Goal: Task Accomplishment & Management: Use online tool/utility

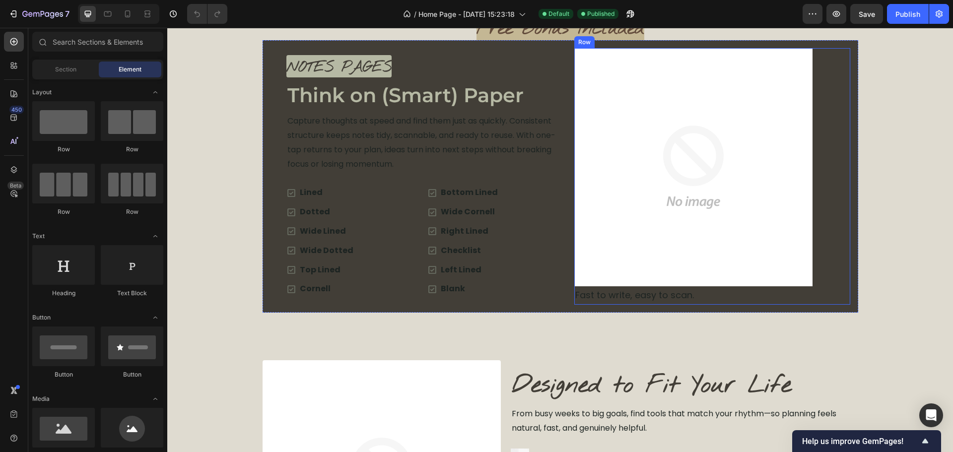
scroll to position [2885, 0]
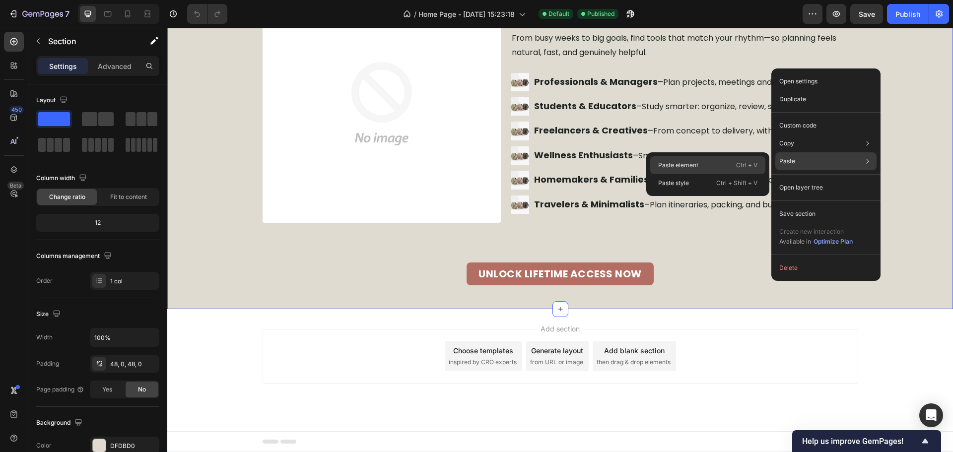
click at [720, 166] on div "Paste element Ctrl + V" at bounding box center [708, 165] width 115 height 18
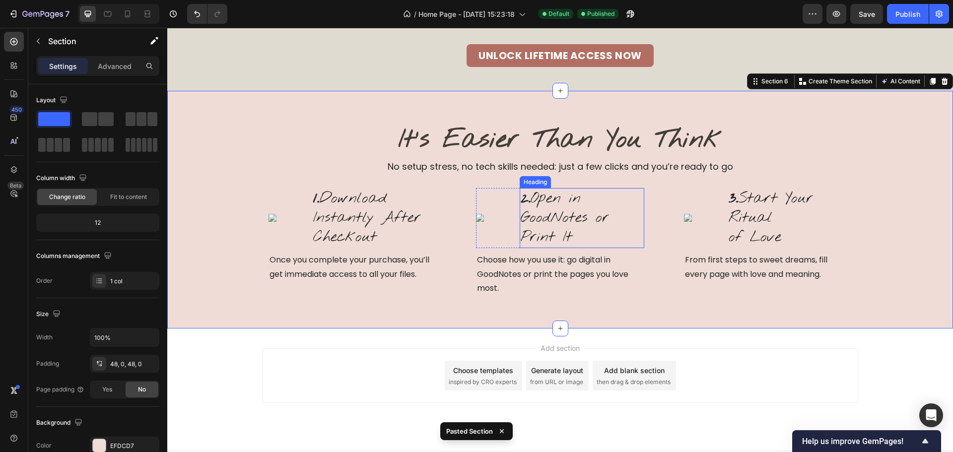
scroll to position [3123, 0]
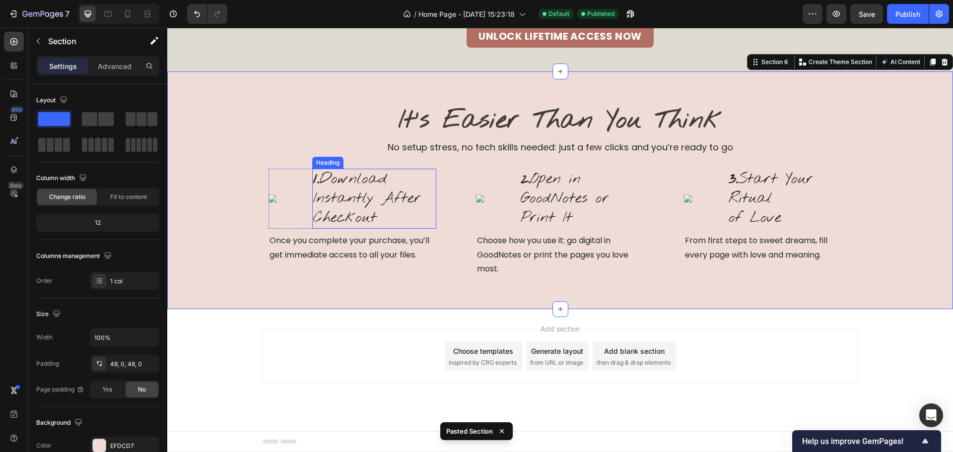
click at [353, 199] on h2 "1. Download Instantly After Checkout" at bounding box center [374, 199] width 125 height 60
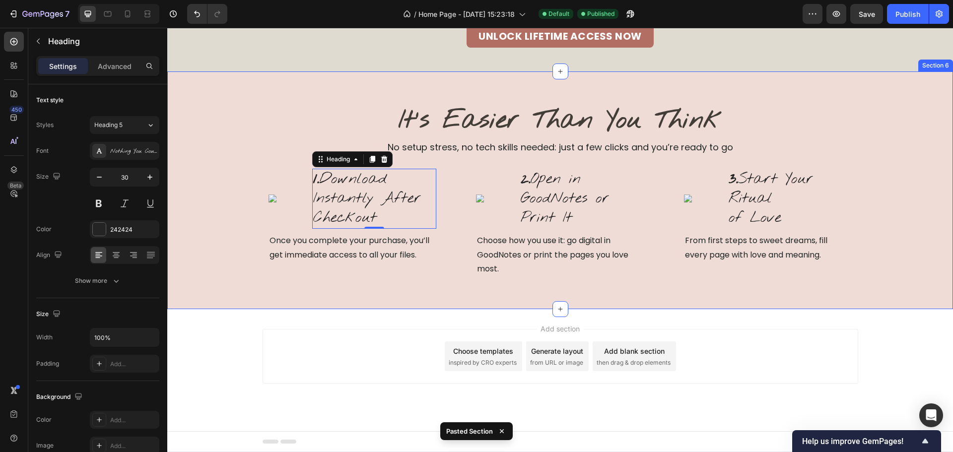
click at [375, 294] on div "It’s Easier Than You Think Heading No setup stress, no tech skills needed: just…" at bounding box center [560, 191] width 786 height 238
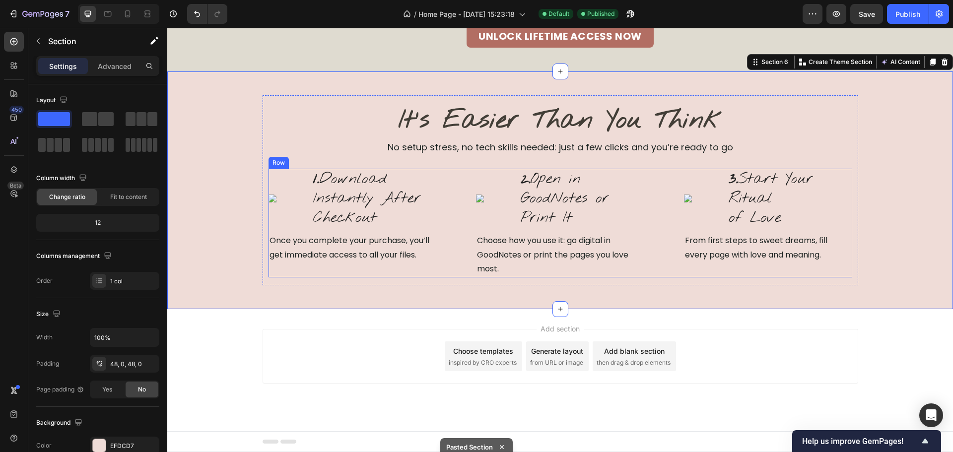
click at [448, 183] on div "Image 1. Download Instantly After Checkout Heading Row Once you complete your p…" at bounding box center [561, 223] width 584 height 109
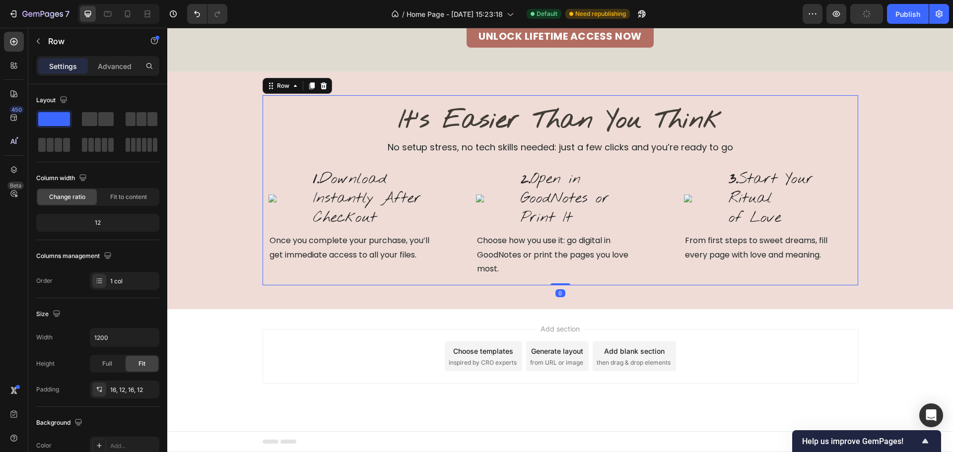
click at [263, 178] on div "It’s Easier Than You Think Heading No setup stress, no tech skills needed: just…" at bounding box center [561, 190] width 596 height 190
click at [149, 391] on icon "button" at bounding box center [149, 390] width 8 height 8
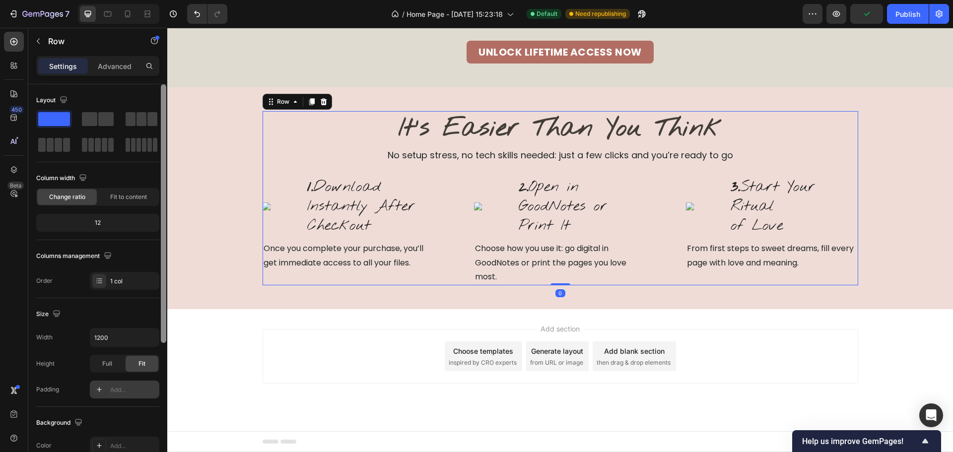
scroll to position [3107, 0]
click at [277, 102] on div "Row" at bounding box center [283, 101] width 16 height 9
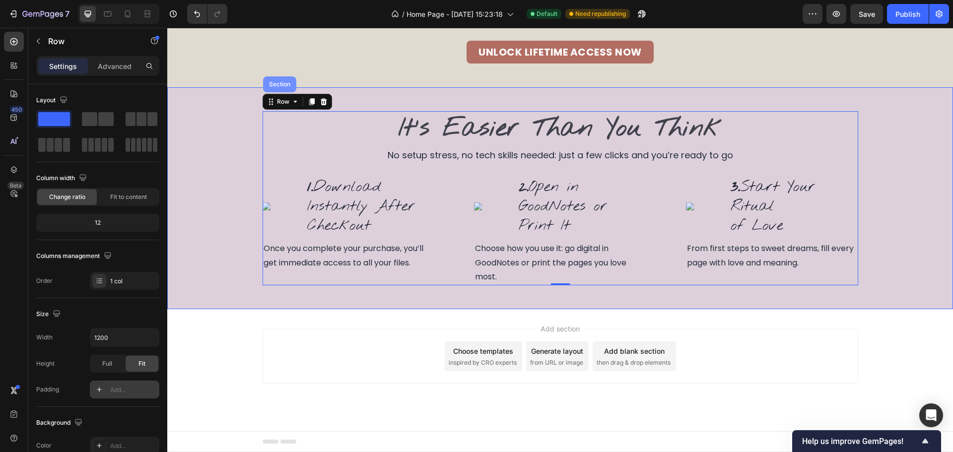
click at [277, 86] on div "Section" at bounding box center [279, 84] width 25 height 6
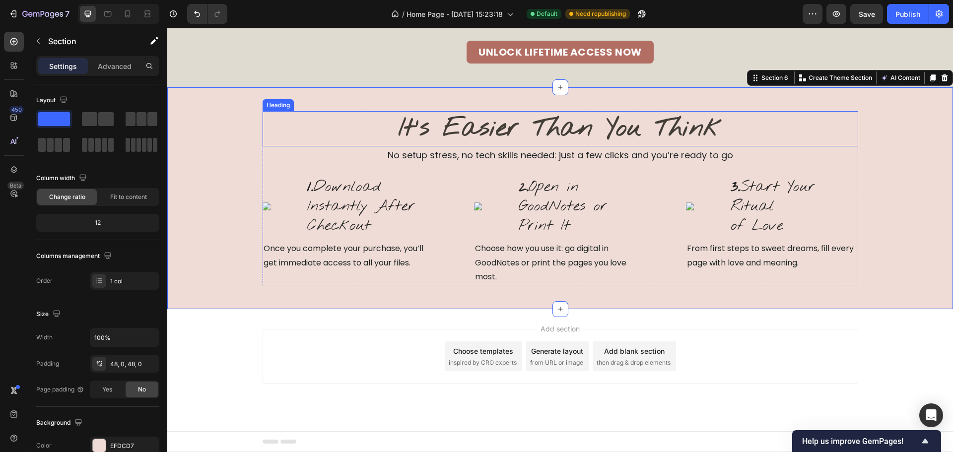
click at [278, 103] on div "Heading" at bounding box center [278, 105] width 27 height 9
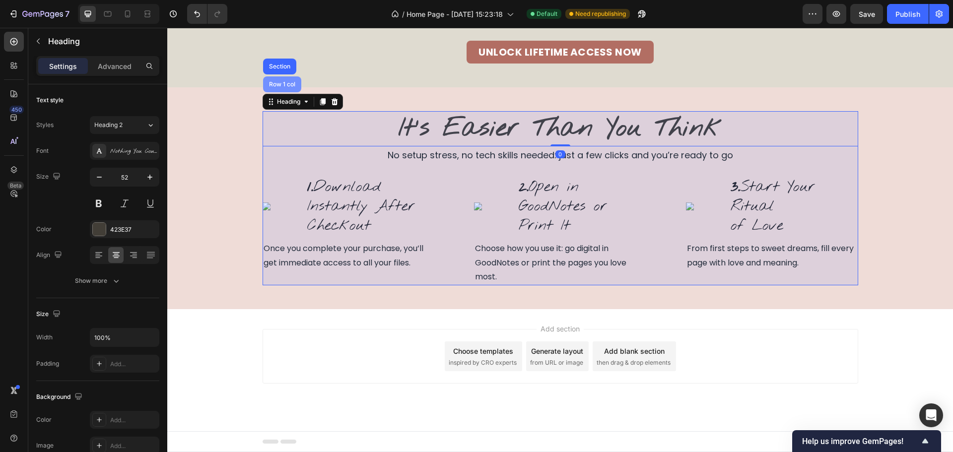
click at [279, 81] on div "Row 1 col" at bounding box center [282, 84] width 30 height 6
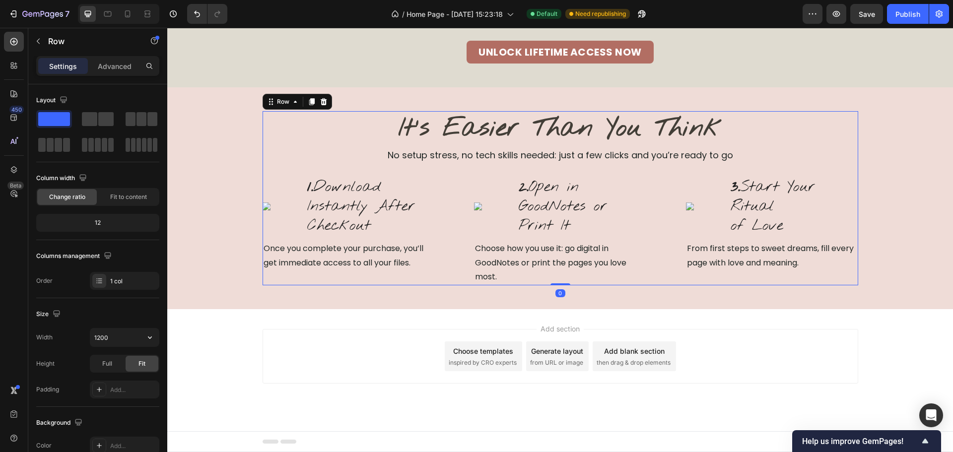
drag, startPoint x: 101, startPoint y: 334, endPoint x: 109, endPoint y: 349, distance: 16.9
click at [100, 334] on input "1200" at bounding box center [124, 338] width 69 height 18
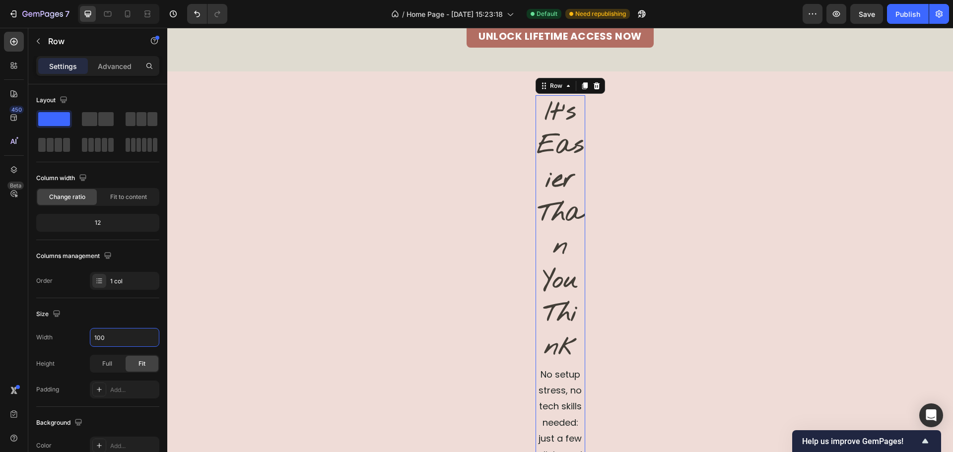
type input "1300"
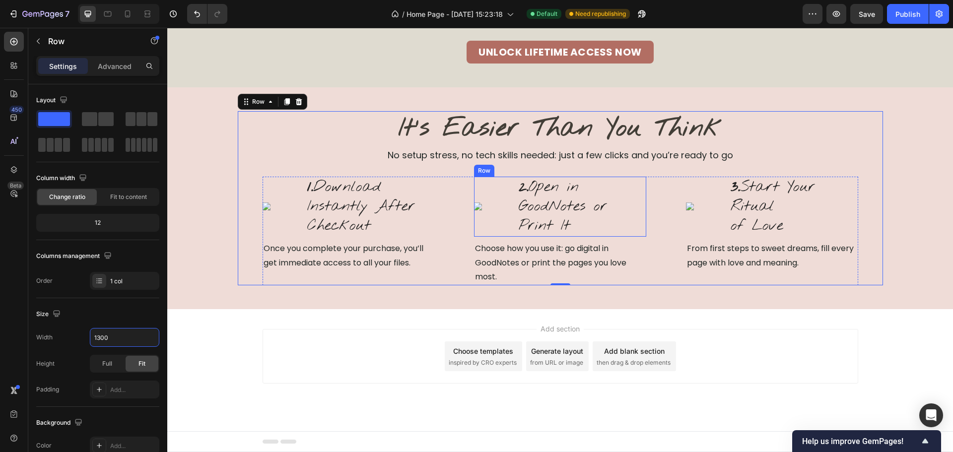
click at [439, 215] on div "Image 1. Download Instantly After Checkout Heading Row Once you complete your p…" at bounding box center [561, 231] width 596 height 109
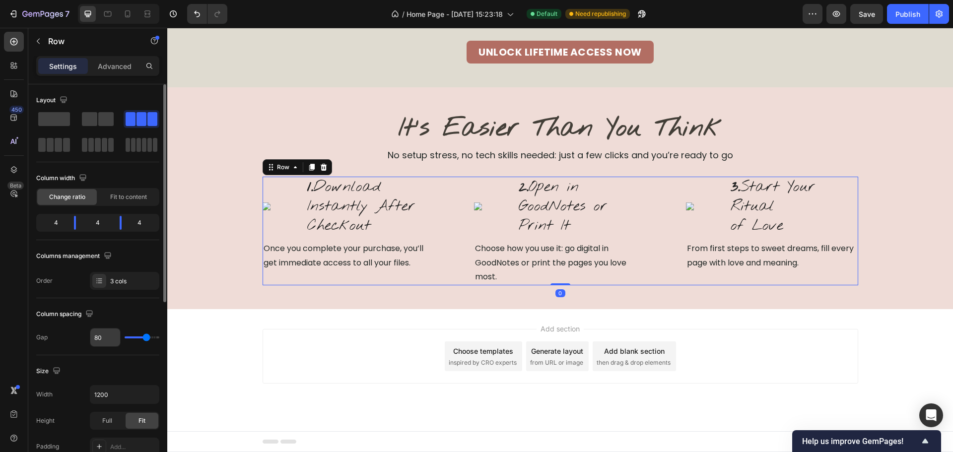
click at [113, 336] on input "80" at bounding box center [105, 338] width 30 height 18
type input "4"
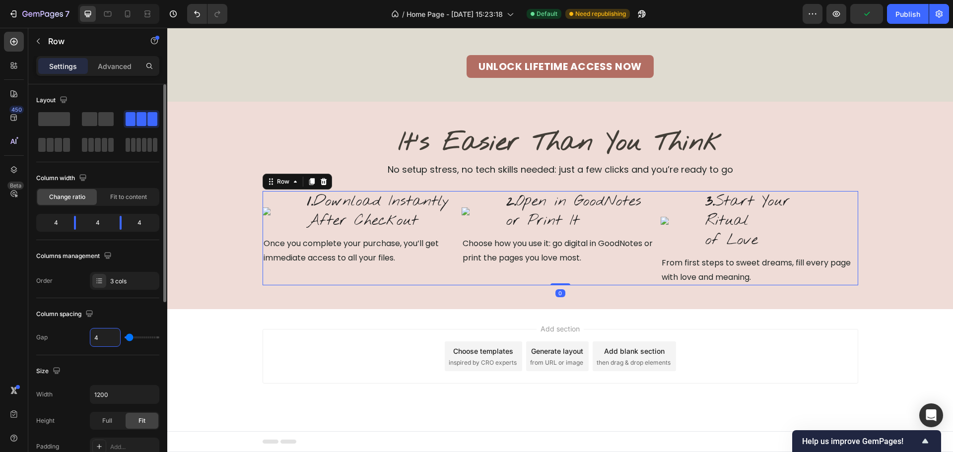
type input "48"
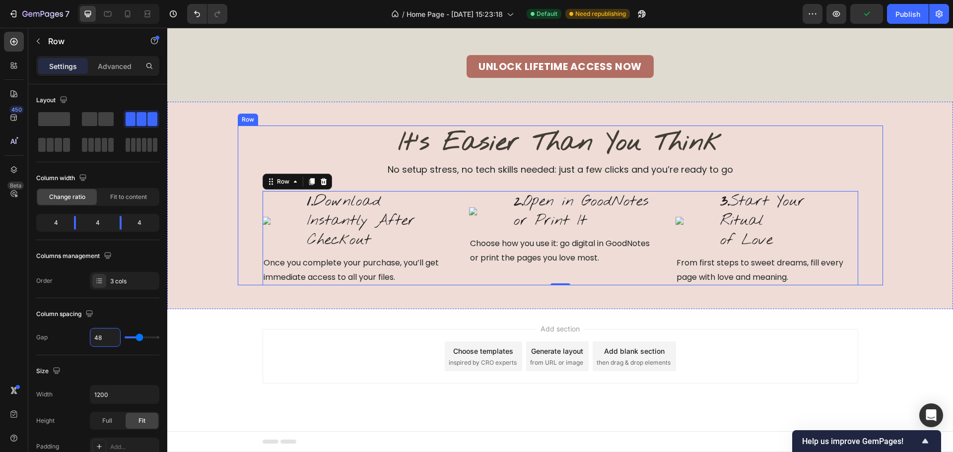
click at [895, 198] on div "It’s Easier Than You Think Heading No setup stress, no tech skills needed: just…" at bounding box center [560, 206] width 786 height 160
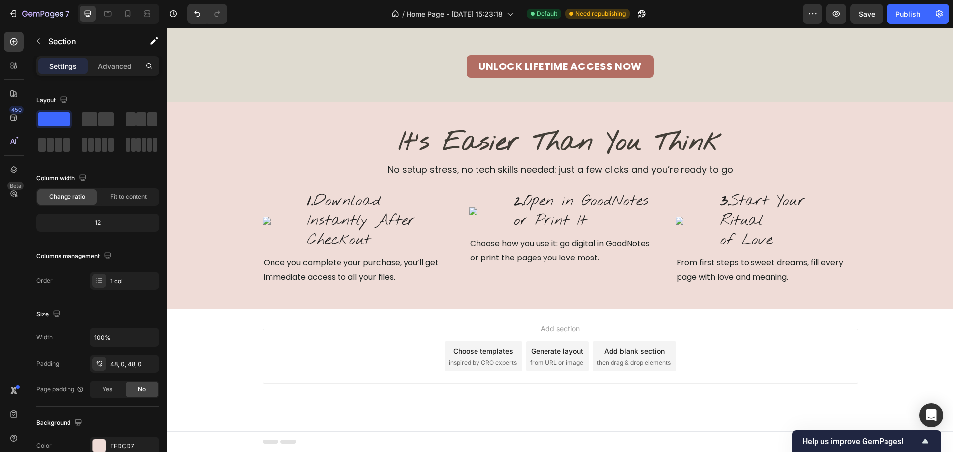
click at [214, 118] on div "It’s Easier Than You Think Heading No setup stress, no tech skills needed: just…" at bounding box center [560, 206] width 786 height 208
click at [127, 445] on div "EFDCD7" at bounding box center [124, 446] width 29 height 9
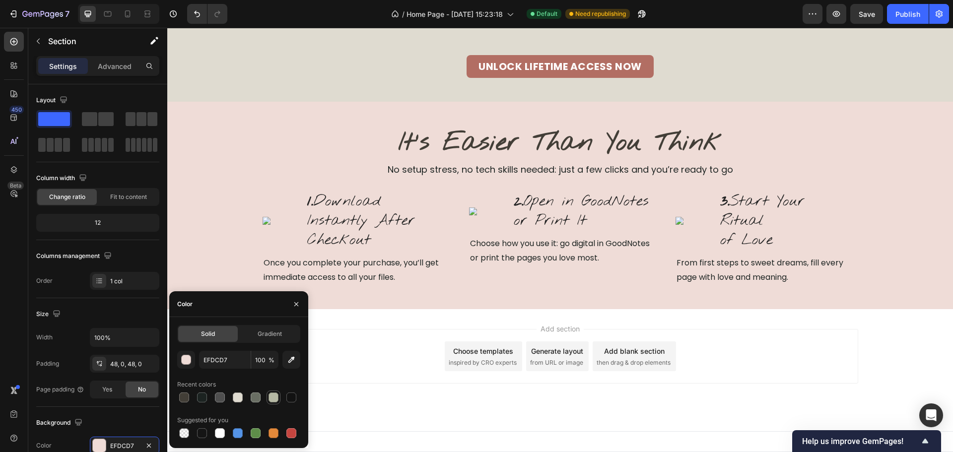
click at [274, 402] on div at bounding box center [274, 398] width 10 height 10
type input "B6B9A4"
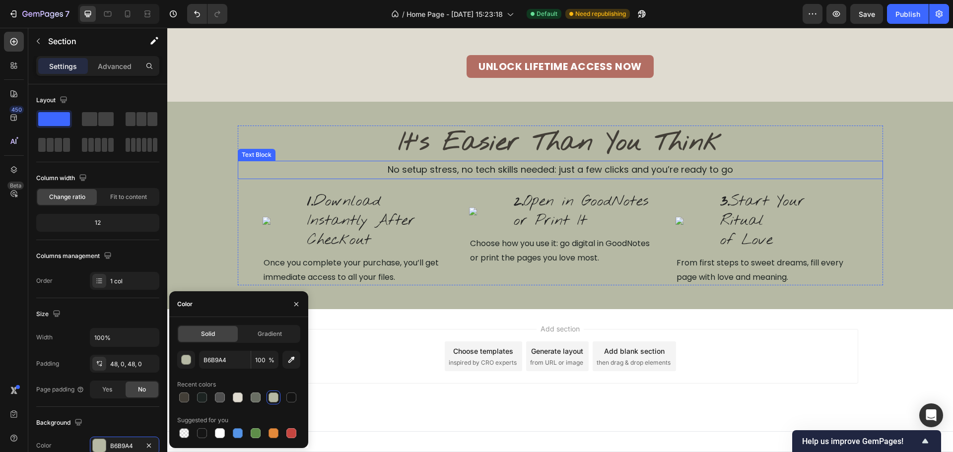
click at [556, 149] on h2 "It’s Easier Than You Think" at bounding box center [561, 144] width 646 height 36
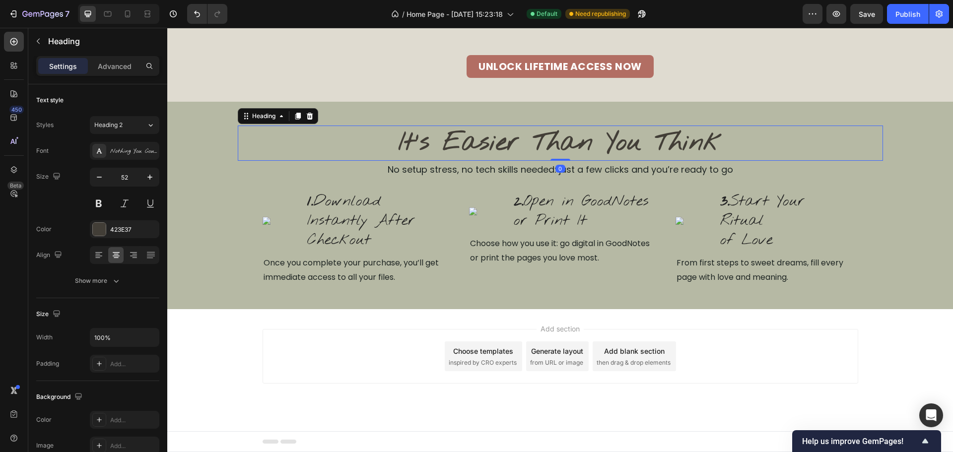
click at [557, 168] on div "0" at bounding box center [561, 169] width 10 height 8
click at [463, 174] on p "No setup stress, no tech skills needed: just a few clicks and you’re ready to go" at bounding box center [561, 170] width 644 height 16
click at [544, 139] on h2 "It’s Easier Than You Think" at bounding box center [561, 144] width 646 height 36
click at [386, 223] on h2 "1. Download Instantly After Checkout" at bounding box center [375, 221] width 139 height 60
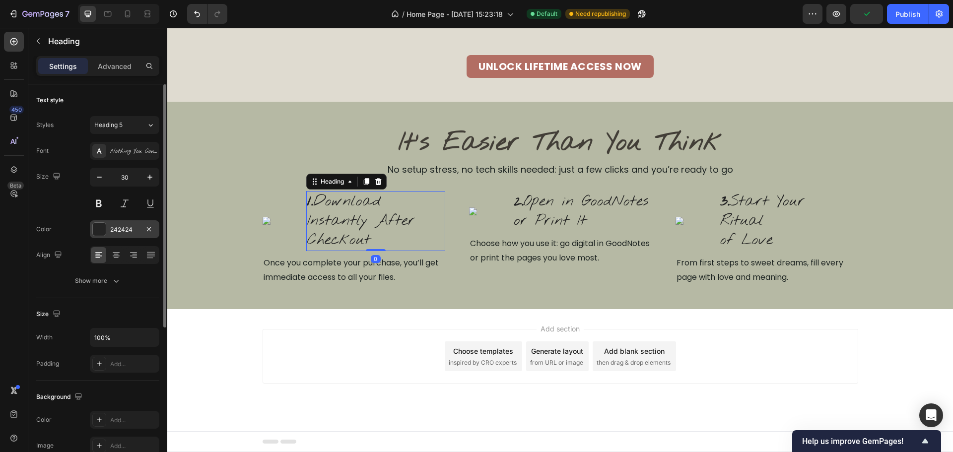
click at [151, 230] on icon "button" at bounding box center [149, 229] width 8 height 8
click at [133, 231] on div "Add..." at bounding box center [133, 229] width 47 height 9
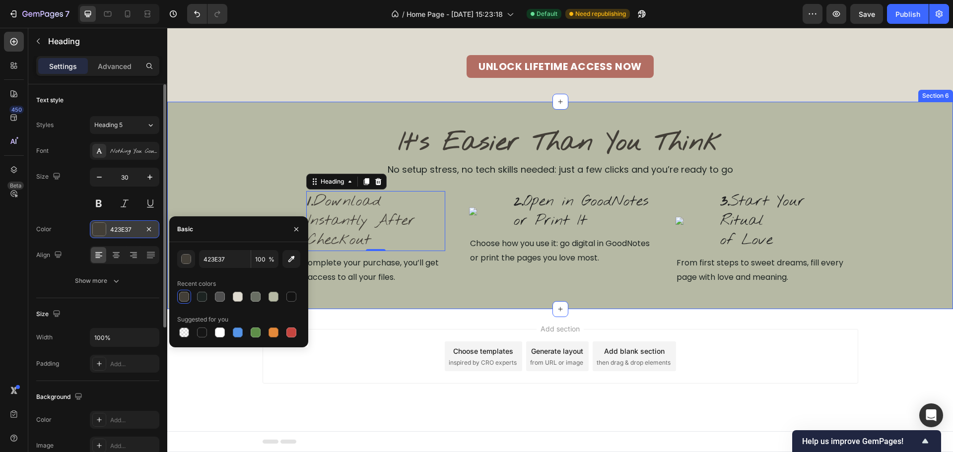
click at [369, 286] on div "It’s Easier Than You Think Heading No setup stress, no tech skills needed: just…" at bounding box center [560, 206] width 786 height 208
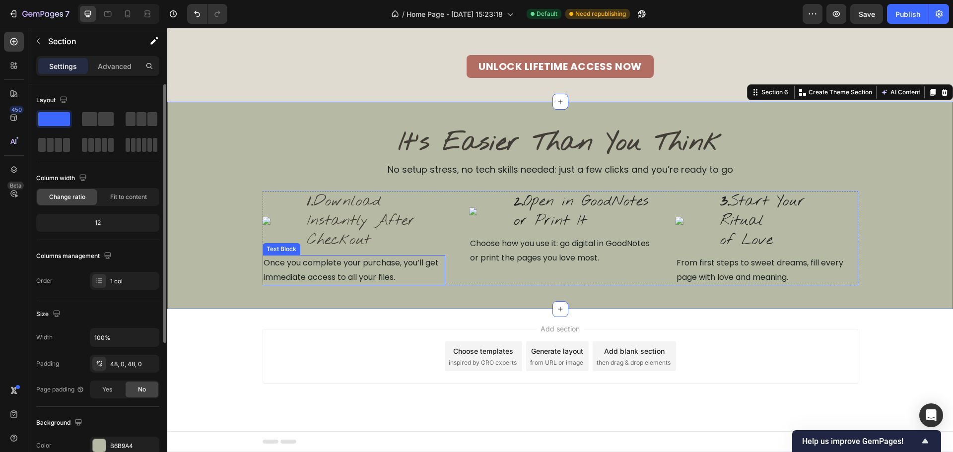
click at [379, 266] on p "Once you complete your purchase, you’ll get immediate access to all your files." at bounding box center [354, 270] width 181 height 29
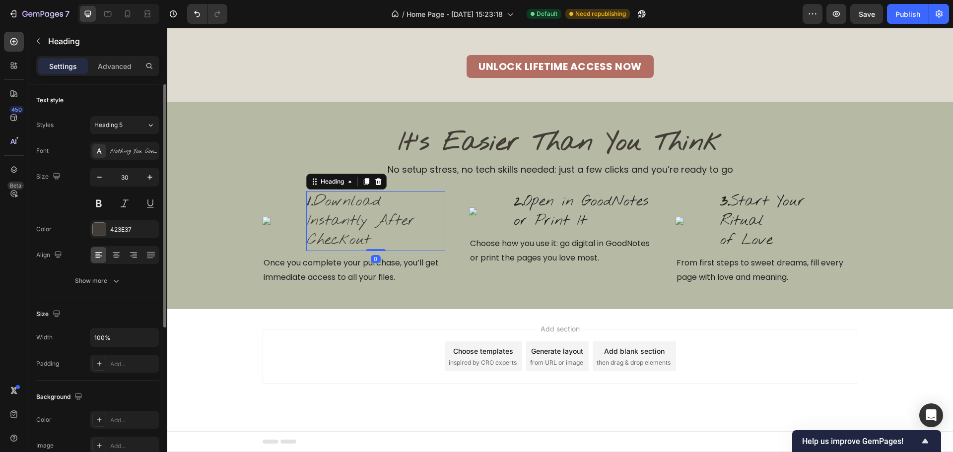
click at [377, 225] on h2 "1. Download Instantly After Checkout" at bounding box center [375, 221] width 139 height 60
click at [101, 202] on button at bounding box center [99, 204] width 18 height 18
click at [539, 137] on h2 "It’s Easier Than You Think" at bounding box center [561, 144] width 646 height 36
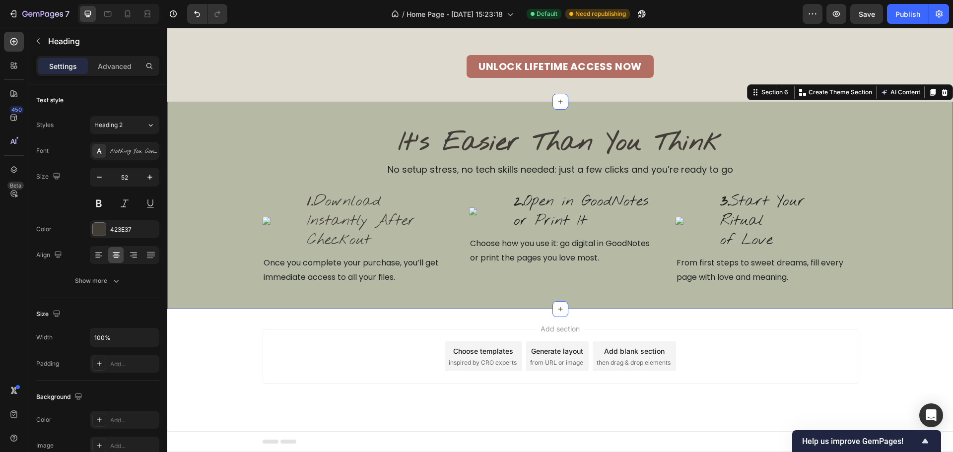
click at [233, 225] on div "It’s Easier Than You Think Heading No setup stress, no tech skills needed: just…" at bounding box center [560, 206] width 786 height 160
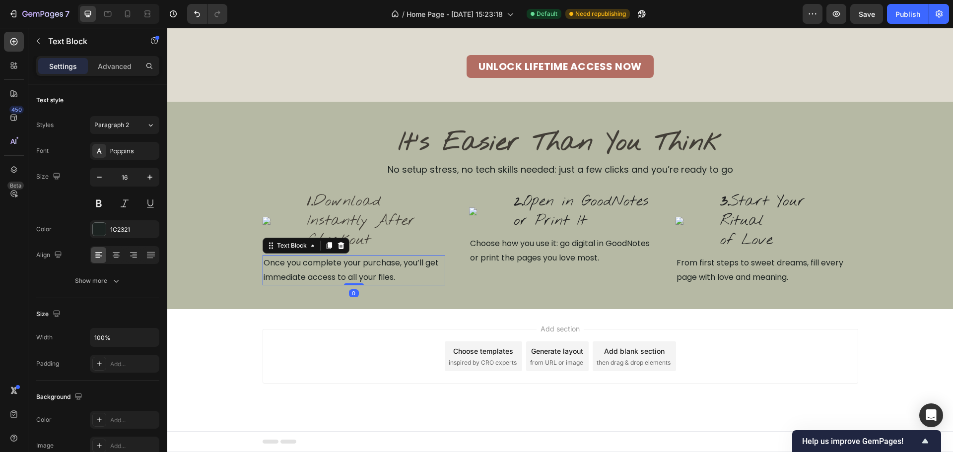
click at [357, 279] on p "Once you complete your purchase, you’ll get immediate access to all your files." at bounding box center [354, 270] width 181 height 29
click at [412, 175] on p "No setup stress, no tech skills needed: just a few clicks and you’re ready to go" at bounding box center [561, 170] width 644 height 16
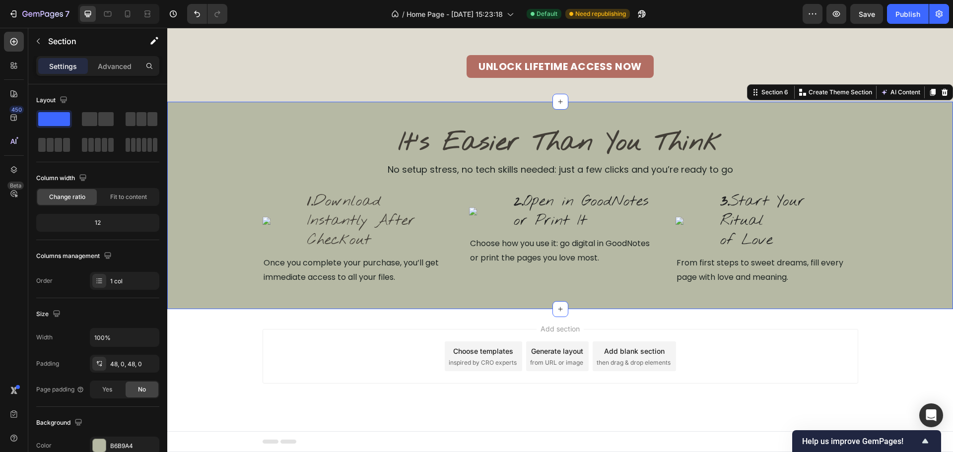
click at [819, 106] on div "It’s Easier Than You Think Heading No setup stress, no tech skills needed: just…" at bounding box center [560, 206] width 786 height 208
click at [404, 128] on h2 "It’s Easier Than You Think" at bounding box center [561, 144] width 646 height 36
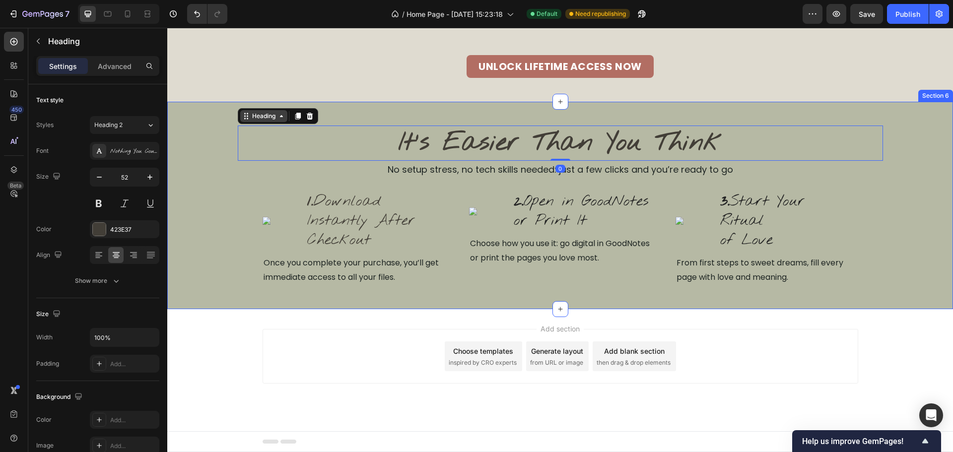
click at [270, 121] on div "Heading" at bounding box center [263, 116] width 47 height 12
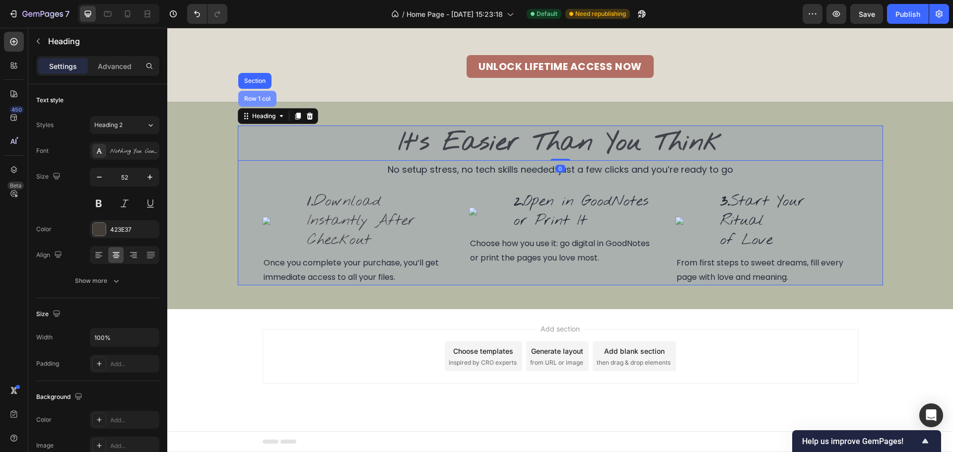
click at [254, 103] on div "Row 1 col" at bounding box center [257, 99] width 38 height 16
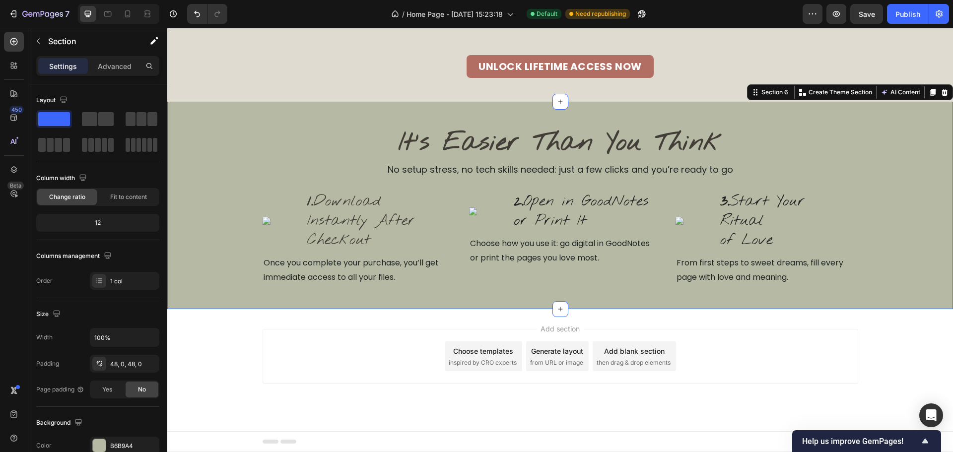
click at [221, 198] on div "It’s Easier Than You Think Heading No setup stress, no tech skills needed: just…" at bounding box center [560, 206] width 786 height 160
click at [461, 227] on div "Image 1. Download Instantly After Checkout Heading Row Once you complete your p…" at bounding box center [561, 238] width 596 height 95
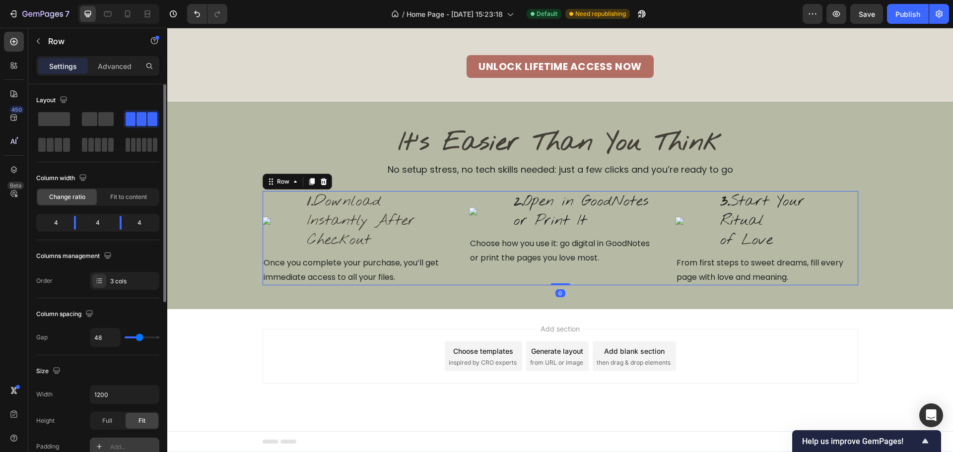
scroll to position [99, 0]
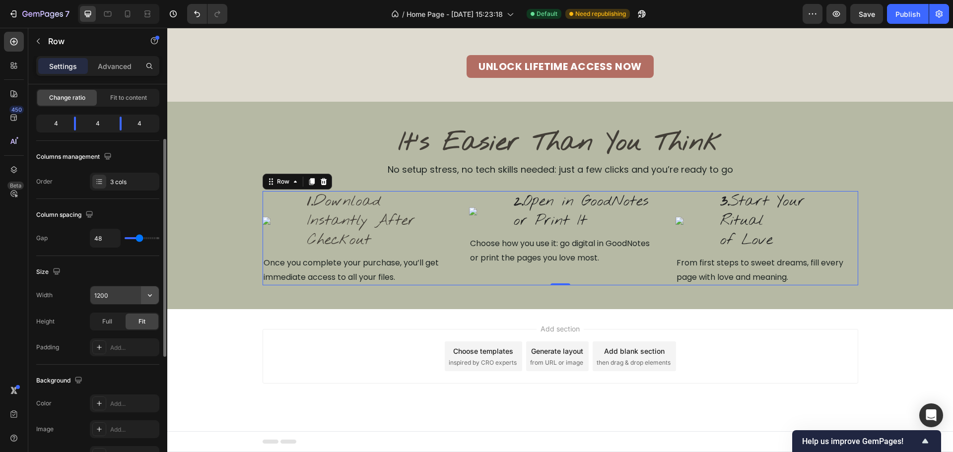
click at [151, 295] on icon "button" at bounding box center [150, 295] width 4 height 2
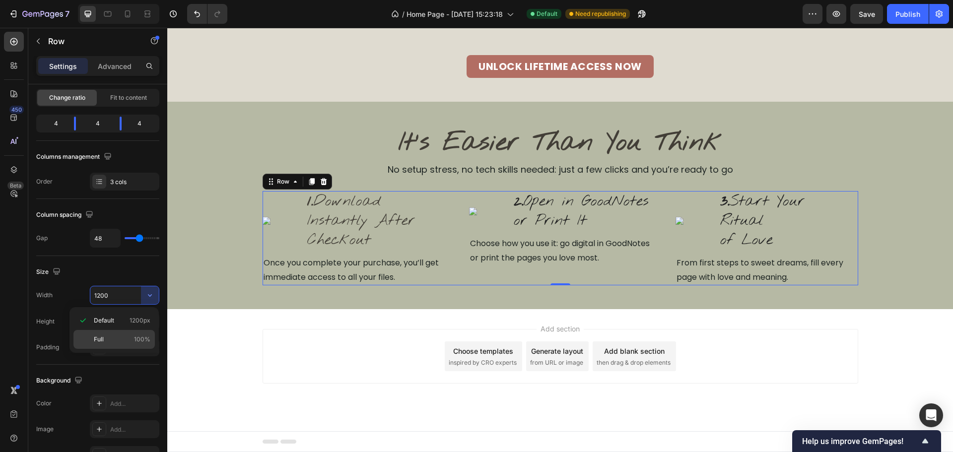
click at [112, 336] on p "Full 100%" at bounding box center [122, 339] width 57 height 9
type input "100%"
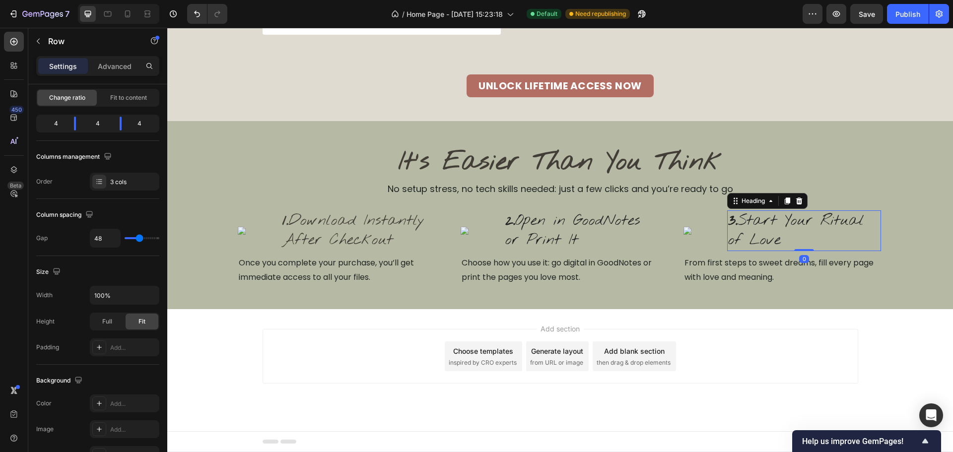
click at [759, 231] on h2 "3. Start Your Ritual of Love" at bounding box center [797, 231] width 138 height 41
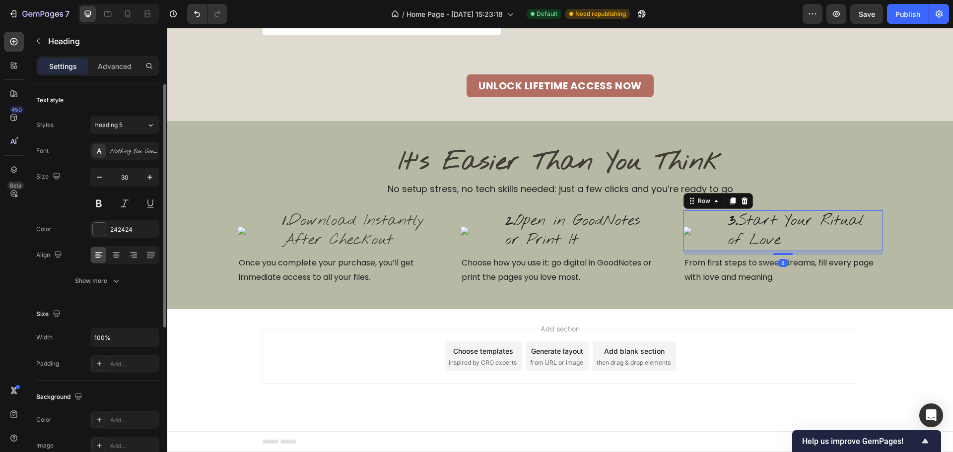
click at [721, 218] on div "Image 3. Start Your Ritual of Love Heading Row 8" at bounding box center [783, 231] width 199 height 41
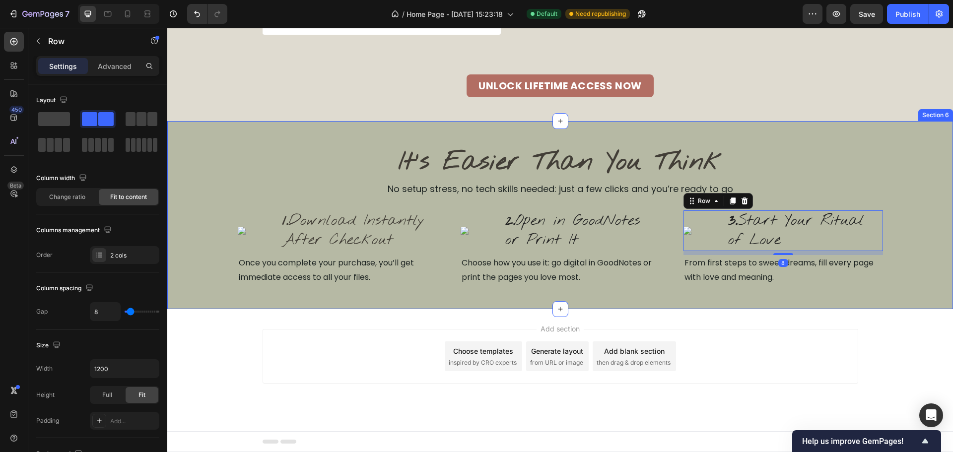
click at [882, 218] on div "It’s Easier Than You Think Heading No setup stress, no tech skills needed: just…" at bounding box center [560, 215] width 786 height 141
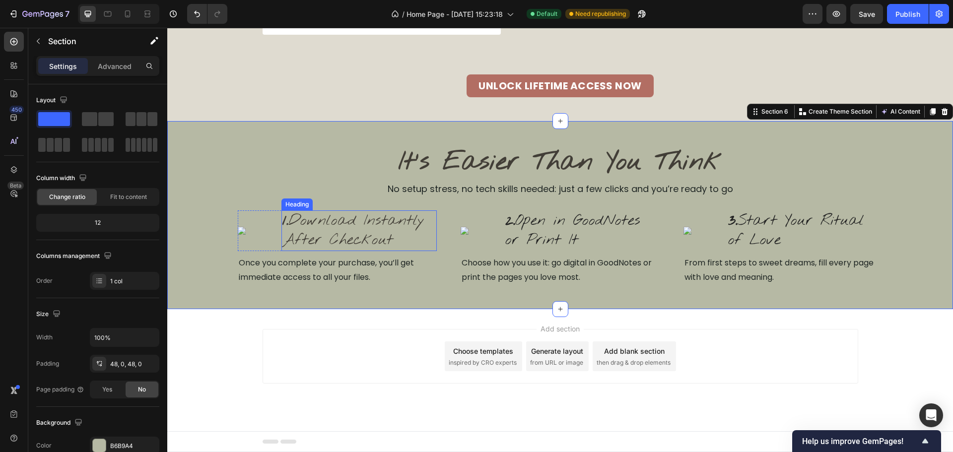
click at [351, 211] on h2 "1. Download Instantly After Checkout" at bounding box center [359, 231] width 155 height 41
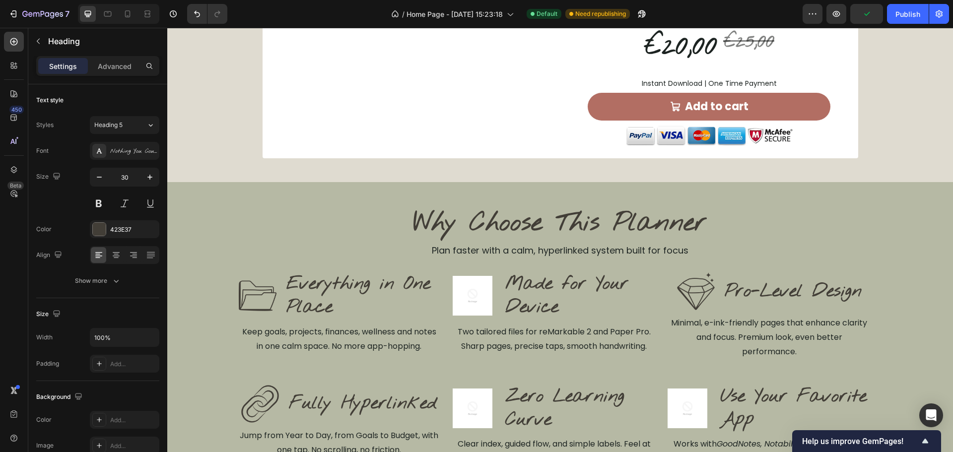
scroll to position [858, 0]
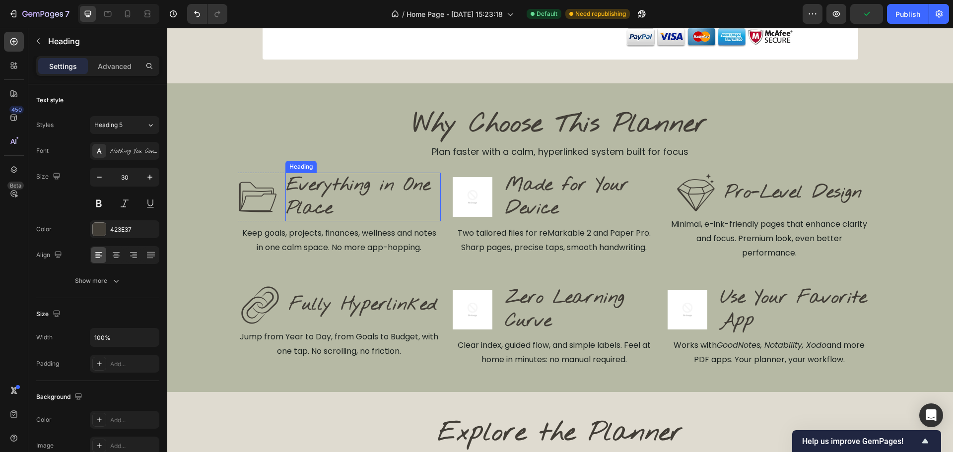
click at [355, 202] on h2 "Everything in One Place" at bounding box center [363, 197] width 155 height 49
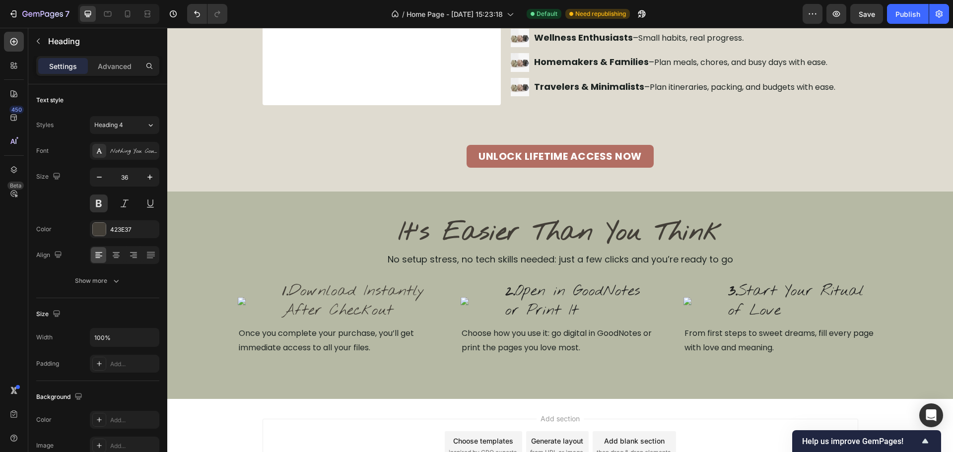
scroll to position [3092, 0]
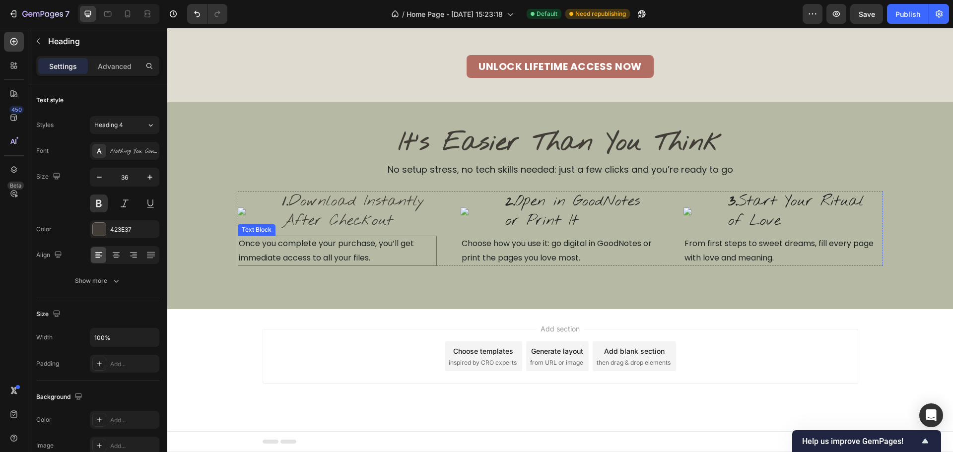
click at [401, 255] on p "Once you complete your purchase, you’ll get immediate access to all your files." at bounding box center [337, 251] width 197 height 29
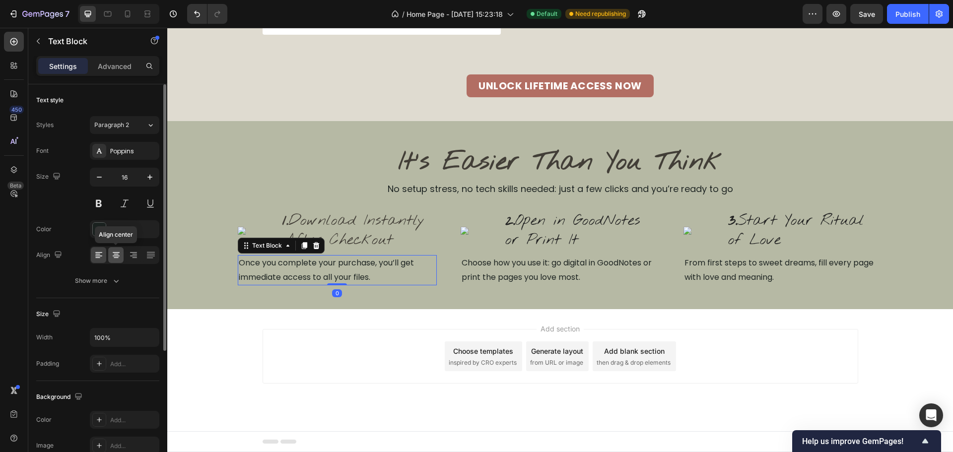
click at [117, 254] on icon at bounding box center [116, 255] width 10 height 10
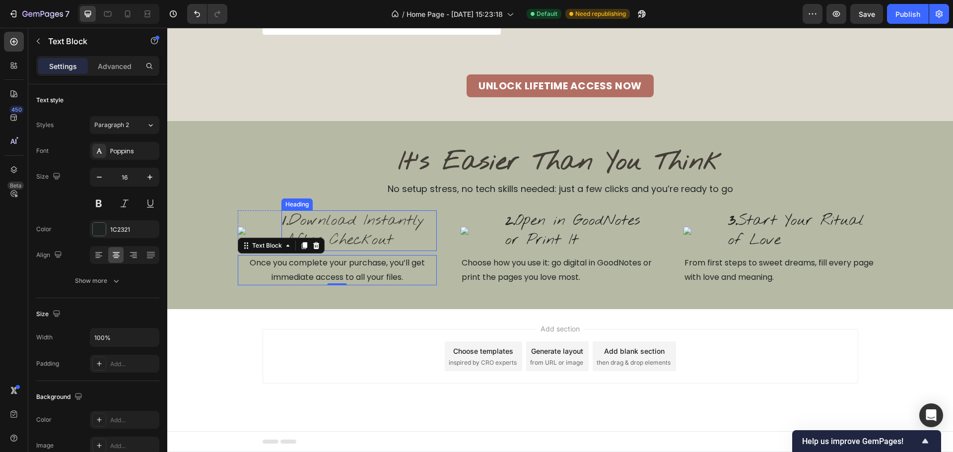
click at [353, 218] on h2 "1. Download Instantly After Checkout" at bounding box center [359, 231] width 155 height 41
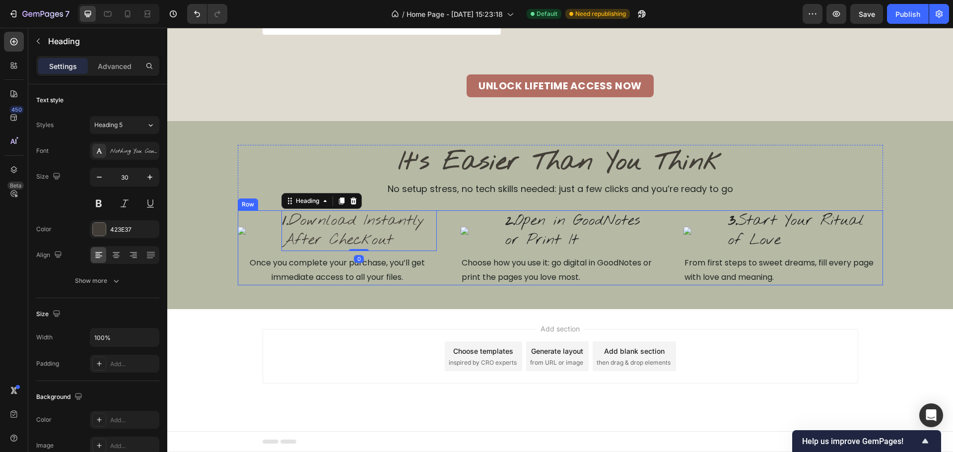
click at [439, 224] on div "Image 1. Download Instantly After Checkout Heading 0 Row Once you complete your…" at bounding box center [561, 248] width 646 height 75
click at [415, 227] on h2 "1. Download Instantly After Checkout" at bounding box center [359, 231] width 155 height 41
click at [201, 12] on icon "Undo/Redo" at bounding box center [197, 14] width 10 height 10
click at [203, 16] on button "Undo/Redo" at bounding box center [197, 14] width 20 height 20
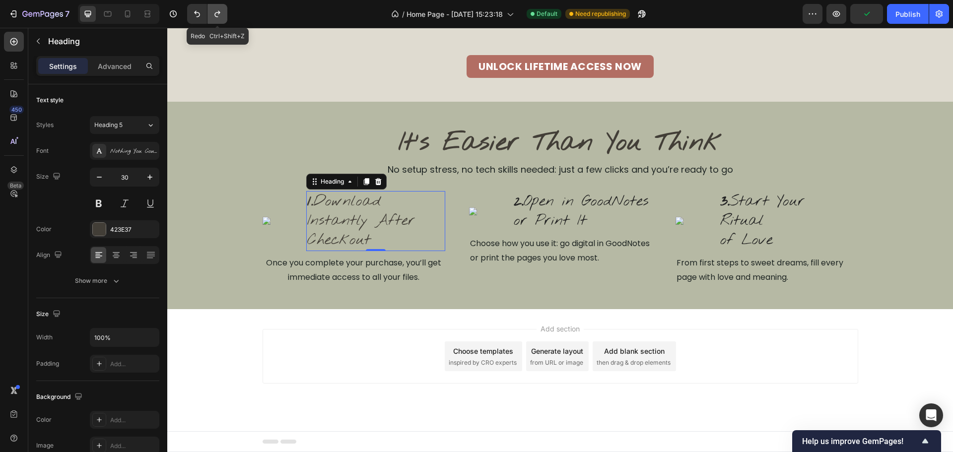
click at [218, 7] on button "Undo/Redo" at bounding box center [218, 14] width 20 height 20
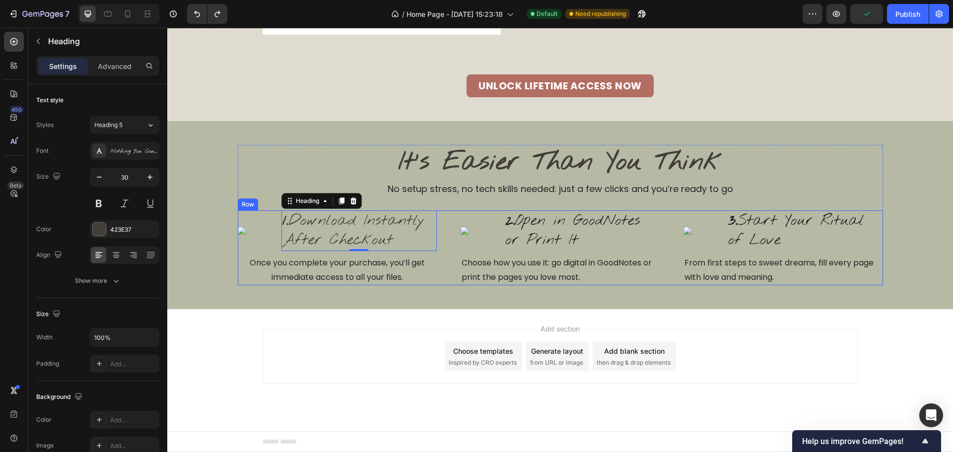
click at [267, 272] on div "Image 1. Download Instantly After Checkout Heading 0 Row Once you complete your…" at bounding box center [337, 248] width 199 height 75
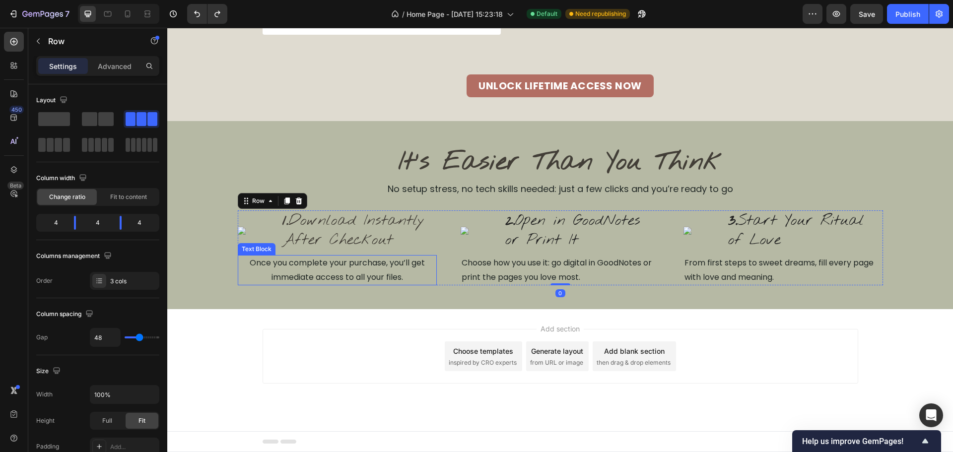
click at [339, 258] on p "Once you complete your purchase, you’ll get immediate access to all your files." at bounding box center [337, 270] width 197 height 29
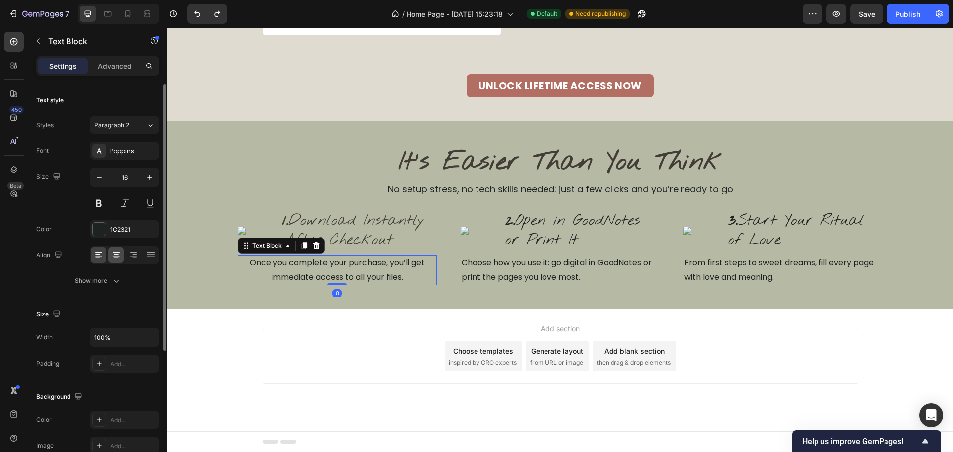
drag, startPoint x: 116, startPoint y: 264, endPoint x: 110, endPoint y: 260, distance: 6.9
click at [115, 263] on div at bounding box center [125, 255] width 70 height 18
click at [100, 257] on icon at bounding box center [99, 255] width 10 height 10
click at [111, 259] on div at bounding box center [115, 255] width 15 height 16
click at [77, 258] on div "Align" at bounding box center [97, 255] width 123 height 18
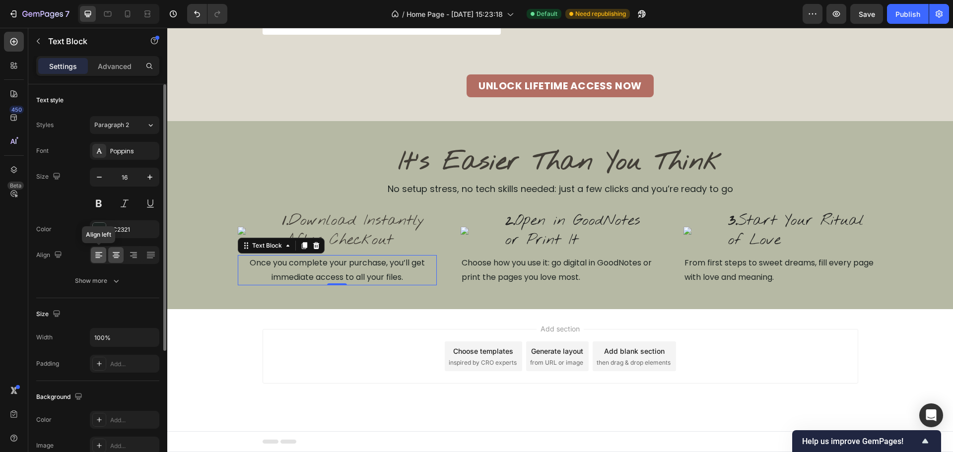
click at [95, 257] on icon at bounding box center [99, 255] width 10 height 10
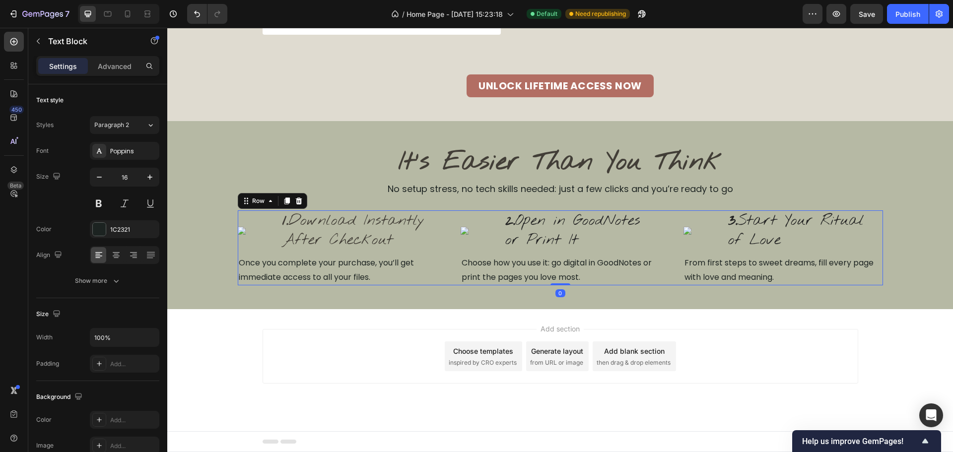
drag, startPoint x: 271, startPoint y: 270, endPoint x: 283, endPoint y: 281, distance: 16.5
click at [272, 271] on div "Image 1. Download Instantly After Checkout Heading Row Once you complete your p…" at bounding box center [337, 248] width 199 height 75
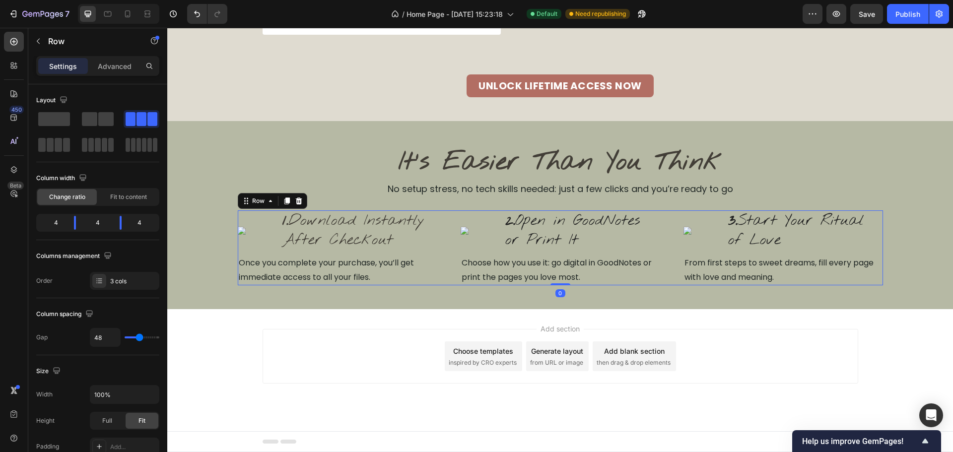
click at [283, 281] on div "Image 1. Download Instantly After Checkout Heading Row Once you complete your p…" at bounding box center [337, 248] width 199 height 75
click at [379, 214] on h2 "1. Download Instantly After Checkout" at bounding box center [359, 231] width 155 height 41
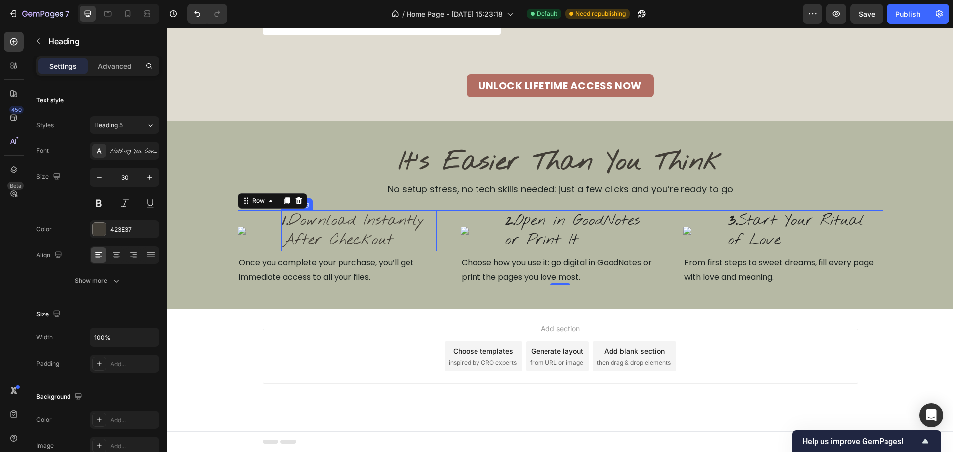
click at [379, 214] on h2 "1. Download Instantly After Checkout" at bounding box center [359, 231] width 155 height 41
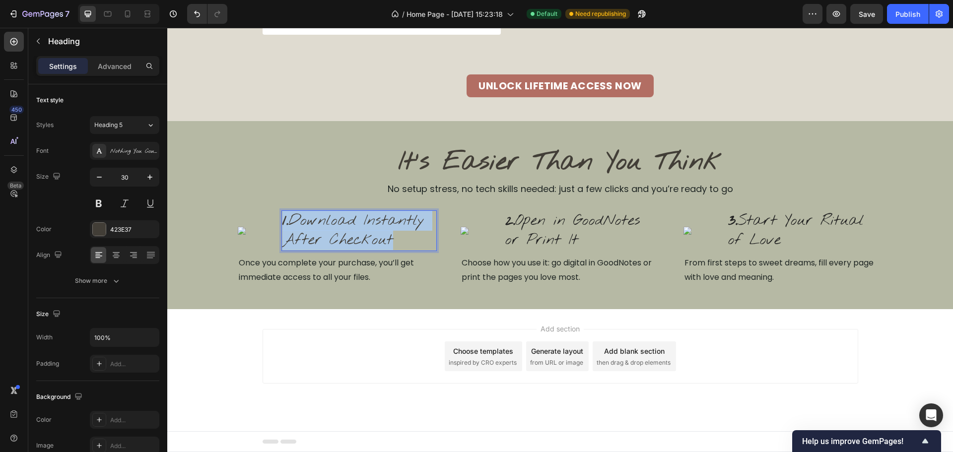
click at [379, 214] on p "1. Download Instantly After Checkout" at bounding box center [359, 231] width 153 height 39
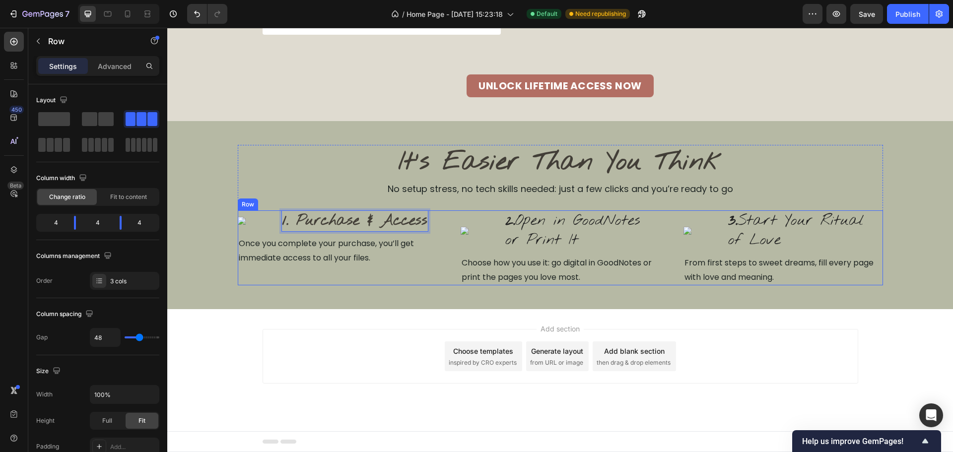
click at [376, 256] on div "Image 1. Purchase & Access Heading 0 Row Once you complete your purchase, you’l…" at bounding box center [337, 248] width 199 height 75
click at [357, 213] on div "Image ⁠⁠⁠⁠⁠⁠⁠ 1. Purchase & Access Heading Row Once you complete your purchase,…" at bounding box center [337, 248] width 199 height 75
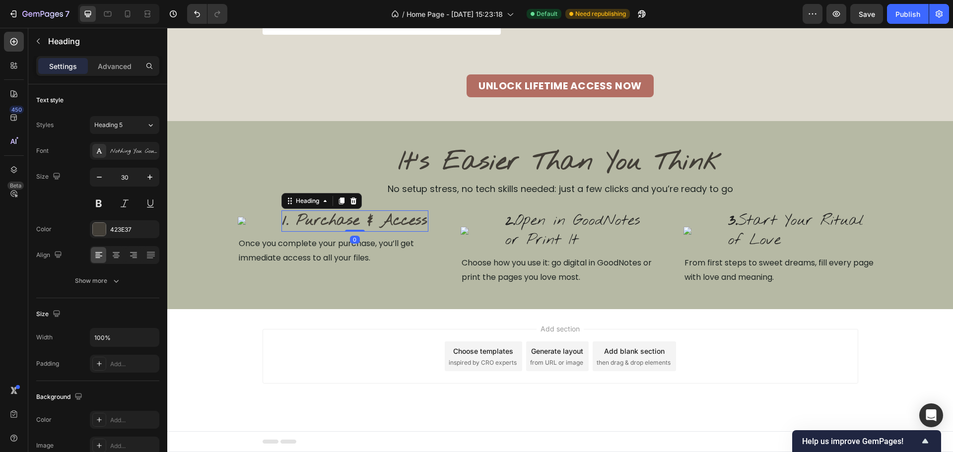
click at [359, 211] on strong "1. Purchase & Access" at bounding box center [355, 221] width 145 height 20
click at [107, 205] on button at bounding box center [99, 204] width 18 height 18
click at [365, 211] on h2 "⁠⁠⁠⁠⁠⁠⁠ 1. Purchase & Access" at bounding box center [355, 221] width 147 height 21
click at [364, 211] on h2 "1. Purchase & Access" at bounding box center [355, 221] width 147 height 21
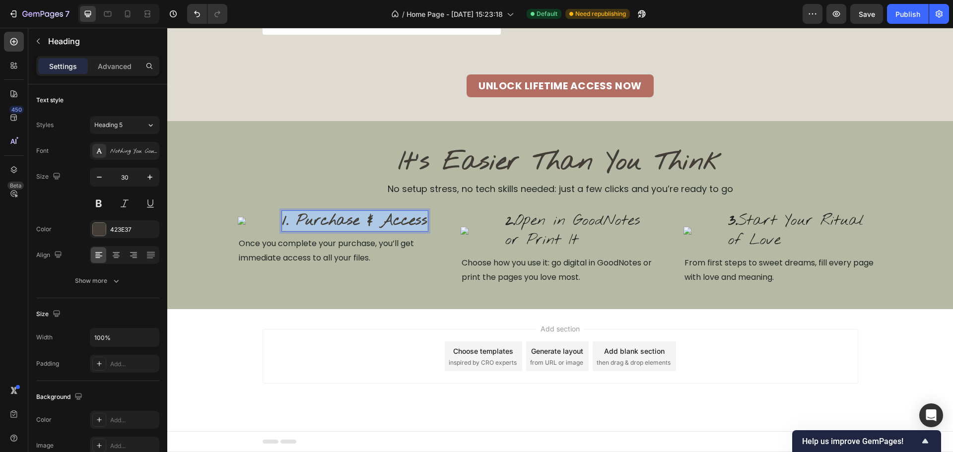
click at [364, 211] on h2 "1. Purchase & Access" at bounding box center [355, 221] width 147 height 21
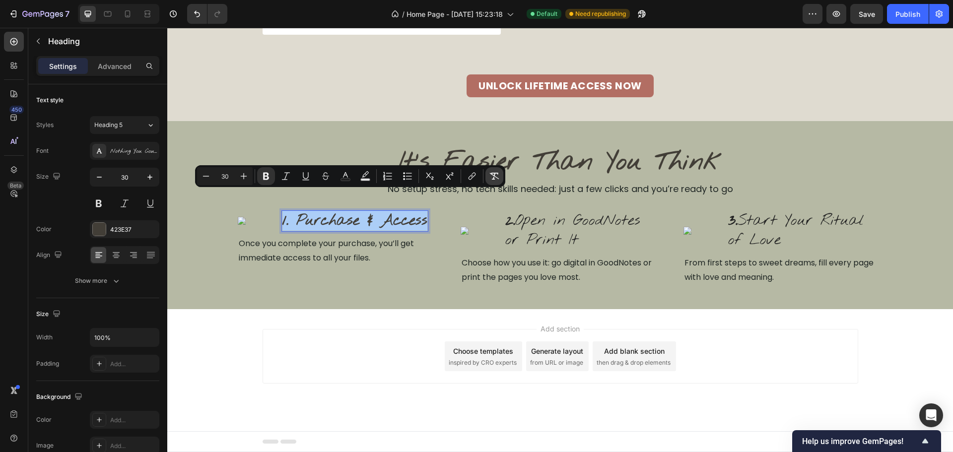
click at [487, 178] on button "Remove Format" at bounding box center [495, 176] width 18 height 18
click at [420, 269] on div "Image 1. Purchase & Access Heading 0 Row Once you complete your purchase, you’l…" at bounding box center [337, 248] width 199 height 75
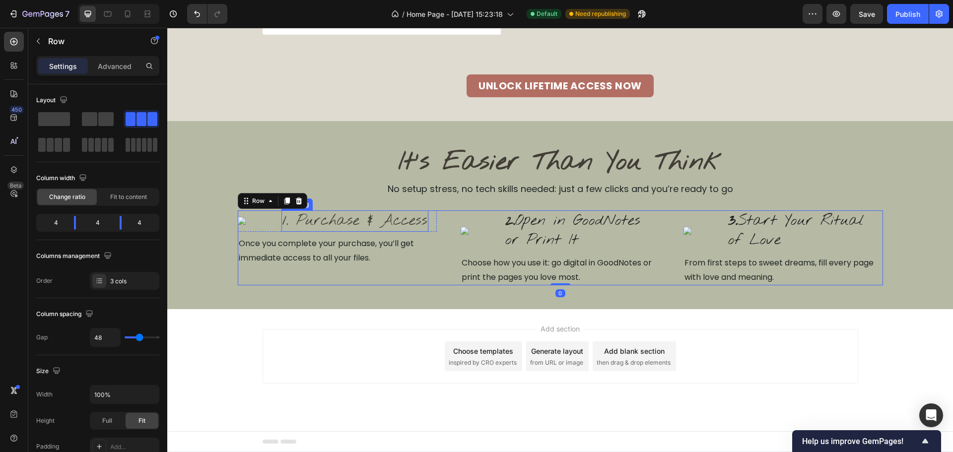
click at [298, 212] on p "1. Purchase & Access" at bounding box center [355, 221] width 145 height 19
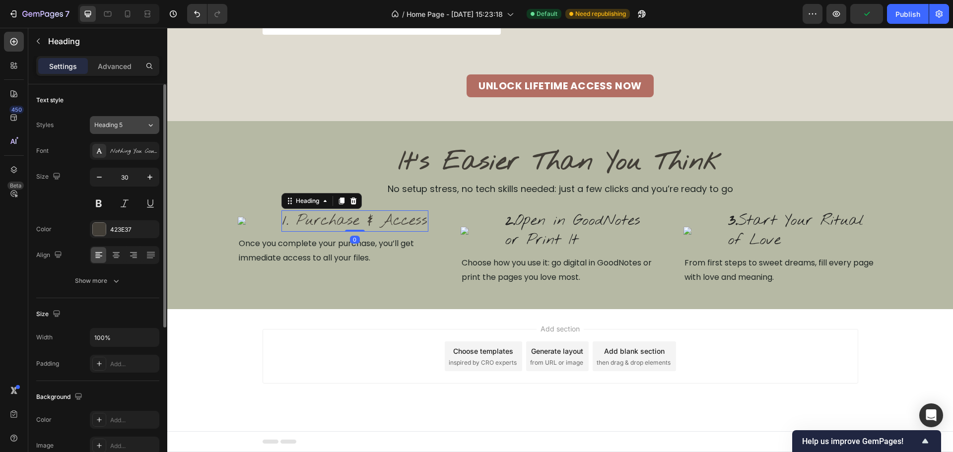
click at [129, 124] on div "Heading 5" at bounding box center [114, 125] width 40 height 9
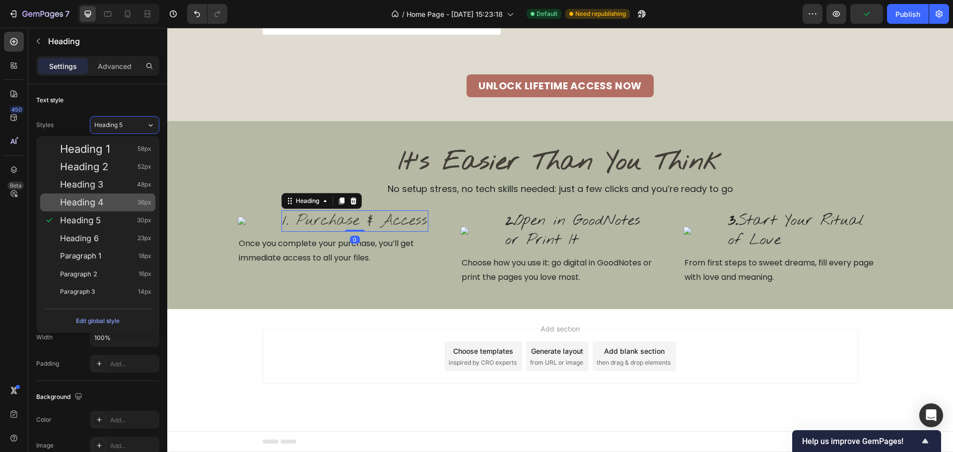
click at [98, 207] on span "Heading 4" at bounding box center [82, 203] width 44 height 10
type input "36"
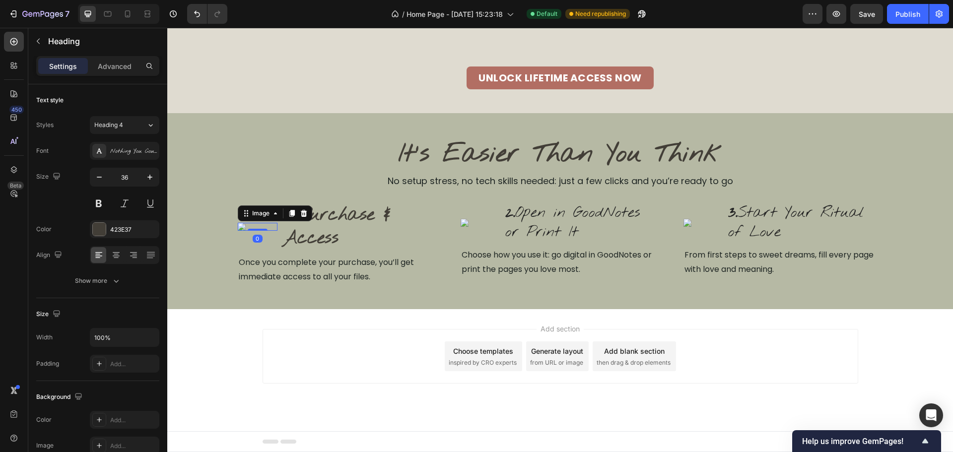
click at [253, 223] on img at bounding box center [258, 227] width 40 height 8
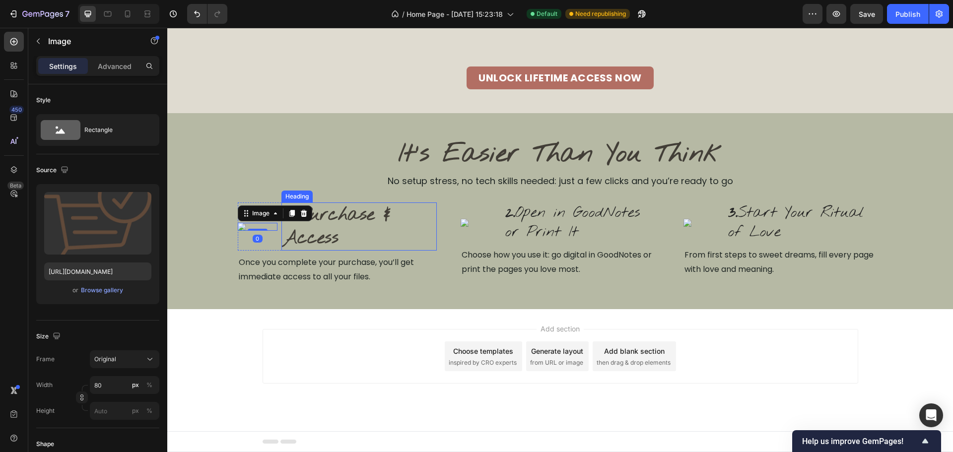
click at [355, 211] on p "1. Purchase & Access" at bounding box center [359, 227] width 153 height 47
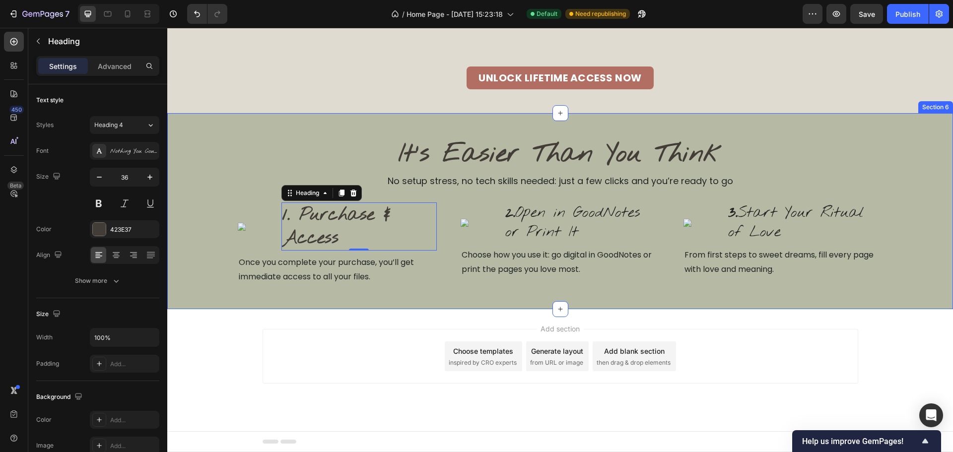
click at [419, 293] on div "It’s Easier Than You Think Heading No setup stress, no tech skills needed: just…" at bounding box center [560, 211] width 786 height 196
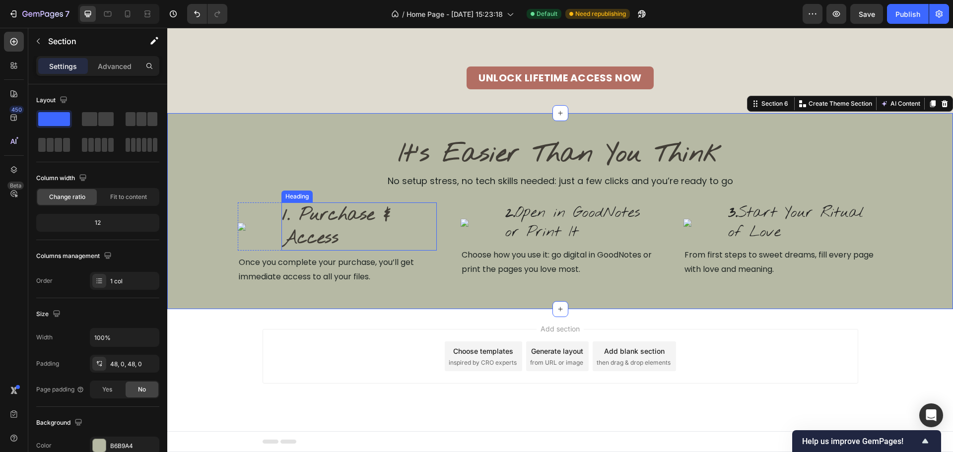
click at [300, 227] on p "1. Purchase & Access" at bounding box center [359, 227] width 153 height 47
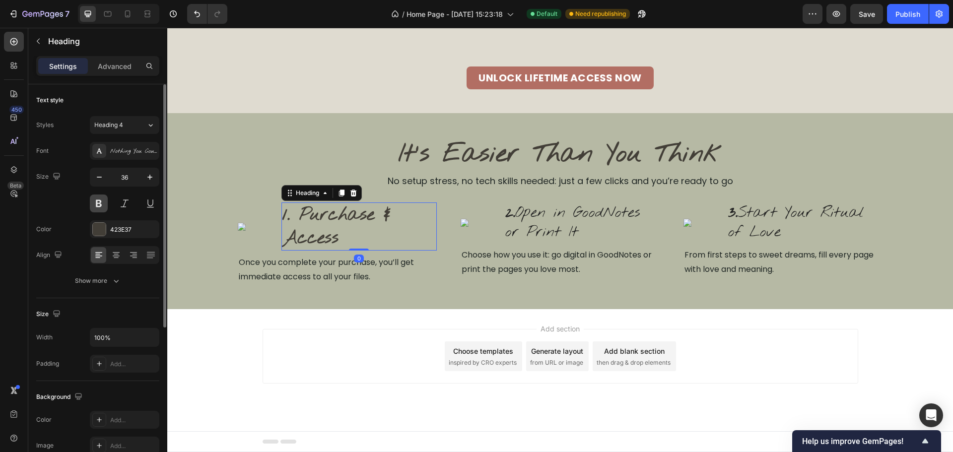
click at [99, 204] on button at bounding box center [99, 204] width 18 height 18
click at [130, 129] on div "Heading 4" at bounding box center [114, 125] width 40 height 9
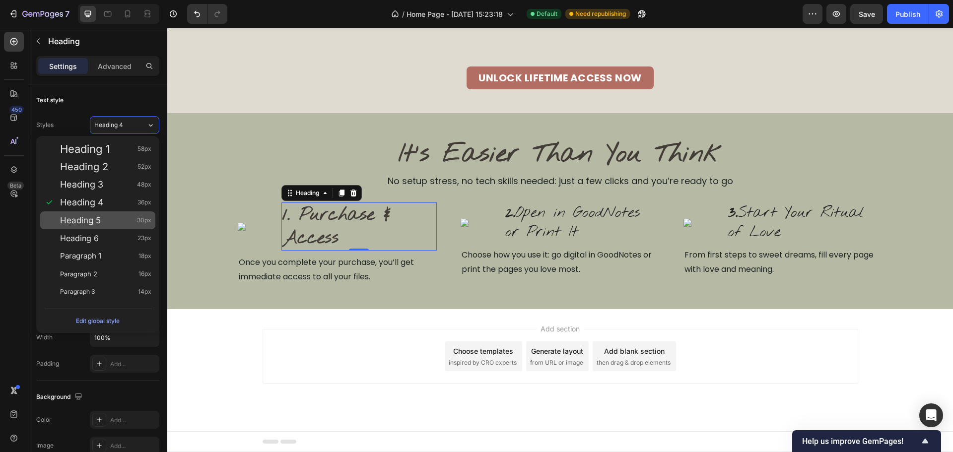
click at [103, 216] on div "Heading 5 30px" at bounding box center [105, 221] width 91 height 10
type input "30"
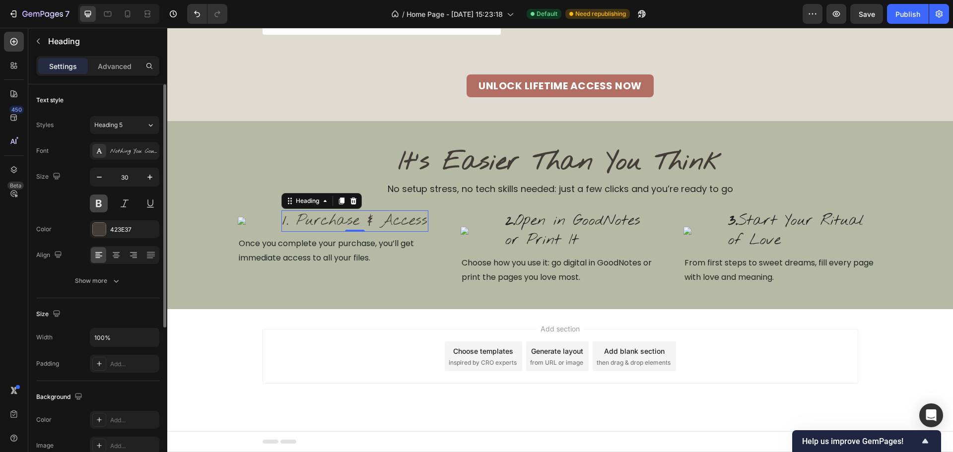
click at [104, 198] on button at bounding box center [99, 204] width 18 height 18
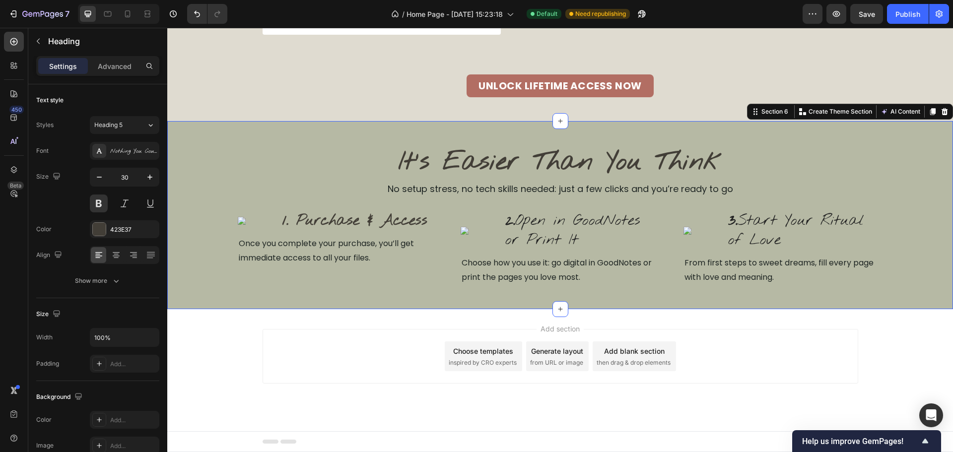
click at [333, 305] on div "It’s Easier Than You Think Heading No setup stress, no tech skills needed: just…" at bounding box center [560, 215] width 786 height 189
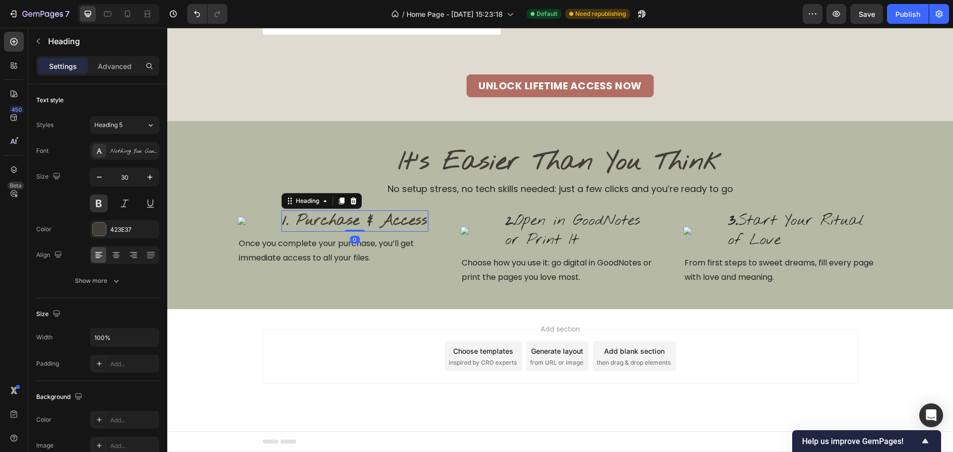
click at [289, 212] on p "1. Purchase & Access" at bounding box center [355, 221] width 145 height 19
click at [259, 217] on div "Image" at bounding box center [258, 221] width 40 height 8
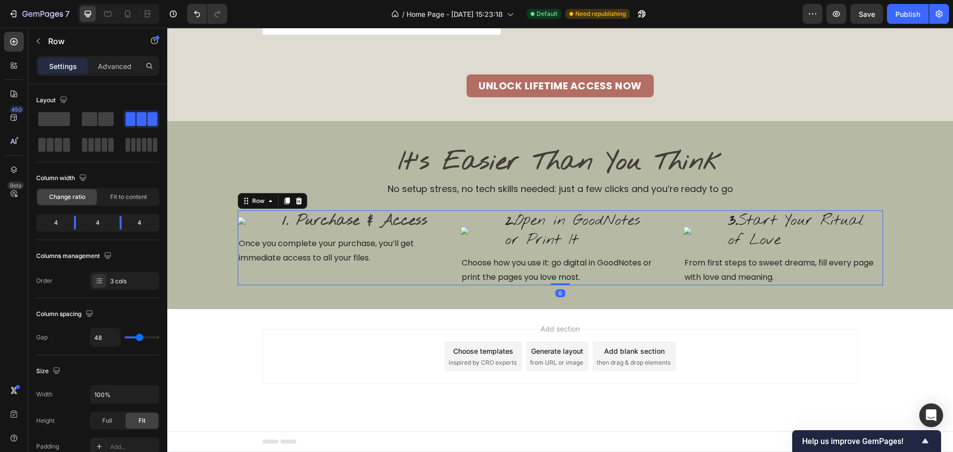
click at [433, 258] on div "Image 1. Purchase & Access Heading Row Once you complete your purchase, you’ll …" at bounding box center [337, 248] width 199 height 75
click at [405, 212] on p "1. Purchase & Access" at bounding box center [355, 221] width 145 height 19
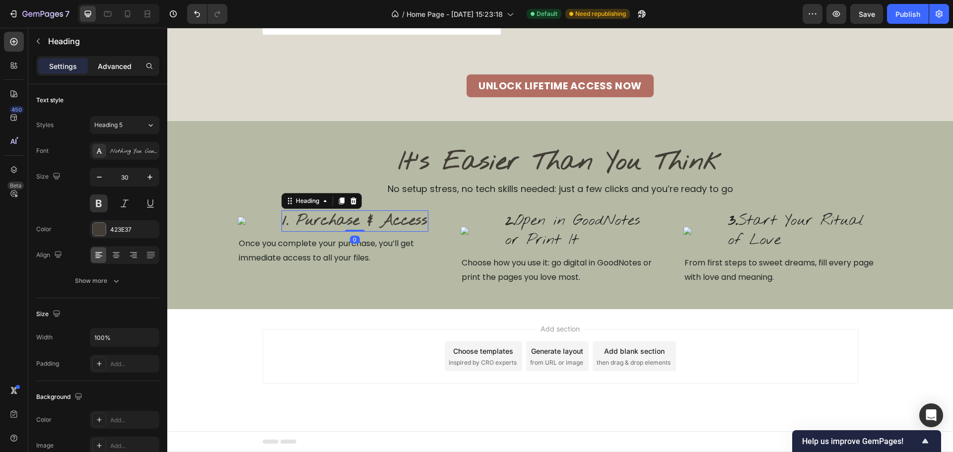
click at [116, 73] on div "Advanced" at bounding box center [115, 66] width 50 height 16
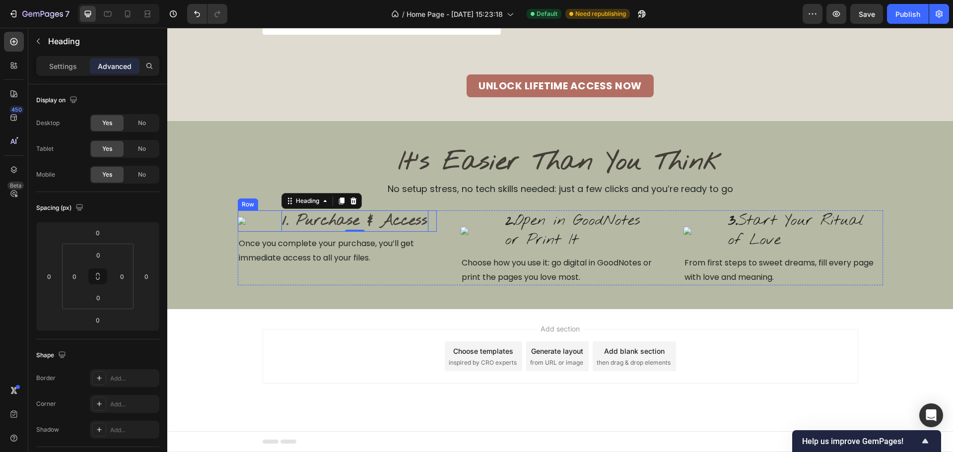
click at [428, 211] on div "Image 1. Purchase & Access Heading 0 Row" at bounding box center [337, 221] width 199 height 21
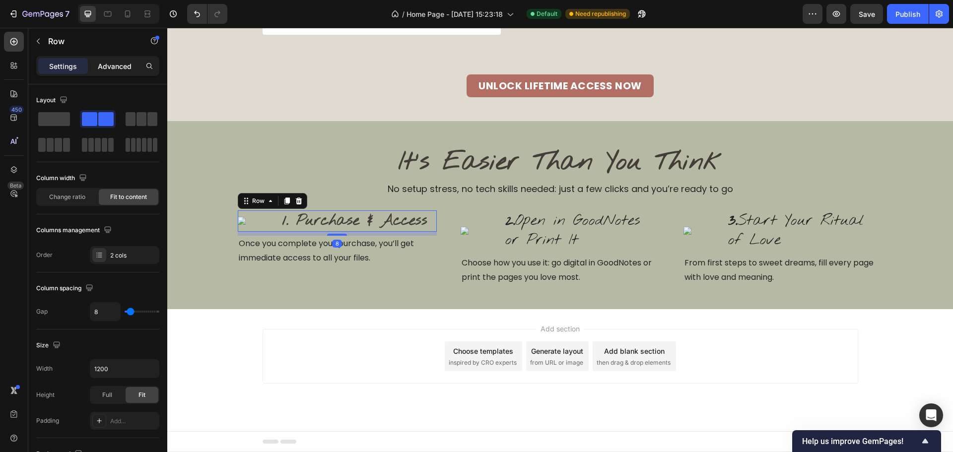
click at [101, 71] on p "Advanced" at bounding box center [115, 66] width 34 height 10
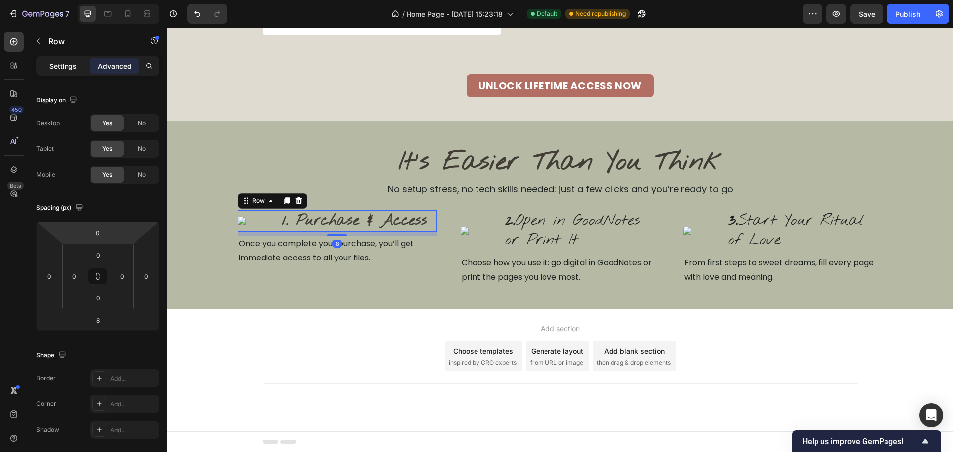
click at [45, 61] on div "Settings" at bounding box center [63, 66] width 50 height 16
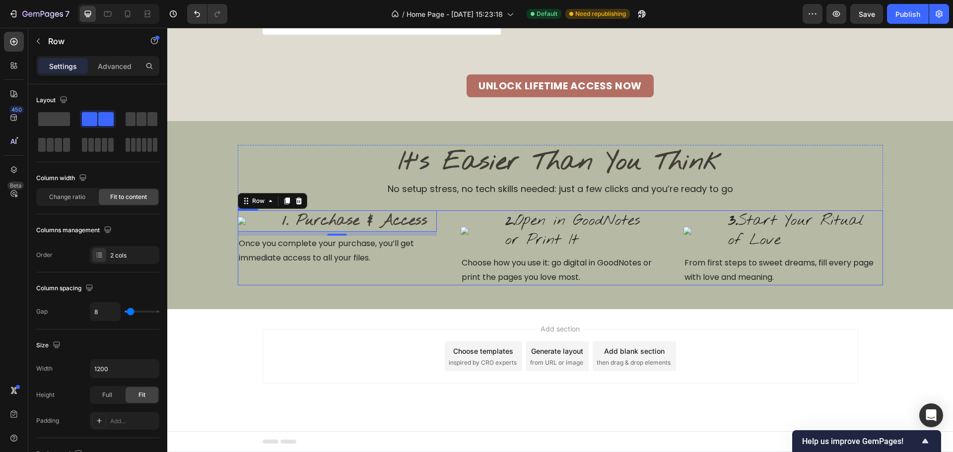
click at [414, 254] on div "Image 1. Purchase & Access Heading Row 8 Once you complete your purchase, you’l…" at bounding box center [337, 248] width 199 height 75
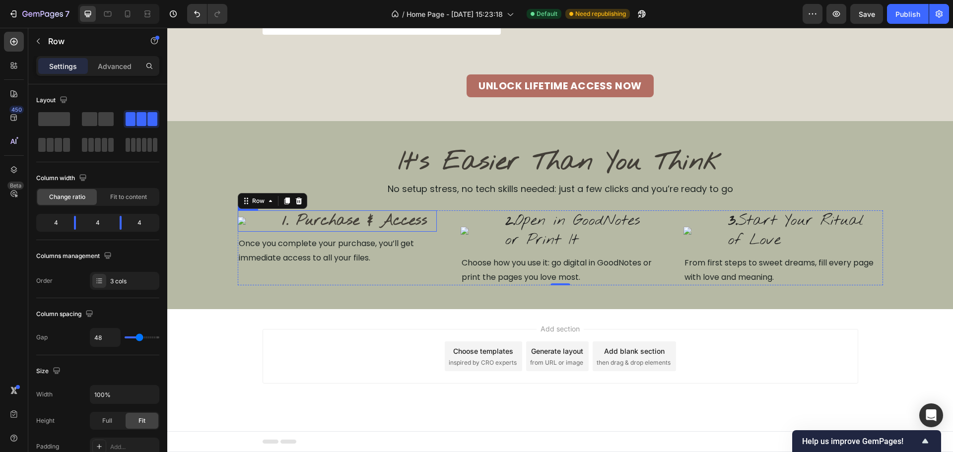
click at [275, 211] on div "Image 1. Purchase & Access Heading Row" at bounding box center [337, 221] width 199 height 21
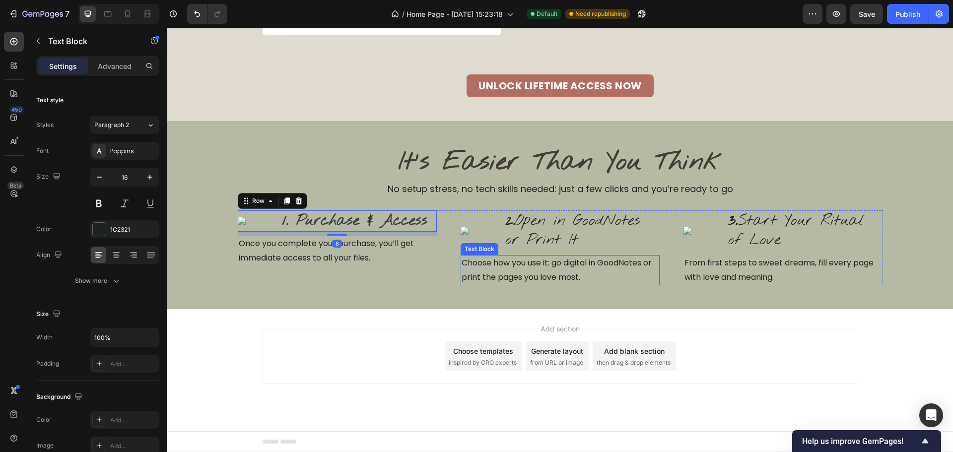
click at [462, 256] on p "Choose how you use it: go digital in GoodNotes or print the pages you love most." at bounding box center [560, 270] width 197 height 29
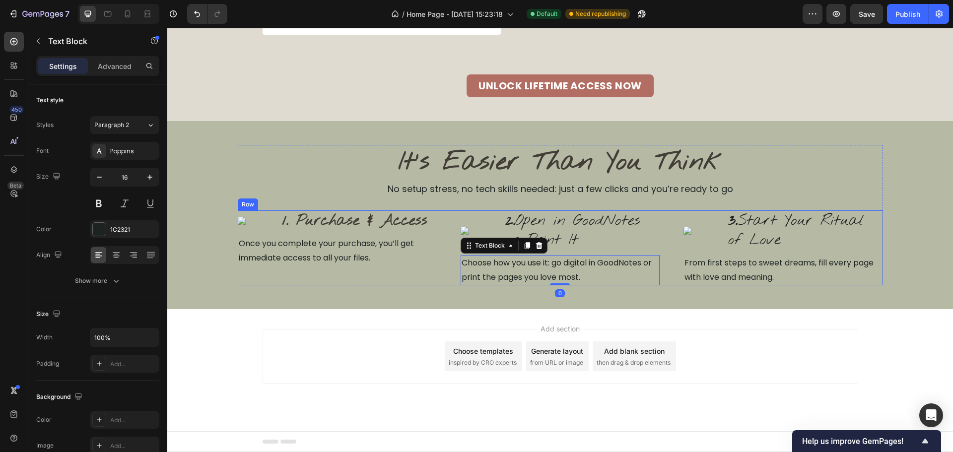
click at [403, 254] on div "Image 1. Purchase & Access Heading Row Once you complete your purchase, you’ll …" at bounding box center [337, 248] width 199 height 75
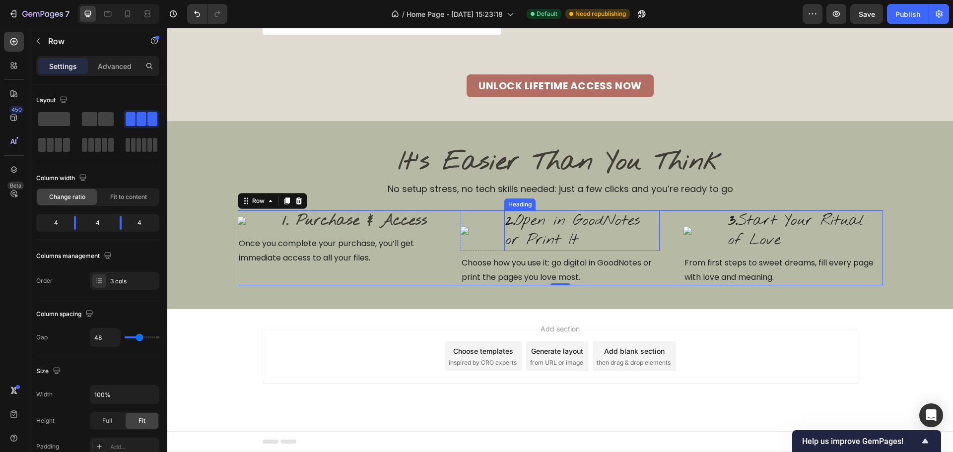
click at [580, 211] on h2 "2. Open in GoodNotes or Print It" at bounding box center [582, 231] width 155 height 41
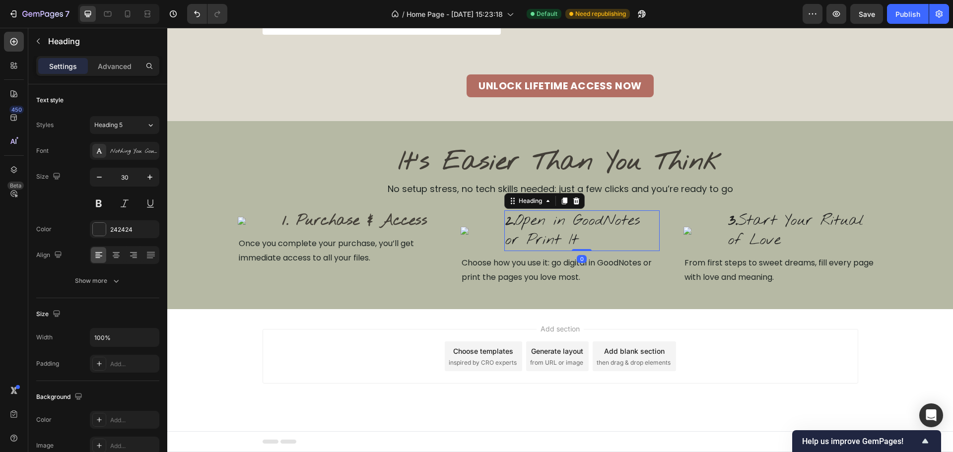
click at [580, 211] on h2 "2. Open in GoodNotes or Print It" at bounding box center [582, 231] width 155 height 41
click at [580, 212] on p "2. Open in GoodNotes or Print It" at bounding box center [582, 231] width 153 height 39
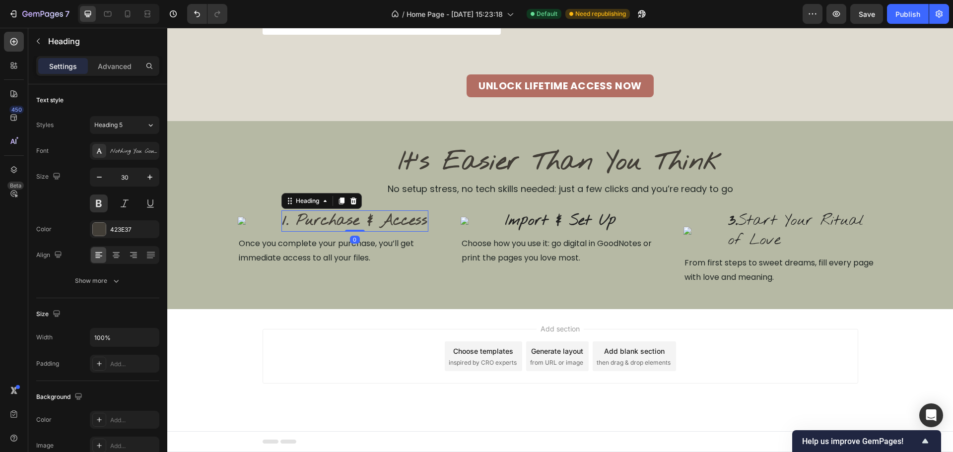
click at [308, 212] on p "1. Purchase & Access" at bounding box center [355, 221] width 145 height 19
click at [540, 211] on strong "Import & Set Up" at bounding box center [561, 221] width 111 height 20
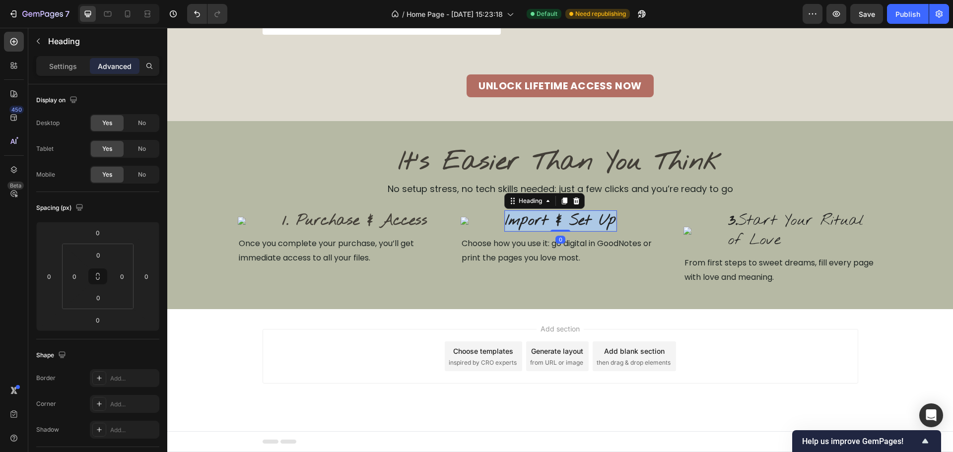
drag, startPoint x: 542, startPoint y: 205, endPoint x: 581, endPoint y: 201, distance: 38.9
click at [544, 211] on strong "Import & Set Up" at bounding box center [561, 221] width 111 height 20
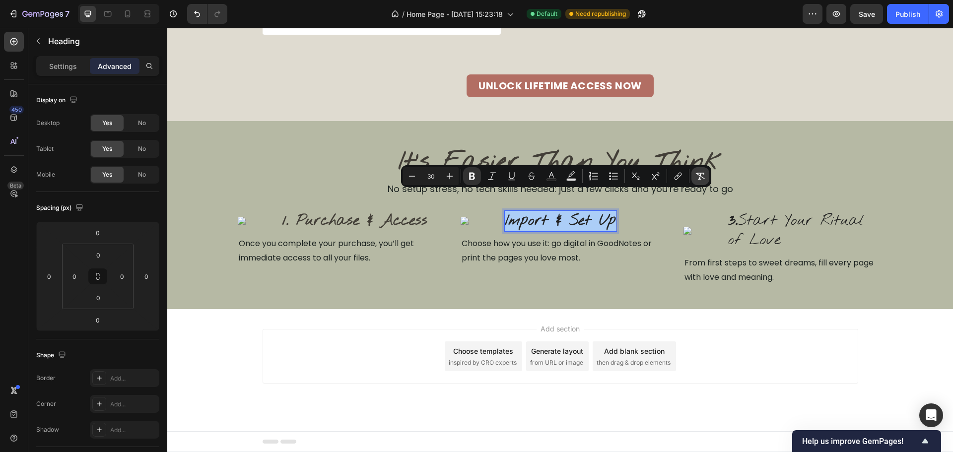
click at [703, 178] on icon "Editor contextual toolbar" at bounding box center [700, 176] width 9 height 7
click at [51, 67] on p "Settings" at bounding box center [63, 66] width 28 height 10
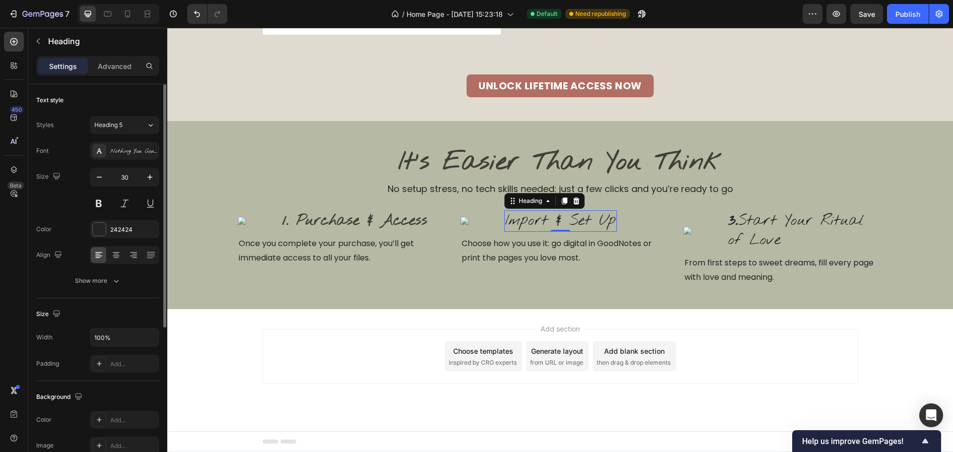
drag, startPoint x: 99, startPoint y: 204, endPoint x: 111, endPoint y: 205, distance: 12.5
click at [99, 203] on button at bounding box center [99, 204] width 18 height 18
click at [456, 284] on div "Image 1. Purchase & Access Heading Row Once you complete your purchase, you’ll …" at bounding box center [561, 248] width 646 height 75
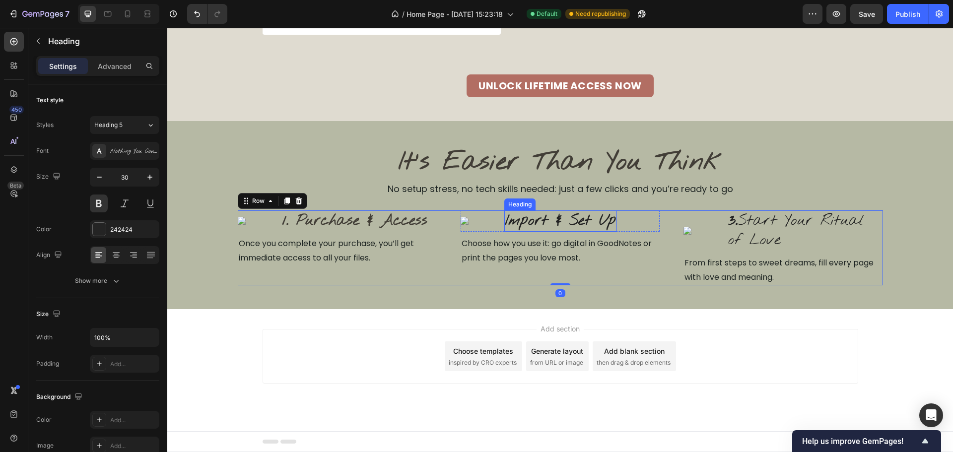
click at [510, 200] on div "Heading" at bounding box center [520, 204] width 27 height 9
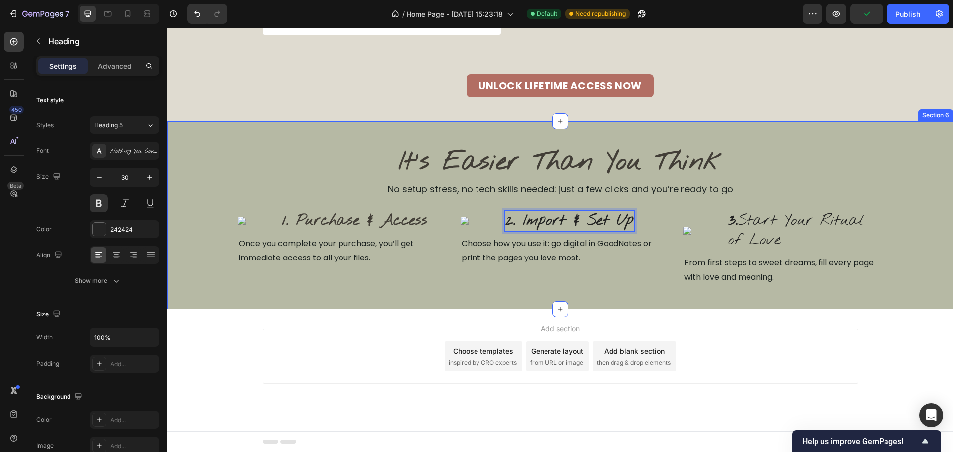
click at [554, 296] on div "It’s Easier Than You Think Heading No setup stress, no tech skills needed: just…" at bounding box center [560, 215] width 786 height 189
click at [563, 212] on p "2. Import & Set Up" at bounding box center [570, 221] width 129 height 19
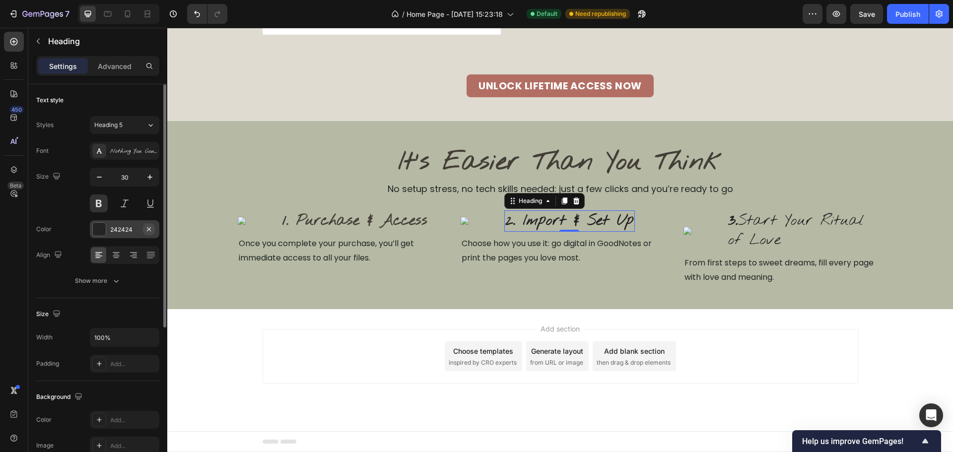
click at [147, 226] on icon "button" at bounding box center [149, 229] width 8 height 8
click at [121, 232] on div "Add..." at bounding box center [133, 229] width 47 height 9
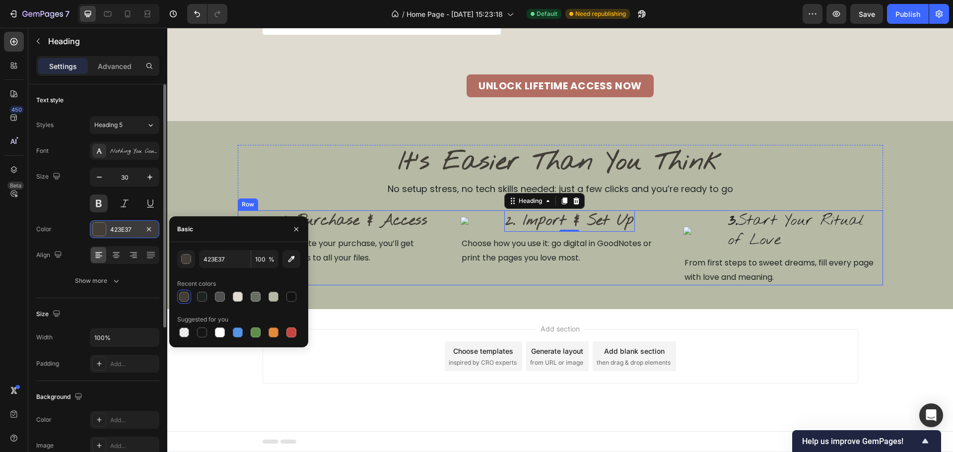
click at [529, 285] on div "Image 2. Import & Set Up Heading 0 Row Choose how you use it: go digital in Goo…" at bounding box center [560, 248] width 199 height 75
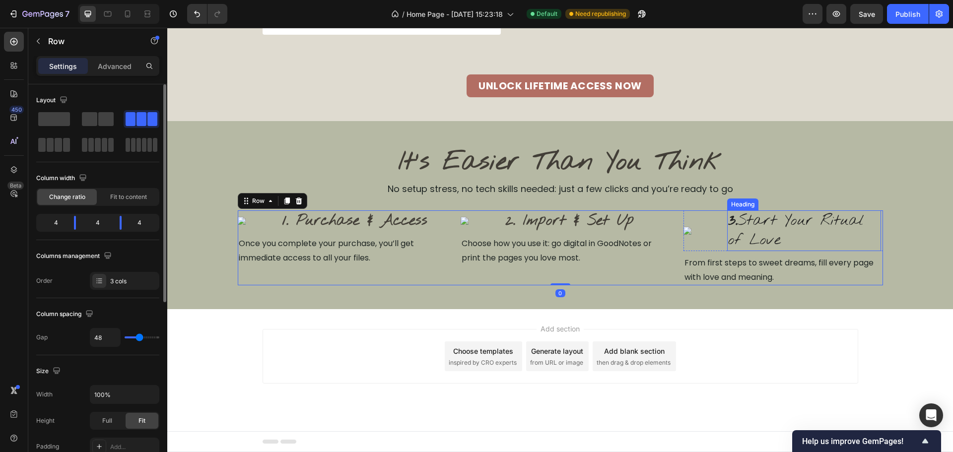
click at [820, 211] on h2 "3. Start Your Ritual of Love" at bounding box center [797, 231] width 138 height 41
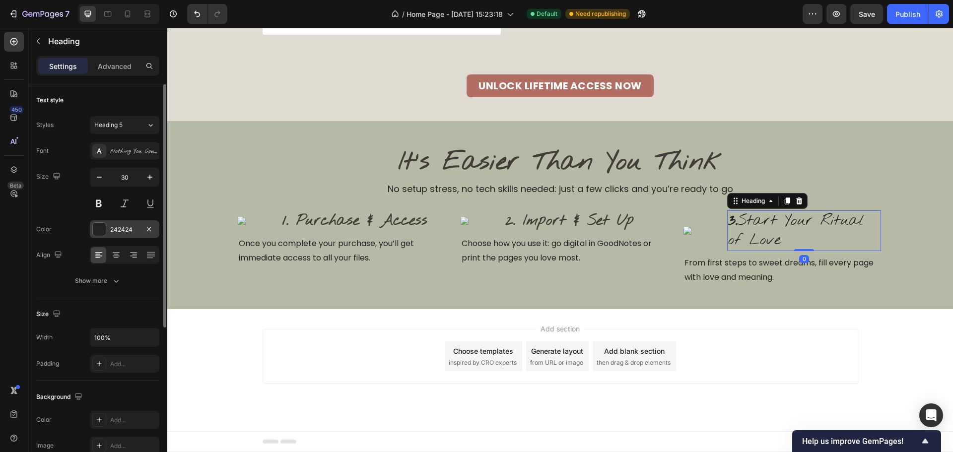
drag, startPoint x: 154, startPoint y: 235, endPoint x: 112, endPoint y: 232, distance: 42.4
click at [153, 235] on div at bounding box center [149, 229] width 12 height 12
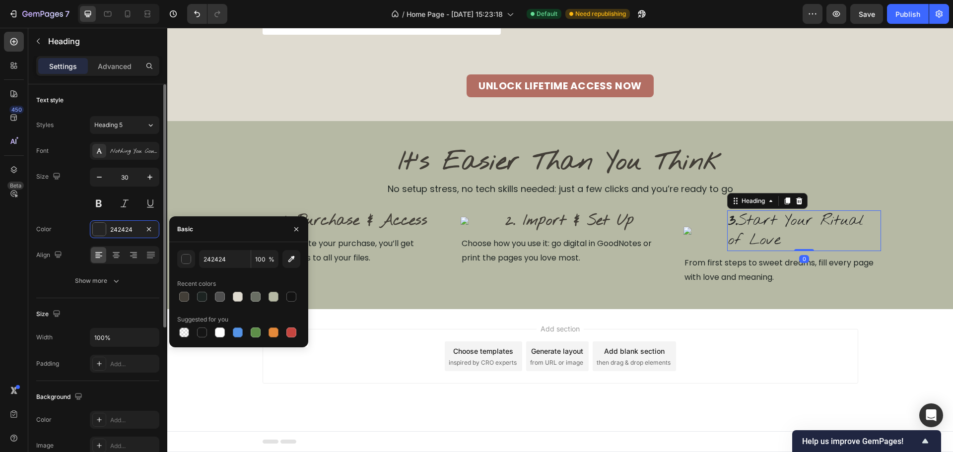
drag, startPoint x: 112, startPoint y: 232, endPoint x: 153, endPoint y: 245, distance: 42.9
click at [113, 232] on div "242424" at bounding box center [124, 229] width 29 height 9
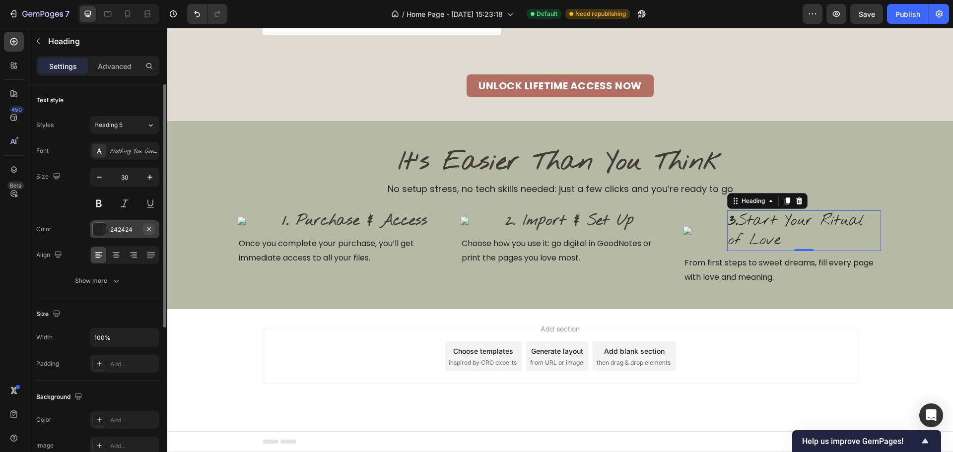
click at [146, 226] on icon "button" at bounding box center [149, 229] width 8 height 8
click at [120, 227] on div "Add..." at bounding box center [133, 229] width 47 height 9
type input "423E37"
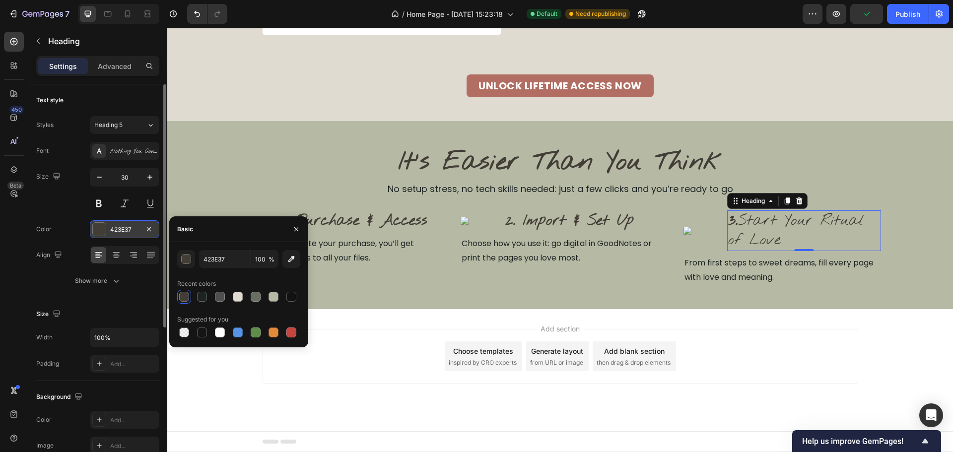
click at [786, 211] on h2 "3. Start Your Ritual of Love" at bounding box center [797, 231] width 138 height 41
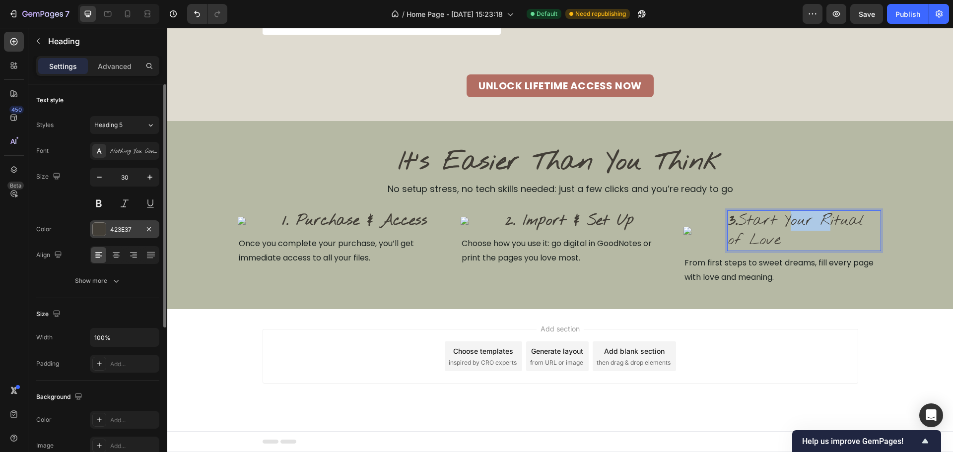
click at [786, 212] on p "3. Start Your Ritual of Love" at bounding box center [797, 231] width 136 height 39
click at [779, 240] on p "3. Start Your Ritual of Love" at bounding box center [797, 231] width 136 height 39
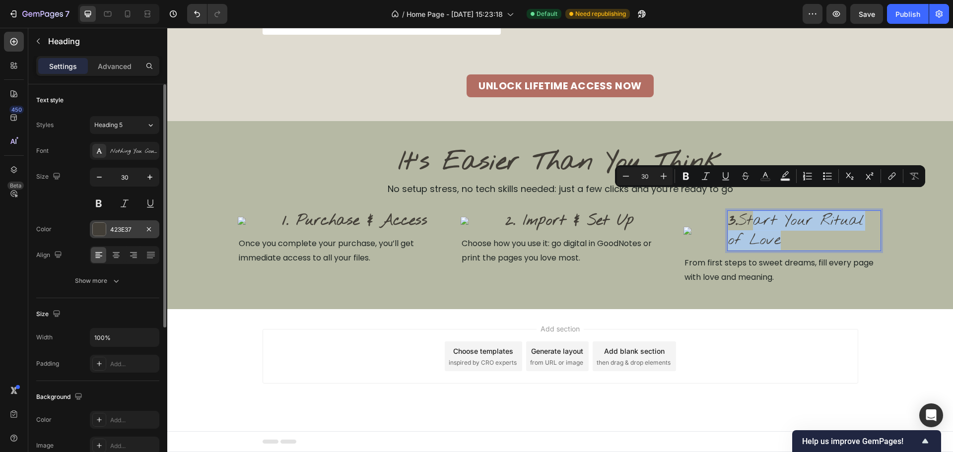
drag, startPoint x: 779, startPoint y: 240, endPoint x: 748, endPoint y: 197, distance: 53.3
click at [748, 212] on p "3. Start Your Ritual of Love" at bounding box center [797, 231] width 136 height 39
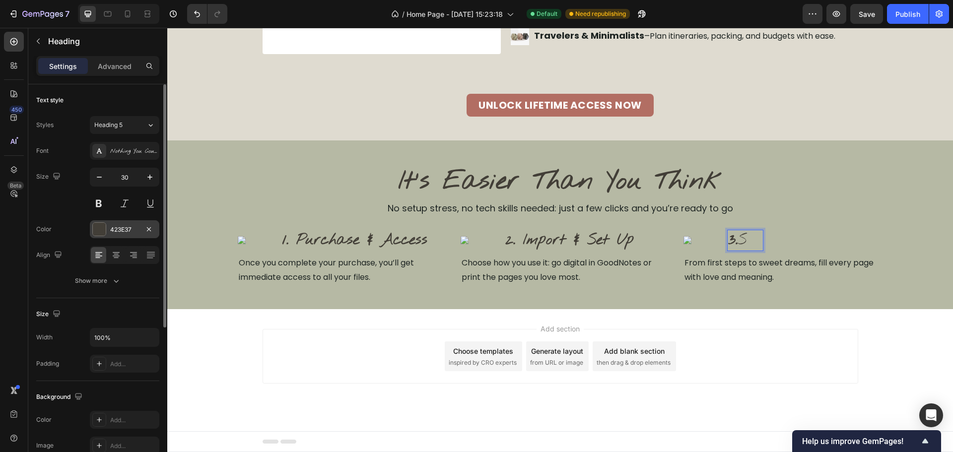
scroll to position [3054, 0]
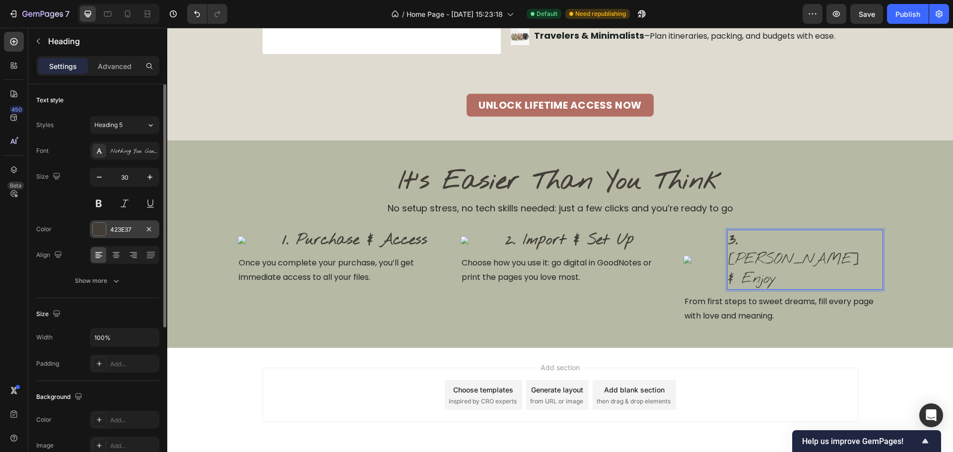
click at [790, 236] on p "3. SPlan & Enjoy" at bounding box center [798, 260] width 138 height 58
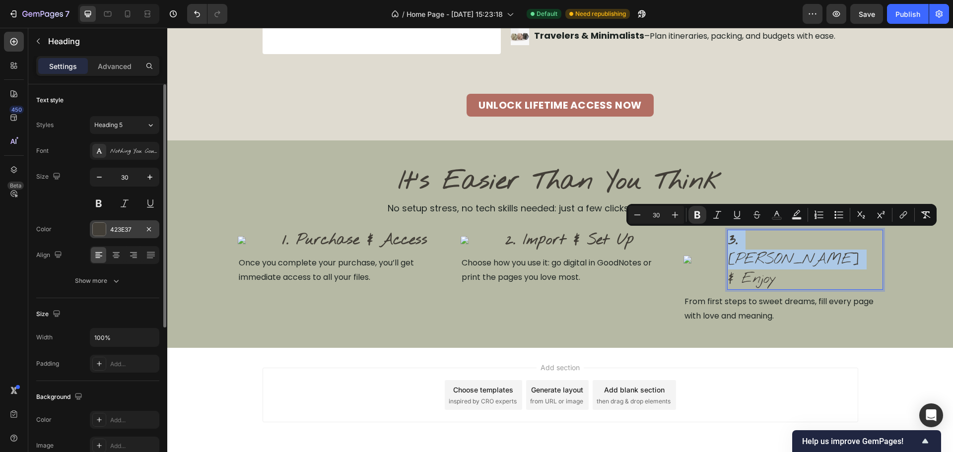
click at [751, 241] on p "3. SPlan & Enjoy" at bounding box center [798, 260] width 138 height 58
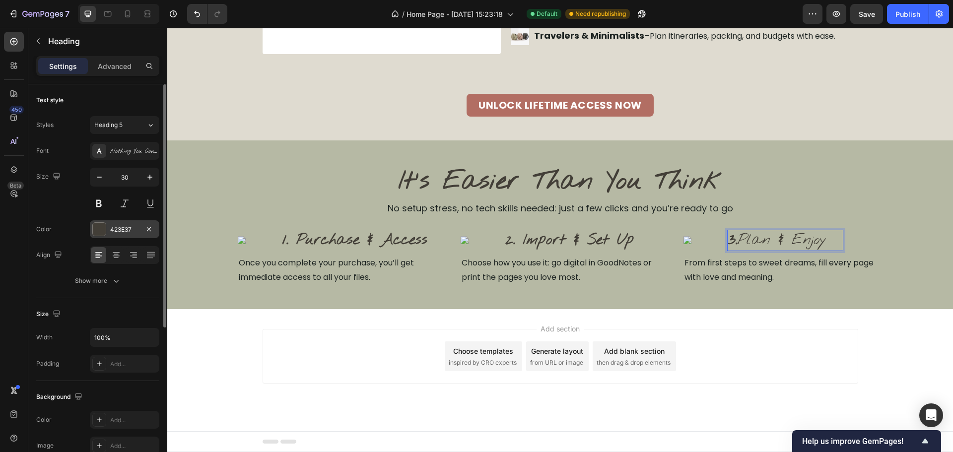
click at [794, 244] on p "3. Plan & Enjoy" at bounding box center [778, 240] width 98 height 19
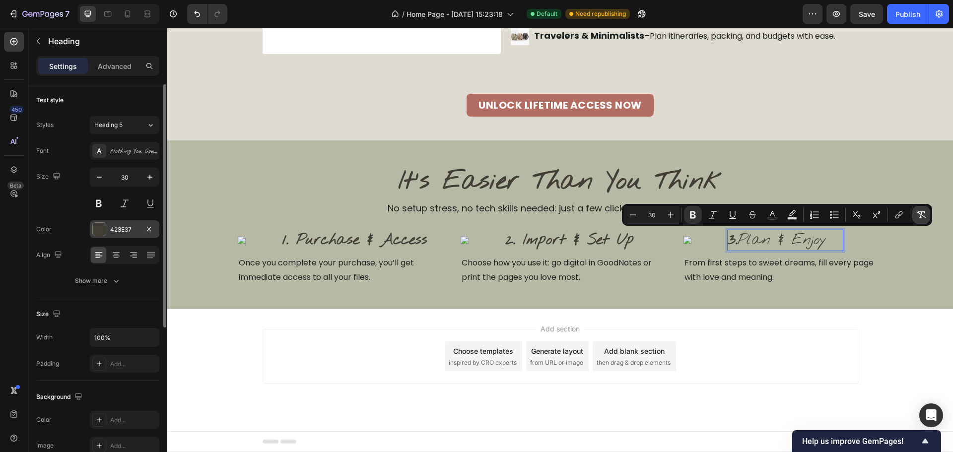
click at [920, 215] on icon "Editor contextual toolbar" at bounding box center [922, 215] width 10 height 10
click at [101, 209] on button at bounding box center [99, 204] width 18 height 18
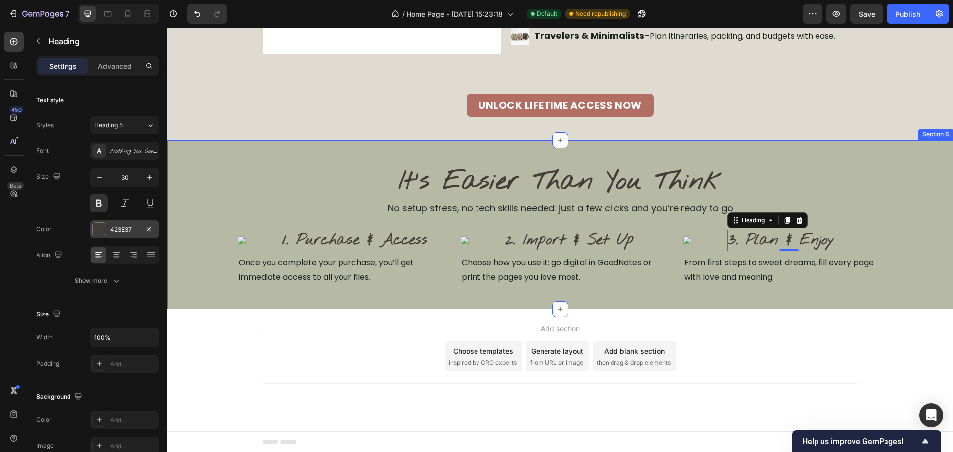
click at [562, 295] on div "It’s Easier Than You Think Heading No setup stress, no tech skills needed: just…" at bounding box center [560, 225] width 786 height 169
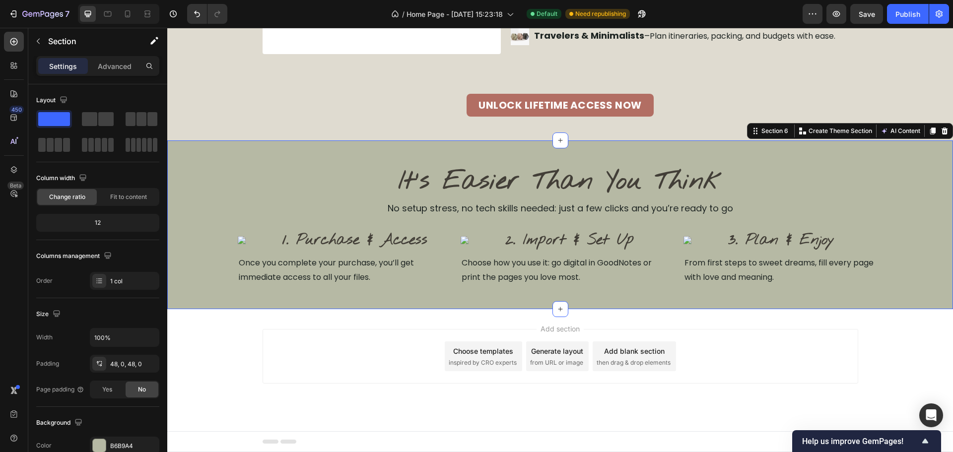
click at [889, 231] on div "It’s Easier Than You Think Heading No setup stress, no tech skills needed: just…" at bounding box center [560, 225] width 786 height 122
click at [583, 272] on p "Choose how you use it: go digital in GoodNotes or print the pages you love most." at bounding box center [560, 270] width 197 height 29
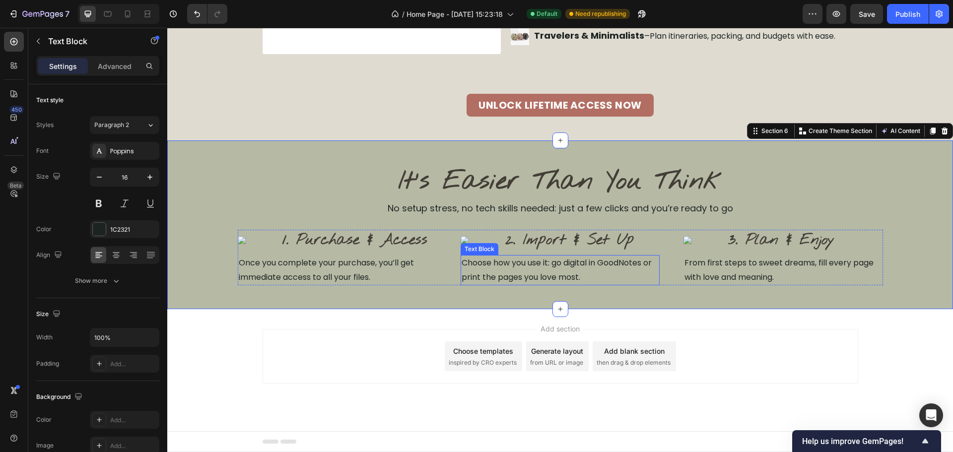
click at [583, 272] on p "Choose how you use it: go digital in GoodNotes or print the pages you love most." at bounding box center [560, 270] width 197 height 29
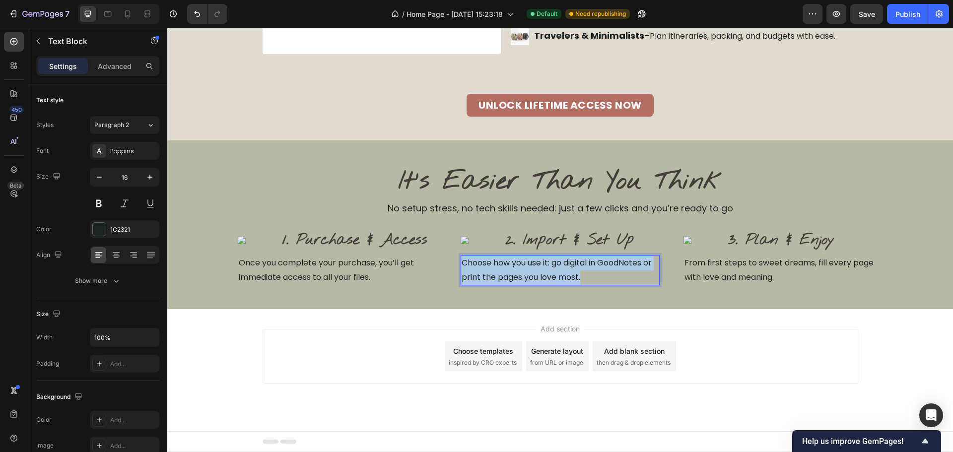
click at [583, 272] on p "Choose how you use it: go digital in GoodNotes or print the pages you love most." at bounding box center [560, 270] width 197 height 29
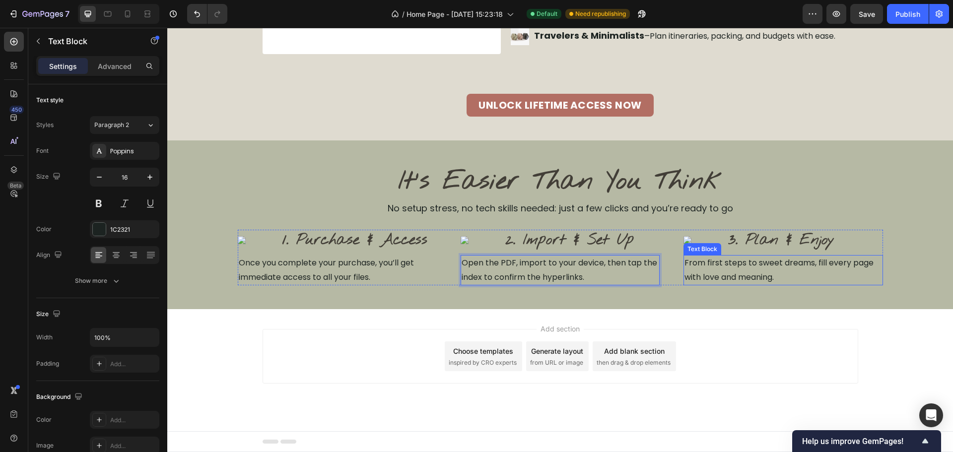
click at [772, 265] on p "From first steps to sweet dreams, fill every page with love and meaning." at bounding box center [783, 270] width 197 height 29
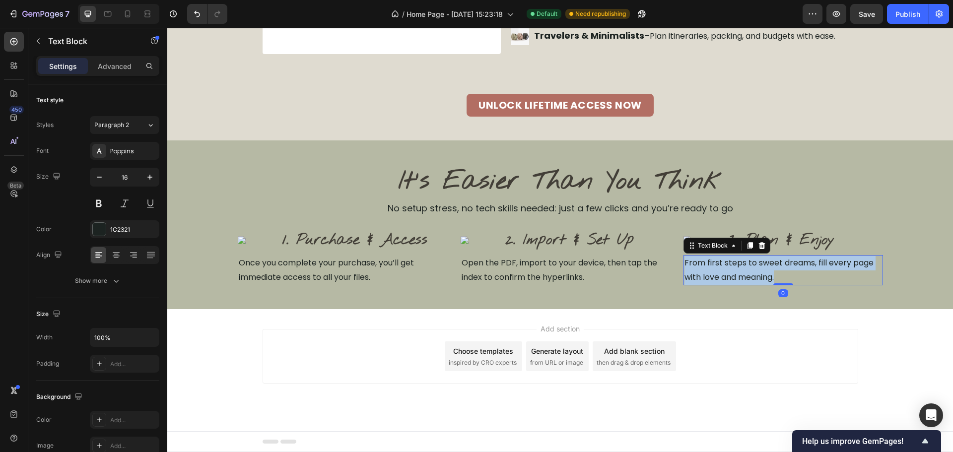
click at [772, 265] on p "From first steps to sweet dreams, fill every page with love and meaning." at bounding box center [783, 270] width 197 height 29
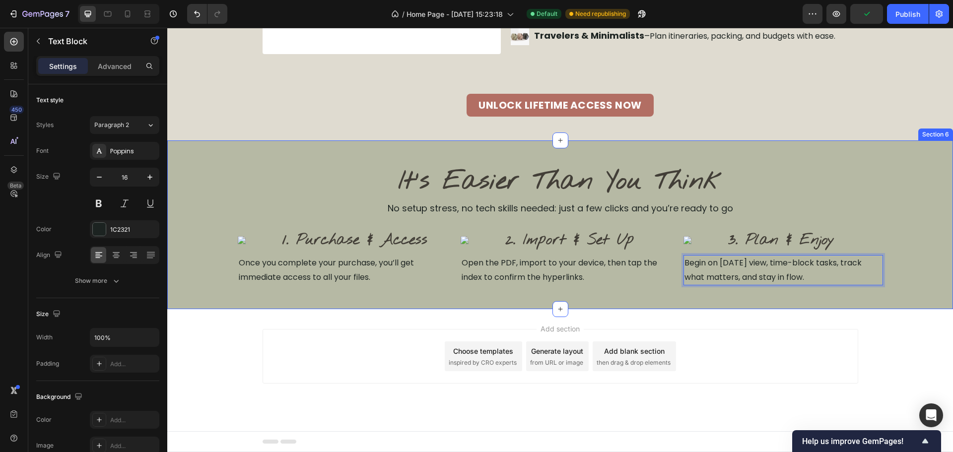
drag, startPoint x: 813, startPoint y: 307, endPoint x: 823, endPoint y: 303, distance: 10.7
click at [813, 307] on div "It’s Easier Than You Think Heading No setup stress, no tech skills needed: just…" at bounding box center [560, 225] width 786 height 169
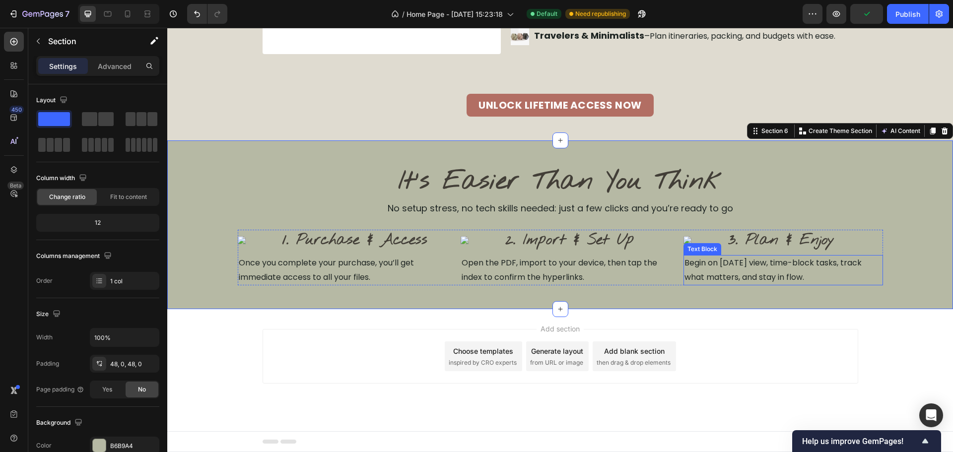
click at [745, 286] on div "Begin on today’s view, time-block tasks, track what matters, and stay in flow." at bounding box center [783, 270] width 199 height 31
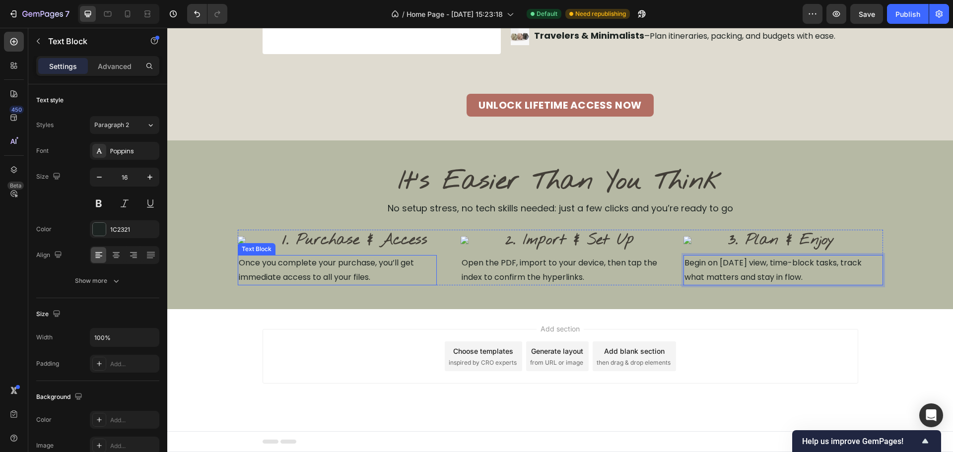
click at [360, 278] on p "Once you complete your purchase, you’ll get immediate access to all your files." at bounding box center [337, 270] width 197 height 29
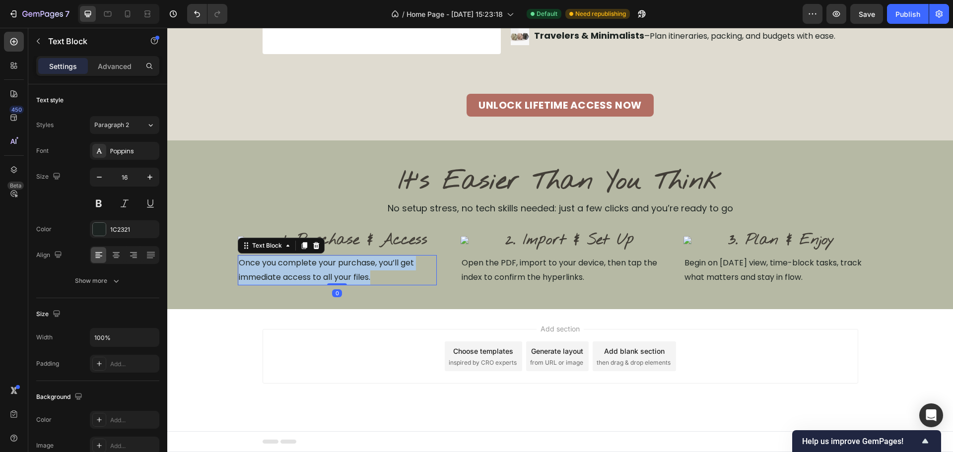
click at [360, 278] on p "Once you complete your purchase, you’ll get immediate access to all your files." at bounding box center [337, 270] width 197 height 29
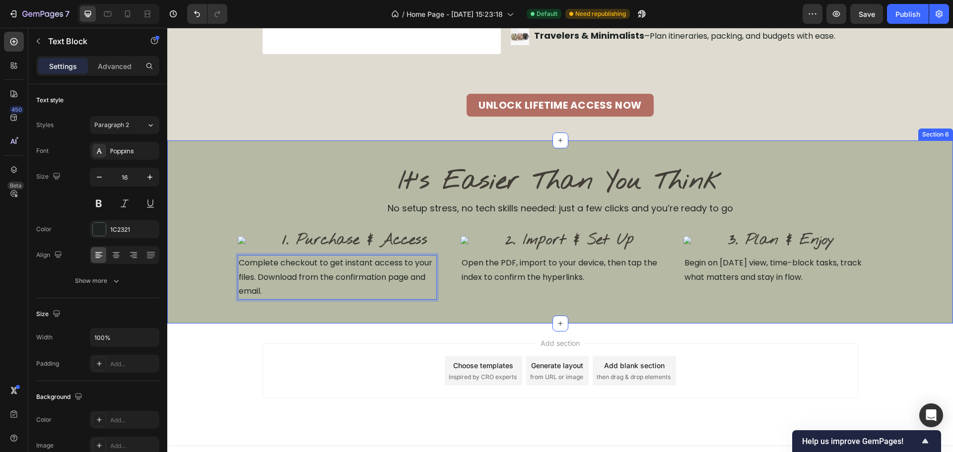
click at [372, 278] on p "Complete checkout to get instant access to your files. Download from the confir…" at bounding box center [337, 277] width 197 height 43
click at [249, 278] on p "Complete checkout to get instant access to your files. Download from the confir…" at bounding box center [337, 277] width 197 height 43
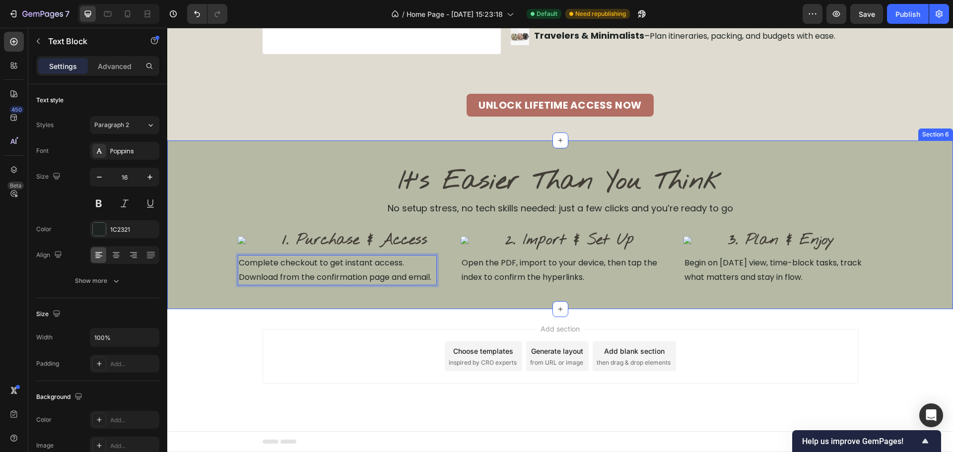
click at [310, 284] on p "Complete checkout to get instant access. Download from the confirmation page an…" at bounding box center [337, 270] width 197 height 29
click at [370, 279] on p "Complete checkout to get instant access. Download from confirmation page and em…" at bounding box center [337, 270] width 197 height 29
click at [332, 279] on p "Complete checkout to get instant access. Download from confirmation and email." at bounding box center [337, 270] width 197 height 29
click at [347, 323] on div "Add section Choose templates inspired by CRO experts Generate layout from URL o…" at bounding box center [560, 370] width 786 height 122
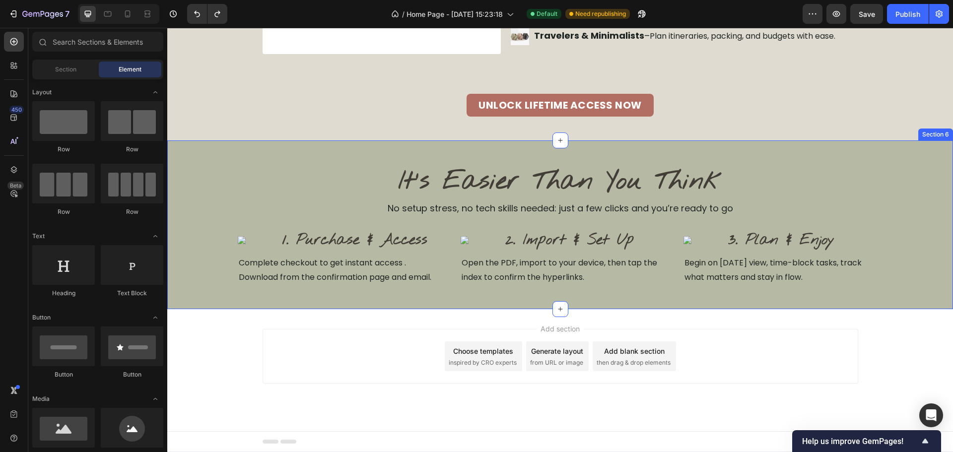
click at [391, 297] on div "It’s Easier Than You Think Heading No setup stress, no tech skills needed: just…" at bounding box center [560, 225] width 786 height 169
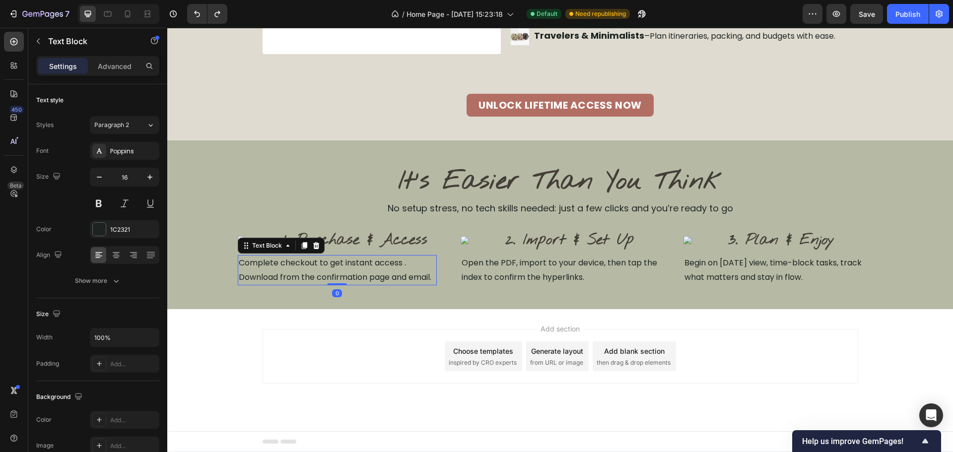
click at [308, 281] on p "Complete checkout to get instant access . Download from the confirmation page a…" at bounding box center [337, 270] width 197 height 29
click at [313, 278] on p "Complete checkout to get instant access . Download from the confirmation page a…" at bounding box center [337, 270] width 197 height 29
click at [373, 280] on p "Complete checkout to get instant access . Download from confirmation page and e…" at bounding box center [337, 270] width 197 height 29
click at [380, 298] on div "It’s Easier Than You Think Heading No setup stress, no tech skills needed: just…" at bounding box center [560, 225] width 786 height 169
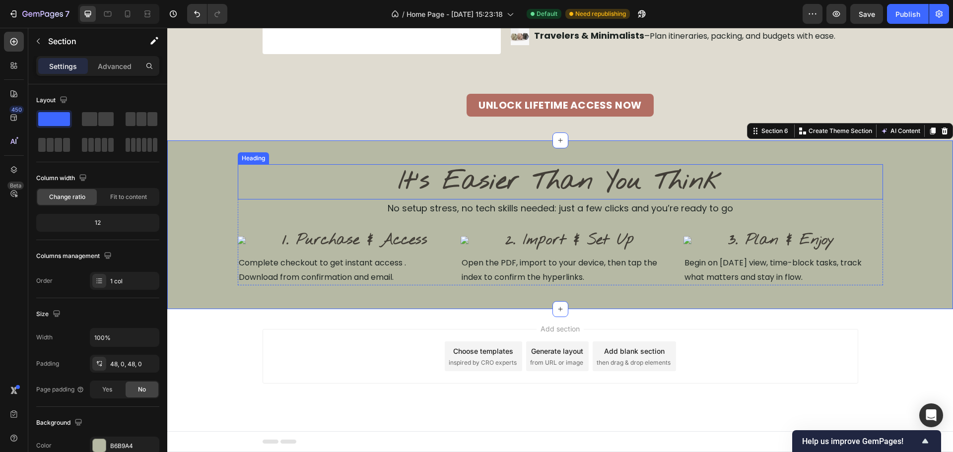
click at [574, 175] on h2 "It’s Easier Than You Think" at bounding box center [561, 182] width 646 height 36
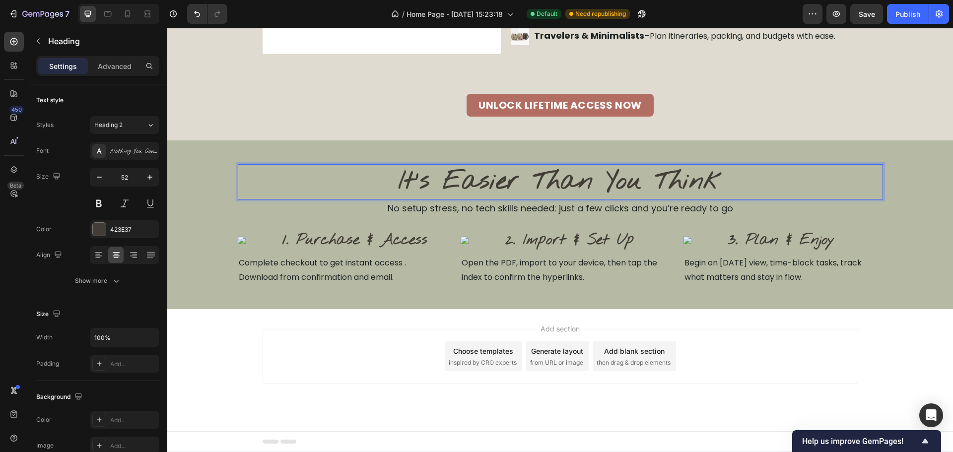
click at [574, 175] on h2 "It’s Easier Than You Think" at bounding box center [561, 182] width 646 height 36
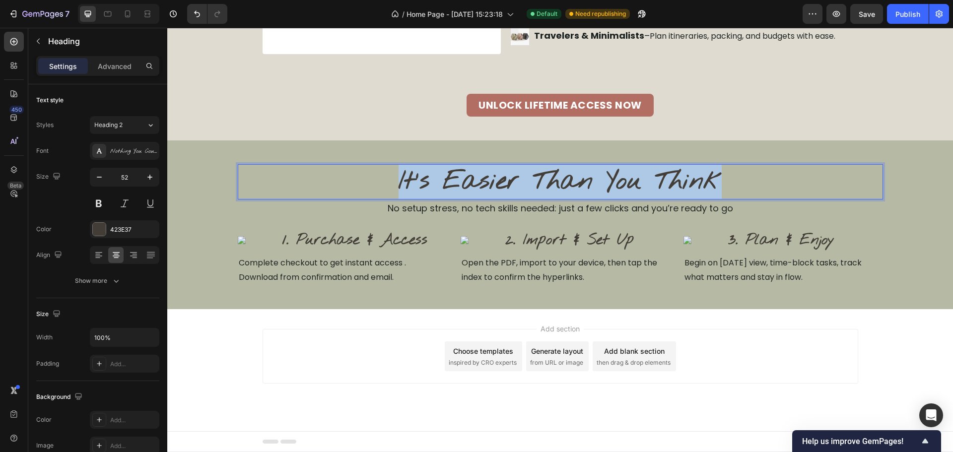
click at [574, 175] on p "It’s Easier Than You Think" at bounding box center [561, 182] width 644 height 34
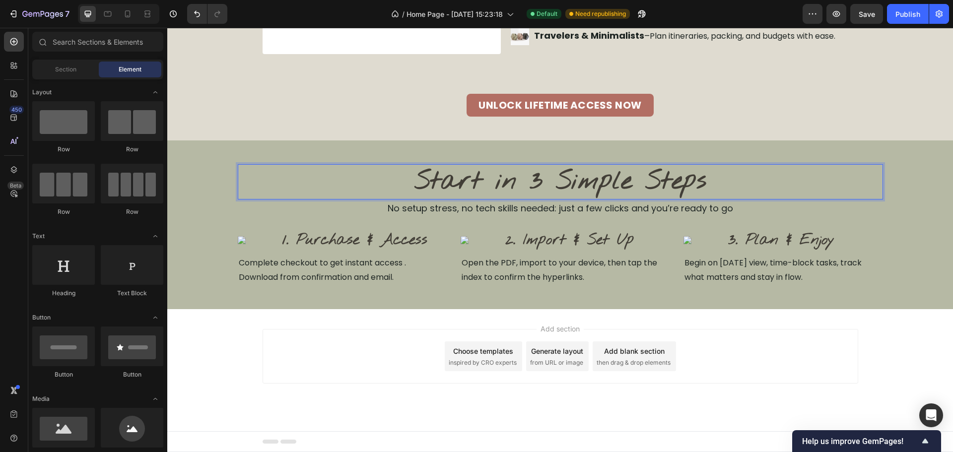
click at [308, 331] on div "Add section Choose templates inspired by CRO experts Generate layout from URL o…" at bounding box center [561, 356] width 596 height 55
click at [613, 211] on p "No setup stress, no tech skills needed: just a few clicks and you’re ready to go" at bounding box center [561, 209] width 644 height 16
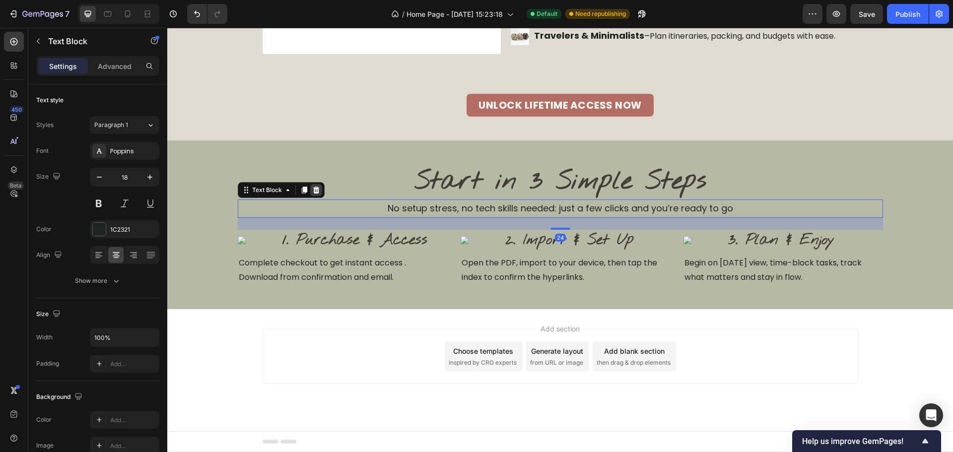
click at [312, 187] on icon at bounding box center [316, 190] width 8 height 8
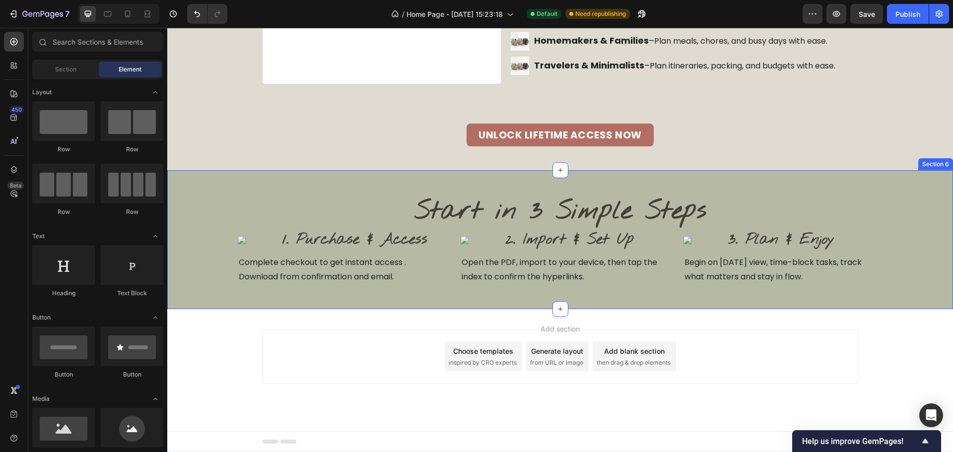
scroll to position [3024, 0]
click at [445, 213] on p "Start in 3 Simple Steps" at bounding box center [561, 212] width 644 height 34
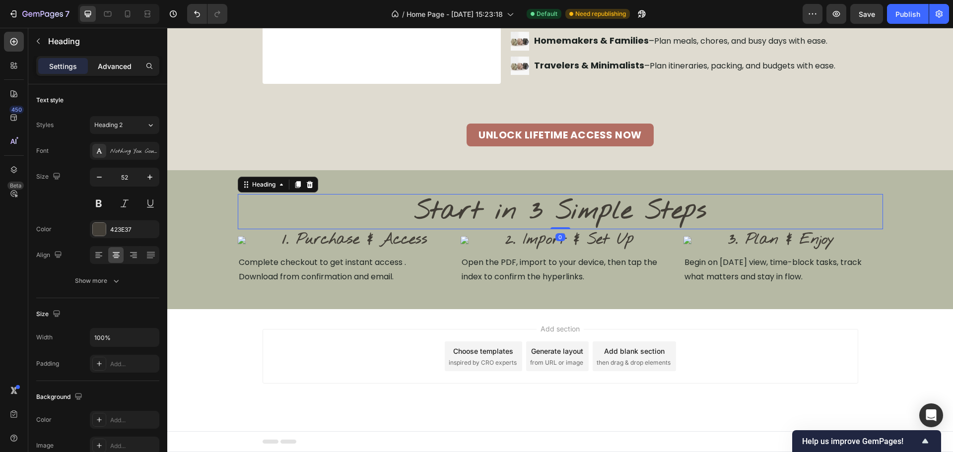
click at [129, 71] on p "Advanced" at bounding box center [115, 66] width 34 height 10
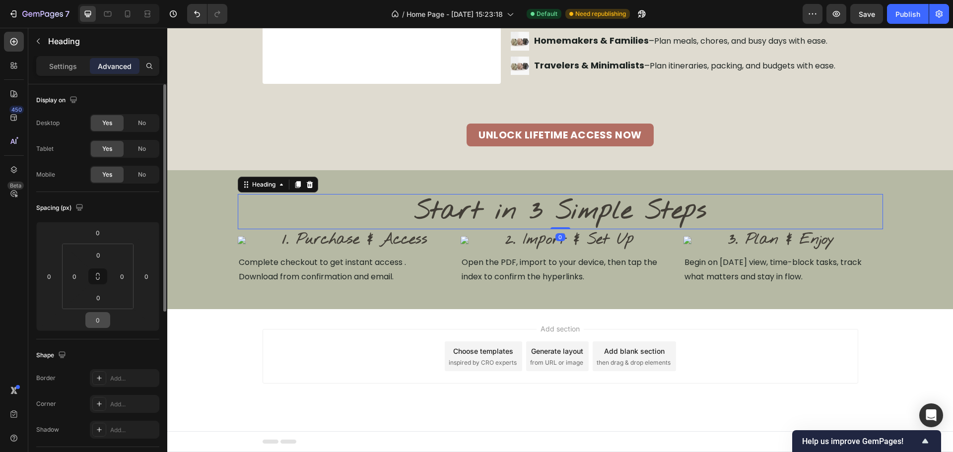
click at [95, 319] on input "0" at bounding box center [98, 320] width 20 height 15
drag, startPoint x: 116, startPoint y: 440, endPoint x: 157, endPoint y: 429, distance: 42.5
click at [117, 440] on div "2XL 32px" at bounding box center [119, 446] width 62 height 15
type input "32"
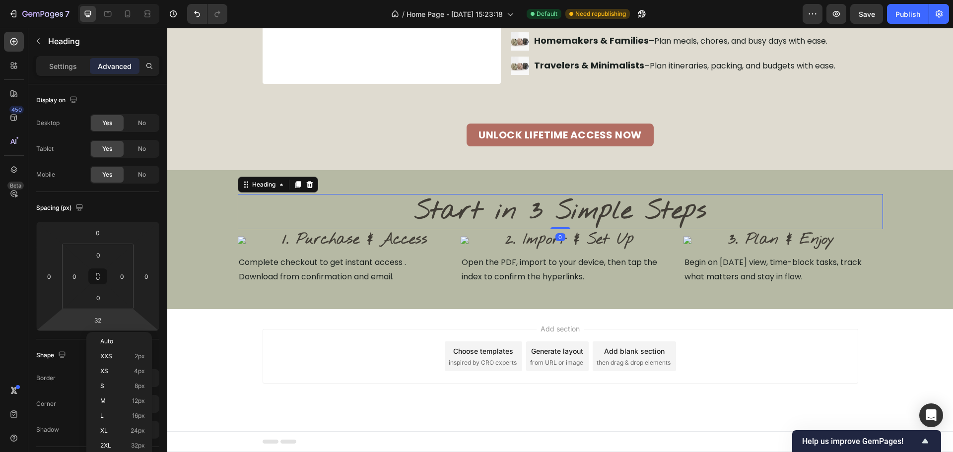
scroll to position [3040, 0]
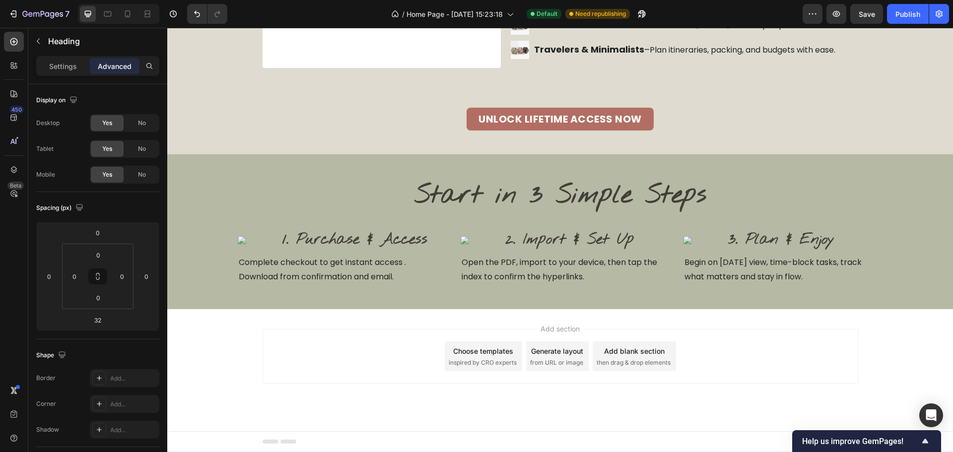
click at [365, 385] on div "Add section Choose templates inspired by CRO experts Generate layout from URL o…" at bounding box center [560, 370] width 786 height 122
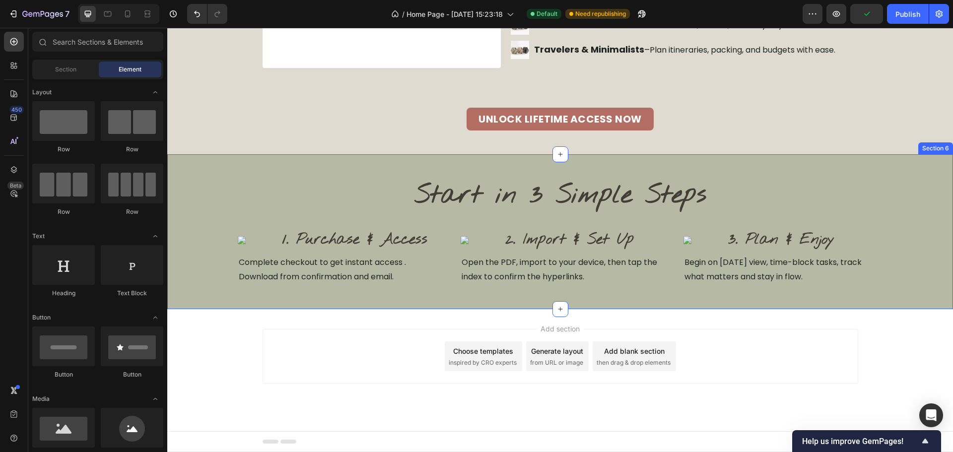
click at [871, 177] on div "Start in 3 Simple Steps Heading Image 1. Purchase & Access Heading Row Complete…" at bounding box center [560, 231] width 786 height 155
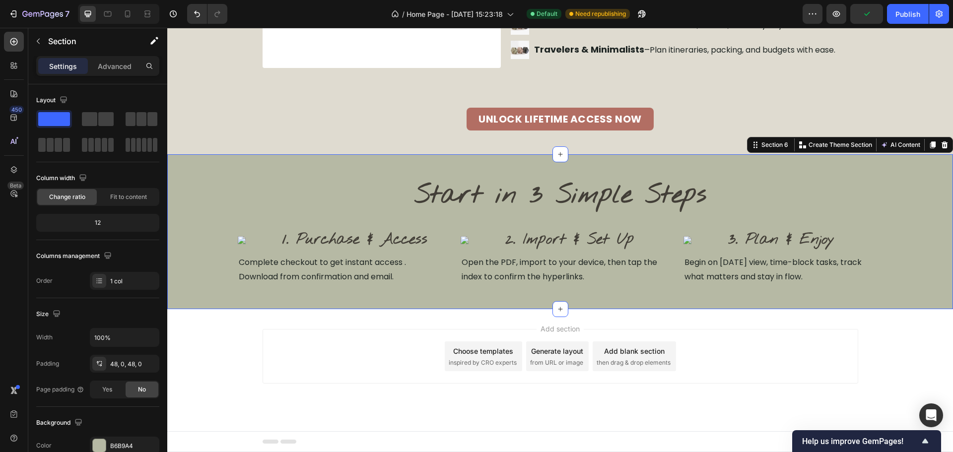
click at [886, 166] on div "Start in 3 Simple Steps Heading Image 1. Purchase & Access Heading Row Complete…" at bounding box center [560, 231] width 786 height 155
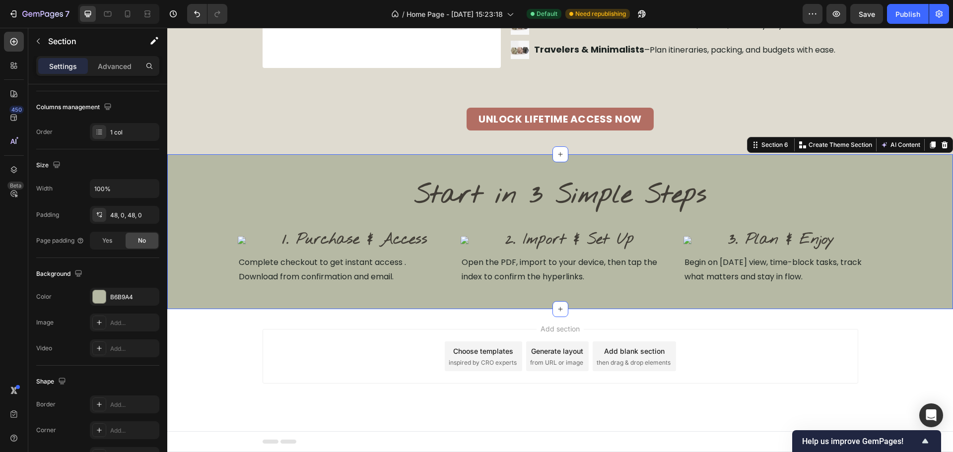
click at [908, 238] on div "Start in 3 Simple Steps Heading Image 1. Purchase & Access Heading Row Complete…" at bounding box center [560, 231] width 786 height 107
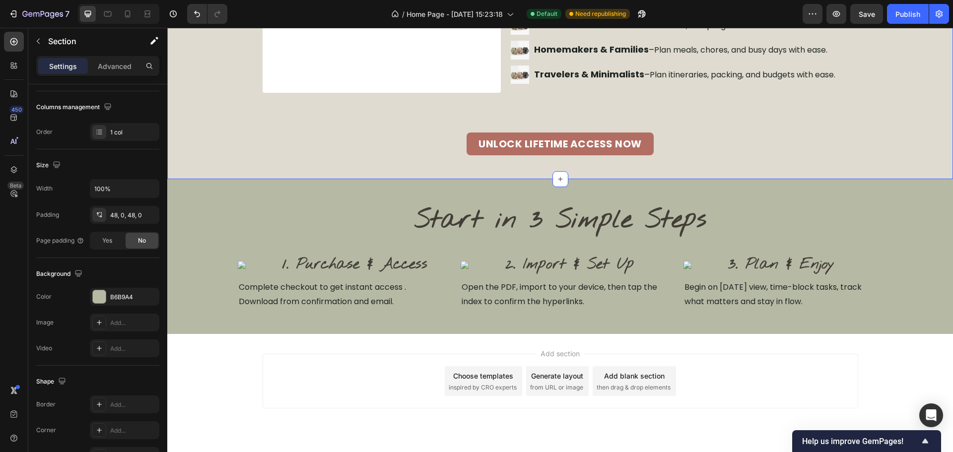
scroll to position [3040, 0]
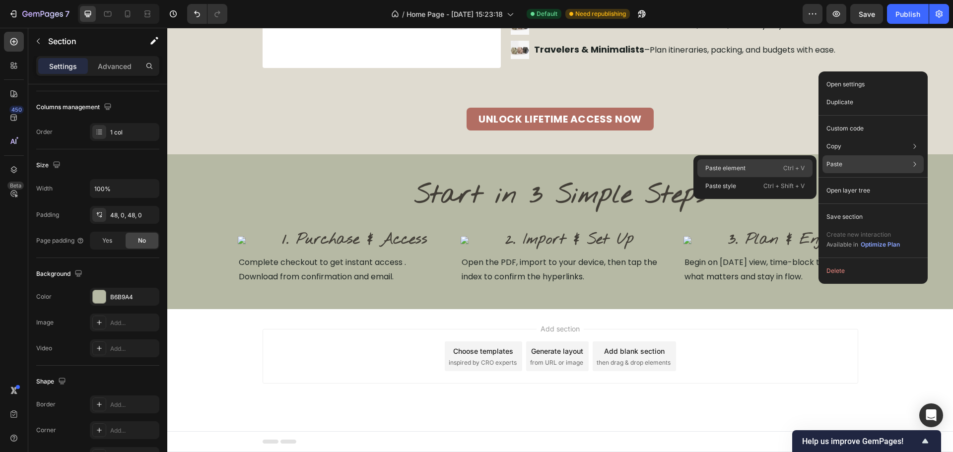
click at [755, 167] on div "Paste element Ctrl + V" at bounding box center [755, 168] width 115 height 18
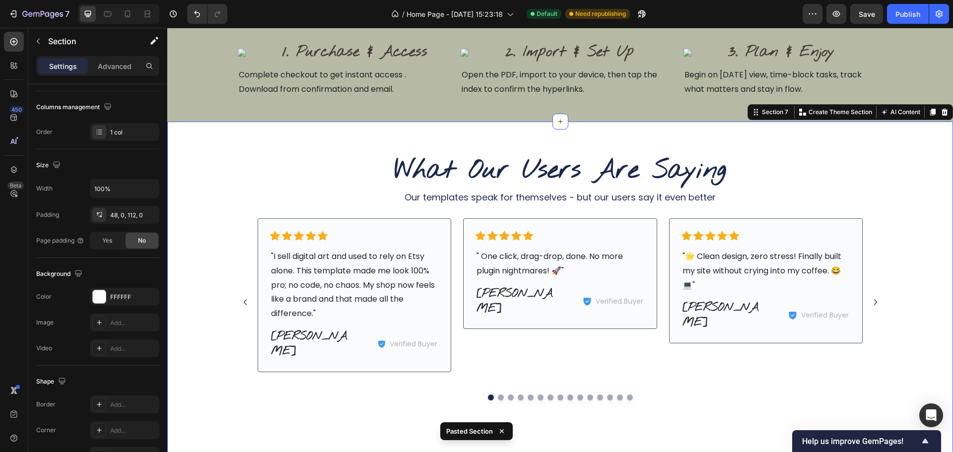
scroll to position [3219, 0]
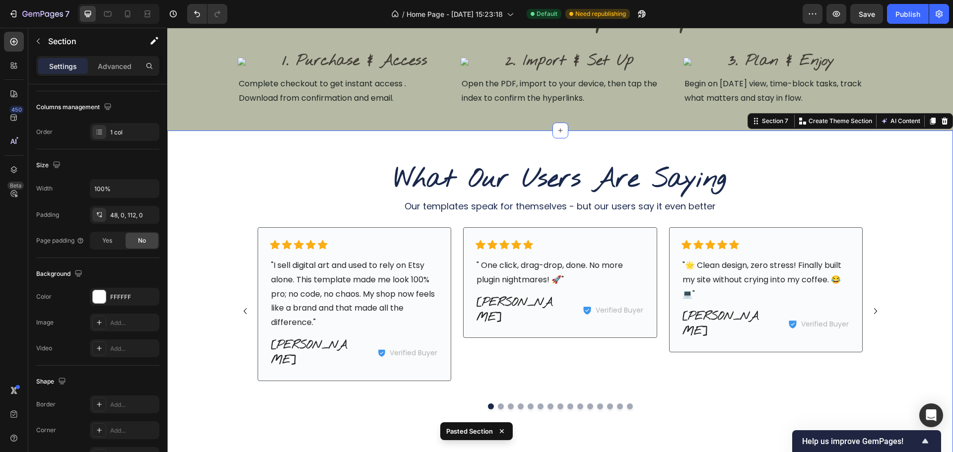
click at [210, 171] on div "What Our Users Are Saying Heading Our templates speak for themselves - but our …" at bounding box center [560, 285] width 786 height 263
click at [153, 296] on button "button" at bounding box center [149, 297] width 12 height 12
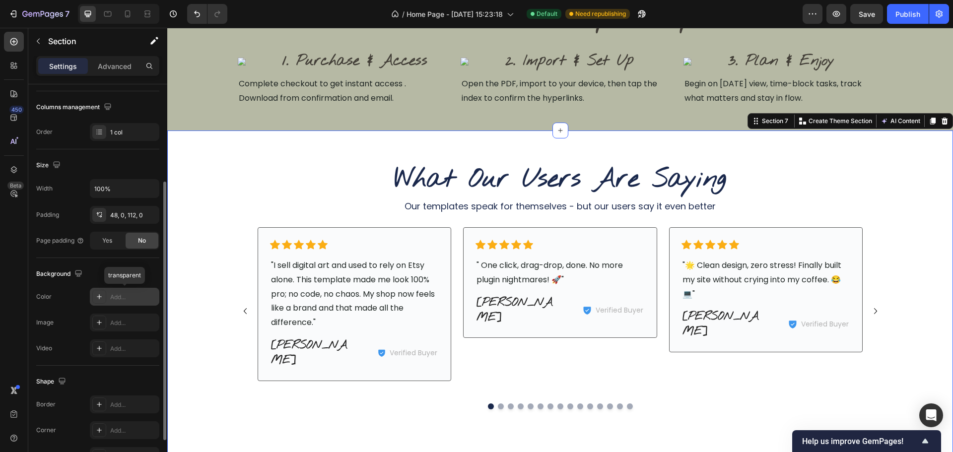
click at [117, 300] on div "Add..." at bounding box center [133, 297] width 47 height 9
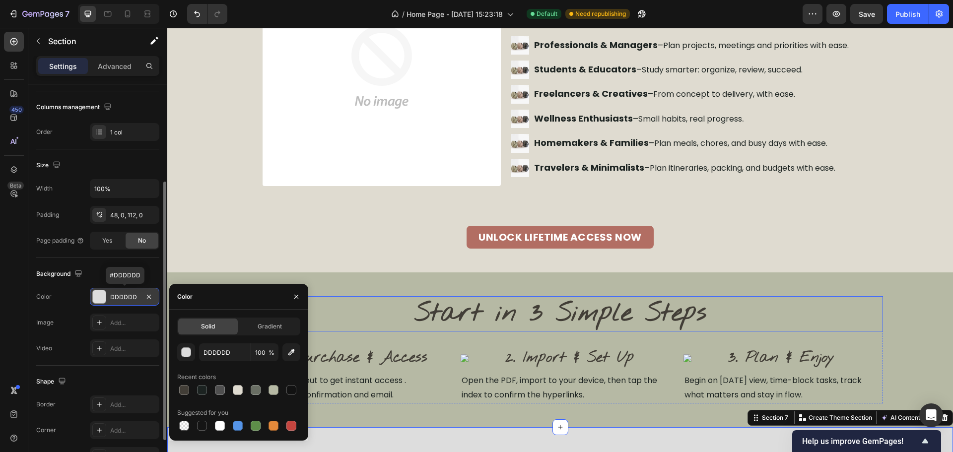
scroll to position [3169, 0]
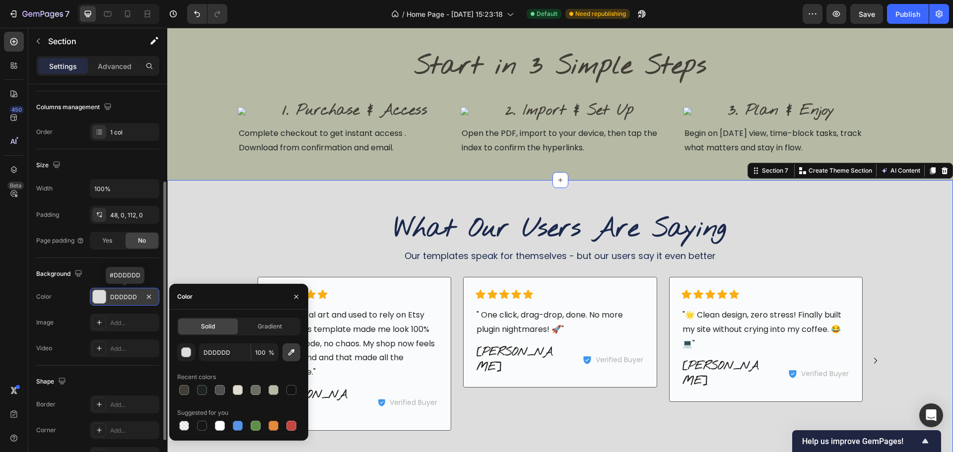
click at [289, 352] on icon "button" at bounding box center [292, 353] width 10 height 10
type input "B6B9A4"
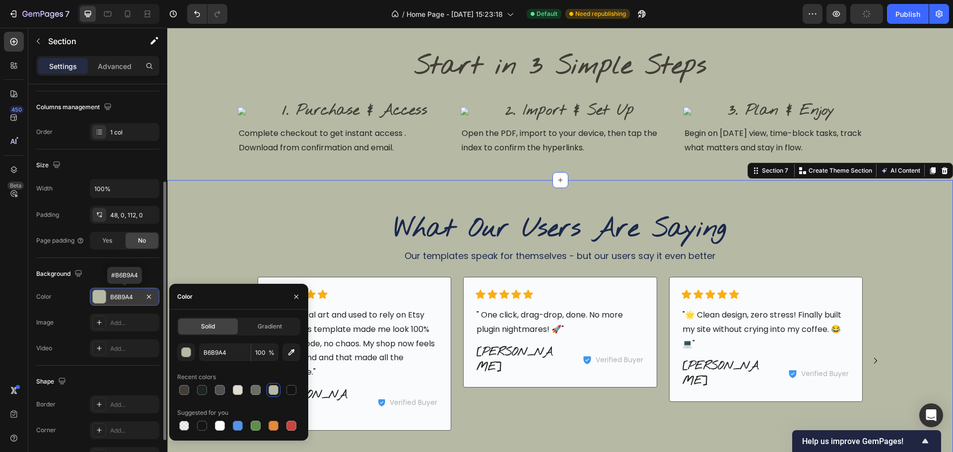
click at [220, 241] on div "What Our Users Are Saying Heading Our templates speak for themselves - but our …" at bounding box center [560, 335] width 786 height 263
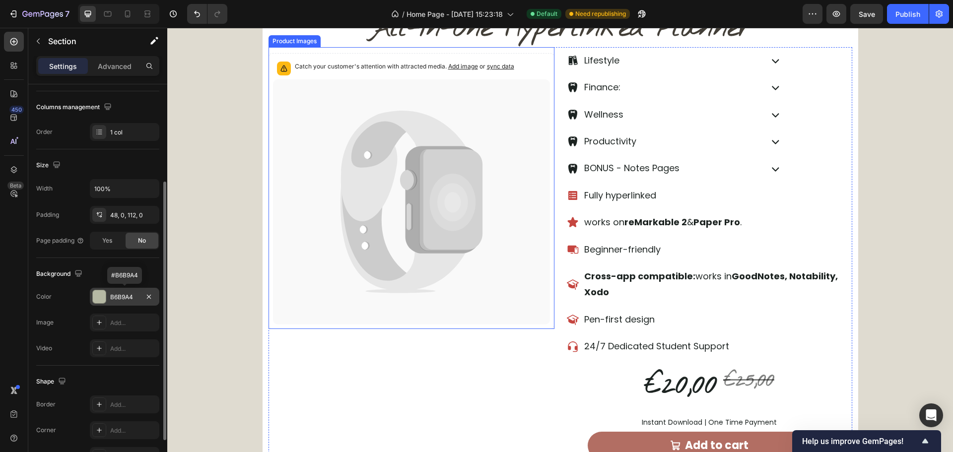
scroll to position [646, 0]
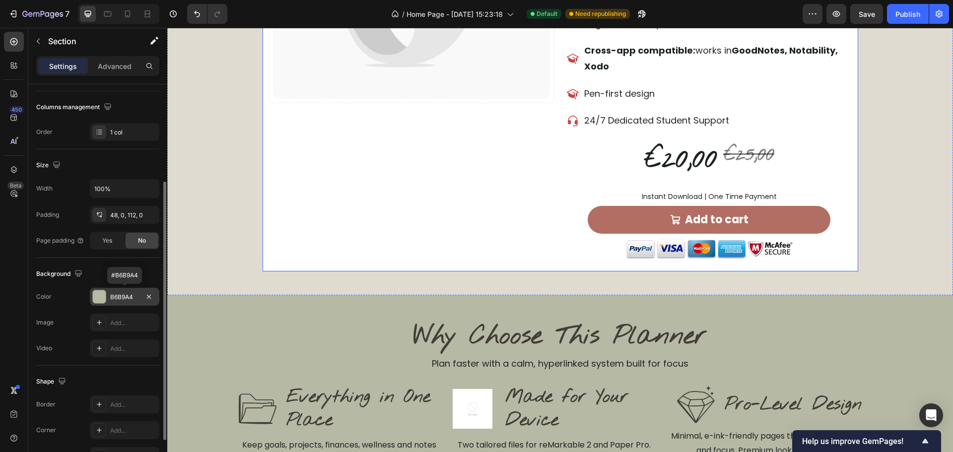
click at [277, 270] on div "Icon Icon Icon Icon Icon Icon List Rated 4.8/5 Based on 1700+ Reviews Text Bloc…" at bounding box center [561, 17] width 596 height 509
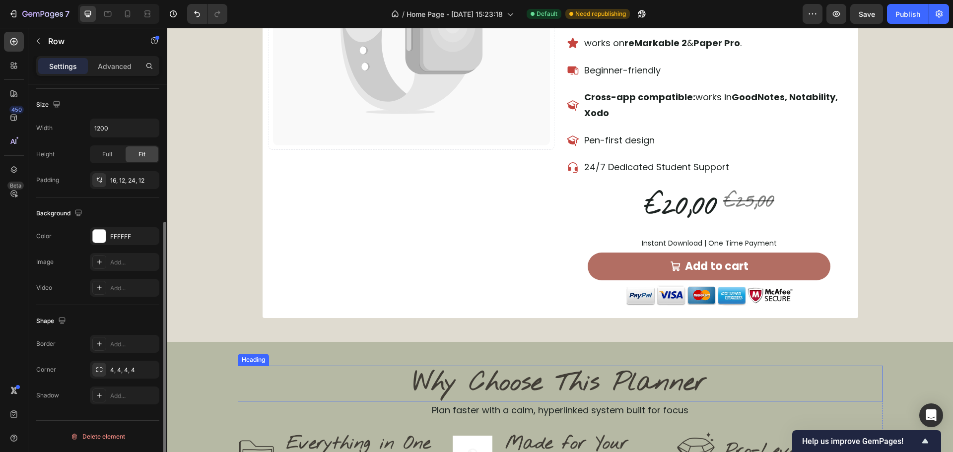
scroll to position [596, 0]
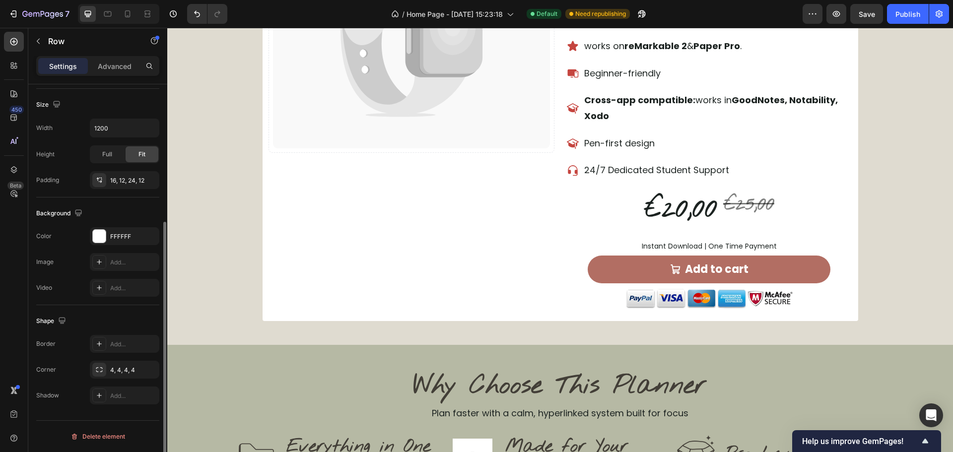
drag, startPoint x: 108, startPoint y: 399, endPoint x: 119, endPoint y: 405, distance: 11.8
click at [110, 399] on div "Add..." at bounding box center [125, 396] width 70 height 18
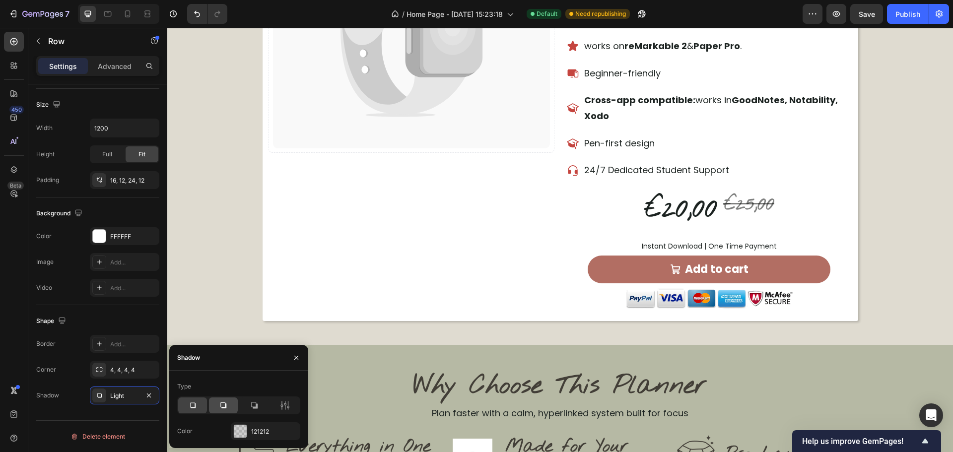
click at [227, 410] on icon at bounding box center [224, 406] width 10 height 10
click at [283, 407] on icon at bounding box center [282, 405] width 2 height 9
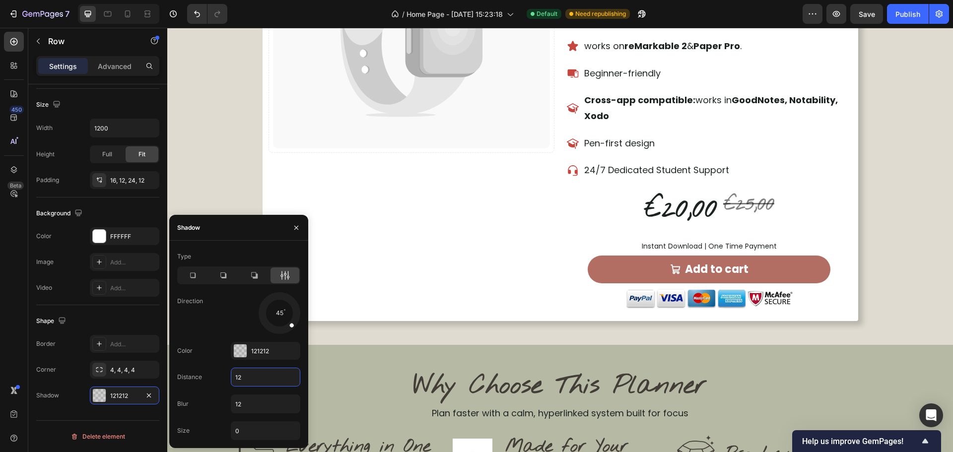
click at [261, 385] on input "12" at bounding box center [265, 377] width 69 height 18
type input "8"
click at [262, 383] on input "8" at bounding box center [265, 377] width 69 height 18
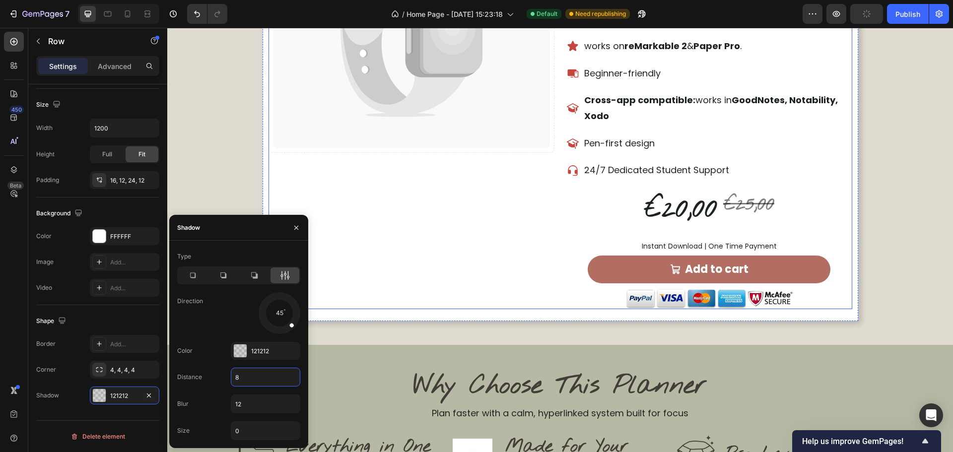
click at [304, 186] on div "Catch your customer's attention with attracted media. Add image or sync data Pr…" at bounding box center [412, 90] width 286 height 439
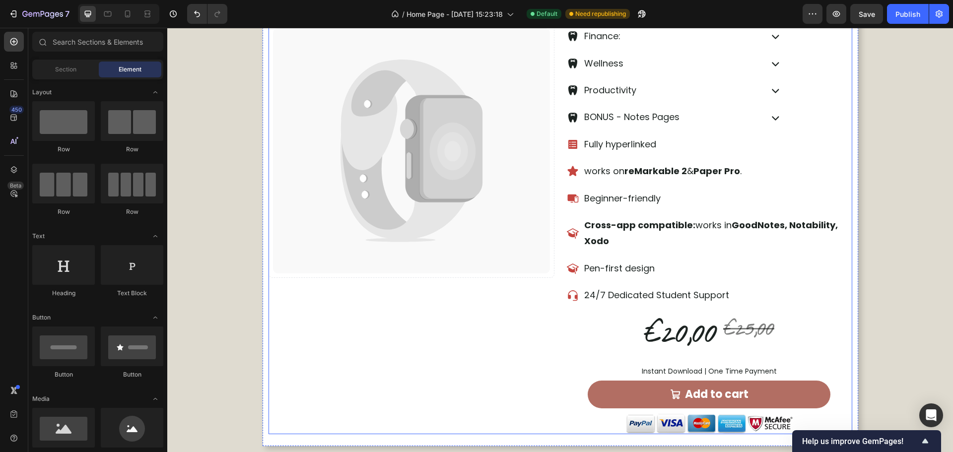
scroll to position [520, 0]
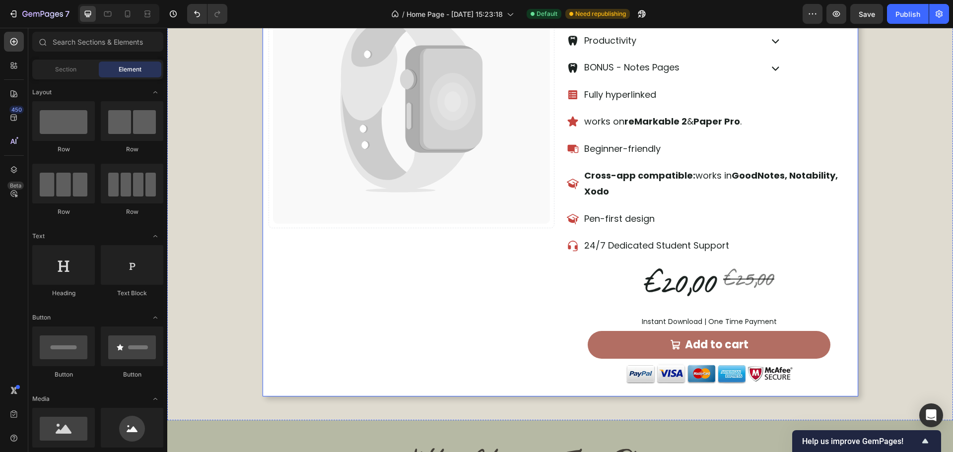
click at [268, 388] on div "Icon Icon Icon Icon Icon Icon List Rated 4.8/5 Based on 1700+ Reviews Text Bloc…" at bounding box center [561, 142] width 596 height 509
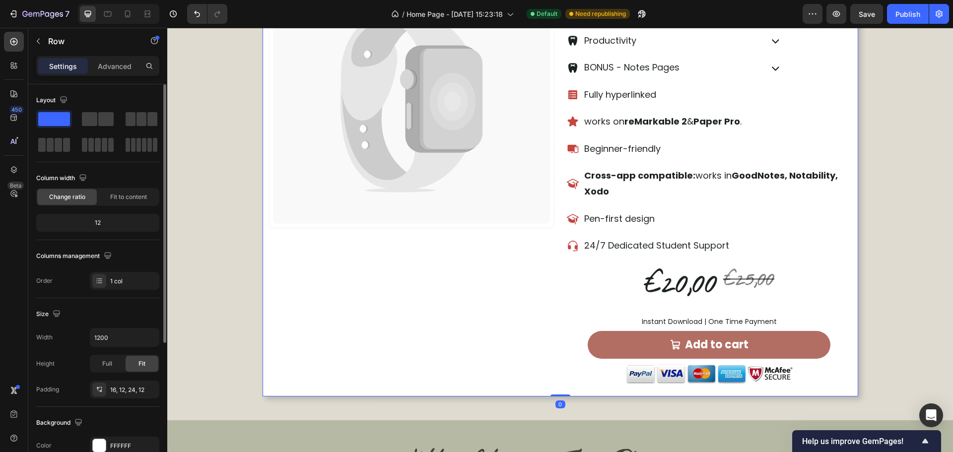
scroll to position [210, 0]
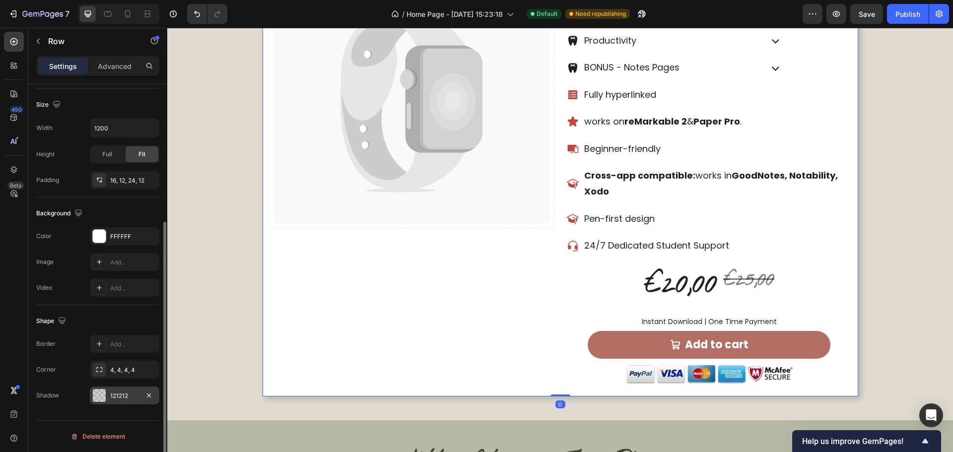
click at [129, 403] on div "121212" at bounding box center [125, 396] width 70 height 18
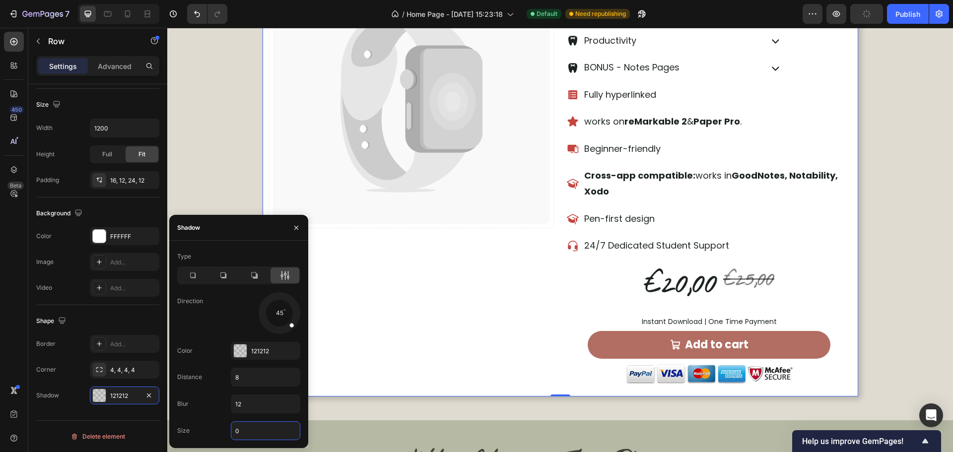
click at [246, 433] on input "0" at bounding box center [265, 431] width 69 height 18
type input "5"
click at [249, 376] on input "8" at bounding box center [265, 377] width 69 height 18
type input "5"
click at [279, 406] on input "12" at bounding box center [265, 404] width 69 height 18
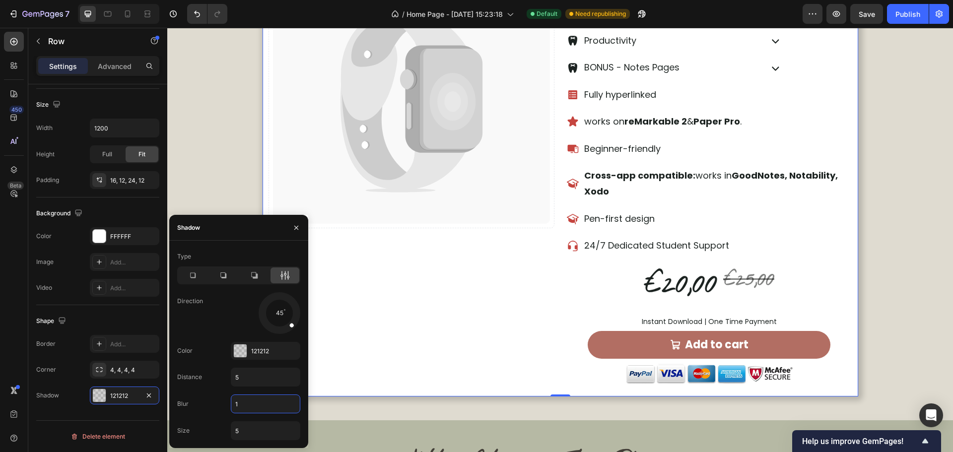
type input "15"
click at [544, 300] on div "Catch your customer's attention with attracted media. Add image or sync data Pr…" at bounding box center [412, 165] width 286 height 439
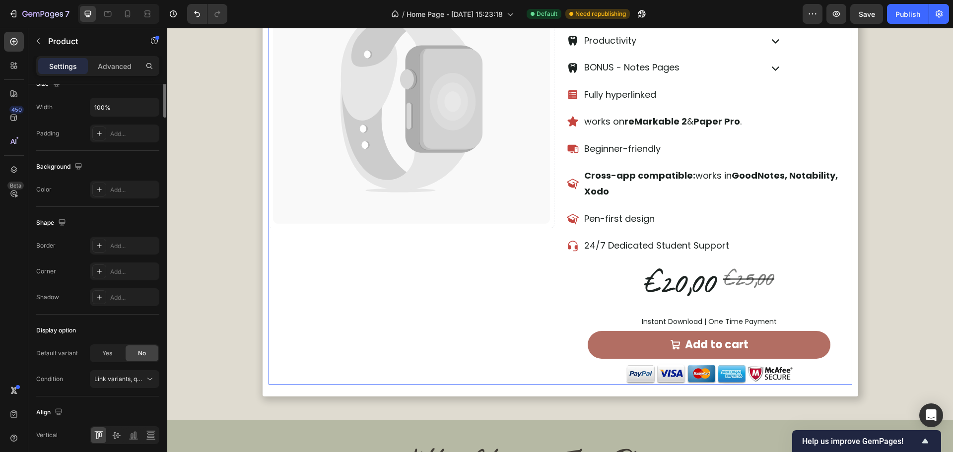
scroll to position [0, 0]
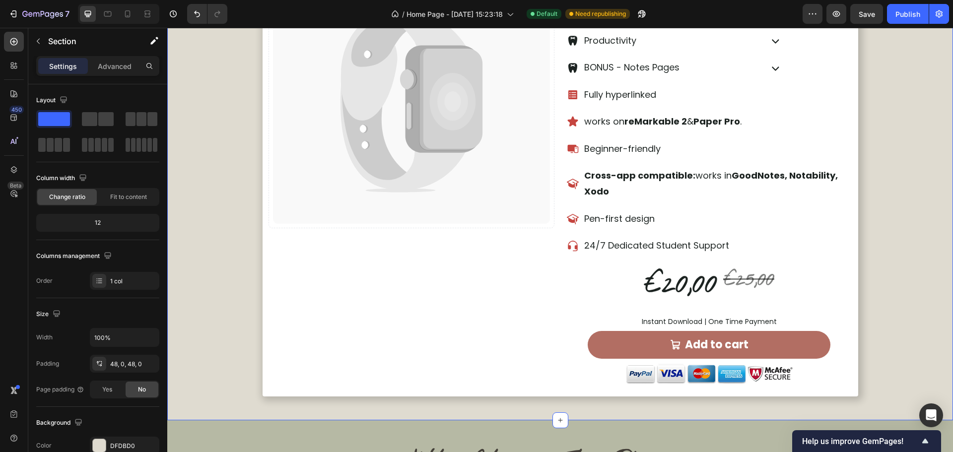
click at [216, 316] on div "Icon Icon Icon Icon Icon Icon List Rated 4.8/5 Based on 1700+ Reviews Text Bloc…" at bounding box center [560, 142] width 786 height 509
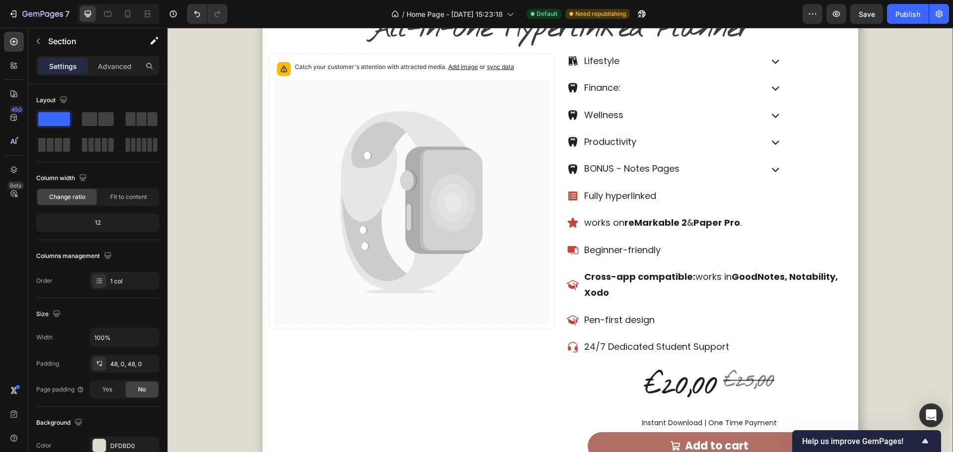
scroll to position [620, 0]
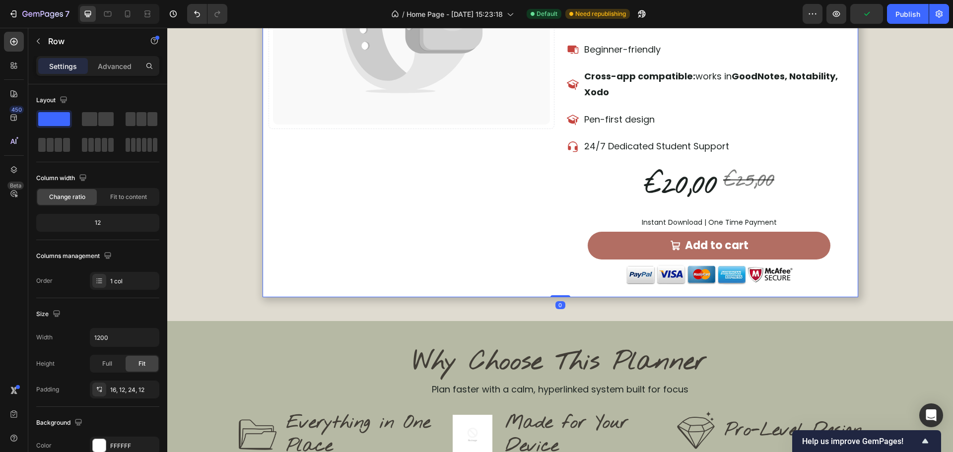
click at [274, 295] on div "Icon Icon Icon Icon Icon Icon List Rated 4.8/5 Based on 1700+ Reviews Text Bloc…" at bounding box center [561, 43] width 596 height 509
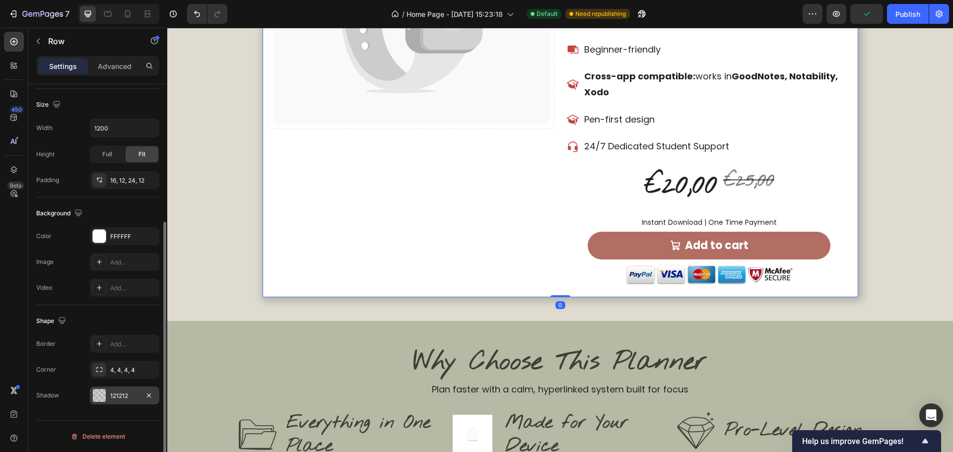
click at [108, 399] on div "121212" at bounding box center [125, 396] width 70 height 18
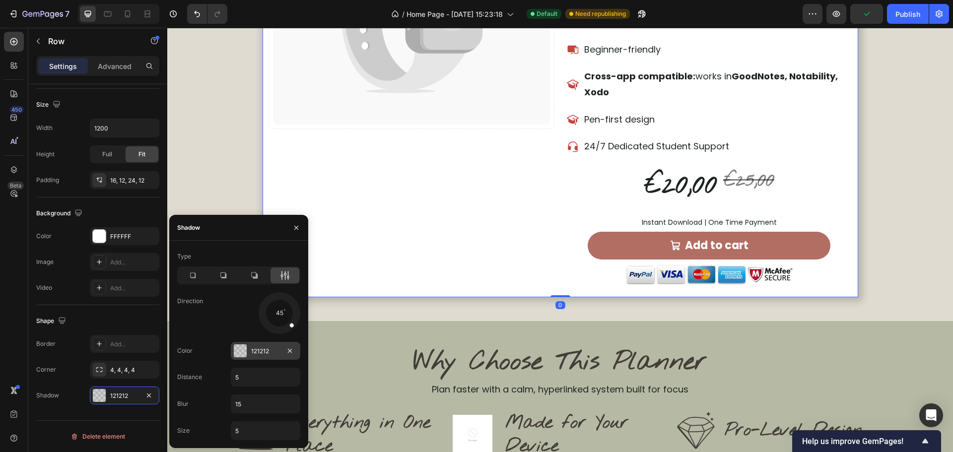
click at [254, 357] on div "121212" at bounding box center [266, 351] width 70 height 18
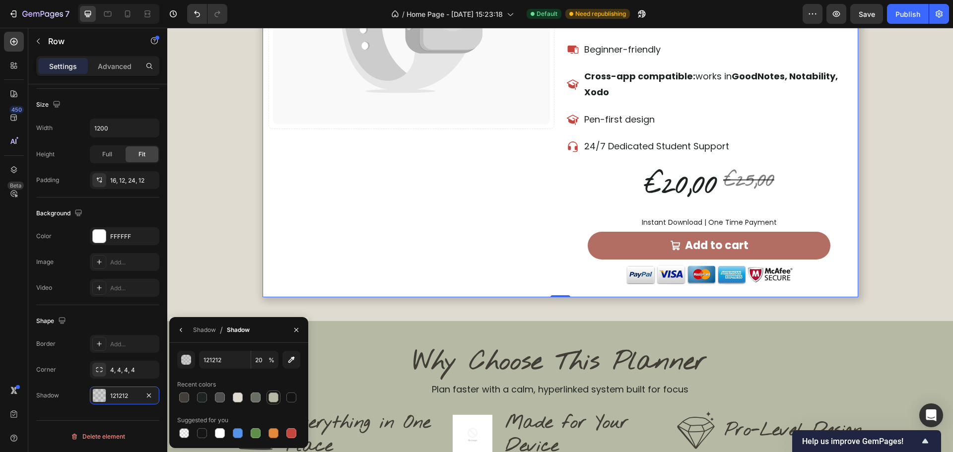
click at [271, 396] on div at bounding box center [274, 398] width 10 height 10
type input "B6B9A4"
click at [262, 360] on input "100" at bounding box center [264, 360] width 27 height 18
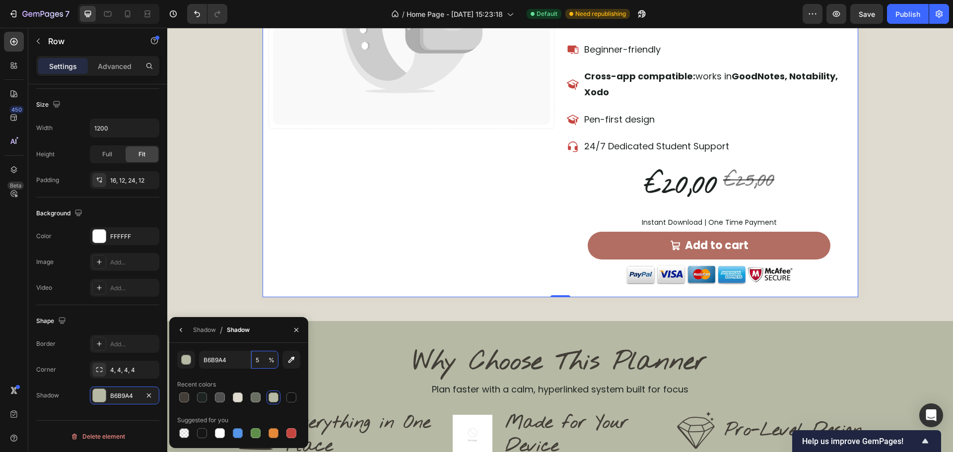
type input "50"
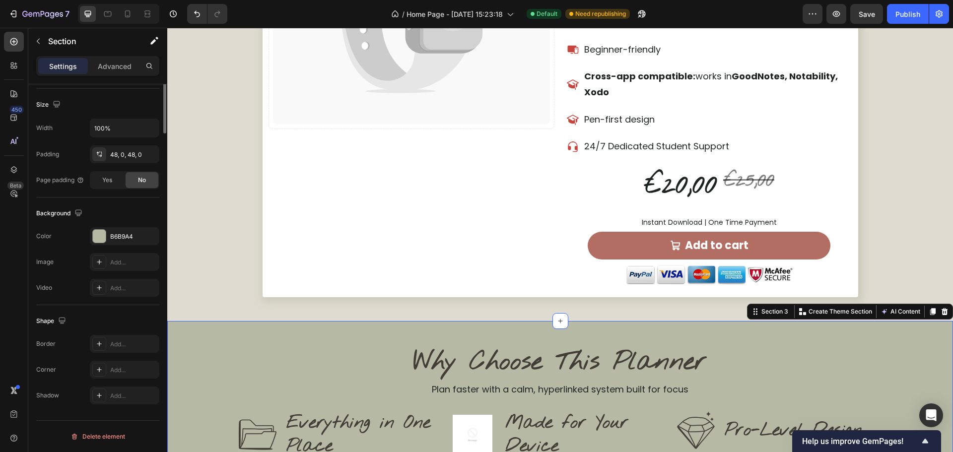
scroll to position [0, 0]
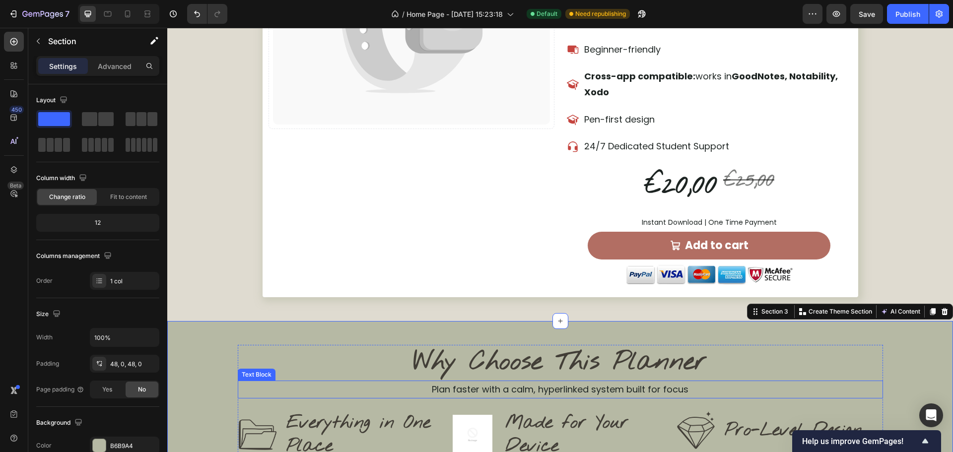
click at [449, 254] on div "Catch your customer's attention with attracted media. Add image or sync data Pr…" at bounding box center [412, 66] width 286 height 439
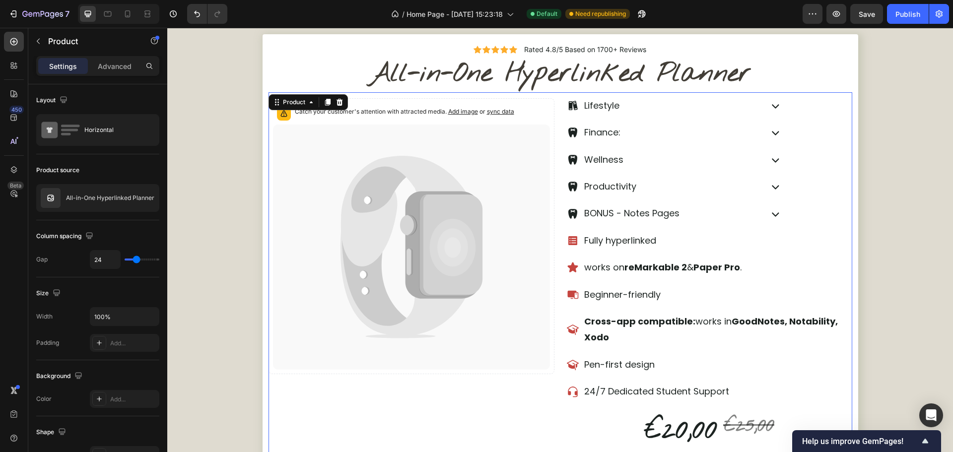
scroll to position [371, 0]
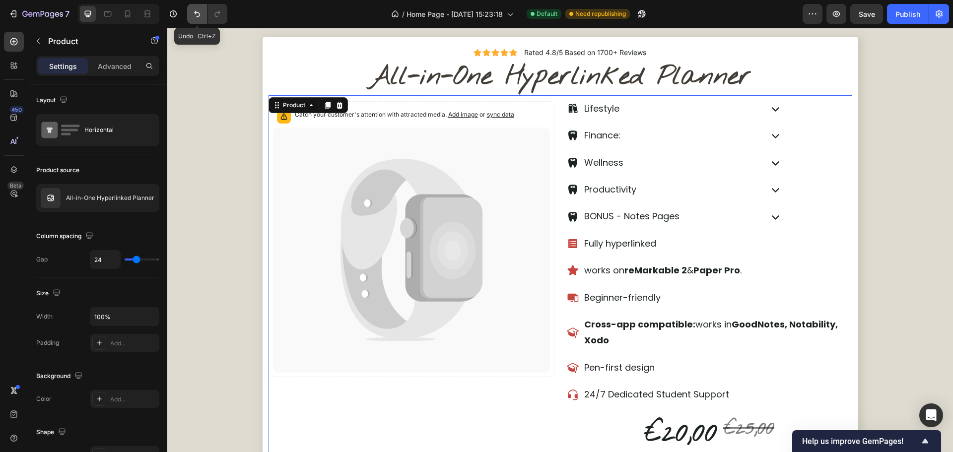
click at [190, 11] on button "Undo/Redo" at bounding box center [197, 14] width 20 height 20
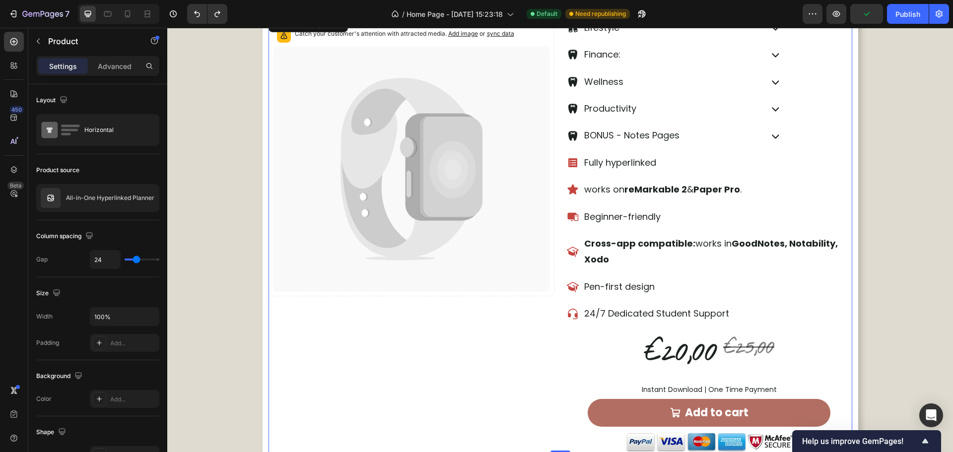
scroll to position [620, 0]
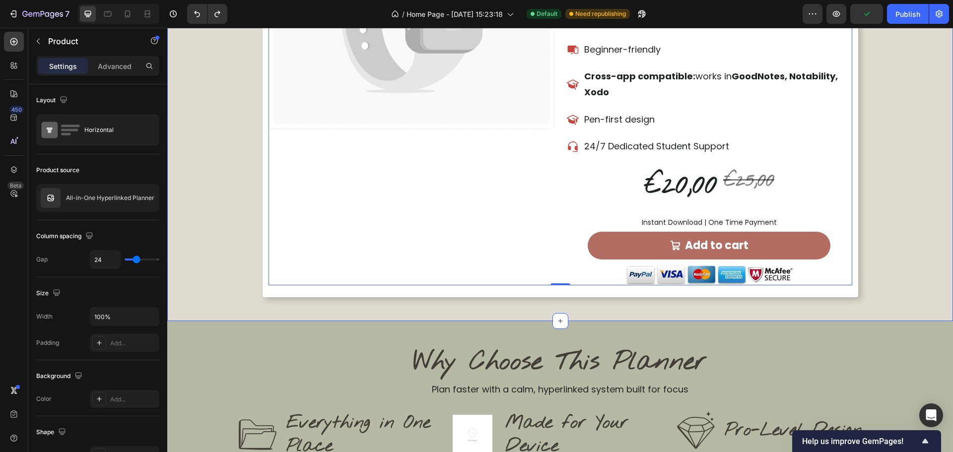
click at [236, 283] on div "Icon Icon Icon Icon Icon Icon List Rated 4.8/5 Based on 1700+ Reviews Text Bloc…" at bounding box center [560, 43] width 786 height 509
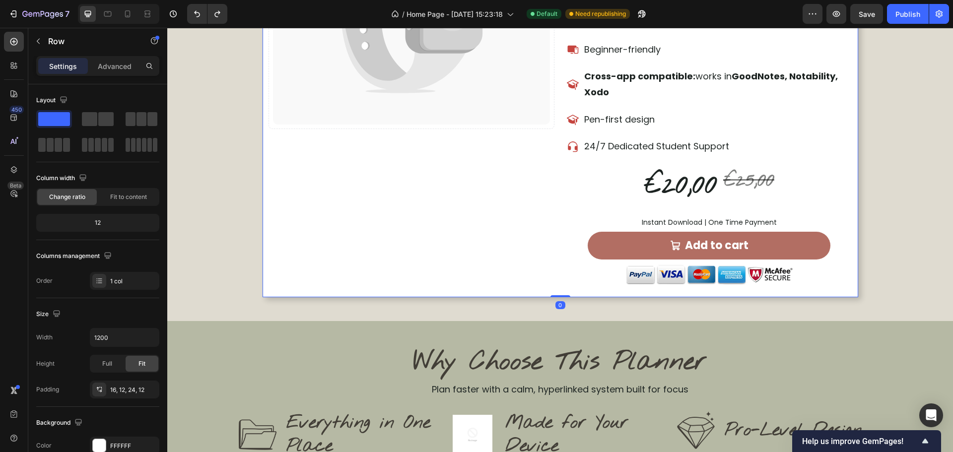
click at [269, 290] on div "Icon Icon Icon Icon Icon Icon List Rated 4.8/5 Based on 1700+ Reviews Text Bloc…" at bounding box center [561, 43] width 596 height 509
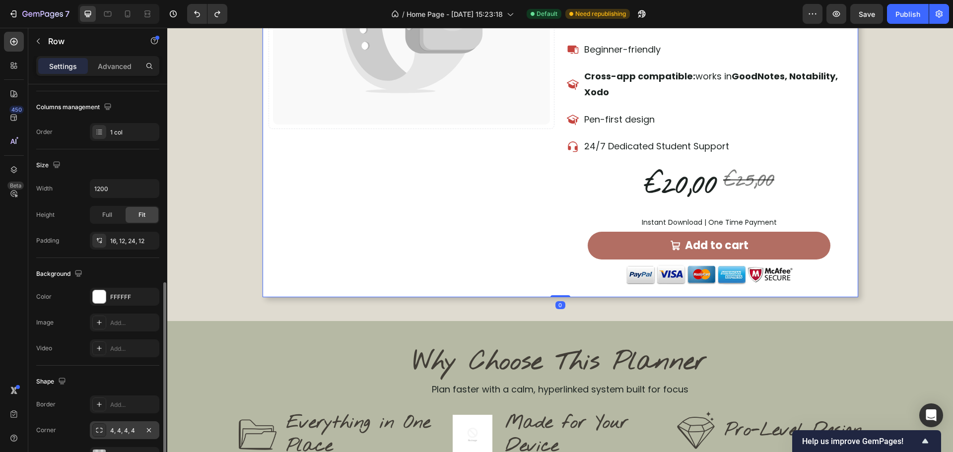
scroll to position [210, 0]
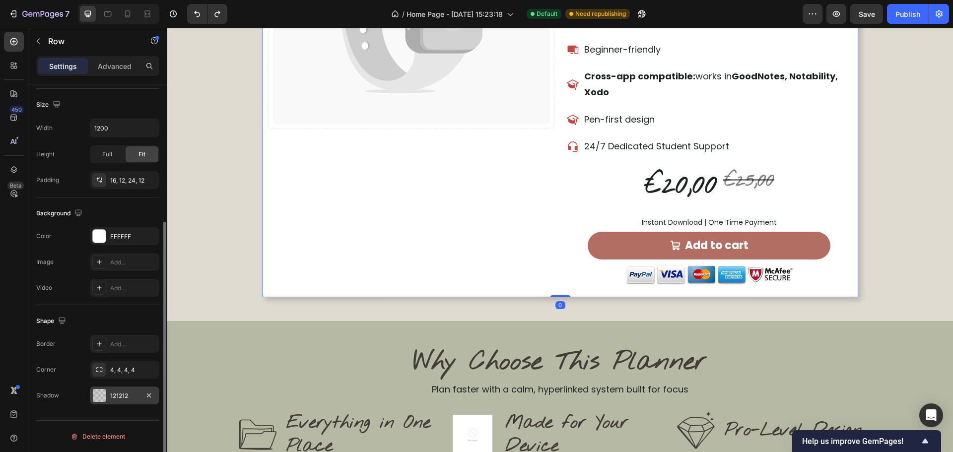
click at [124, 397] on div "121212" at bounding box center [124, 396] width 29 height 9
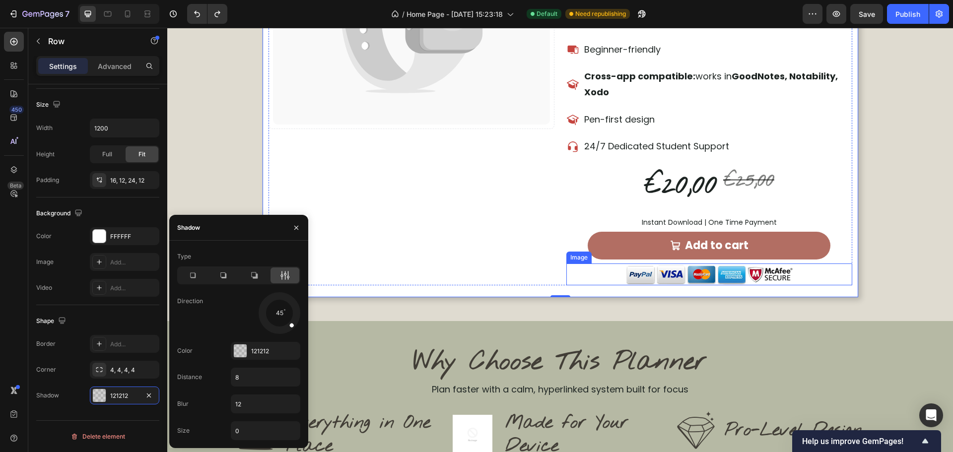
click at [758, 280] on img at bounding box center [710, 275] width 172 height 22
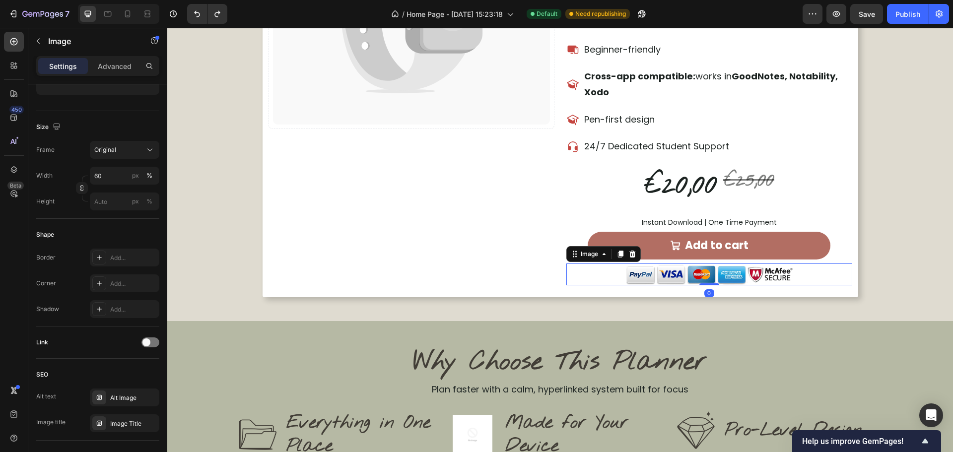
scroll to position [0, 0]
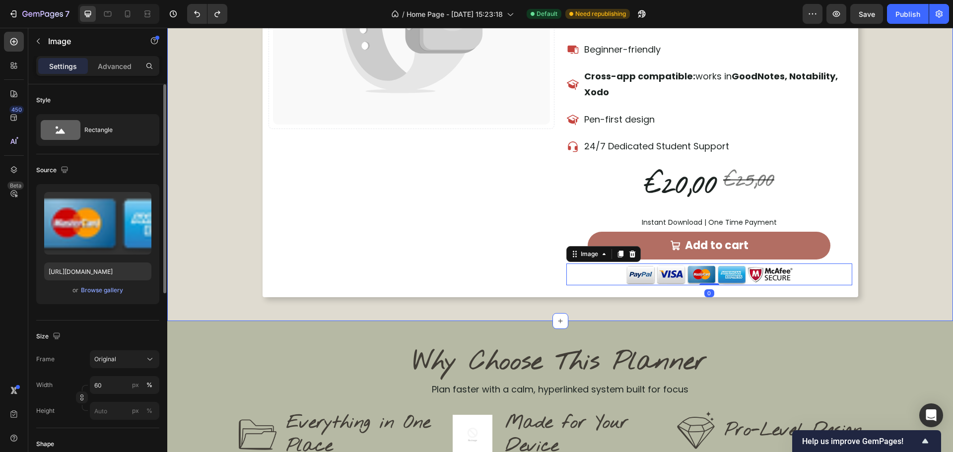
click at [902, 268] on div "Icon Icon Icon Icon Icon Icon List Rated 4.8/5 Based on 1700+ Reviews Text Bloc…" at bounding box center [560, 43] width 786 height 509
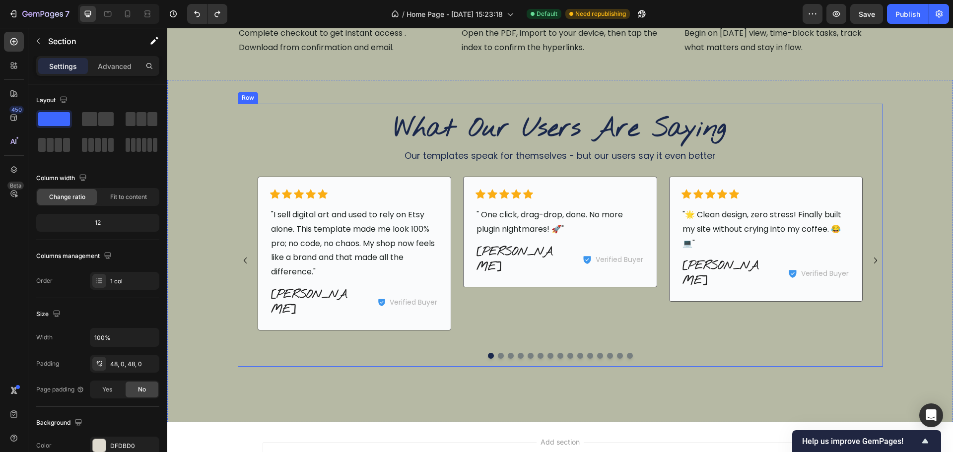
scroll to position [3268, 0]
click at [440, 313] on div "Icon Icon Icon Icon Icon Icon List "I sell digital art and used to rely on Etsy…" at bounding box center [355, 255] width 194 height 154
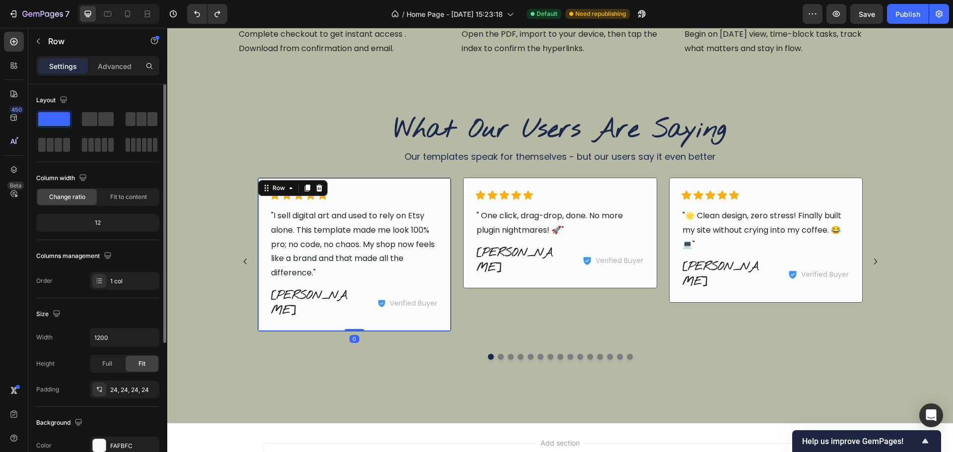
scroll to position [199, 0]
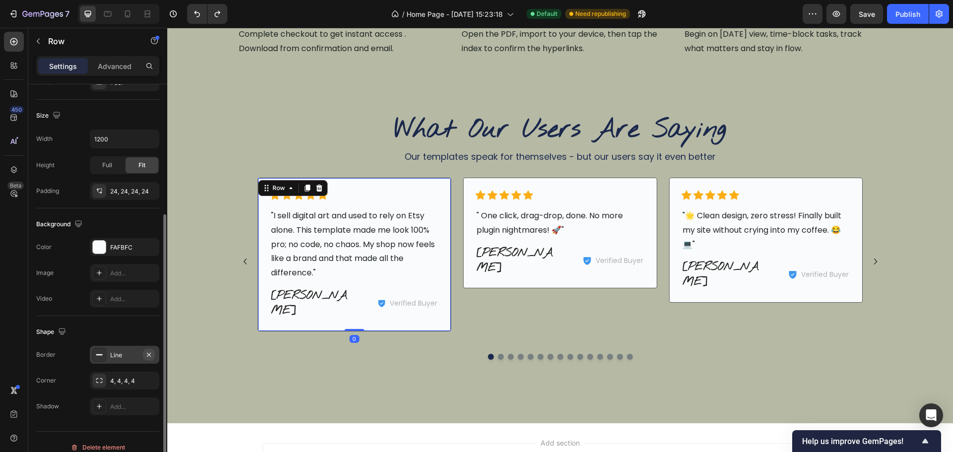
click at [148, 355] on icon "button" at bounding box center [149, 355] width 8 height 8
click at [221, 346] on div "What Our Users Are Saying Heading Our templates speak for themselves - but our …" at bounding box center [560, 236] width 786 height 263
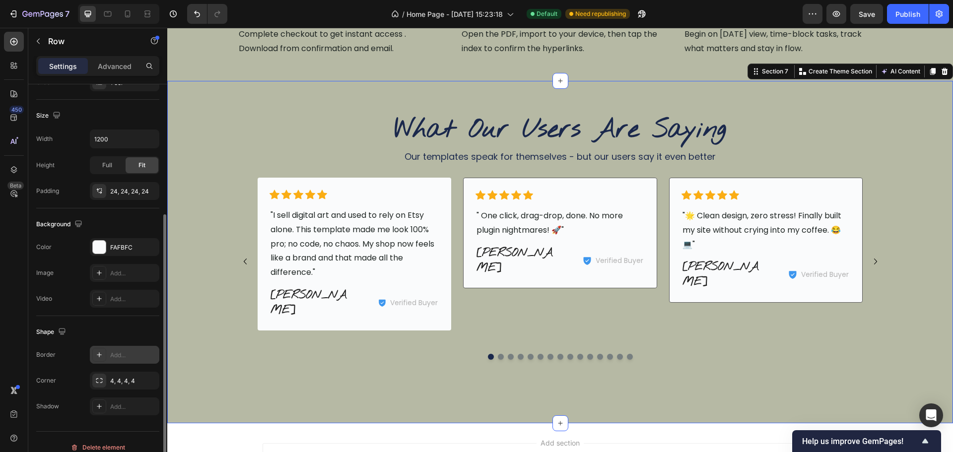
scroll to position [0, 0]
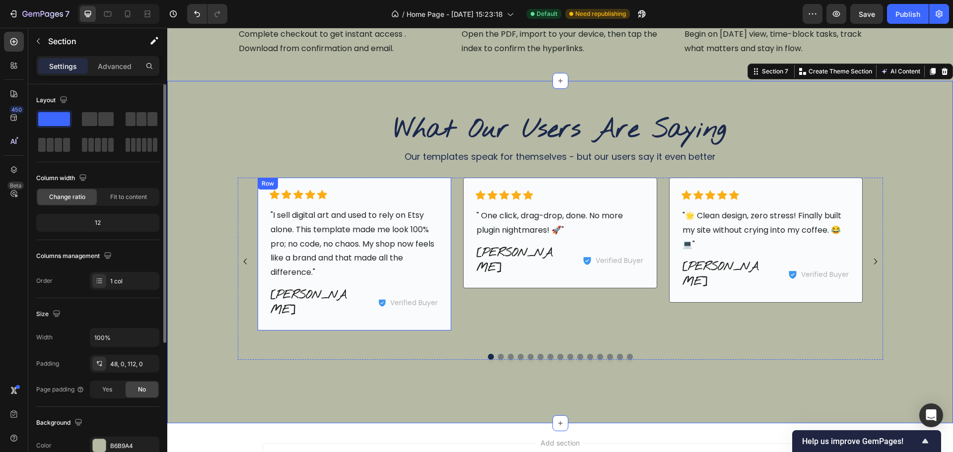
click at [284, 311] on div "Icon Icon Icon Icon Icon Icon List "I sell digital art and used to rely on Etsy…" at bounding box center [355, 254] width 194 height 153
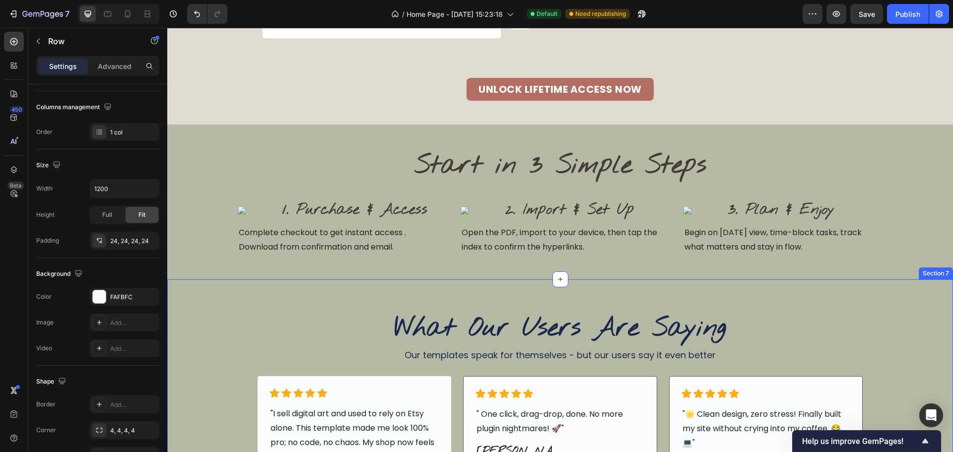
scroll to position [3268, 0]
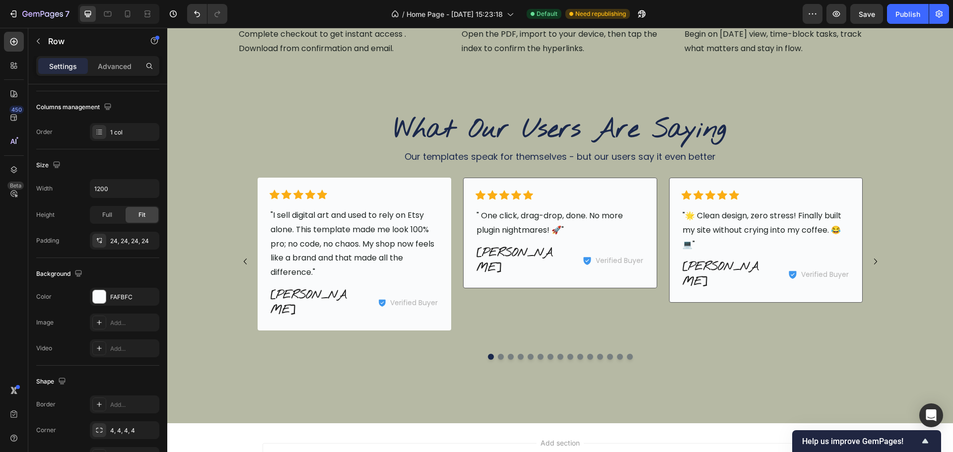
click at [259, 308] on div "Icon Icon Icon Icon Icon Icon List "I sell digital art and used to rely on Etsy…" at bounding box center [355, 254] width 194 height 153
click at [126, 303] on div "FAFBFC" at bounding box center [125, 297] width 70 height 18
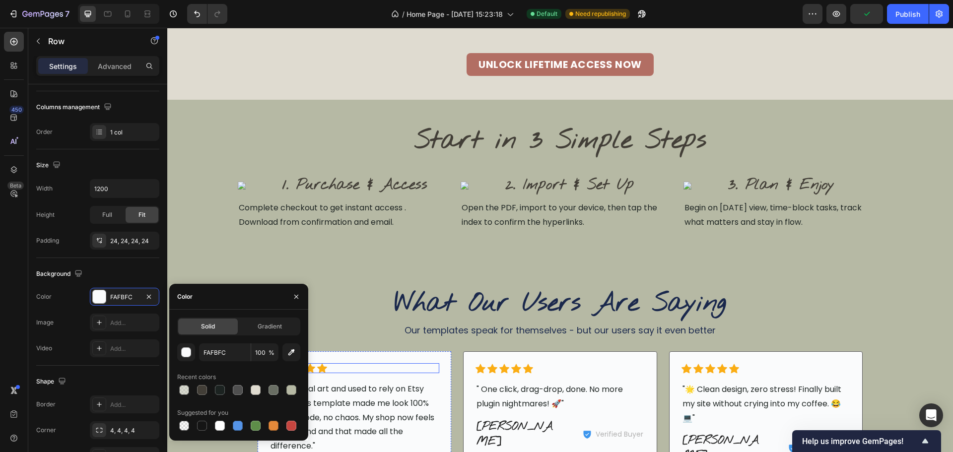
scroll to position [3070, 0]
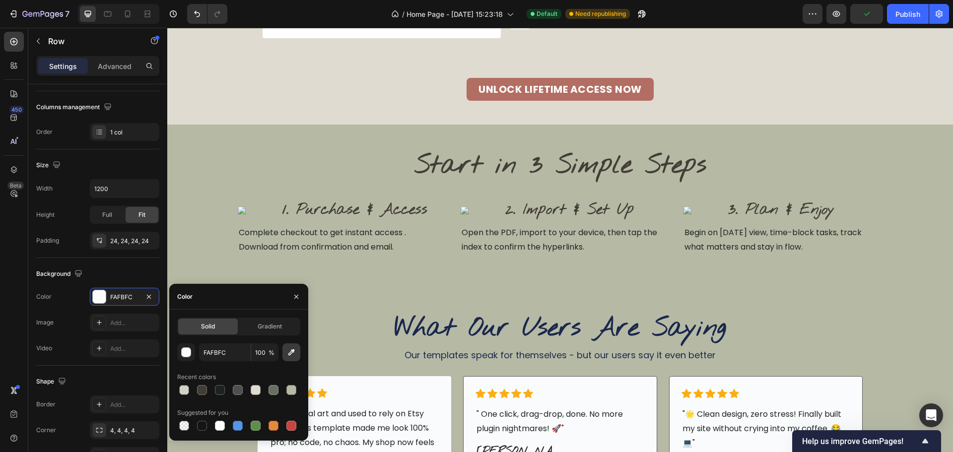
click at [291, 353] on icon "button" at bounding box center [292, 353] width 10 height 10
type input "DFDBD0"
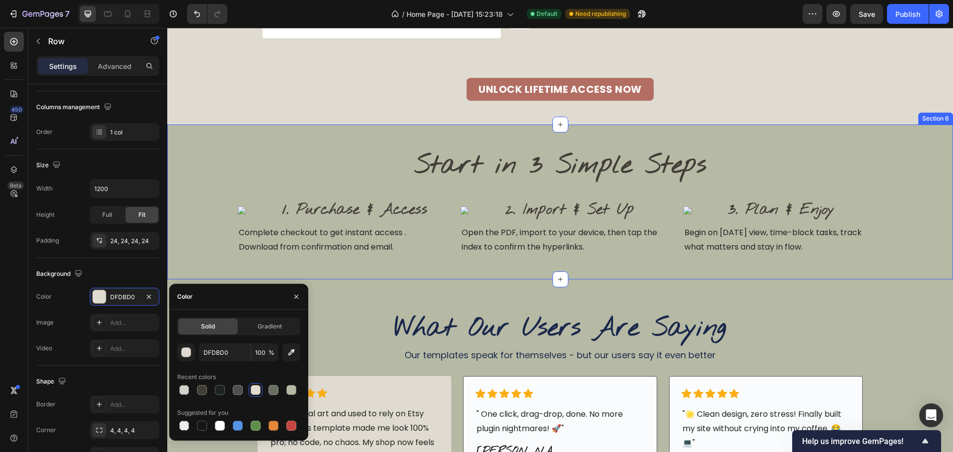
click at [213, 197] on div "Start in 3 Simple Steps Heading Image 1. Purchase & Access Heading Row Complete…" at bounding box center [560, 201] width 786 height 107
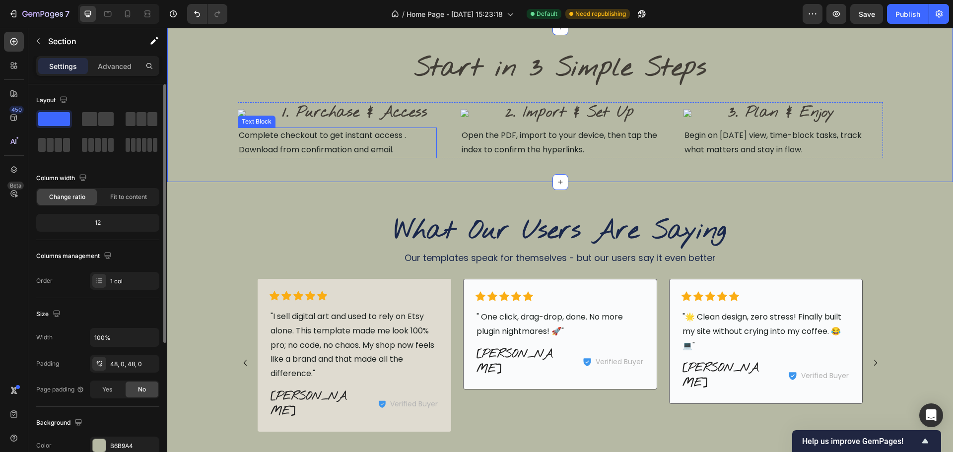
scroll to position [3318, 0]
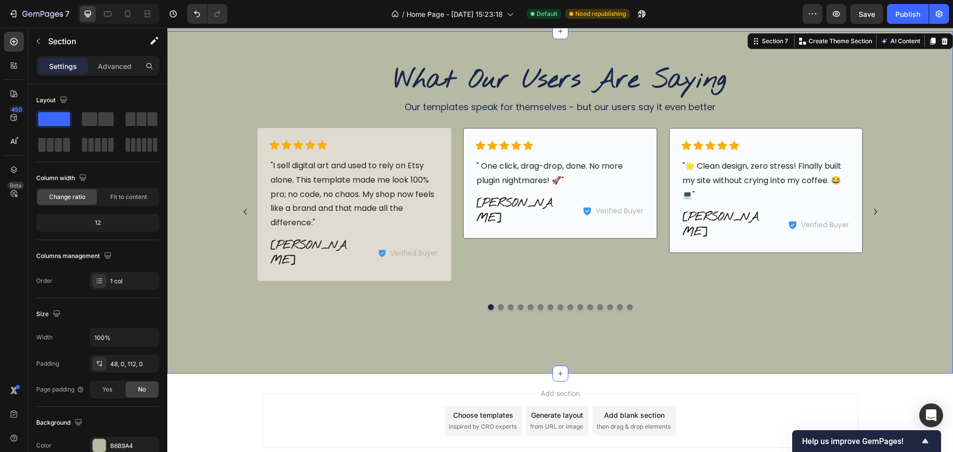
click at [405, 325] on div "What Our Users Are Saying Heading Our templates speak for themselves - but our …" at bounding box center [560, 202] width 786 height 343
click at [362, 262] on div "Icon Icon Icon Icon Icon Icon List "I sell digital art and used to rely on Etsy…" at bounding box center [355, 204] width 194 height 153
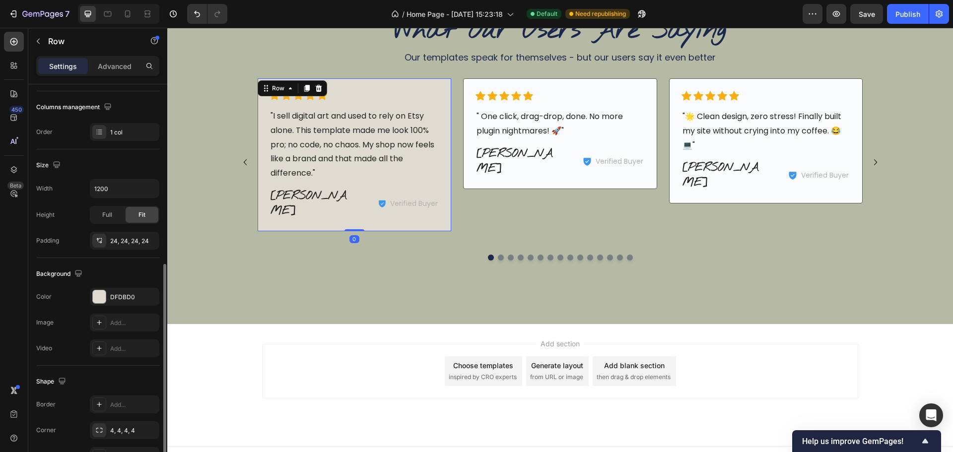
scroll to position [210, 0]
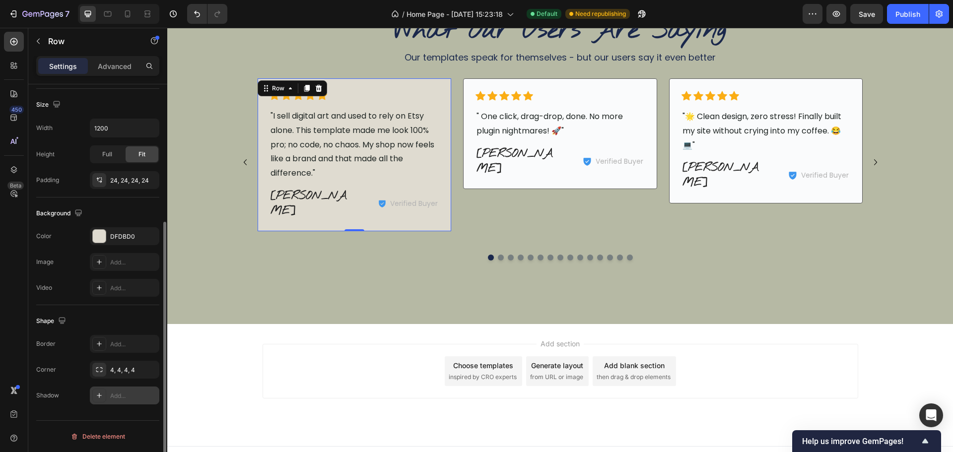
click at [126, 400] on div "Add..." at bounding box center [133, 396] width 47 height 9
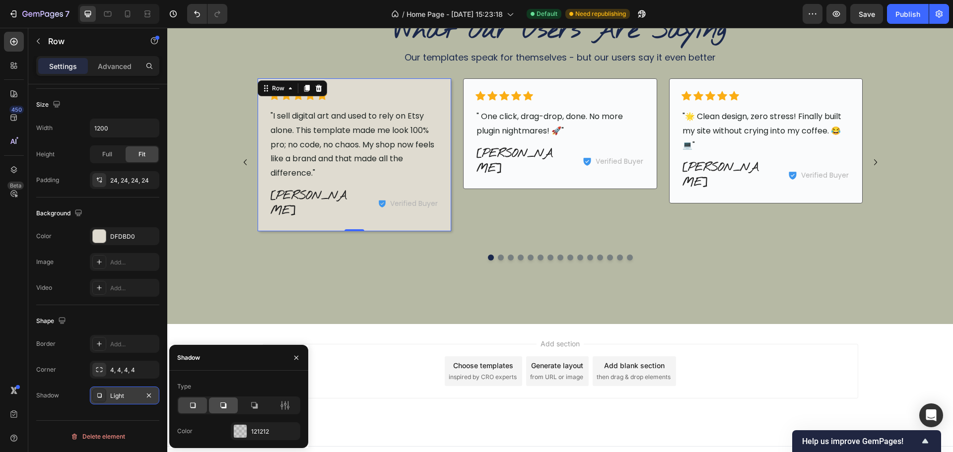
click at [228, 410] on div at bounding box center [223, 406] width 29 height 16
click at [293, 413] on div at bounding box center [285, 406] width 29 height 16
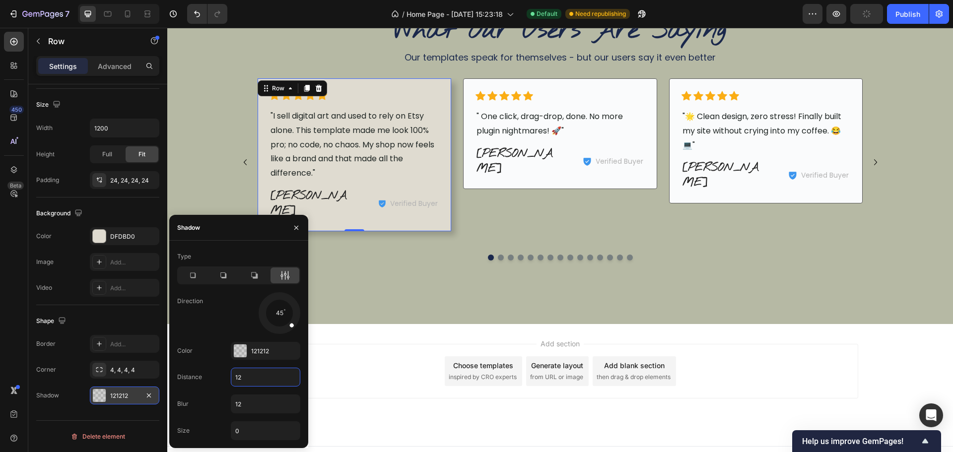
click at [253, 378] on input "12" at bounding box center [265, 377] width 69 height 18
type input "8"
click at [444, 292] on div "What Our Users Are Saying Heading Our templates speak for themselves - but our …" at bounding box center [560, 153] width 786 height 343
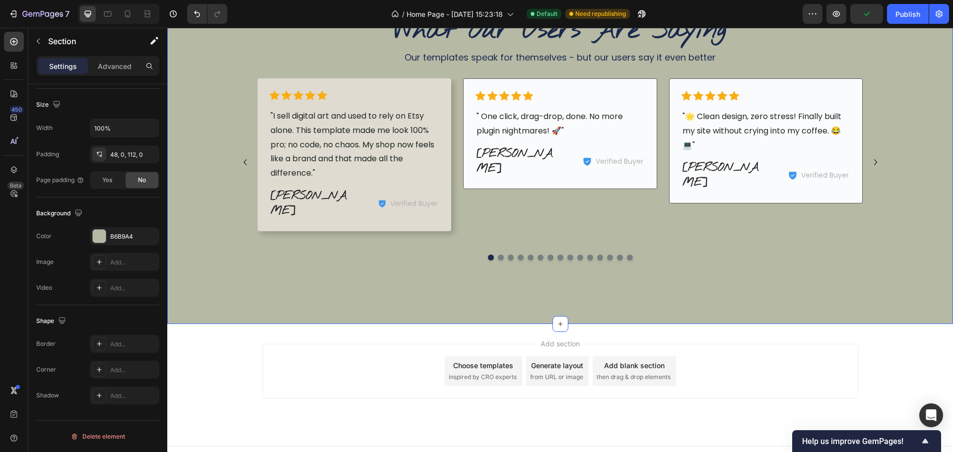
scroll to position [0, 0]
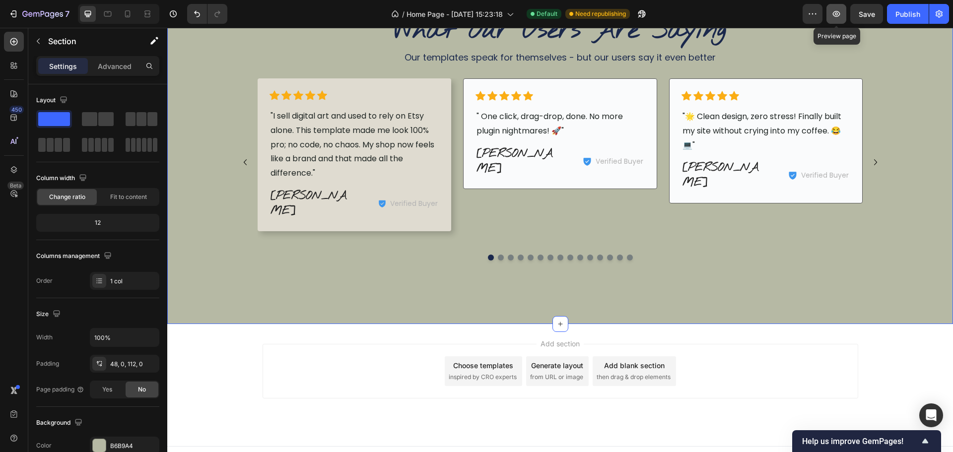
click at [839, 9] on icon "button" at bounding box center [837, 14] width 10 height 10
click at [801, 237] on div "Icon Icon Icon Icon Icon Icon List "I sell digital art and used to rely on Etsy…" at bounding box center [561, 169] width 646 height 182
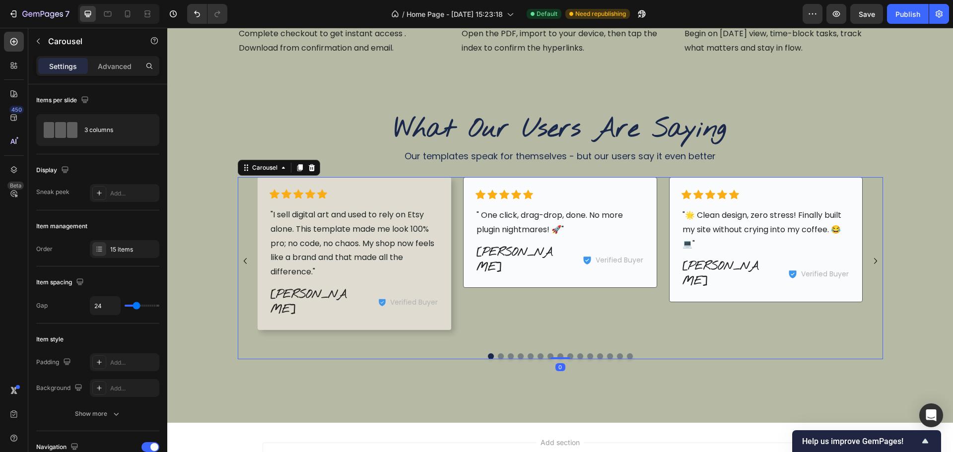
scroll to position [3268, 0]
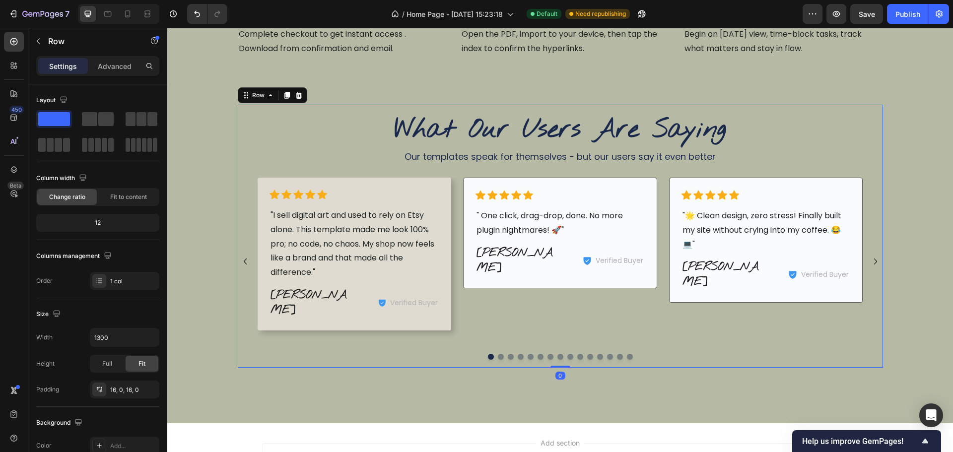
click at [681, 351] on div "What Our Users Are Saying Heading Our templates speak for themselves - but our …" at bounding box center [561, 236] width 646 height 263
click at [149, 393] on icon "button" at bounding box center [149, 390] width 8 height 8
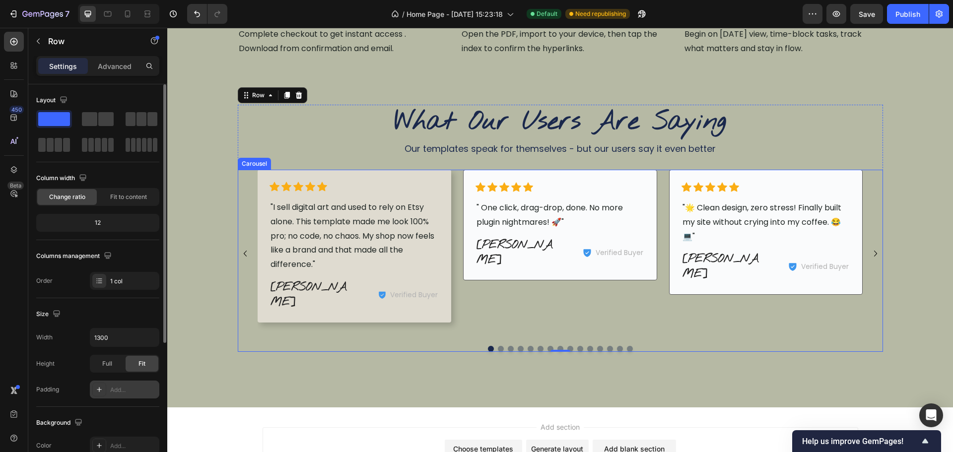
click at [847, 298] on div "Icon Icon Icon Icon Icon Icon List "🌟 Clean design, zero stress! Finally built …" at bounding box center [766, 254] width 194 height 168
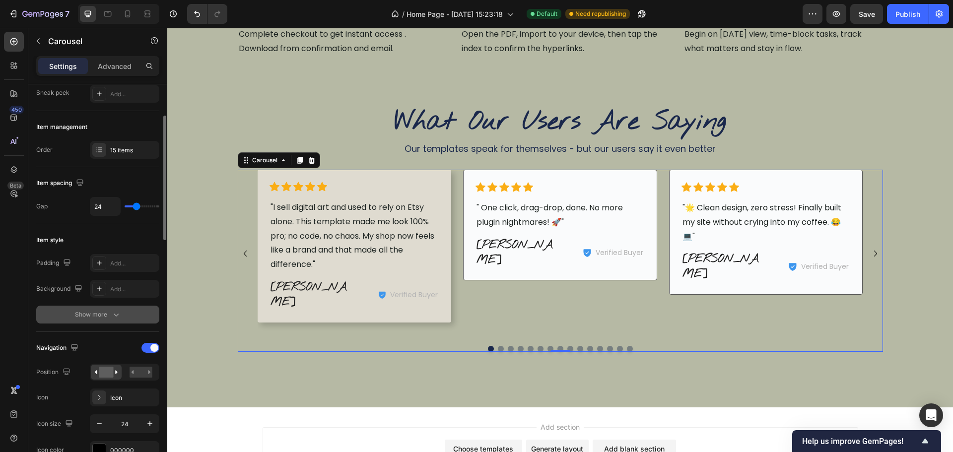
scroll to position [199, 0]
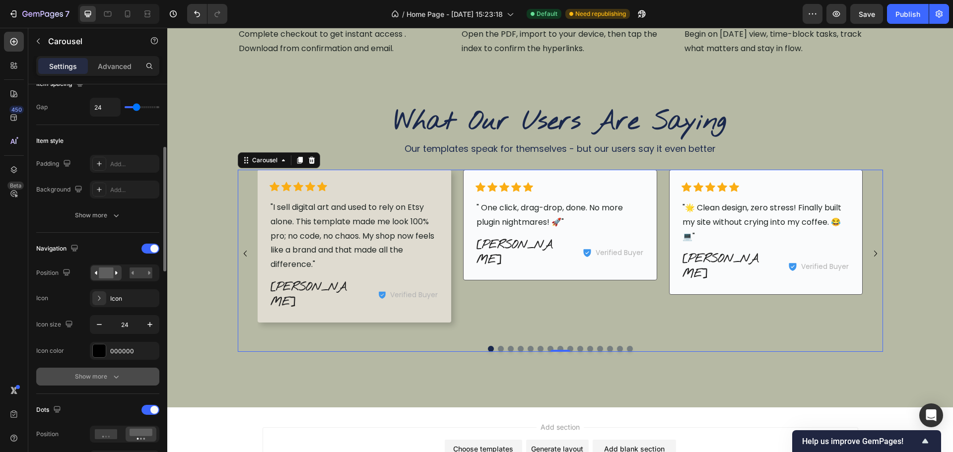
click at [98, 371] on button "Show more" at bounding box center [97, 377] width 123 height 18
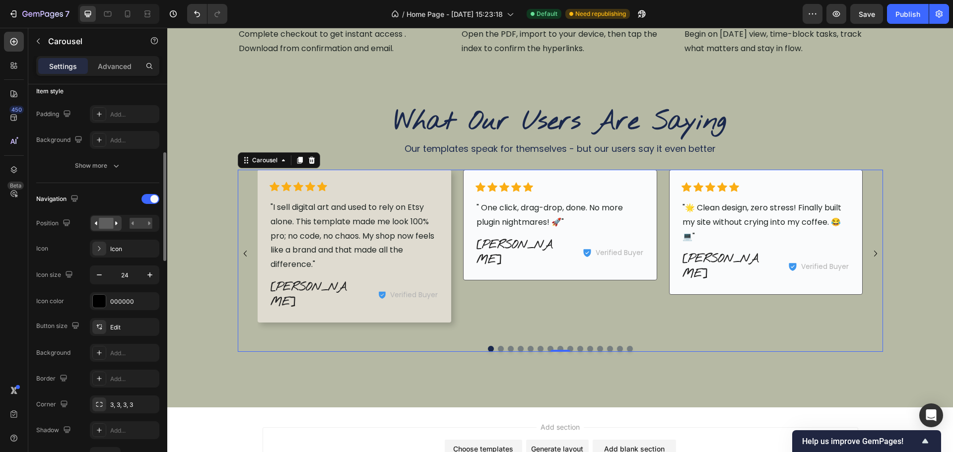
scroll to position [298, 0]
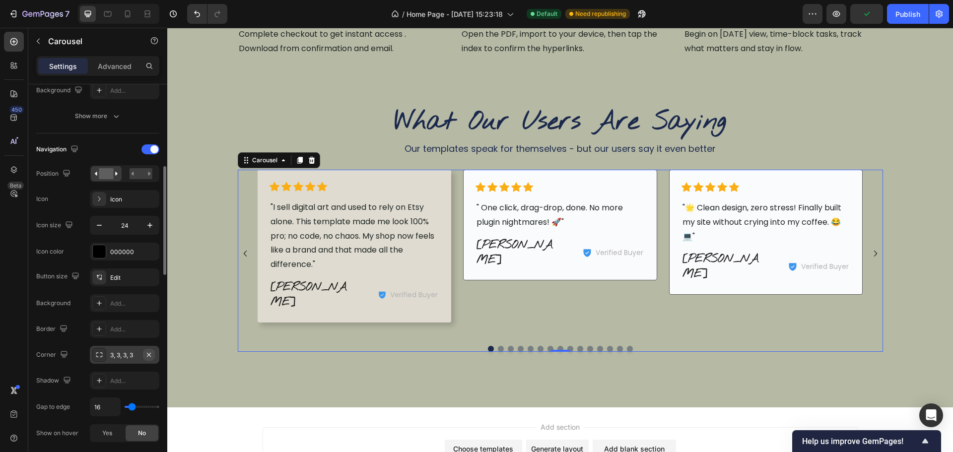
click at [150, 353] on icon "button" at bounding box center [149, 355] width 4 height 4
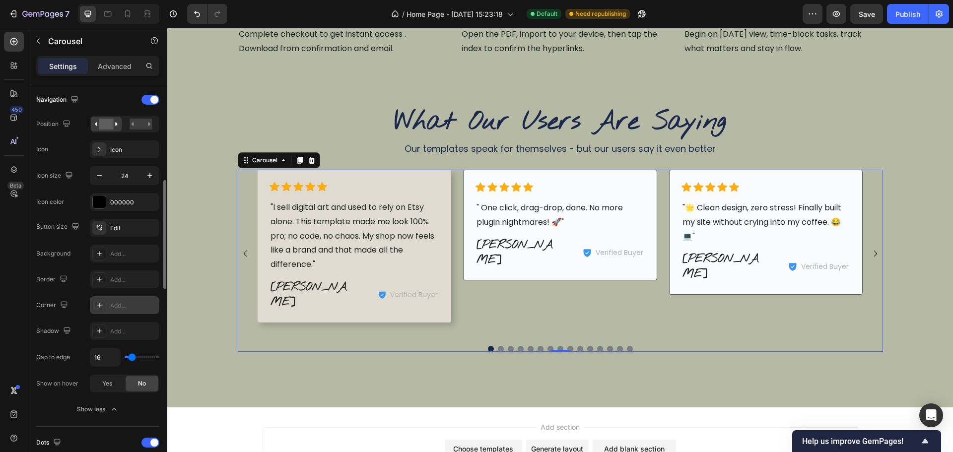
type input "64"
drag, startPoint x: 131, startPoint y: 358, endPoint x: 143, endPoint y: 358, distance: 12.4
type input "64"
click at [143, 358] on input "range" at bounding box center [142, 358] width 35 height 2
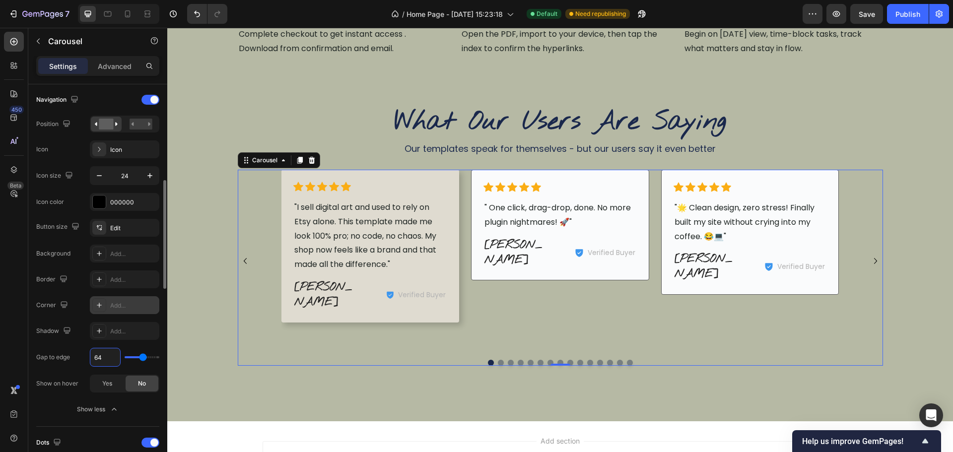
click at [104, 362] on input "64" at bounding box center [105, 358] width 30 height 18
type input "24"
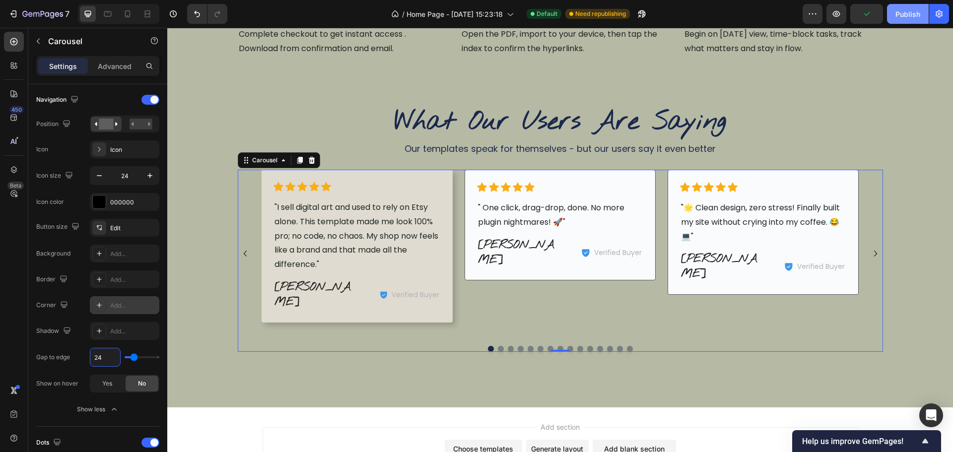
type input "24"
click at [895, 7] on button "Publish" at bounding box center [908, 14] width 42 height 20
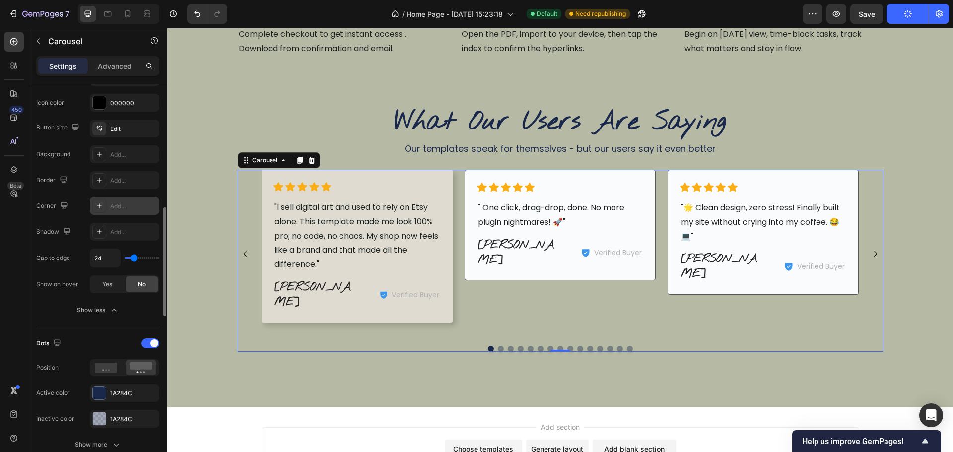
scroll to position [497, 0]
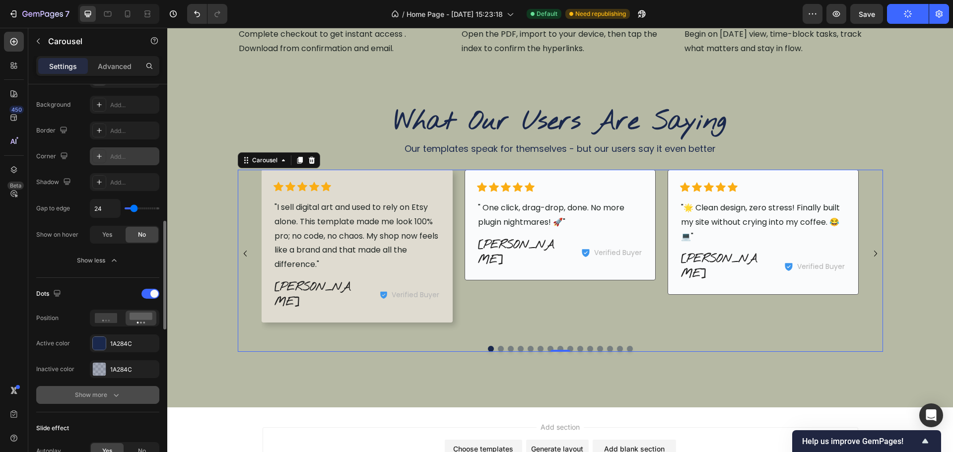
click at [101, 393] on div "Show more" at bounding box center [98, 395] width 46 height 10
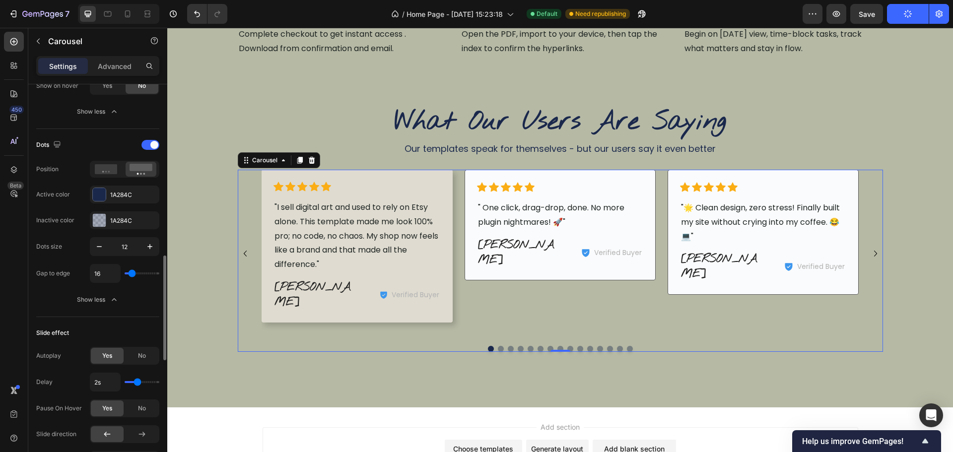
scroll to position [745, 0]
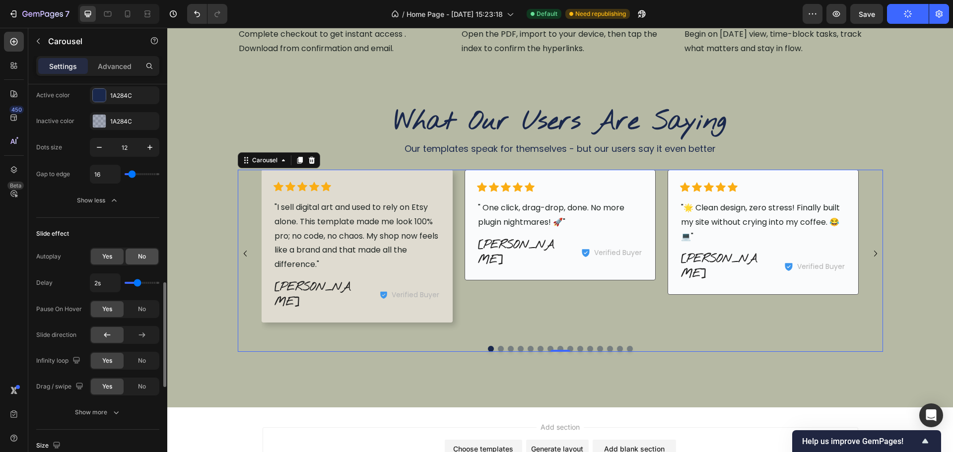
click at [143, 254] on span "No" at bounding box center [142, 256] width 8 height 9
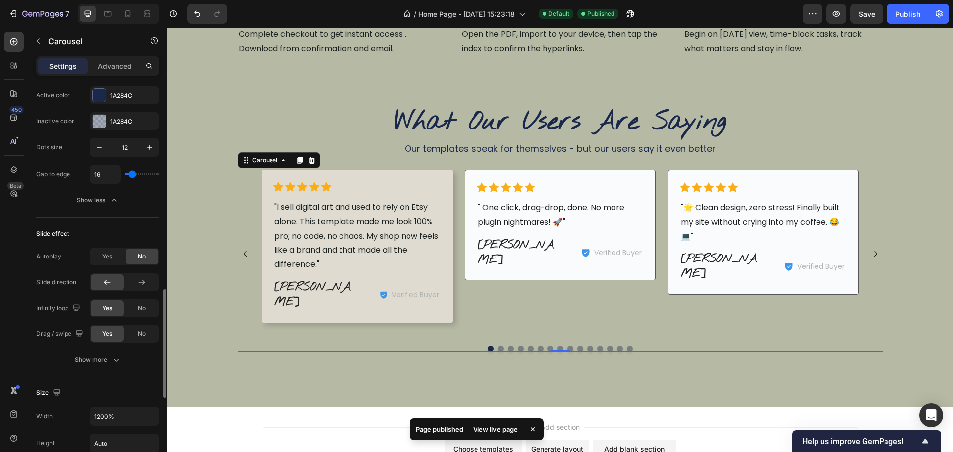
scroll to position [695, 0]
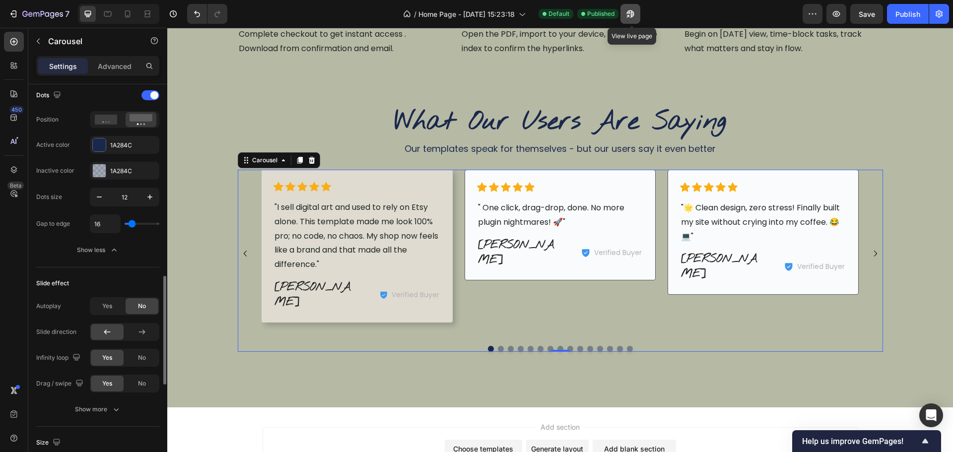
click at [638, 17] on button "button" at bounding box center [631, 14] width 20 height 20
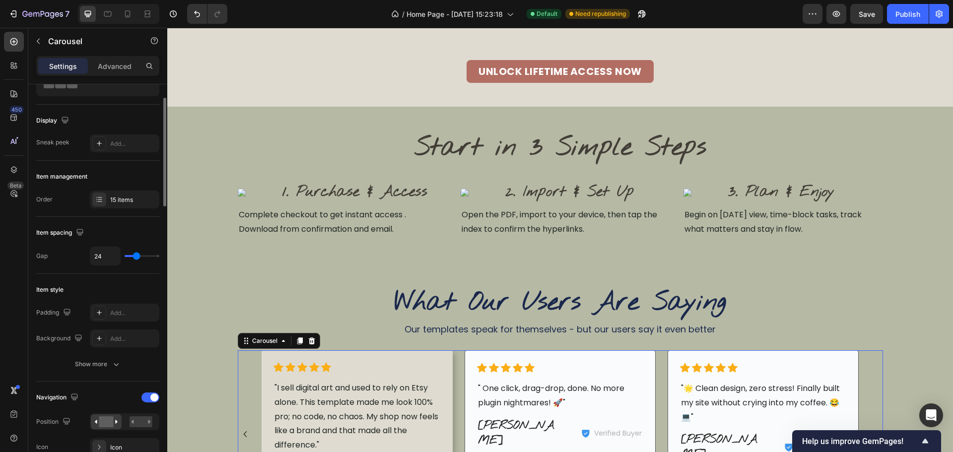
scroll to position [149, 0]
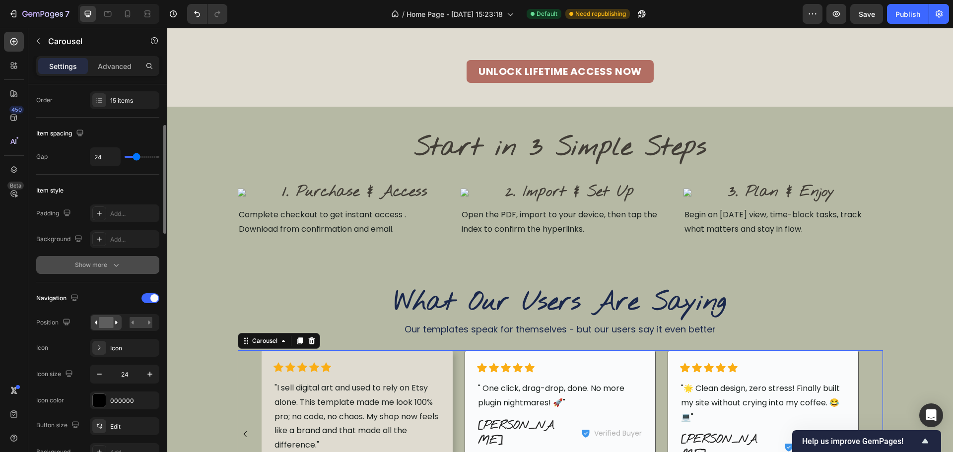
click at [101, 269] on div "Show more" at bounding box center [98, 265] width 46 height 10
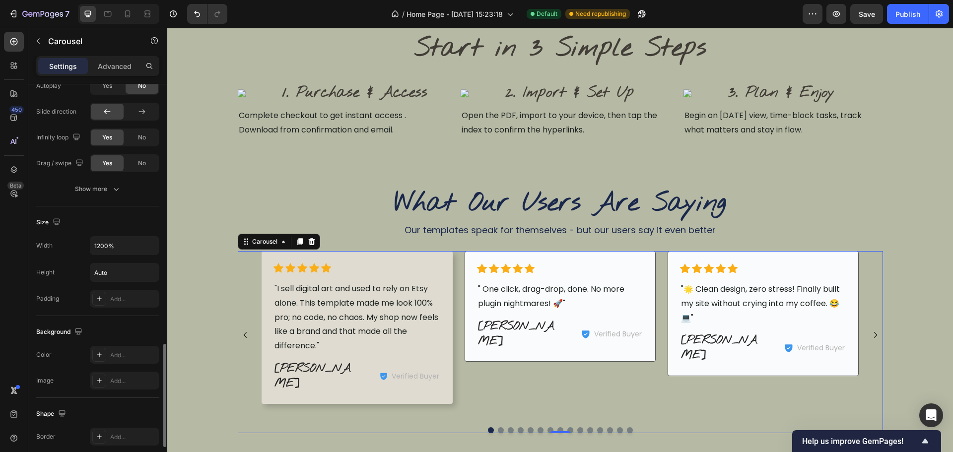
scroll to position [1120, 0]
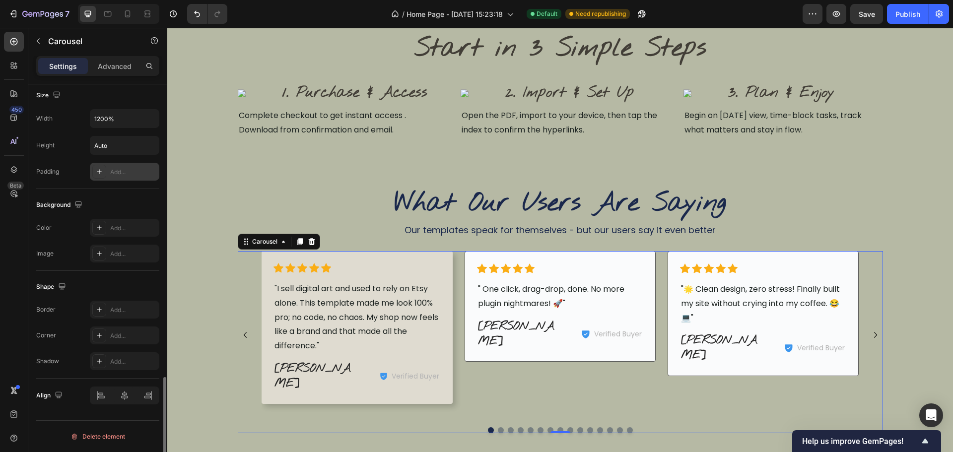
click at [114, 171] on div "Add..." at bounding box center [133, 172] width 47 height 9
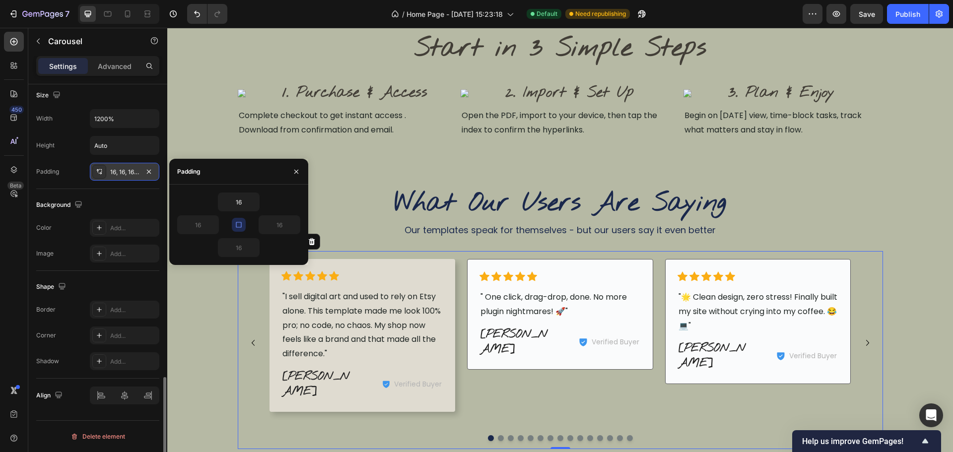
click at [240, 227] on icon "button" at bounding box center [239, 225] width 8 height 8
click at [268, 226] on input "16" at bounding box center [279, 225] width 41 height 18
click at [291, 227] on icon "button" at bounding box center [295, 225] width 8 height 8
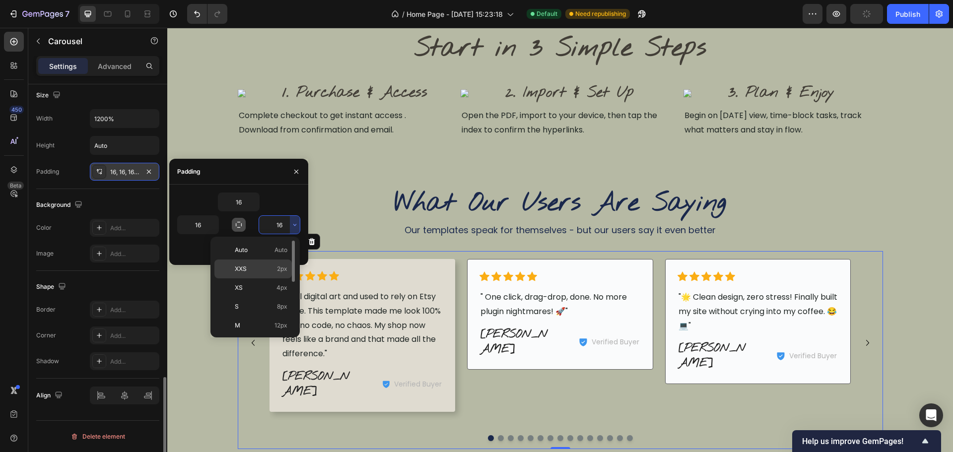
click at [250, 269] on p "XXS 2px" at bounding box center [261, 269] width 53 height 9
type input "2"
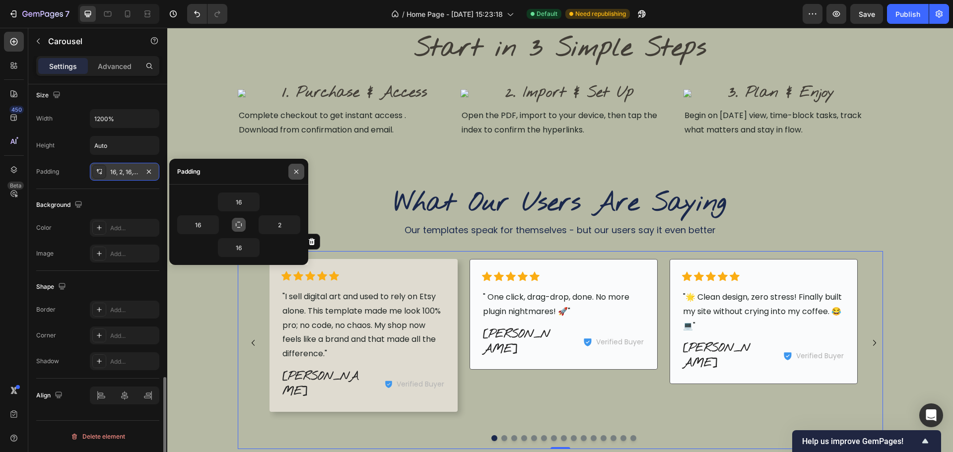
click at [293, 176] on button "button" at bounding box center [297, 172] width 16 height 16
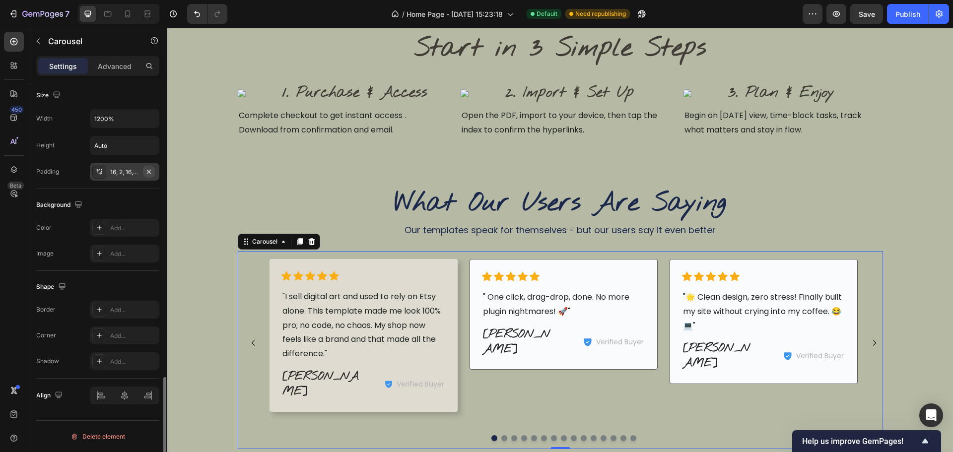
click at [150, 172] on icon "button" at bounding box center [149, 172] width 8 height 8
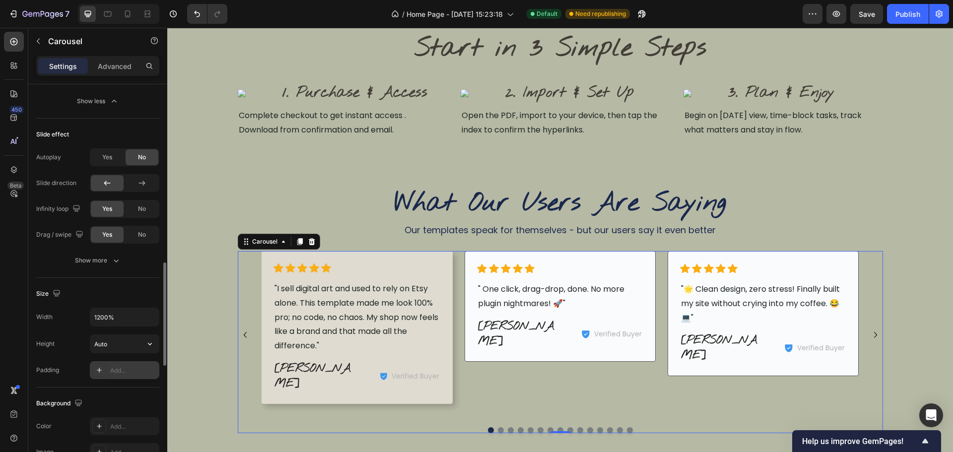
scroll to position [872, 0]
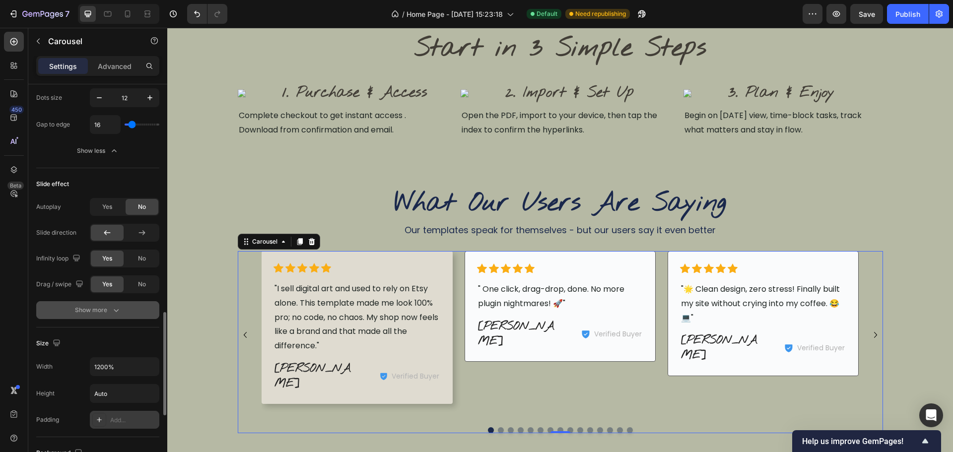
click at [101, 308] on div "Show more" at bounding box center [98, 310] width 46 height 10
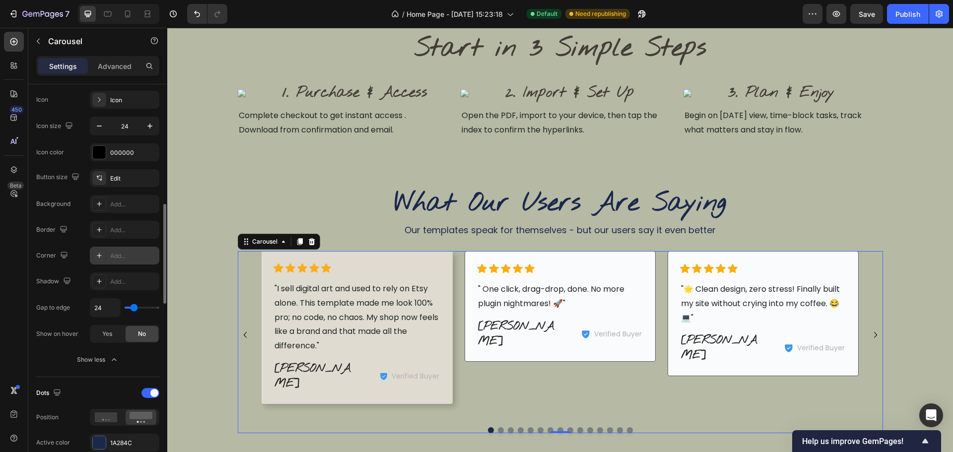
scroll to position [425, 0]
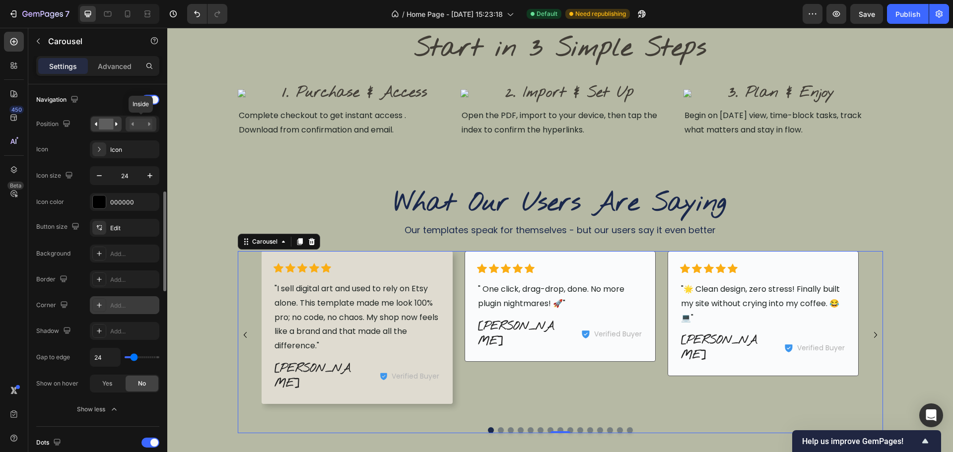
click at [153, 124] on div at bounding box center [141, 124] width 31 height 15
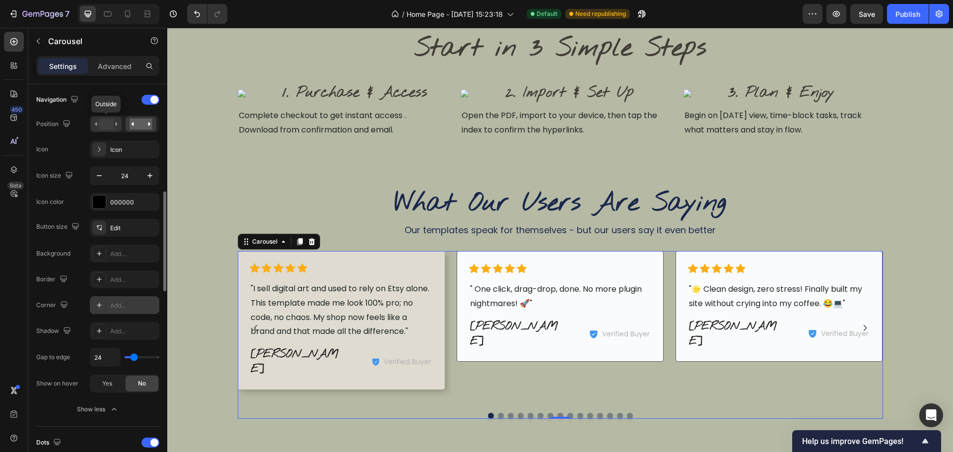
click at [107, 125] on rect at bounding box center [106, 124] width 14 height 11
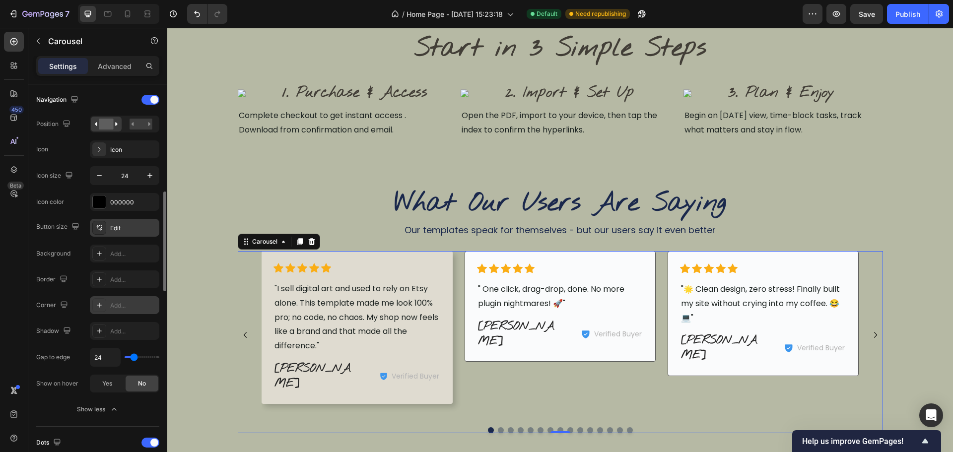
click at [127, 228] on div "Edit" at bounding box center [133, 228] width 47 height 9
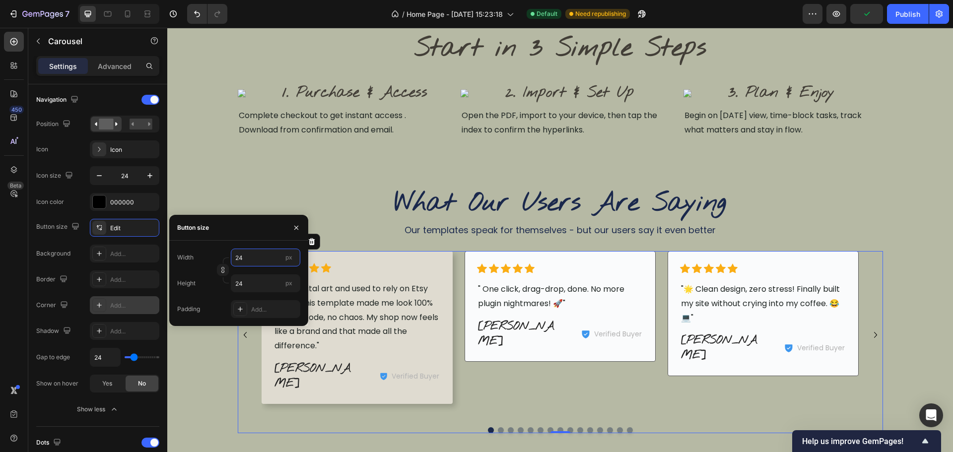
click at [249, 262] on input "24" at bounding box center [266, 258] width 70 height 18
type input "12"
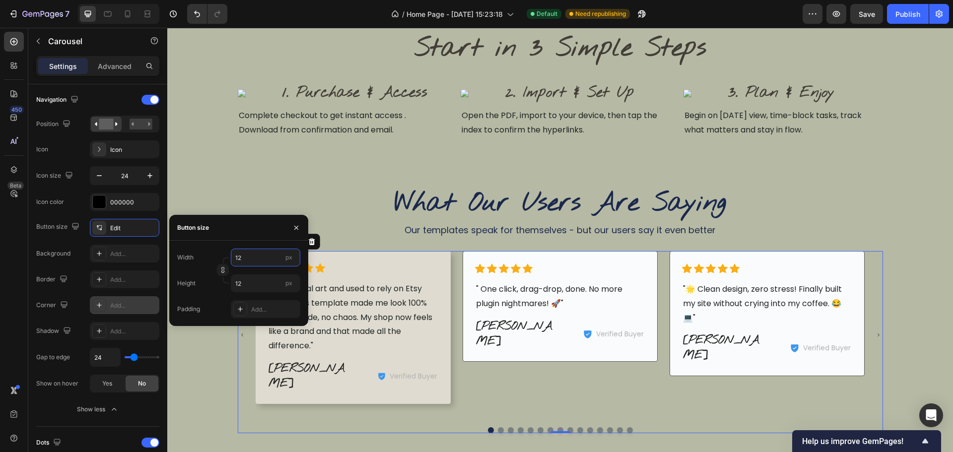
click at [253, 263] on input "12" at bounding box center [266, 258] width 70 height 18
click at [255, 256] on input "12" at bounding box center [266, 258] width 70 height 18
type input "24"
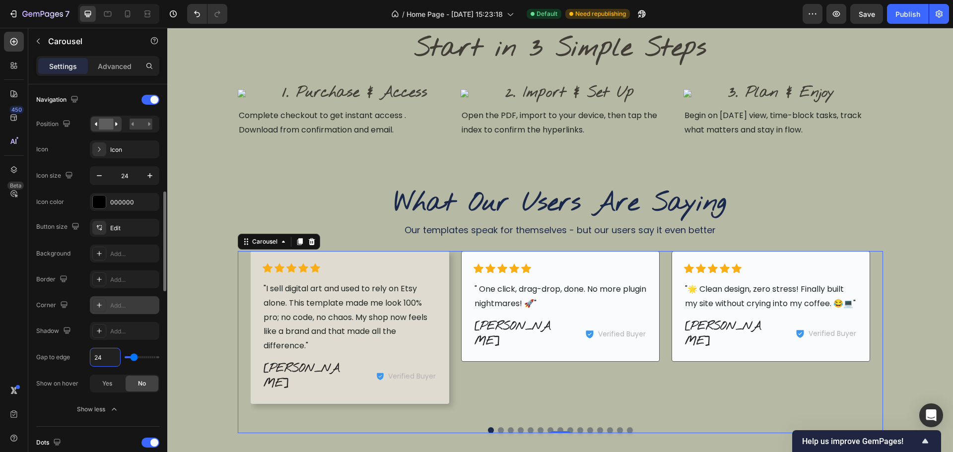
click at [111, 361] on input "24" at bounding box center [105, 358] width 30 height 18
click at [119, 228] on div "Edit" at bounding box center [133, 228] width 47 height 9
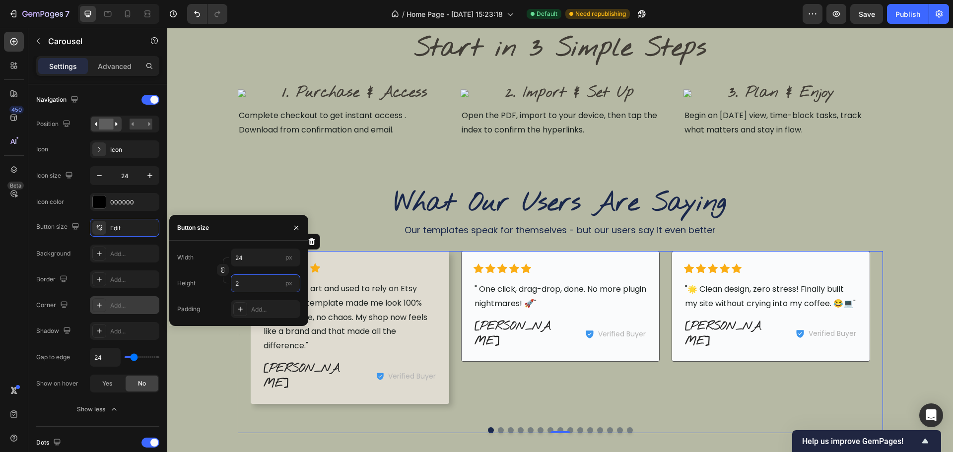
click at [250, 280] on input "2" at bounding box center [266, 284] width 70 height 18
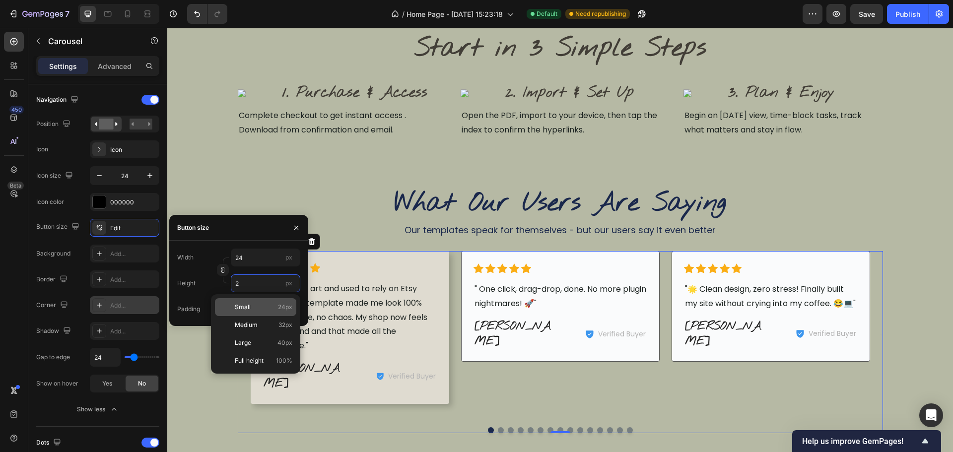
type input "4"
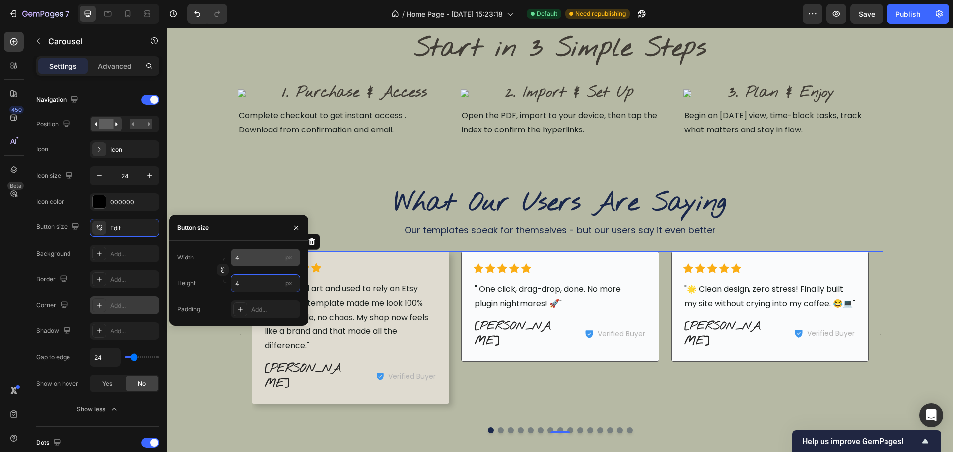
type input "4"
click at [255, 257] on input "4" at bounding box center [266, 258] width 70 height 18
type input "24"
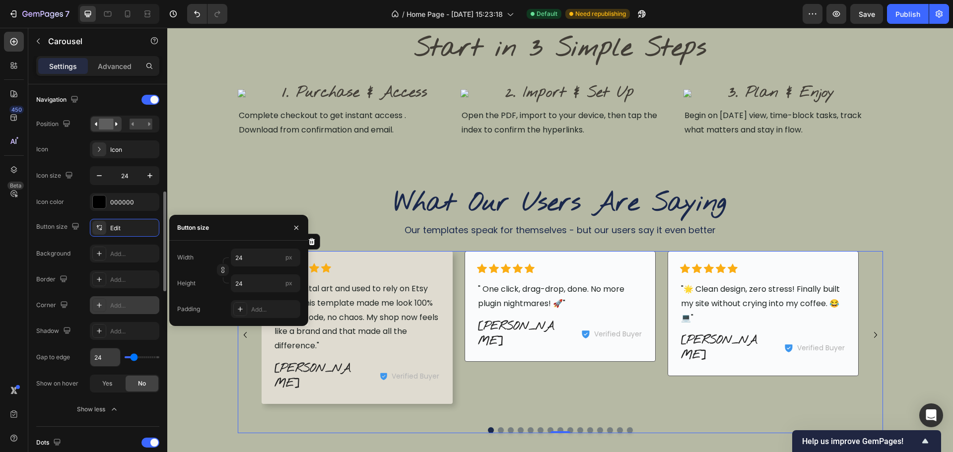
click at [115, 354] on input "24" at bounding box center [105, 358] width 30 height 18
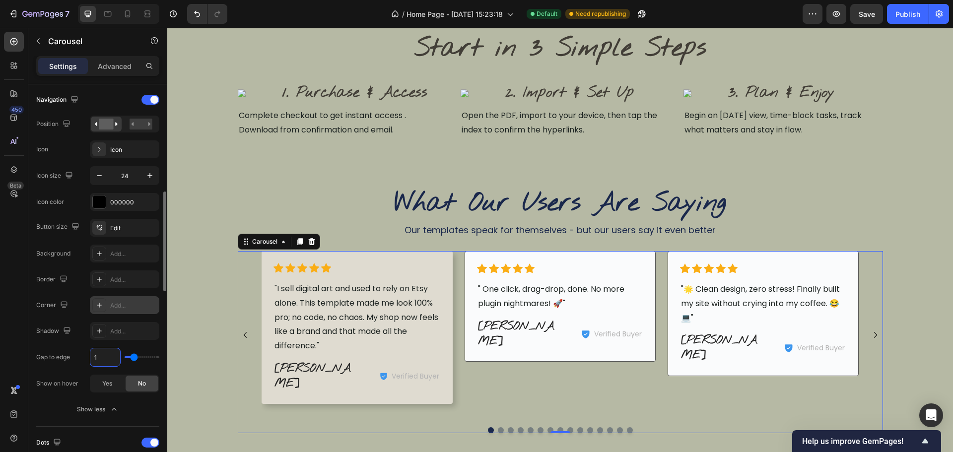
type input "16"
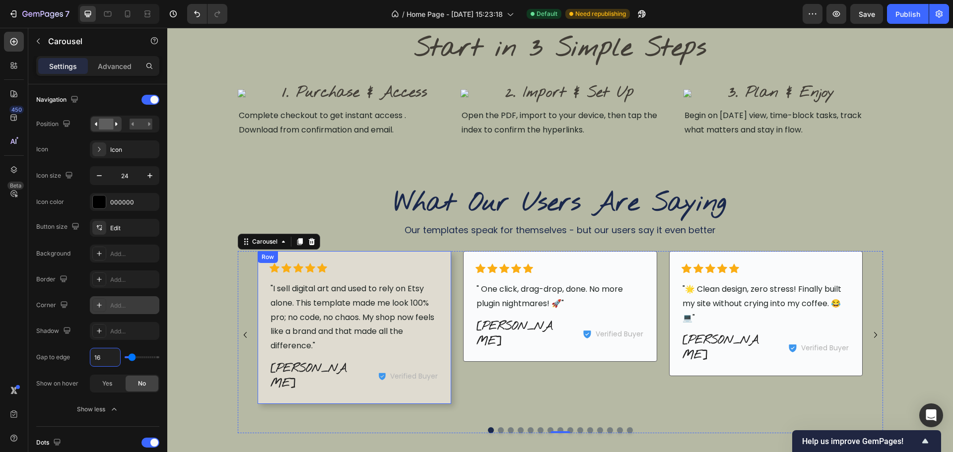
click at [447, 384] on div "Icon Icon Icon Icon Icon Icon List "I sell digital art and used to rely on Etsy…" at bounding box center [355, 327] width 194 height 153
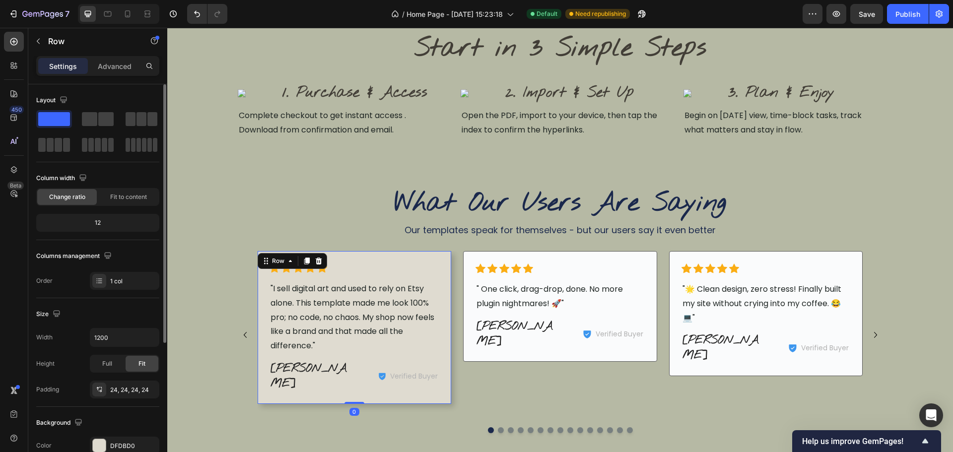
scroll to position [210, 0]
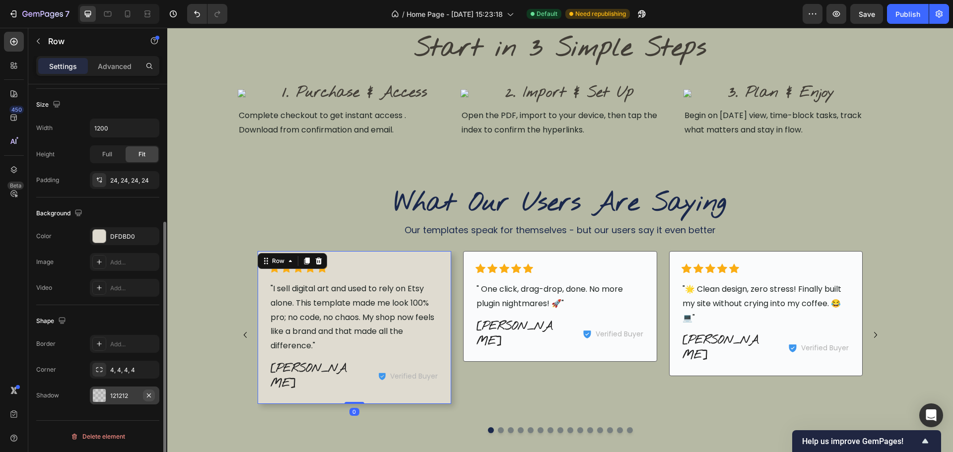
click at [150, 400] on button "button" at bounding box center [149, 396] width 12 height 12
click at [469, 393] on div "Icon Icon Icon Icon Icon Icon List " One click, drag-drop, done. No more plugin…" at bounding box center [560, 335] width 194 height 168
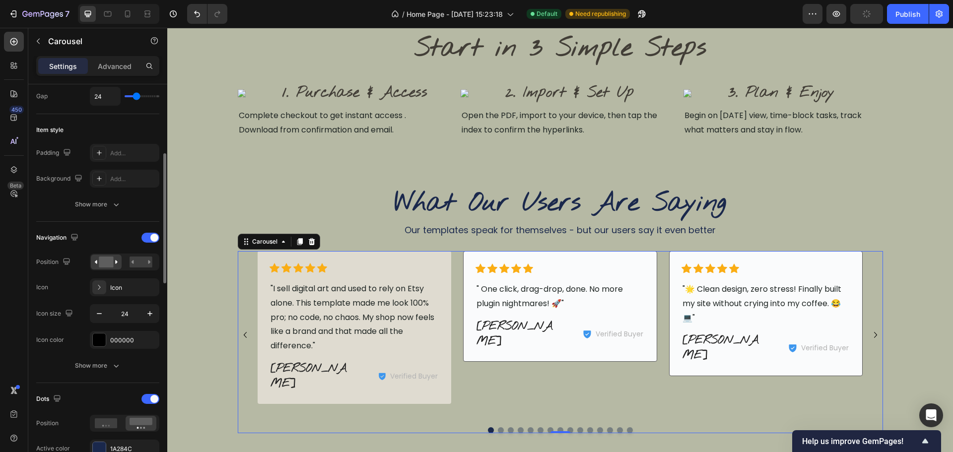
scroll to position [0, 0]
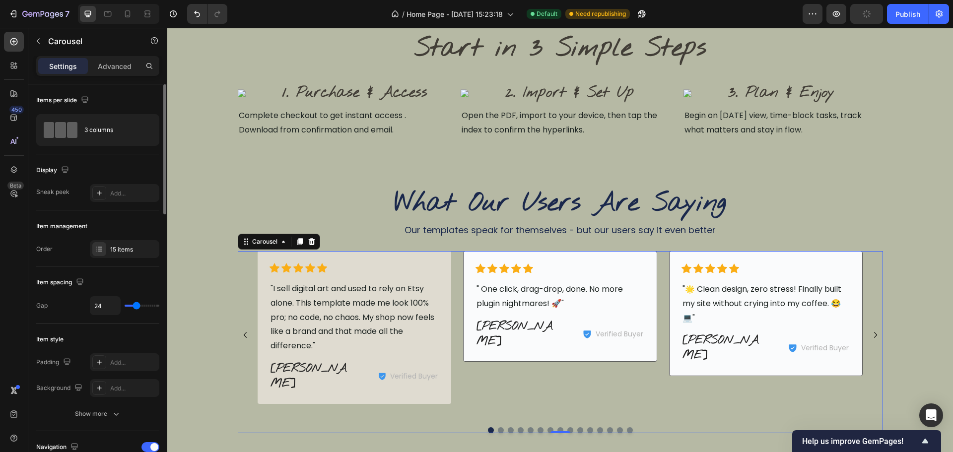
click at [421, 428] on div at bounding box center [561, 431] width 646 height 6
click at [442, 381] on div "Icon Icon Icon Icon Icon Icon List "I sell digital art and used to rely on Etsy…" at bounding box center [355, 327] width 194 height 153
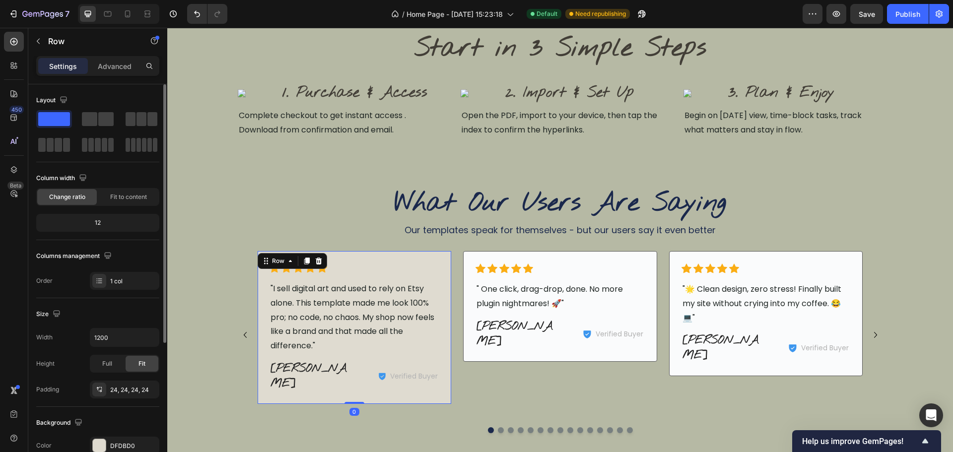
click at [356, 315] on p ""I sell digital art and used to rely on Etsy alone. This template made me look …" at bounding box center [355, 318] width 168 height 72
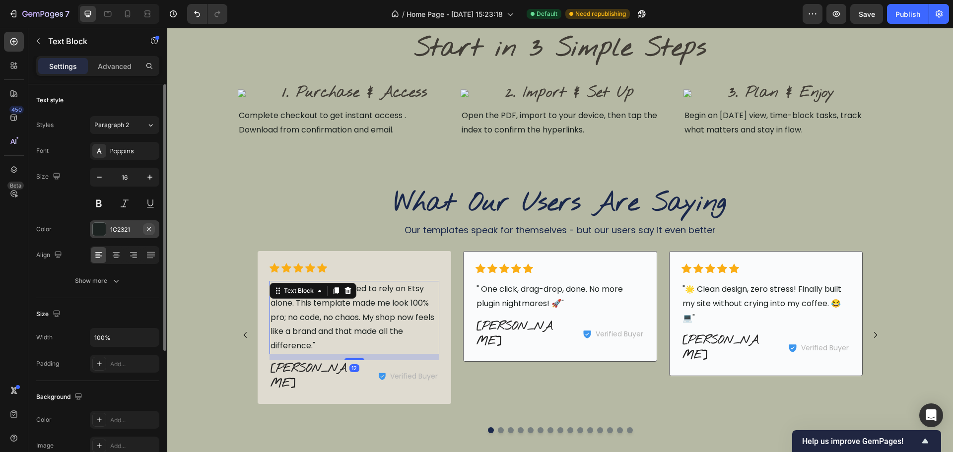
click at [149, 229] on icon "button" at bounding box center [149, 229] width 4 height 4
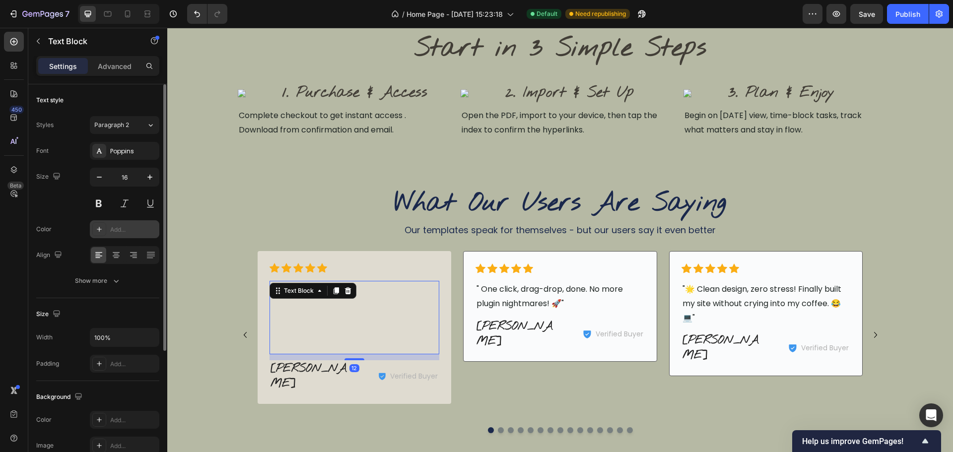
click at [133, 231] on div "Add..." at bounding box center [133, 229] width 47 height 9
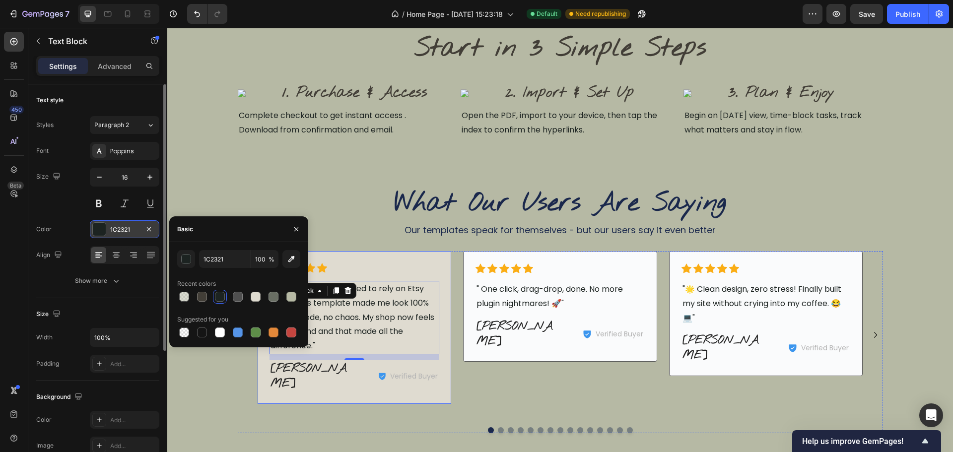
click at [294, 369] on p "Beau K." at bounding box center [312, 377] width 83 height 30
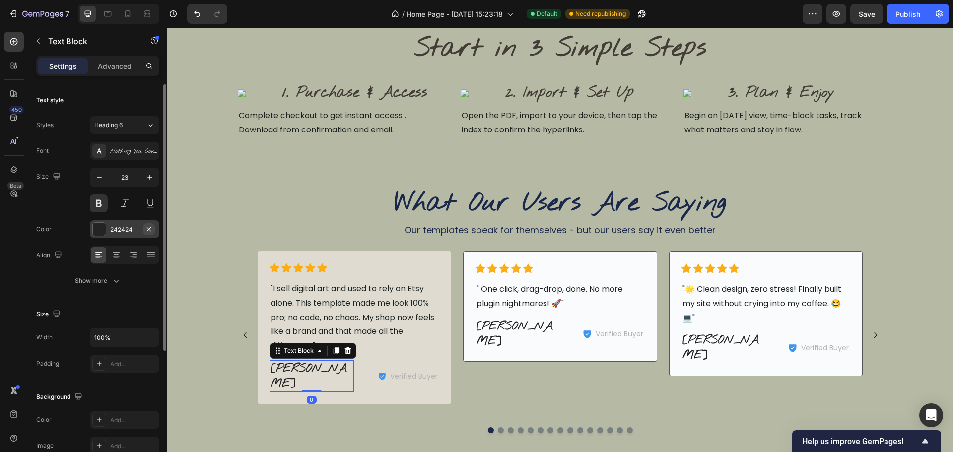
click at [151, 226] on icon "button" at bounding box center [149, 229] width 8 height 8
click at [127, 226] on div "Add..." at bounding box center [133, 229] width 47 height 9
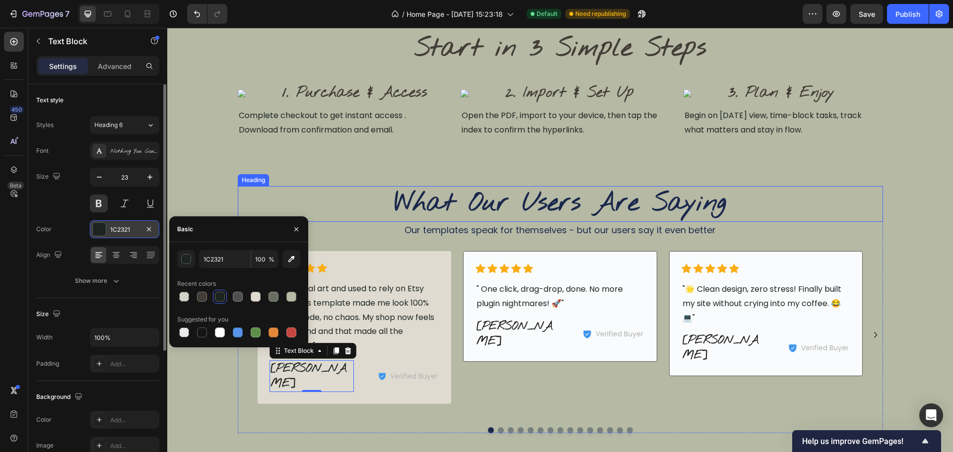
click at [459, 205] on h2 "What Our Users Are Saying" at bounding box center [561, 204] width 646 height 36
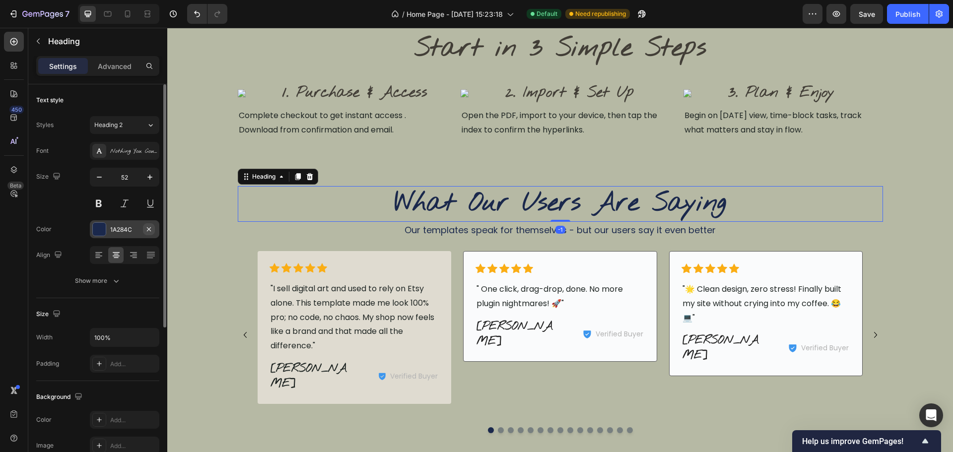
click at [148, 227] on icon "button" at bounding box center [149, 229] width 8 height 8
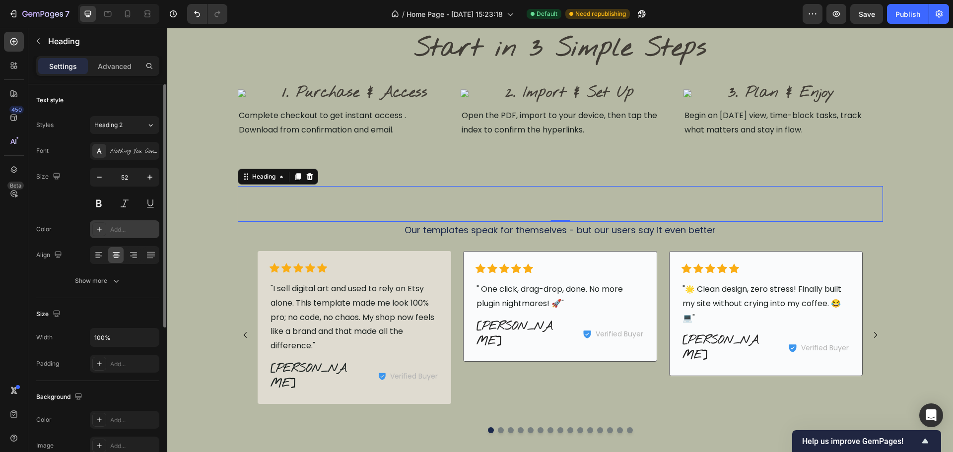
click at [122, 229] on div "Add..." at bounding box center [133, 229] width 47 height 9
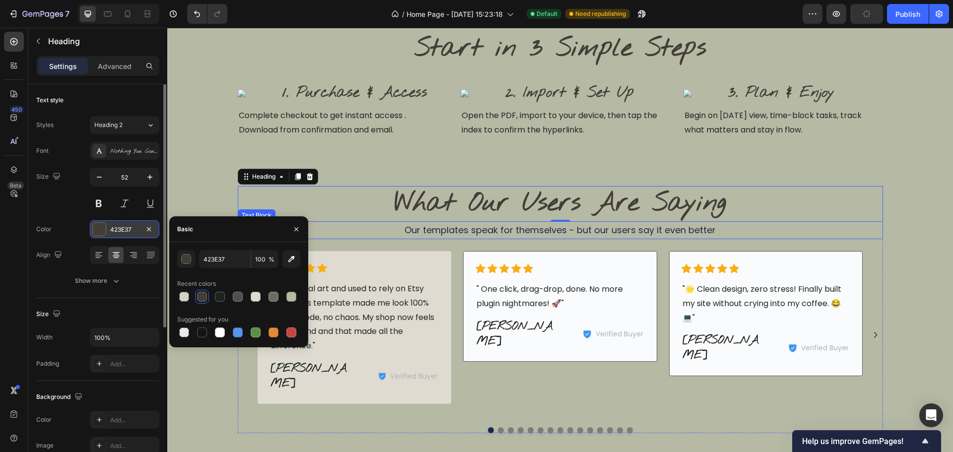
drag, startPoint x: 445, startPoint y: 231, endPoint x: 185, endPoint y: 233, distance: 260.2
click at [444, 231] on p "Our templates speak for themselves - but our users say it even better" at bounding box center [561, 230] width 644 height 16
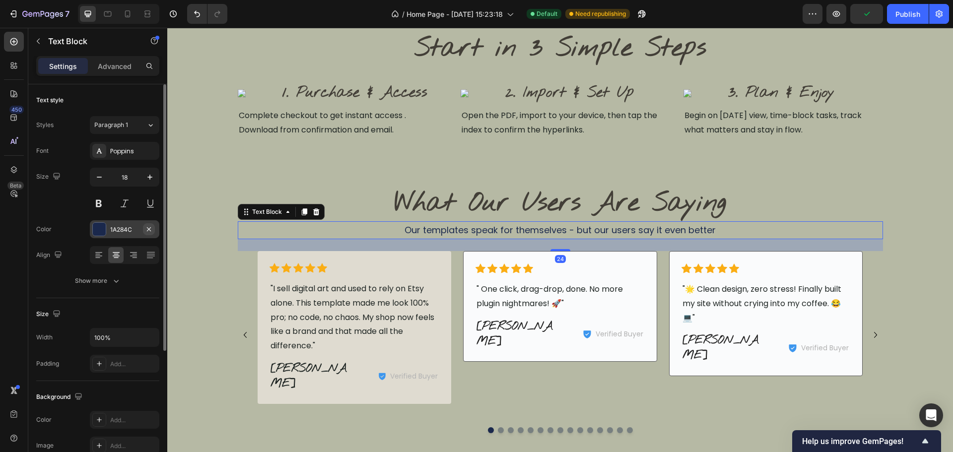
click at [146, 228] on icon "button" at bounding box center [149, 229] width 8 height 8
click at [122, 228] on div "Add..." at bounding box center [133, 229] width 47 height 9
click at [288, 371] on p "Beau K." at bounding box center [312, 377] width 83 height 30
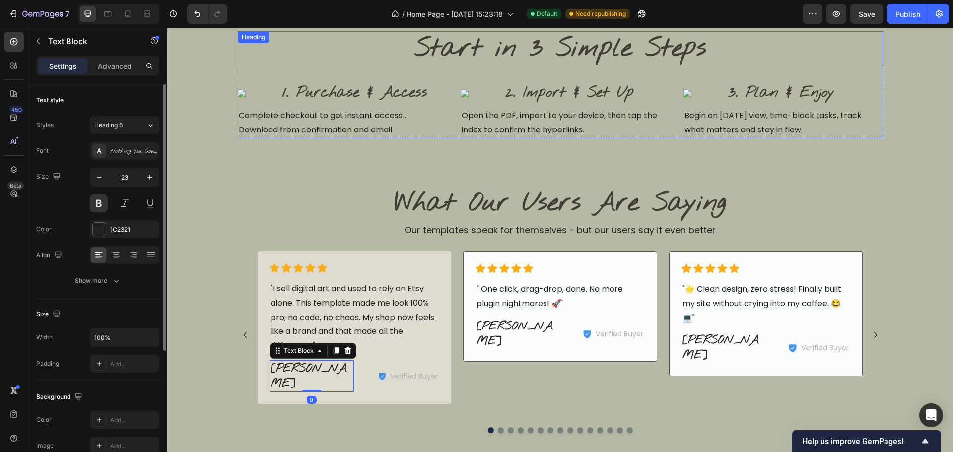
click at [511, 54] on h2 "Start in 3 Simple Steps" at bounding box center [561, 49] width 646 height 36
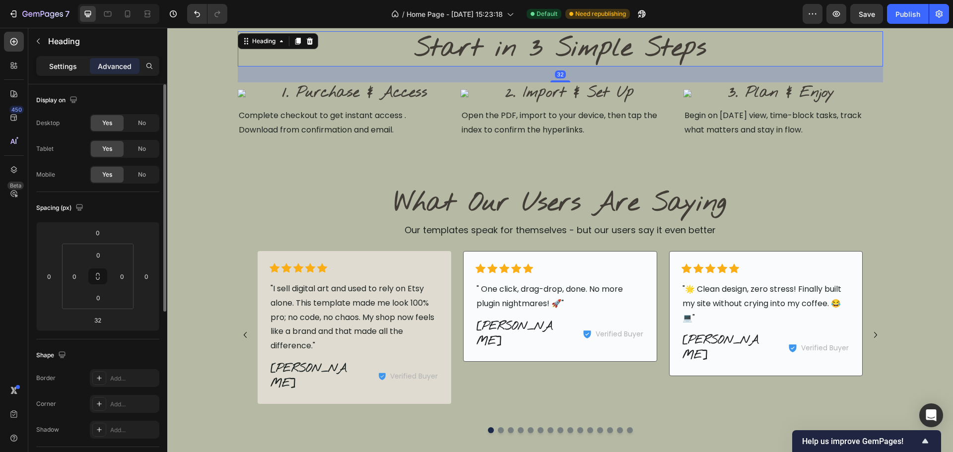
click at [50, 62] on p "Settings" at bounding box center [63, 66] width 28 height 10
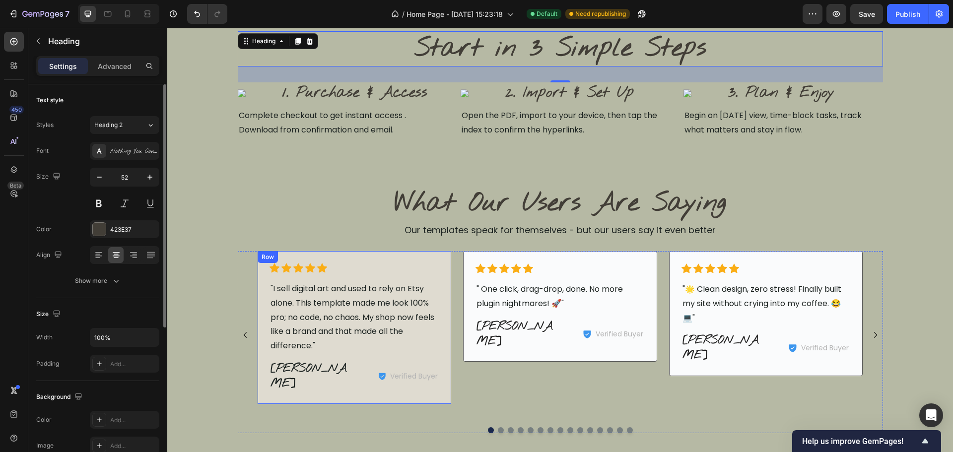
click at [295, 366] on p "Beau K." at bounding box center [312, 377] width 83 height 30
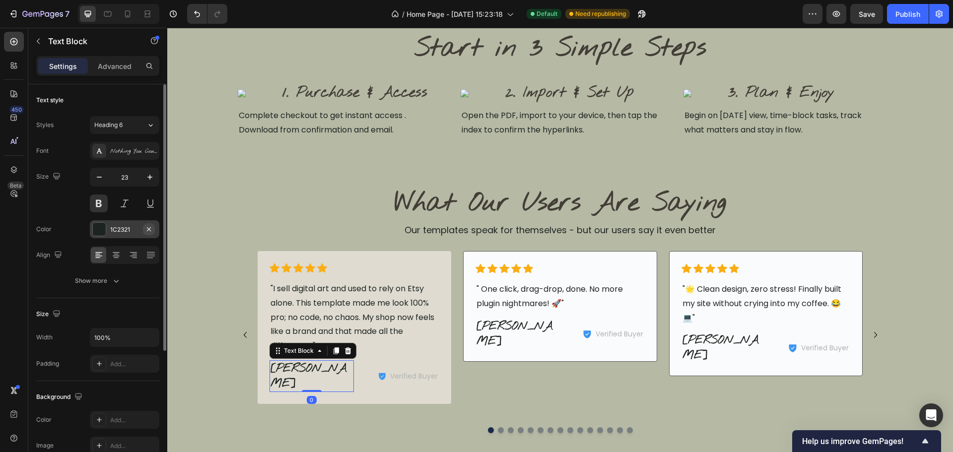
click at [150, 227] on icon "button" at bounding box center [149, 229] width 8 height 8
click at [122, 229] on div "Add..." at bounding box center [133, 229] width 47 height 9
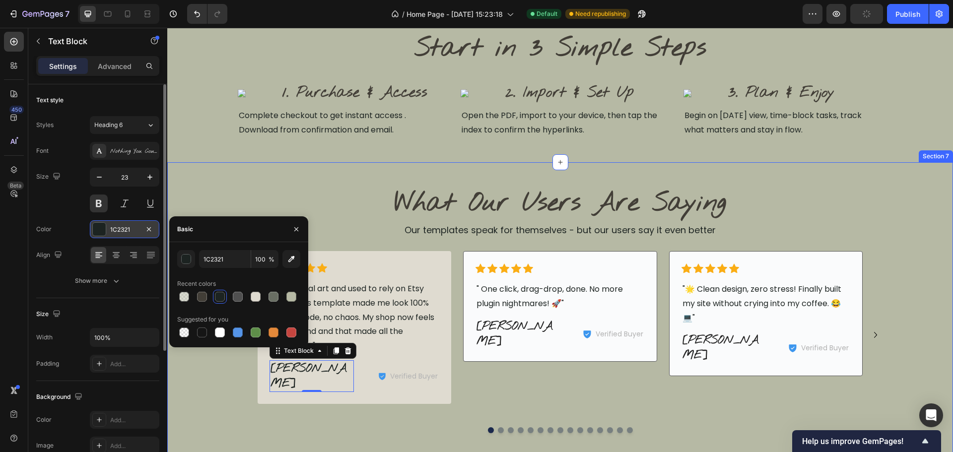
click at [233, 418] on div "What Our Users Are Saying Heading Our templates speak for themselves - but our …" at bounding box center [560, 309] width 786 height 247
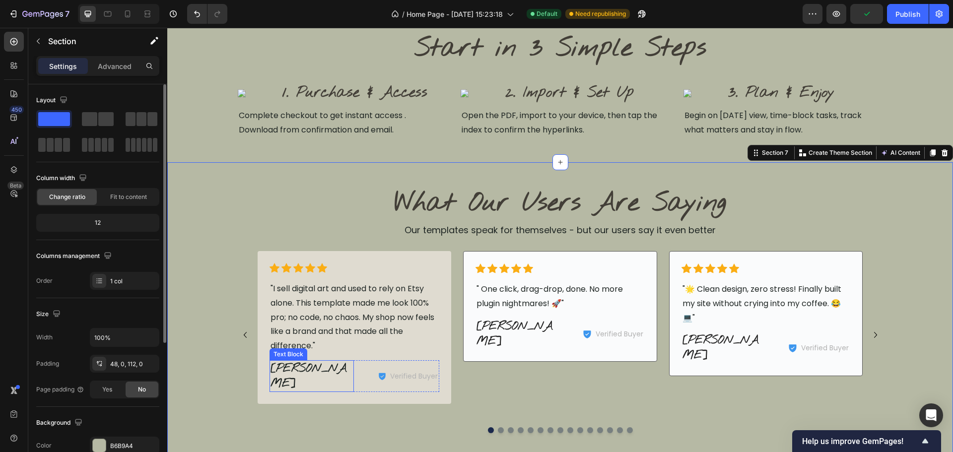
click at [288, 370] on p "Beau K." at bounding box center [312, 377] width 83 height 30
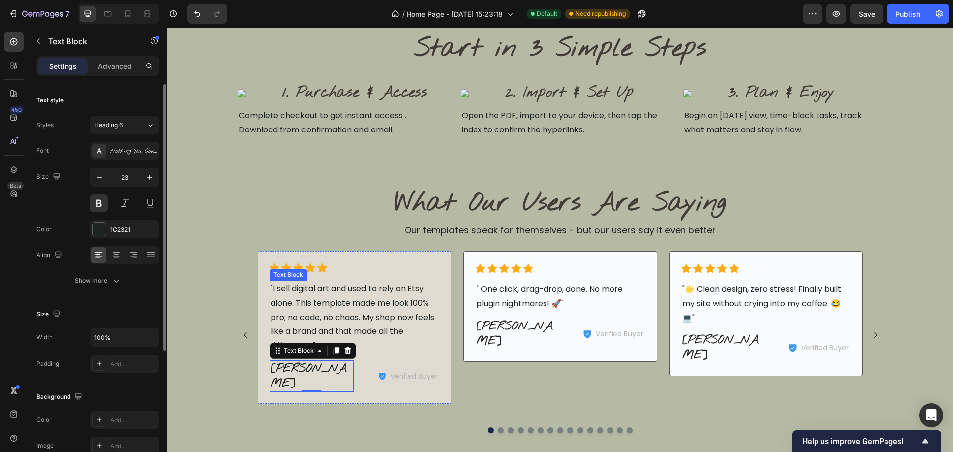
click at [342, 308] on p ""I sell digital art and used to rely on Etsy alone. This template made me look …" at bounding box center [355, 318] width 168 height 72
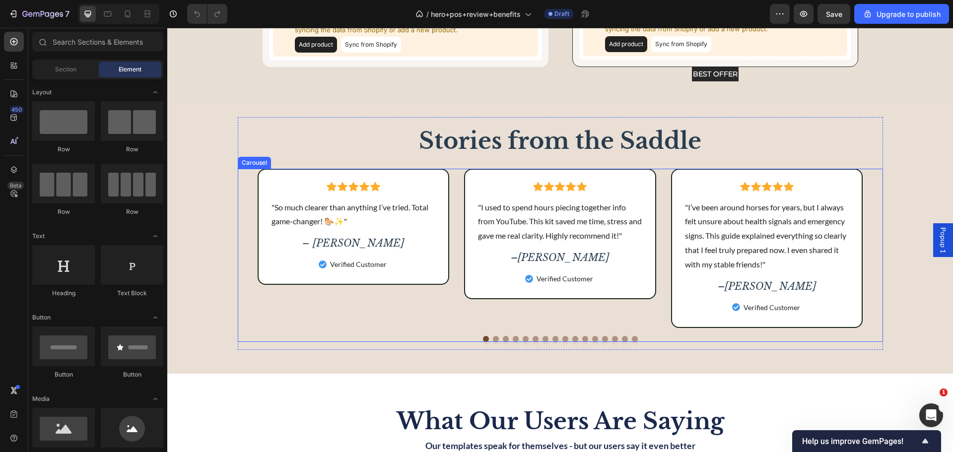
scroll to position [4420, 0]
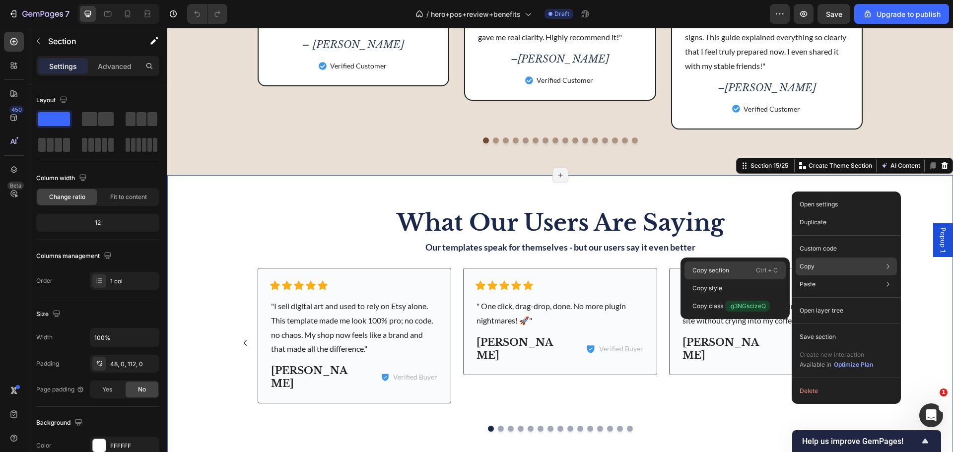
click at [777, 268] on p "Ctrl + C" at bounding box center [767, 271] width 22 height 10
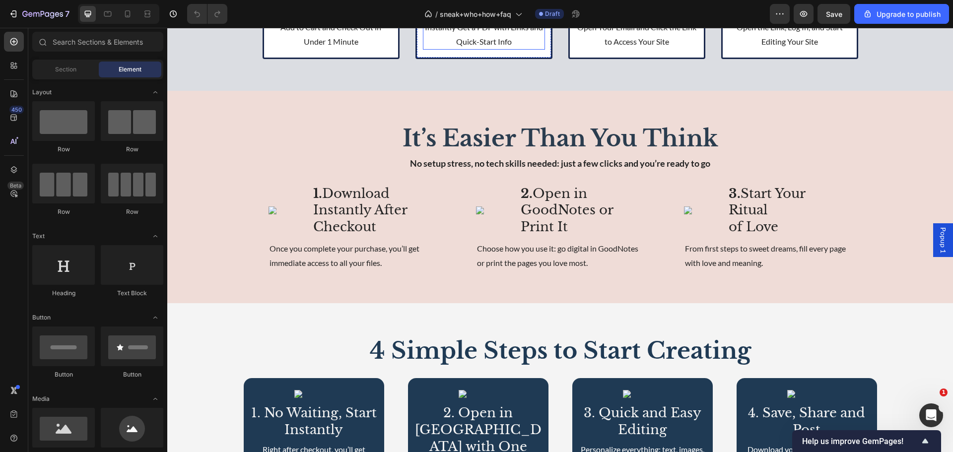
scroll to position [16908, 0]
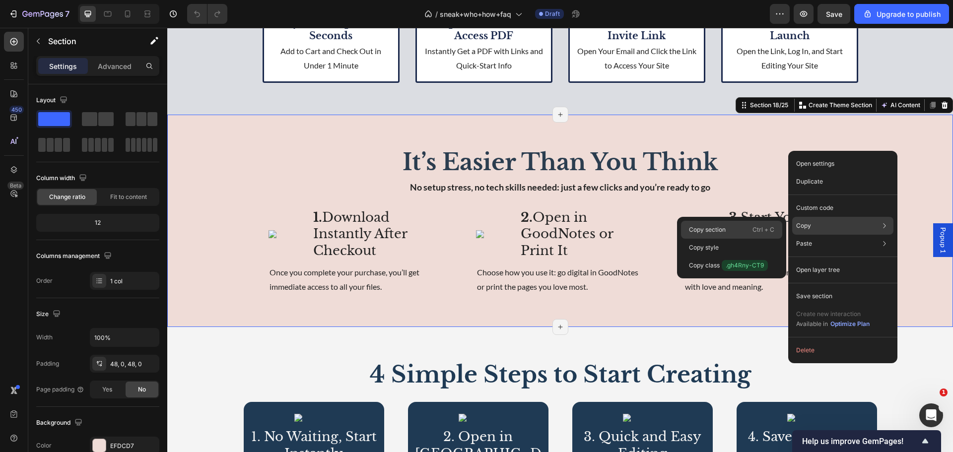
click at [748, 228] on div "Copy section Ctrl + C" at bounding box center [731, 230] width 101 height 18
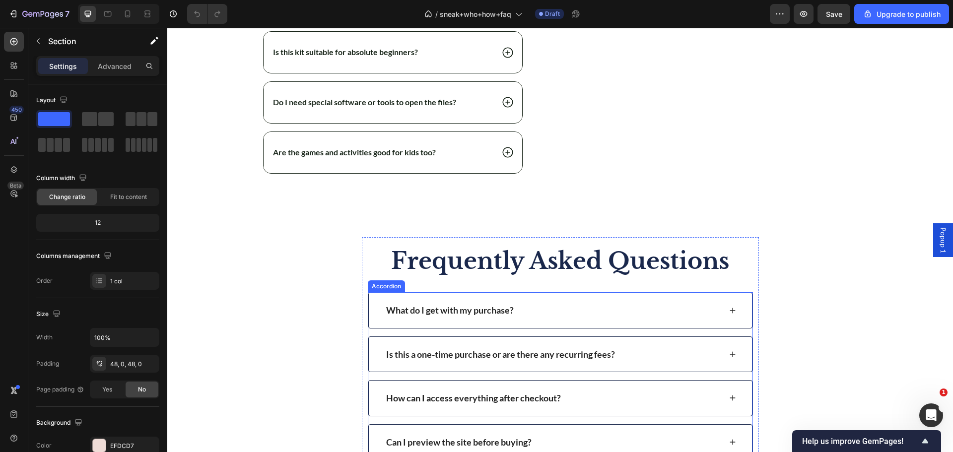
scroll to position [18050, 0]
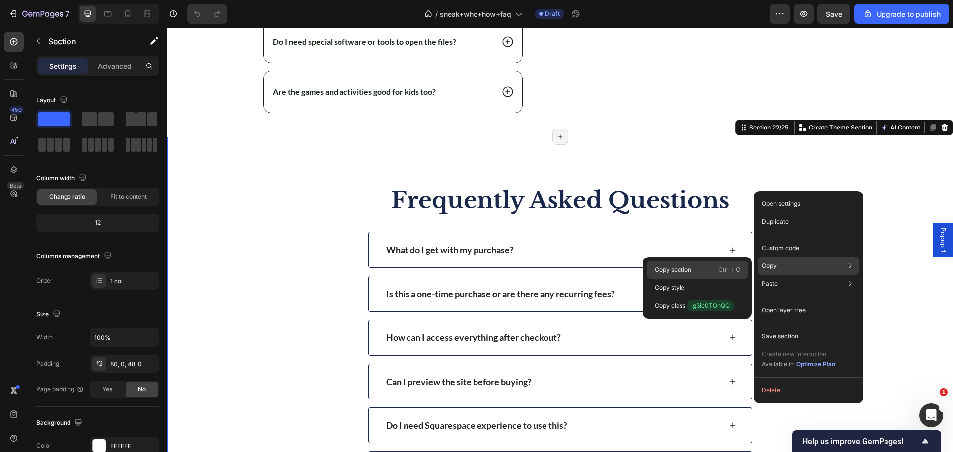
click at [695, 265] on div "Copy section Ctrl + C" at bounding box center [697, 270] width 101 height 18
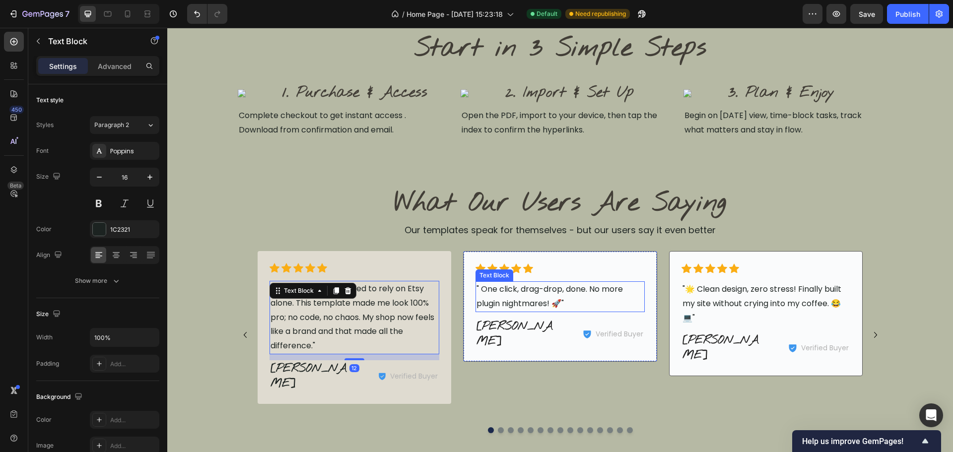
click at [529, 302] on p "" One click, drag-drop, done. No more plugin nightmares! 🚀"" at bounding box center [560, 297] width 167 height 29
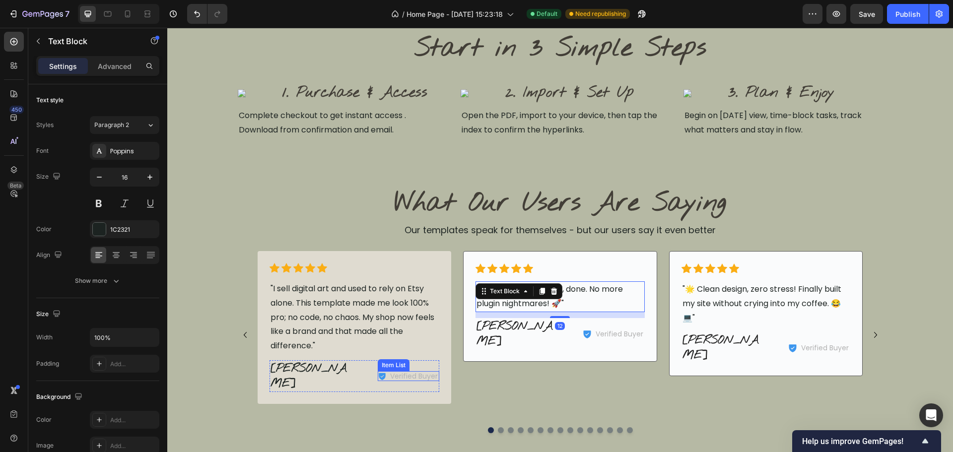
click at [378, 362] on div "Item List" at bounding box center [394, 366] width 32 height 12
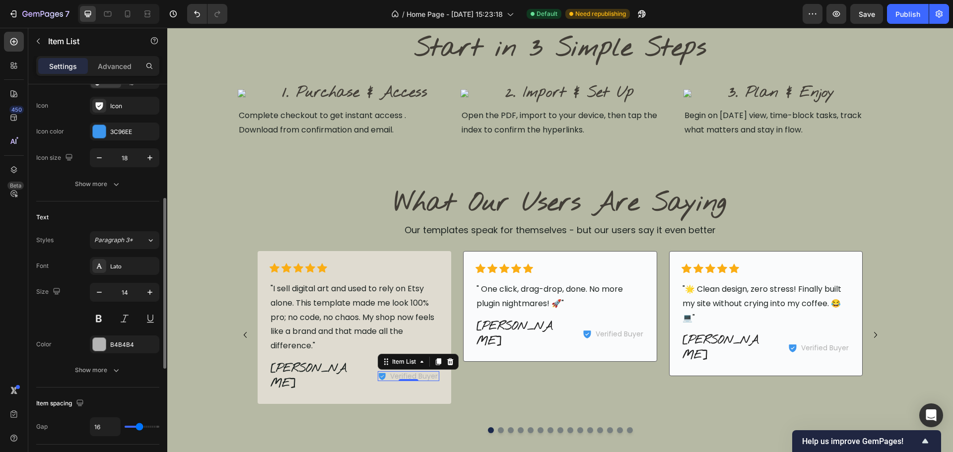
scroll to position [149, 0]
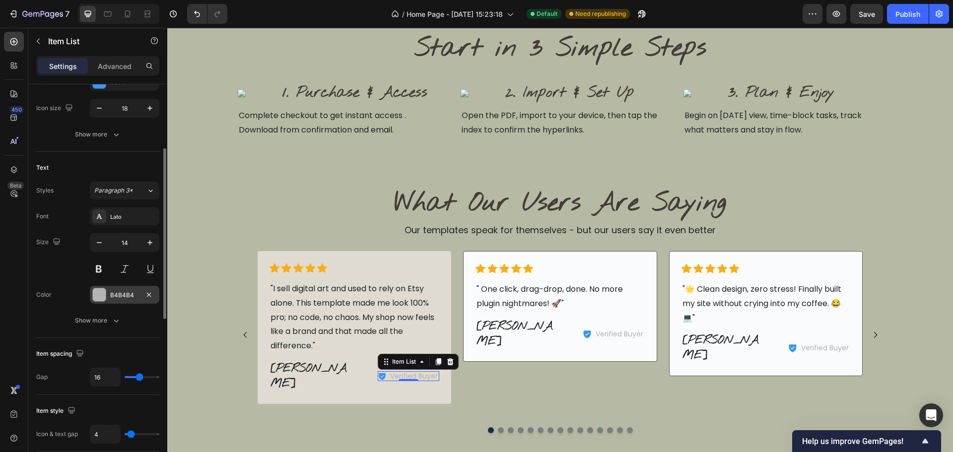
click at [124, 300] on div "B4B4B4" at bounding box center [125, 295] width 70 height 18
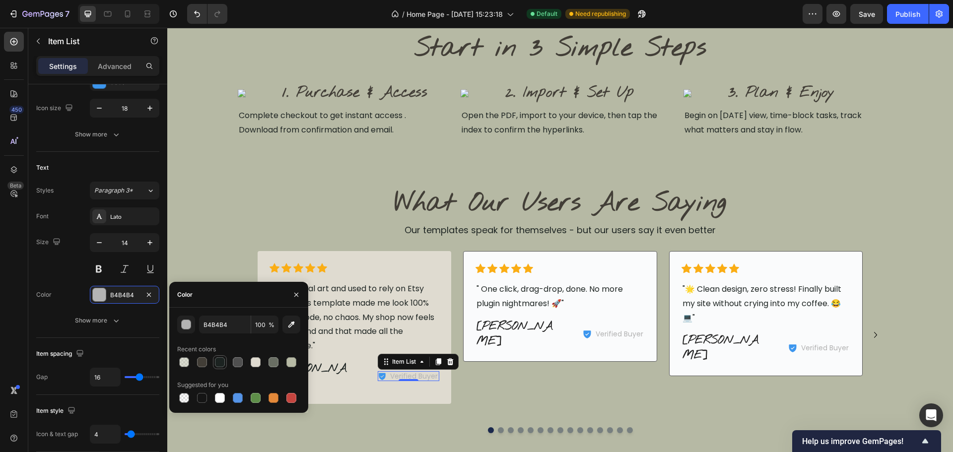
click at [219, 363] on div at bounding box center [220, 363] width 10 height 10
type input "1C2321"
click at [258, 331] on input "100" at bounding box center [264, 325] width 27 height 18
type input "50"
click at [432, 373] on div "Beau K. Text Block Verified Buyer Item List 0 Row" at bounding box center [355, 377] width 170 height 32
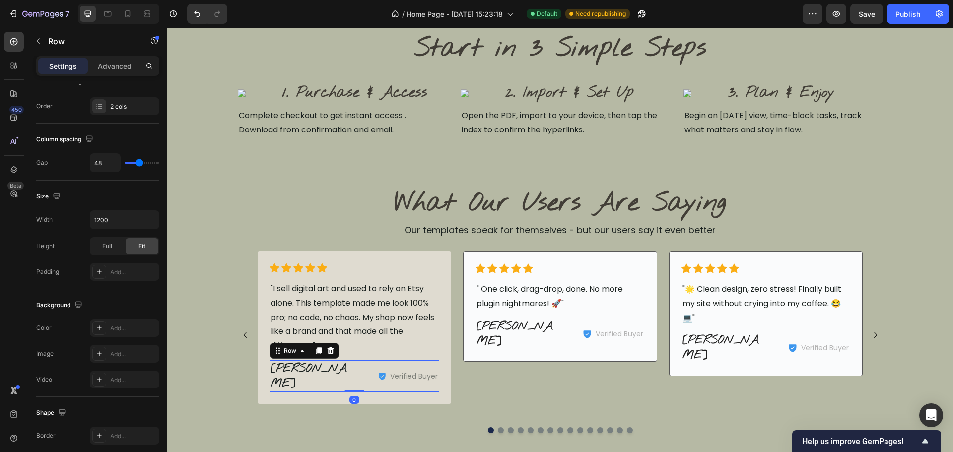
scroll to position [0, 0]
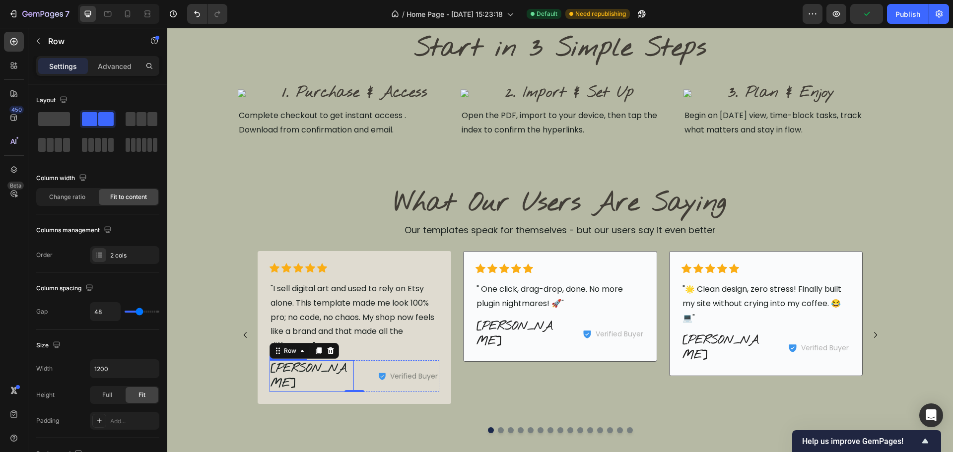
click at [298, 370] on p "Beau K." at bounding box center [312, 377] width 83 height 30
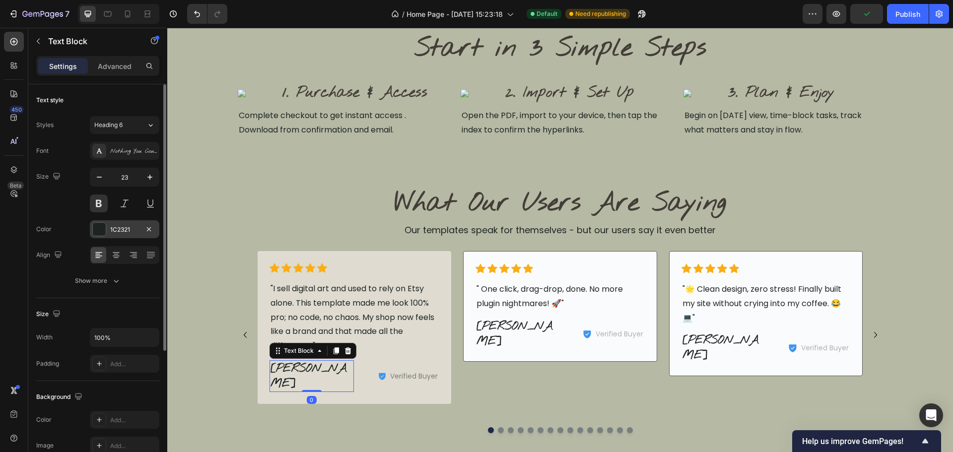
click at [118, 232] on div "1C2321" at bounding box center [124, 229] width 29 height 9
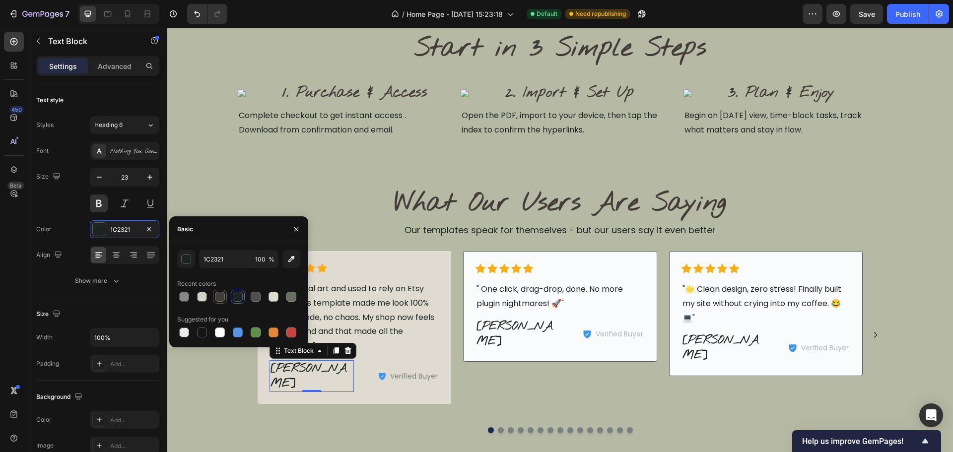
click at [218, 294] on div at bounding box center [220, 297] width 10 height 10
type input "423E37"
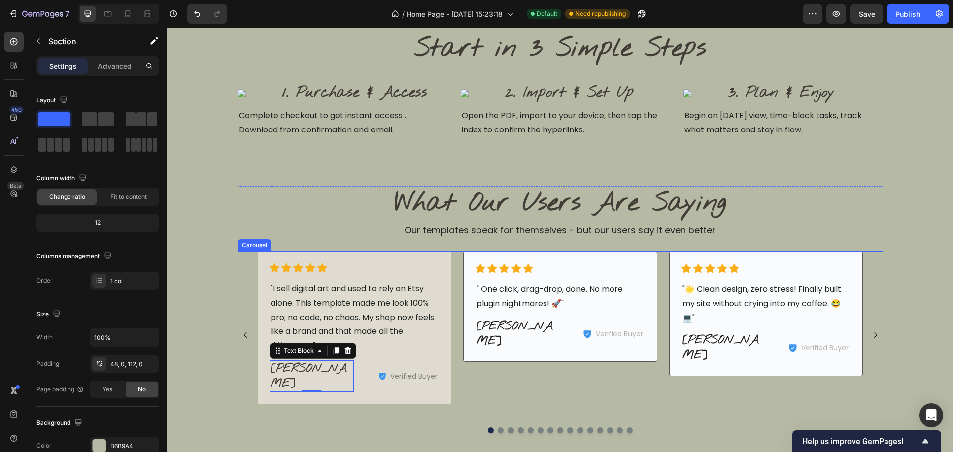
click at [228, 417] on div "What Our Users Are Saying Heading Our templates speak for themselves - but our …" at bounding box center [560, 309] width 786 height 247
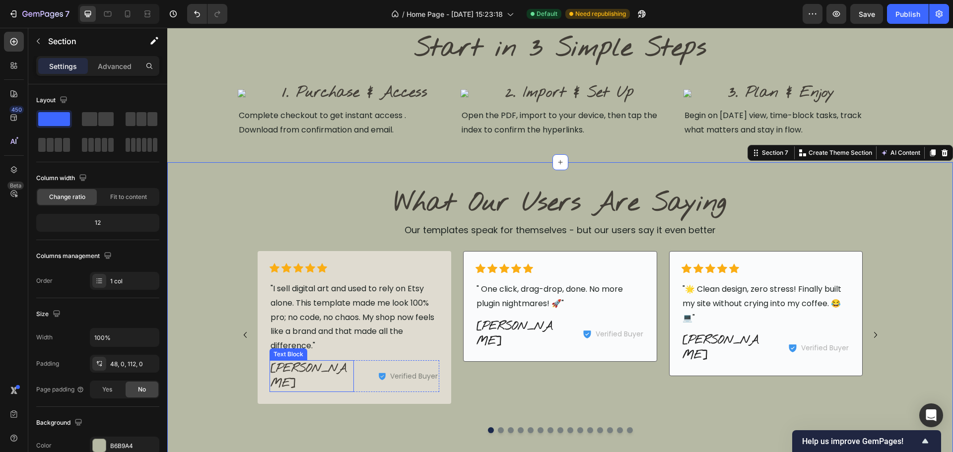
click at [288, 367] on p "Beau K." at bounding box center [312, 377] width 83 height 30
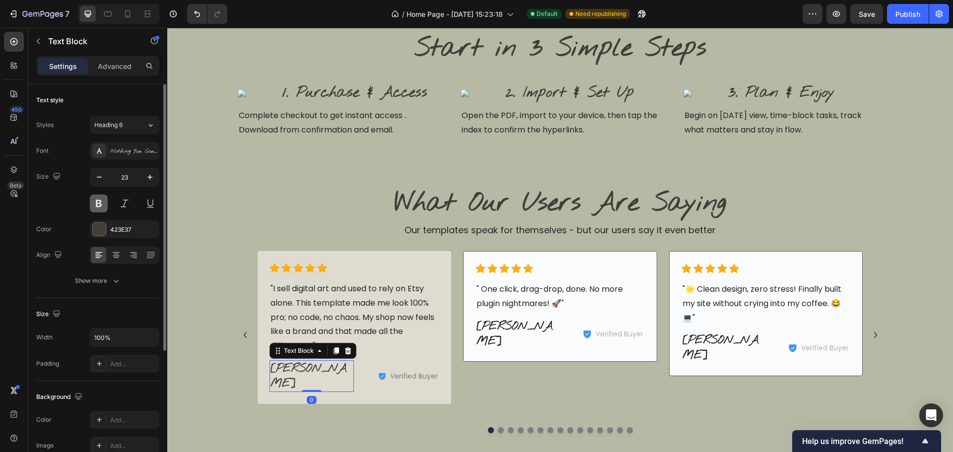
click at [102, 209] on button at bounding box center [99, 204] width 18 height 18
click at [100, 207] on button at bounding box center [99, 204] width 18 height 18
click at [210, 369] on div "What Our Users Are Saying Heading Our templates speak for themselves - but our …" at bounding box center [560, 309] width 786 height 247
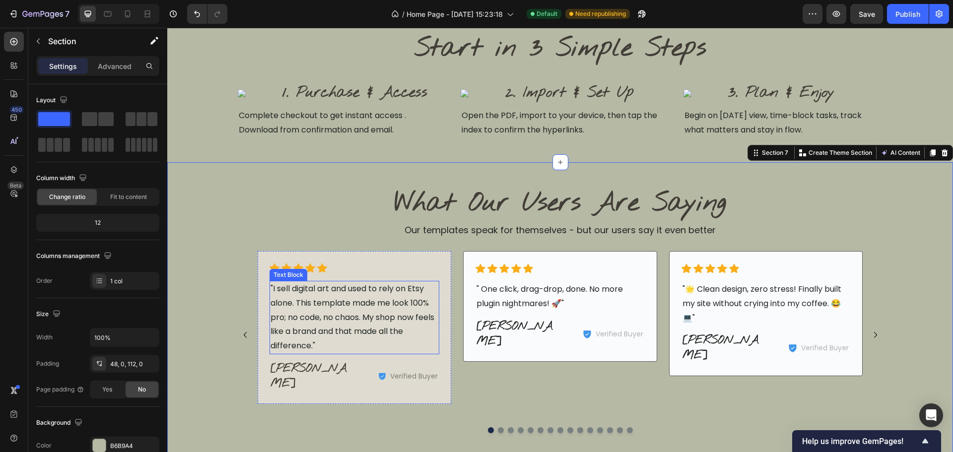
click at [302, 341] on p ""I sell digital art and used to rely on Etsy alone. This template made me look …" at bounding box center [355, 318] width 168 height 72
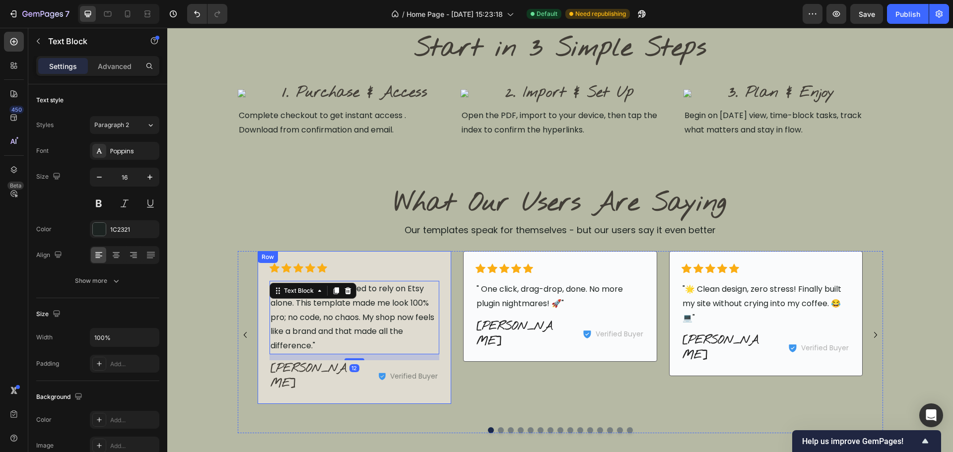
click at [226, 391] on div "What Our Users Are Saying Heading Our templates speak for themselves - but our …" at bounding box center [560, 309] width 786 height 247
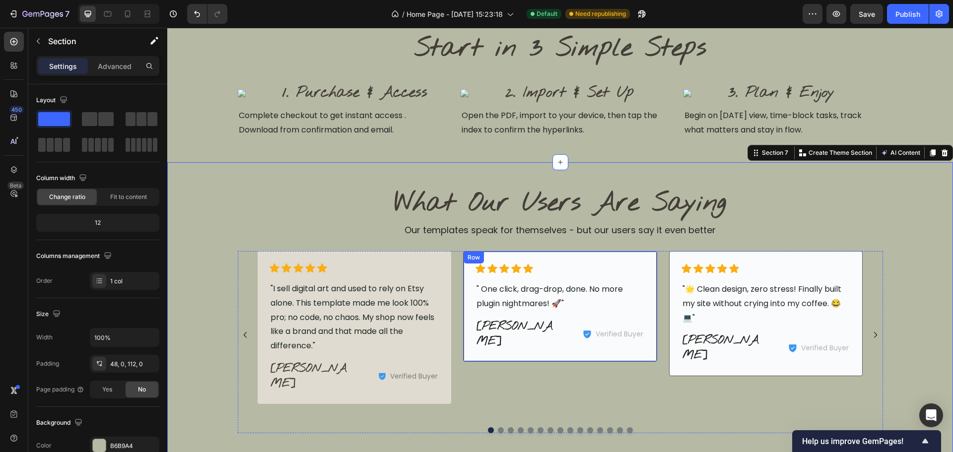
click at [453, 320] on div "Icon Icon Icon Icon Icon Icon List "I sell digital art and used to rely on Etsy…" at bounding box center [561, 335] width 606 height 168
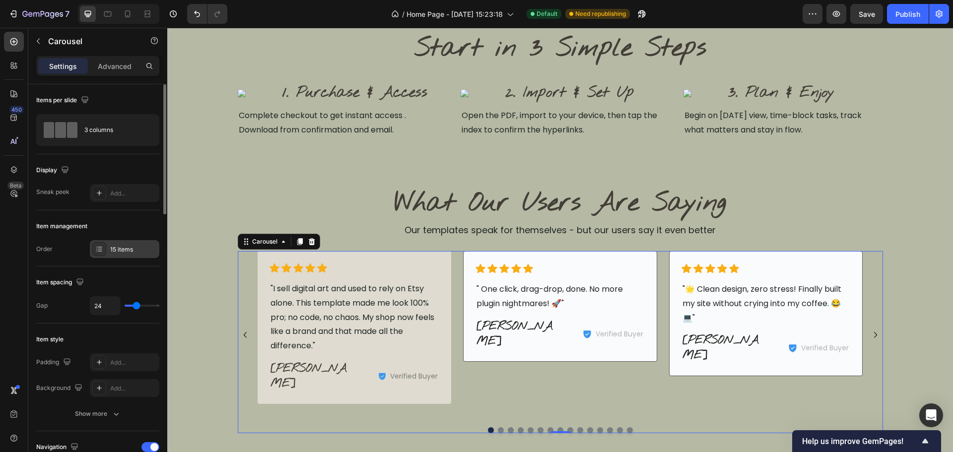
click at [138, 248] on div "15 items" at bounding box center [133, 249] width 47 height 9
click at [485, 387] on div "Icon Icon Icon Icon Icon Icon List " One click, drag-drop, done. No more plugin…" at bounding box center [560, 335] width 194 height 168
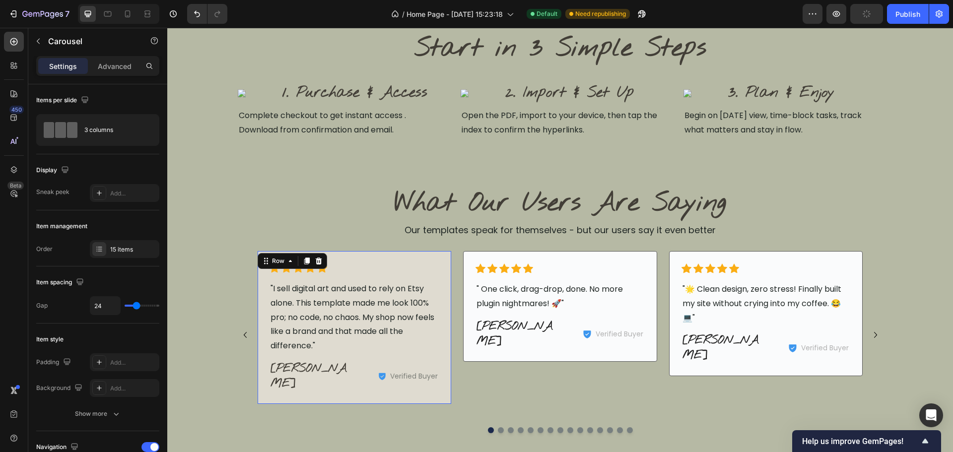
click at [413, 380] on div "Icon Icon Icon Icon Icon Icon List "I sell digital art and used to rely on Etsy…" at bounding box center [355, 327] width 194 height 153
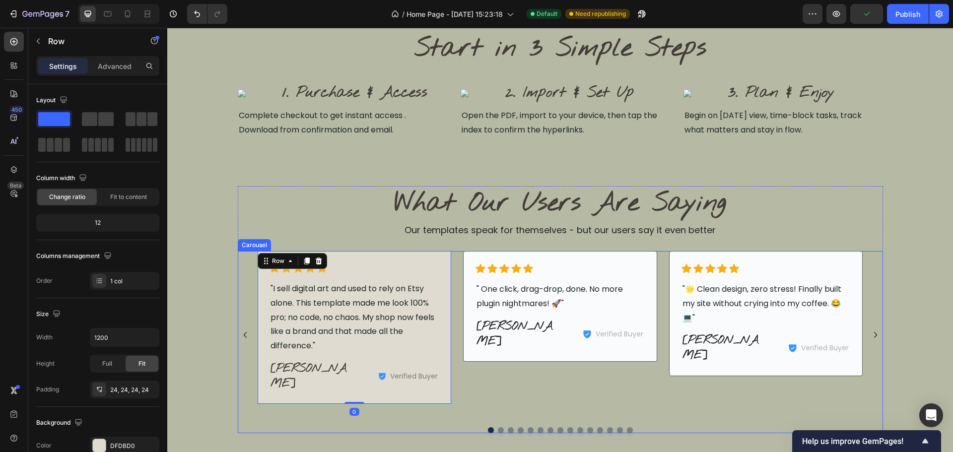
click at [449, 305] on div "Icon Icon Icon Icon Icon Icon List "I sell digital art and used to rely on Etsy…" at bounding box center [561, 335] width 606 height 168
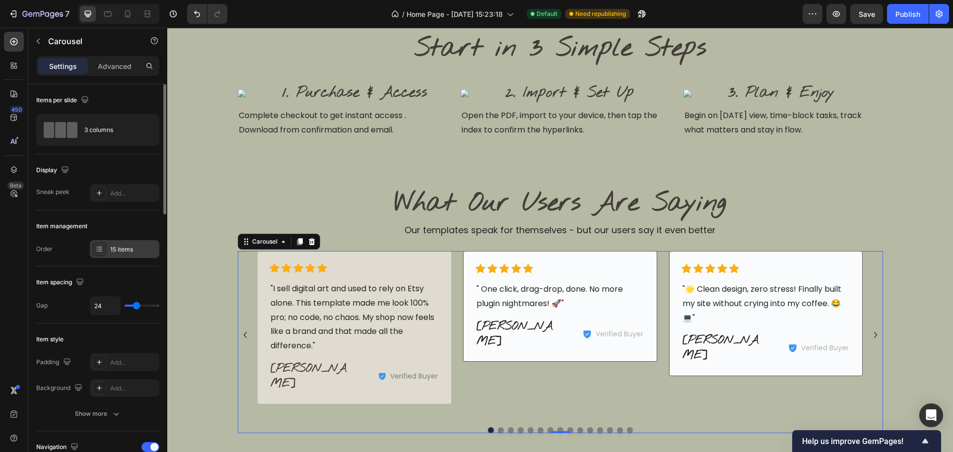
click at [129, 256] on div "15 items" at bounding box center [125, 249] width 70 height 18
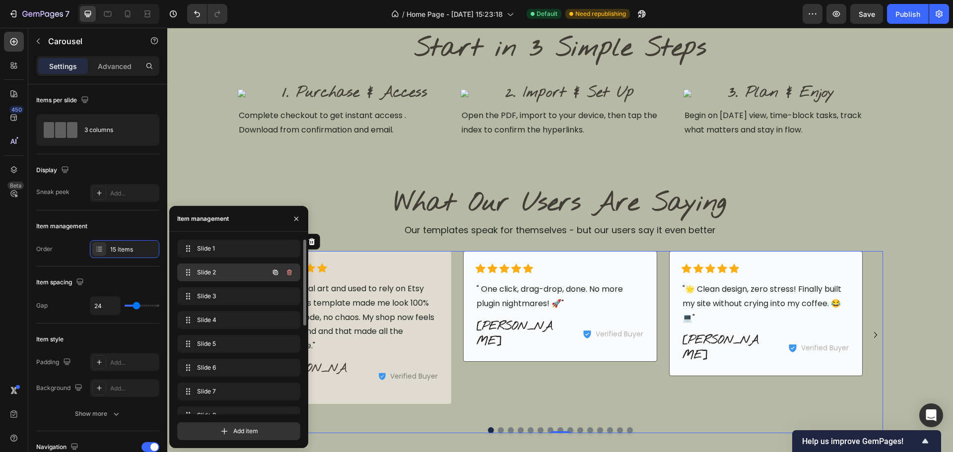
click at [293, 272] on icon "button" at bounding box center [290, 273] width 8 height 8
click at [293, 272] on button "Delete" at bounding box center [282, 273] width 27 height 14
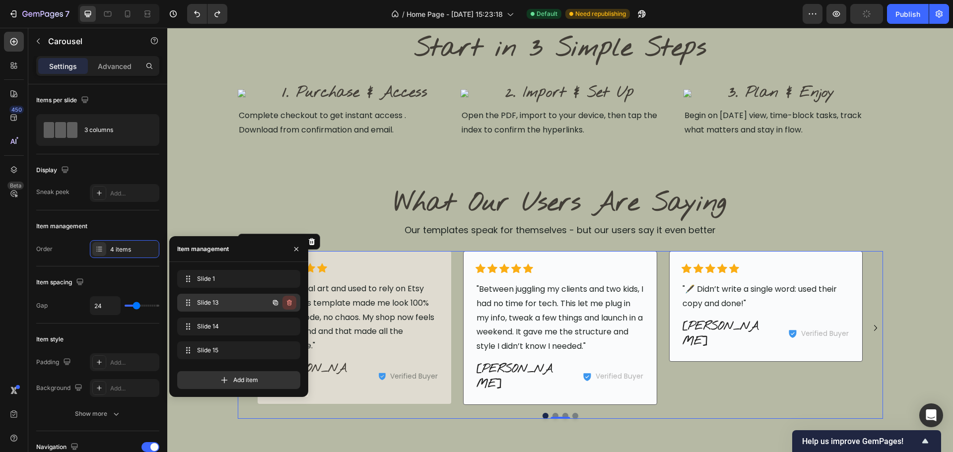
click at [289, 306] on icon "button" at bounding box center [290, 303] width 8 height 8
click at [289, 306] on div "Delete" at bounding box center [283, 302] width 18 height 9
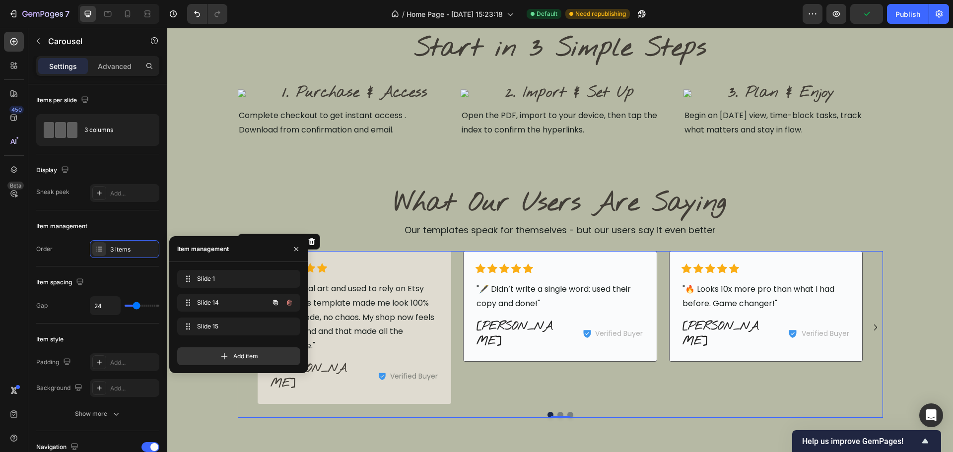
click at [289, 306] on icon "button" at bounding box center [290, 303] width 8 height 8
click at [289, 306] on div "Delete" at bounding box center [283, 302] width 18 height 9
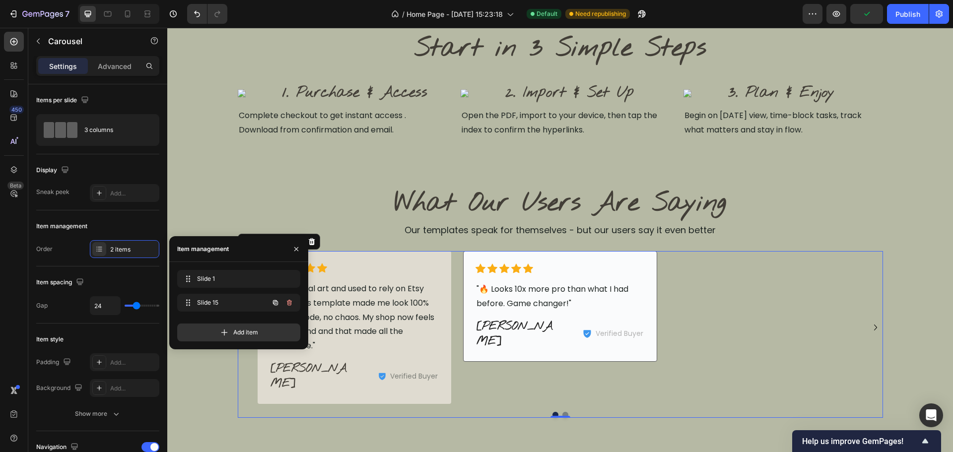
click at [289, 306] on icon "button" at bounding box center [290, 303] width 8 height 8
click at [289, 306] on div "Delete" at bounding box center [283, 302] width 18 height 9
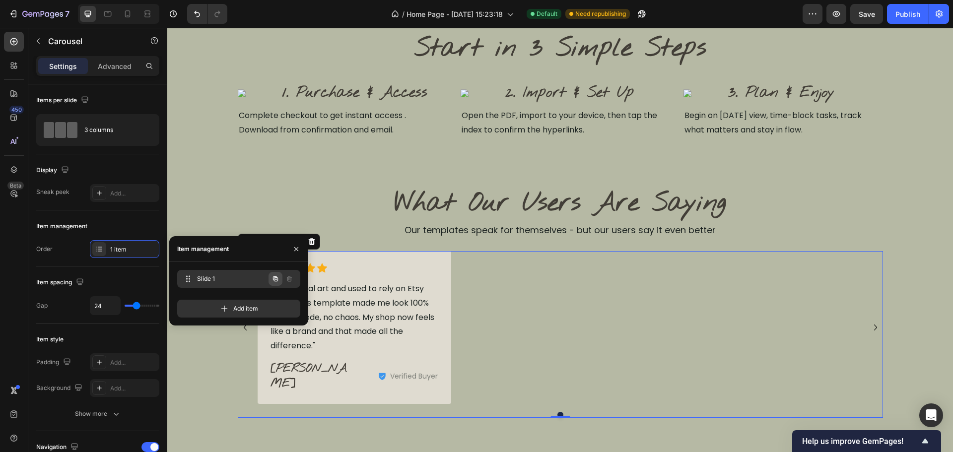
click at [278, 280] on icon "button" at bounding box center [275, 279] width 5 height 5
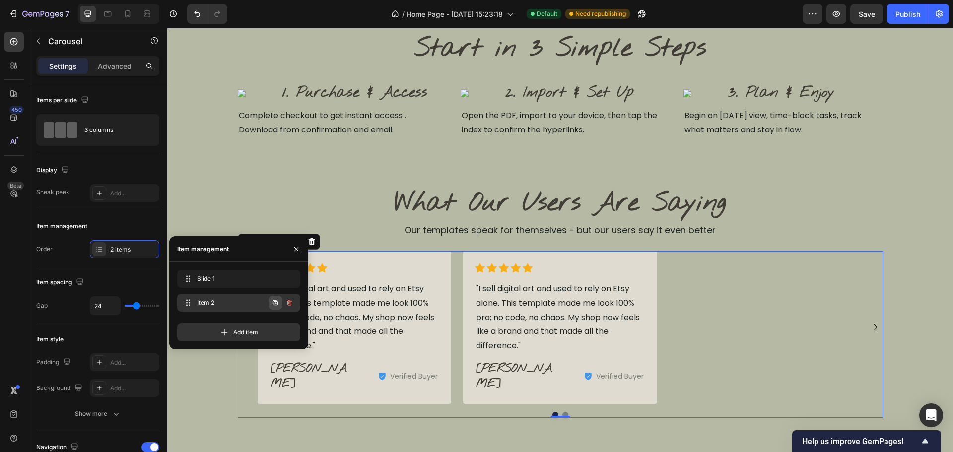
click at [273, 298] on button "button" at bounding box center [276, 303] width 14 height 14
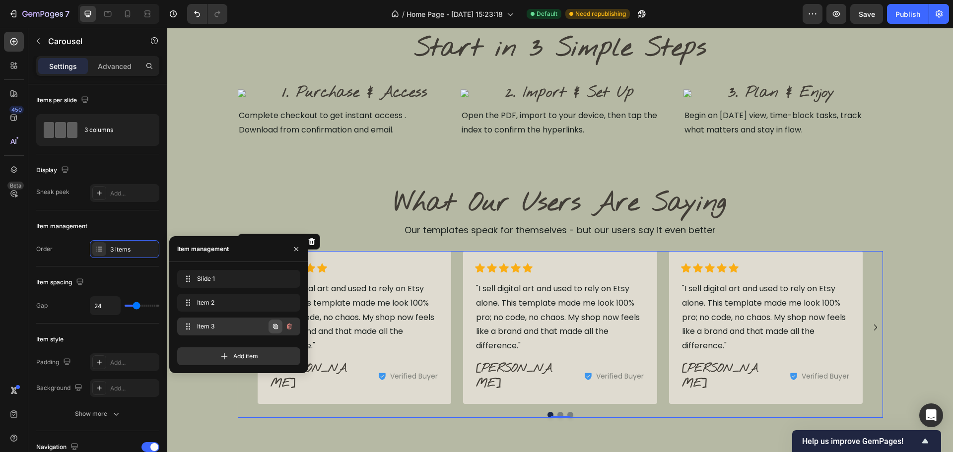
click at [271, 325] on button "button" at bounding box center [276, 327] width 14 height 14
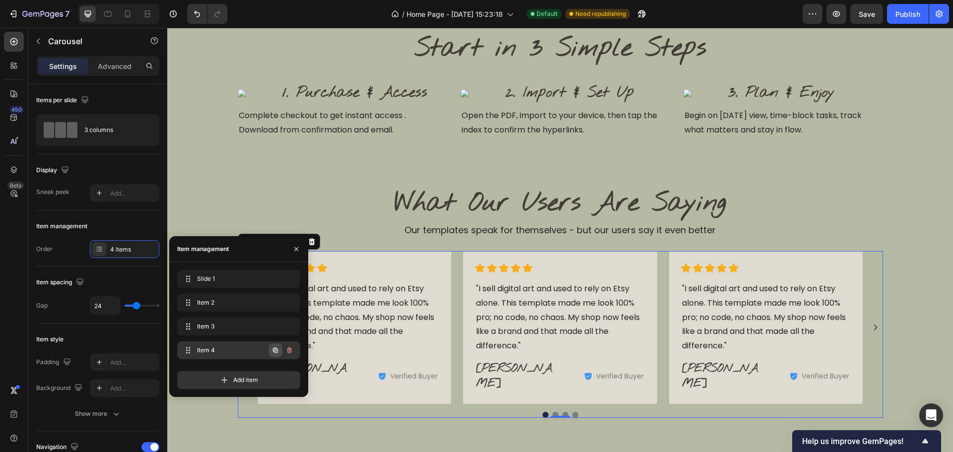
click at [275, 353] on icon "button" at bounding box center [275, 350] width 5 height 5
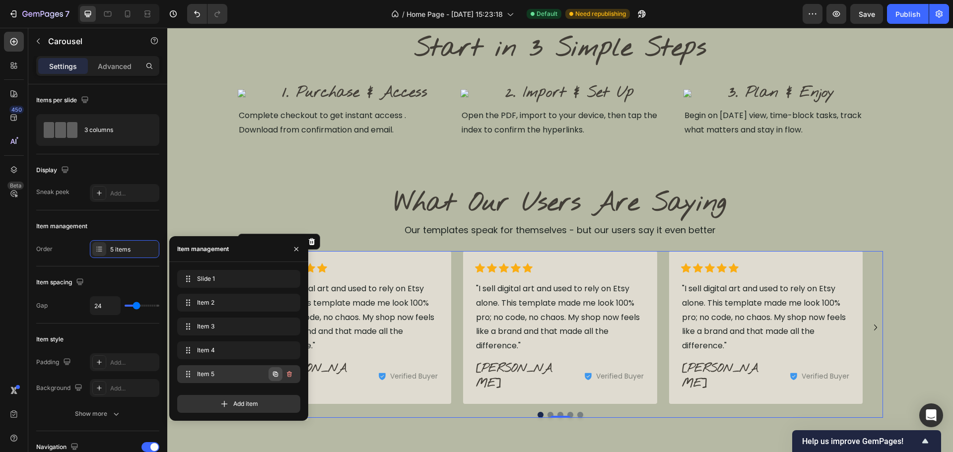
click at [275, 371] on icon "button" at bounding box center [276, 374] width 8 height 8
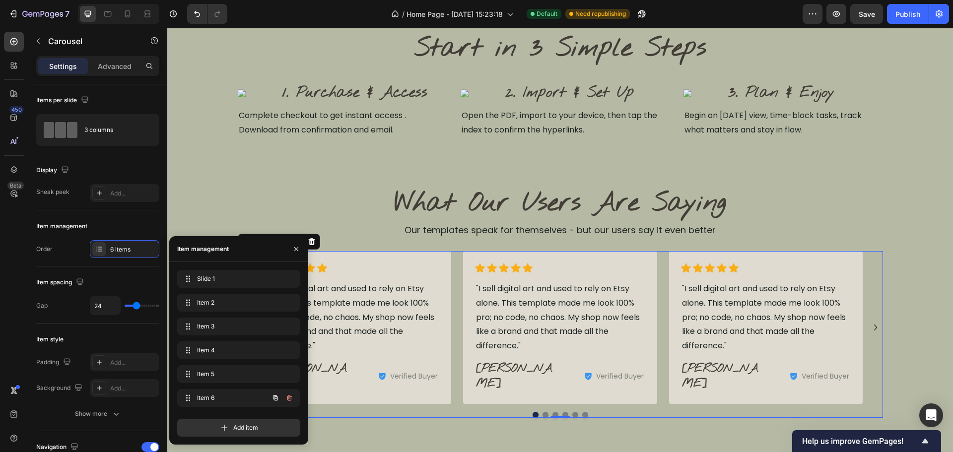
click at [276, 395] on icon "button" at bounding box center [276, 398] width 8 height 8
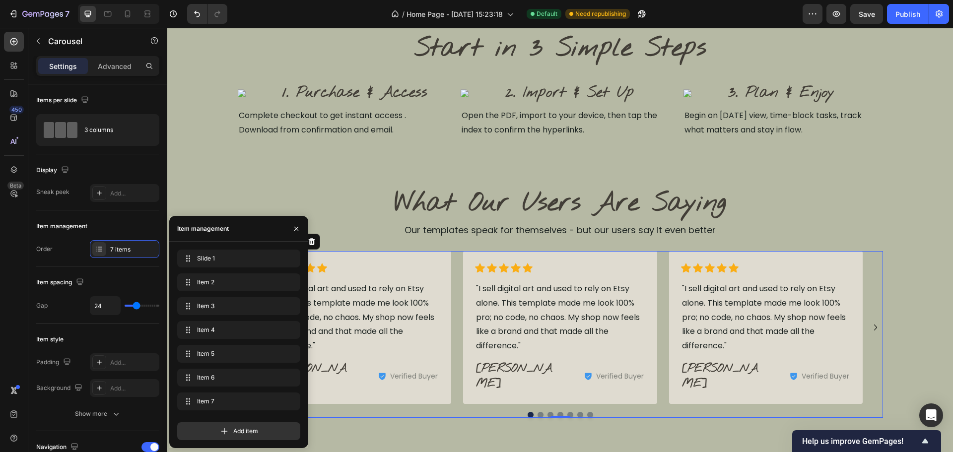
click at [272, 418] on div "Add item" at bounding box center [238, 428] width 123 height 26
click at [278, 405] on icon "button" at bounding box center [276, 402] width 8 height 8
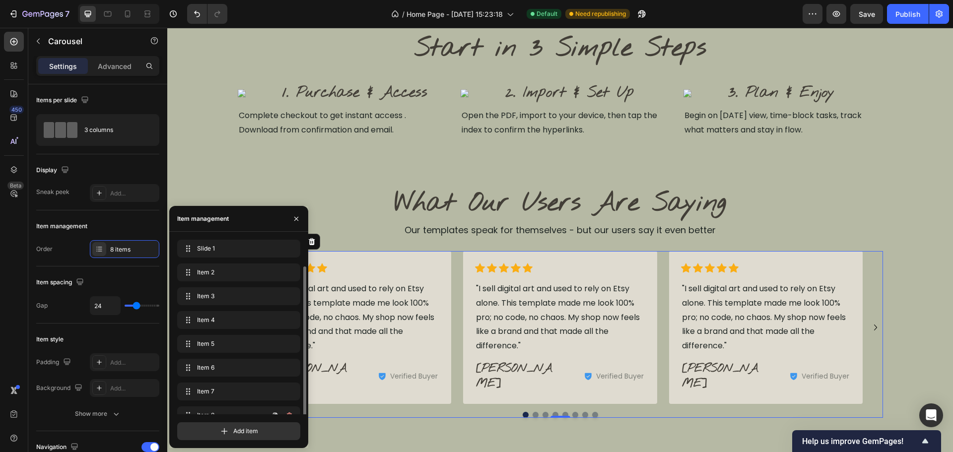
scroll to position [14, 0]
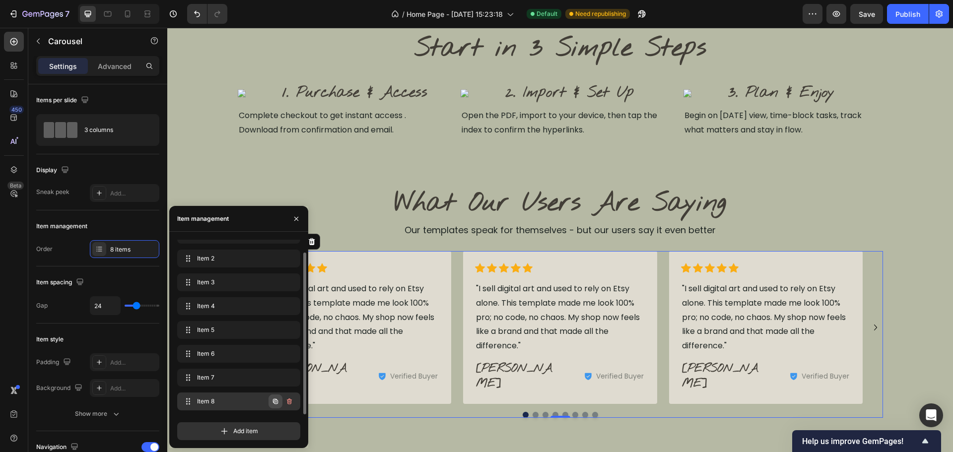
click at [278, 403] on icon "button" at bounding box center [275, 401] width 5 height 5
click at [277, 403] on icon "button" at bounding box center [276, 402] width 8 height 8
click at [276, 405] on icon "button" at bounding box center [276, 402] width 8 height 8
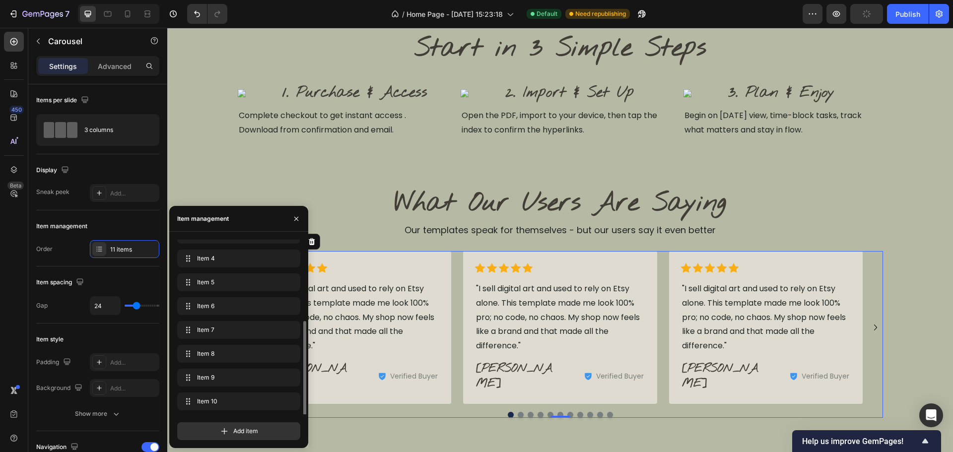
scroll to position [85, 0]
click at [275, 407] on button "button" at bounding box center [276, 402] width 14 height 14
click at [277, 403] on icon "button" at bounding box center [276, 402] width 8 height 8
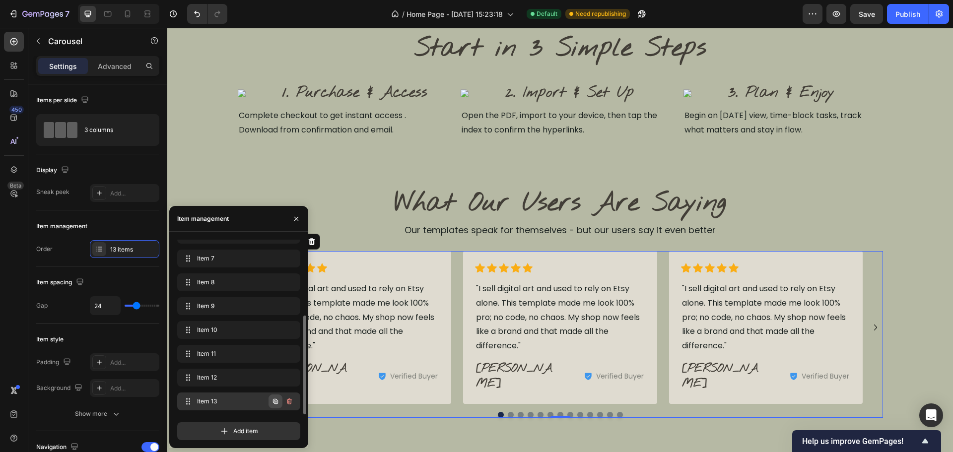
click at [275, 405] on icon "button" at bounding box center [276, 402] width 8 height 8
click at [278, 404] on icon "button" at bounding box center [276, 402] width 8 height 8
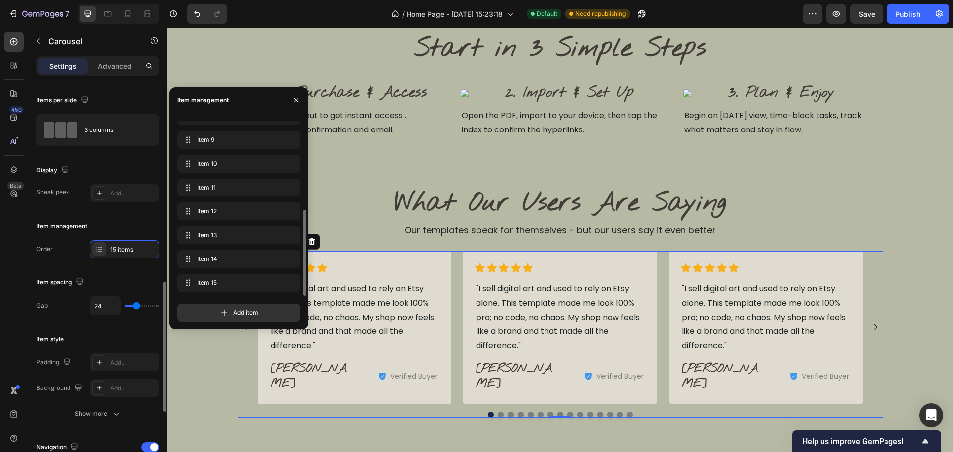
scroll to position [149, 0]
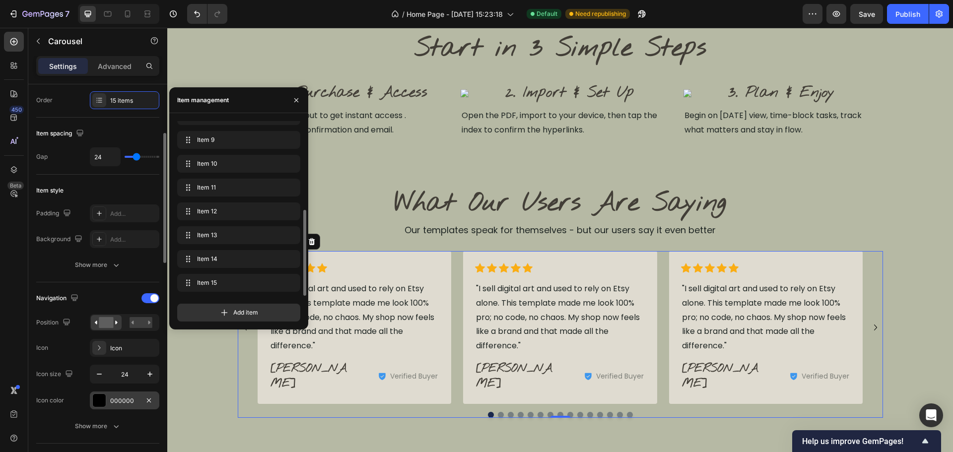
click at [114, 399] on div "000000" at bounding box center [124, 401] width 29 height 9
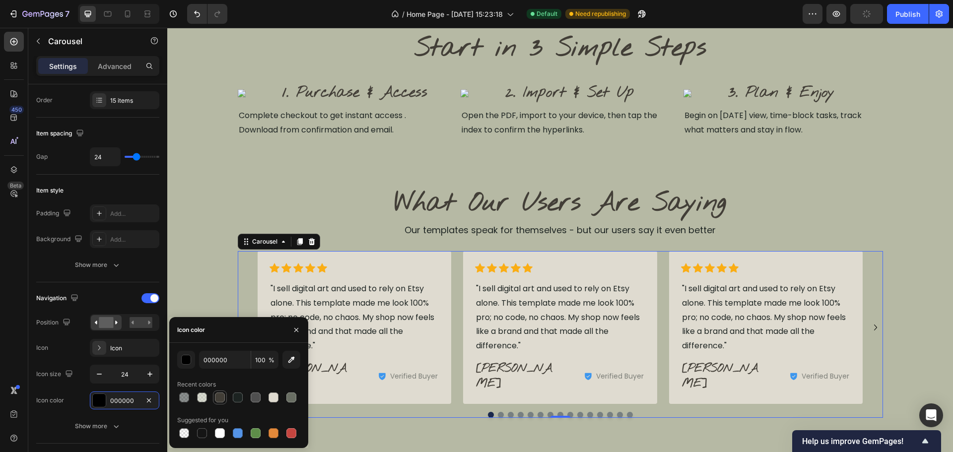
click at [221, 404] on div at bounding box center [220, 398] width 14 height 14
type input "423E37"
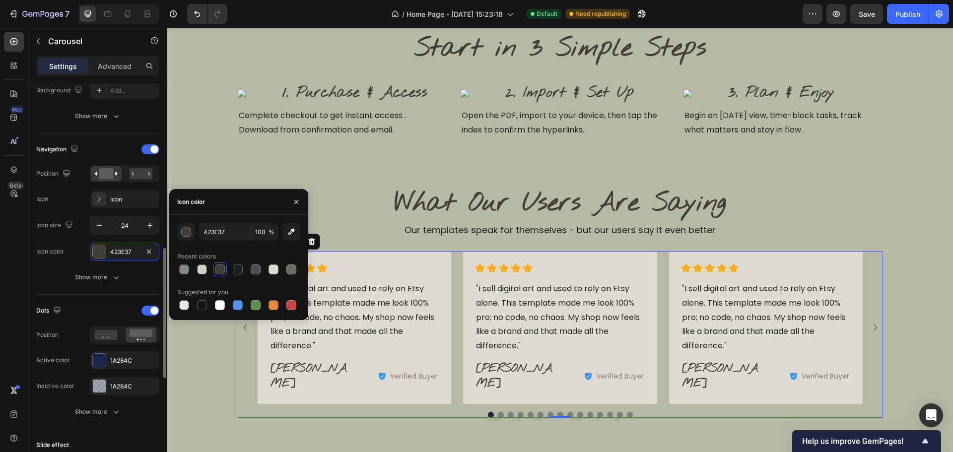
scroll to position [348, 0]
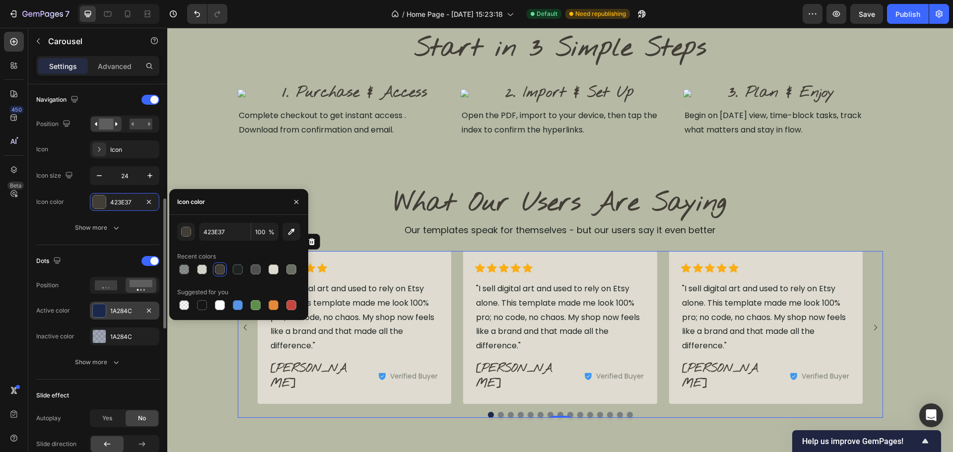
click at [117, 317] on div "1A284C" at bounding box center [125, 311] width 70 height 18
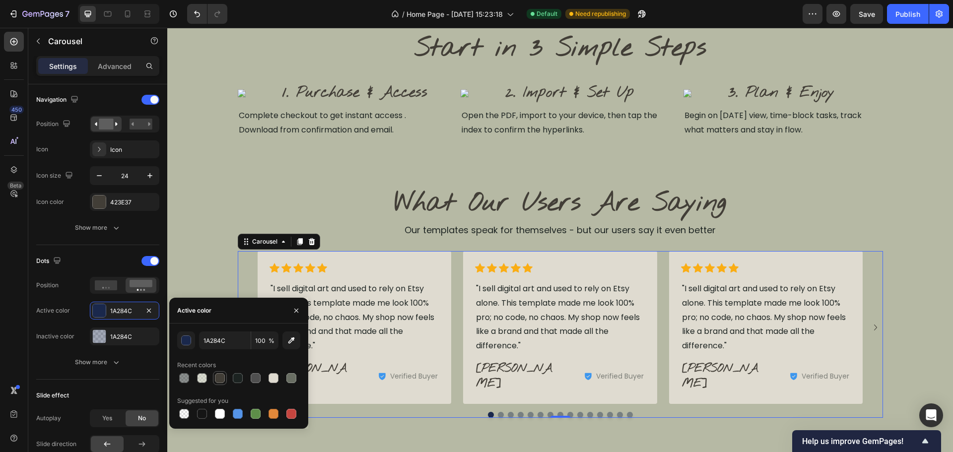
click at [218, 378] on div at bounding box center [220, 378] width 10 height 10
type input "423E37"
click at [117, 337] on div "1A284C" at bounding box center [124, 337] width 29 height 9
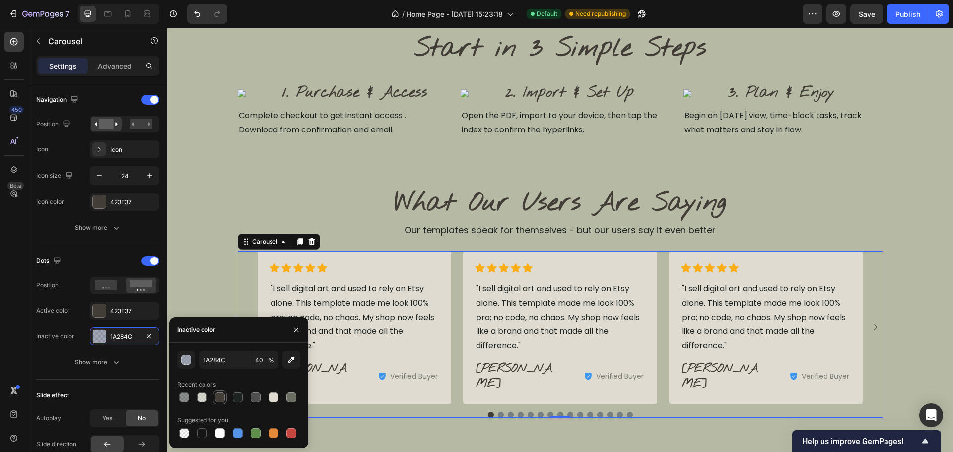
drag, startPoint x: 222, startPoint y: 400, endPoint x: 258, endPoint y: 366, distance: 48.5
click at [223, 400] on div at bounding box center [220, 398] width 10 height 10
type input "423E37"
click at [257, 365] on input "100" at bounding box center [264, 360] width 27 height 18
type input "40"
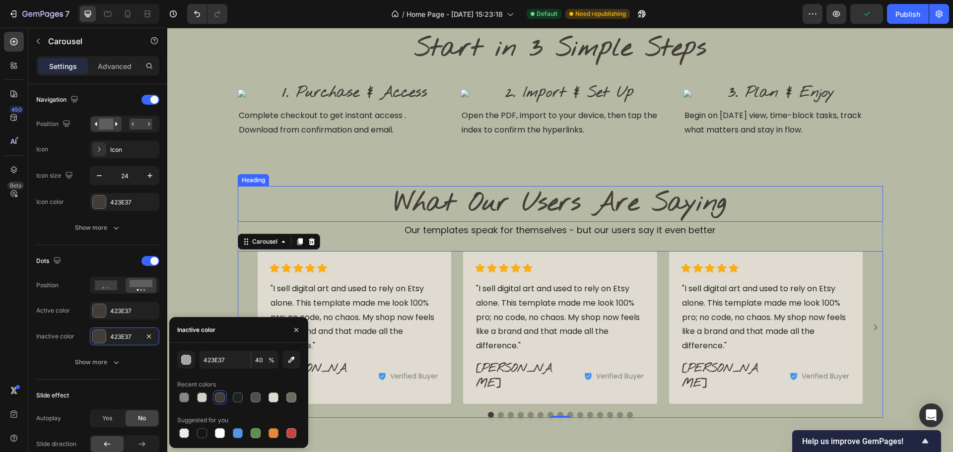
click at [835, 199] on h2 "What Our Users Are Saying" at bounding box center [561, 204] width 646 height 36
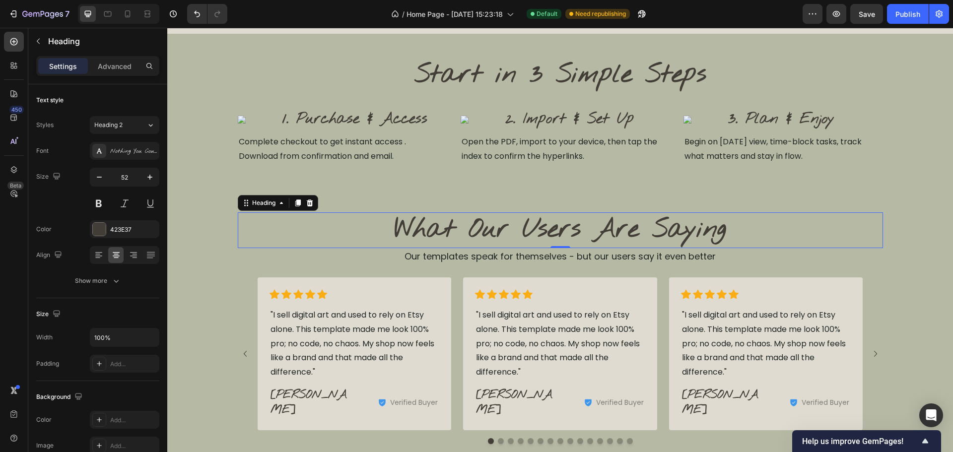
scroll to position [3105, 0]
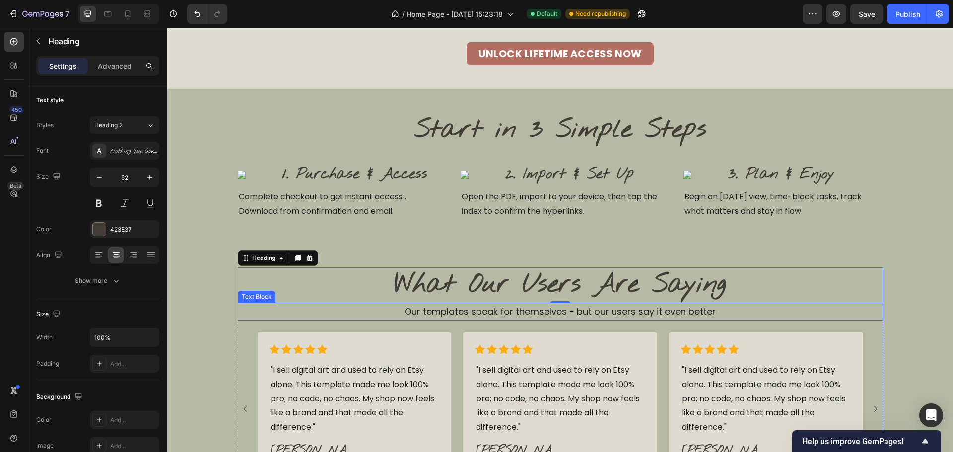
click at [585, 290] on h2 "What Our Users Are Saying" at bounding box center [561, 286] width 646 height 36
click at [585, 290] on p "What Our Users Are Saying" at bounding box center [561, 286] width 644 height 34
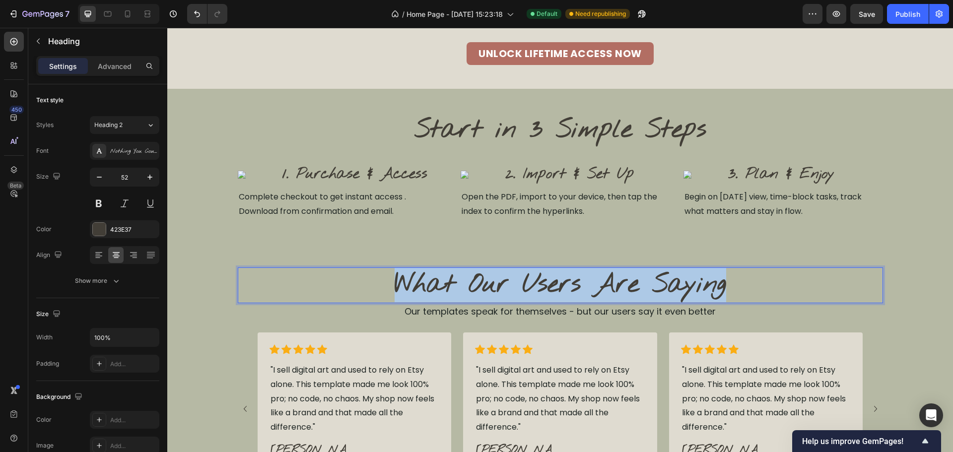
click at [585, 290] on p "What Our Users Are Saying" at bounding box center [561, 286] width 644 height 34
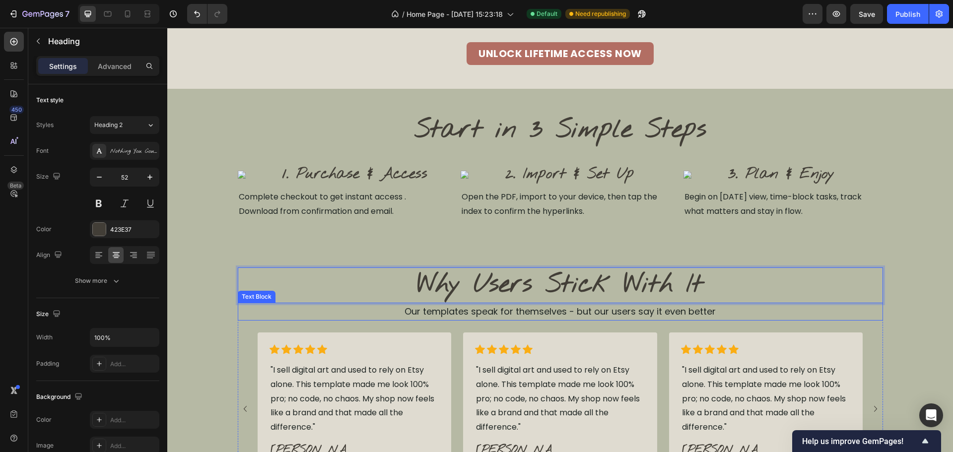
click at [554, 316] on p "Our templates speak for themselves - but our users say it even better" at bounding box center [561, 312] width 644 height 16
click at [554, 315] on p "Our templates speak for themselves - but our users say it even better" at bounding box center [561, 312] width 644 height 16
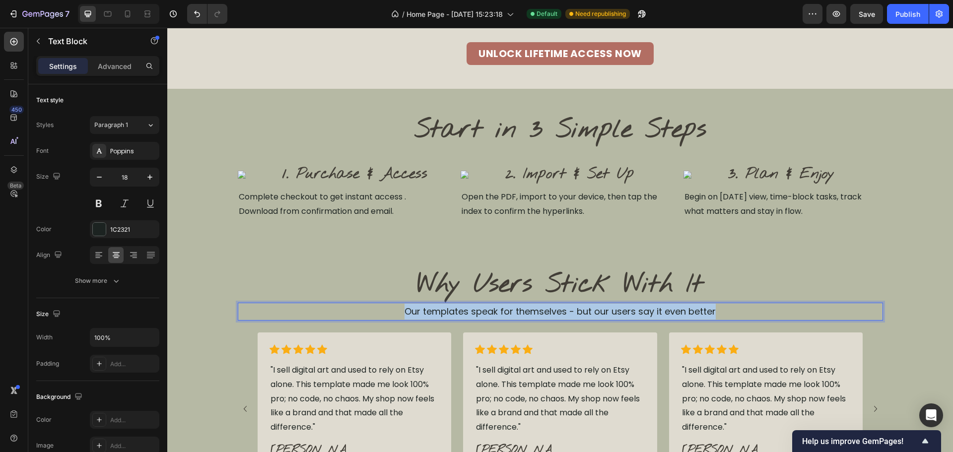
click at [554, 315] on p "Our templates speak for themselves - but our users say it even better" at bounding box center [561, 312] width 644 height 16
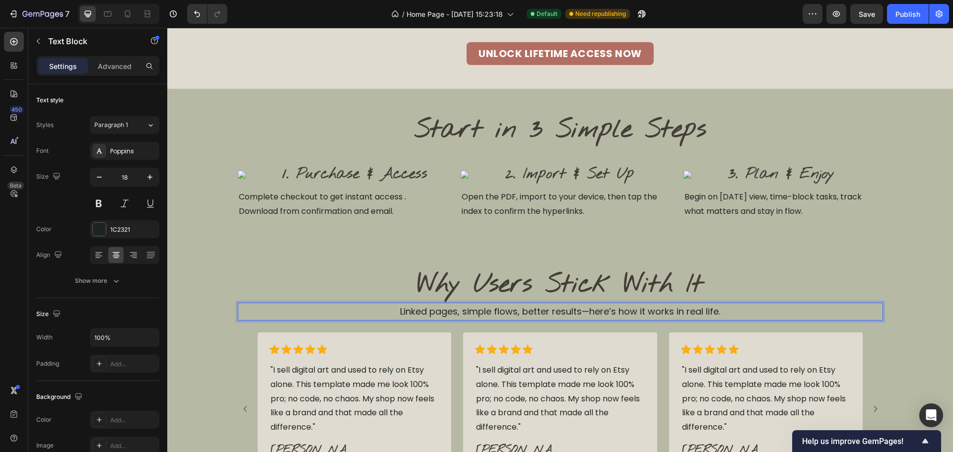
click at [589, 314] on p "Linked pages, simple flows, better results—here’s how it works in real life." at bounding box center [561, 312] width 644 height 16
click at [588, 315] on p "Linked pages, simple flows, better results—here’s how it works in real life." at bounding box center [561, 312] width 644 height 16
click at [727, 311] on p "Linked pages, simple flows, better results: here’s how it works in real life." at bounding box center [561, 312] width 644 height 16
click at [762, 277] on p "Why Users Stick With It" at bounding box center [561, 286] width 644 height 34
click at [757, 319] on p "Linked pages, simple flows, better results: here’s how it works in real life" at bounding box center [561, 312] width 644 height 16
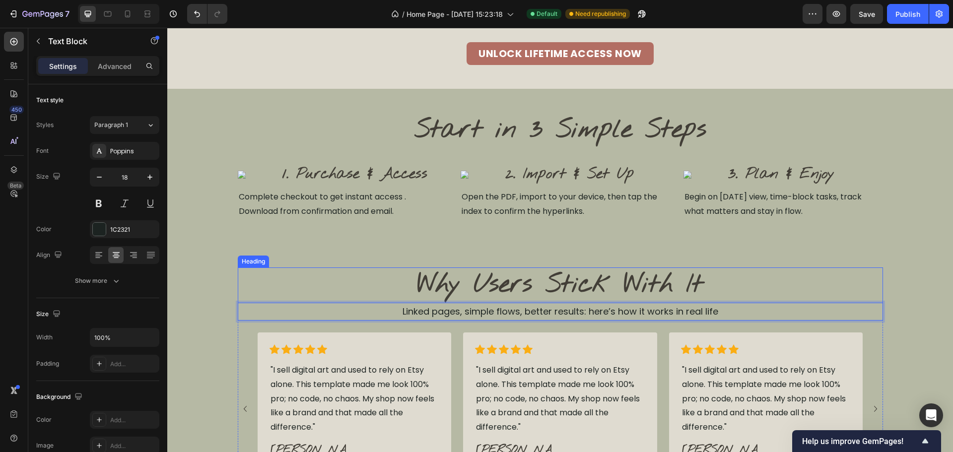
click at [833, 267] on div "Why Users Stick With It Heading Linked pages, simple flows, better results: her…" at bounding box center [560, 399] width 786 height 311
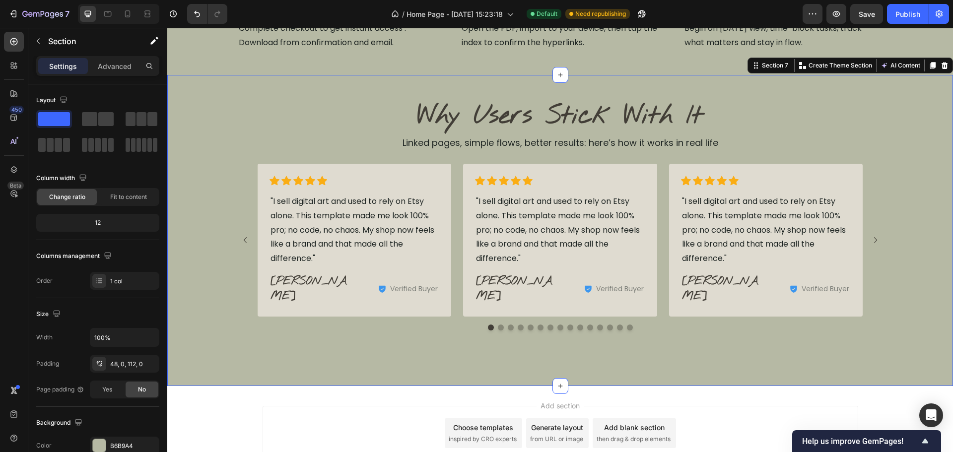
scroll to position [3304, 0]
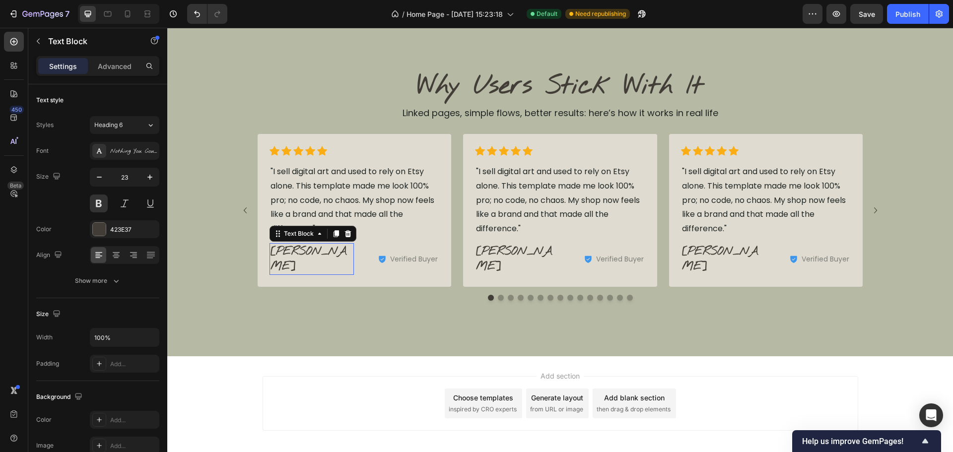
click at [292, 253] on p "Beau K." at bounding box center [312, 259] width 83 height 30
click at [352, 252] on div "Mason Wright Text Block 0 Verified Buyer Item List Row" at bounding box center [355, 259] width 170 height 32
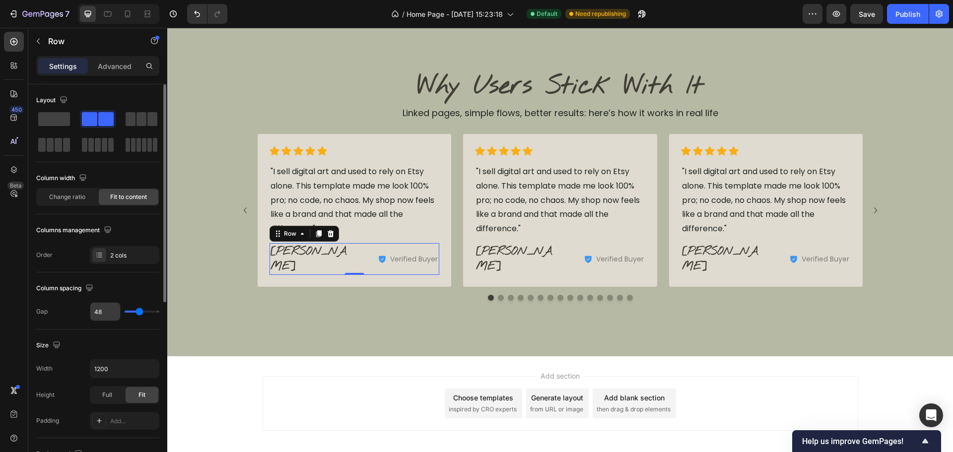
click at [99, 311] on input "48" at bounding box center [105, 312] width 30 height 18
click at [385, 292] on div "Why Users Stick With It Heading Linked pages, simple flows, better results: her…" at bounding box center [560, 200] width 786 height 311
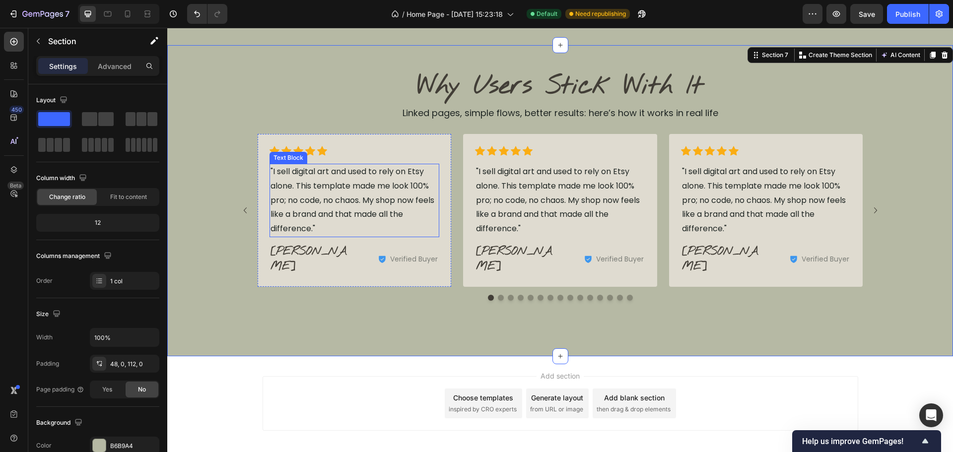
click at [368, 210] on p ""I sell digital art and used to rely on Etsy alone. This template made me look …" at bounding box center [355, 201] width 168 height 72
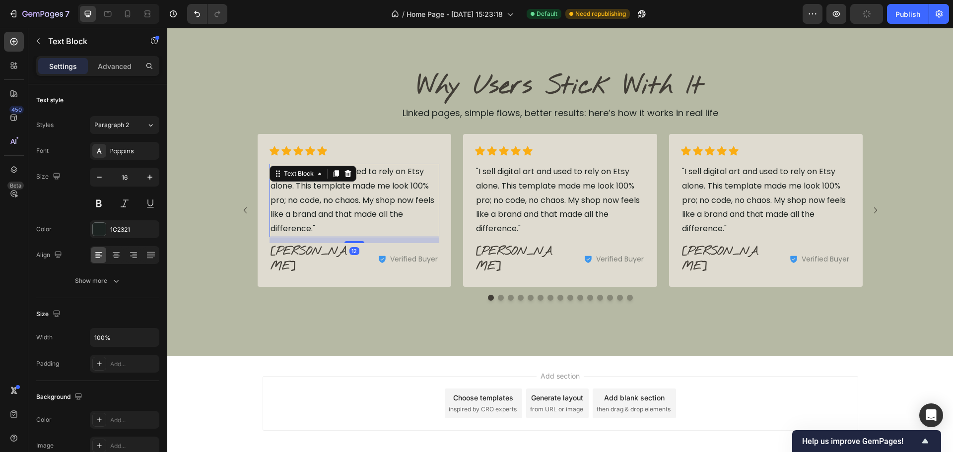
click at [368, 210] on p ""I sell digital art and used to rely on Etsy alone. This template made me look …" at bounding box center [355, 201] width 168 height 72
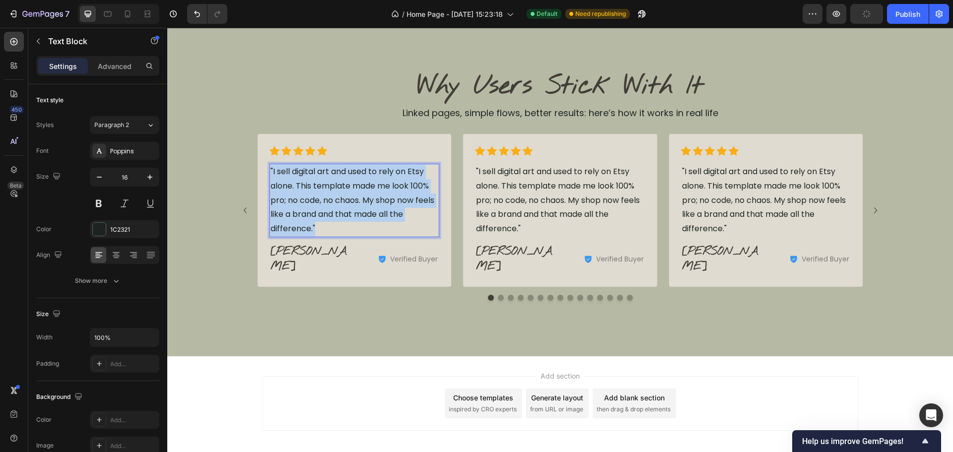
click at [368, 210] on p ""I sell digital art and used to rely on Etsy alone. This template made me look …" at bounding box center [355, 201] width 168 height 72
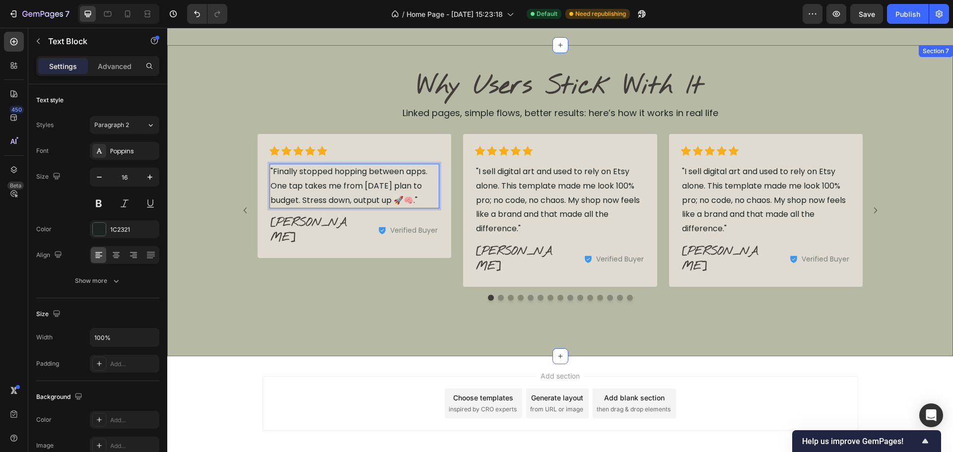
click at [329, 302] on div "Why Users Stick With It Heading Linked pages, simple flows, better results: her…" at bounding box center [560, 200] width 786 height 311
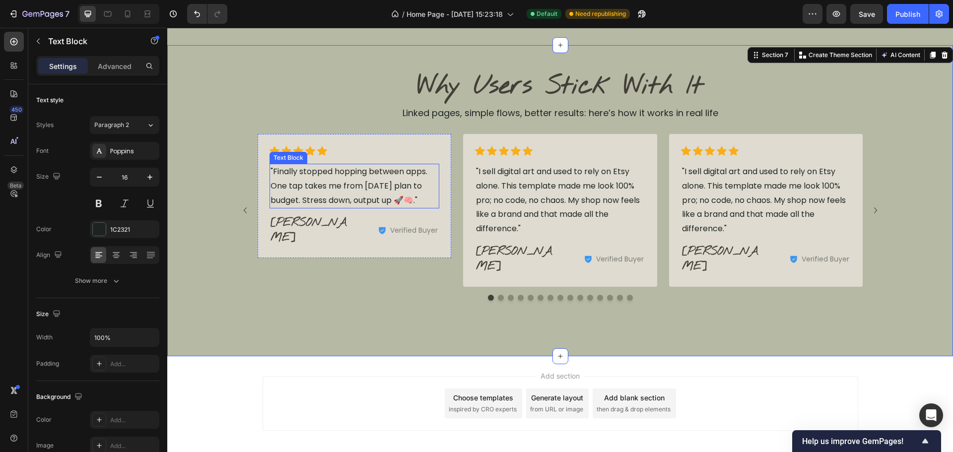
click at [409, 201] on p ""Finally stopped hopping between apps. One tap takes me from today’s plan to bu…" at bounding box center [355, 186] width 168 height 43
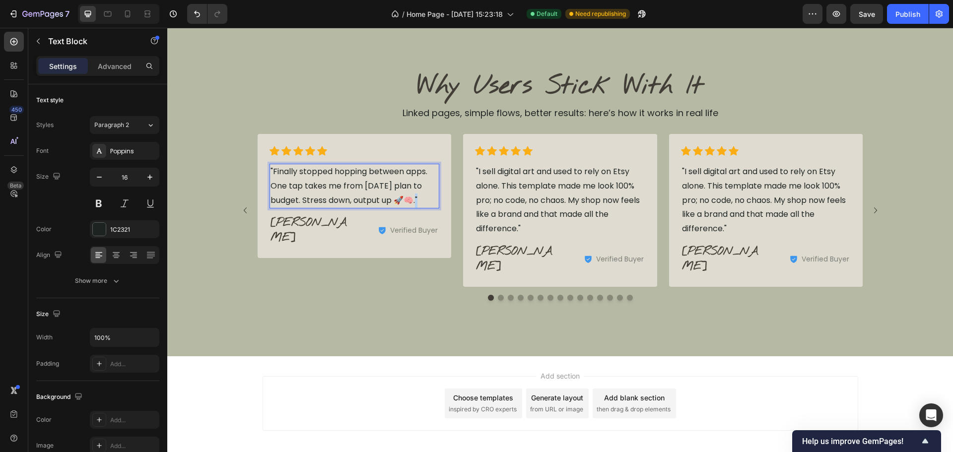
click at [413, 203] on p ""Finally stopped hopping between apps. One tap takes me from today’s plan to bu…" at bounding box center [355, 186] width 168 height 43
click at [397, 295] on div at bounding box center [561, 298] width 646 height 6
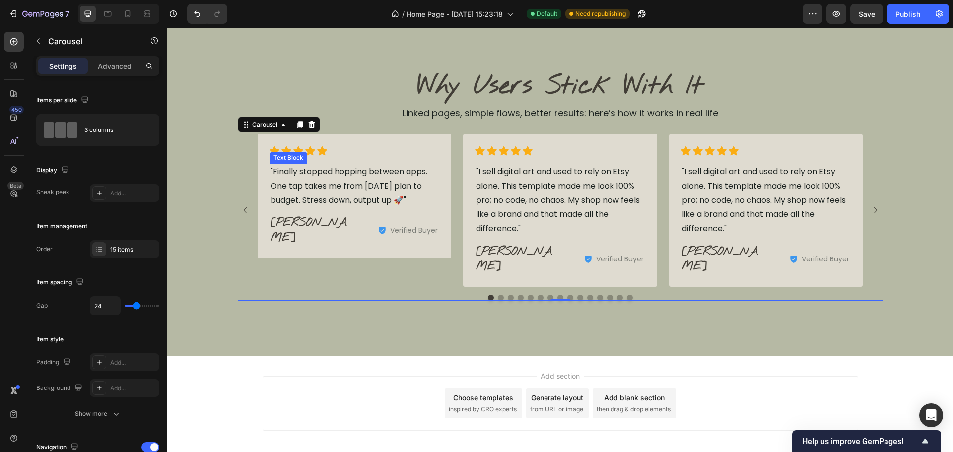
click at [403, 205] on p ""Finally stopped hopping between apps. One tap takes me from today’s plan to bu…" at bounding box center [355, 186] width 168 height 43
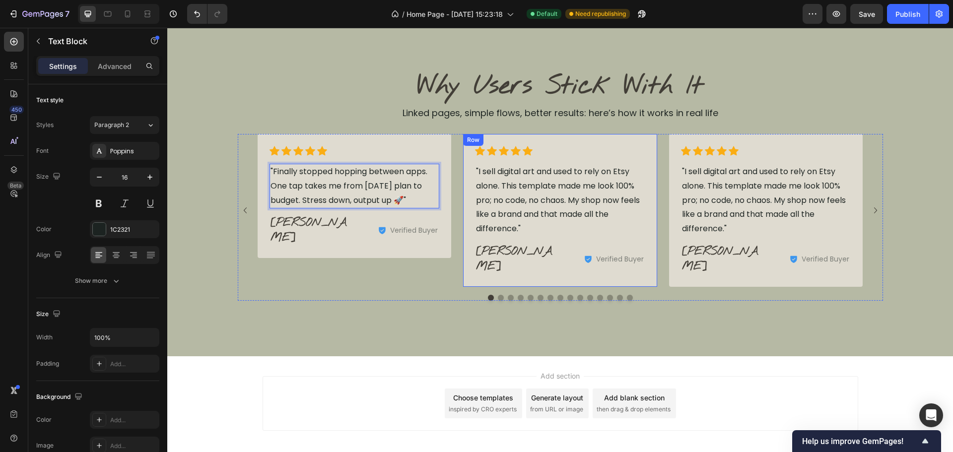
click at [492, 253] on p "Beau K." at bounding box center [517, 259] width 83 height 30
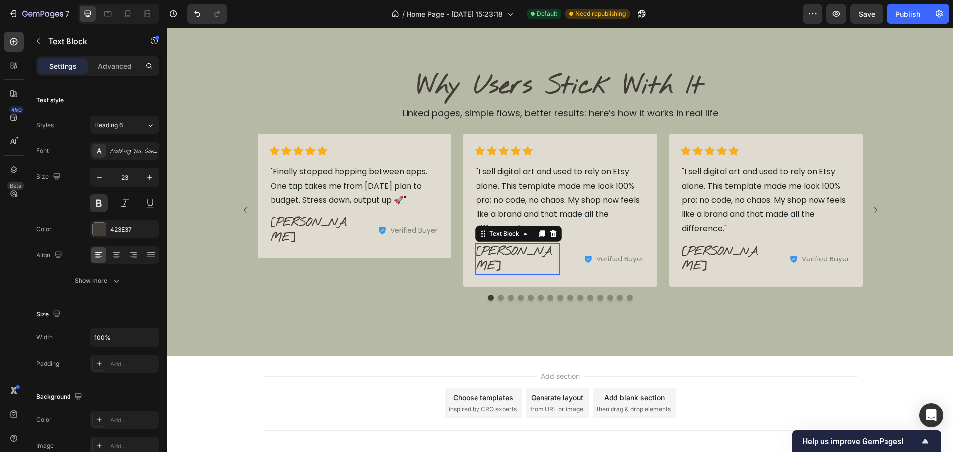
click at [492, 253] on p "Beau K." at bounding box center [517, 259] width 83 height 30
drag, startPoint x: 492, startPoint y: 253, endPoint x: 509, endPoint y: 267, distance: 22.2
click at [494, 253] on p "Beau K." at bounding box center [517, 259] width 83 height 30
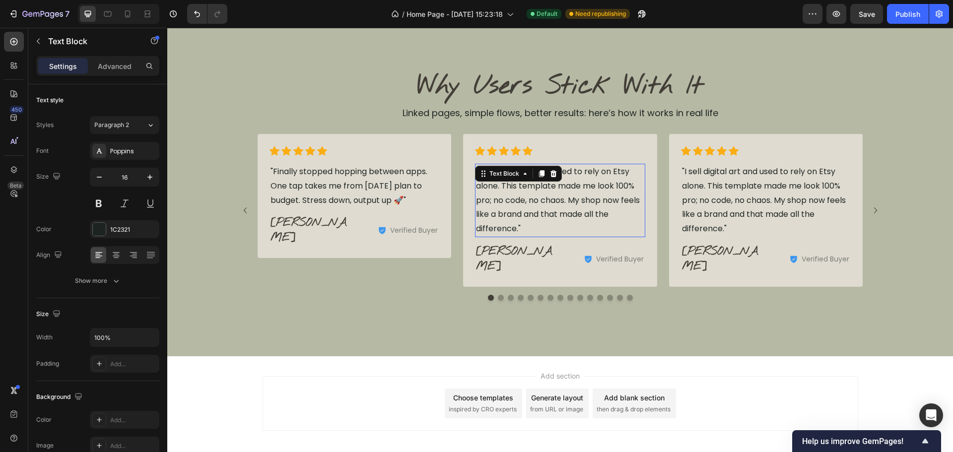
click at [581, 175] on p ""I sell digital art and used to rely on Etsy alone. This template made me look …" at bounding box center [560, 201] width 168 height 72
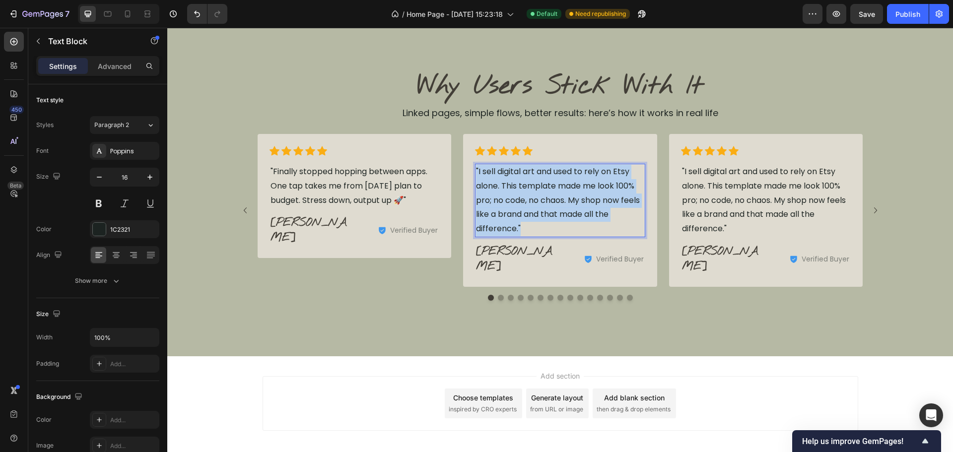
click at [581, 175] on p ""I sell digital art and used to rely on Etsy alone. This template made me look …" at bounding box center [560, 201] width 168 height 72
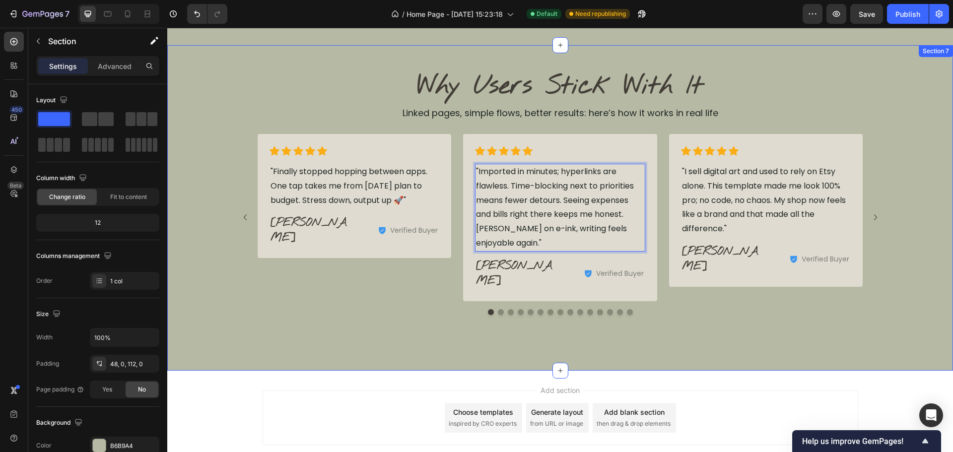
click at [706, 325] on div "Why Users Stick With It Heading Linked pages, simple flows, better results: her…" at bounding box center [560, 208] width 786 height 326
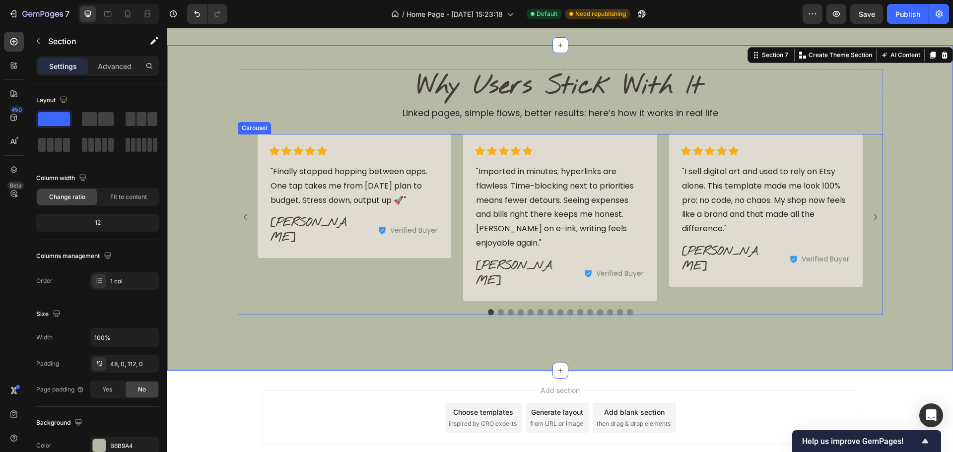
click at [870, 212] on icon "Carousel Next Arrow" at bounding box center [876, 218] width 12 height 12
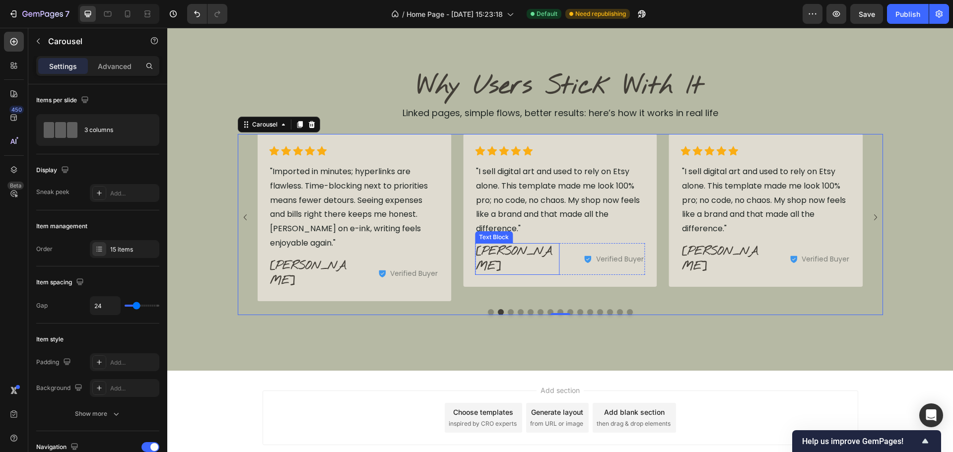
click at [500, 248] on p "Beau K." at bounding box center [517, 259] width 83 height 30
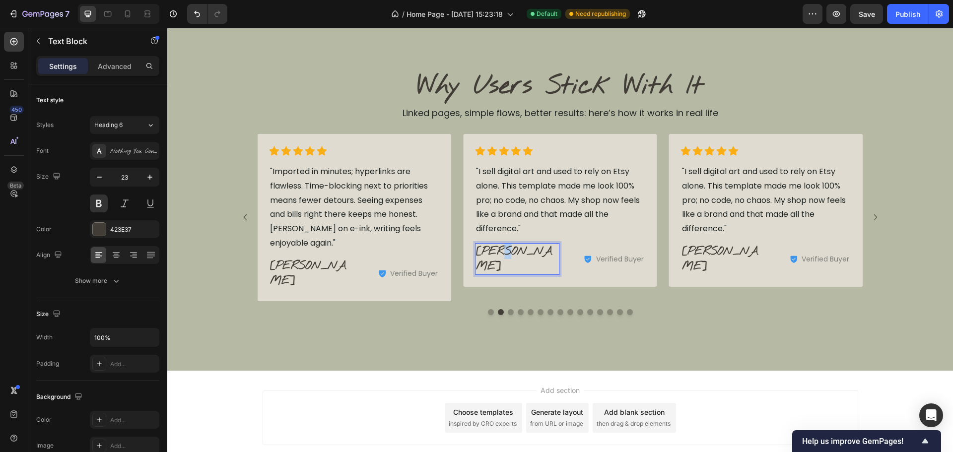
click at [500, 248] on p "Beau K." at bounding box center [517, 259] width 83 height 30
click at [590, 191] on p ""I sell digital art and used to rely on Etsy alone. This template made me look …" at bounding box center [560, 201] width 168 height 72
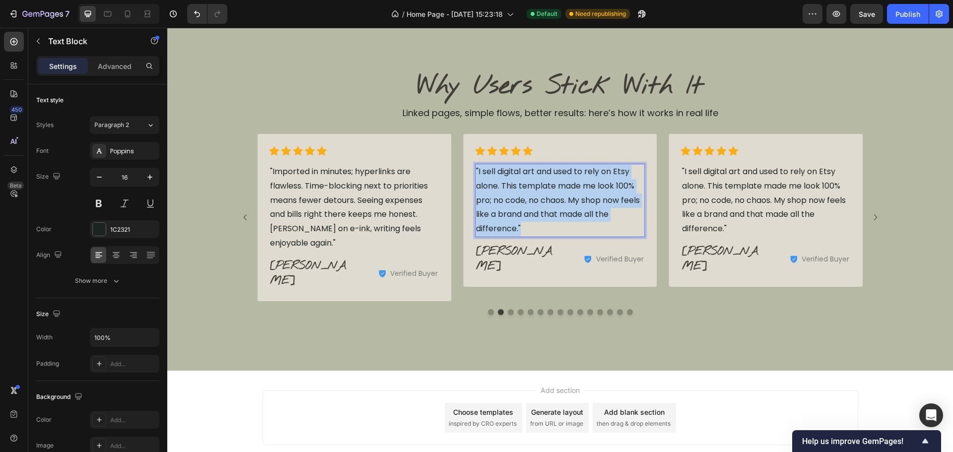
click at [590, 191] on p ""I sell digital art and used to rely on Etsy alone. This template made me look …" at bounding box center [560, 201] width 168 height 72
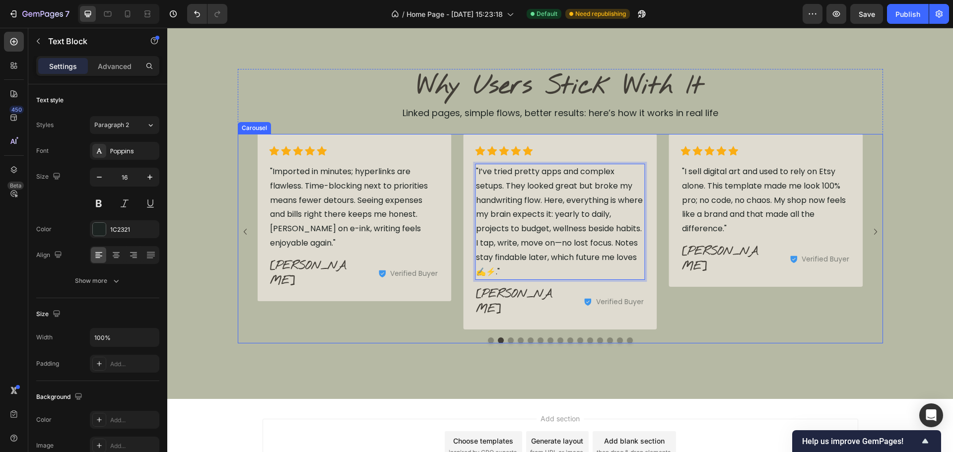
click at [709, 338] on div at bounding box center [561, 341] width 646 height 6
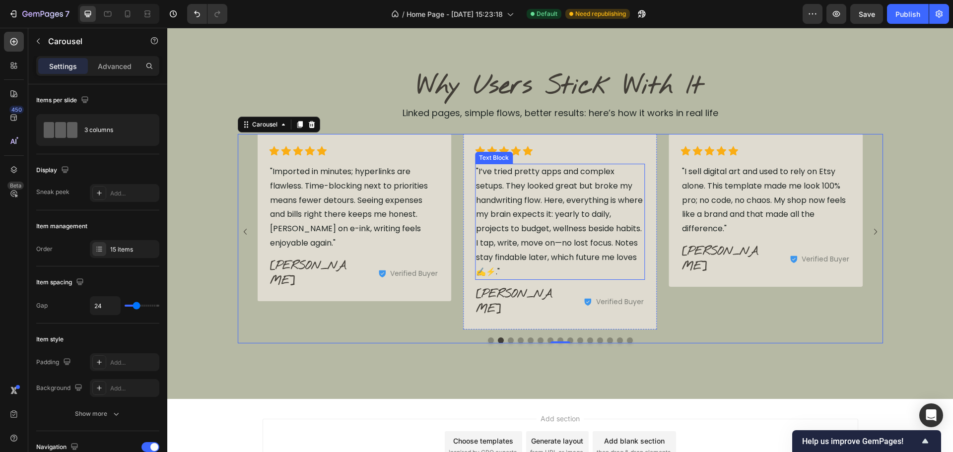
click at [584, 252] on p ""I’ve tried pretty apps and complex setups. They looked great but broke my hand…" at bounding box center [560, 222] width 168 height 114
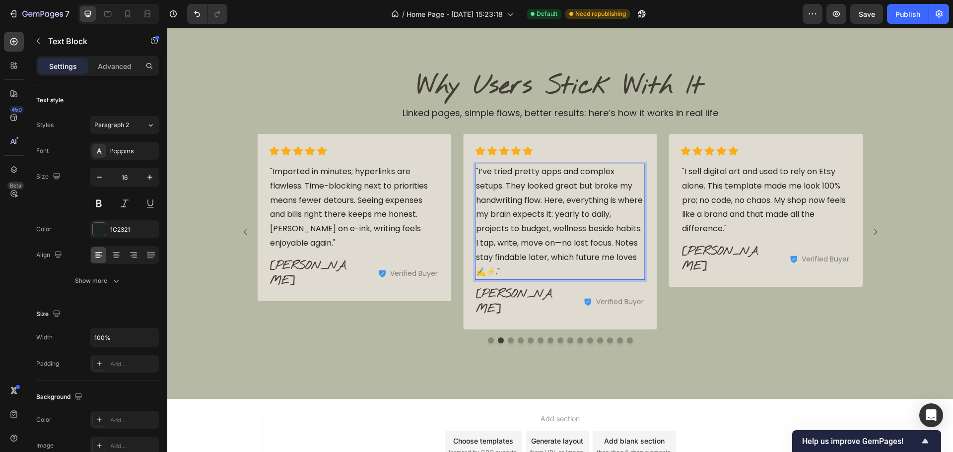
click at [591, 246] on p ""I’ve tried pretty apps and complex setups. They looked great but broke my hand…" at bounding box center [560, 222] width 168 height 114
click at [682, 308] on div "Icon Icon Icon Icon Icon Icon List "I sell digital art and used to rely on Etsy…" at bounding box center [766, 232] width 194 height 196
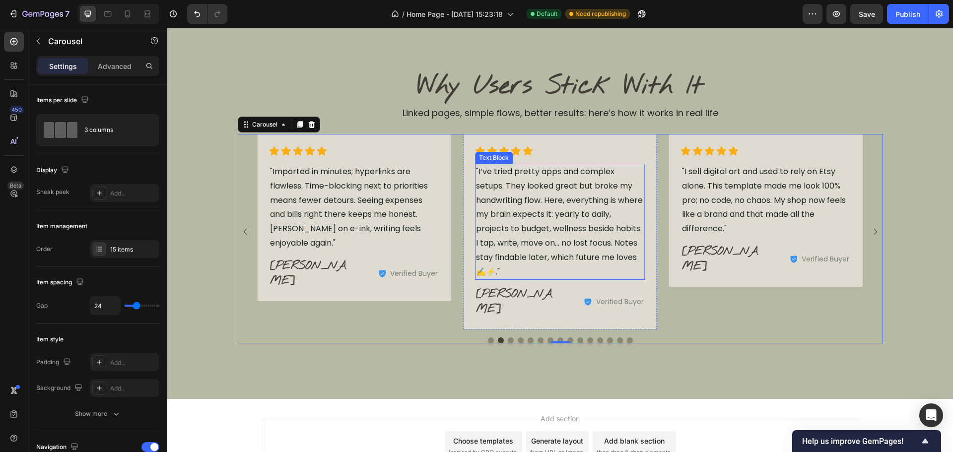
click at [524, 270] on p ""I’ve tried pretty apps and complex setups. They looked great but broke my hand…" at bounding box center [560, 222] width 168 height 114
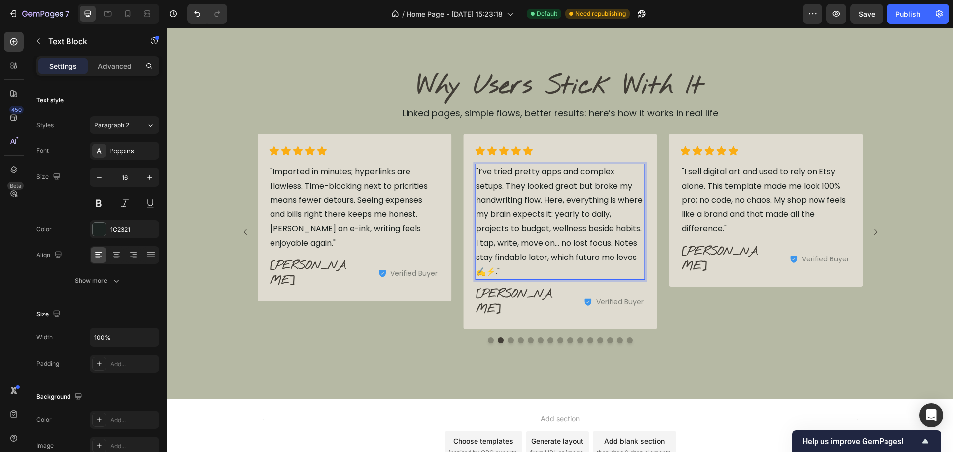
click at [511, 275] on p ""I’ve tried pretty apps and complex setups. They looked great but broke my hand…" at bounding box center [560, 222] width 168 height 114
click at [543, 200] on p ""I’ve tried pretty apps and complex setups. They looked great but broke my hand…" at bounding box center [560, 222] width 168 height 114
drag, startPoint x: 508, startPoint y: 273, endPoint x: 524, endPoint y: 289, distance: 23.2
click at [510, 273] on p ""I’ve tried pretty apps and complex setups. They looked great but broke my hand…" at bounding box center [560, 222] width 168 height 114
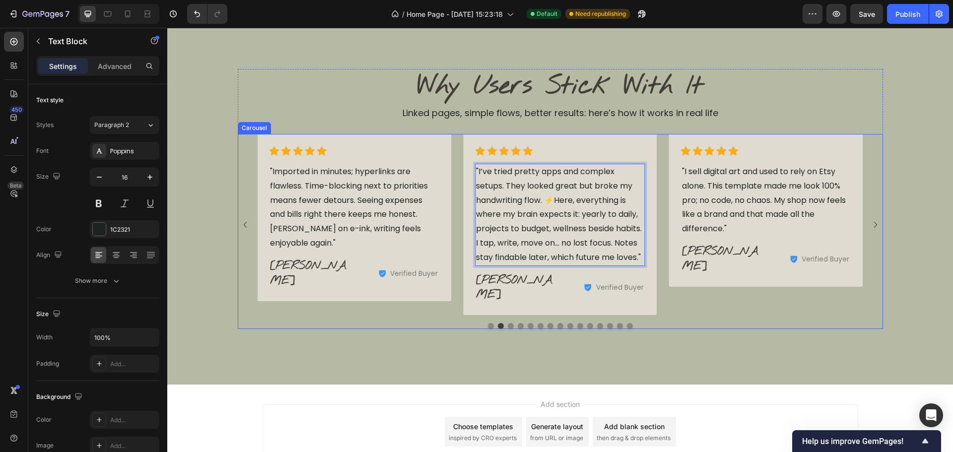
click at [717, 302] on div "Icon Icon Icon Icon Icon Icon List "I sell digital art and used to rely on Etsy…" at bounding box center [766, 224] width 194 height 181
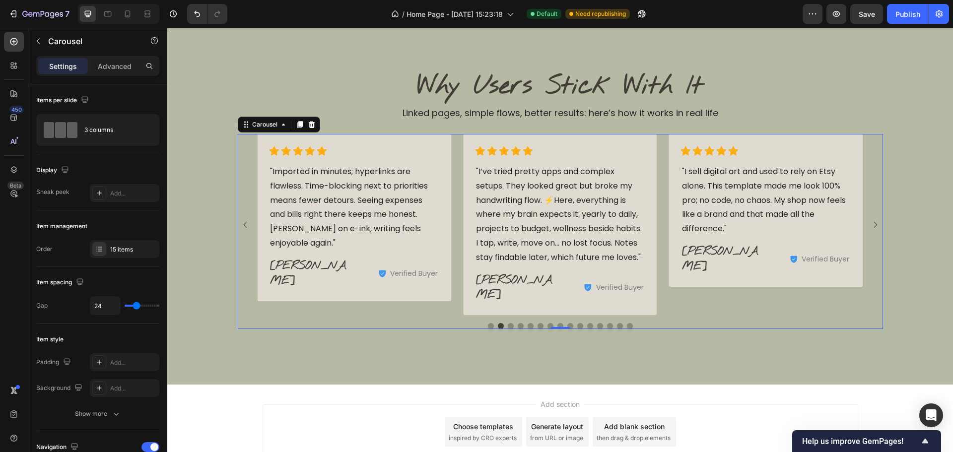
drag, startPoint x: 872, startPoint y: 226, endPoint x: 902, endPoint y: 239, distance: 33.1
click at [876, 227] on icon "Carousel Next Arrow" at bounding box center [876, 225] width 12 height 12
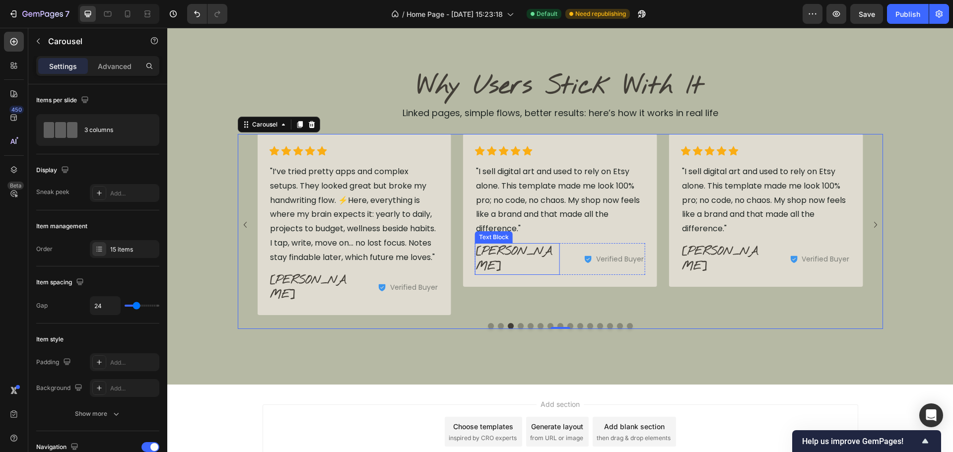
click at [484, 246] on p "Beau K." at bounding box center [517, 259] width 83 height 30
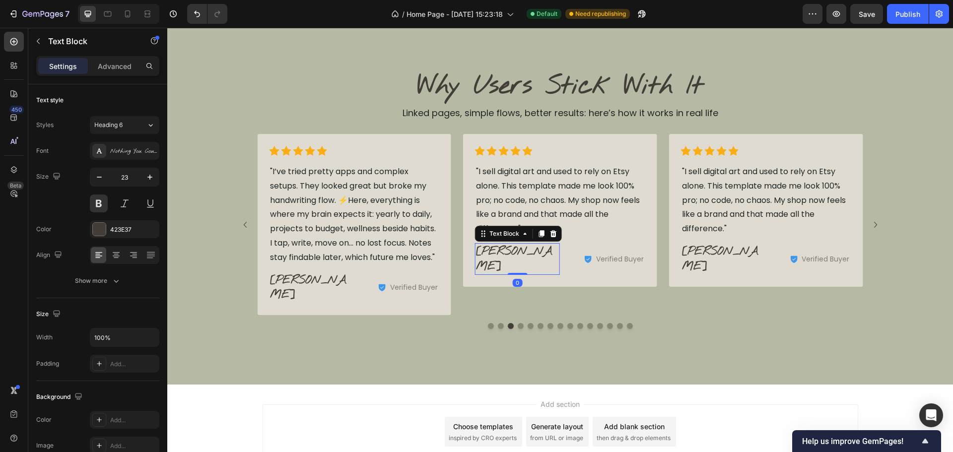
click at [484, 246] on p "Beau K." at bounding box center [517, 259] width 83 height 30
drag, startPoint x: 484, startPoint y: 246, endPoint x: 524, endPoint y: 276, distance: 50.8
click at [485, 246] on p "Beau K." at bounding box center [517, 259] width 83 height 30
click at [552, 212] on p ""I sell digital art and used to rely on Etsy alone. This template made me look …" at bounding box center [560, 201] width 168 height 72
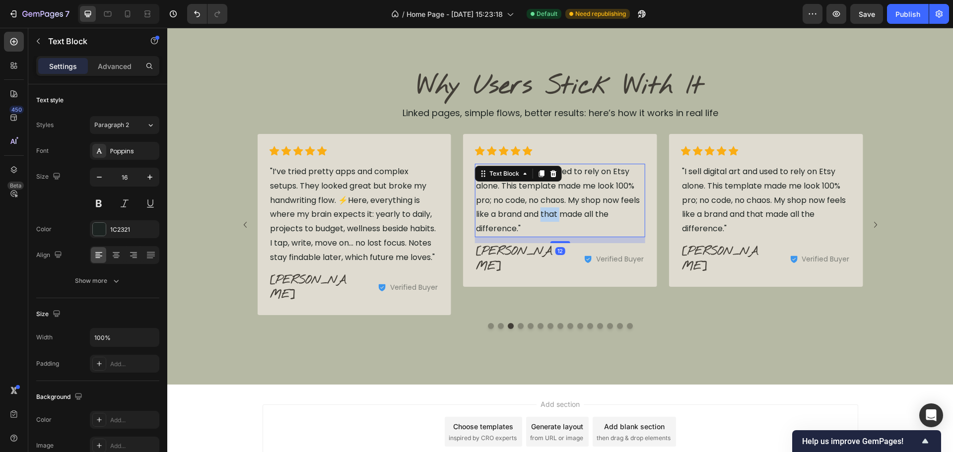
click at [552, 212] on p ""I sell digital art and used to rely on Etsy alone. This template made me look …" at bounding box center [560, 201] width 168 height 72
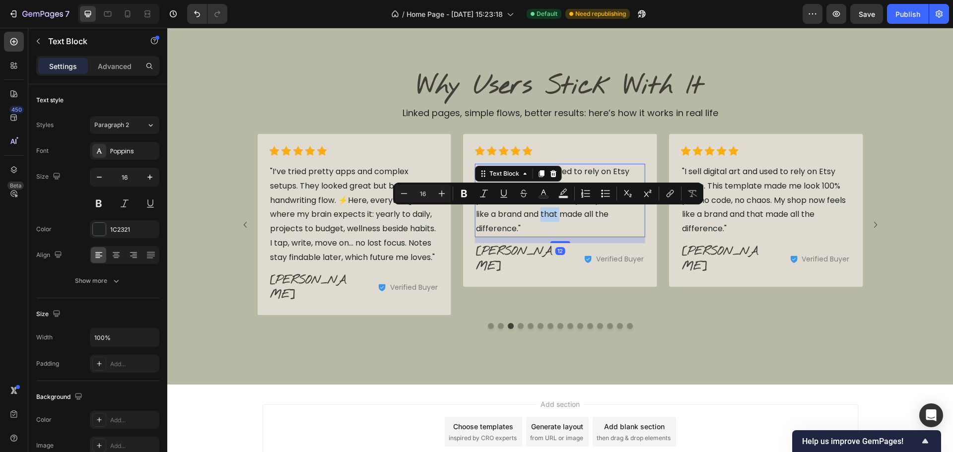
click at [554, 212] on p ""I sell digital art and used to rely on Etsy alone. This template made me look …" at bounding box center [560, 201] width 168 height 72
click at [588, 197] on icon "Editor contextual toolbar" at bounding box center [588, 196] width 6 height 0
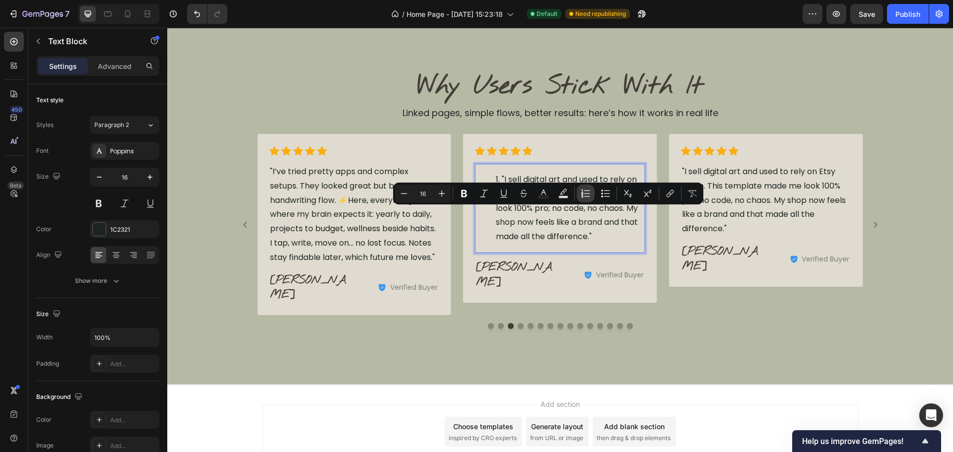
click at [588, 197] on icon "Editor contextual toolbar" at bounding box center [588, 196] width 6 height 0
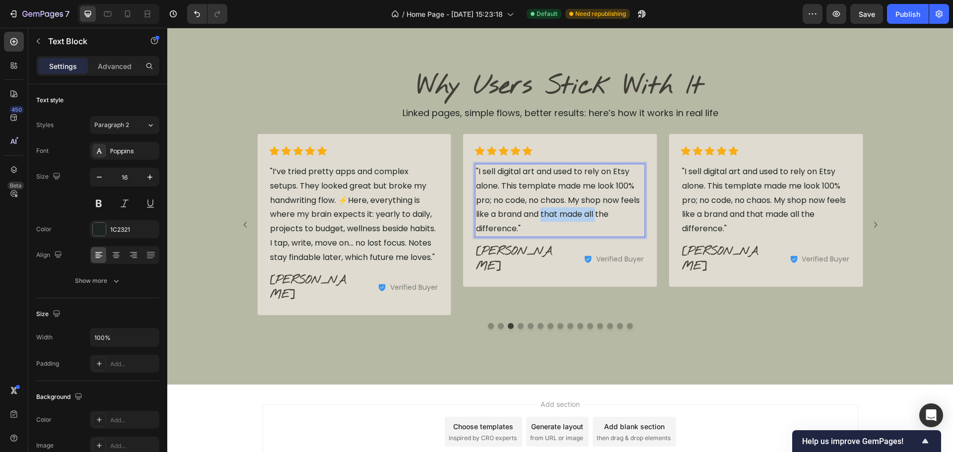
click at [596, 214] on p ""I sell digital art and used to rely on Etsy alone. This template made me look …" at bounding box center [560, 201] width 168 height 72
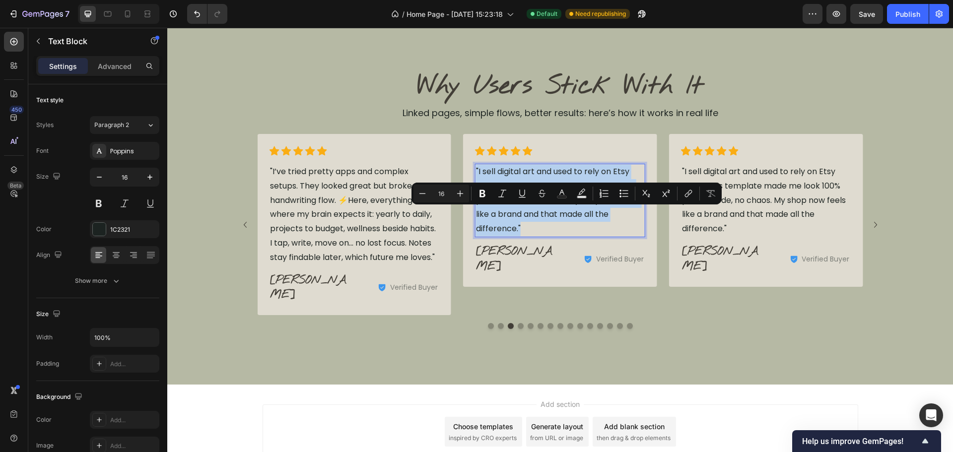
click at [597, 214] on p ""I sell digital art and used to rely on Etsy alone. This template made me look …" at bounding box center [560, 201] width 168 height 72
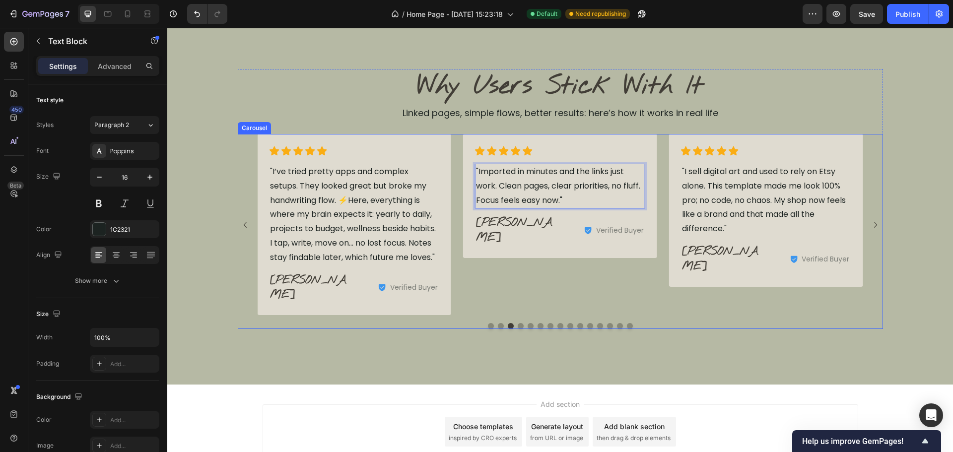
click at [718, 338] on div "Why Users Stick With It Heading Linked pages, simple flows, better results: her…" at bounding box center [560, 215] width 786 height 340
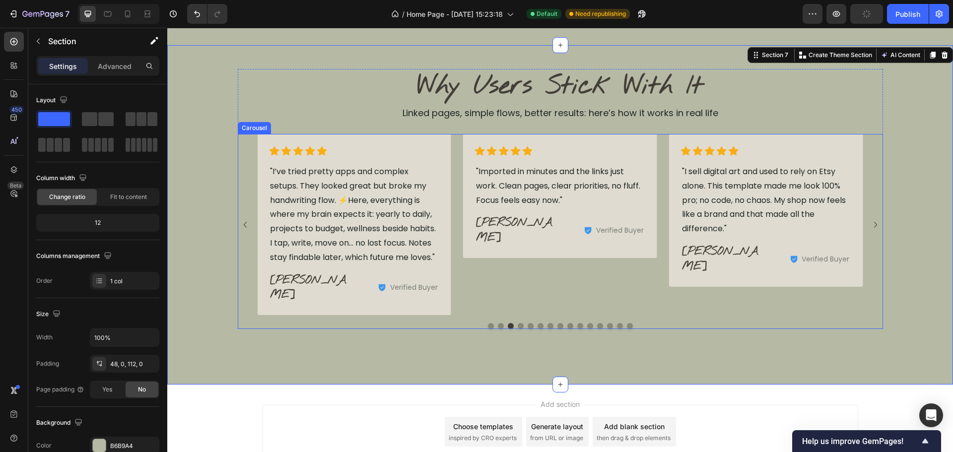
click at [872, 222] on icon "Carousel Next Arrow" at bounding box center [876, 225] width 12 height 12
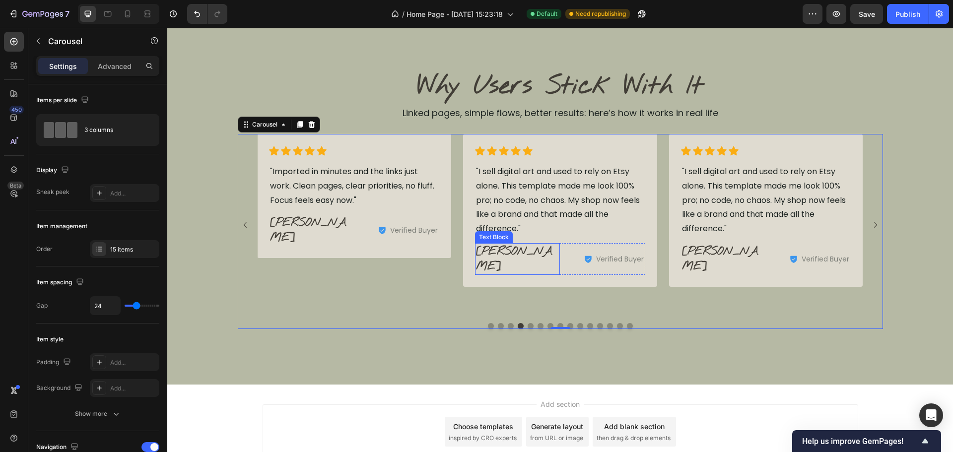
click at [494, 258] on p "Beau K." at bounding box center [517, 259] width 83 height 30
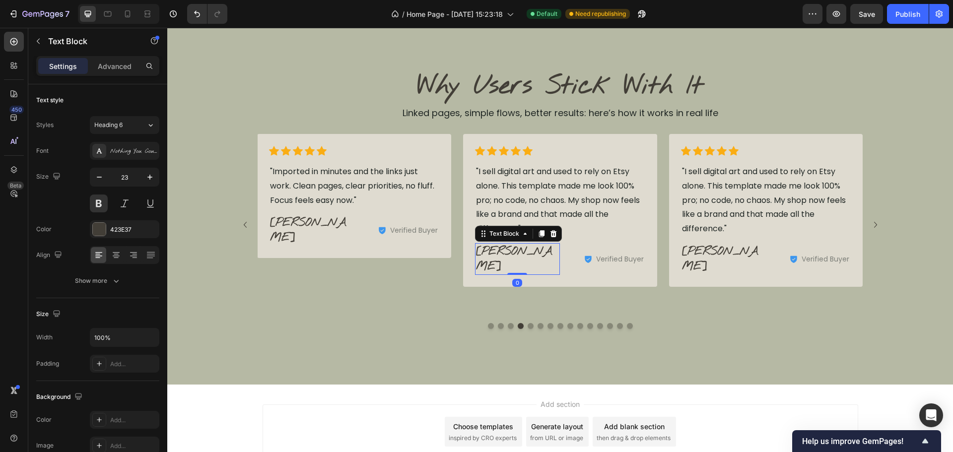
click at [508, 273] on div at bounding box center [518, 274] width 20 height 2
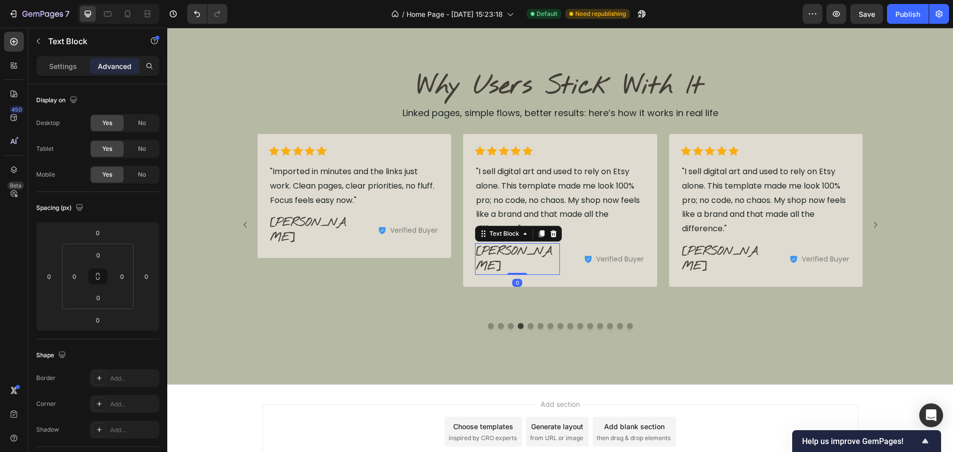
click at [508, 273] on div at bounding box center [518, 274] width 20 height 2
click at [499, 254] on p "Beau K." at bounding box center [517, 259] width 83 height 30
click at [576, 205] on p ""I sell digital art and used to rely on Etsy alone. This template made me look …" at bounding box center [560, 201] width 168 height 72
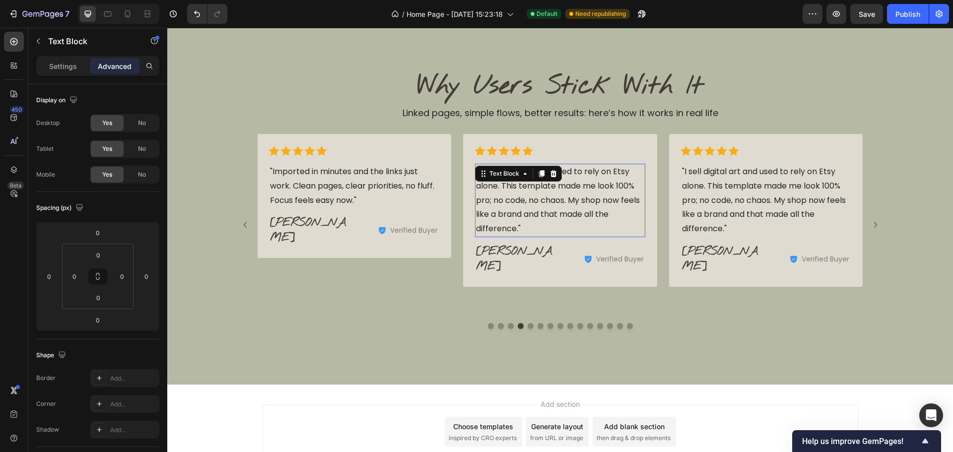
click at [576, 205] on p ""I sell digital art and used to rely on Etsy alone. This template made me look …" at bounding box center [560, 201] width 168 height 72
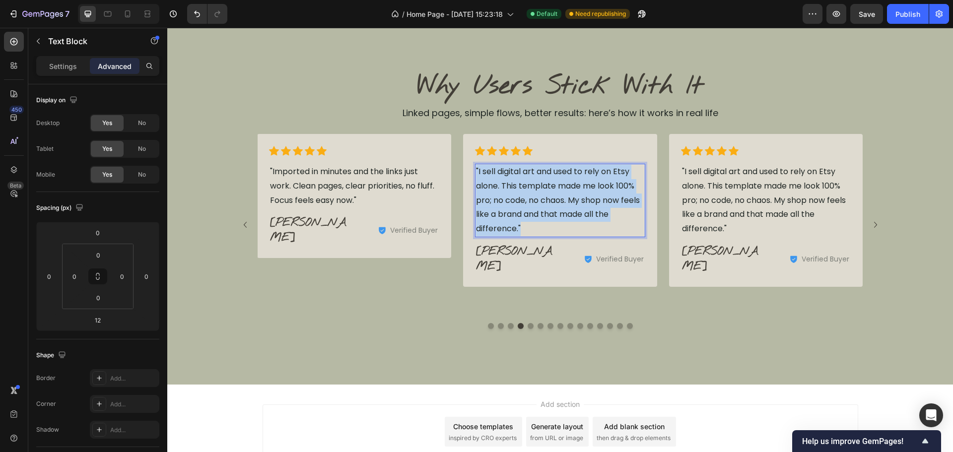
click at [577, 204] on p ""I sell digital art and used to rely on Etsy alone. This template made me look …" at bounding box center [560, 201] width 168 height 72
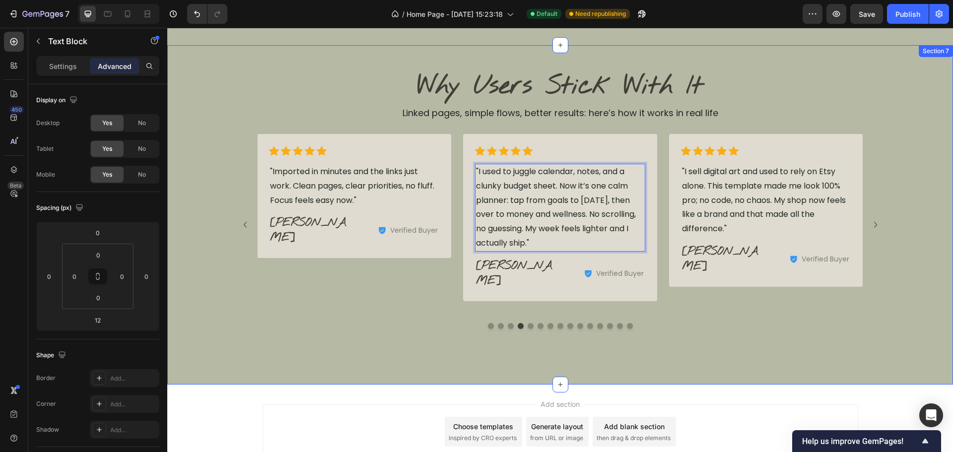
click at [736, 370] on div "Why Users Stick With It Heading Linked pages, simple flows, better results: her…" at bounding box center [560, 215] width 786 height 340
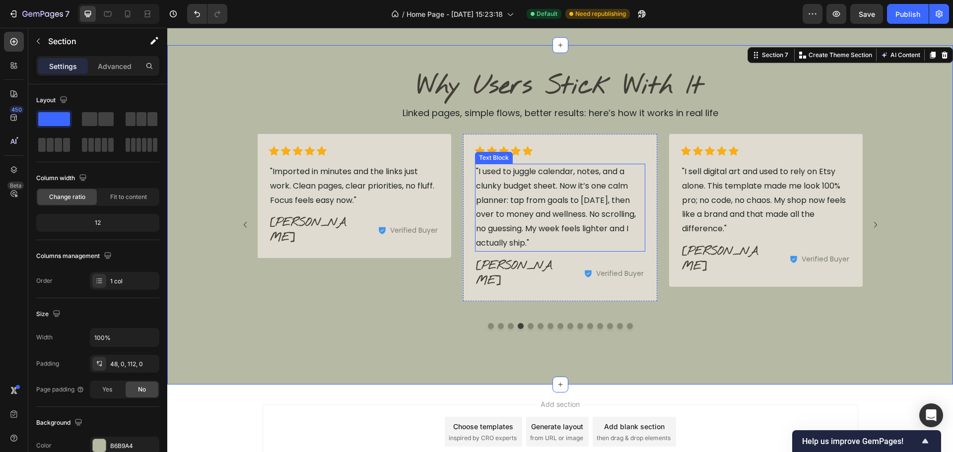
click at [594, 167] on p ""I used to juggle calendar, notes, and a clunky budget sheet. Now it’s one calm…" at bounding box center [560, 208] width 168 height 86
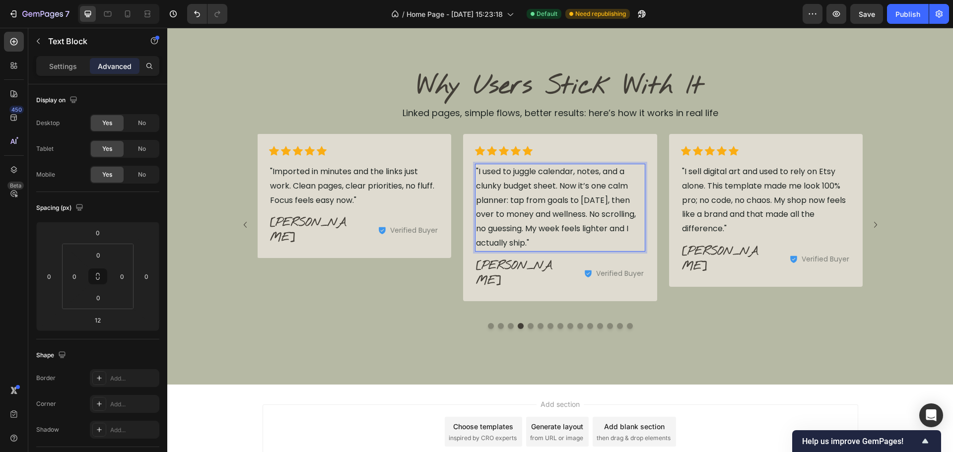
click at [603, 171] on p ""I used to juggle calendar, notes, and a clunky budget sheet. Now it’s one calm…" at bounding box center [560, 208] width 168 height 86
click at [716, 337] on div "Why Users Stick With It Heading Linked pages, simple flows, better results: her…" at bounding box center [560, 215] width 786 height 340
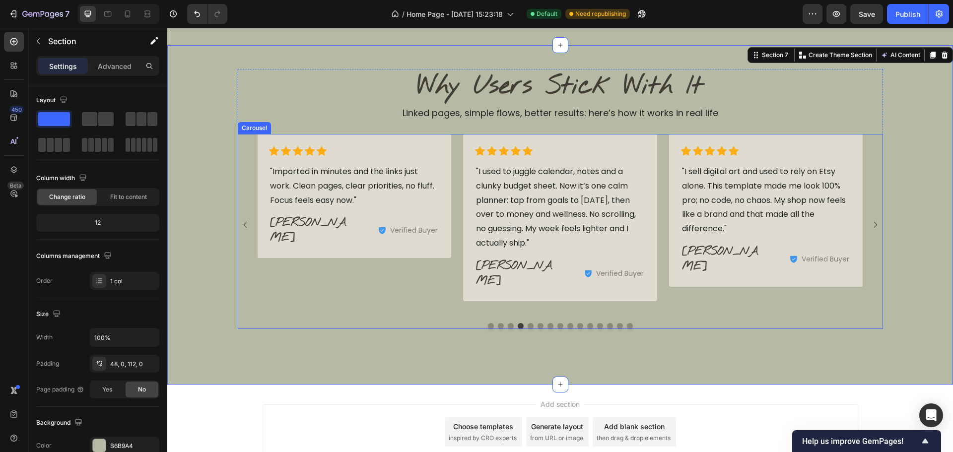
click at [873, 227] on icon "Carousel Next Arrow" at bounding box center [876, 225] width 12 height 12
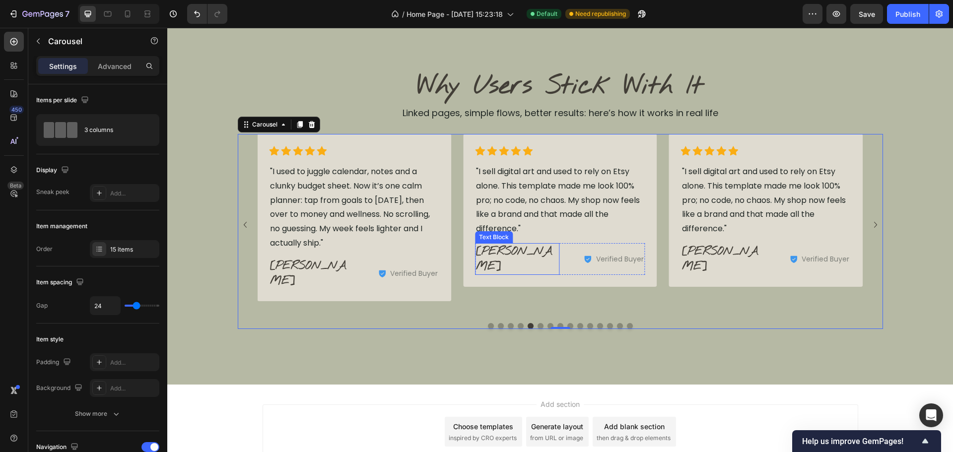
click at [512, 253] on p "Beau K." at bounding box center [517, 259] width 83 height 30
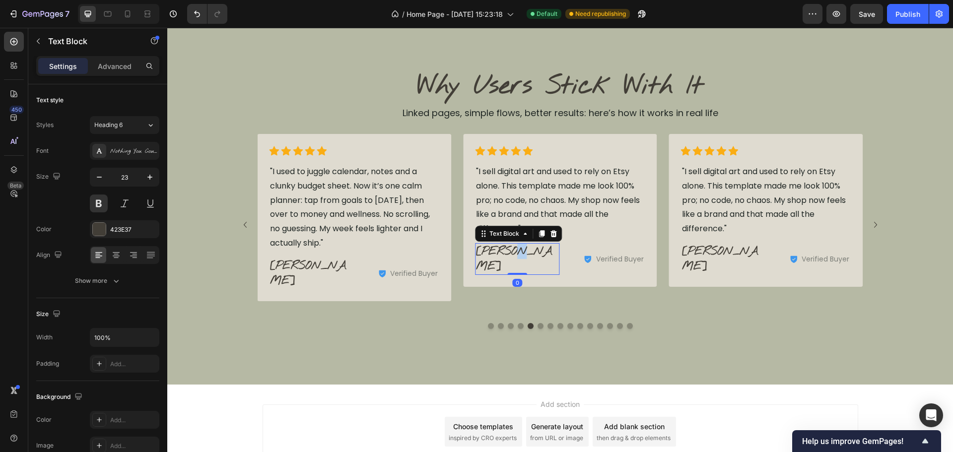
click at [512, 253] on p "Beau K." at bounding box center [517, 259] width 83 height 30
click at [555, 206] on p ""I sell digital art and used to rely on Etsy alone. This template made me look …" at bounding box center [560, 201] width 168 height 72
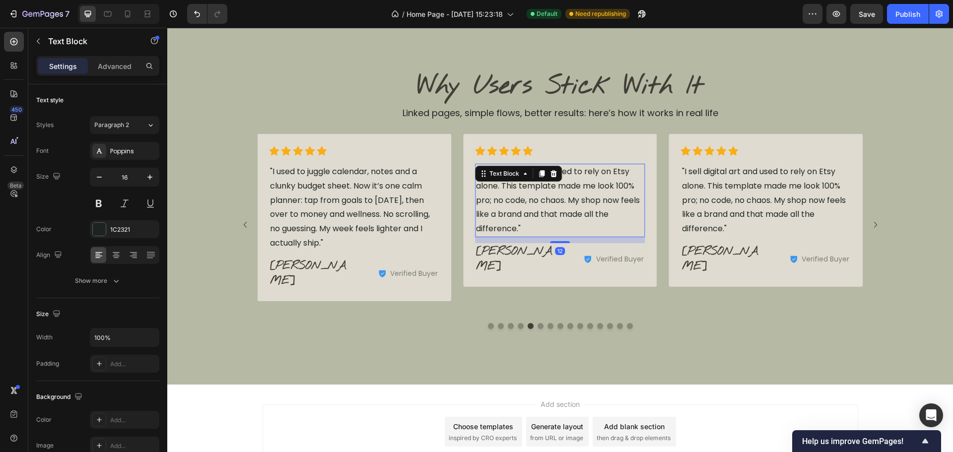
click at [555, 206] on p ""I sell digital art and used to rely on Etsy alone. This template made me look …" at bounding box center [560, 201] width 168 height 72
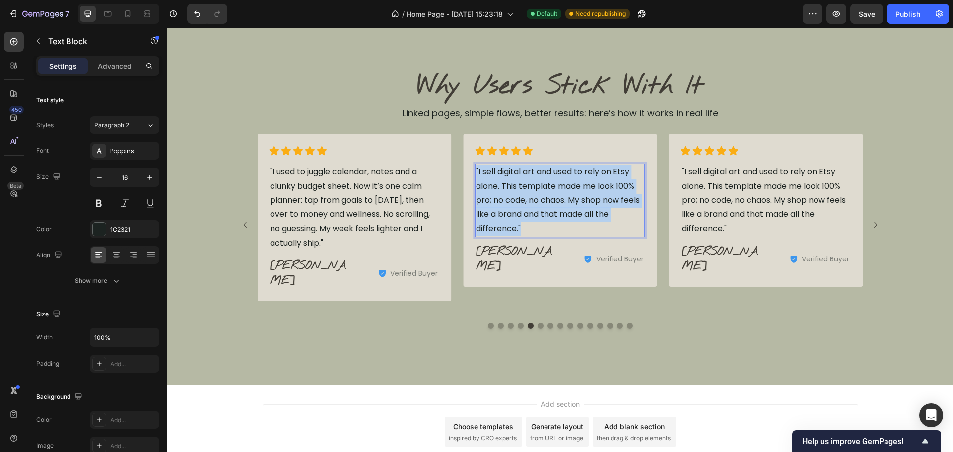
click at [555, 206] on p ""I sell digital art and used to rely on Etsy alone. This template made me look …" at bounding box center [560, 201] width 168 height 72
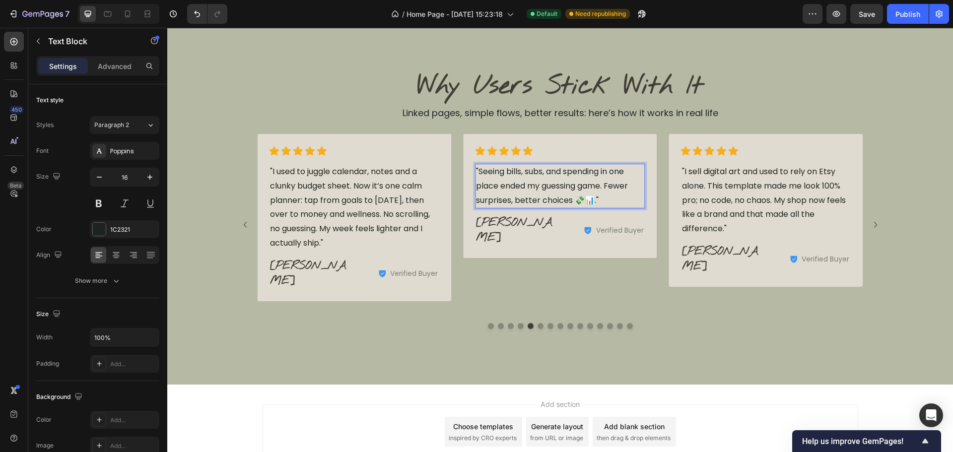
drag, startPoint x: 557, startPoint y: 165, endPoint x: 538, endPoint y: 170, distance: 20.1
click at [557, 164] on div ""Seeing bills, subs, and spending in one place ended my guessing game. Fewer su…" at bounding box center [560, 186] width 170 height 45
click at [547, 174] on p ""Seeing bills, subs, and spending in one place ended my guessing game. Fewer su…" at bounding box center [560, 186] width 168 height 43
click at [622, 321] on div "Icon Icon Icon Icon Icon Icon List "Finally stopped hopping between apps. One t…" at bounding box center [561, 231] width 646 height 195
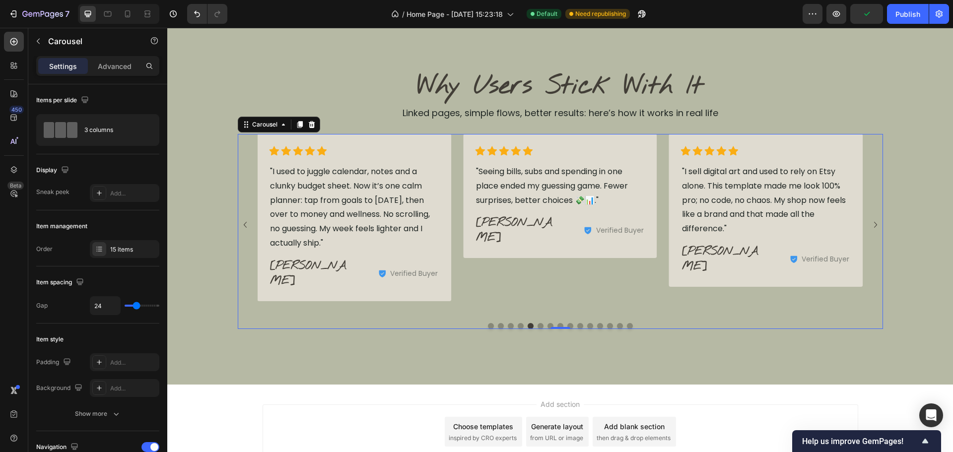
click at [870, 225] on icon "Carousel Next Arrow" at bounding box center [876, 225] width 12 height 12
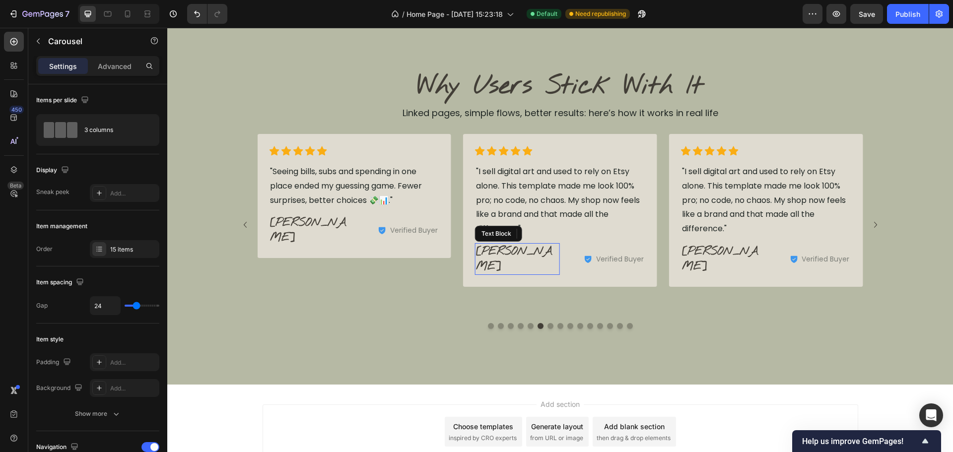
click at [493, 251] on p "Beau K." at bounding box center [517, 259] width 83 height 30
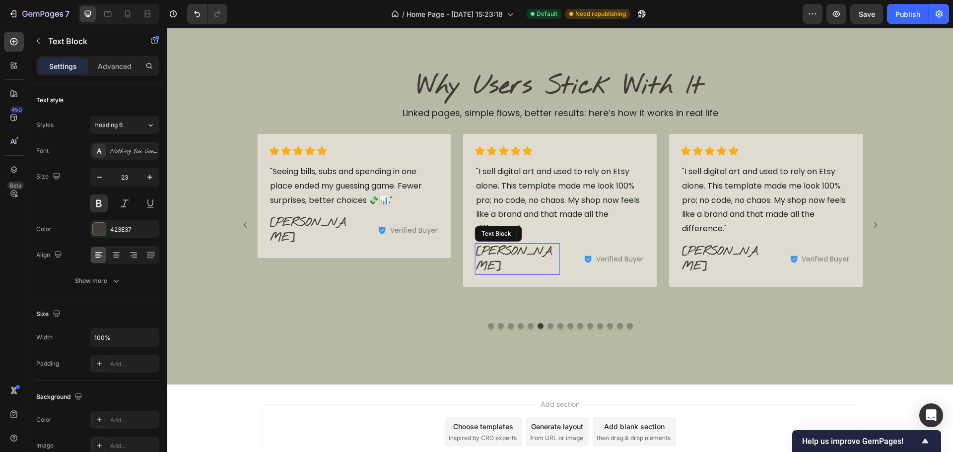
click at [493, 251] on p "Beau K." at bounding box center [517, 259] width 83 height 30
click at [554, 216] on p ""I sell digital art and used to rely on Etsy alone. This template made me look …" at bounding box center [560, 201] width 168 height 72
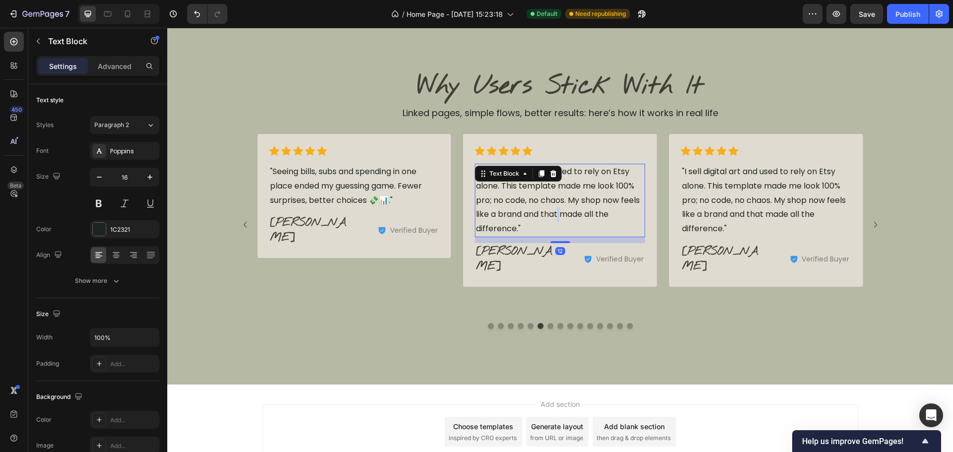
click at [555, 216] on p ""I sell digital art and used to rely on Etsy alone. This template made me look …" at bounding box center [560, 201] width 168 height 72
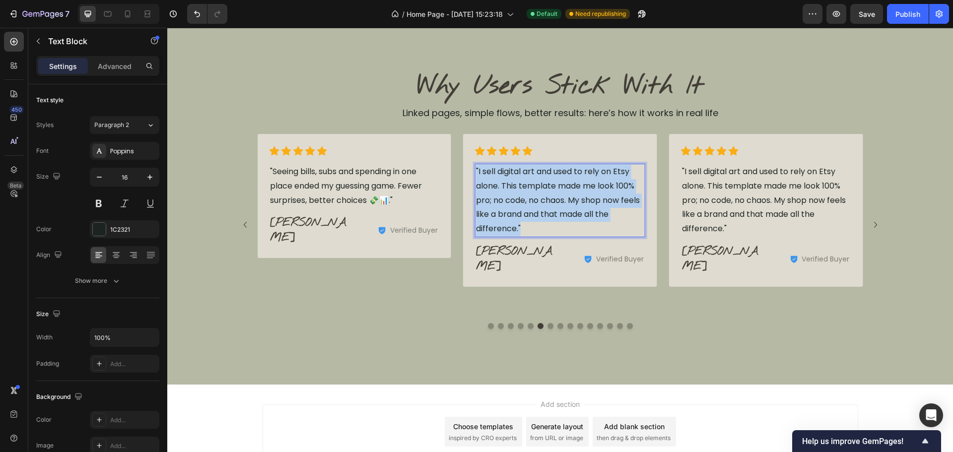
click at [555, 215] on p ""I sell digital art and used to rely on Etsy alone. This template made me look …" at bounding box center [560, 201] width 168 height 72
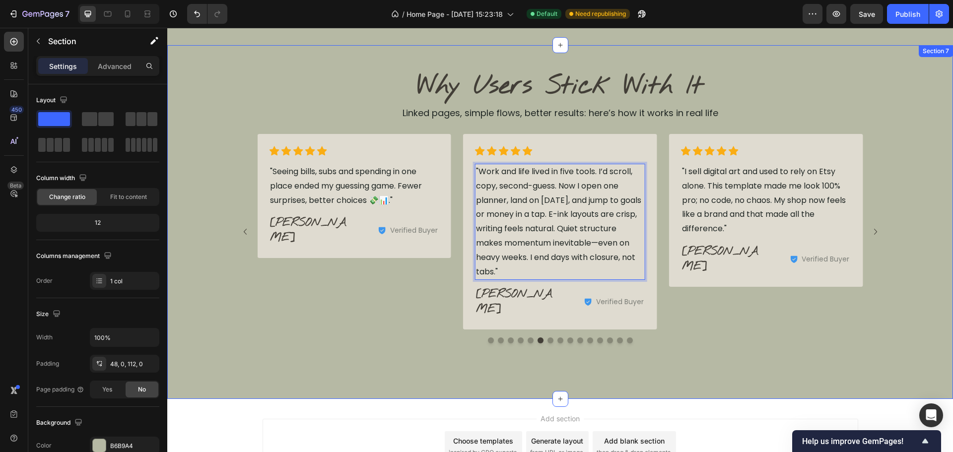
click at [704, 347] on div "Why Users Stick With It Heading Linked pages, simple flows, better results: her…" at bounding box center [560, 222] width 786 height 354
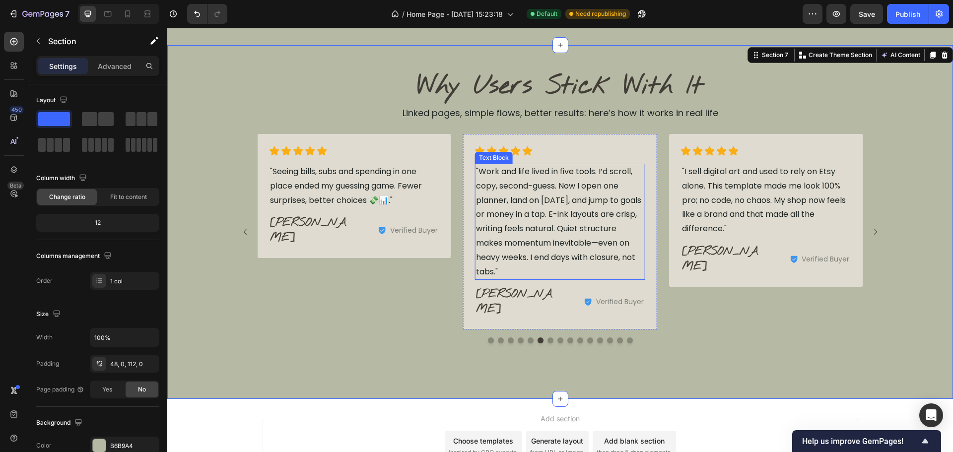
click at [574, 191] on p ""Work and life lived in five tools. I’d scroll, copy, second-guess. Now I open …" at bounding box center [560, 222] width 168 height 114
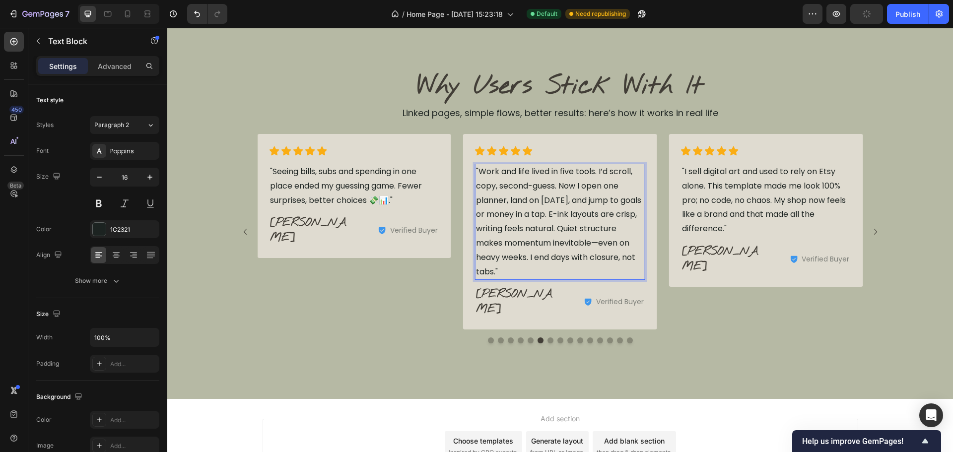
click at [570, 203] on p ""Work and life lived in five tools. I’d scroll, copy, second-guess. Now I open …" at bounding box center [560, 222] width 168 height 114
click at [764, 344] on div "Why Users Stick With It Heading Linked pages, simple flows, better results: her…" at bounding box center [560, 222] width 786 height 354
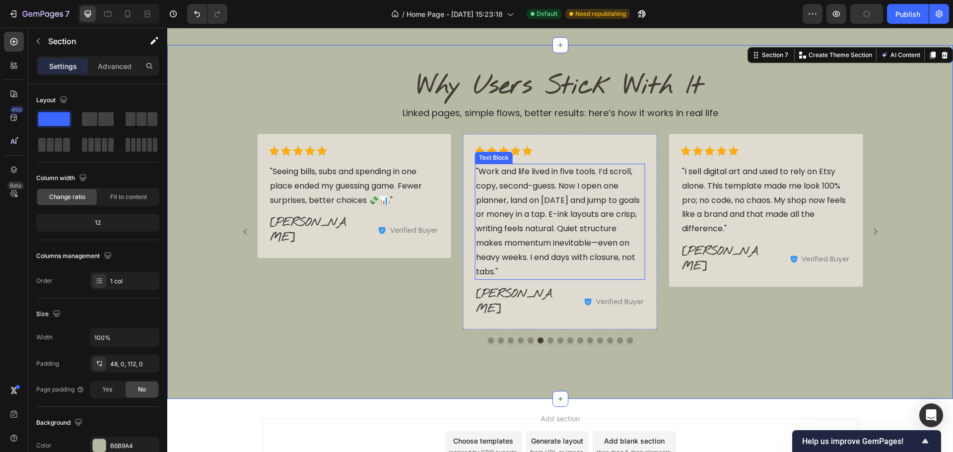
click at [611, 250] on p ""Work and life lived in five tools. I’d scroll, copy, second-guess. Now I open …" at bounding box center [560, 222] width 168 height 114
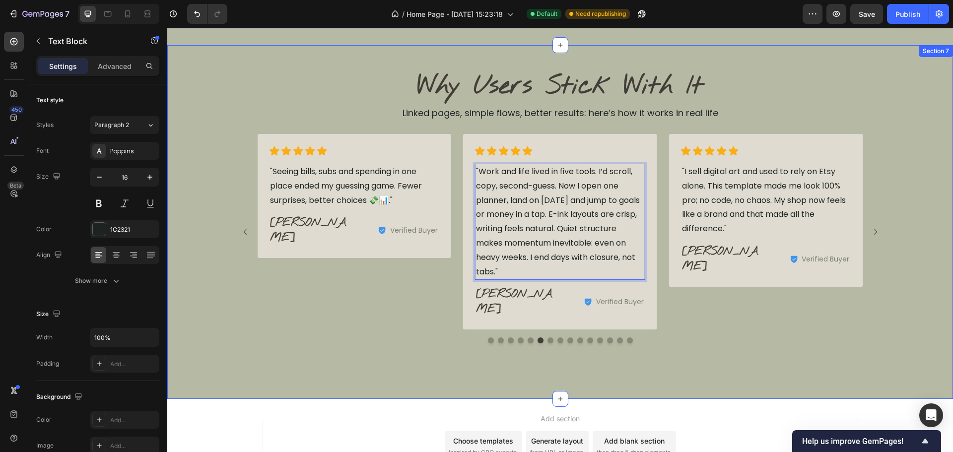
click at [741, 273] on div "Icon Icon Icon Icon Icon Icon List "I sell digital art and used to rely on Etsy…" at bounding box center [766, 232] width 194 height 196
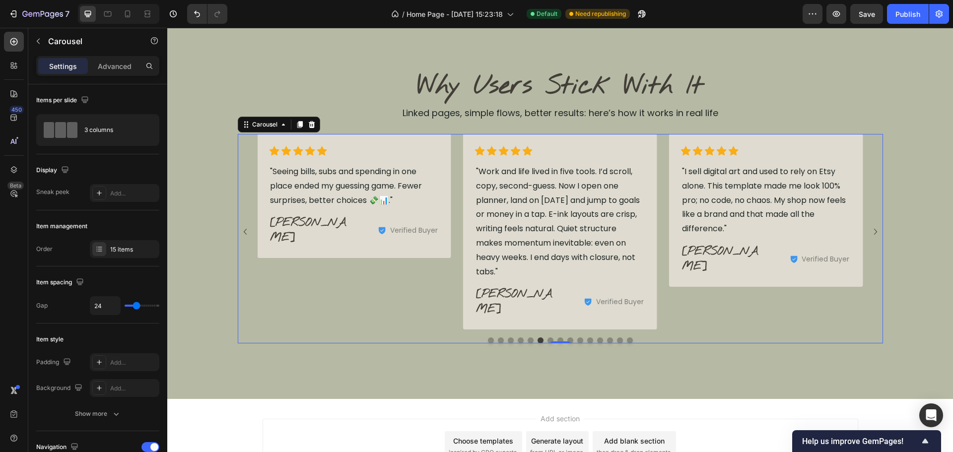
click at [870, 226] on icon "Carousel Next Arrow" at bounding box center [876, 232] width 12 height 12
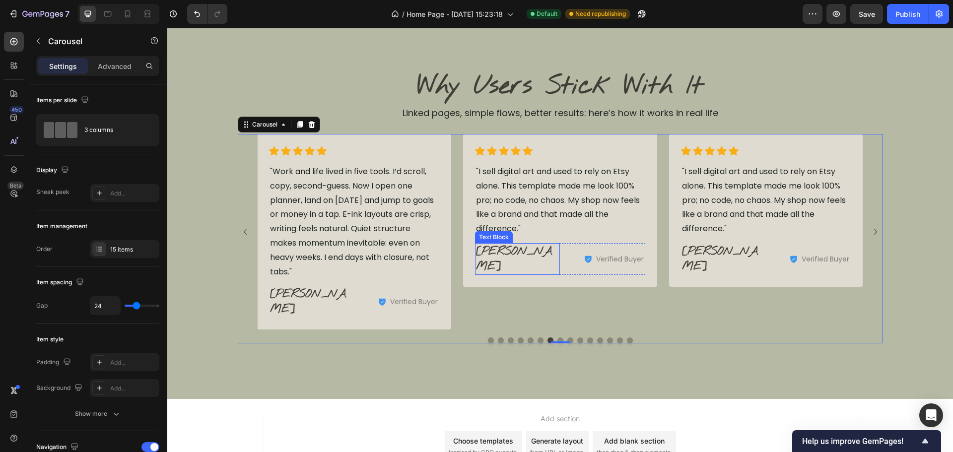
click at [490, 254] on p "Beau K." at bounding box center [517, 259] width 83 height 30
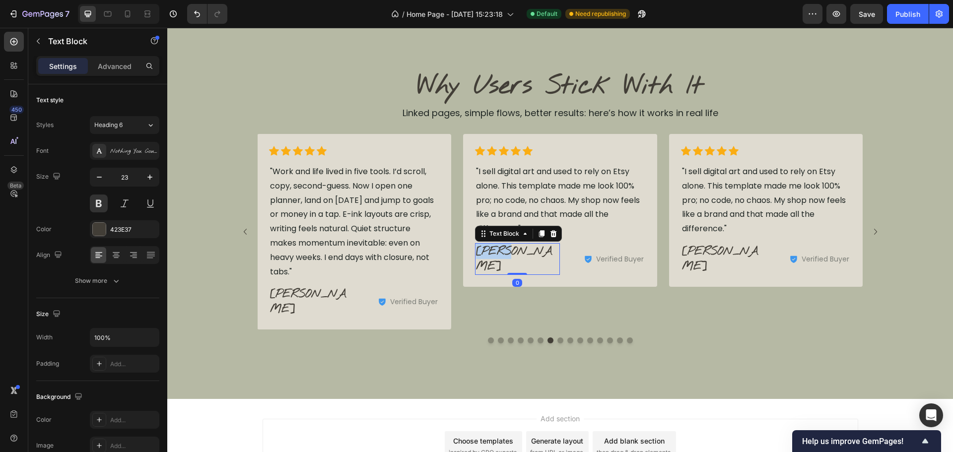
click at [490, 254] on p "Beau K." at bounding box center [517, 259] width 83 height 30
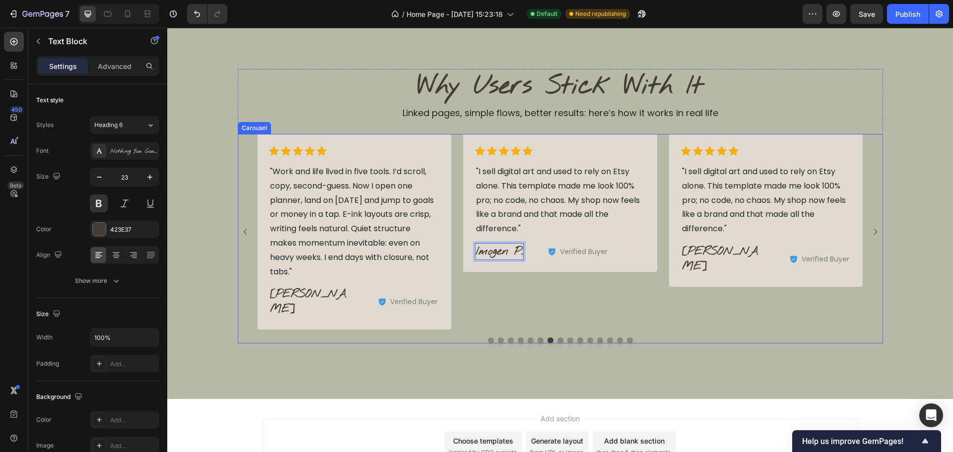
click at [577, 303] on div "Icon Icon Icon Icon Icon Icon List "I sell digital art and used to rely on Etsy…" at bounding box center [560, 232] width 194 height 196
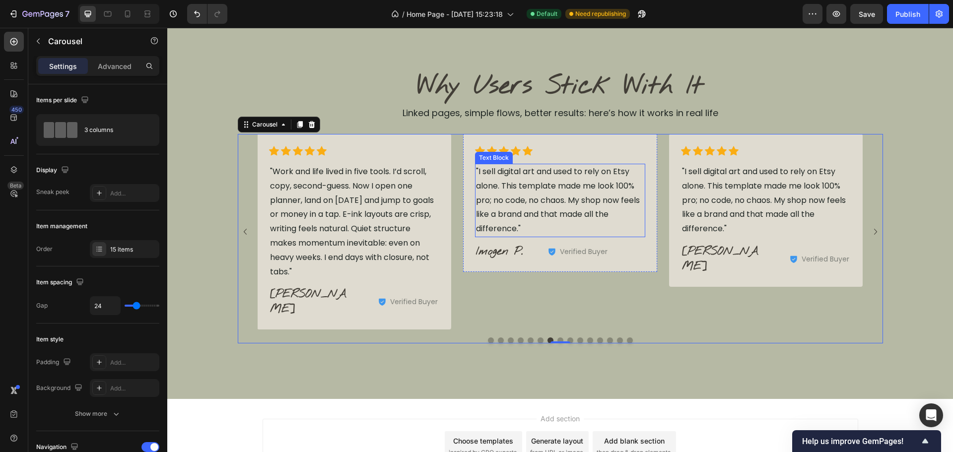
click at [582, 210] on p ""I sell digital art and used to rely on Etsy alone. This template made me look …" at bounding box center [560, 201] width 168 height 72
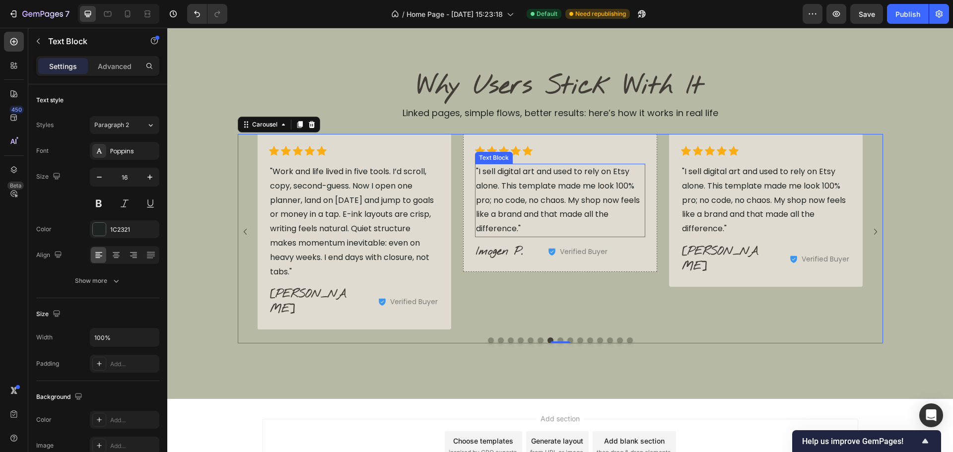
click at [582, 210] on p ""I sell digital art and used to rely on Etsy alone. This template made me look …" at bounding box center [560, 201] width 168 height 72
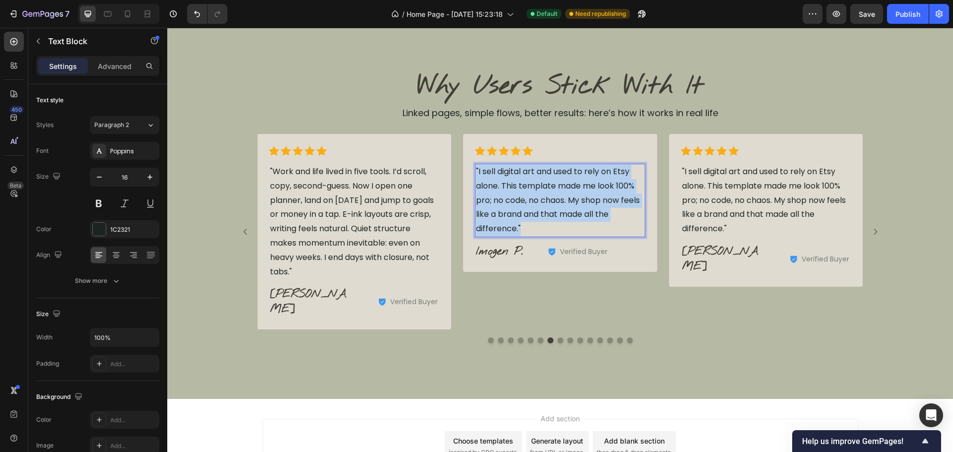
click at [582, 210] on p ""I sell digital art and used to rely on Etsy alone. This template made me look …" at bounding box center [560, 201] width 168 height 72
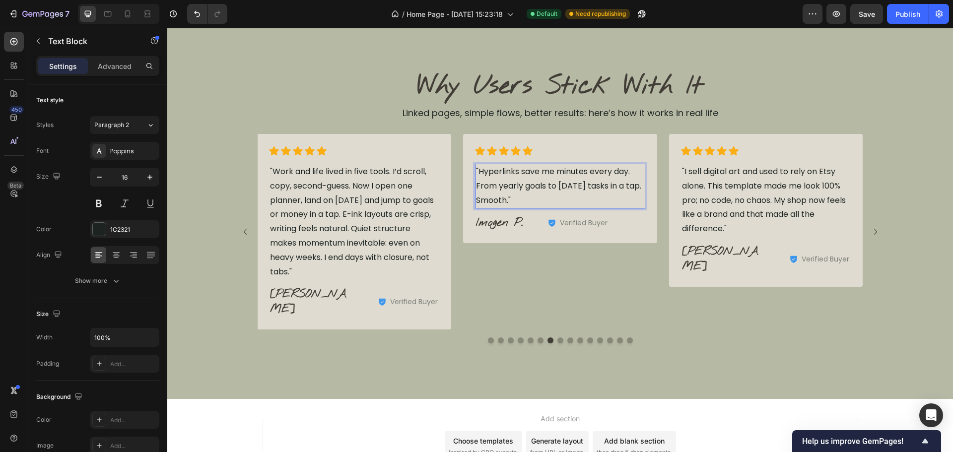
click at [476, 175] on p ""Hyperlinks save me minutes every day. From yearly goals to today’s tasks in a …" at bounding box center [560, 186] width 168 height 43
click at [590, 275] on div "Icon Icon Icon Icon Icon Icon List "📅Hyperlinks save me minutes every day. From…" at bounding box center [560, 232] width 194 height 196
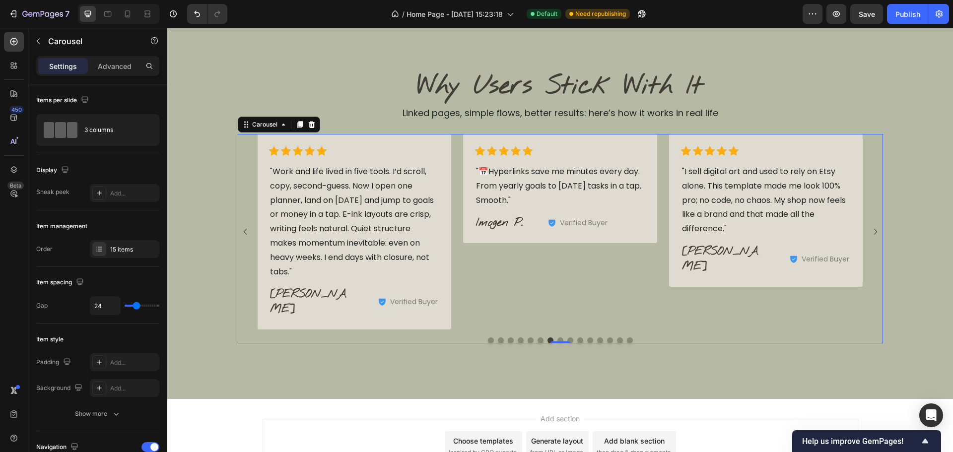
click at [872, 226] on icon "Carousel Next Arrow" at bounding box center [876, 232] width 12 height 12
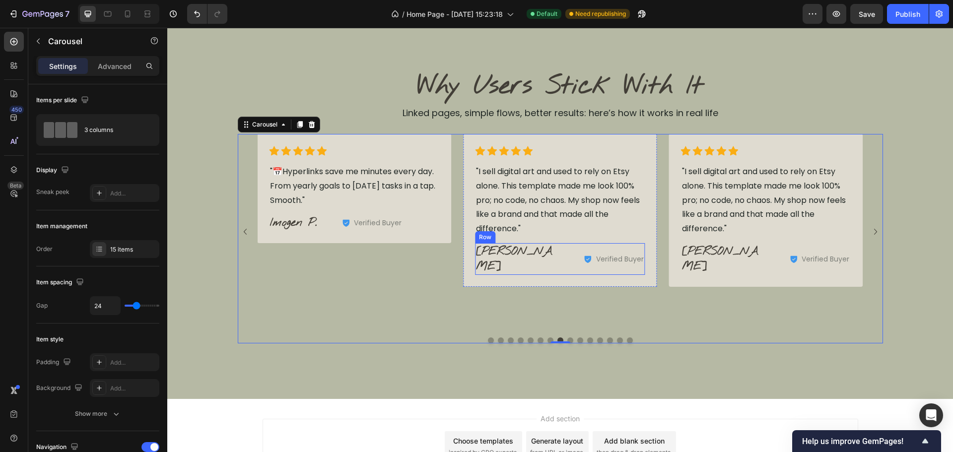
click at [507, 253] on p "Beau K." at bounding box center [517, 259] width 83 height 30
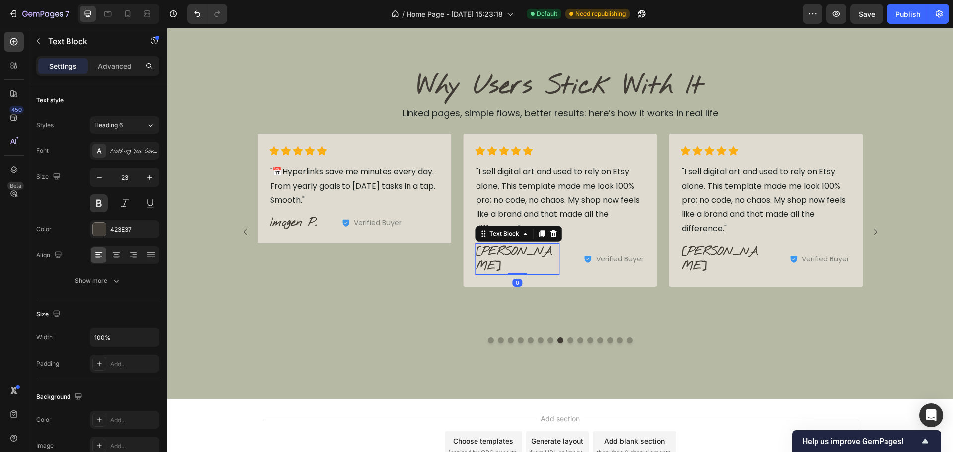
click at [506, 253] on p "Beau K." at bounding box center [517, 259] width 83 height 30
drag, startPoint x: 506, startPoint y: 253, endPoint x: 527, endPoint y: 254, distance: 21.4
click at [508, 252] on p "Beau K." at bounding box center [517, 259] width 83 height 30
click at [557, 185] on p ""I sell digital art and used to rely on Etsy alone. This template made me look …" at bounding box center [560, 201] width 168 height 72
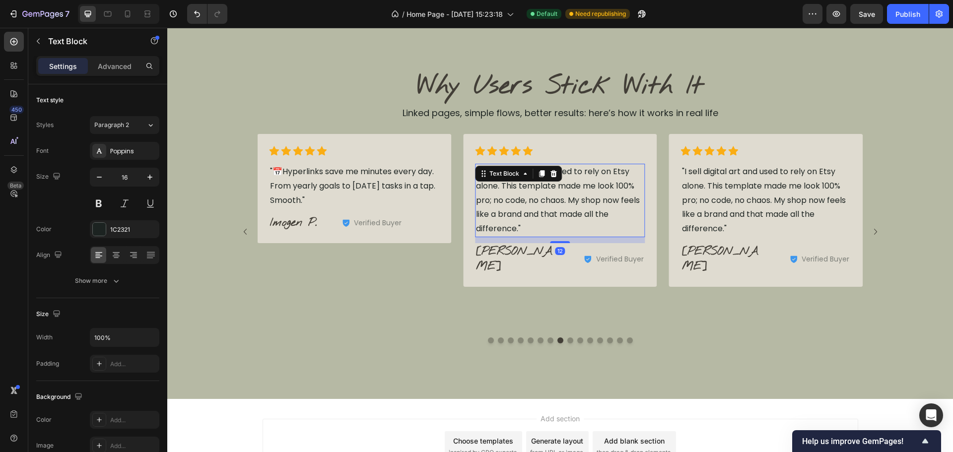
click at [557, 185] on p ""I sell digital art and used to rely on Etsy alone. This template made me look …" at bounding box center [560, 201] width 168 height 72
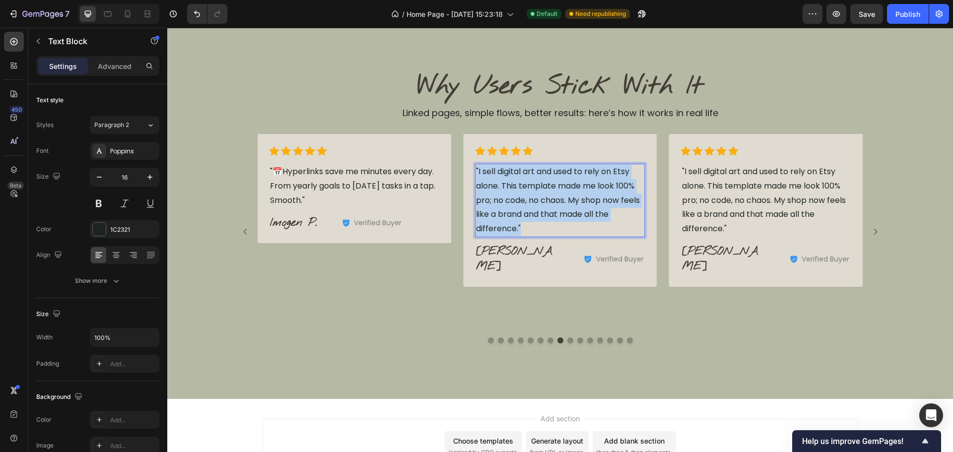
click at [557, 185] on p ""I sell digital art and used to rely on Etsy alone. This template made me look …" at bounding box center [560, 201] width 168 height 72
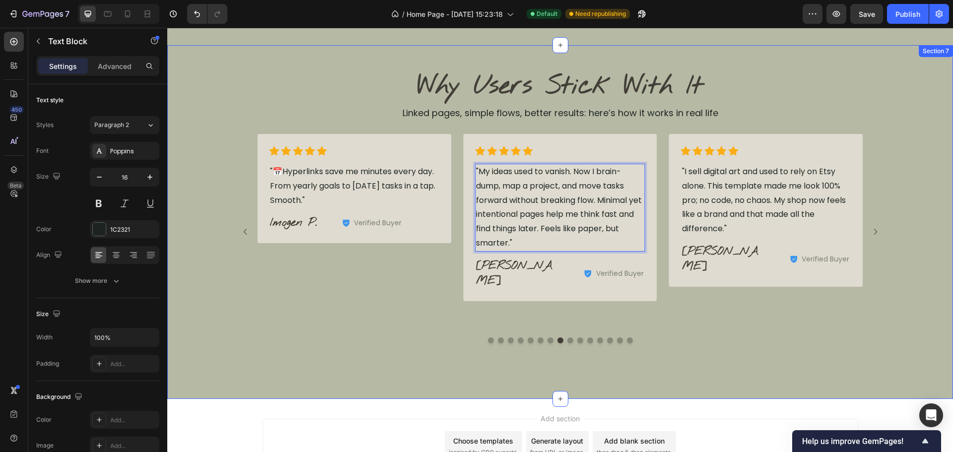
click at [682, 345] on div "Why Users Stick With It Heading Linked pages, simple flows, better results: her…" at bounding box center [560, 222] width 786 height 354
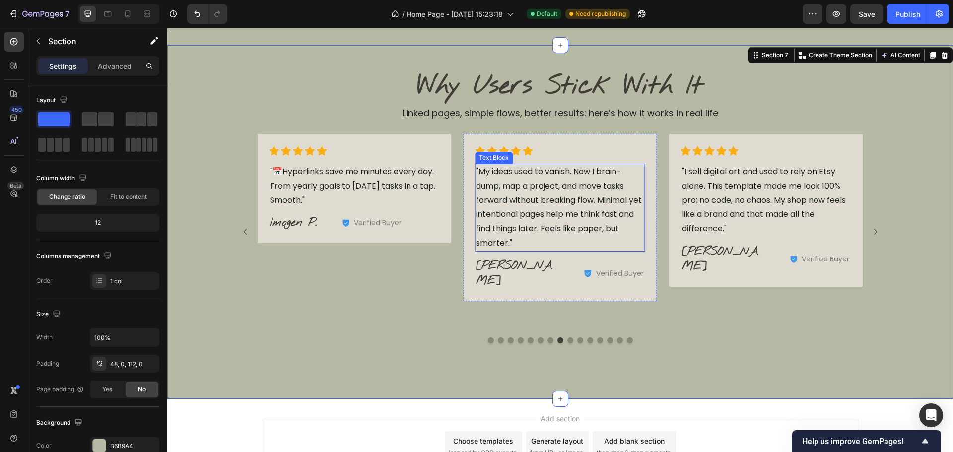
click at [568, 175] on p ""My ideas used to vanish. Now I brain-dump, map a project, and move tasks forwa…" at bounding box center [560, 208] width 168 height 86
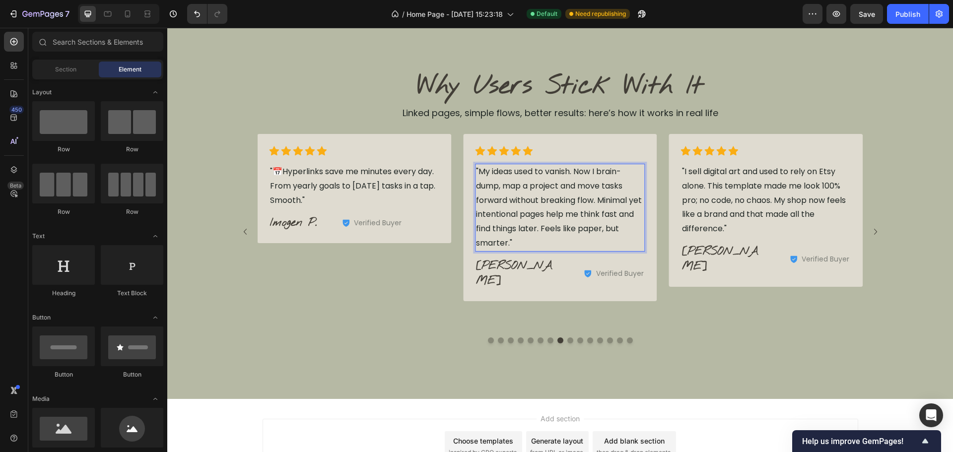
click at [754, 399] on div "Add section Choose templates inspired by CRO experts Generate layout from URL o…" at bounding box center [560, 460] width 786 height 122
drag, startPoint x: 805, startPoint y: 34, endPoint x: 850, endPoint y: 216, distance: 187.3
click at [872, 226] on icon "Carousel Next Arrow" at bounding box center [876, 232] width 12 height 12
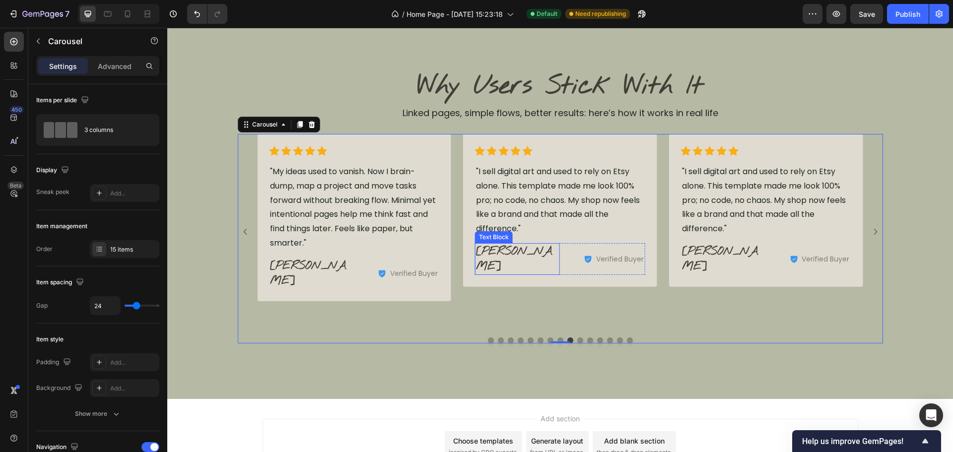
click at [494, 252] on p "Beau K." at bounding box center [517, 259] width 83 height 30
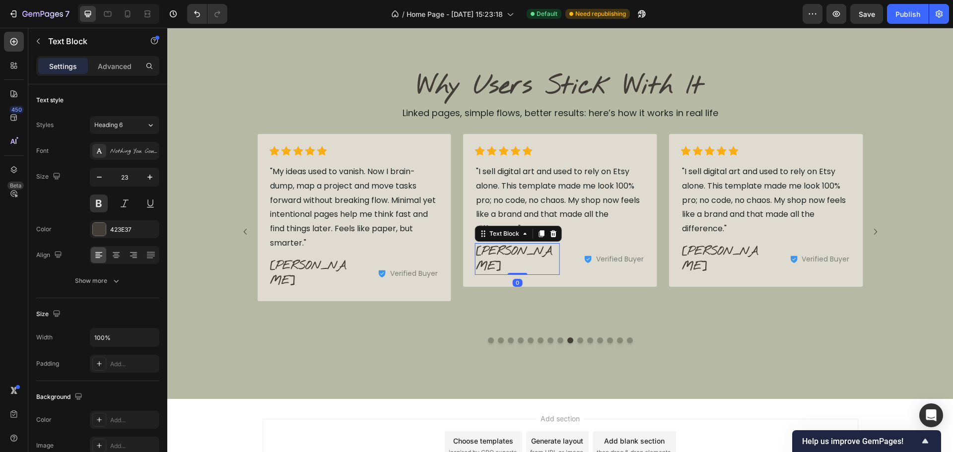
click at [494, 252] on p "Beau K." at bounding box center [517, 259] width 83 height 30
drag, startPoint x: 494, startPoint y: 252, endPoint x: 502, endPoint y: 258, distance: 9.9
click at [494, 252] on p "Beau K." at bounding box center [517, 259] width 83 height 30
drag, startPoint x: 493, startPoint y: 247, endPoint x: 532, endPoint y: 212, distance: 53.1
click at [495, 246] on p "Rosie T." at bounding box center [517, 259] width 83 height 30
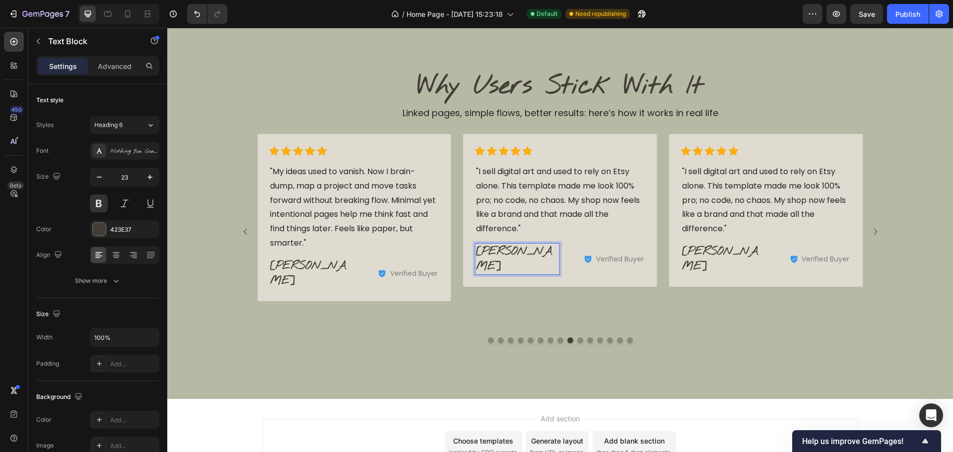
drag, startPoint x: 532, startPoint y: 212, endPoint x: 538, endPoint y: 210, distance: 5.7
click at [535, 211] on p ""I sell digital art and used to rely on Etsy alone. This template made me look …" at bounding box center [560, 201] width 168 height 72
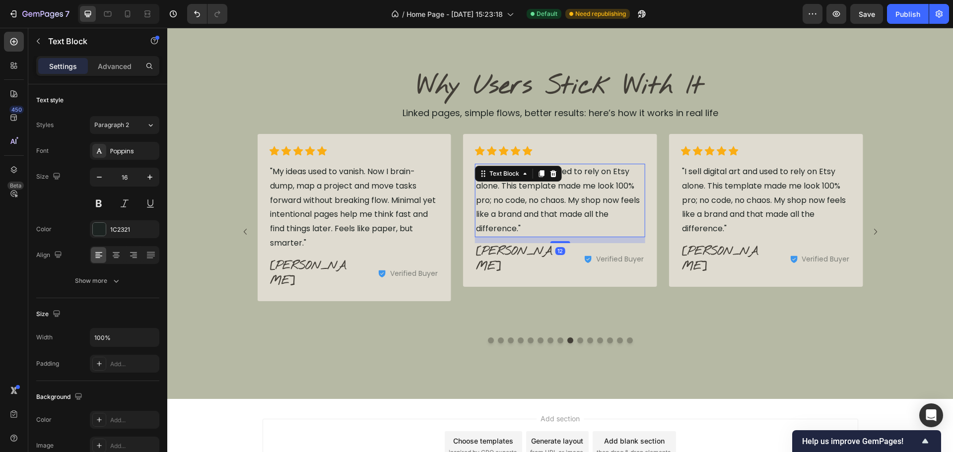
click at [589, 207] on p ""I sell digital art and used to rely on Etsy alone. This template made me look …" at bounding box center [560, 201] width 168 height 72
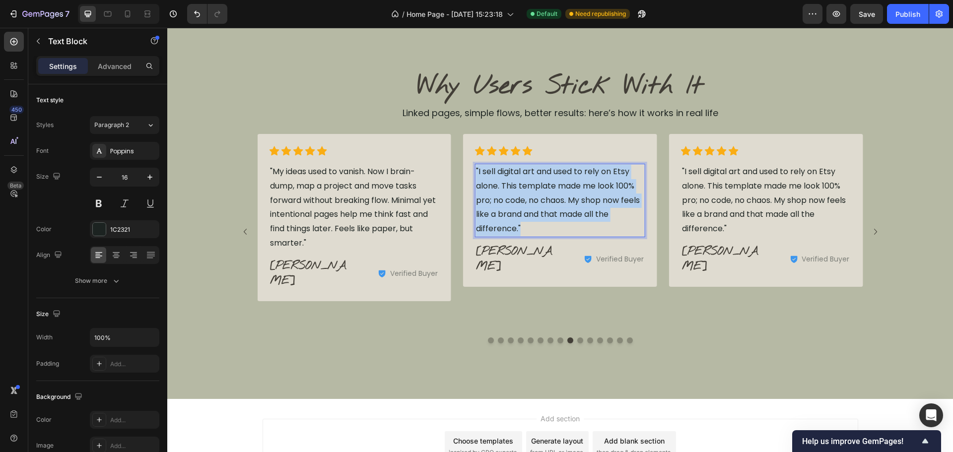
click at [589, 207] on p ""I sell digital art and used to rely on Etsy alone. This template made me look …" at bounding box center [560, 201] width 168 height 72
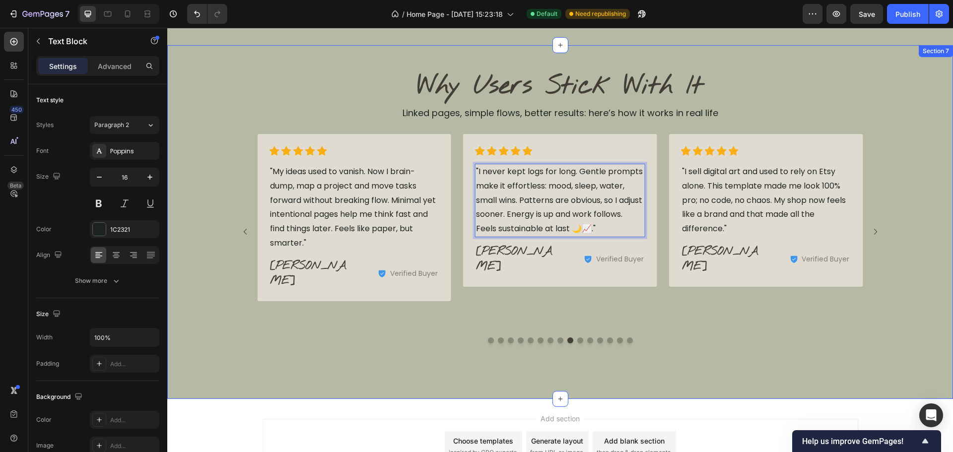
click at [665, 356] on div "Why Users Stick With It Heading Linked pages, simple flows, better results: her…" at bounding box center [560, 222] width 786 height 354
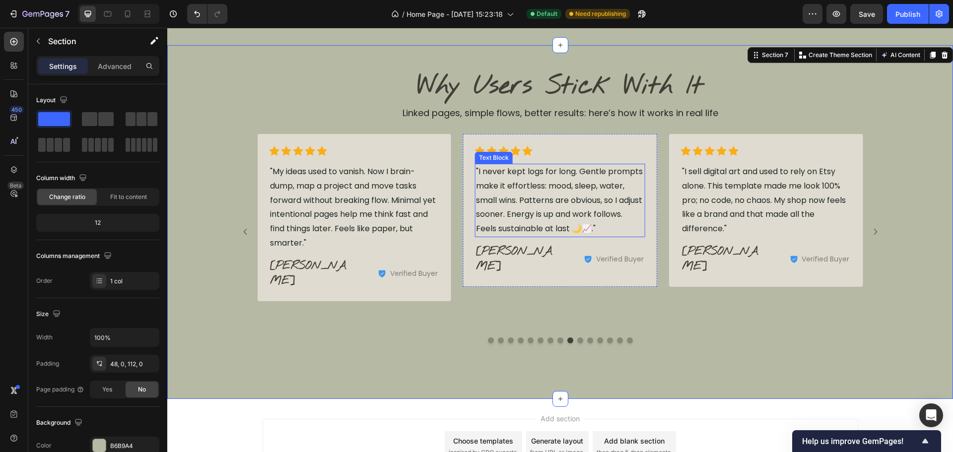
click at [613, 232] on p ""I never kept logs for long. Gentle prompts make it effortless: mood, sleep, wa…" at bounding box center [560, 201] width 168 height 72
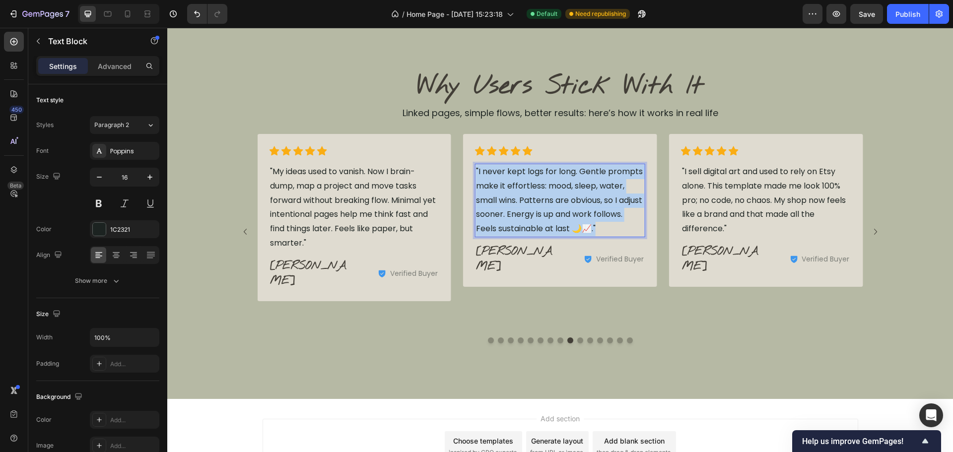
click at [613, 232] on p ""I never kept logs for long. Gentle prompts make it effortless: mood, sleep, wa…" at bounding box center [560, 201] width 168 height 72
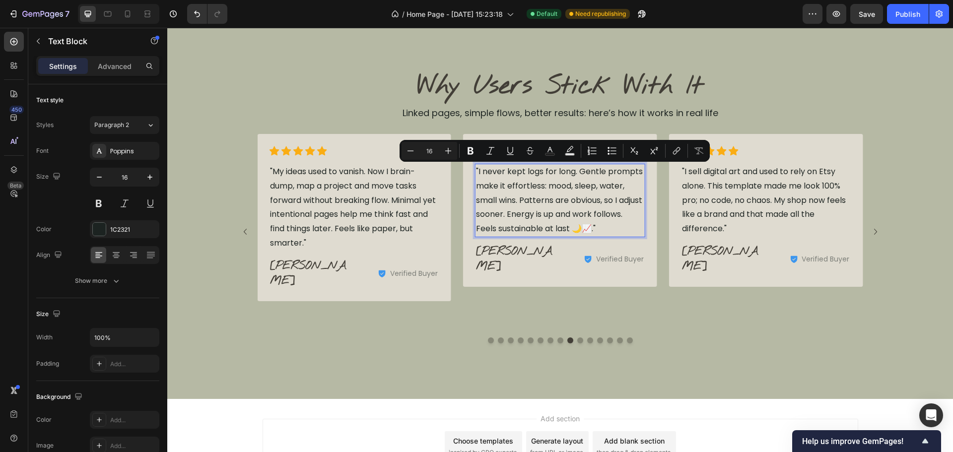
click at [612, 228] on p ""I never kept logs for long. Gentle prompts make it effortless: mood, sleep, wa…" at bounding box center [560, 201] width 168 height 72
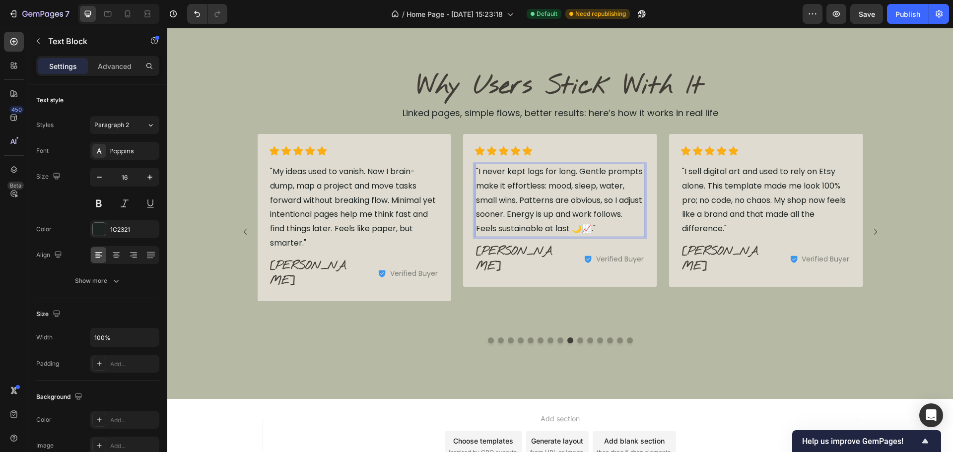
click at [609, 233] on p ""I never kept logs for long. Gentle prompts make it effortless: mood, sleep, wa…" at bounding box center [560, 201] width 168 height 72
click at [646, 282] on div "Icon Icon Icon Icon Icon Icon List "I never kept logs for long. Gentle prompts …" at bounding box center [560, 232] width 194 height 196
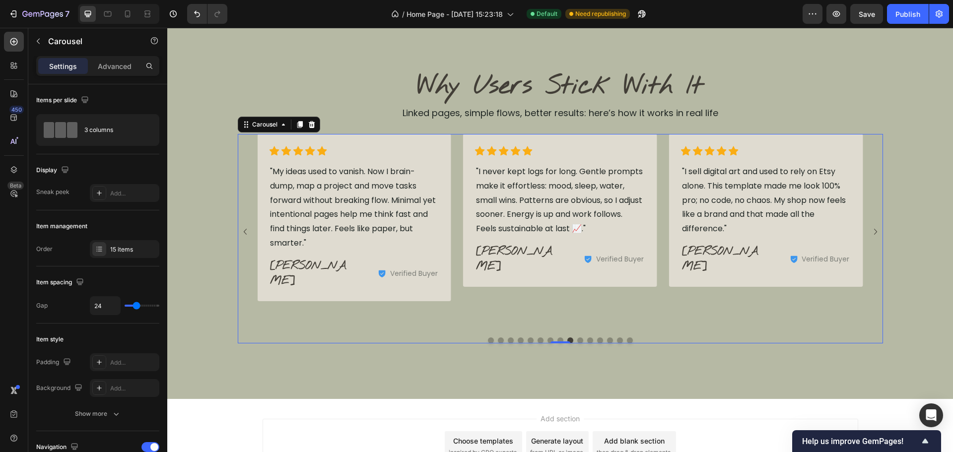
drag, startPoint x: 875, startPoint y: 225, endPoint x: 713, endPoint y: 128, distance: 189.3
click at [875, 226] on icon "Carousel Next Arrow" at bounding box center [876, 232] width 12 height 12
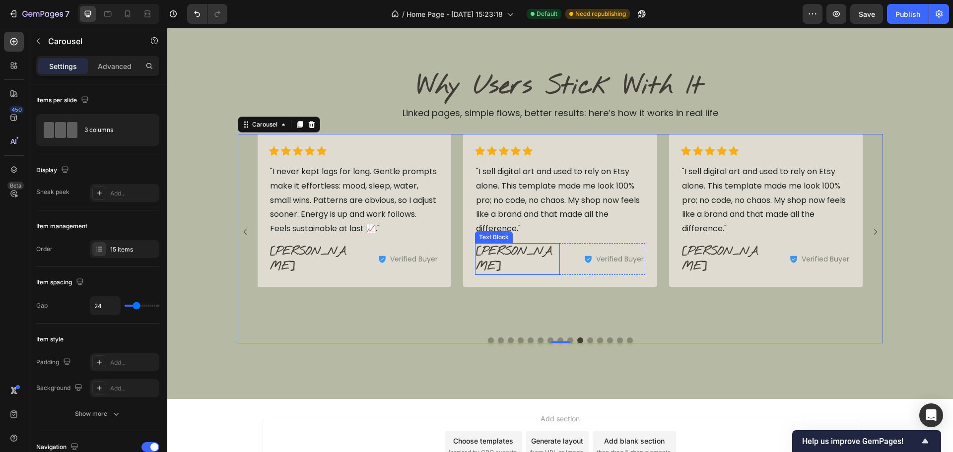
click at [492, 247] on p "Beau K." at bounding box center [517, 259] width 83 height 30
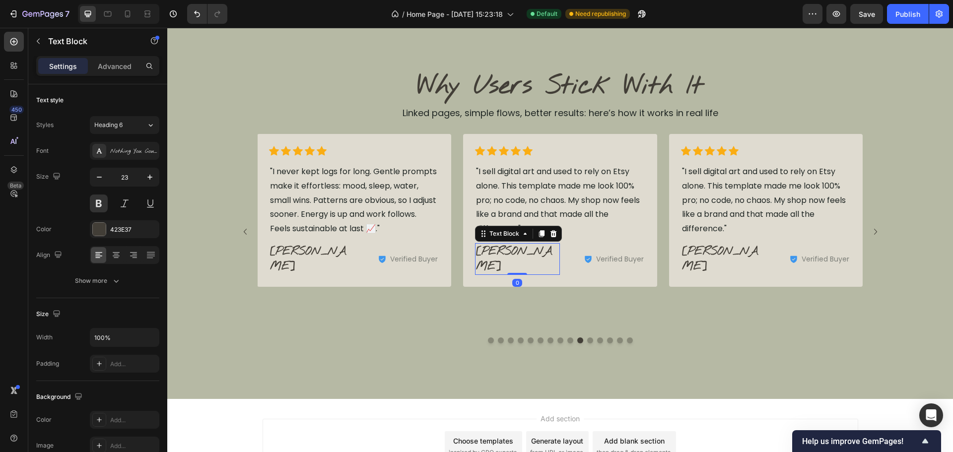
click at [492, 247] on p "Beau K." at bounding box center [517, 259] width 83 height 30
click at [584, 202] on p ""I sell digital art and used to rely on Etsy alone. This template made me look …" at bounding box center [560, 201] width 168 height 72
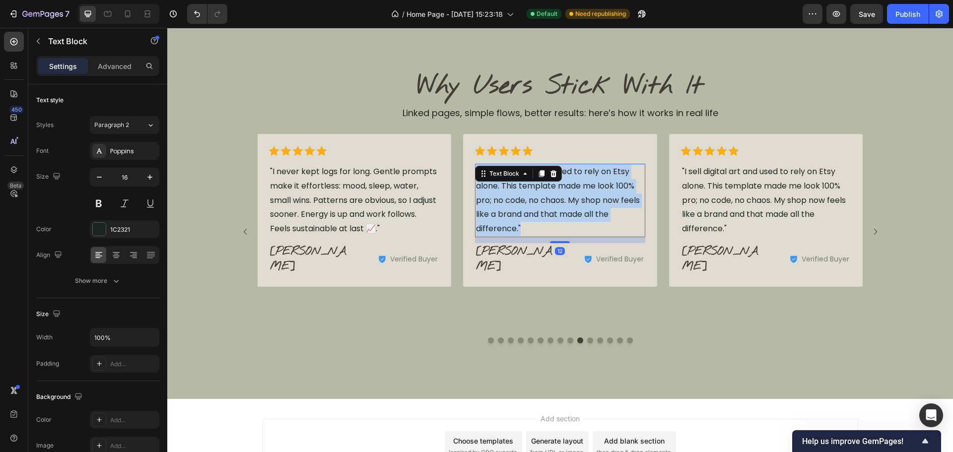
click at [584, 202] on p ""I sell digital art and used to rely on Etsy alone. This template made me look …" at bounding box center [560, 201] width 168 height 72
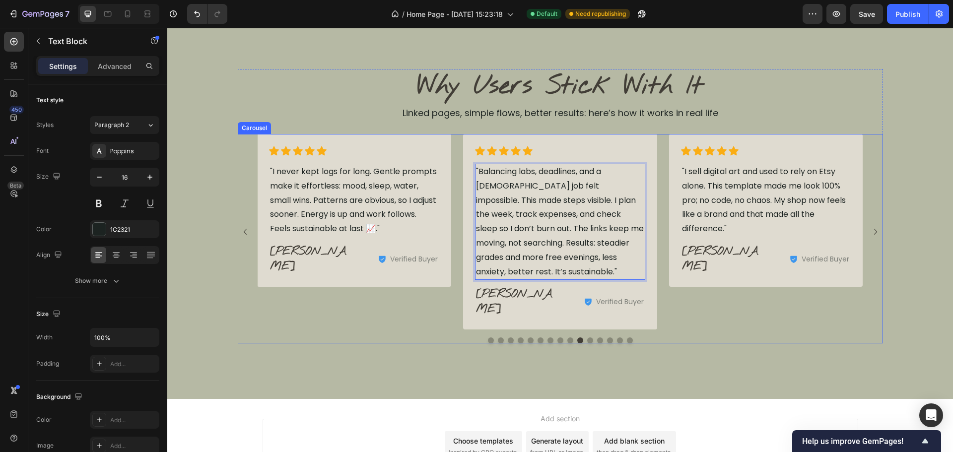
click at [747, 313] on div "Icon Icon Icon Icon Icon Icon List "I sell digital art and used to rely on Etsy…" at bounding box center [766, 232] width 194 height 196
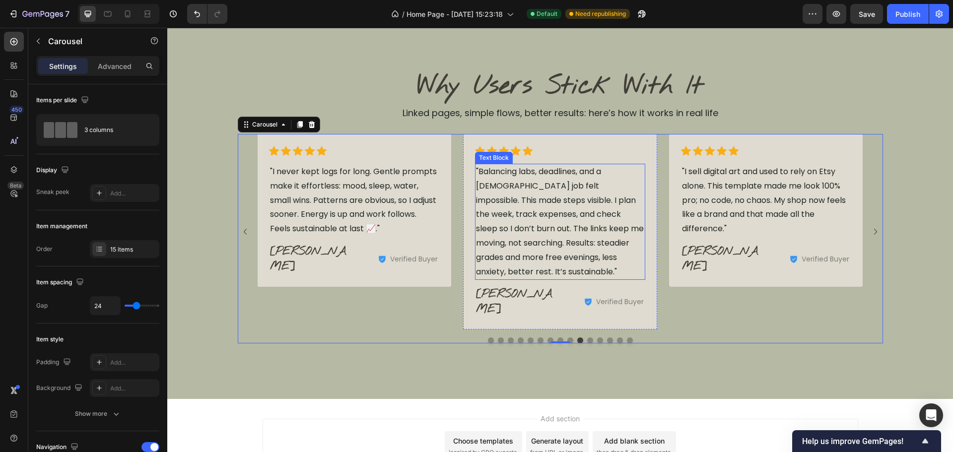
click at [571, 184] on p ""Balancing labs, deadlines, and a part-time job felt impossible. This made step…" at bounding box center [560, 222] width 168 height 114
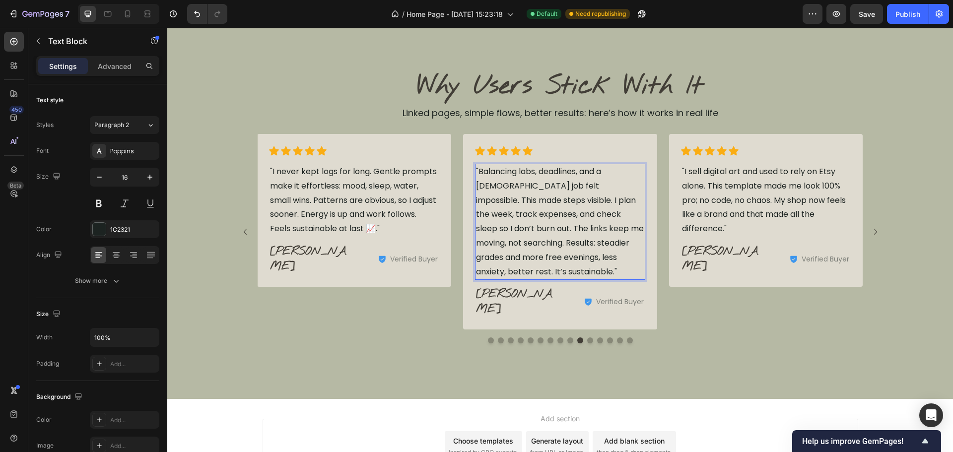
click at [580, 173] on p ""Balancing labs, deadlines, and a part-time job felt impossible. This made step…" at bounding box center [560, 222] width 168 height 114
click at [686, 301] on div "Icon Icon Icon Icon Icon Icon List "I sell digital art and used to rely on Etsy…" at bounding box center [766, 232] width 194 height 196
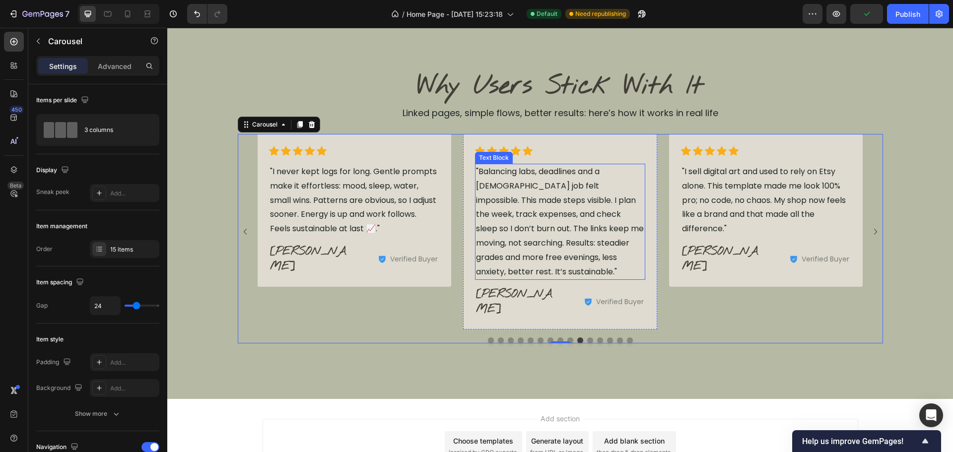
click at [614, 195] on p ""Balancing labs, deadlines and a part-time job felt impossible. This made steps…" at bounding box center [560, 222] width 168 height 114
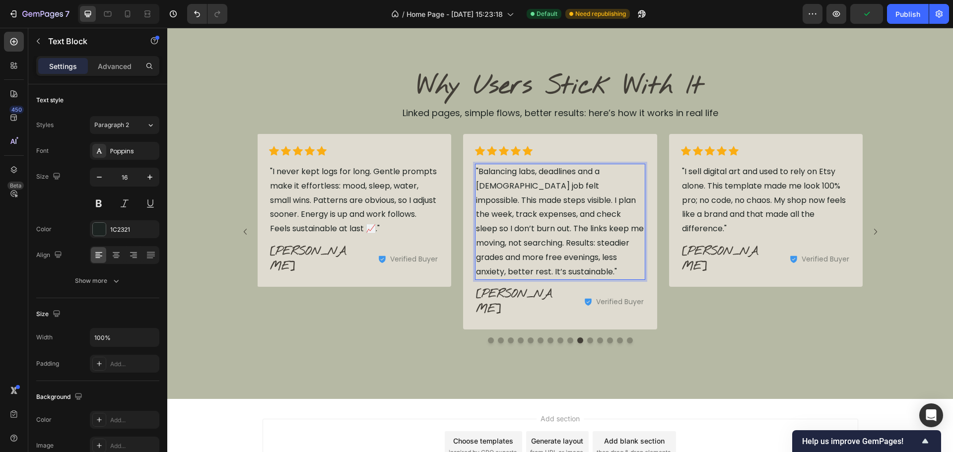
click at [624, 204] on p ""Balancing labs, deadlines and a part-time job felt impossible. This made steps…" at bounding box center [560, 222] width 168 height 114
click at [696, 305] on div "Icon Icon Icon Icon Icon Icon List "I sell digital art and used to rely on Etsy…" at bounding box center [766, 232] width 194 height 196
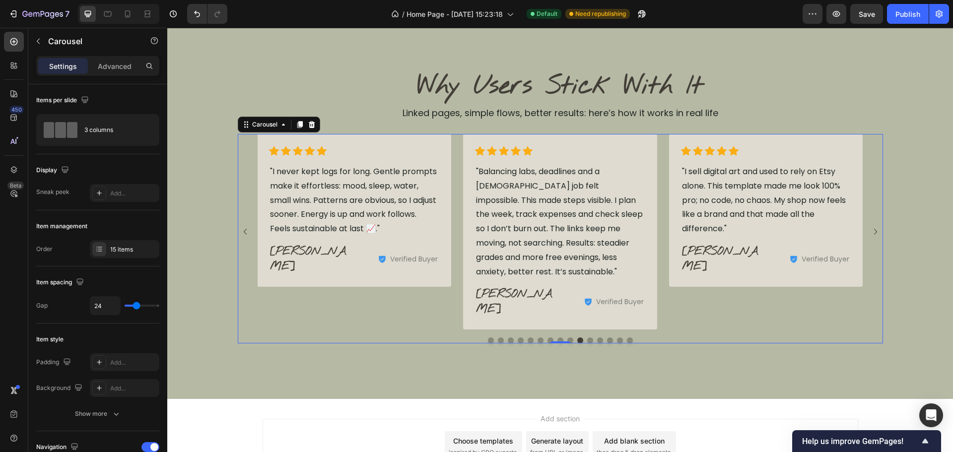
click at [875, 226] on icon "Carousel Next Arrow" at bounding box center [876, 232] width 12 height 12
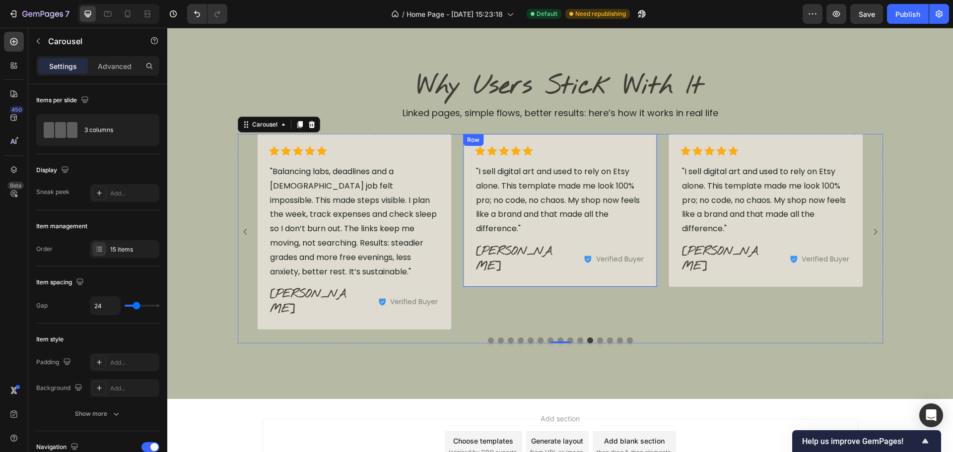
click at [493, 253] on p "Beau K." at bounding box center [517, 259] width 83 height 30
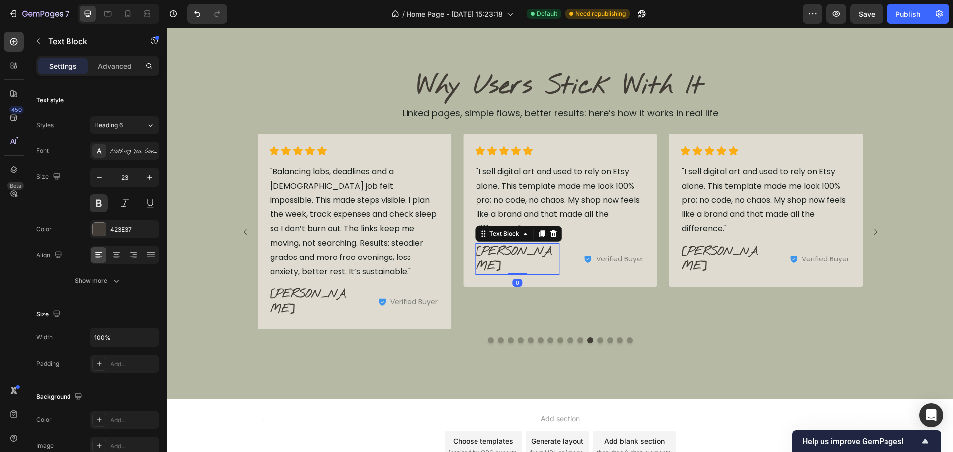
click at [493, 253] on p "Beau K." at bounding box center [517, 259] width 83 height 30
click at [593, 192] on p ""I sell digital art and used to rely on Etsy alone. This template made me look …" at bounding box center [560, 201] width 168 height 72
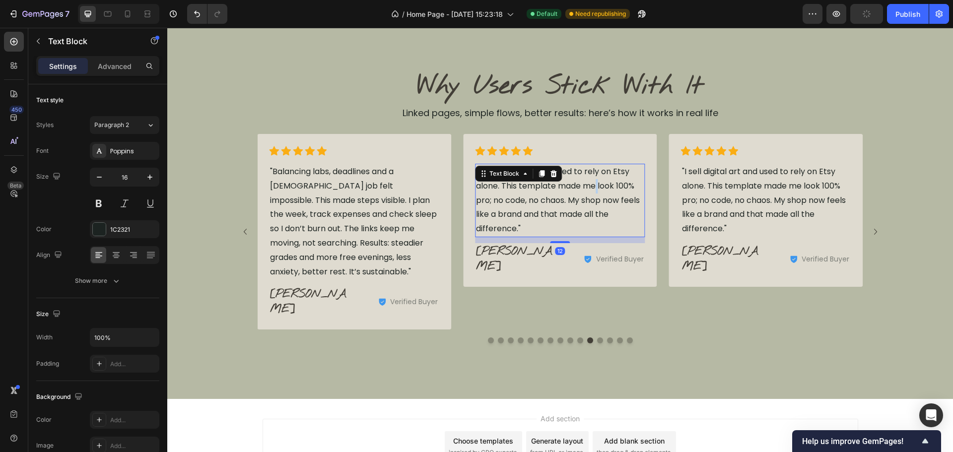
click at [593, 192] on p ""I sell digital art and used to rely on Etsy alone. This template made me look …" at bounding box center [560, 201] width 168 height 72
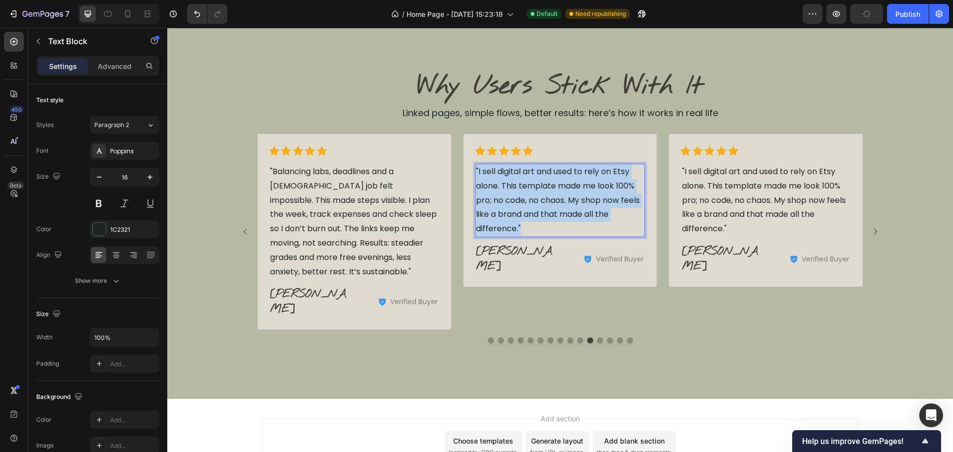
click at [593, 193] on p ""I sell digital art and used to rely on Etsy alone. This template made me look …" at bounding box center [560, 201] width 168 height 72
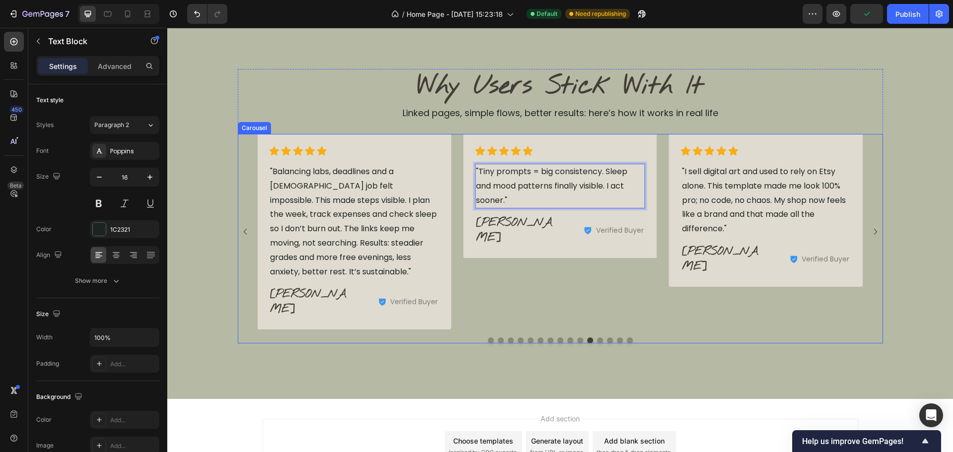
click at [592, 298] on div "Icon Icon Icon Icon Icon Icon List "Tiny prompts = big consistency. Sleep and m…" at bounding box center [560, 232] width 194 height 196
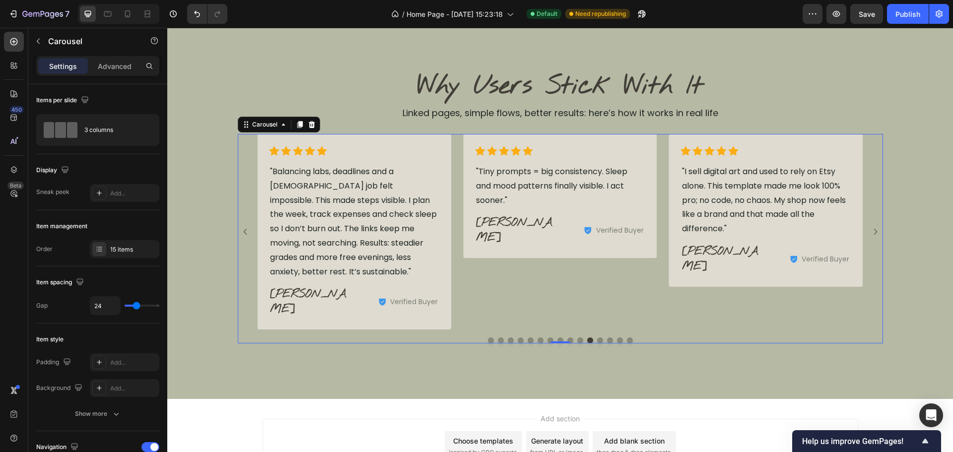
click at [875, 229] on icon "Carousel Next Arrow" at bounding box center [876, 232] width 3 height 6
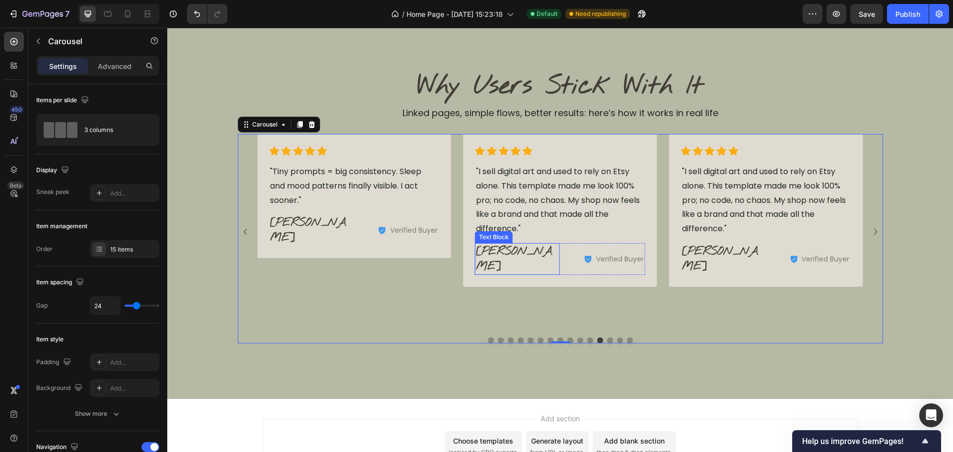
click at [479, 256] on p "Beau K." at bounding box center [517, 259] width 83 height 30
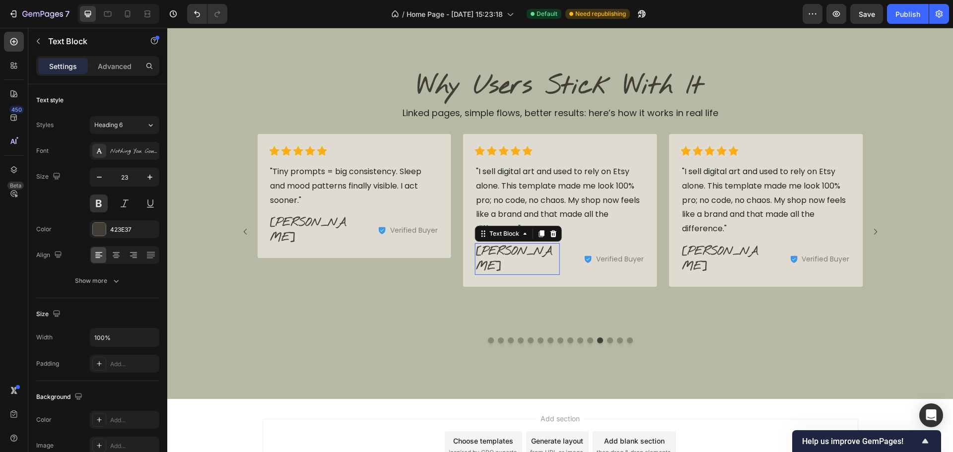
click at [479, 256] on p "Beau K." at bounding box center [517, 259] width 83 height 30
drag, startPoint x: 479, startPoint y: 256, endPoint x: 523, endPoint y: 259, distance: 44.8
click at [480, 255] on p "Beau K." at bounding box center [517, 259] width 83 height 30
click at [570, 224] on p ""I sell digital art and used to rely on Etsy alone. This template made me look …" at bounding box center [560, 201] width 168 height 72
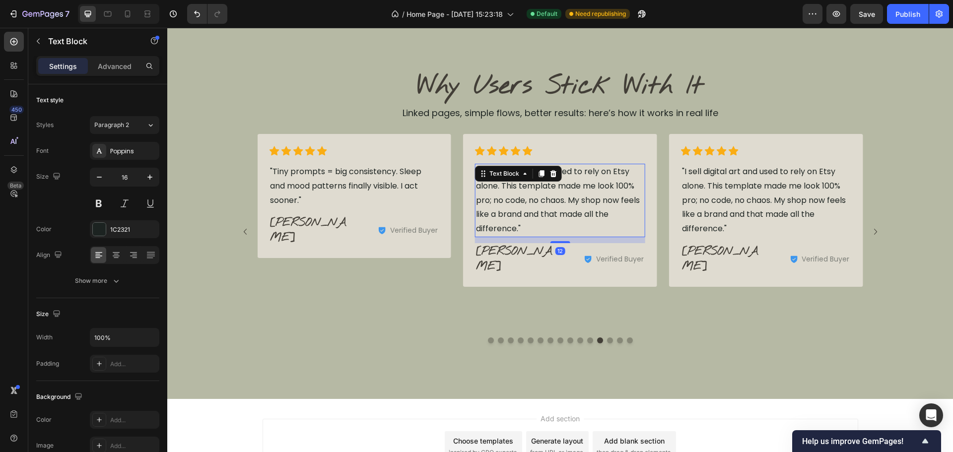
click at [571, 224] on p ""I sell digital art and used to rely on Etsy alone. This template made me look …" at bounding box center [560, 201] width 168 height 72
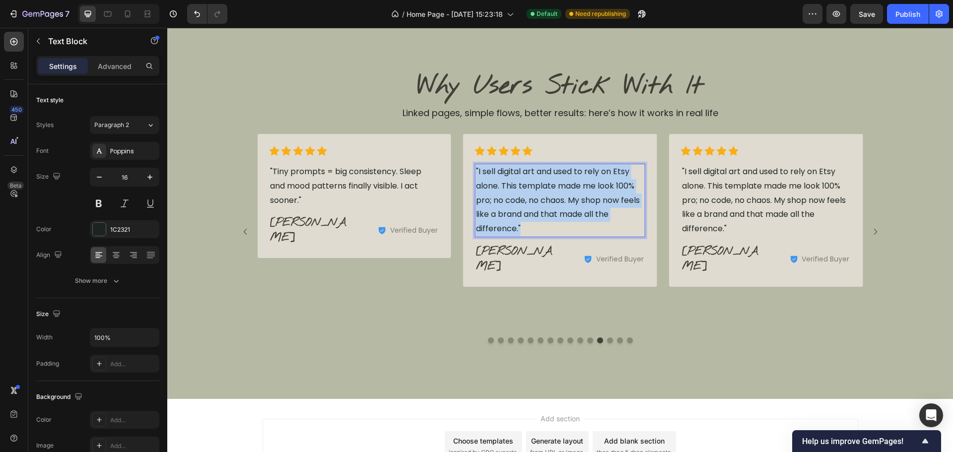
click at [571, 224] on p ""I sell digital art and used to rely on Etsy alone. This template made me look …" at bounding box center [560, 201] width 168 height 72
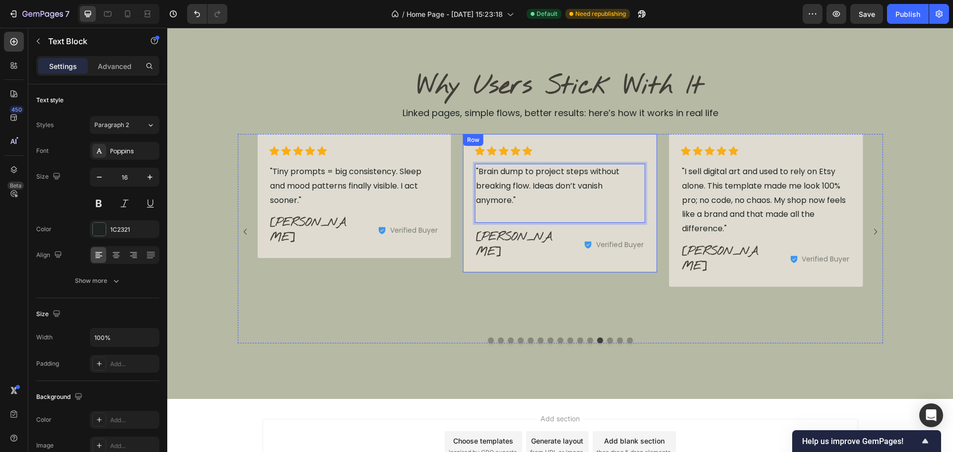
click at [496, 237] on strong "Harper J." at bounding box center [514, 244] width 76 height 30
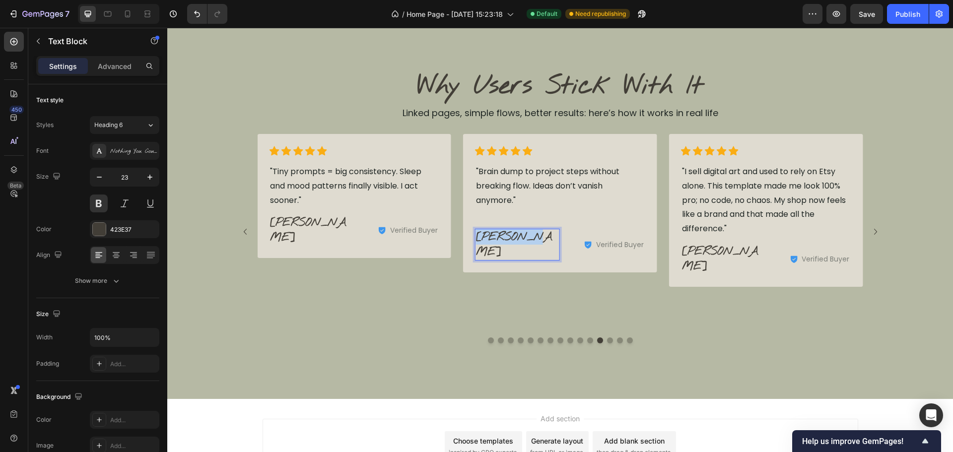
click at [496, 237] on strong "Harper J." at bounding box center [514, 244] width 76 height 30
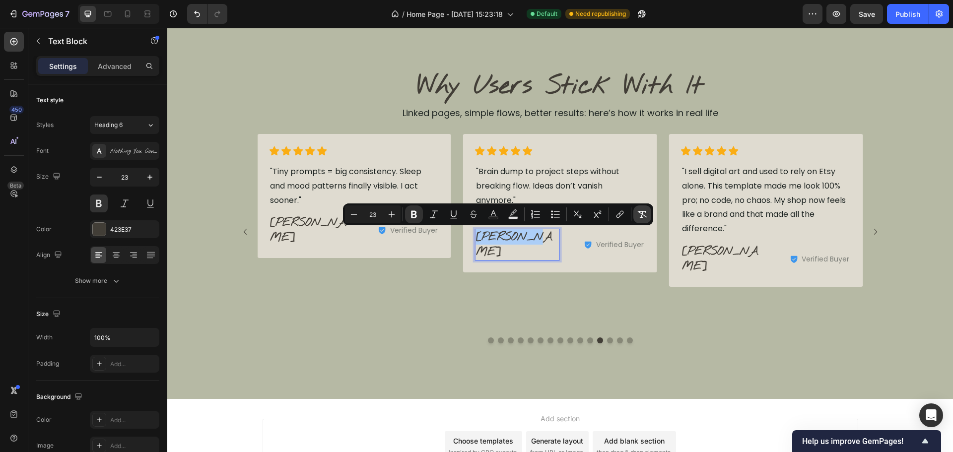
click at [640, 216] on icon "Editor contextual toolbar" at bounding box center [643, 215] width 10 height 10
click at [578, 311] on div "Icon Icon Icon Icon Icon Icon List "Brain dump to project steps without breakin…" at bounding box center [560, 232] width 194 height 196
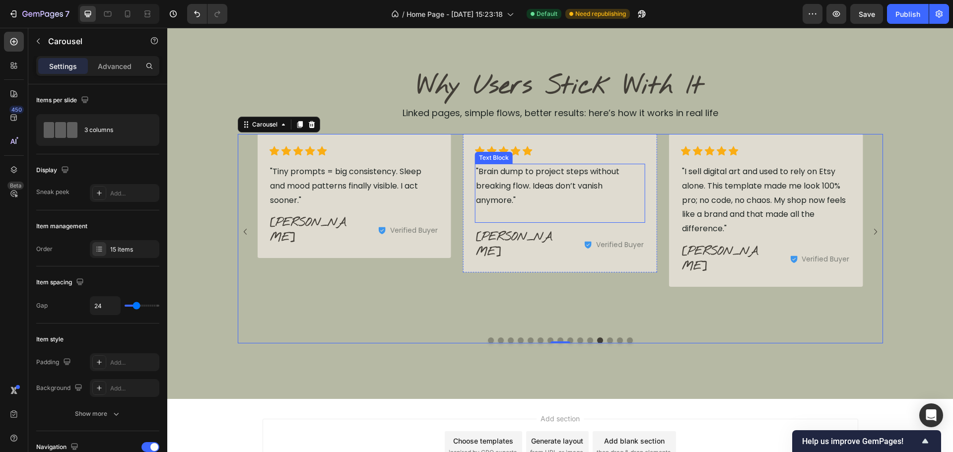
click at [563, 205] on p ""Brain dump to project steps without breaking flow. Ideas don’t vanish anymore."" at bounding box center [560, 193] width 168 height 57
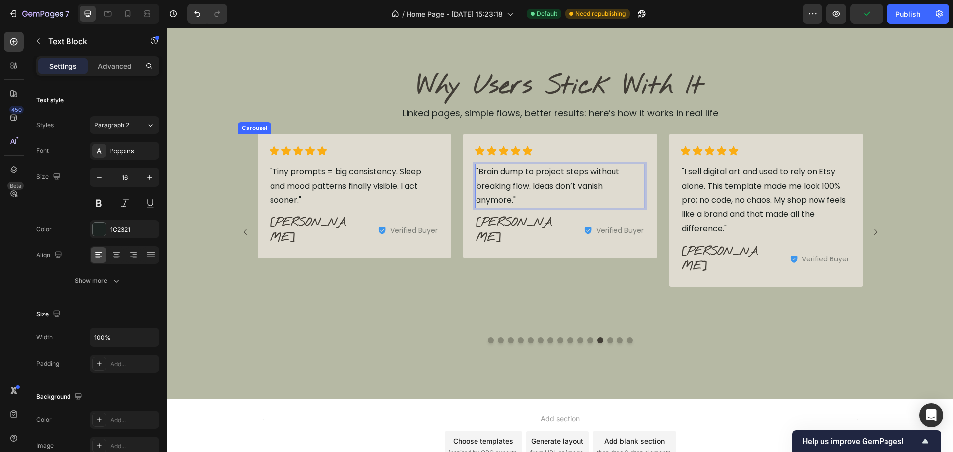
click at [582, 294] on div "Icon Icon Icon Icon Icon Icon List "Brain dump to project steps without breakin…" at bounding box center [560, 232] width 194 height 196
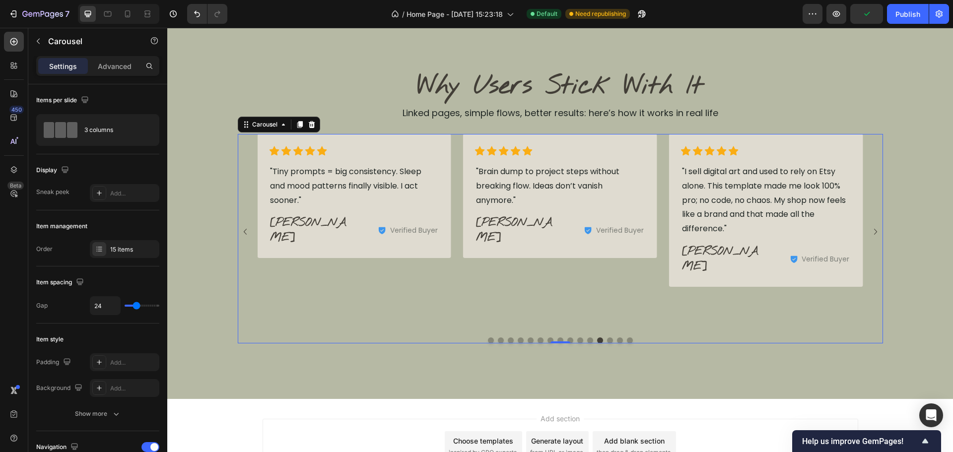
click at [875, 226] on icon "Carousel Next Arrow" at bounding box center [876, 232] width 12 height 12
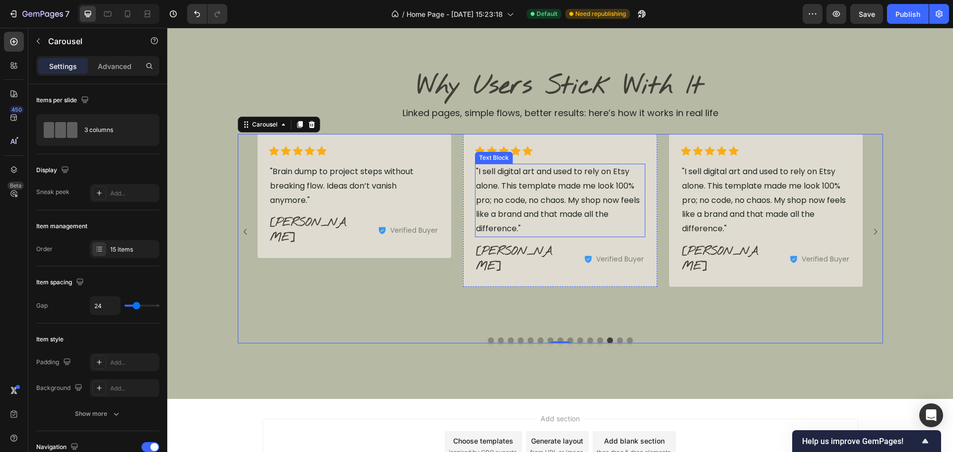
click at [616, 210] on p ""I sell digital art and used to rely on Etsy alone. This template made me look …" at bounding box center [560, 201] width 168 height 72
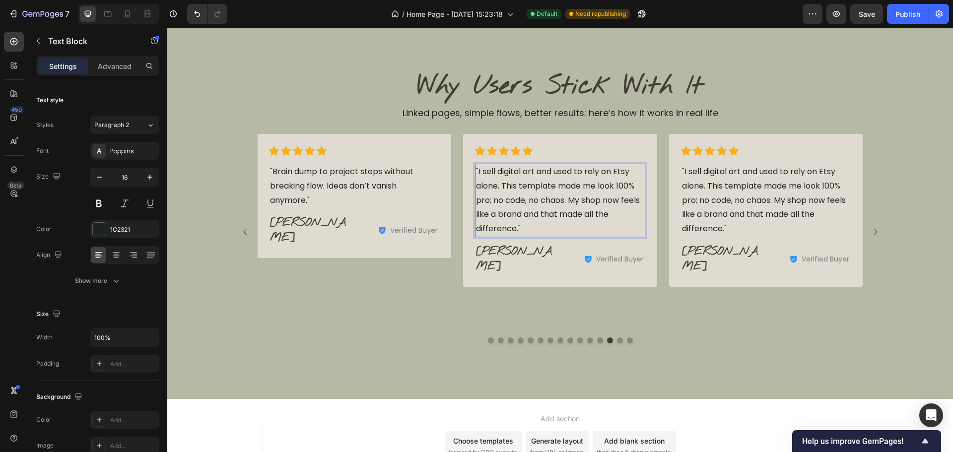
click at [616, 210] on p ""I sell digital art and used to rely on Etsy alone. This template made me look …" at bounding box center [560, 201] width 168 height 72
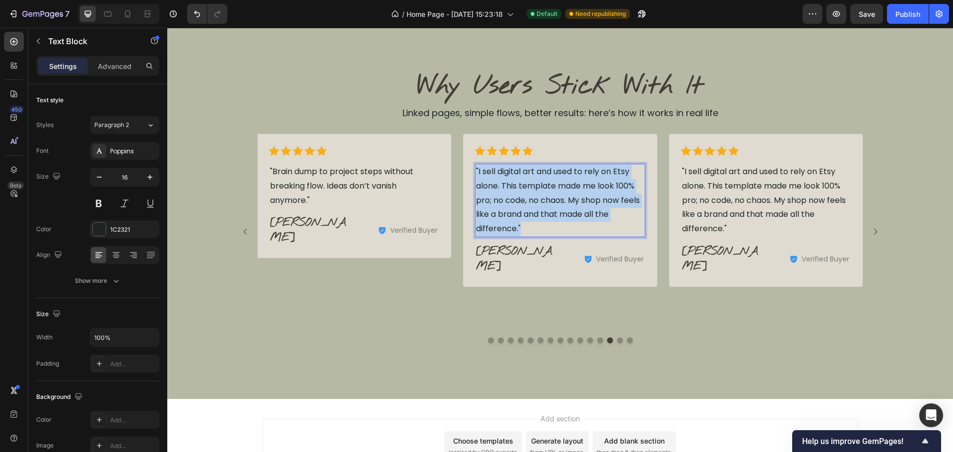
click at [616, 210] on p ""I sell digital art and used to rely on Etsy alone. This template made me look …" at bounding box center [560, 201] width 168 height 72
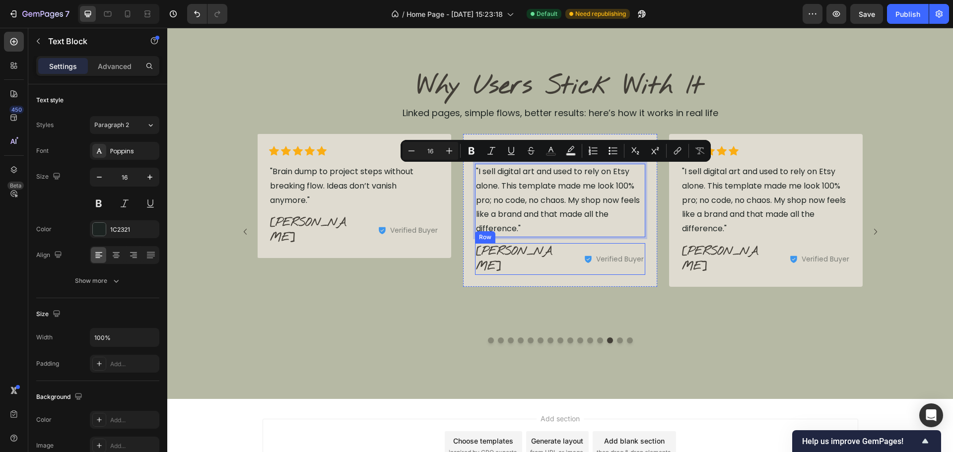
drag, startPoint x: 508, startPoint y: 236, endPoint x: 498, endPoint y: 253, distance: 19.4
click at [506, 241] on div "Icon Icon Icon Icon Icon Icon List "I sell digital art and used to rely on Etsy…" at bounding box center [560, 210] width 170 height 129
click at [485, 263] on div "Icon Icon Icon Icon Icon Icon List "I sell digital art and used to rely on Etsy…" at bounding box center [560, 210] width 194 height 153
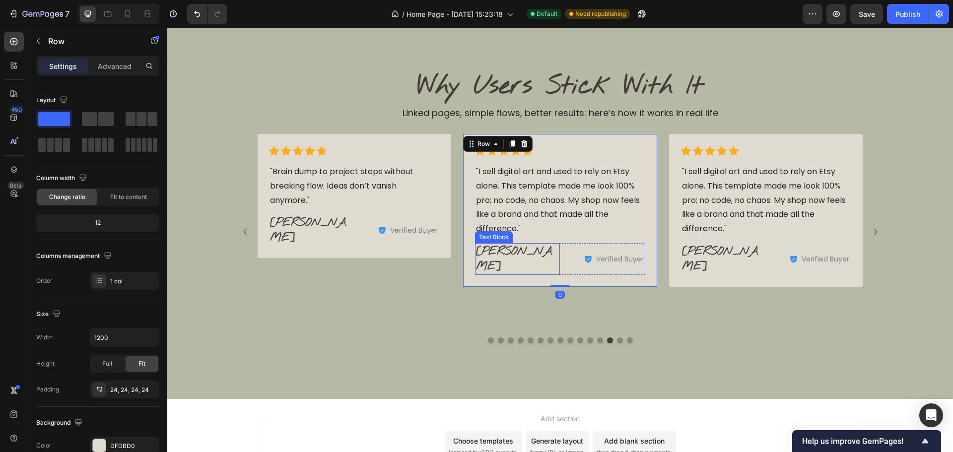
click at [498, 249] on p "Beau K." at bounding box center [517, 259] width 83 height 30
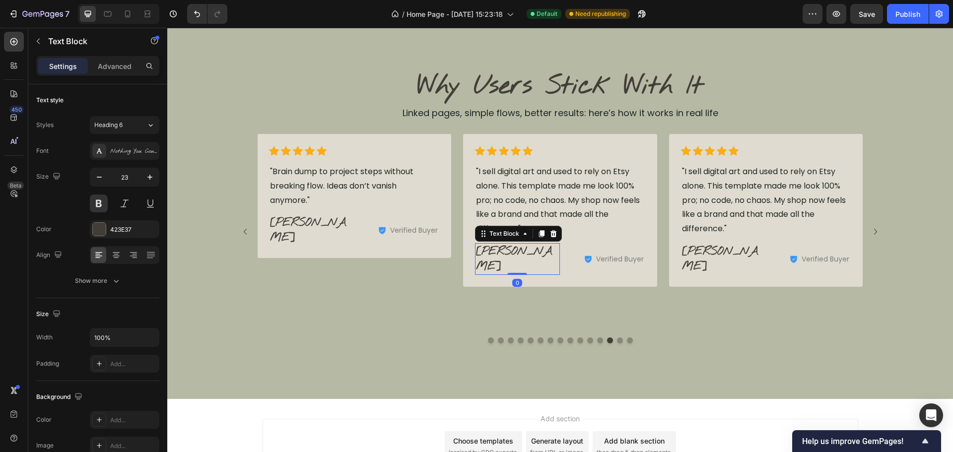
click at [498, 249] on p "Beau K." at bounding box center [517, 259] width 83 height 30
click at [566, 206] on p ""I sell digital art and used to rely on Etsy alone. This template made me look …" at bounding box center [560, 201] width 168 height 72
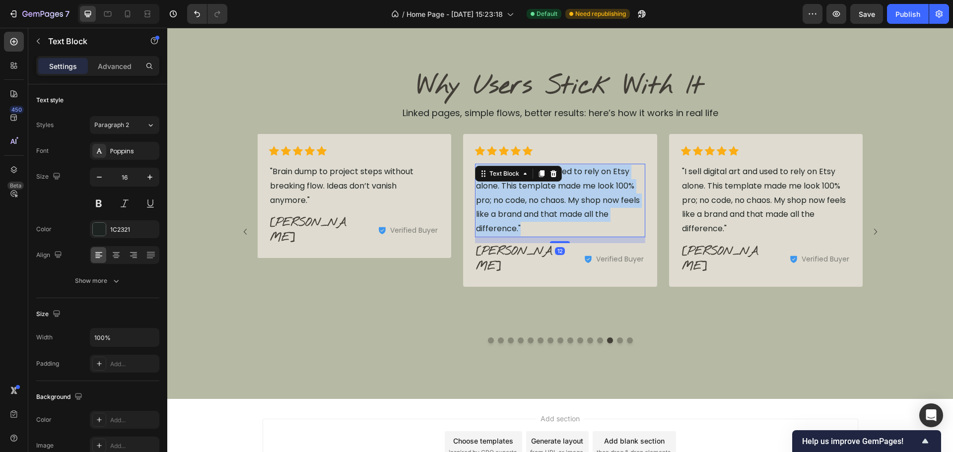
click at [567, 206] on p ""I sell digital art and used to rely on Etsy alone. This template made me look …" at bounding box center [560, 201] width 168 height 72
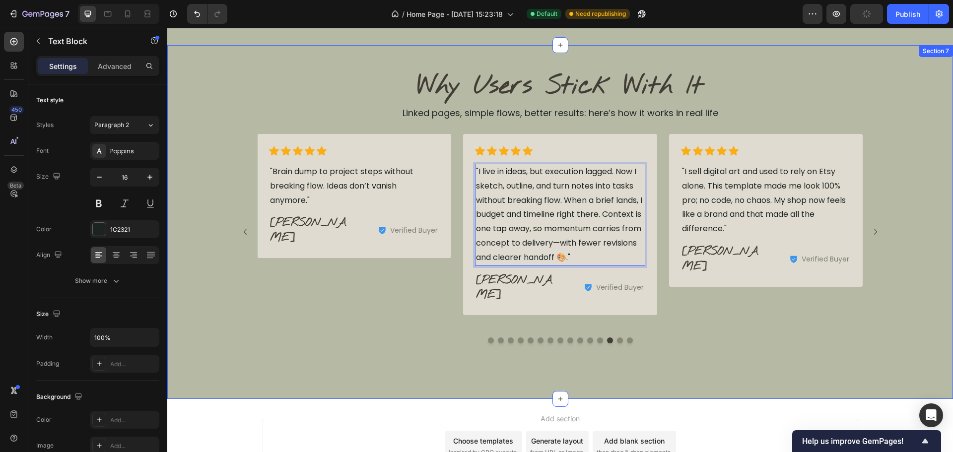
click at [690, 330] on div "Why Users Stick With It Heading Linked pages, simple flows, better results: her…" at bounding box center [560, 222] width 786 height 354
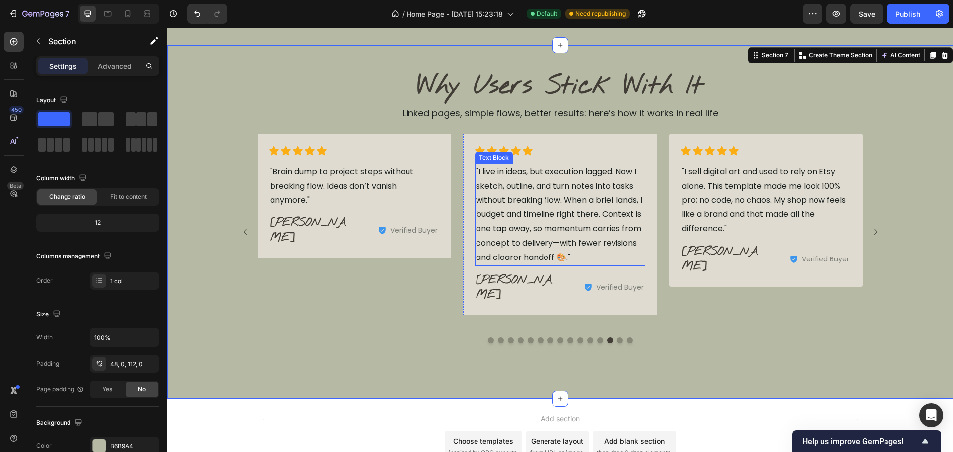
click at [551, 188] on p ""I live in ideas, but execution lagged. Now I sketch, outline, and turn notes i…" at bounding box center [560, 215] width 168 height 100
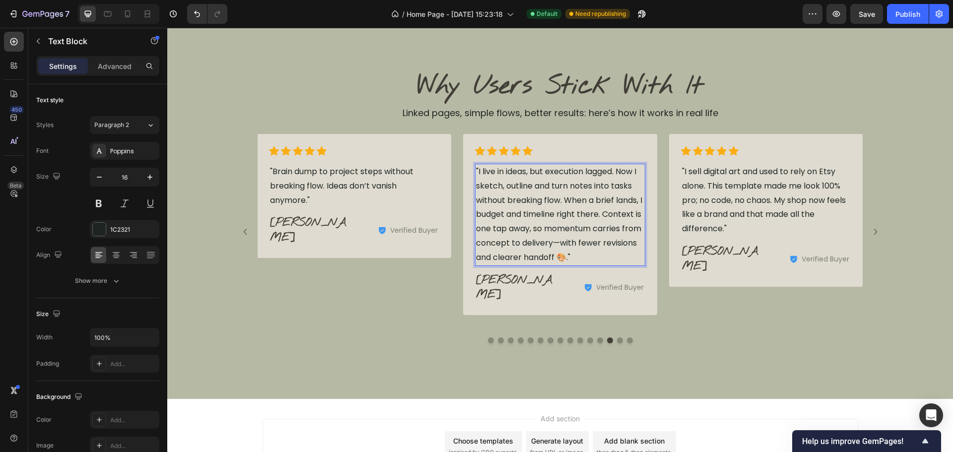
click at [574, 240] on p ""I live in ideas, but execution lagged. Now I sketch, outline and turn notes in…" at bounding box center [560, 215] width 168 height 100
click at [874, 227] on icon "Carousel Next Arrow" at bounding box center [876, 232] width 12 height 12
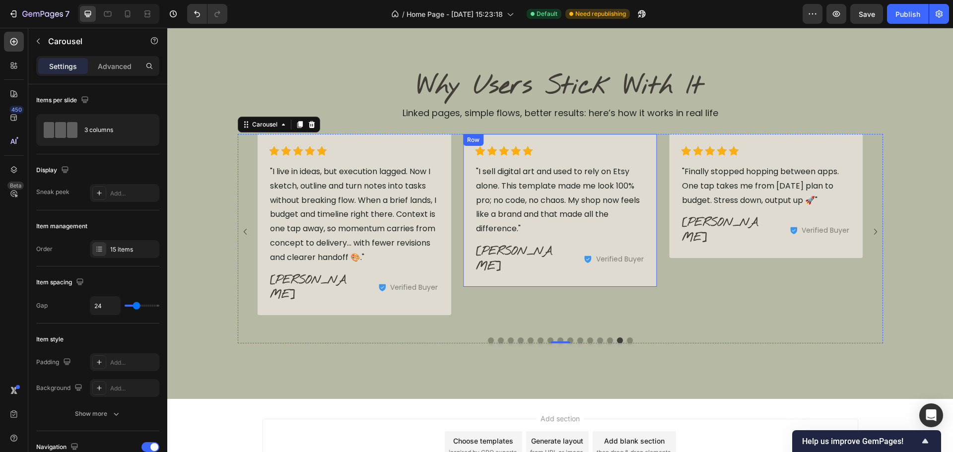
click at [502, 253] on p "Beau K." at bounding box center [517, 259] width 83 height 30
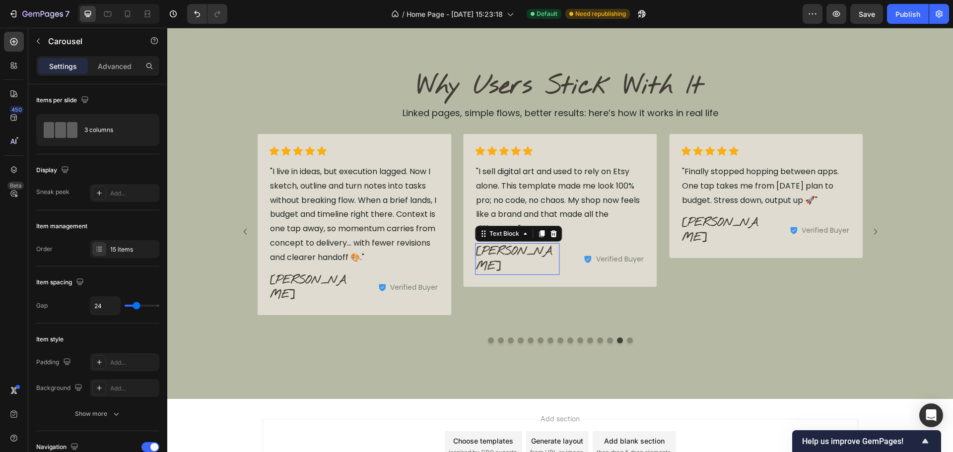
click at [502, 253] on p "Beau K." at bounding box center [517, 259] width 83 height 30
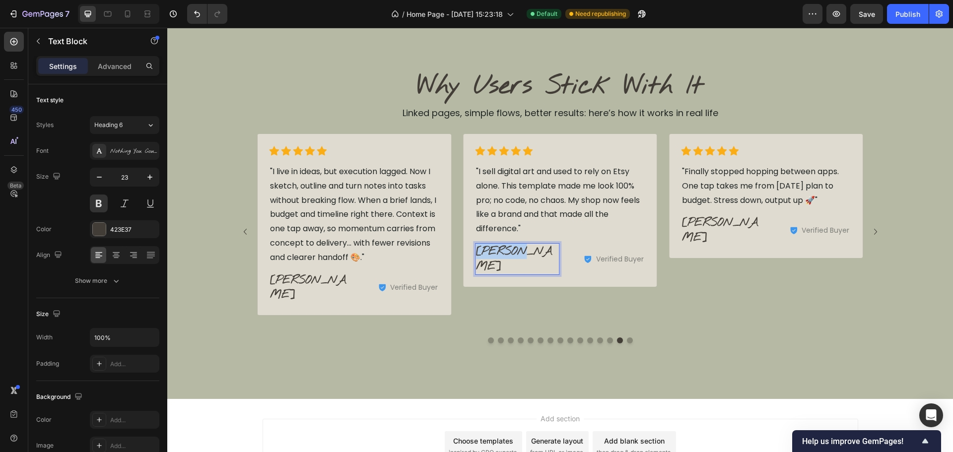
click at [502, 253] on p "Beau K." at bounding box center [517, 259] width 83 height 30
click at [572, 200] on p ""I sell digital art and used to rely on Etsy alone. This template made me look …" at bounding box center [560, 201] width 168 height 72
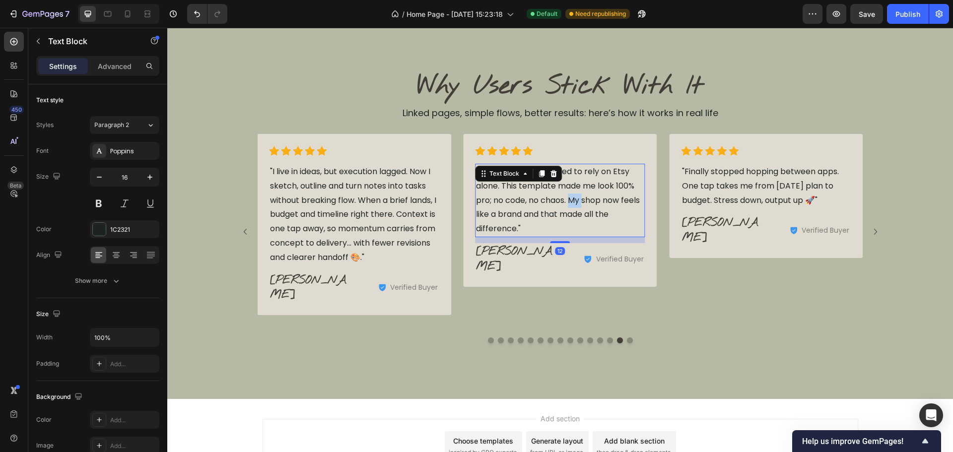
click at [572, 200] on p ""I sell digital art and used to rely on Etsy alone. This template made me look …" at bounding box center [560, 201] width 168 height 72
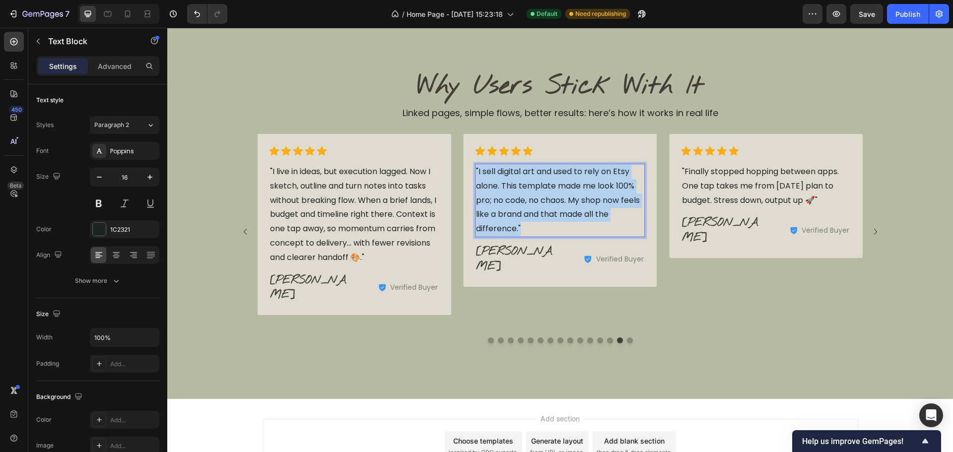
click at [572, 200] on p ""I sell digital art and used to rely on Etsy alone. This template made me look …" at bounding box center [560, 201] width 168 height 72
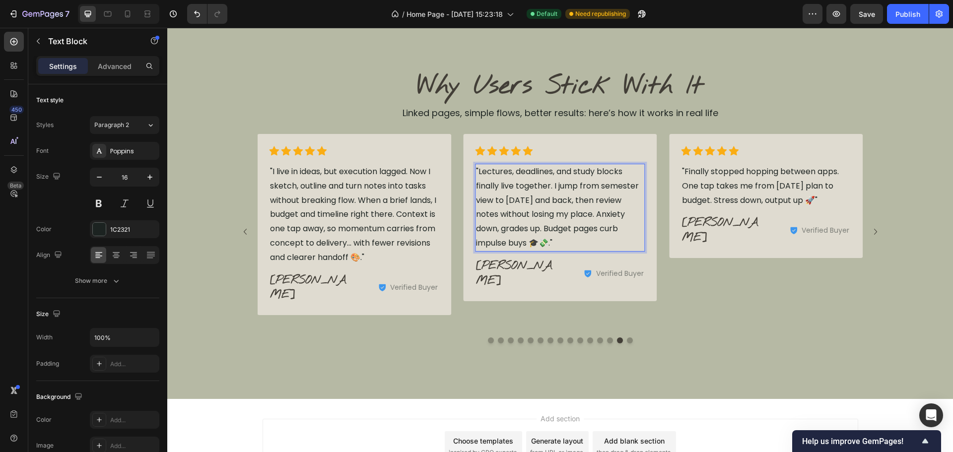
drag, startPoint x: 534, startPoint y: 170, endPoint x: 548, endPoint y: 175, distance: 14.3
click at [536, 171] on p ""Lectures, deadlines, and study blocks finally live together. I jump from semes…" at bounding box center [560, 208] width 168 height 86
click at [551, 174] on p ""Lectures, deadlines, and study blocks finally live together. I jump from semes…" at bounding box center [560, 208] width 168 height 86
click at [724, 269] on div "Icon Icon Icon Icon Icon Icon List "Finally stopped hopping between apps. One t…" at bounding box center [766, 232] width 194 height 196
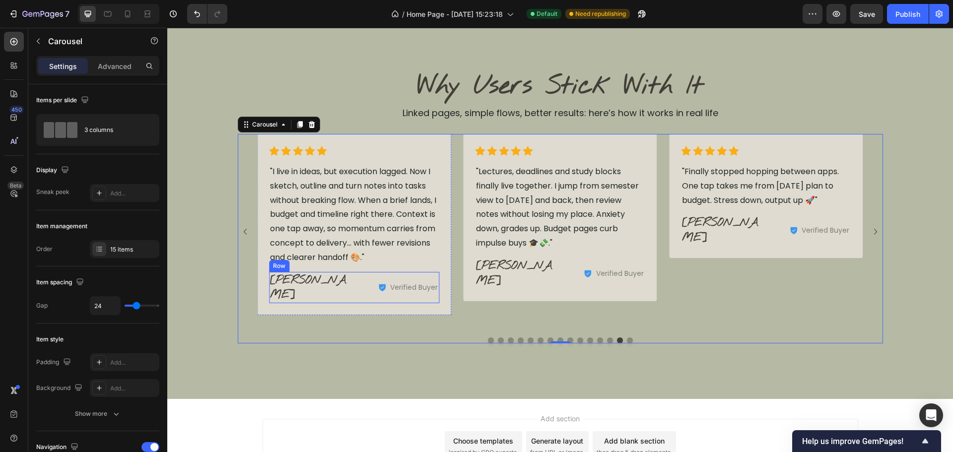
click at [333, 280] on div "Sienna R. Text Block Verified Buyer Item List Row" at bounding box center [354, 288] width 170 height 32
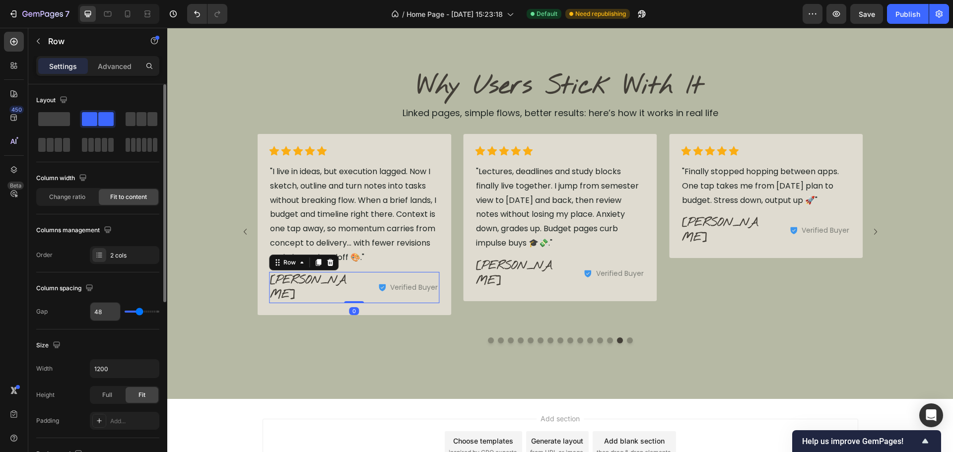
click at [103, 312] on input "48" at bounding box center [105, 312] width 30 height 18
type input "3"
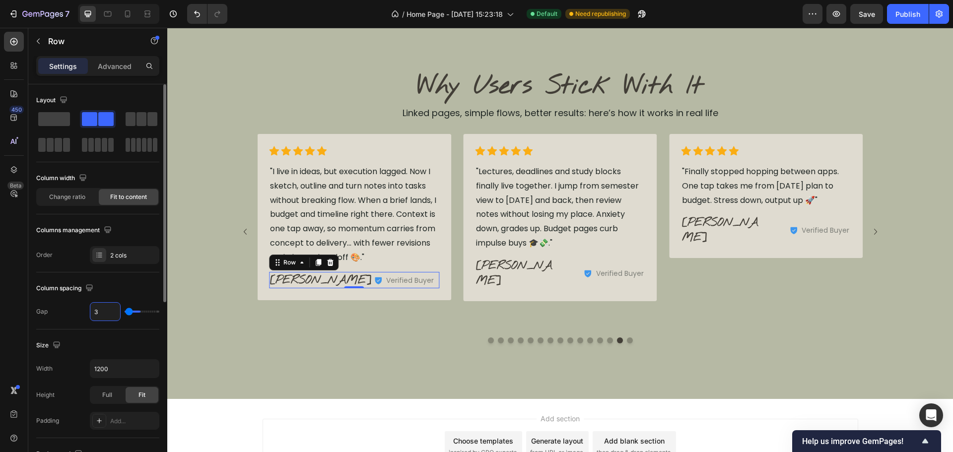
type input "32"
click at [98, 313] on input "32" at bounding box center [105, 312] width 30 height 18
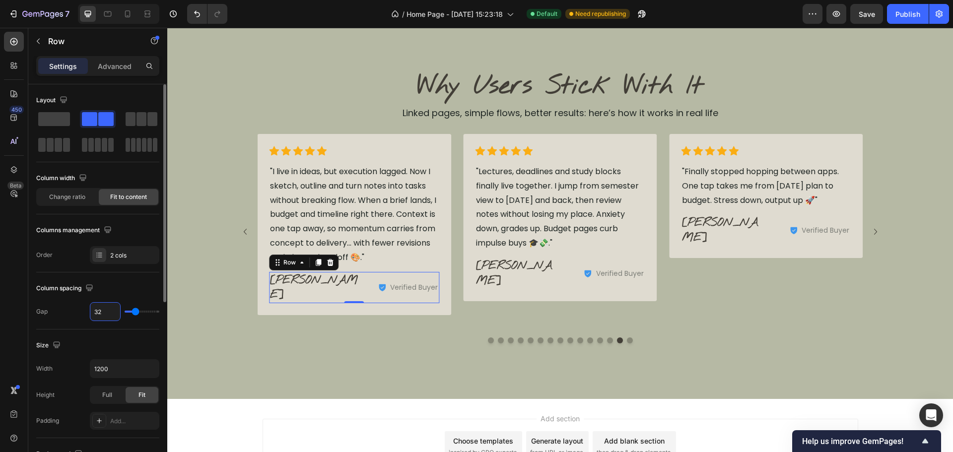
type input "2"
type input "24"
click at [294, 320] on div "Icon Icon Icon Icon Icon Icon List "Finally stopped hopping between apps. One t…" at bounding box center [561, 239] width 646 height 210
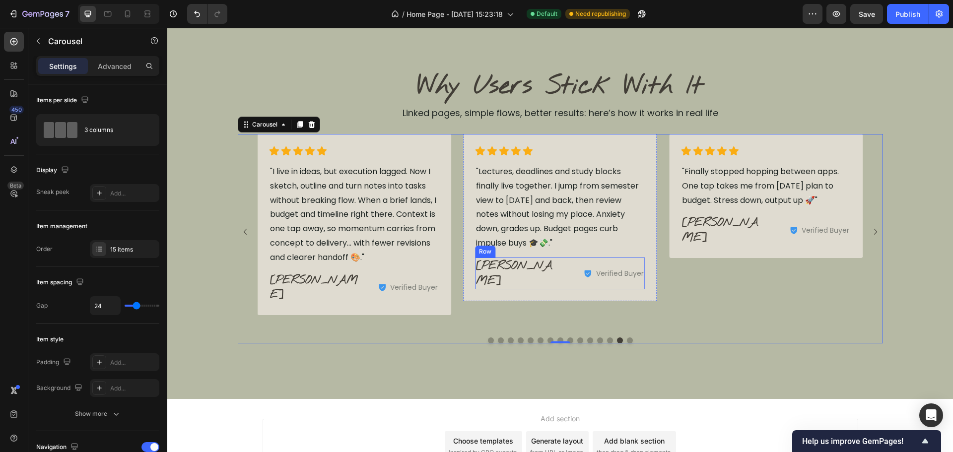
click at [534, 266] on div "Liam O. Text Block Verified Buyer Item List Row" at bounding box center [560, 274] width 170 height 32
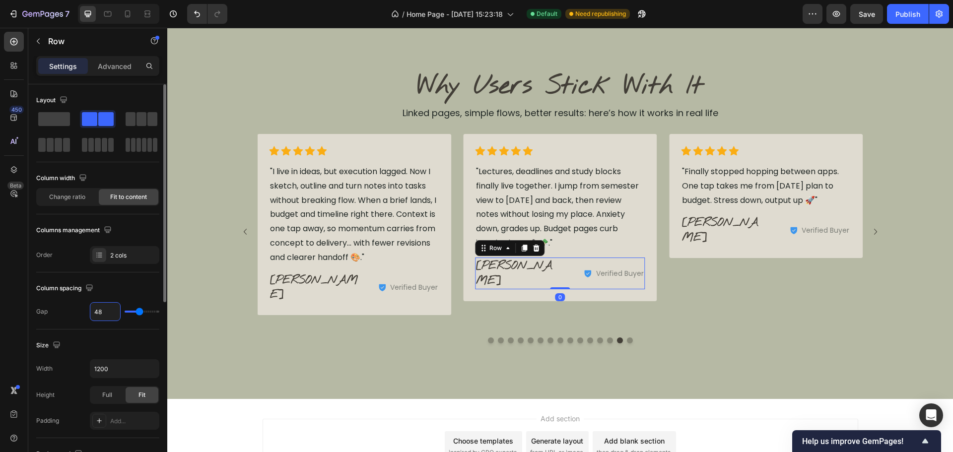
click at [99, 317] on input "48" at bounding box center [105, 312] width 30 height 18
type input "2"
type input "24"
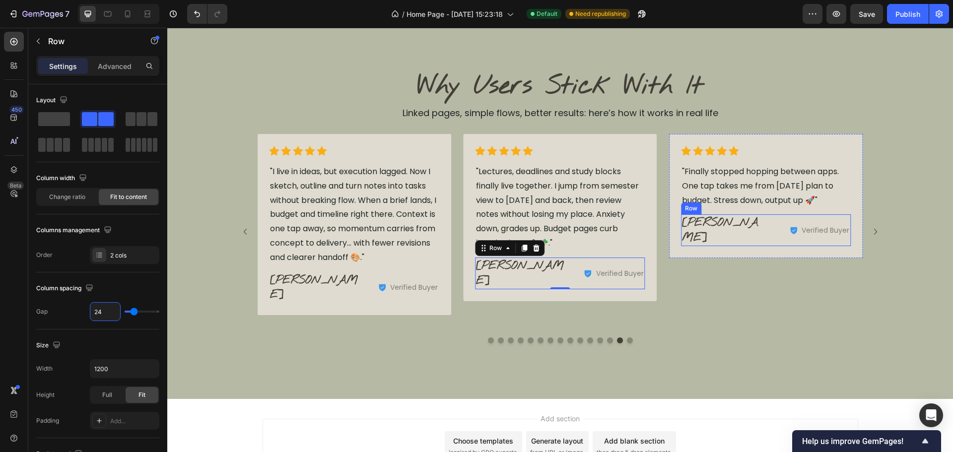
click at [765, 226] on div "Mason Wright Text Block Verified Buyer Item List Row" at bounding box center [766, 231] width 170 height 32
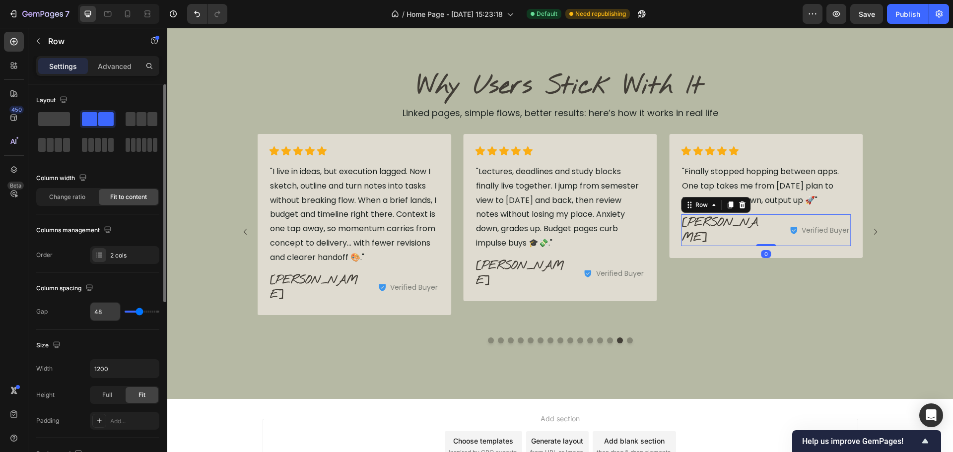
click at [111, 315] on input "48" at bounding box center [105, 312] width 30 height 18
type input "2"
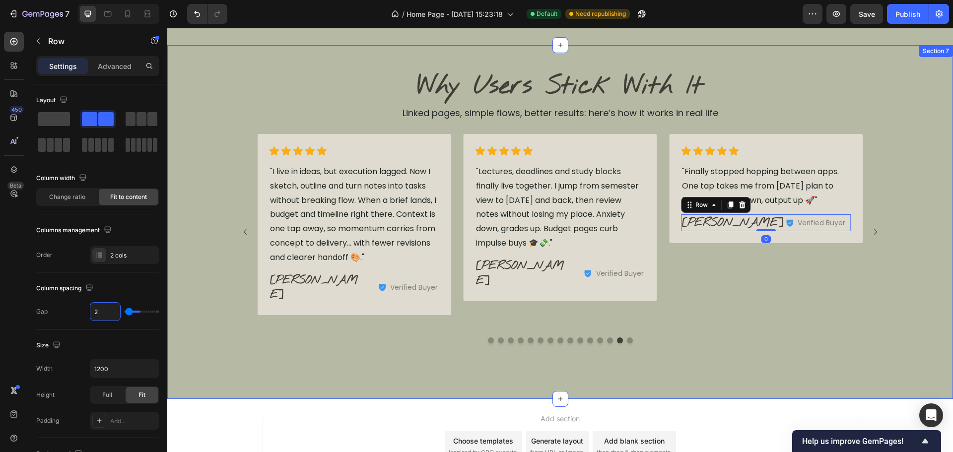
type input "24"
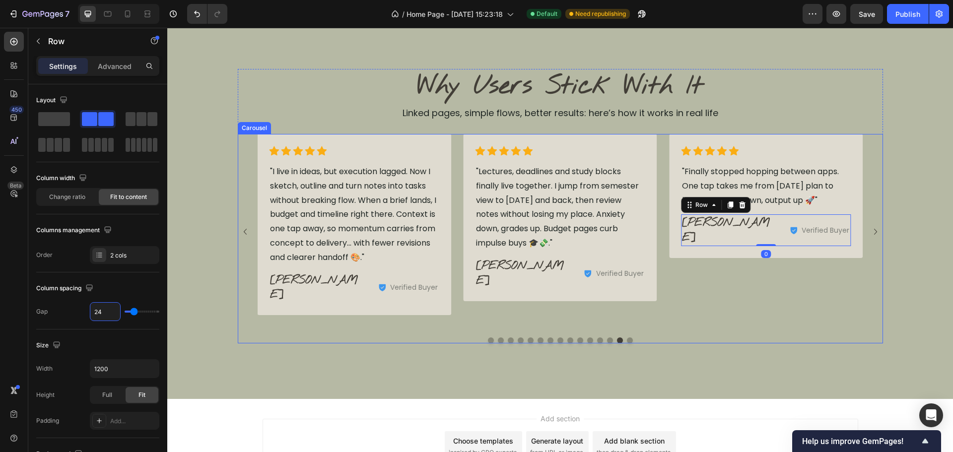
click at [862, 224] on div "Icon Icon Icon Icon Icon Icon List "Finally stopped hopping between apps. One t…" at bounding box center [561, 232] width 646 height 196
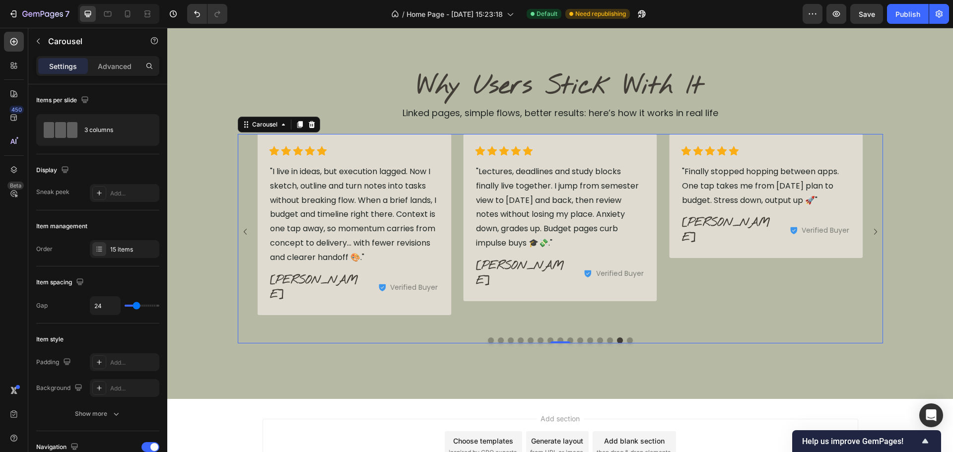
click at [870, 226] on icon "Carousel Next Arrow" at bounding box center [876, 232] width 12 height 12
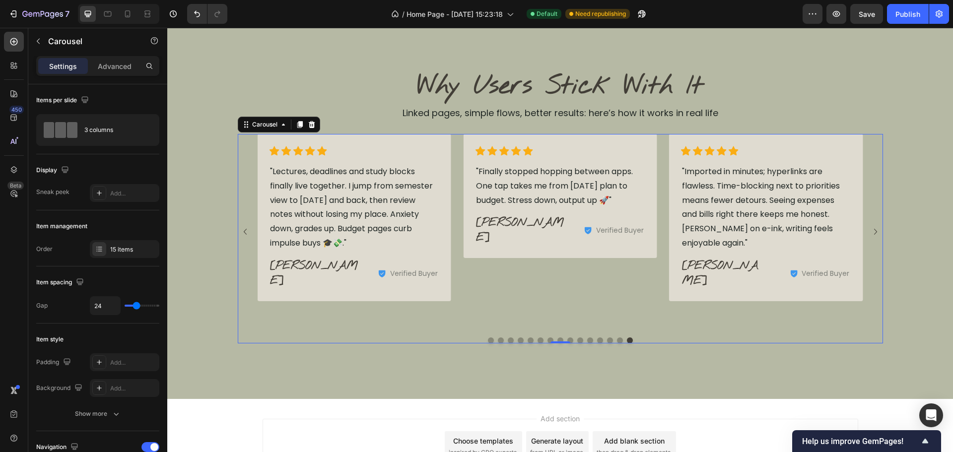
click at [870, 226] on icon "Carousel Next Arrow" at bounding box center [876, 232] width 12 height 12
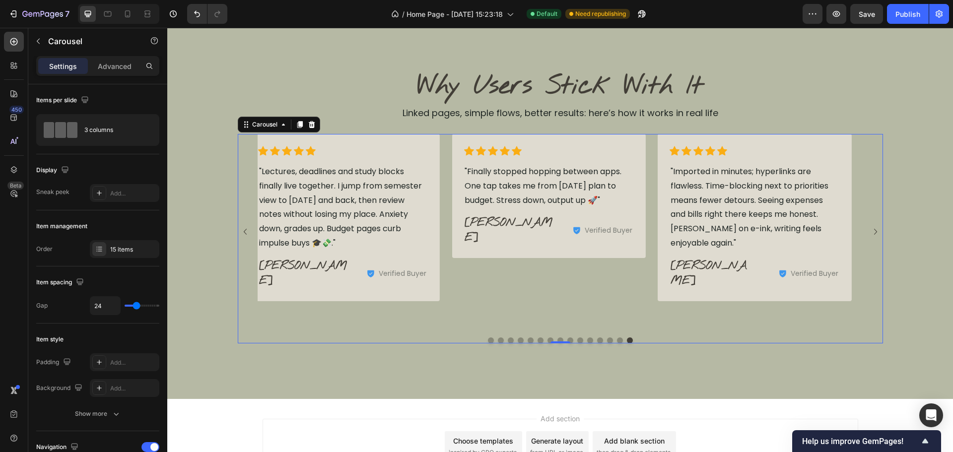
click at [870, 226] on icon "Carousel Next Arrow" at bounding box center [876, 232] width 12 height 12
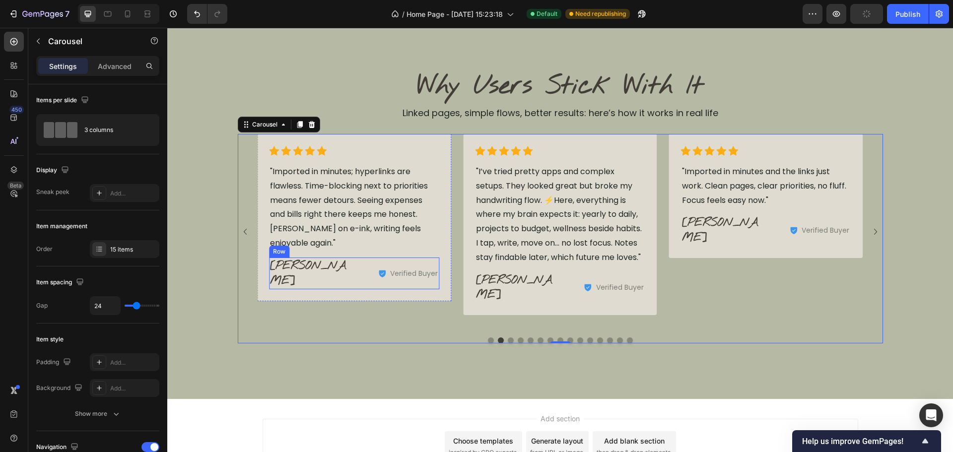
click at [359, 267] on div "Eliza Carter Text Block Verified Buyer Item List Row" at bounding box center [354, 274] width 170 height 32
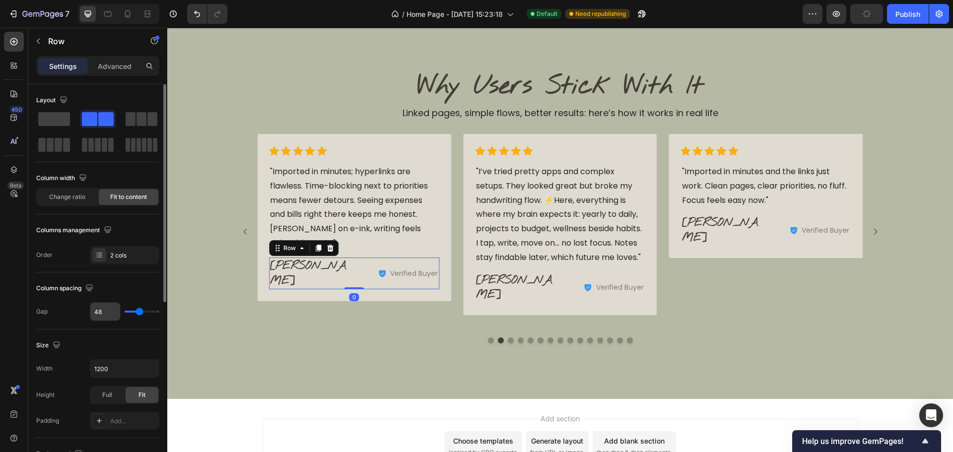
click at [111, 310] on input "48" at bounding box center [105, 312] width 30 height 18
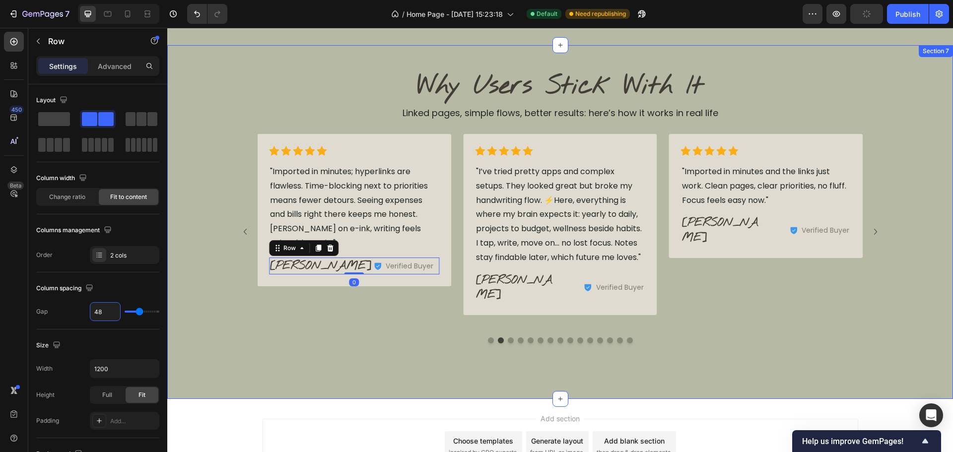
type input "2"
type input "24"
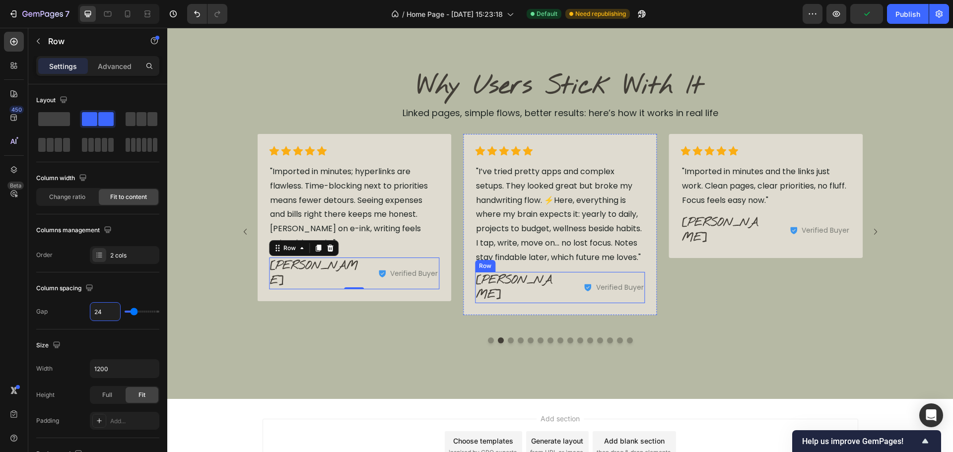
click at [557, 296] on div "Oliver Shaw Text Block Verified Buyer Item List Row" at bounding box center [560, 288] width 170 height 32
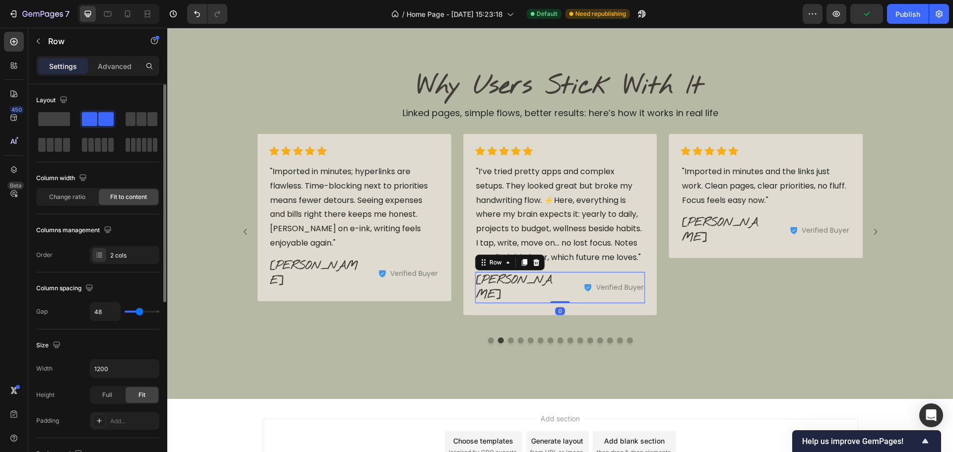
click at [85, 314] on div "Gap 48" at bounding box center [97, 311] width 123 height 19
click at [101, 312] on input "48" at bounding box center [105, 312] width 30 height 18
type input "2"
type input "24"
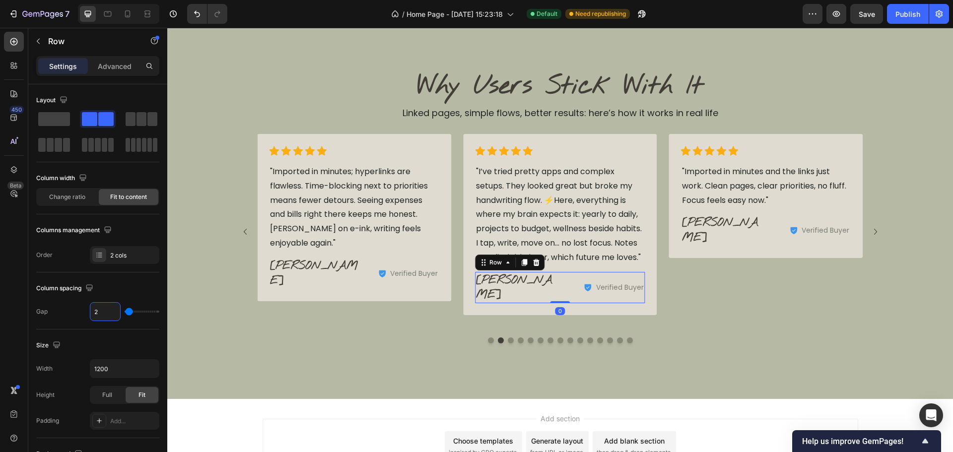
type input "24"
click at [745, 225] on div "Phoebe L. Text Block Verified Buyer Item List Row" at bounding box center [766, 231] width 170 height 32
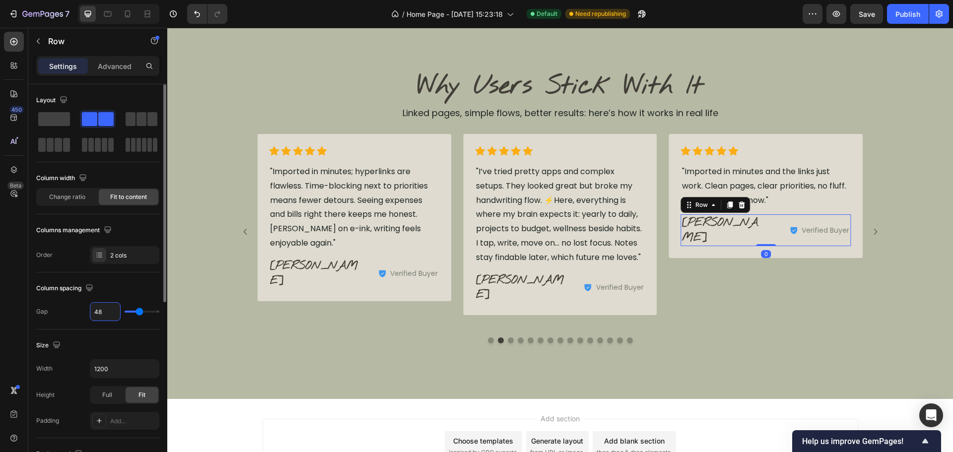
click at [101, 310] on input "48" at bounding box center [105, 312] width 30 height 18
type input "2"
type input "24"
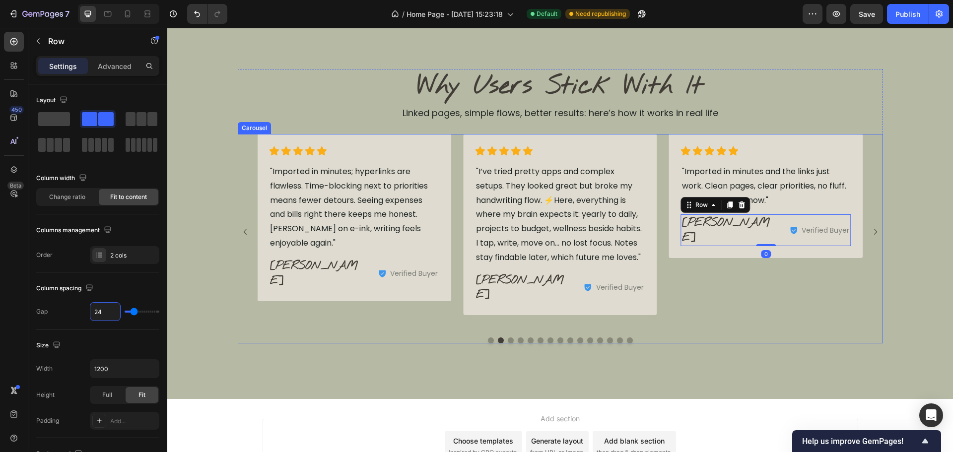
click at [874, 227] on icon "Carousel Next Arrow" at bounding box center [876, 232] width 12 height 12
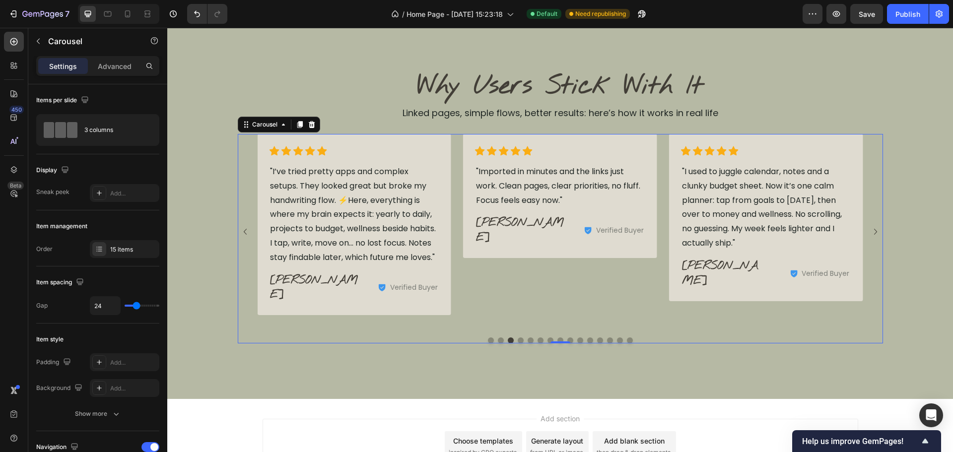
click at [874, 227] on icon "Carousel Next Arrow" at bounding box center [876, 232] width 12 height 12
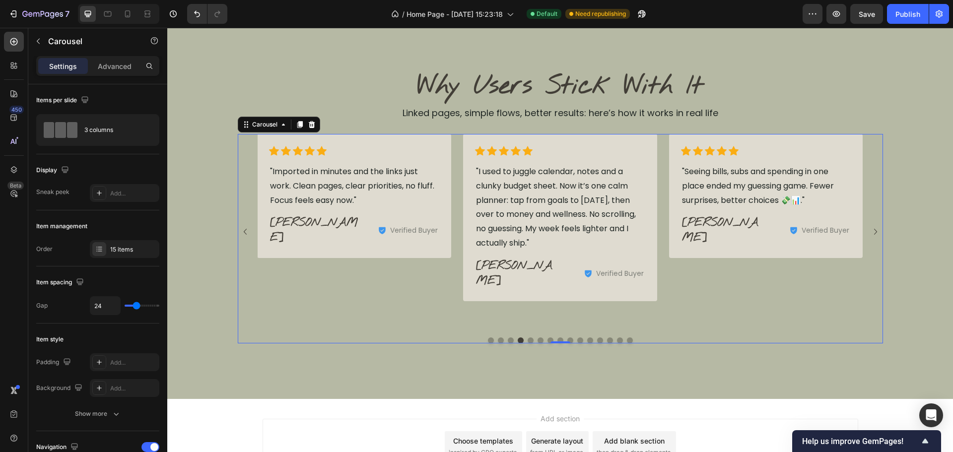
click at [874, 227] on icon "Carousel Next Arrow" at bounding box center [876, 232] width 12 height 12
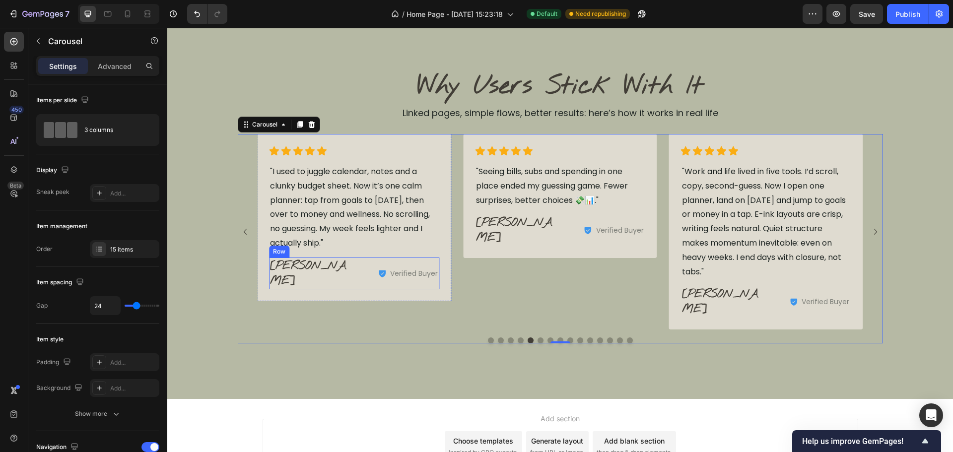
click at [328, 268] on div "Caleb M. Text Block Verified Buyer Item List Row" at bounding box center [354, 274] width 170 height 32
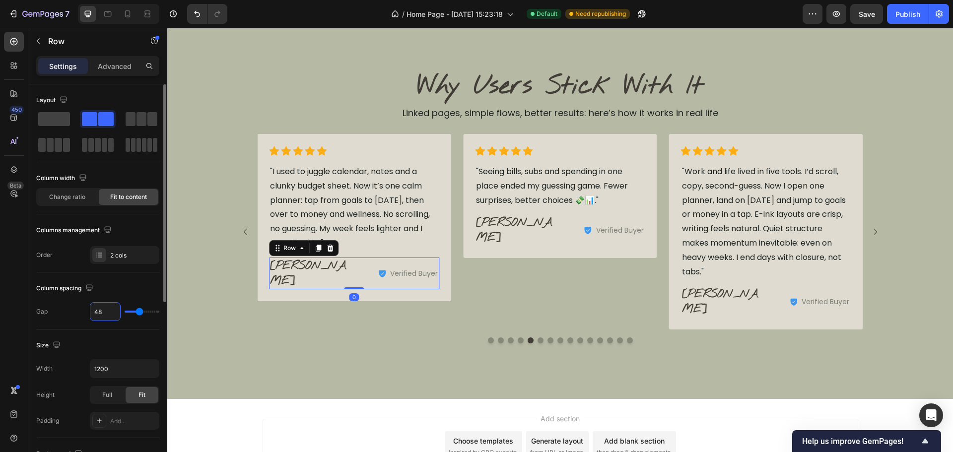
drag, startPoint x: 97, startPoint y: 309, endPoint x: 105, endPoint y: 311, distance: 8.2
click at [97, 309] on input "48" at bounding box center [105, 312] width 30 height 18
type input "2"
type input "24"
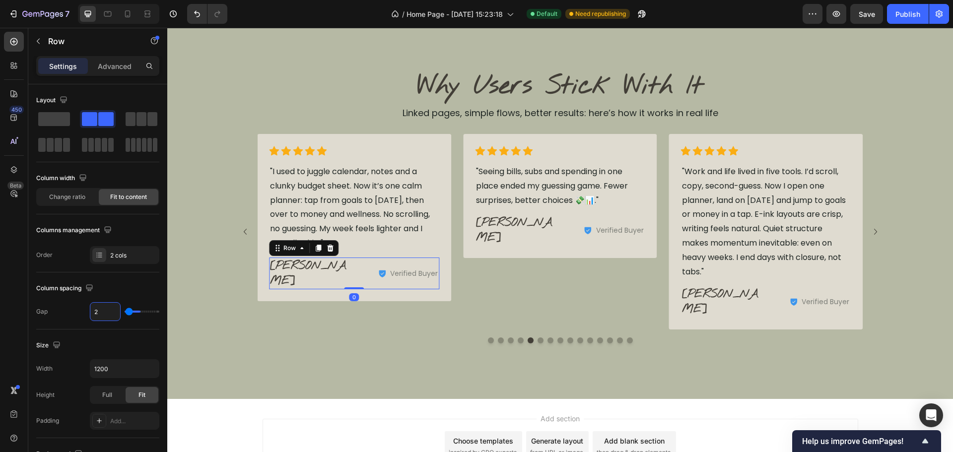
type input "24"
click at [553, 224] on div "Connor Reid Text Block Verified Buyer Item List Row" at bounding box center [560, 231] width 170 height 32
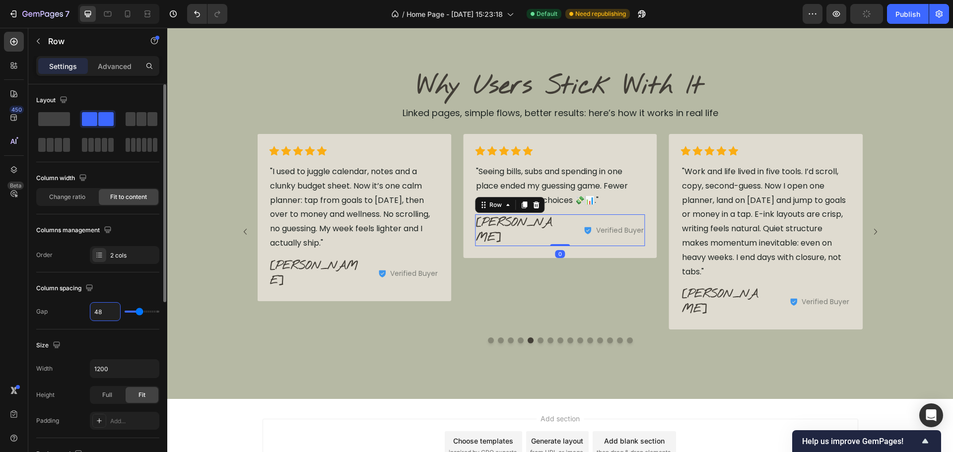
click at [108, 314] on input "48" at bounding box center [105, 312] width 30 height 18
type input "2"
type input "24"
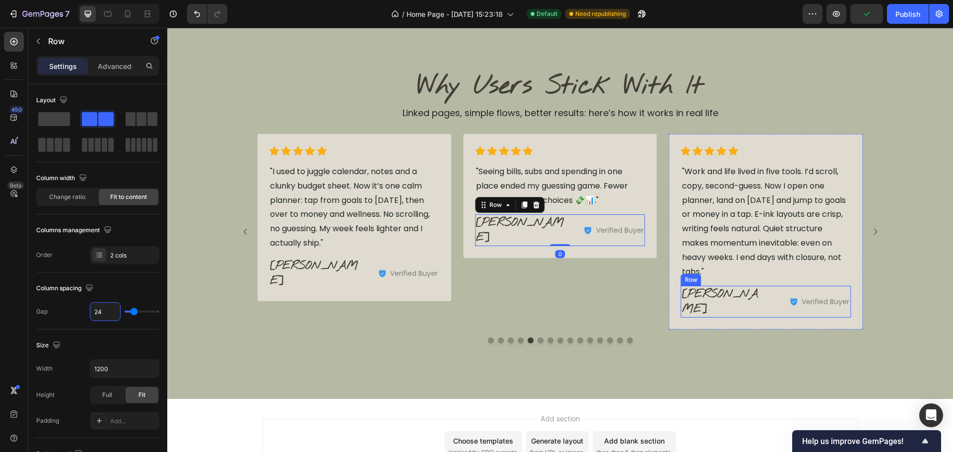
drag, startPoint x: 735, startPoint y: 294, endPoint x: 512, endPoint y: 349, distance: 229.5
click at [736, 294] on div "Zoë M. Text Block Verified Buyer Item List Row" at bounding box center [766, 302] width 170 height 32
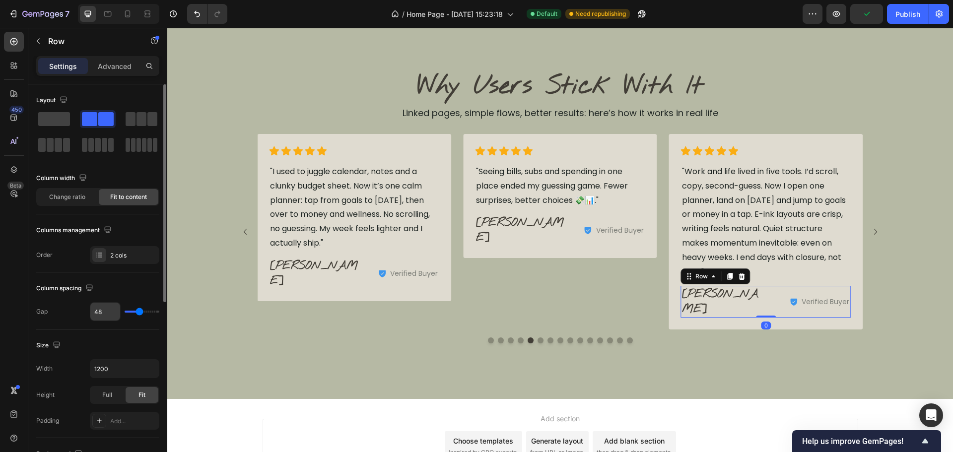
click at [103, 317] on input "48" at bounding box center [105, 312] width 30 height 18
type input "2"
type input "24"
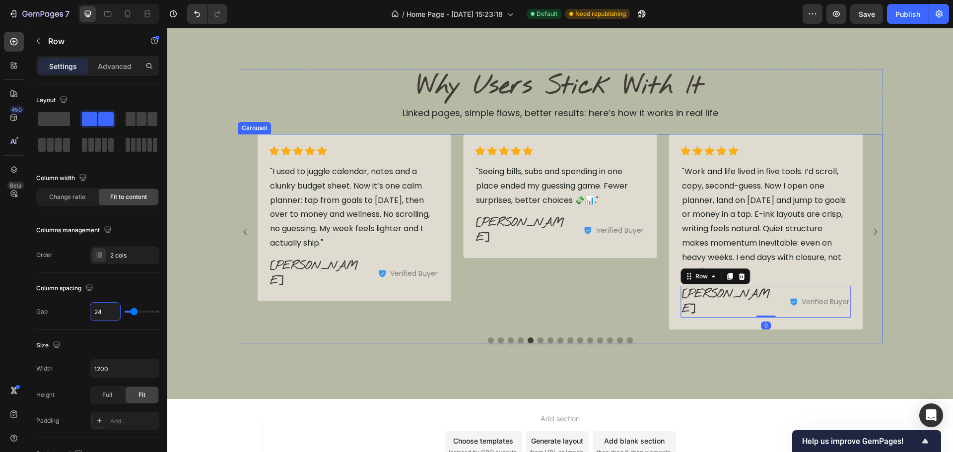
click at [875, 226] on icon "Carousel Next Arrow" at bounding box center [876, 232] width 12 height 12
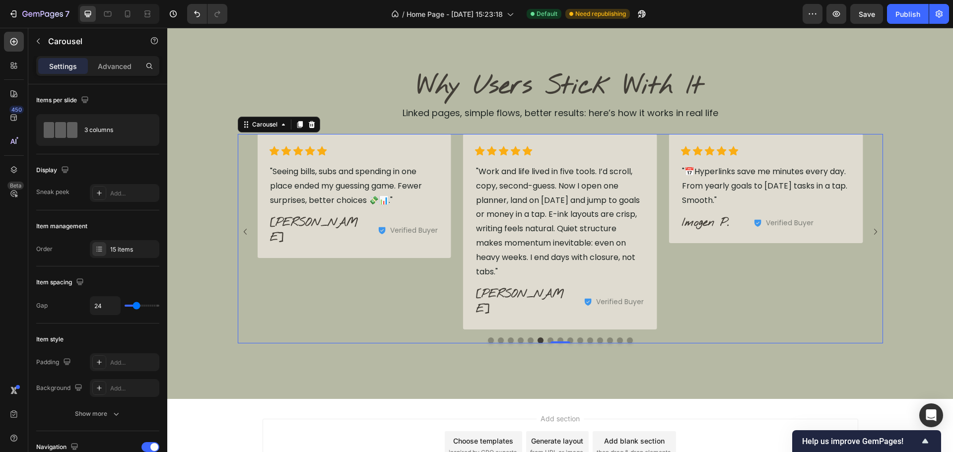
click at [875, 226] on icon "Carousel Next Arrow" at bounding box center [876, 232] width 12 height 12
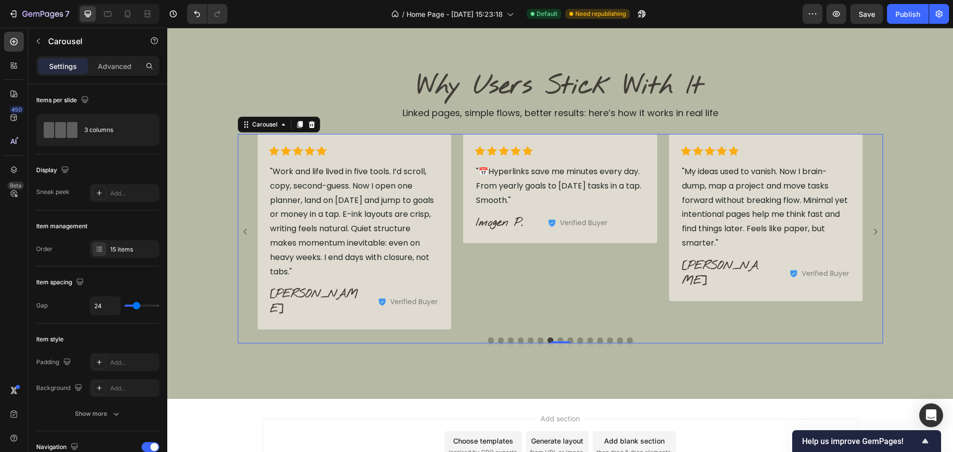
click at [875, 226] on icon "Carousel Next Arrow" at bounding box center [876, 232] width 12 height 12
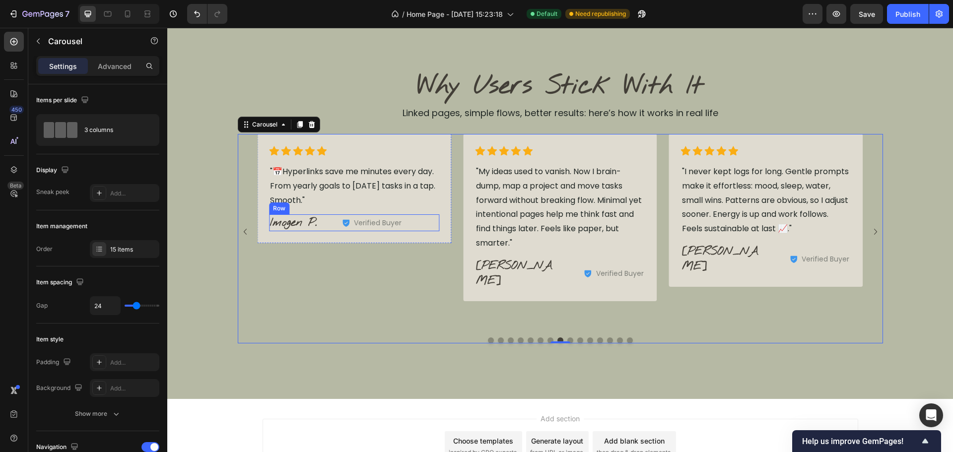
click at [320, 223] on div "Imogen P. Text Block Verified Buyer Item List Row" at bounding box center [354, 223] width 170 height 17
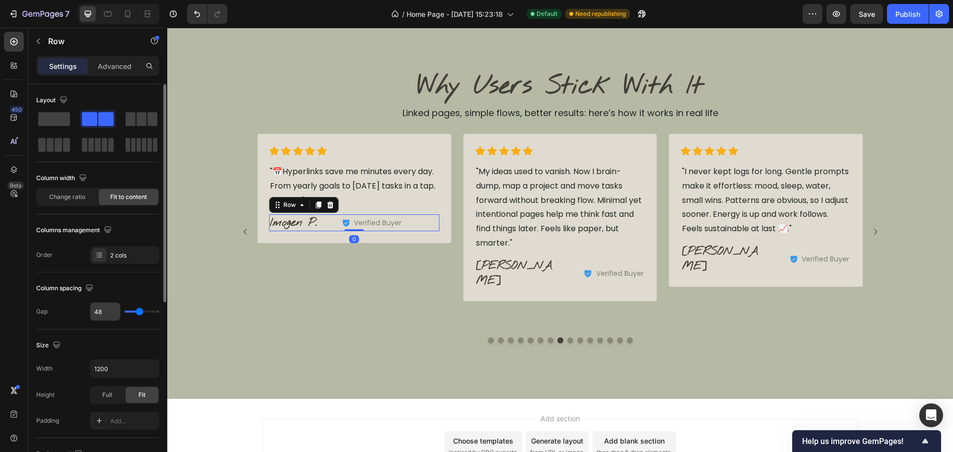
click at [104, 309] on input "48" at bounding box center [105, 312] width 30 height 18
type input "2"
type input "24"
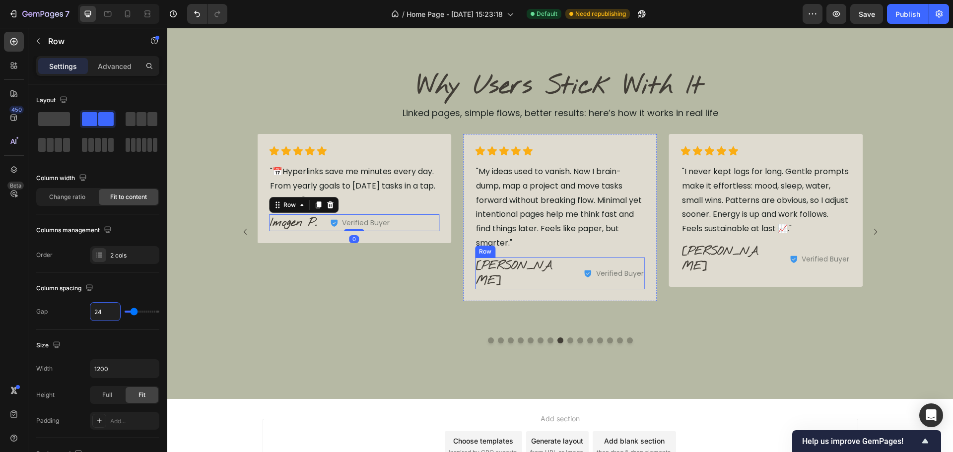
click at [556, 271] on div "Avery King Text Block Verified Buyer Item List Row" at bounding box center [560, 274] width 170 height 32
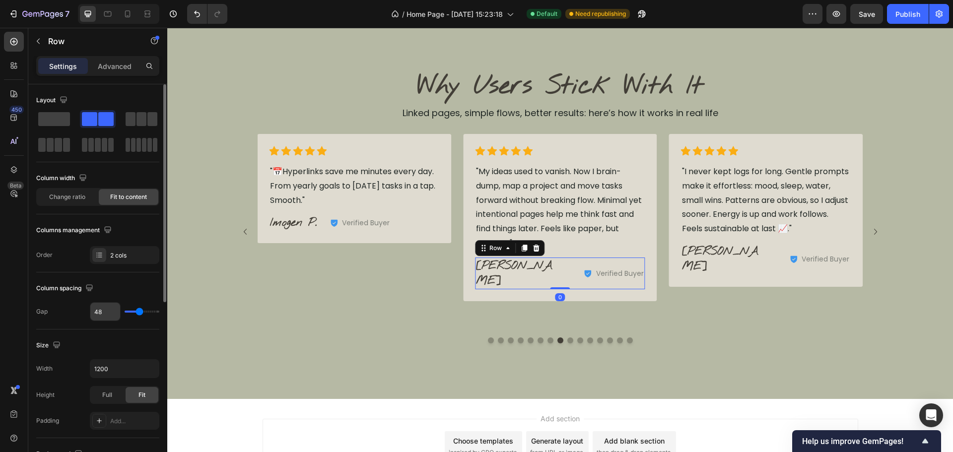
click at [110, 309] on input "48" at bounding box center [105, 312] width 30 height 18
type input "2"
type input "24"
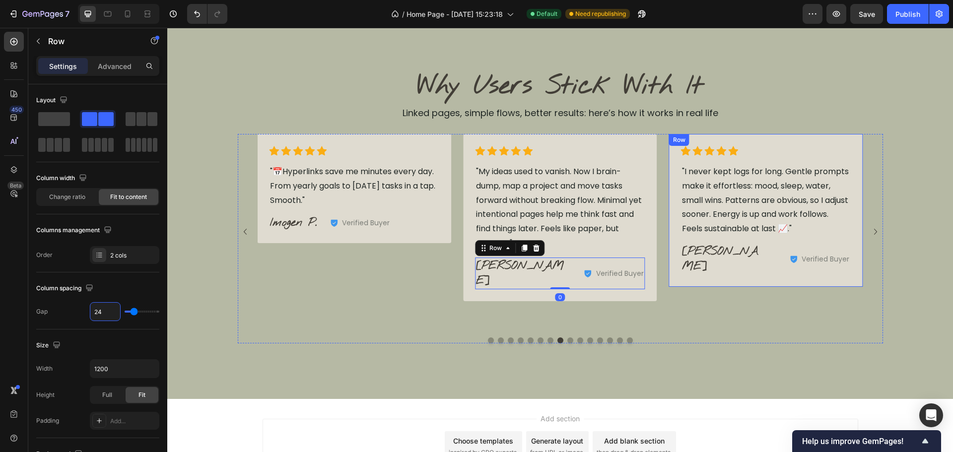
click at [733, 255] on div "Rosie T. Text Block Verified Buyer Item List Row" at bounding box center [766, 259] width 170 height 32
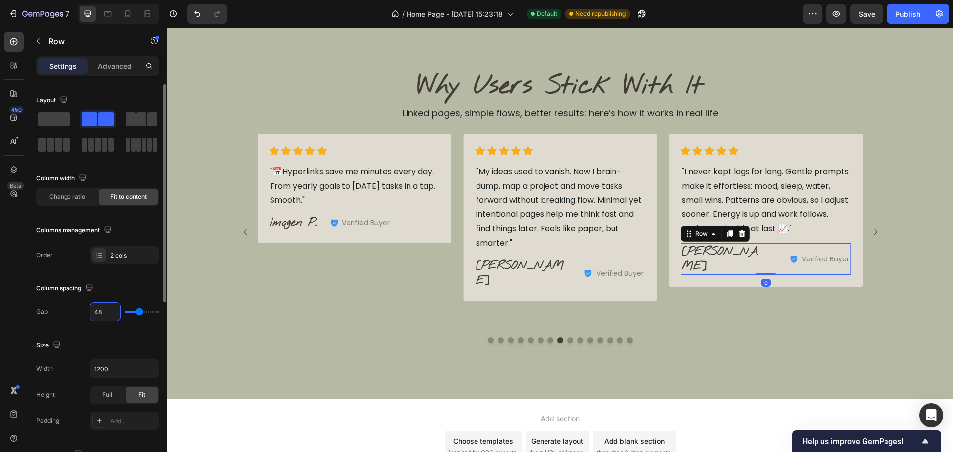
click at [110, 313] on input "48" at bounding box center [105, 312] width 30 height 18
type input "2"
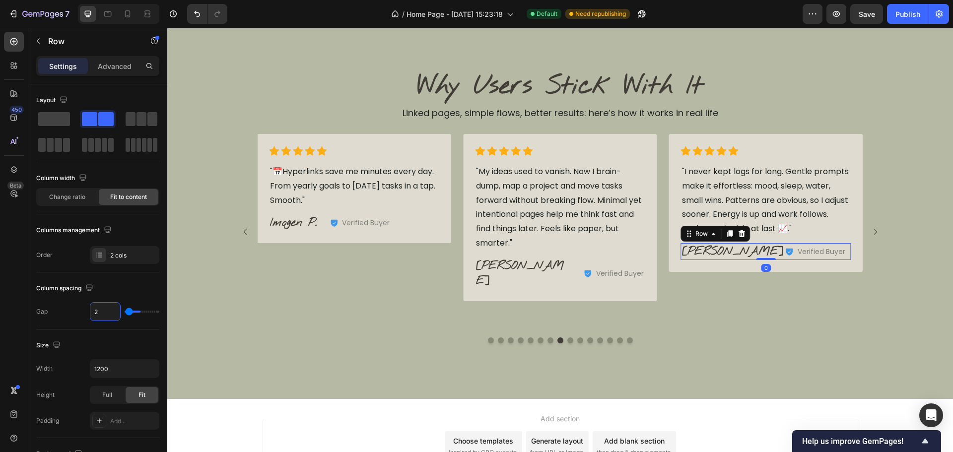
type input "24"
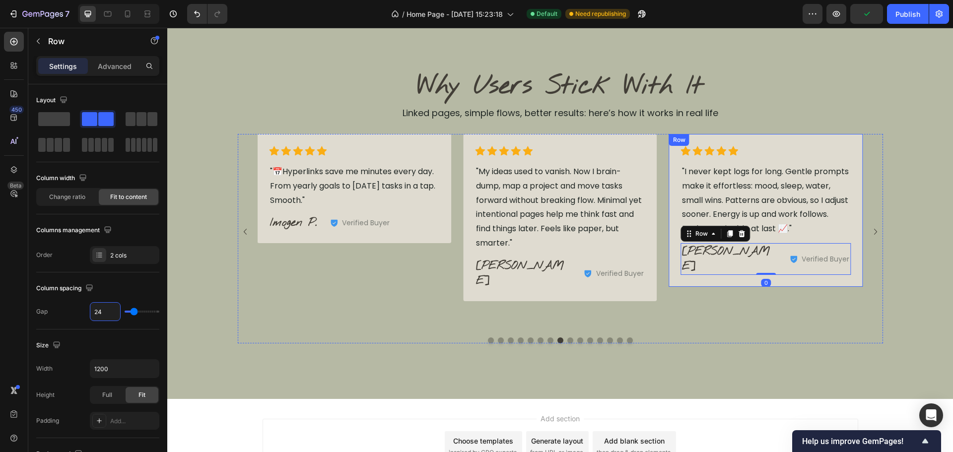
click at [870, 226] on icon "Carousel Next Arrow" at bounding box center [876, 232] width 12 height 12
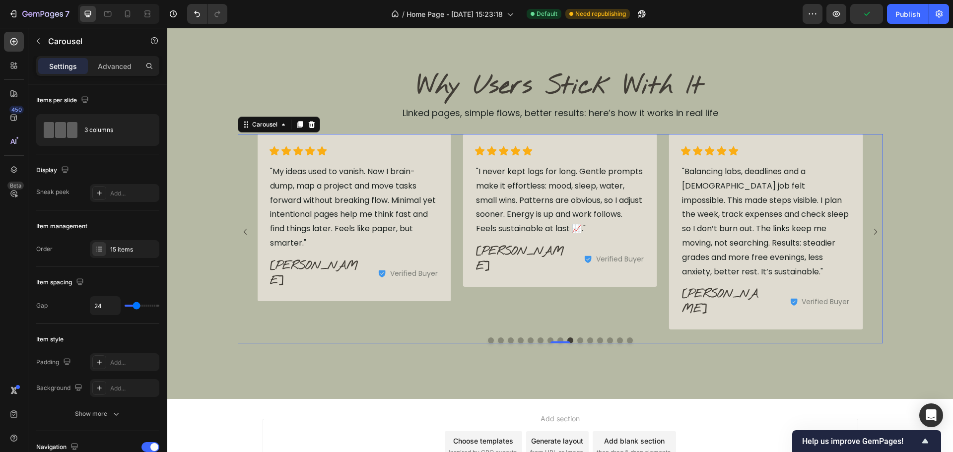
click at [870, 226] on icon "Carousel Next Arrow" at bounding box center [876, 232] width 12 height 12
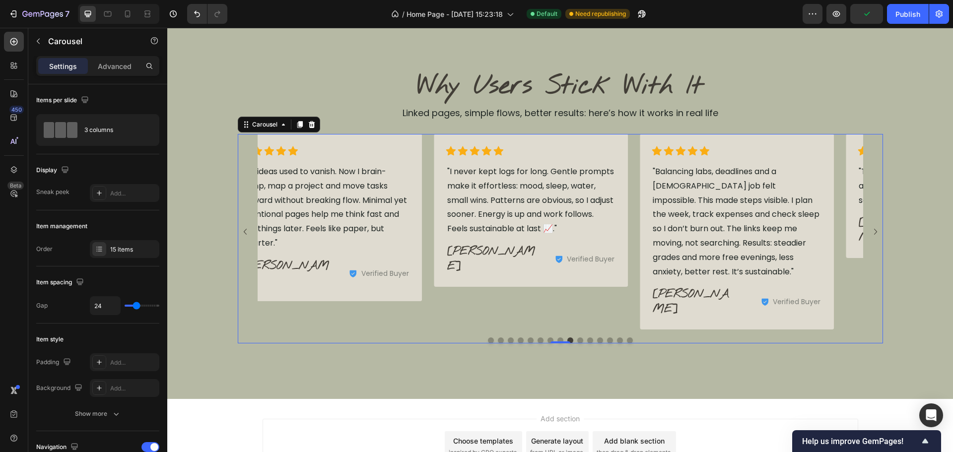
click at [870, 226] on icon "Carousel Next Arrow" at bounding box center [876, 232] width 12 height 12
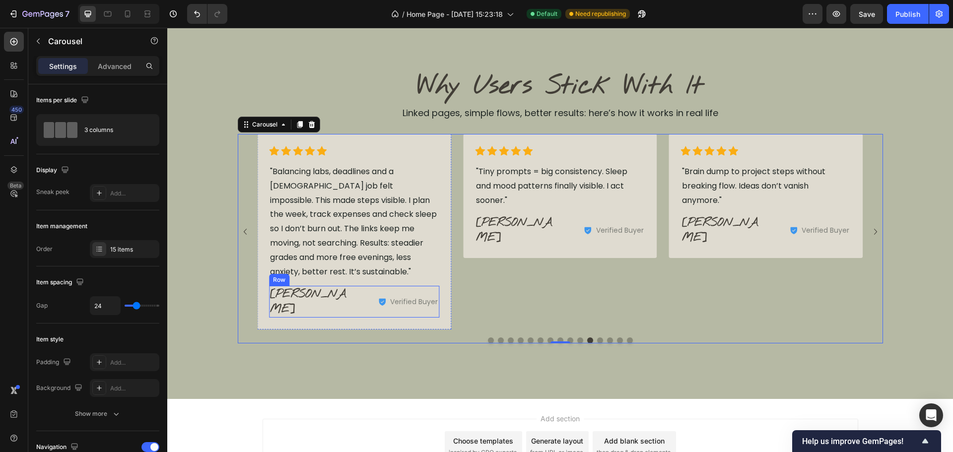
click at [354, 297] on div "Noah Bennett Text Block Verified Buyer Item List Row" at bounding box center [354, 302] width 170 height 32
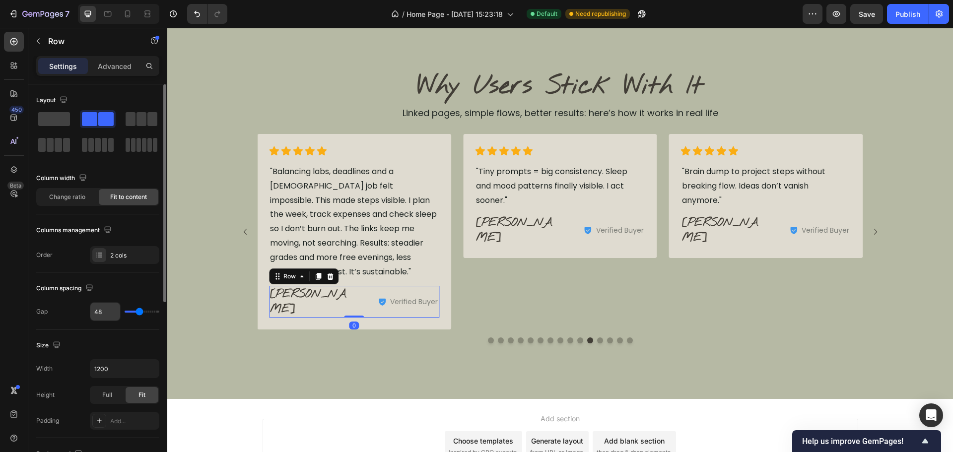
click at [97, 309] on input "48" at bounding box center [105, 312] width 30 height 18
type input "2"
type input "24"
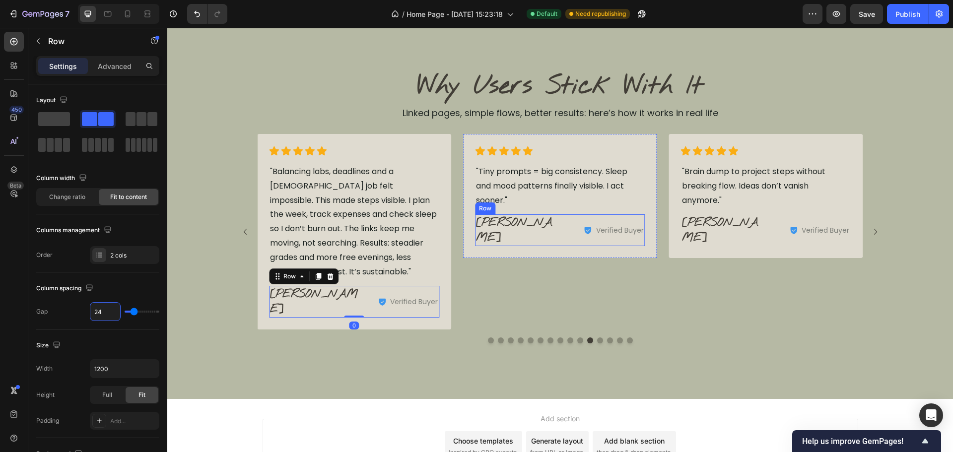
click at [551, 223] on div "Ethan Cole Text Block Verified Buyer Item List Row" at bounding box center [560, 231] width 170 height 32
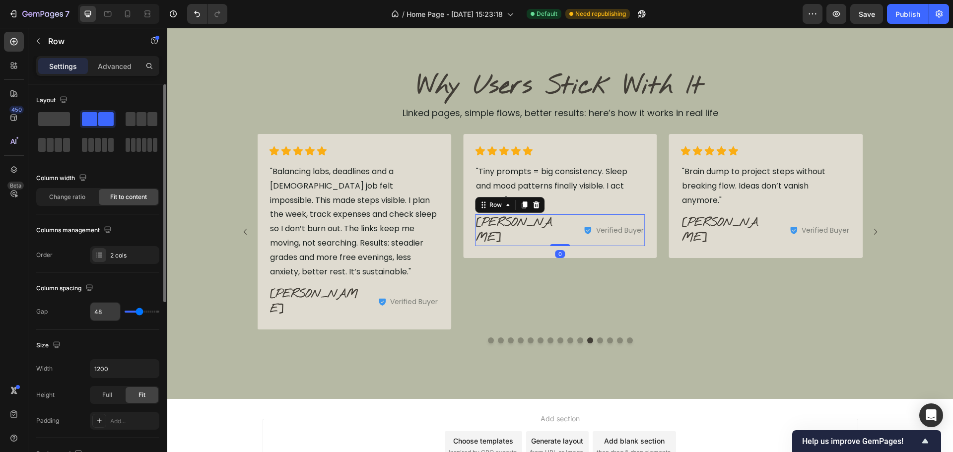
click at [94, 311] on input "48" at bounding box center [105, 312] width 30 height 18
type input "2"
type input "24"
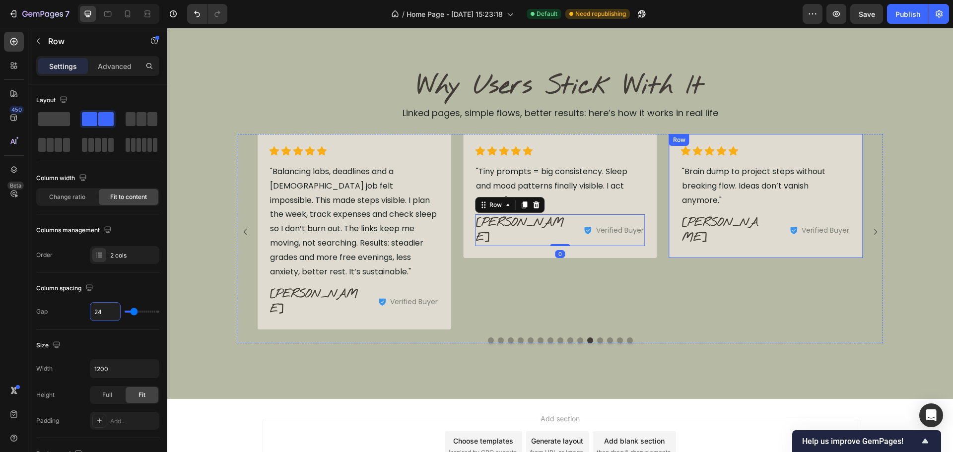
click at [745, 227] on div "Harper J. Text Block Verified Buyer Item List Row" at bounding box center [766, 231] width 170 height 32
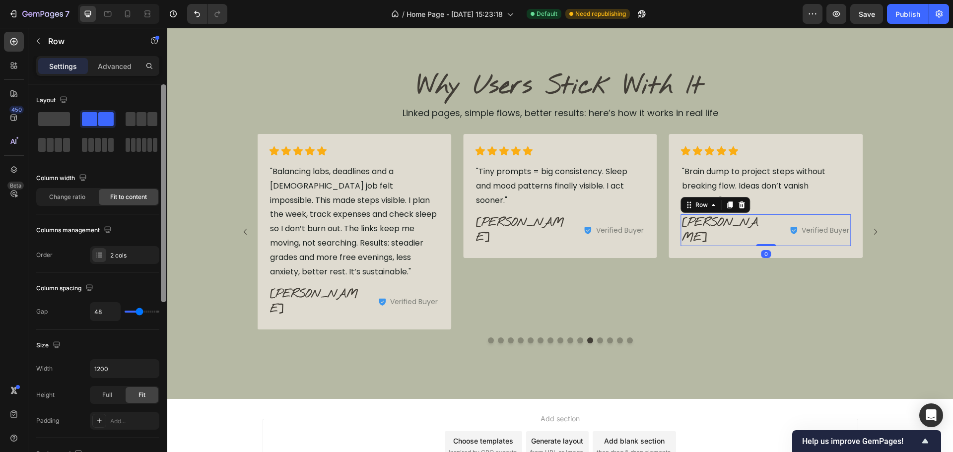
type input "2"
type input "24"
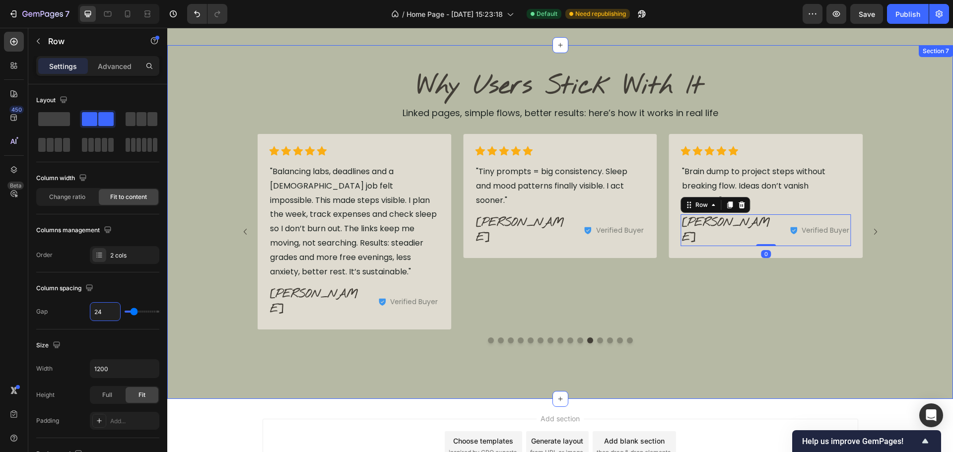
click at [878, 227] on icon "Carousel Next Arrow" at bounding box center [876, 232] width 12 height 12
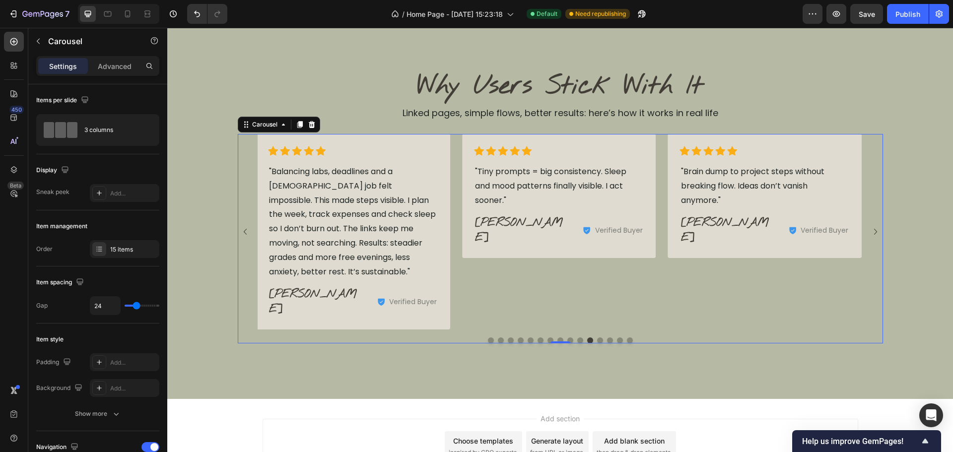
click at [878, 227] on icon "Carousel Next Arrow" at bounding box center [876, 232] width 12 height 12
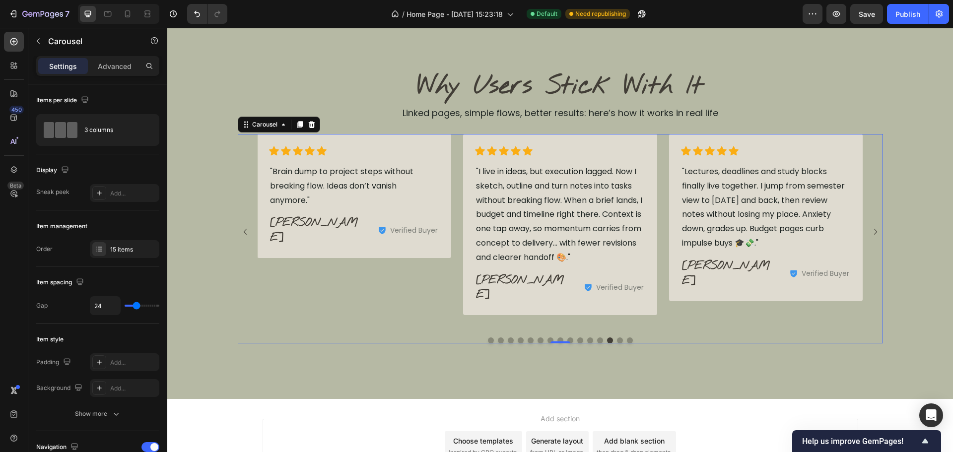
click at [878, 227] on icon "Carousel Next Arrow" at bounding box center [876, 232] width 12 height 12
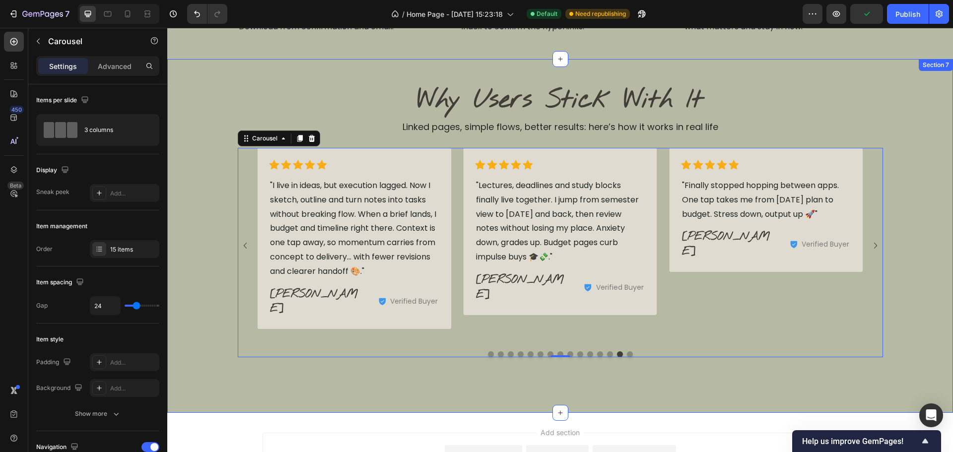
scroll to position [3123, 0]
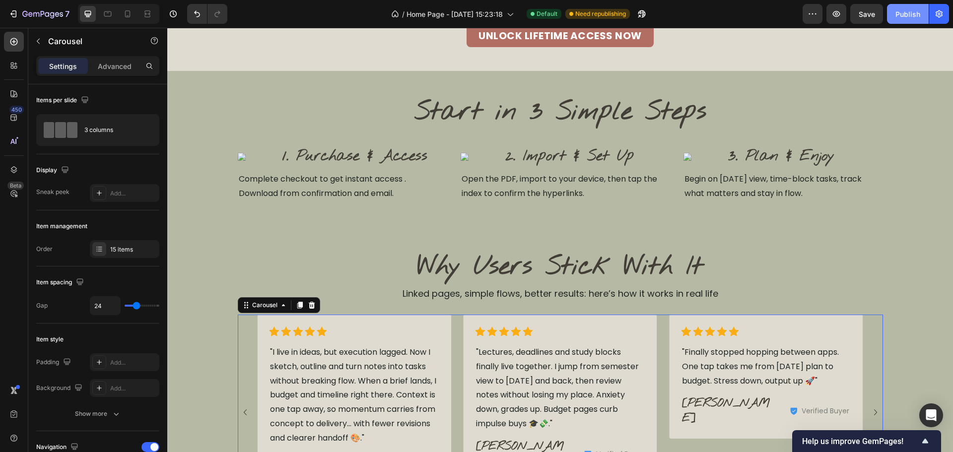
click at [905, 18] on div "Publish" at bounding box center [908, 14] width 25 height 10
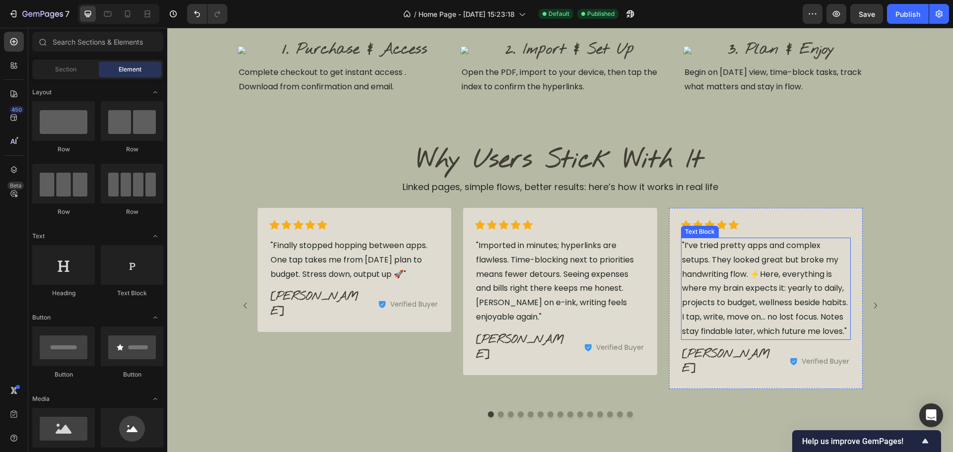
scroll to position [3379, 0]
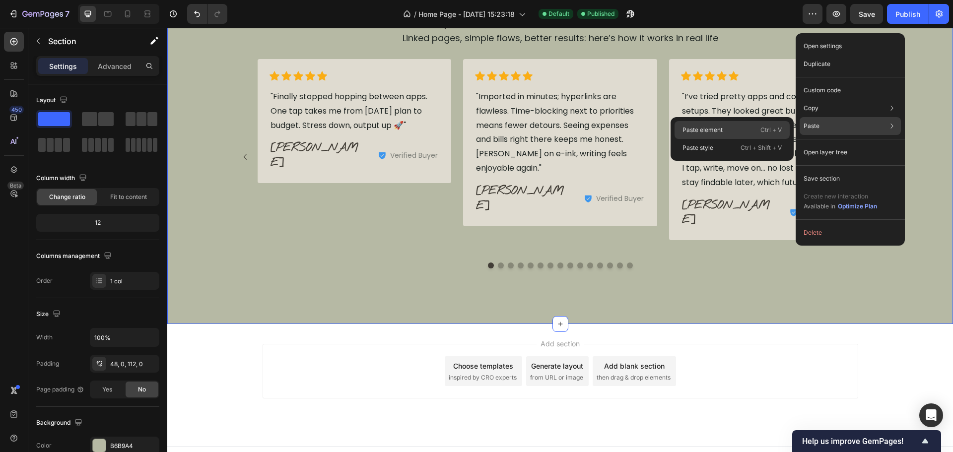
click at [767, 131] on p "Ctrl + V" at bounding box center [771, 130] width 21 height 10
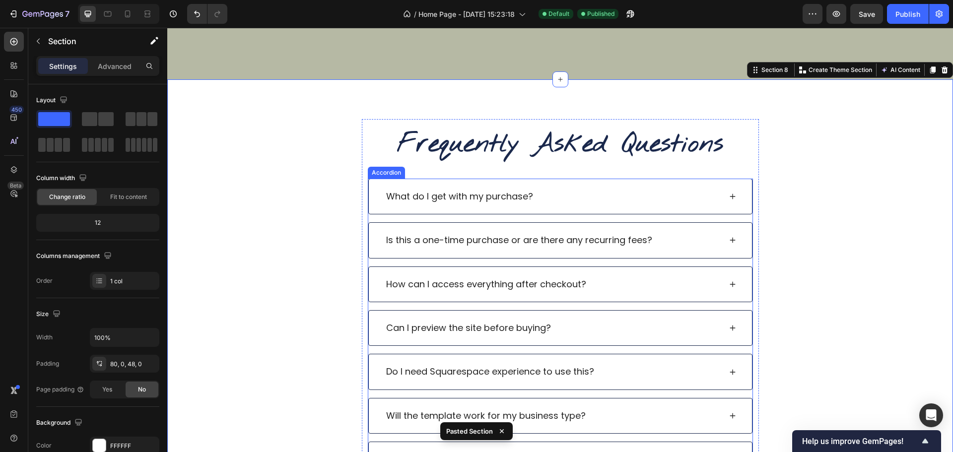
scroll to position [3626, 0]
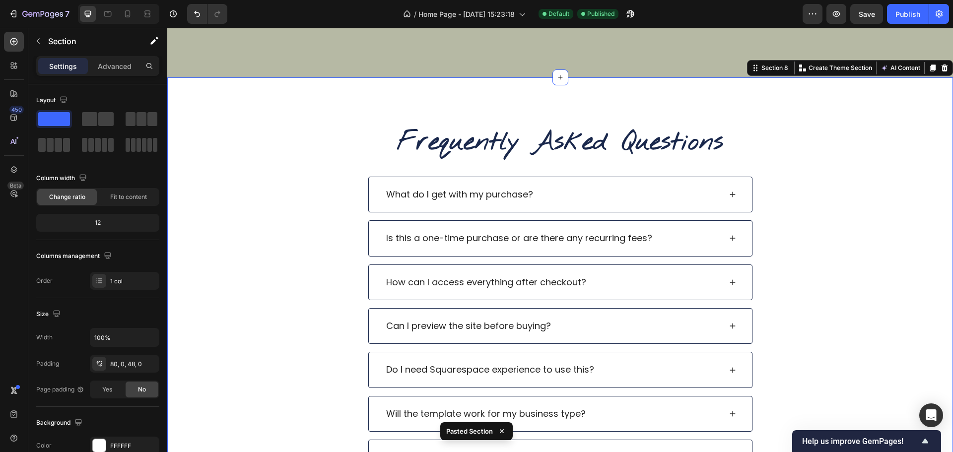
click at [317, 213] on div "Frequently Asked Questions Heading What do I get with my purchase? Is this a on…" at bounding box center [560, 418] width 786 height 602
click at [148, 445] on icon "button" at bounding box center [149, 445] width 4 height 4
click at [126, 445] on div "Add..." at bounding box center [133, 446] width 47 height 9
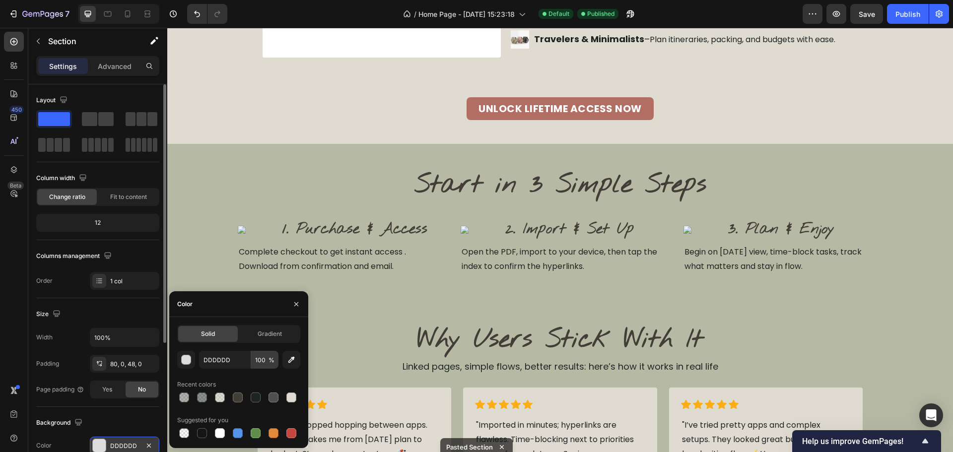
scroll to position [3030, 0]
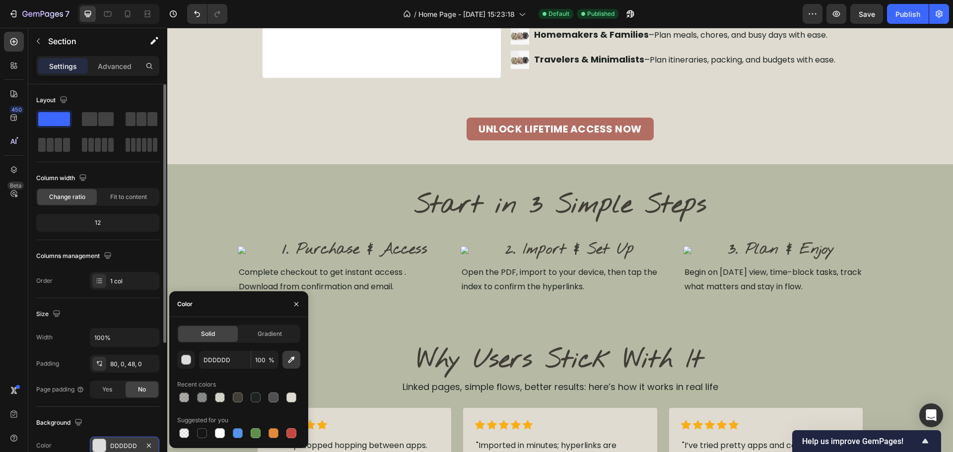
click at [296, 360] on button "button" at bounding box center [292, 360] width 18 height 18
type input "DFDBD0"
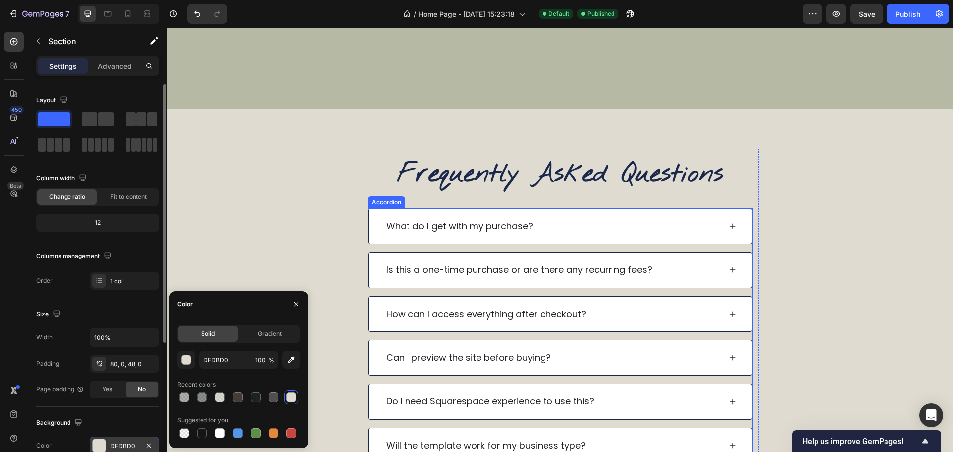
scroll to position [3675, 0]
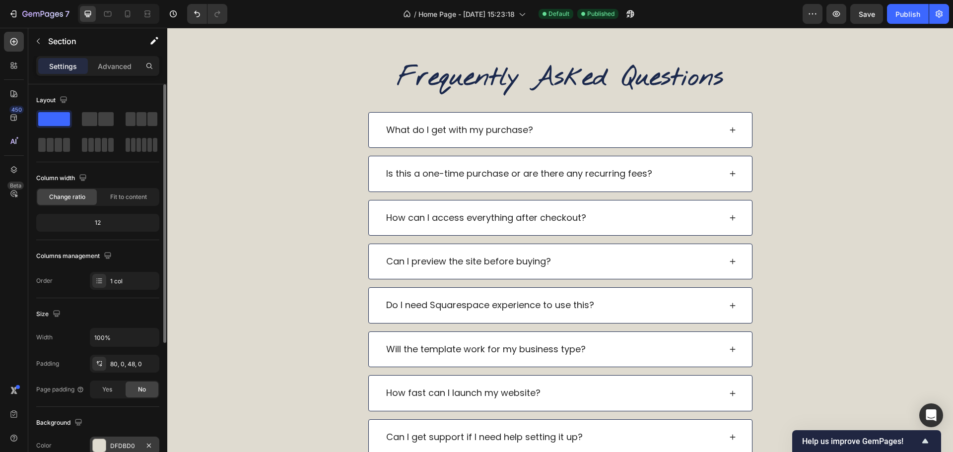
click at [869, 179] on div "Frequently Asked Questions Heading What do I get with my purchase? Is this a on…" at bounding box center [560, 354] width 786 height 602
click at [508, 82] on h2 "Frequently Asked Questions" at bounding box center [560, 79] width 385 height 36
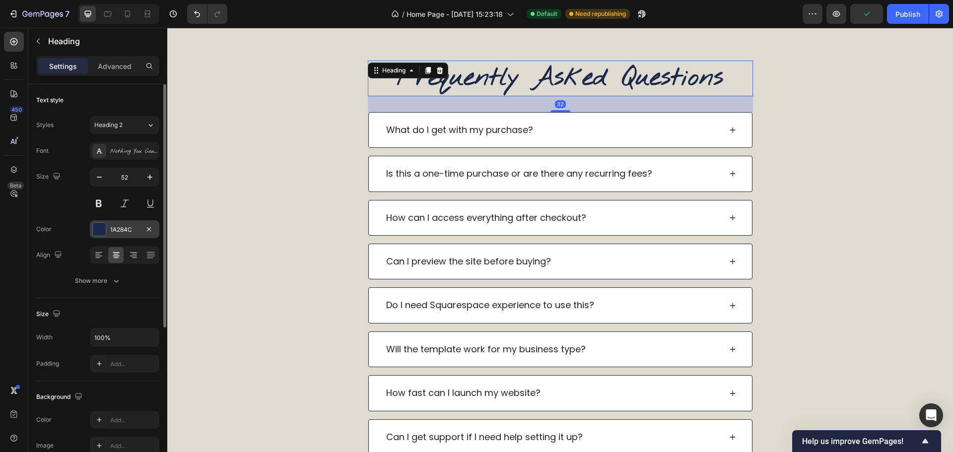
click at [155, 225] on div "1A284C" at bounding box center [125, 229] width 70 height 18
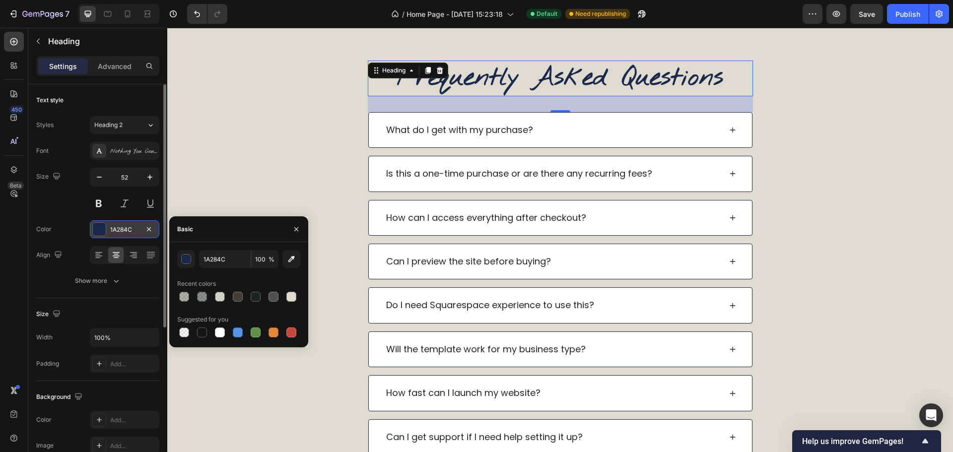
click at [129, 232] on div "1A284C" at bounding box center [124, 229] width 29 height 9
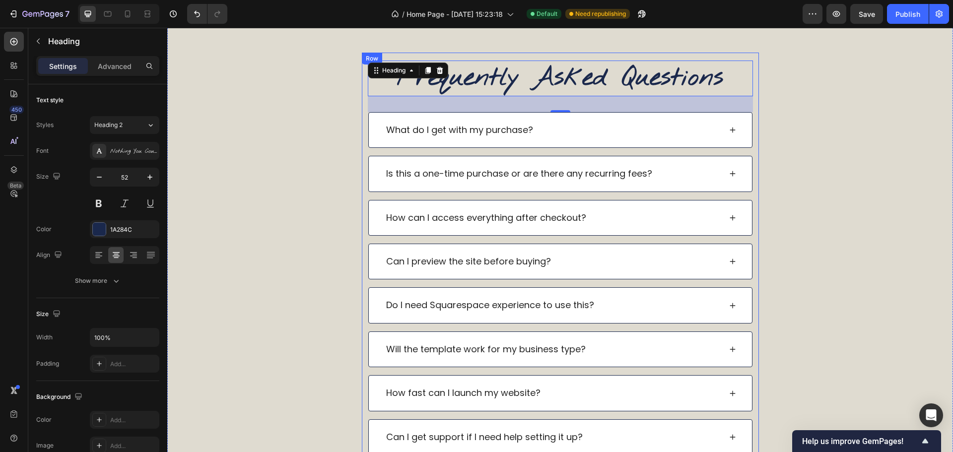
click at [469, 57] on div "Frequently Asked Questions Heading 32 What do I get with my purchase? Is this a…" at bounding box center [560, 280] width 397 height 454
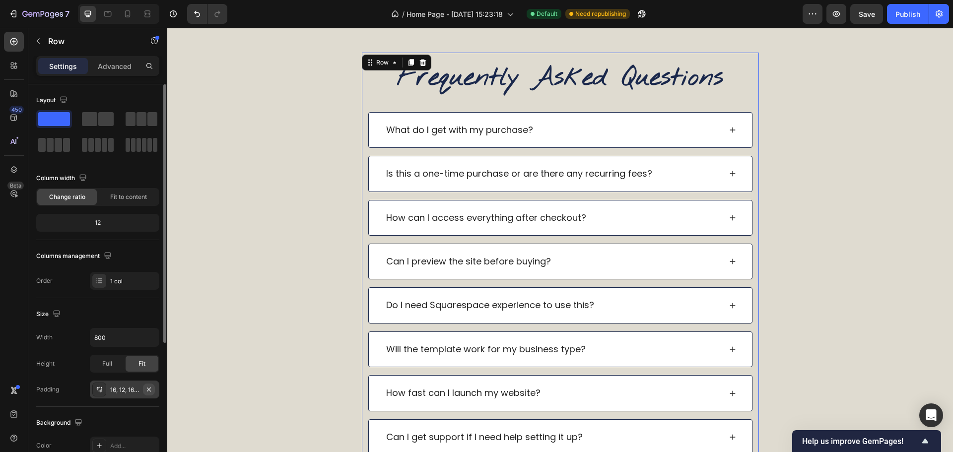
click at [150, 390] on icon "button" at bounding box center [149, 390] width 8 height 8
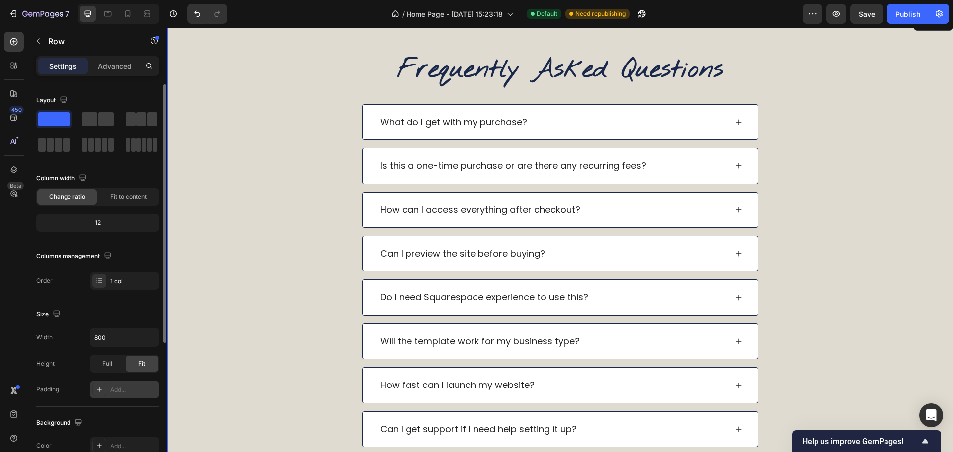
click at [256, 274] on div "Frequently Asked Questions Heading What do I get with my purchase? Is this a on…" at bounding box center [560, 346] width 786 height 586
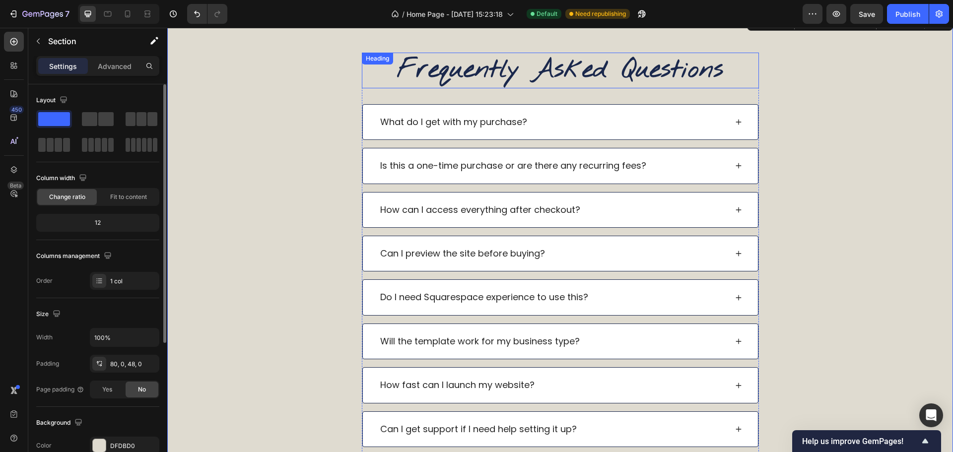
click at [498, 63] on h2 "Frequently Asked Questions" at bounding box center [560, 71] width 397 height 36
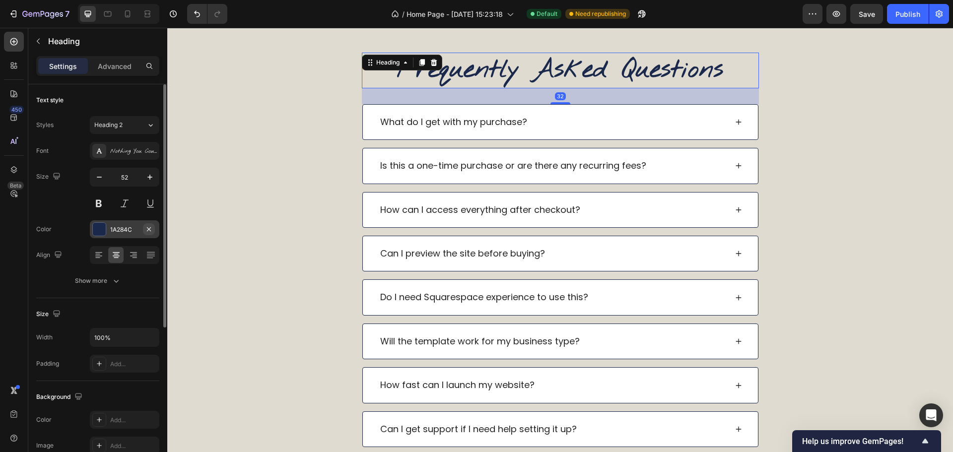
drag, startPoint x: 147, startPoint y: 230, endPoint x: 135, endPoint y: 235, distance: 13.4
click at [147, 230] on icon "button" at bounding box center [149, 229] width 8 height 8
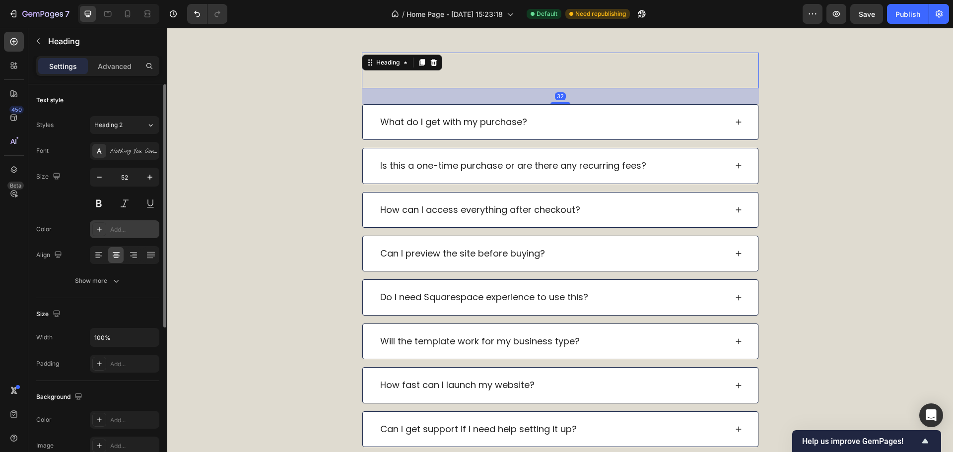
click at [110, 239] on div "Font Nothing You Could Do Size 52 Color Add... Align Show more" at bounding box center [97, 216] width 123 height 148
click at [118, 234] on div "Add..." at bounding box center [133, 229] width 47 height 9
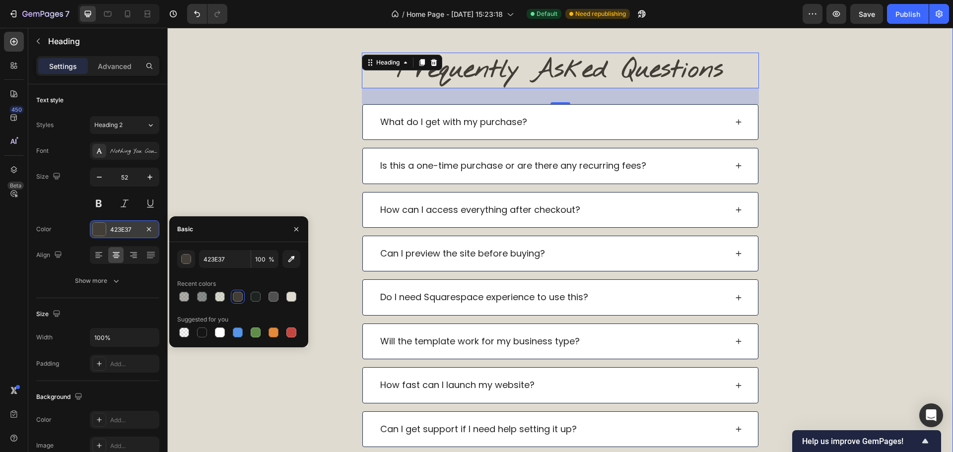
click at [270, 142] on div "Frequently Asked Questions Heading 32 What do I get with my purchase? Is this a…" at bounding box center [560, 346] width 786 height 586
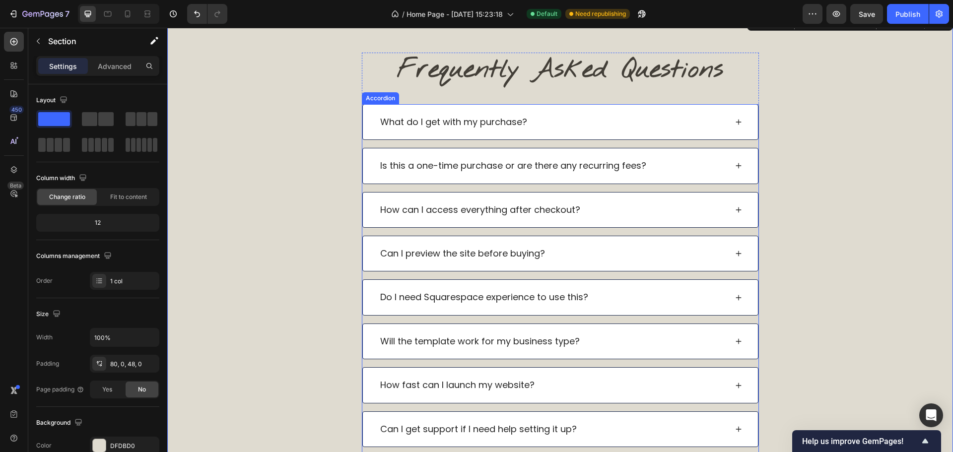
click at [719, 129] on div "What do I get with my purchase?" at bounding box center [553, 122] width 349 height 19
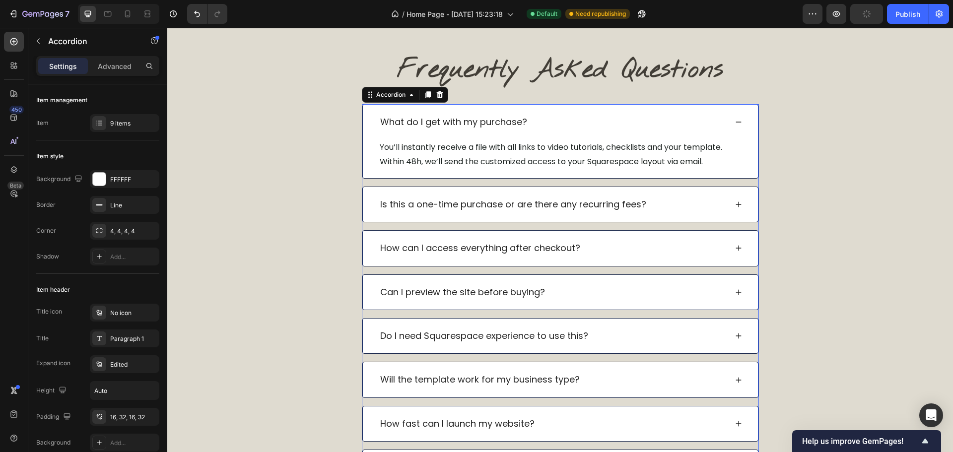
click at [719, 129] on div "What do I get with my purchase?" at bounding box center [553, 122] width 349 height 19
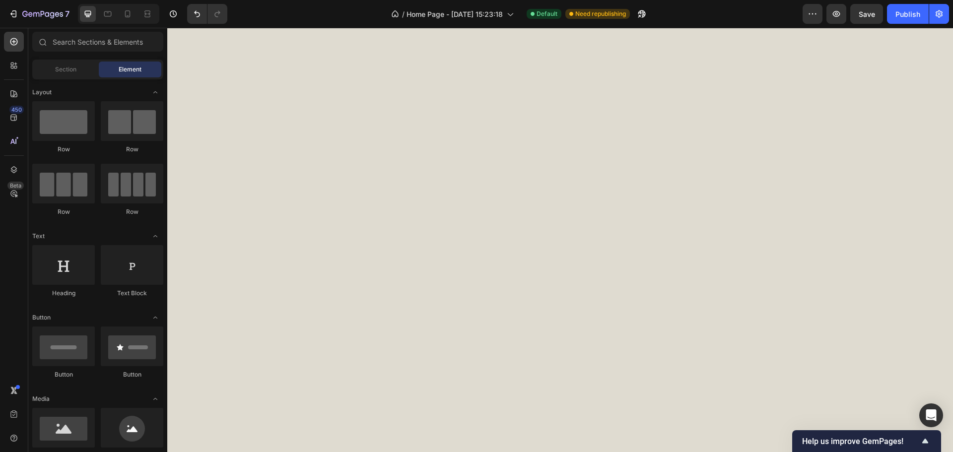
scroll to position [0, 0]
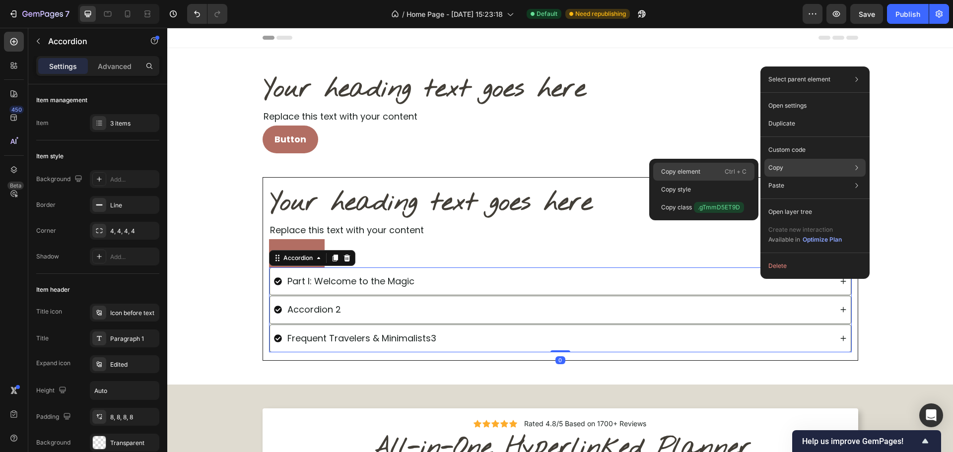
click at [720, 172] on div "Copy element Ctrl + C" at bounding box center [704, 172] width 101 height 18
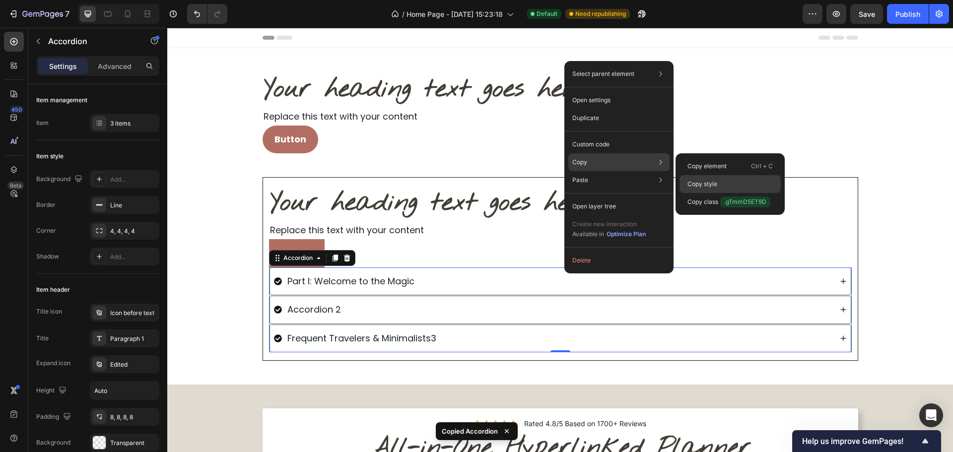
click at [723, 181] on div "Copy style" at bounding box center [730, 184] width 101 height 18
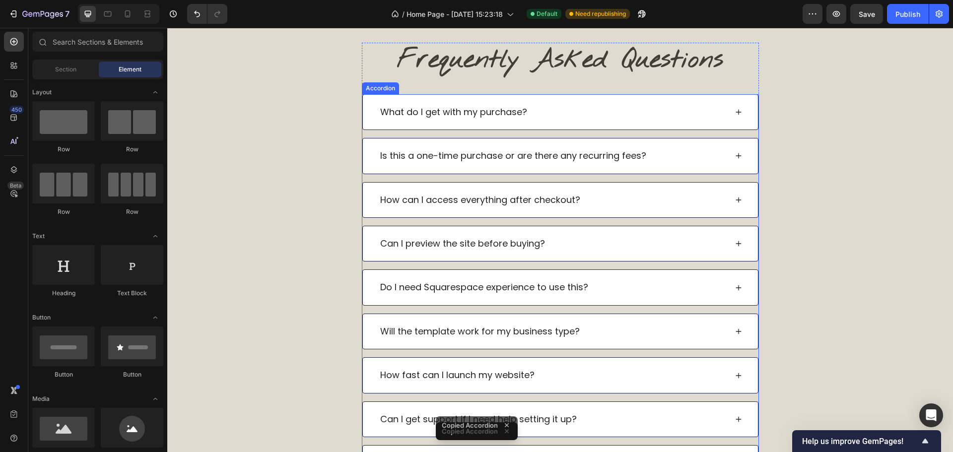
scroll to position [3681, 0]
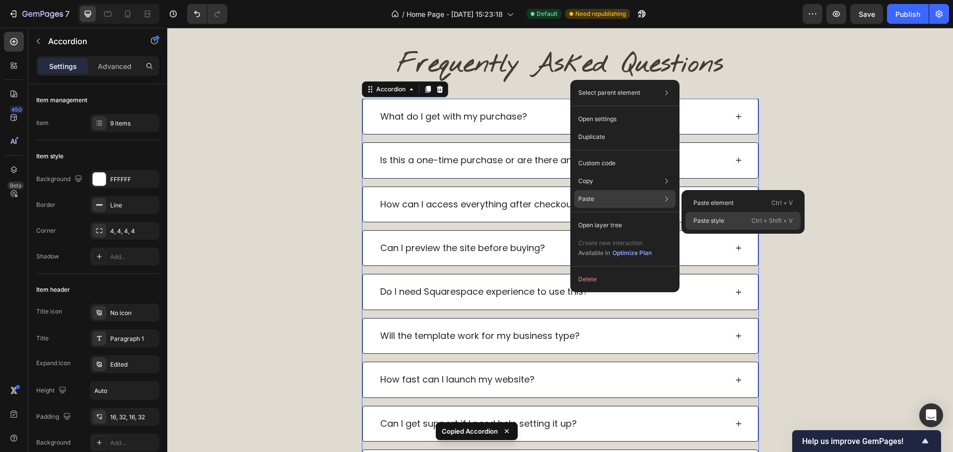
click at [712, 219] on p "Paste style" at bounding box center [709, 221] width 31 height 9
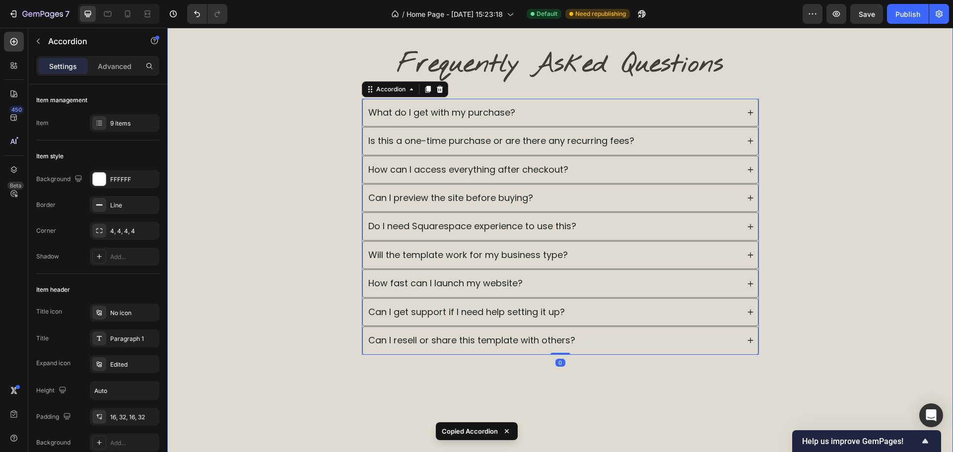
type input "1"
click at [841, 225] on div "Frequently Asked Questions Heading What do I get with my purchase? Is this a on…" at bounding box center [560, 274] width 786 height 455
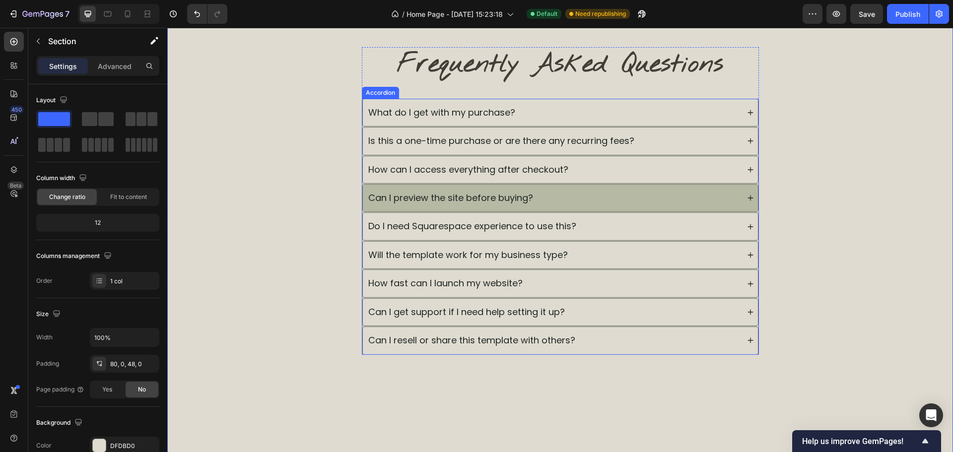
click at [724, 192] on div "Can I preview the site before buying?" at bounding box center [553, 198] width 372 height 19
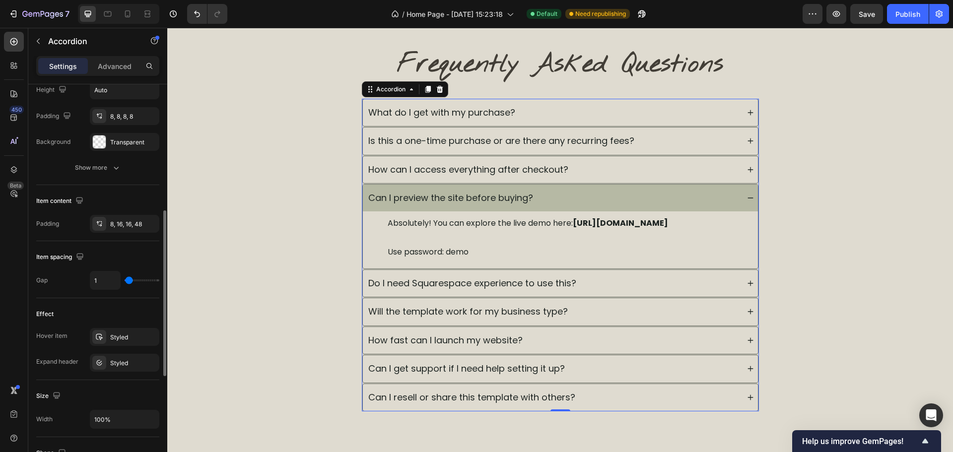
scroll to position [202, 0]
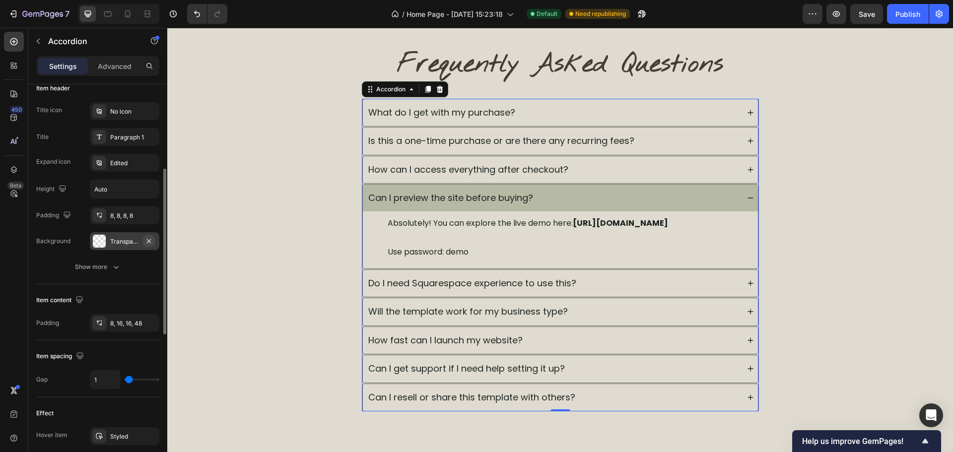
click at [149, 238] on icon "button" at bounding box center [149, 241] width 8 height 8
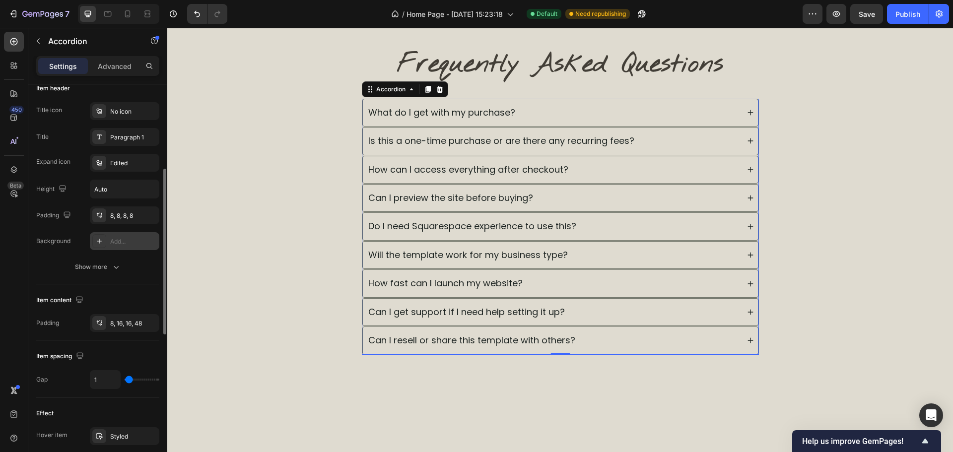
click at [129, 238] on div "Add..." at bounding box center [133, 241] width 47 height 9
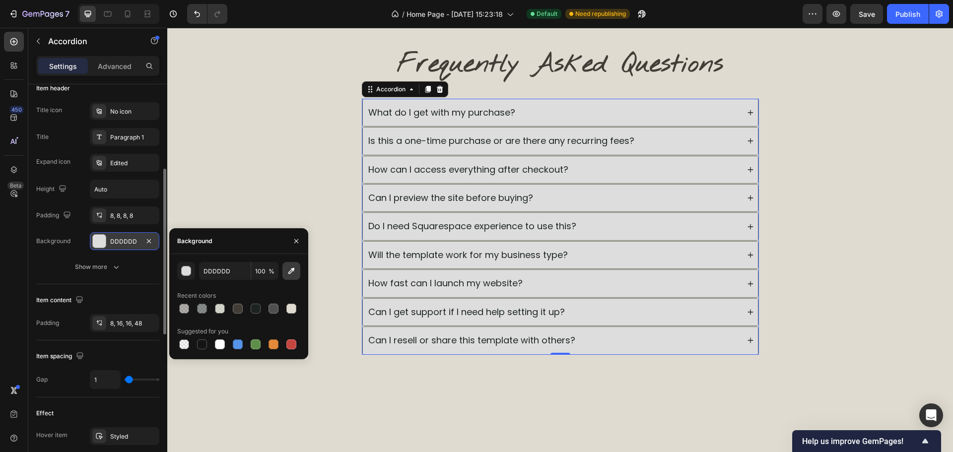
click at [285, 271] on button "button" at bounding box center [292, 271] width 18 height 18
type input "DFDBD0"
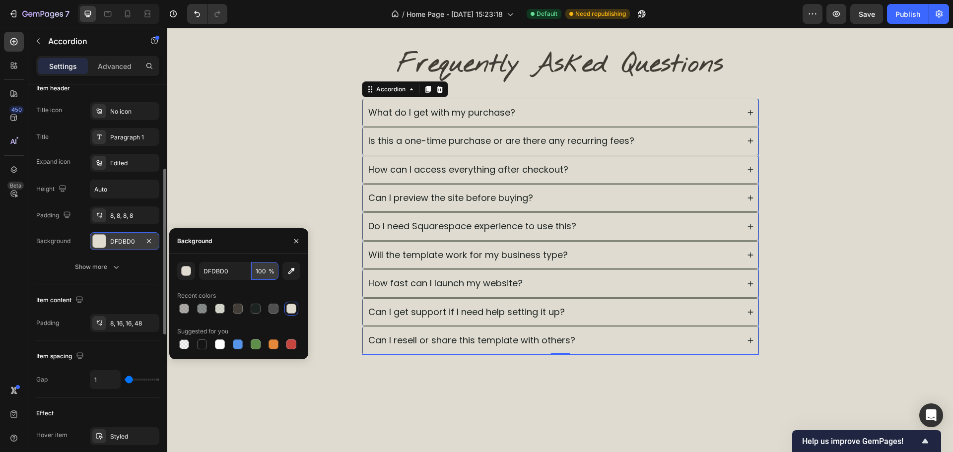
click at [258, 271] on input "100" at bounding box center [264, 271] width 27 height 18
type input "50"
click at [263, 180] on div "Frequently Asked Questions Heading What do I get with my purchase? Is this a on…" at bounding box center [560, 274] width 786 height 455
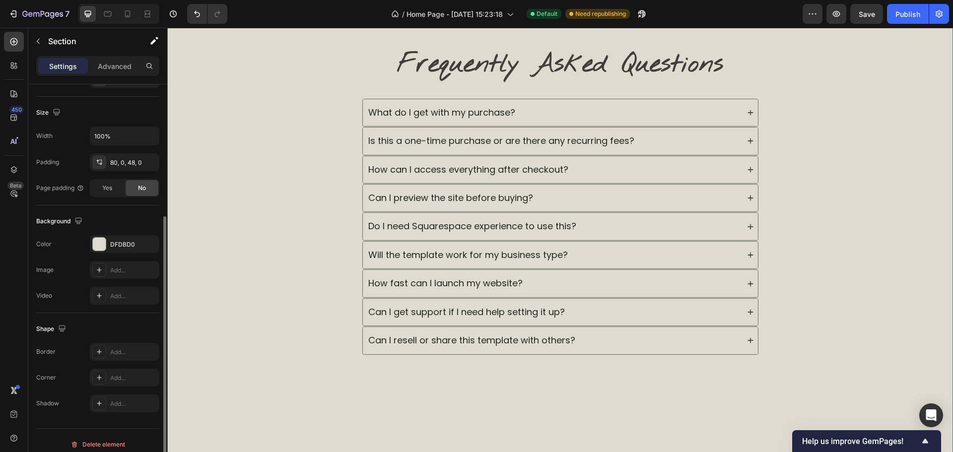
scroll to position [0, 0]
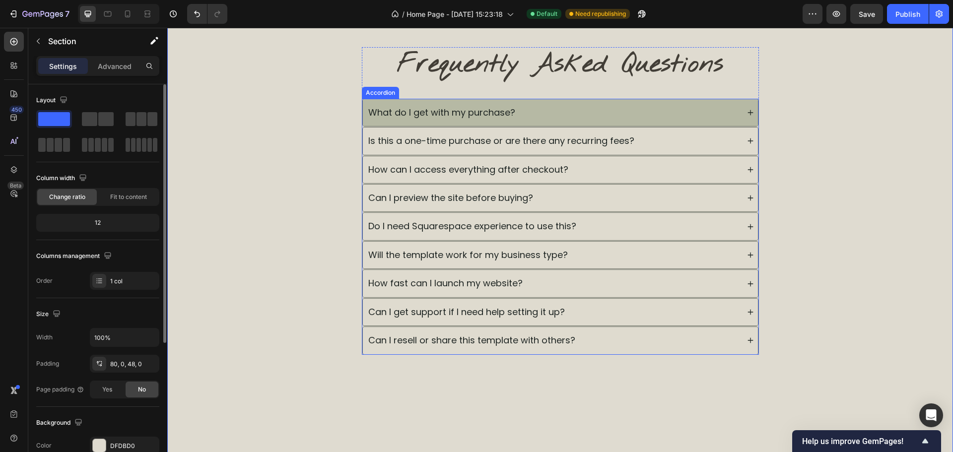
click at [656, 116] on div "What do I get with my purchase?" at bounding box center [553, 112] width 372 height 19
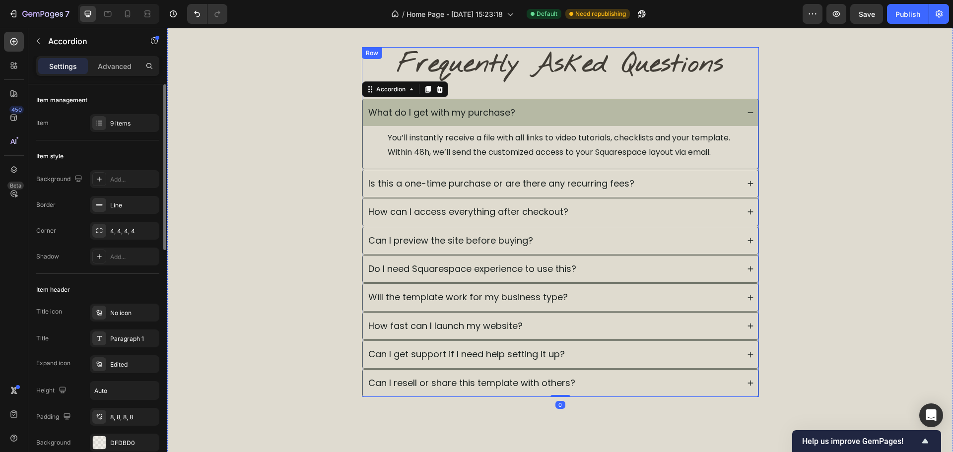
click at [615, 88] on div "Frequently Asked Questions Heading What do I get with my purchase? You’ll insta…" at bounding box center [560, 222] width 397 height 350
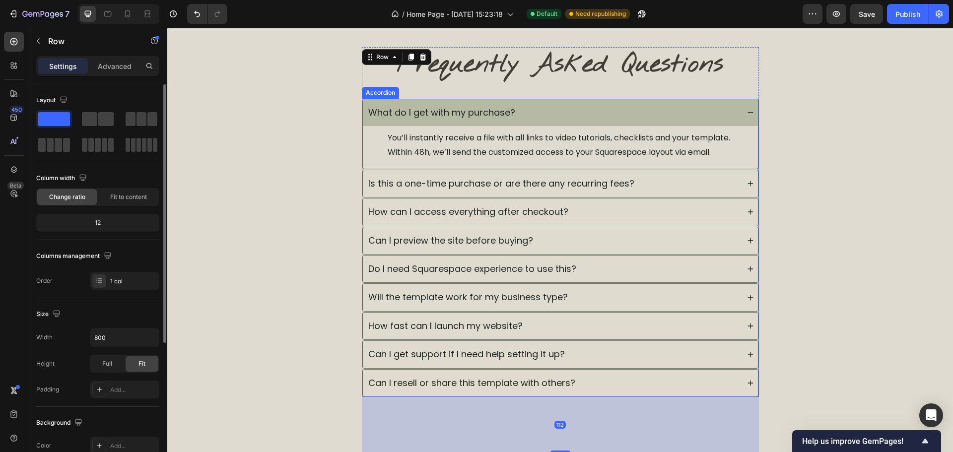
click at [624, 101] on div "What do I get with my purchase?" at bounding box center [560, 112] width 395 height 27
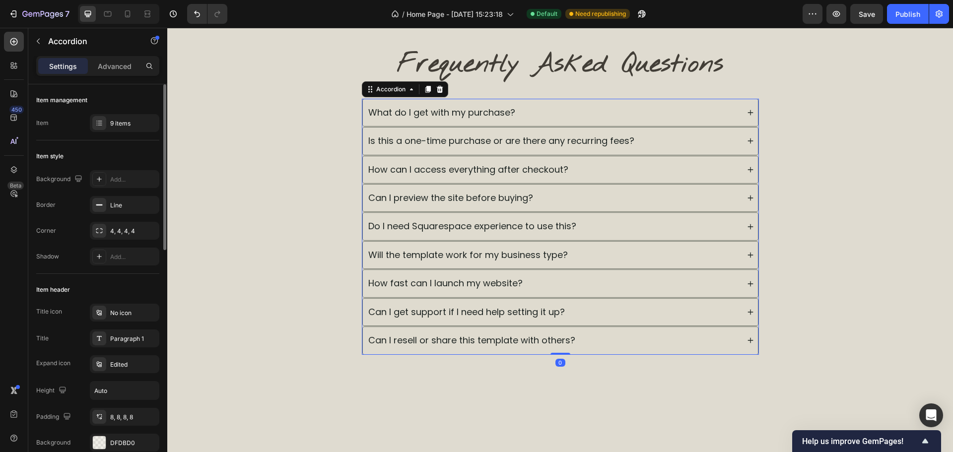
click at [812, 124] on div "Frequently Asked Questions Heading What do I get with my purchase? You’ll insta…" at bounding box center [560, 274] width 786 height 455
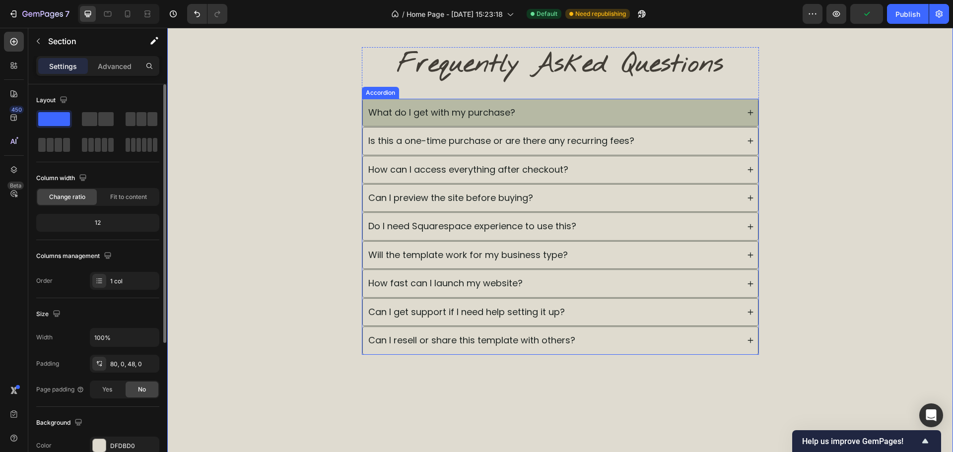
click at [636, 118] on div "What do I get with my purchase?" at bounding box center [553, 112] width 372 height 19
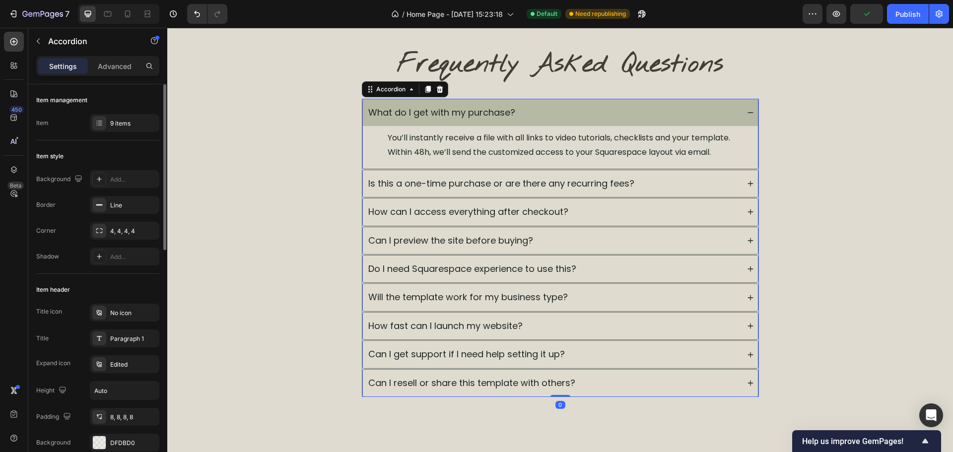
scroll to position [99, 0]
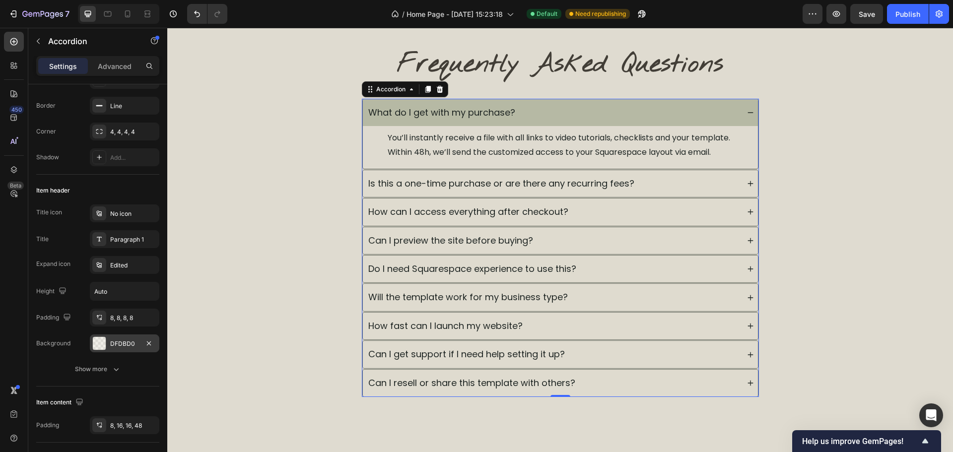
click at [133, 341] on div "DFDBD0" at bounding box center [124, 344] width 29 height 9
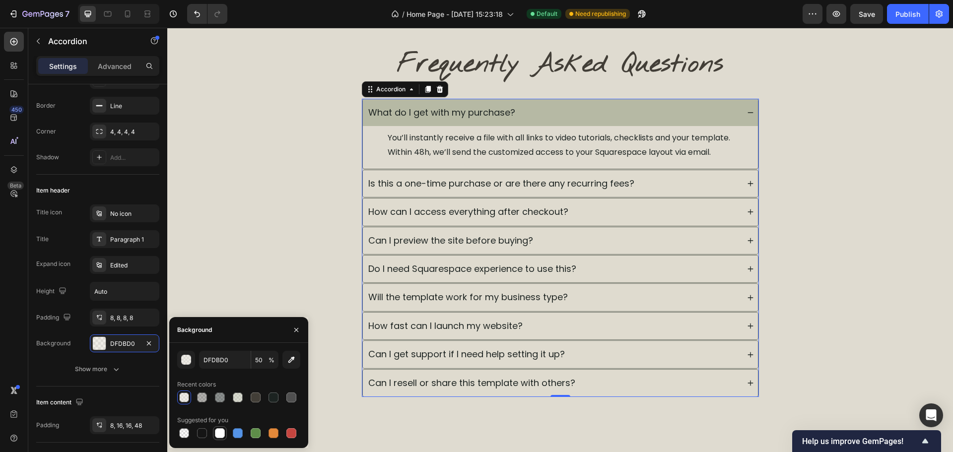
click at [220, 433] on div at bounding box center [220, 434] width 10 height 10
type input "FFFFFF"
type input "100"
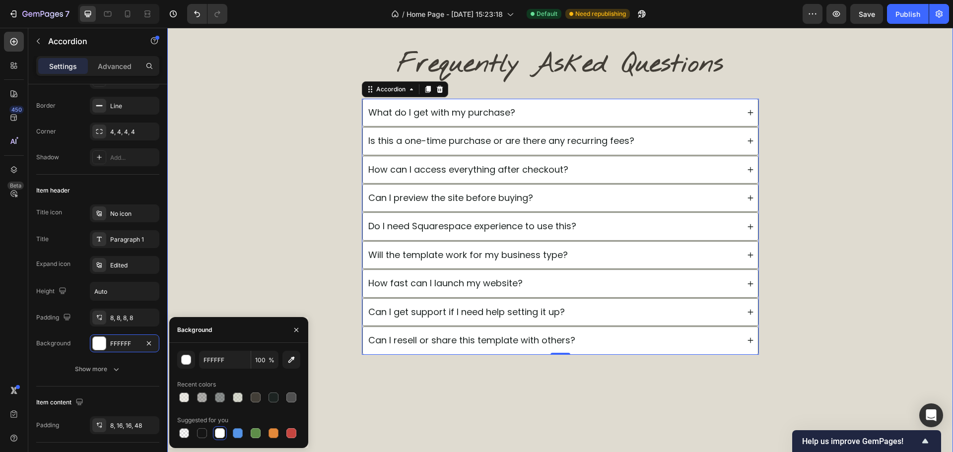
click at [238, 282] on div "Frequently Asked Questions Heading What do I get with my purchase? Is this a on…" at bounding box center [560, 274] width 786 height 455
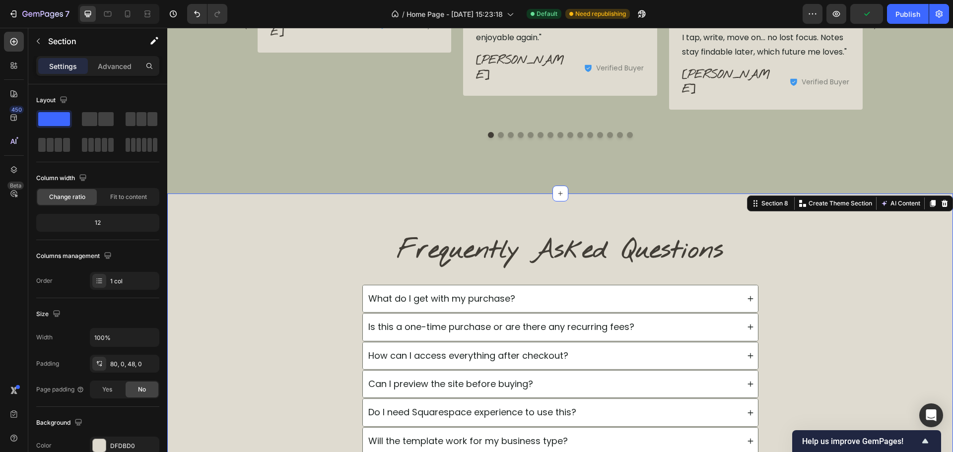
scroll to position [3638, 0]
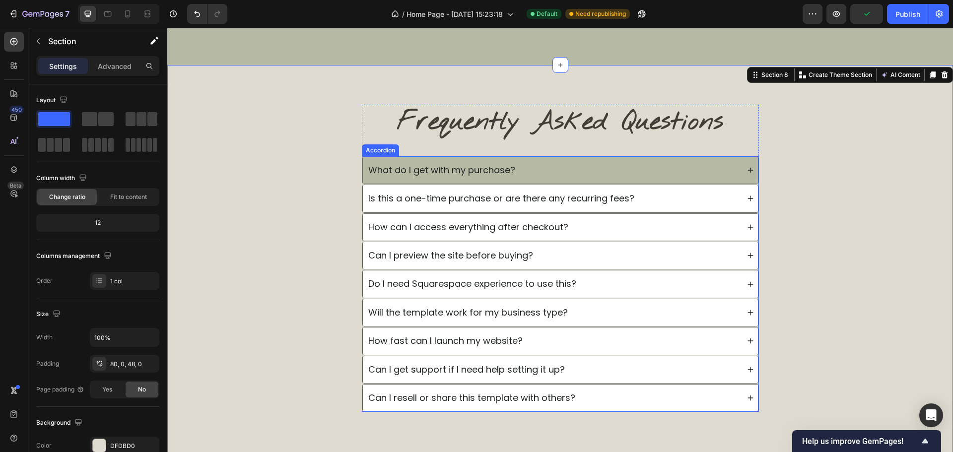
click at [733, 161] on div "What do I get with my purchase?" at bounding box center [553, 170] width 372 height 19
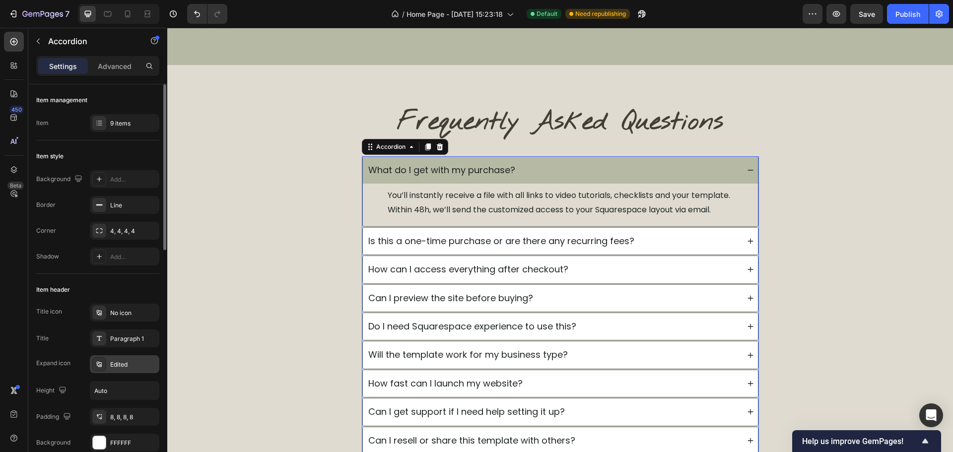
scroll to position [99, 0]
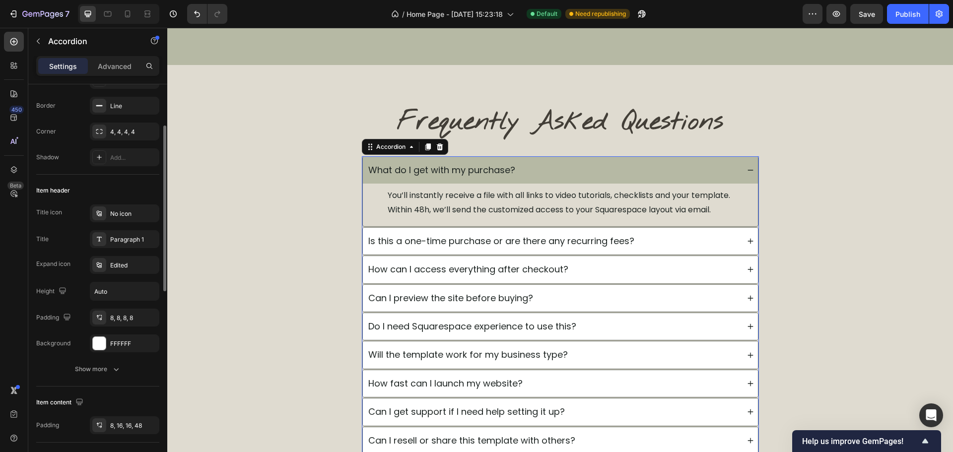
click at [118, 354] on div "Title icon No icon Title Paragraph 1 Expand icon Edited Height Auto Padding 8, …" at bounding box center [97, 292] width 123 height 174
click at [122, 347] on div "FFFFFF" at bounding box center [124, 344] width 29 height 9
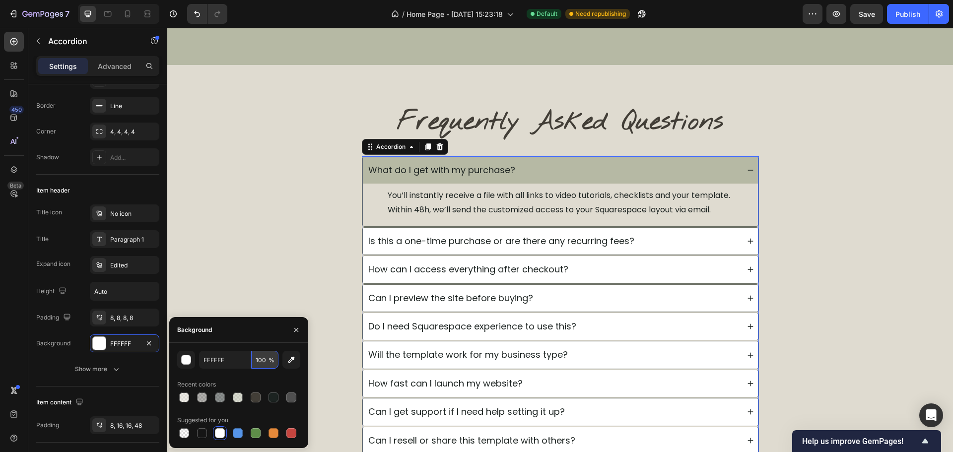
click at [258, 360] on input "100" at bounding box center [264, 360] width 27 height 18
type input "50"
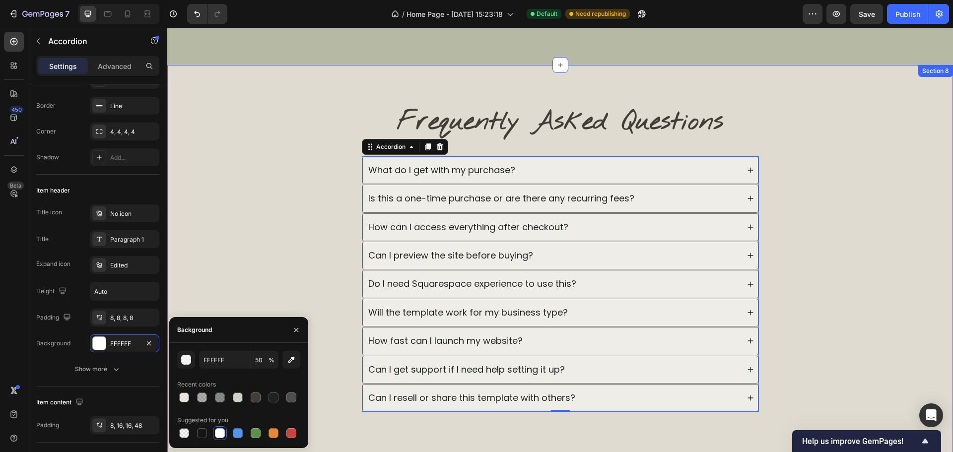
drag, startPoint x: 326, startPoint y: 222, endPoint x: 293, endPoint y: 230, distance: 33.6
click at [324, 221] on div "Frequently Asked Questions Heading What do I get with my purchase? Is this a on…" at bounding box center [560, 332] width 786 height 455
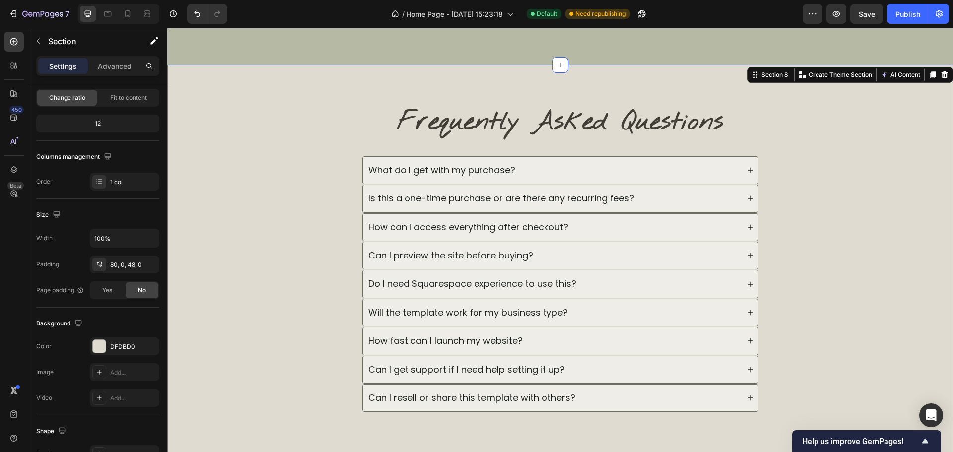
scroll to position [0, 0]
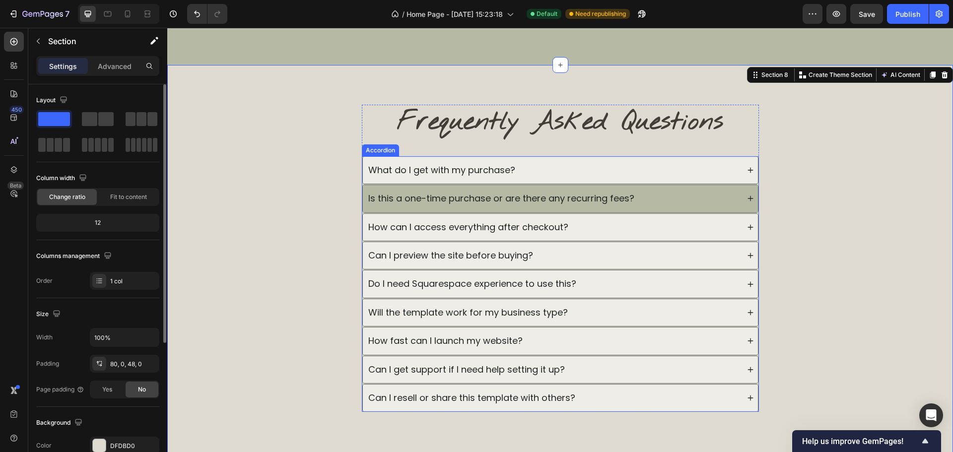
click at [676, 185] on div "Is this a one-time purchase or are there any recurring fees?" at bounding box center [560, 198] width 395 height 27
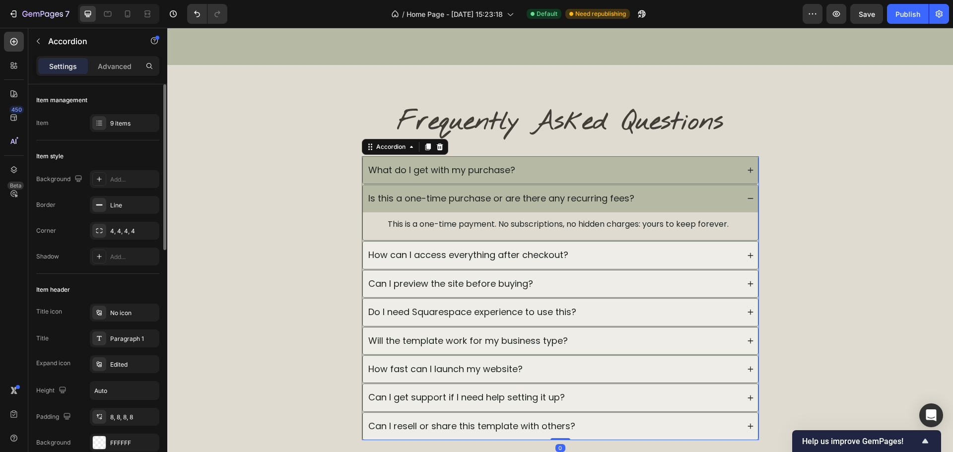
click at [687, 161] on div "What do I get with my purchase?" at bounding box center [553, 170] width 372 height 19
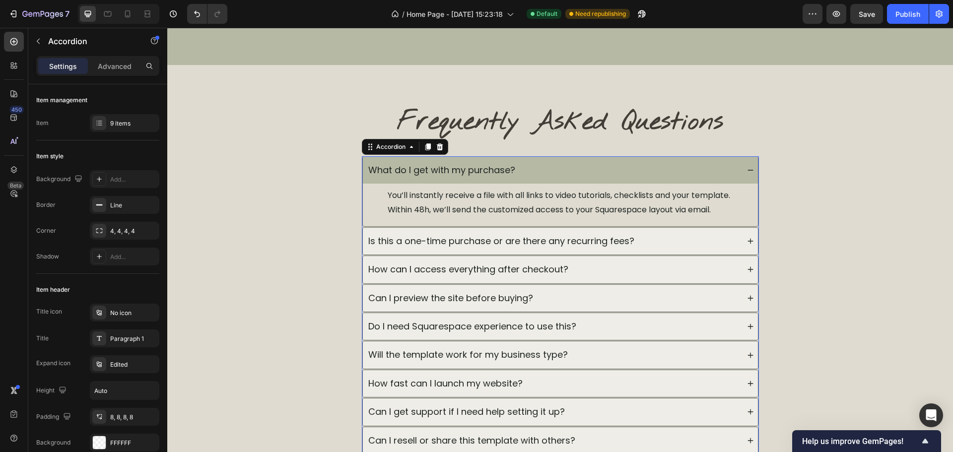
drag, startPoint x: 717, startPoint y: 154, endPoint x: 719, endPoint y: 173, distance: 19.5
click at [717, 161] on div "What do I get with my purchase?" at bounding box center [553, 170] width 372 height 19
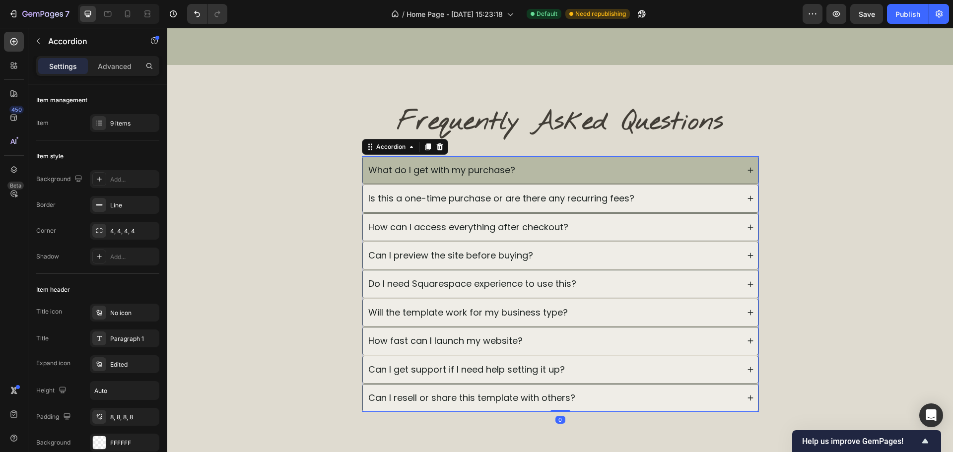
drag, startPoint x: 723, startPoint y: 159, endPoint x: 735, endPoint y: 166, distance: 14.2
click at [723, 161] on div "What do I get with my purchase?" at bounding box center [553, 170] width 372 height 19
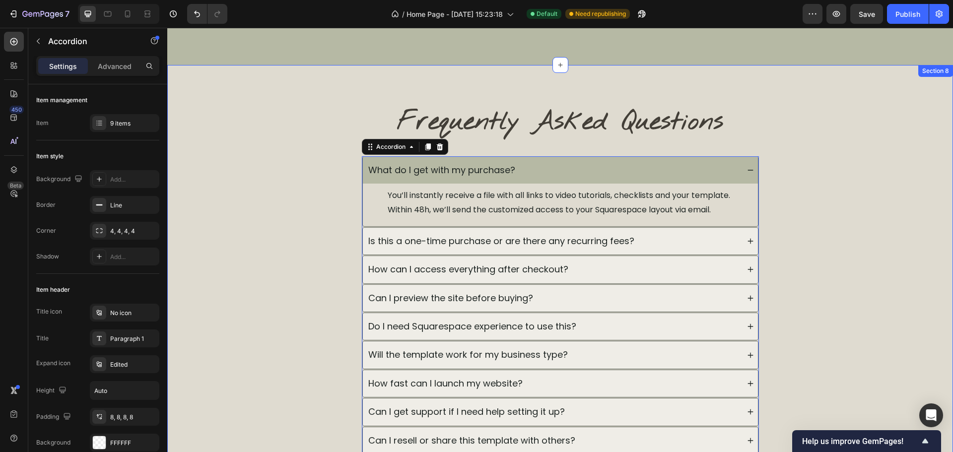
click at [815, 173] on div "Frequently Asked Questions Heading What do I get with my purchase? You’ll insta…" at bounding box center [560, 354] width 786 height 498
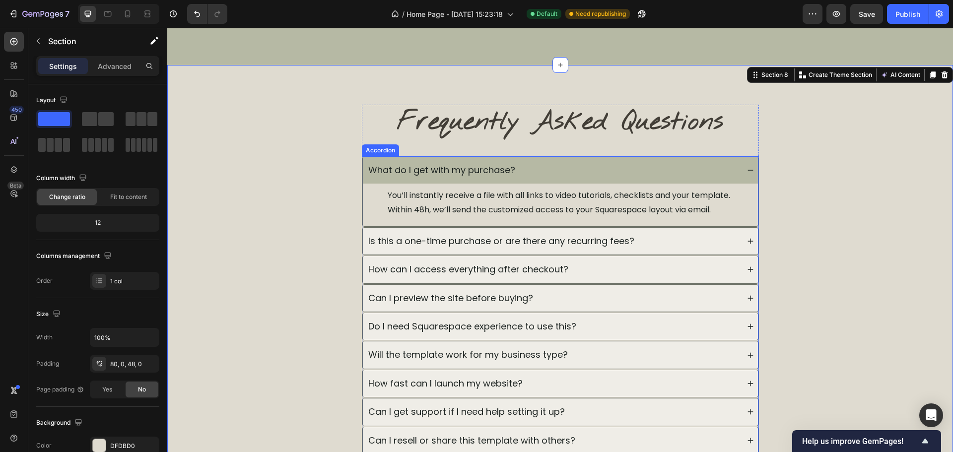
click at [731, 161] on div "What do I get with my purchase?" at bounding box center [553, 170] width 372 height 19
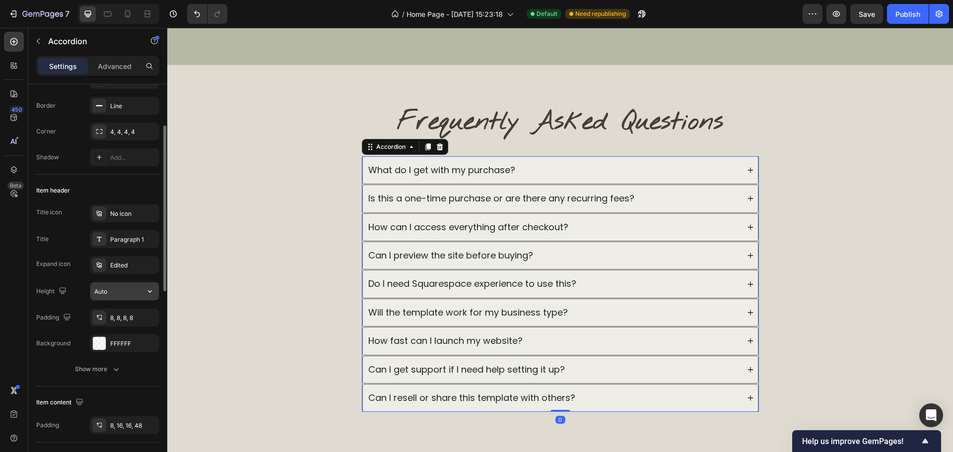
scroll to position [199, 0]
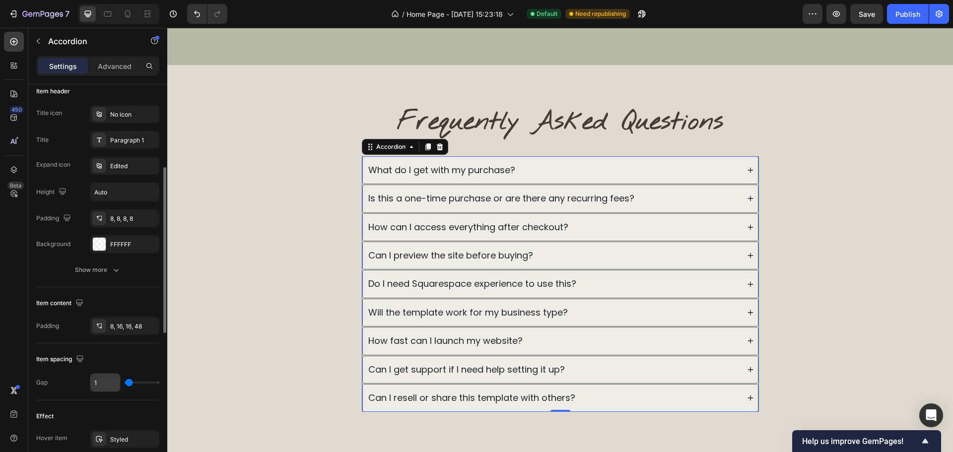
click at [94, 386] on input "1" at bounding box center [105, 383] width 30 height 18
type input "2"
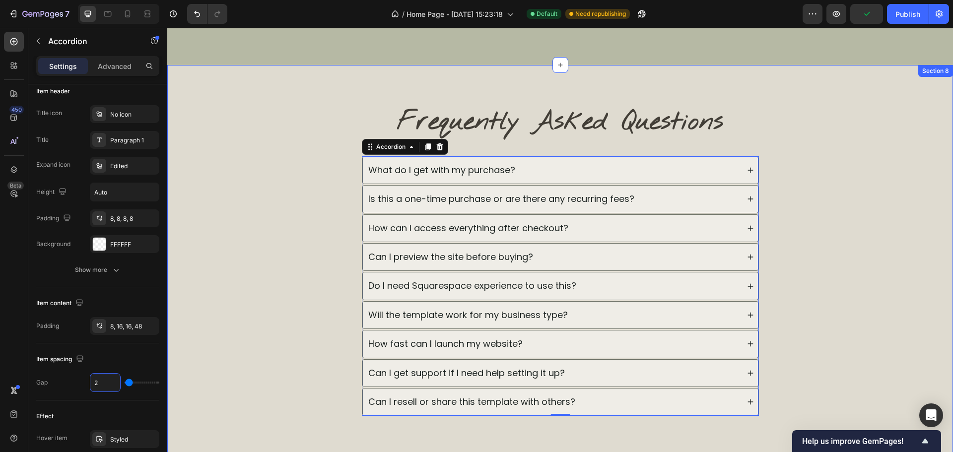
click at [247, 272] on div "Frequently Asked Questions Heading What do I get with my purchase? Is this a on…" at bounding box center [560, 334] width 786 height 459
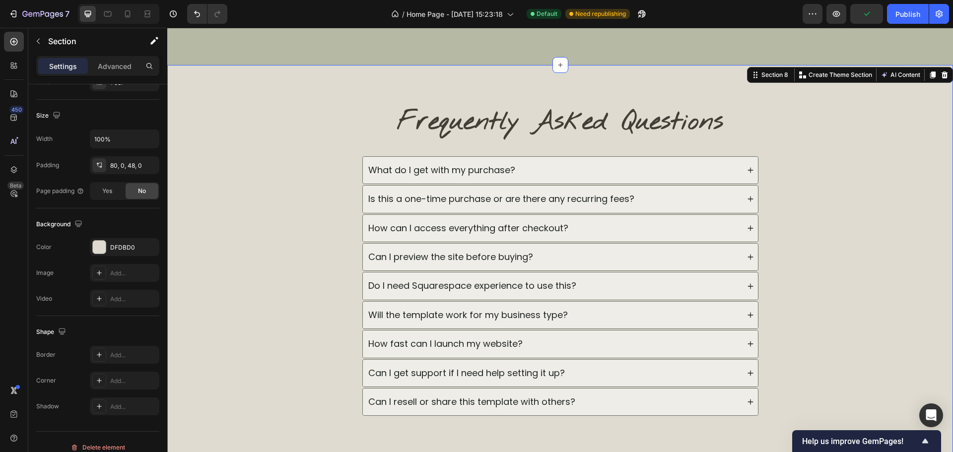
scroll to position [0, 0]
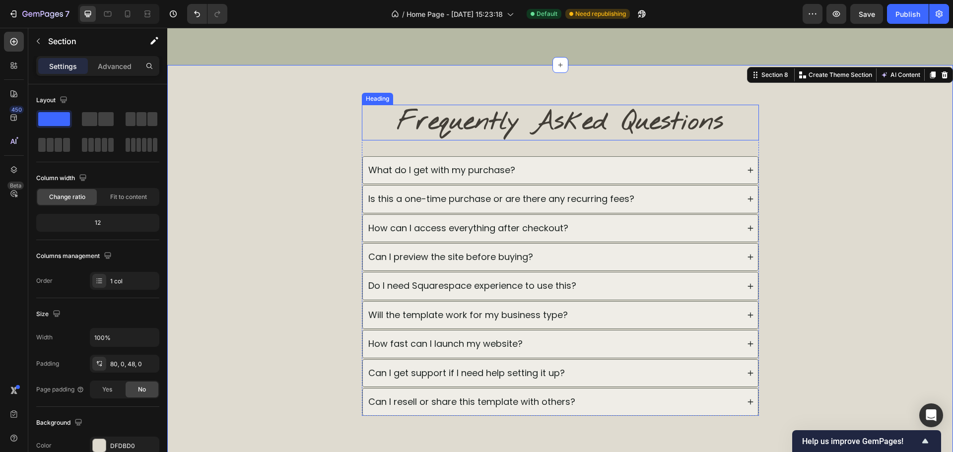
click at [413, 105] on h2 "Frequently Asked Questions" at bounding box center [560, 123] width 397 height 36
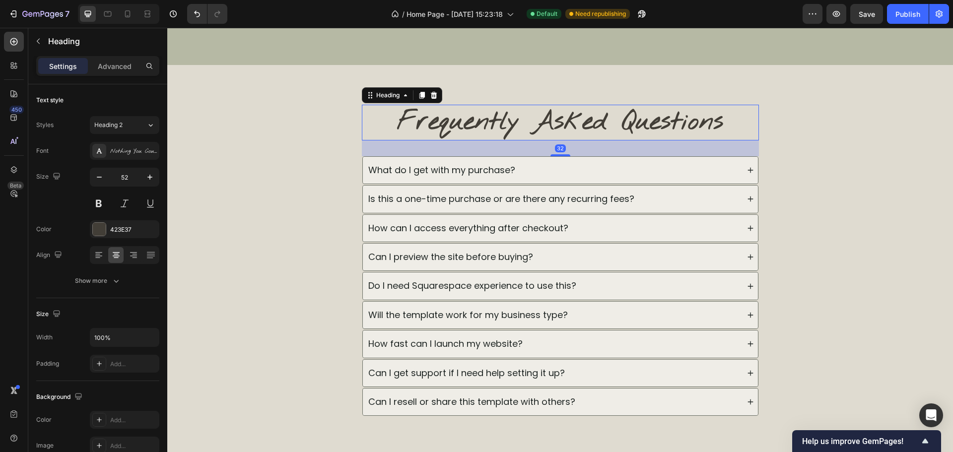
click at [409, 87] on div "Heading" at bounding box center [402, 95] width 80 height 16
click at [396, 91] on div "Heading" at bounding box center [387, 95] width 27 height 9
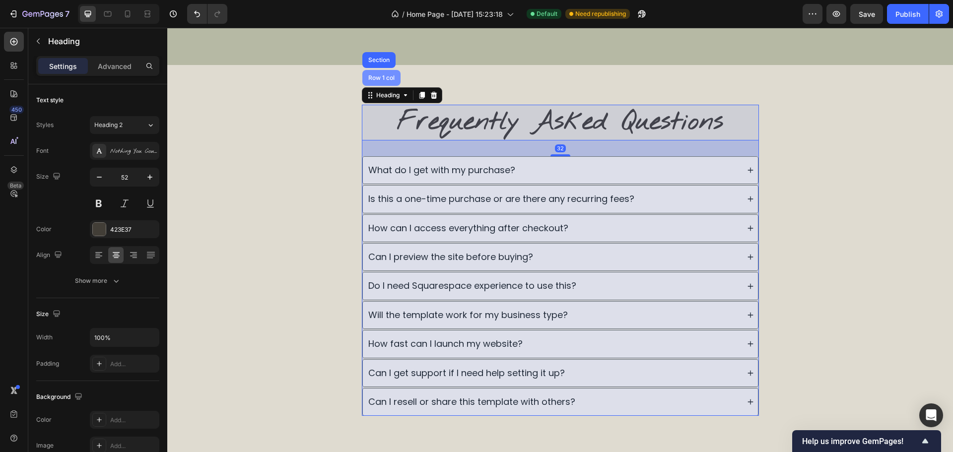
click at [392, 73] on div "Row 1 col" at bounding box center [382, 78] width 38 height 16
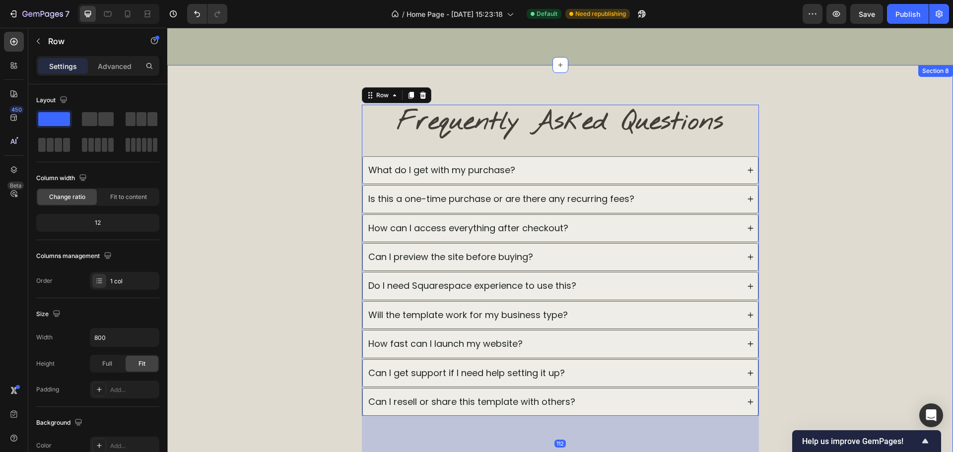
click at [259, 283] on div "Frequently Asked Questions Heading What do I get with my purchase? Is this a on…" at bounding box center [560, 334] width 786 height 459
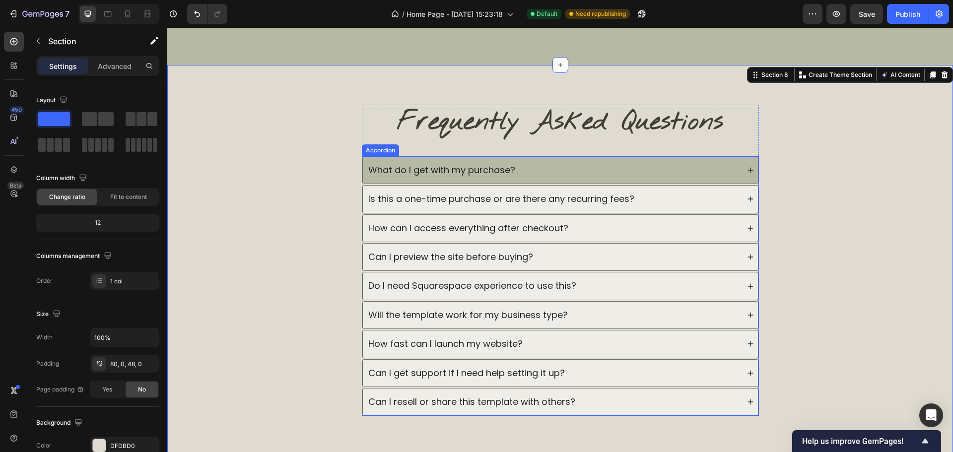
click at [641, 162] on div "What do I get with my purchase?" at bounding box center [553, 170] width 372 height 19
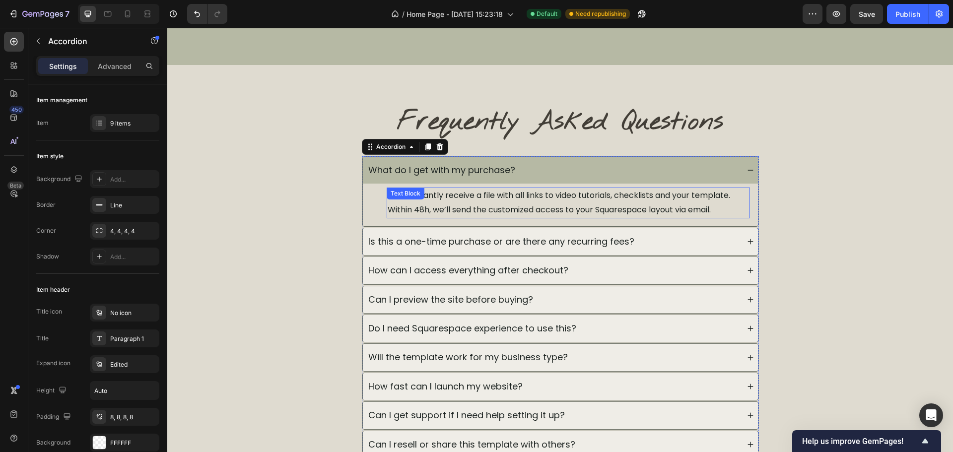
click at [678, 189] on p "You’ll instantly receive a file with all links to video tutorials, checklists a…" at bounding box center [569, 203] width 362 height 29
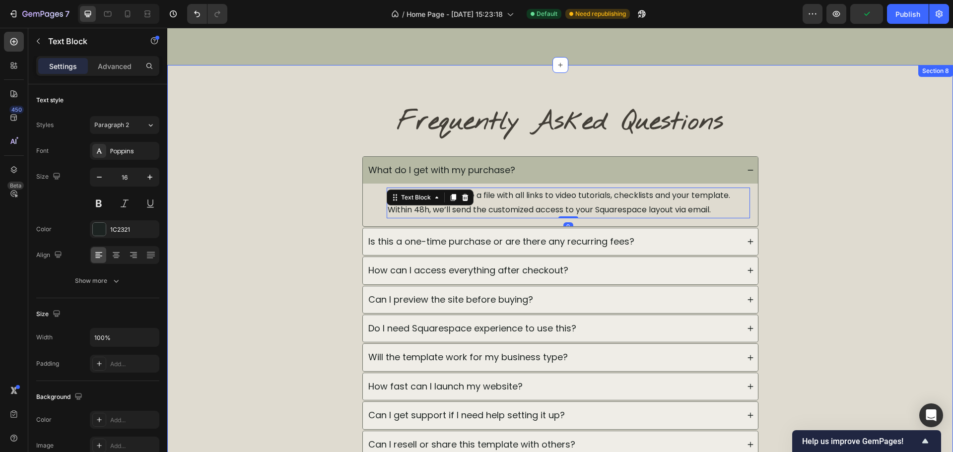
click at [270, 220] on div "Frequently Asked Questions Heading What do I get with my purchase? You’ll insta…" at bounding box center [560, 356] width 786 height 502
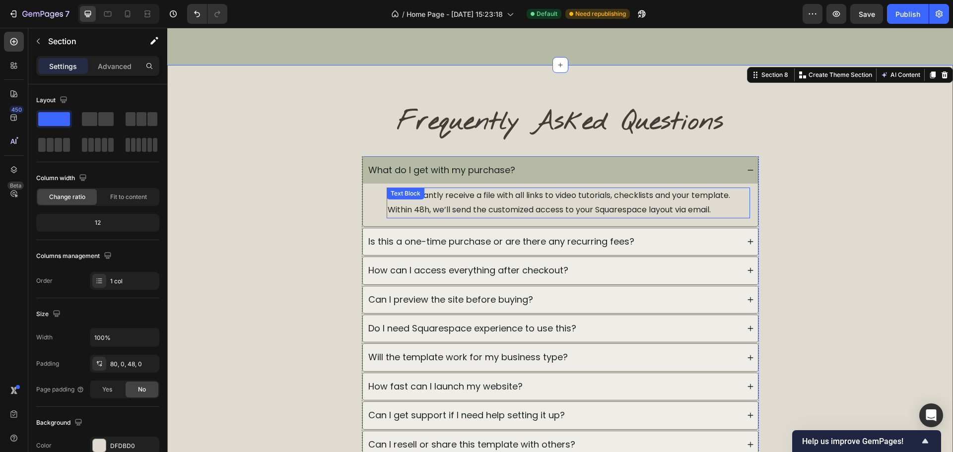
click at [513, 189] on p "You’ll instantly receive a file with all links to video tutorials, checklists a…" at bounding box center [569, 203] width 362 height 29
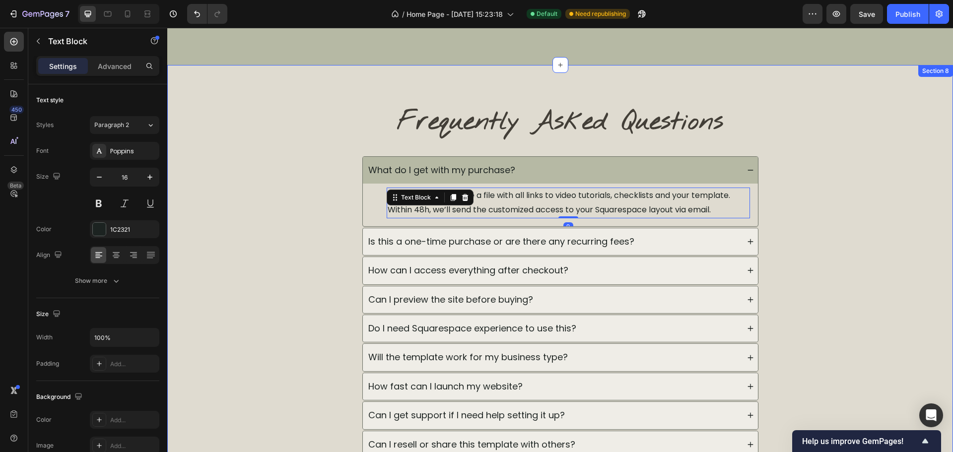
click at [297, 220] on div "Frequently Asked Questions Heading What do I get with my purchase? You’ll insta…" at bounding box center [560, 356] width 786 height 502
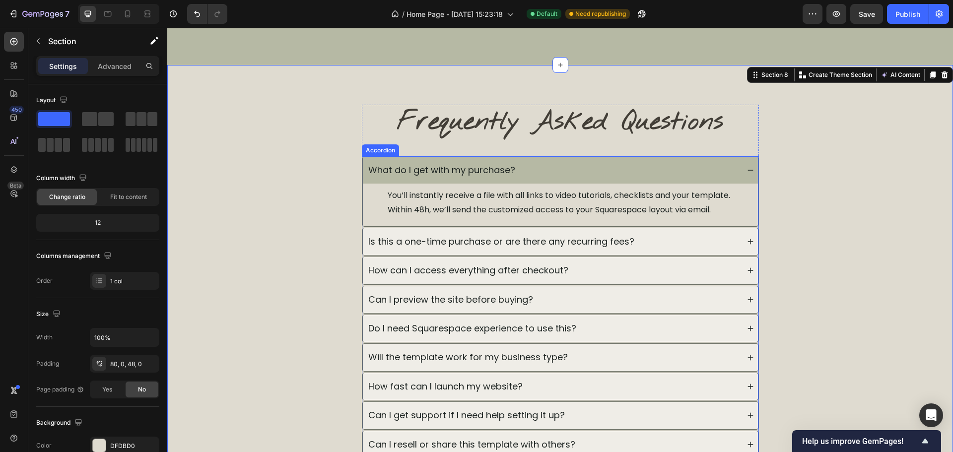
click at [463, 162] on p "What do I get with my purchase?" at bounding box center [441, 170] width 147 height 16
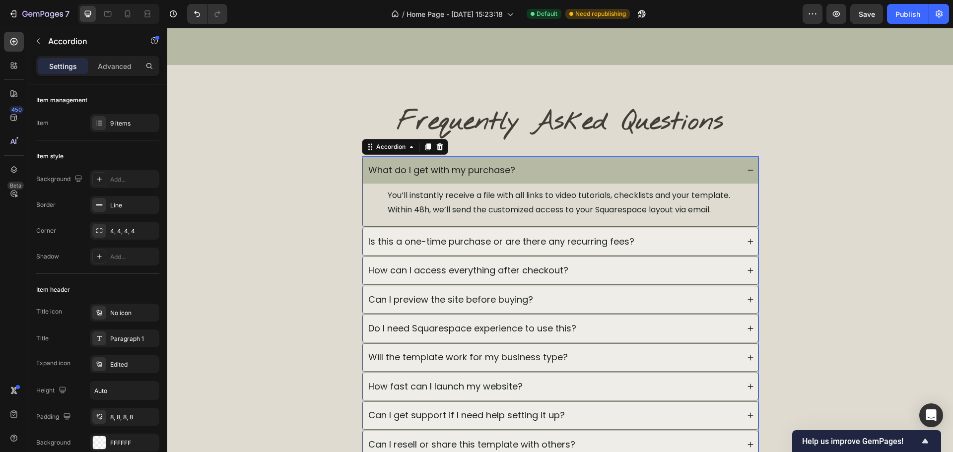
click at [463, 162] on p "What do I get with my purchase?" at bounding box center [441, 170] width 147 height 16
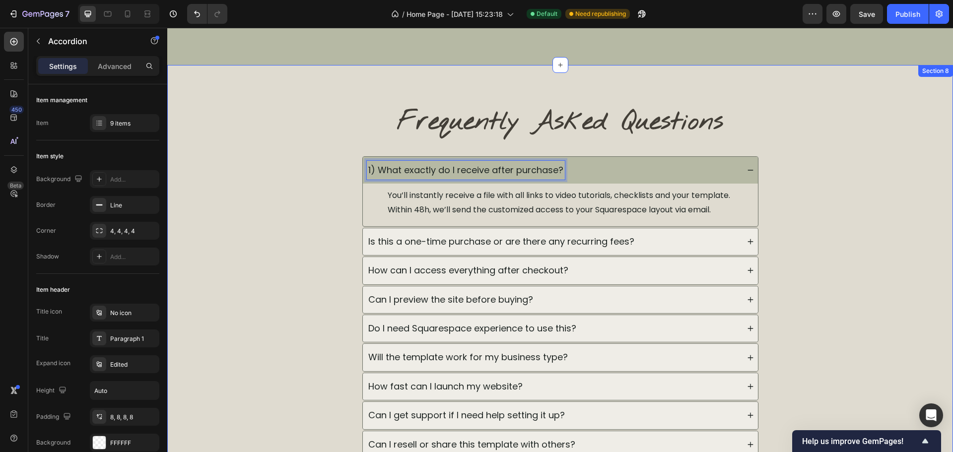
click at [309, 222] on div "Frequently Asked Questions Heading 1) What exactly do I receive after purchase?…" at bounding box center [560, 356] width 786 height 502
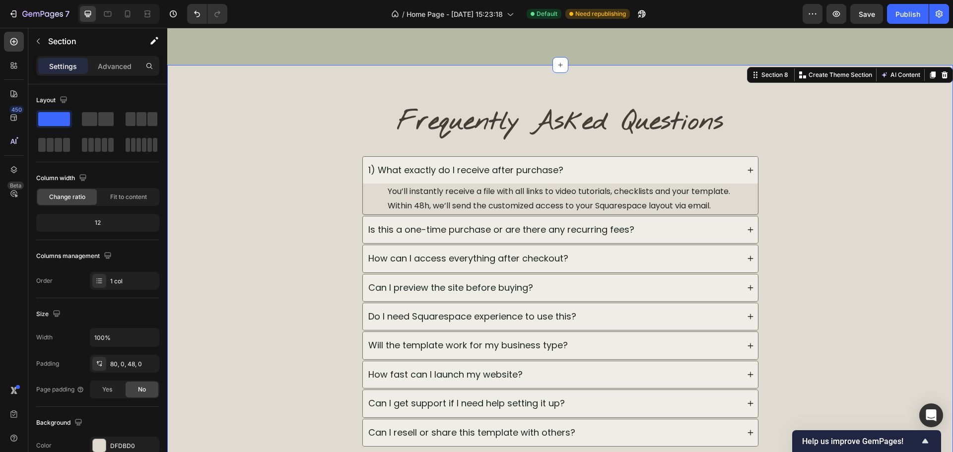
click at [301, 239] on div "Frequently Asked Questions Heading 1) What exactly do I receive after purchase?…" at bounding box center [560, 350] width 786 height 490
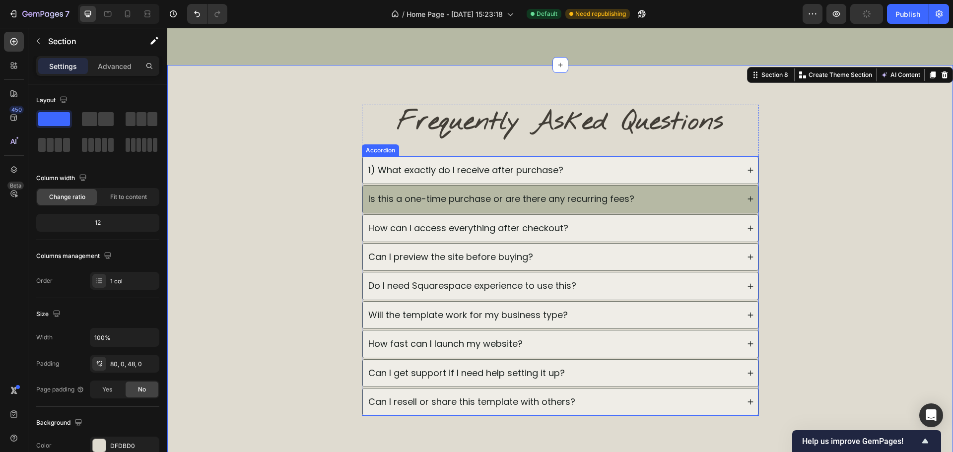
click at [421, 191] on p "Is this a one-time purchase or are there any recurring fees?" at bounding box center [501, 199] width 266 height 16
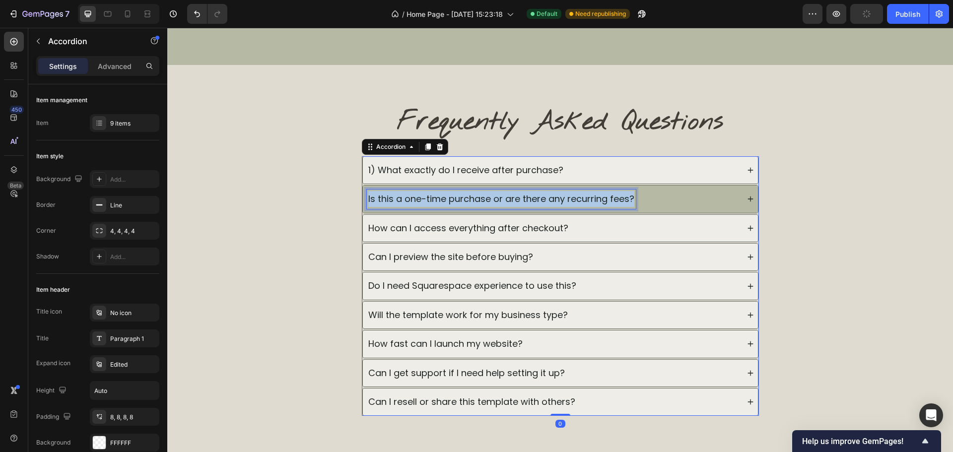
drag, startPoint x: 421, startPoint y: 182, endPoint x: 429, endPoint y: 184, distance: 8.2
click at [422, 191] on p "Is this a one-time purchase or are there any recurring fees?" at bounding box center [501, 199] width 266 height 16
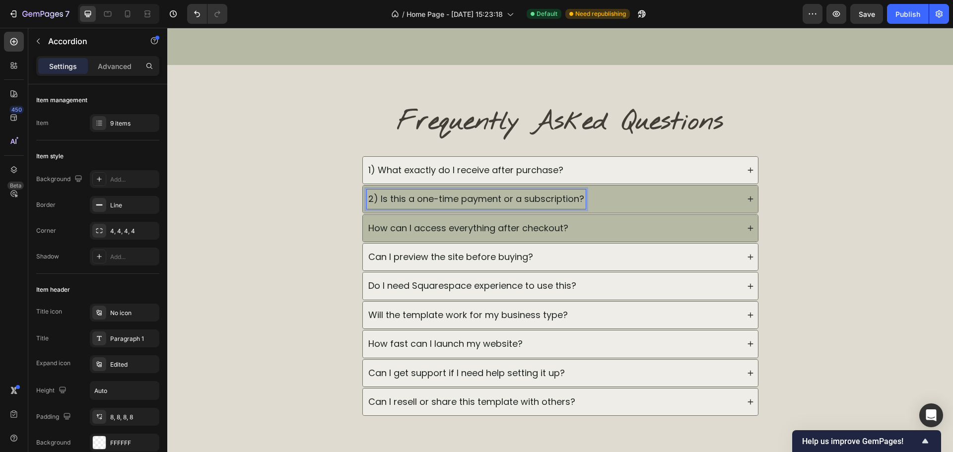
click at [468, 220] on p "How can I access everything after checkout?" at bounding box center [468, 228] width 200 height 16
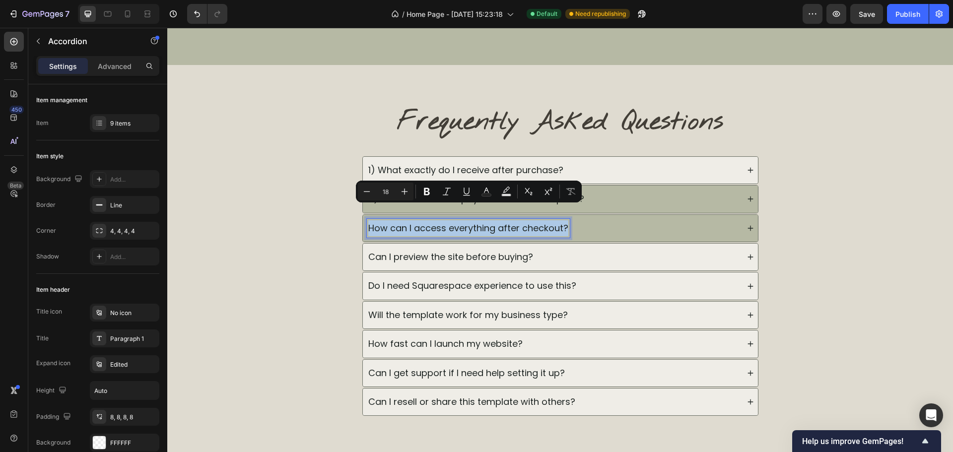
click at [468, 220] on p "How can I access everything after checkout?" at bounding box center [468, 228] width 200 height 16
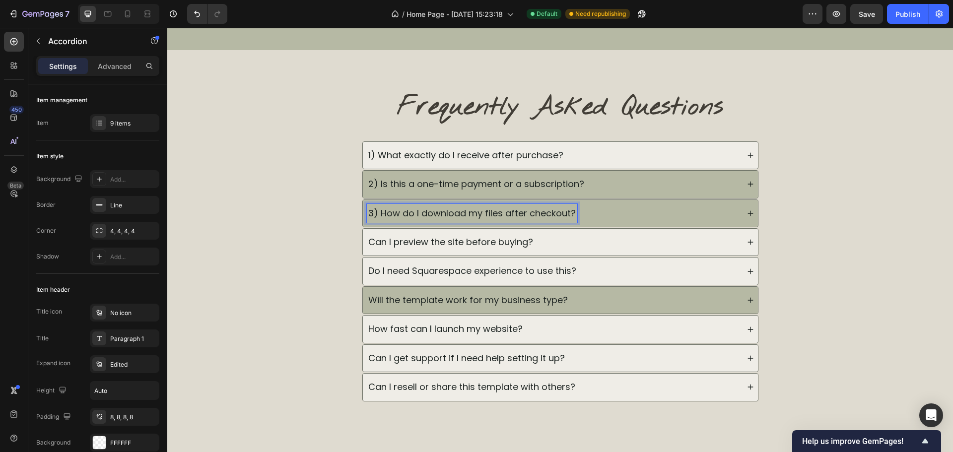
scroll to position [3738, 0]
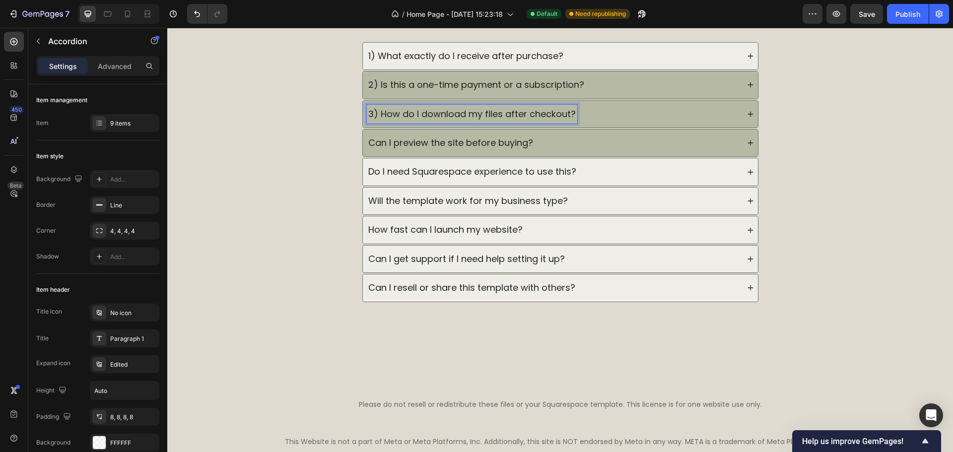
click at [433, 142] on p "Can I preview the site before buying?" at bounding box center [450, 143] width 165 height 16
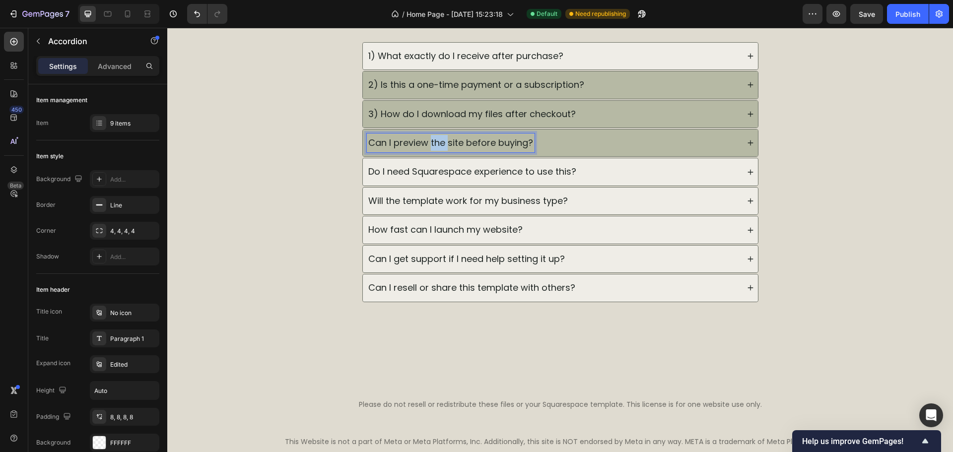
click at [433, 142] on p "Can I preview the site before buying?" at bounding box center [450, 143] width 165 height 16
click at [433, 141] on p "Can I preview the site before buying?" at bounding box center [450, 143] width 165 height 16
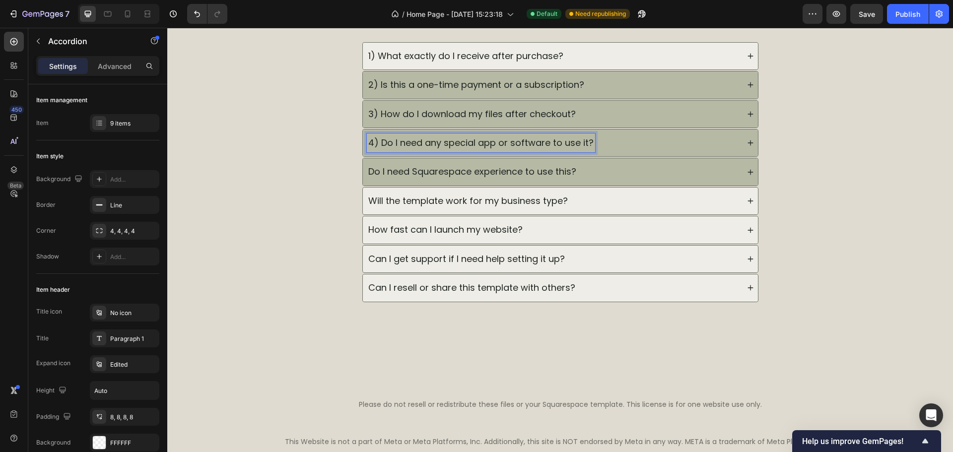
click at [460, 173] on p "Do I need Squarespace experience to use this?" at bounding box center [472, 172] width 208 height 16
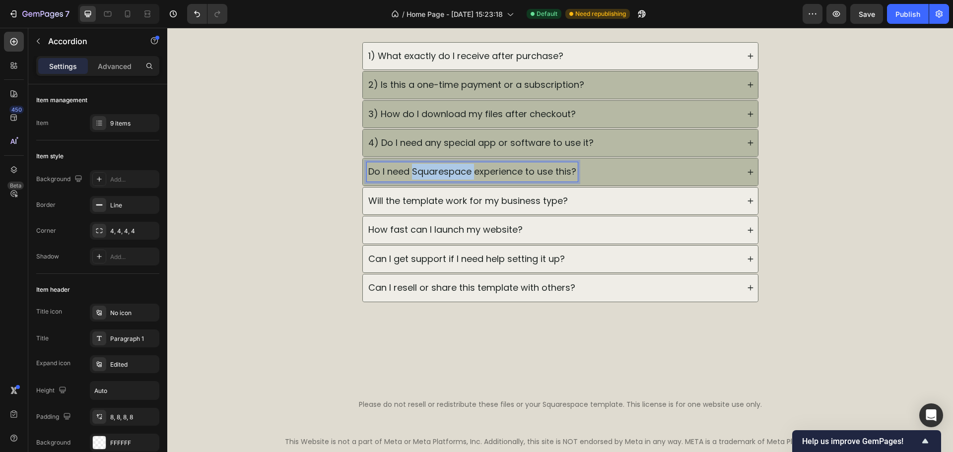
click at [460, 173] on p "Do I need Squarespace experience to use this?" at bounding box center [472, 172] width 208 height 16
click at [460, 172] on p "Do I need Squarespace experience to use this?" at bounding box center [472, 172] width 208 height 16
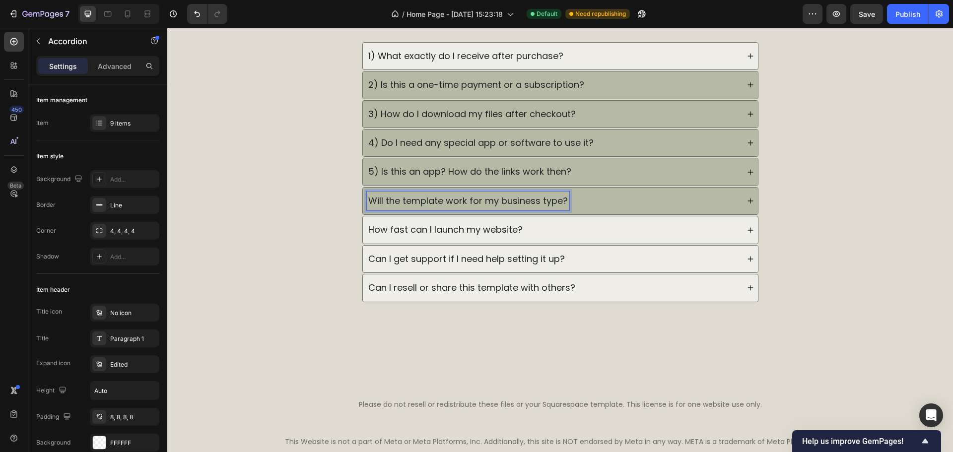
click at [449, 205] on p "Will the template work for my business type?" at bounding box center [468, 201] width 200 height 16
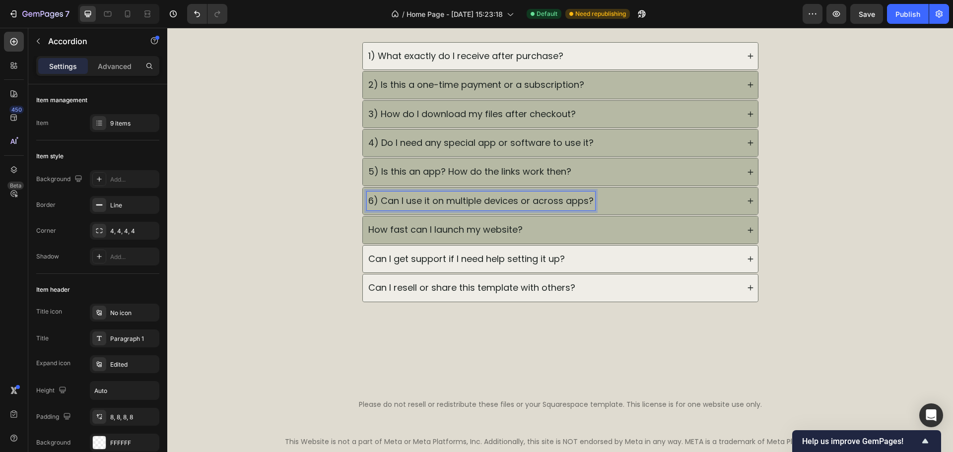
click at [414, 220] on div "How fast can I launch my website?" at bounding box center [560, 230] width 395 height 27
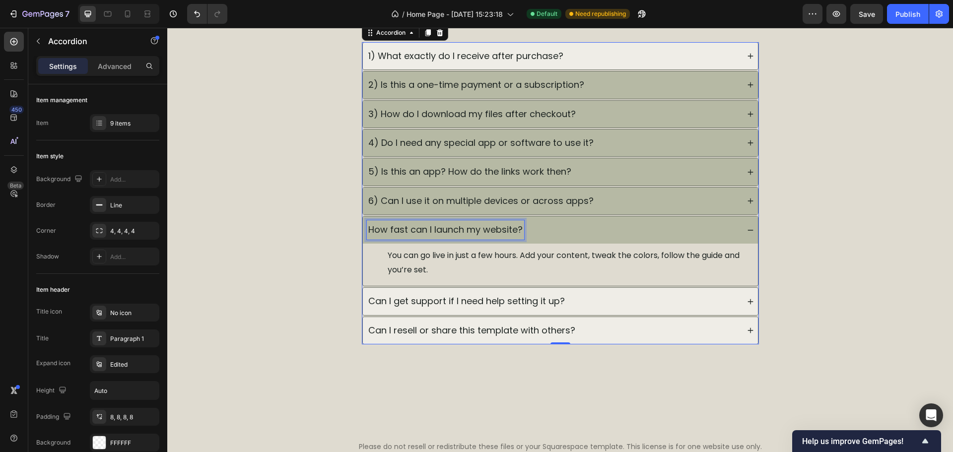
click at [413, 228] on p "How fast can I launch my website?" at bounding box center [445, 230] width 154 height 16
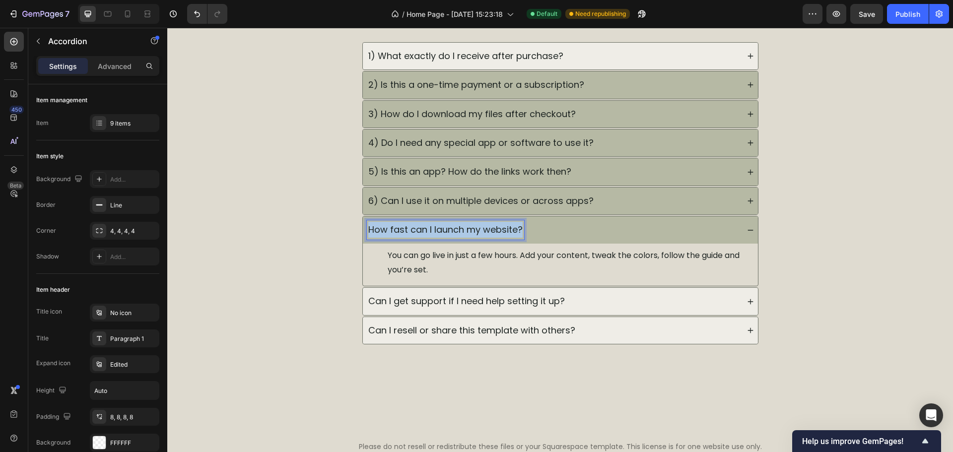
click at [413, 228] on p "How fast can I launch my website?" at bounding box center [445, 230] width 154 height 16
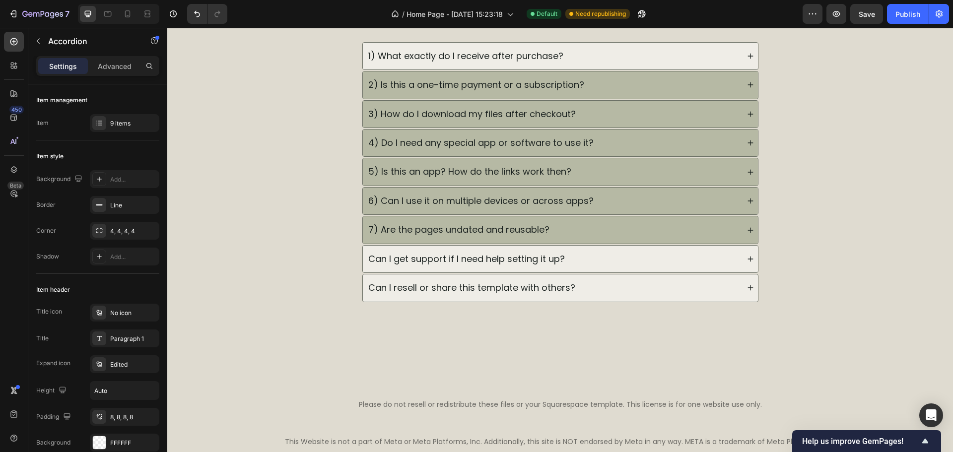
click at [616, 227] on div "7) Are the pages undated and reusable?" at bounding box center [553, 229] width 372 height 19
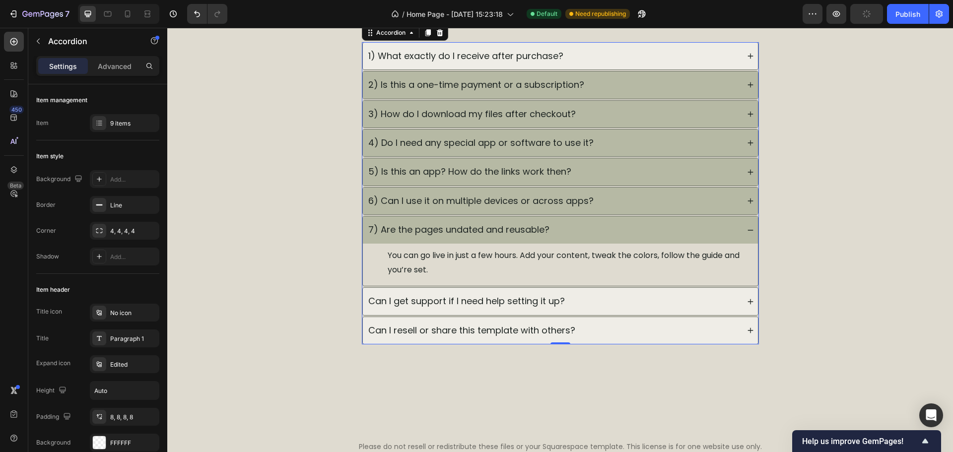
click at [721, 228] on div "7) Are the pages undated and reusable?" at bounding box center [553, 229] width 372 height 19
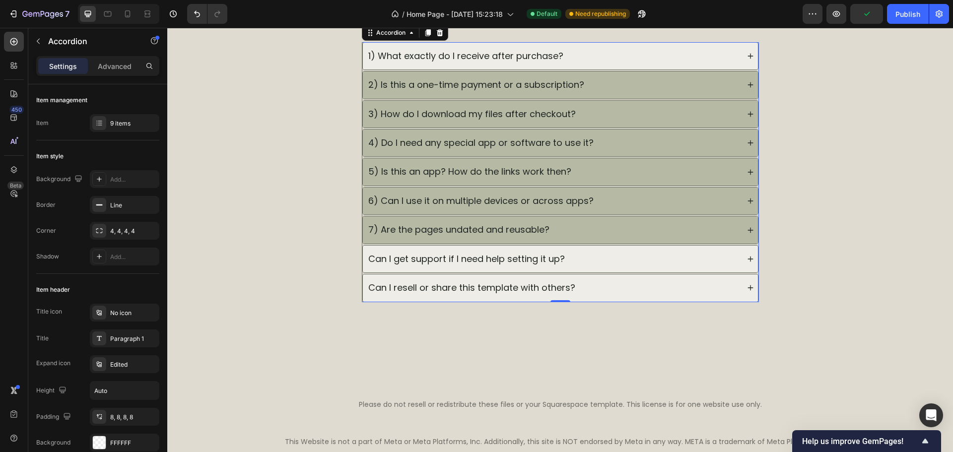
click at [729, 223] on div "7) Are the pages undated and reusable?" at bounding box center [553, 229] width 372 height 19
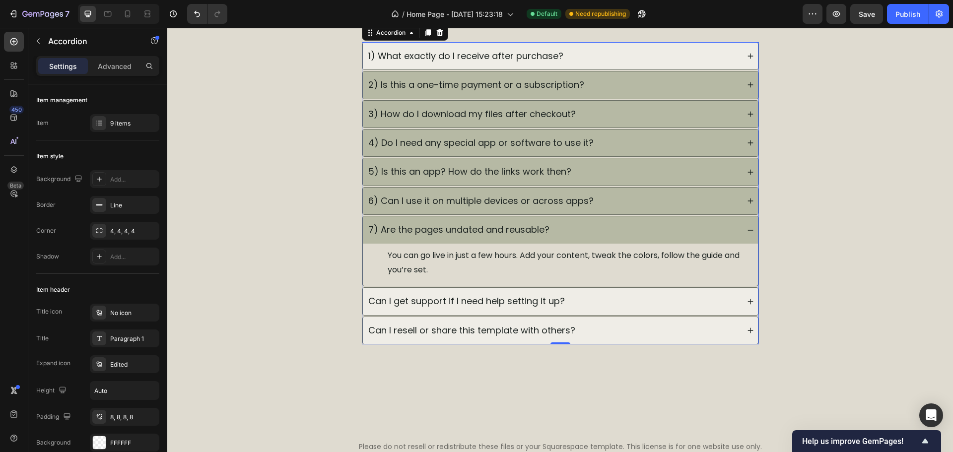
click at [752, 267] on div "You can go live in just a few hours. Add your content, tweak the colors, follow…" at bounding box center [560, 265] width 395 height 43
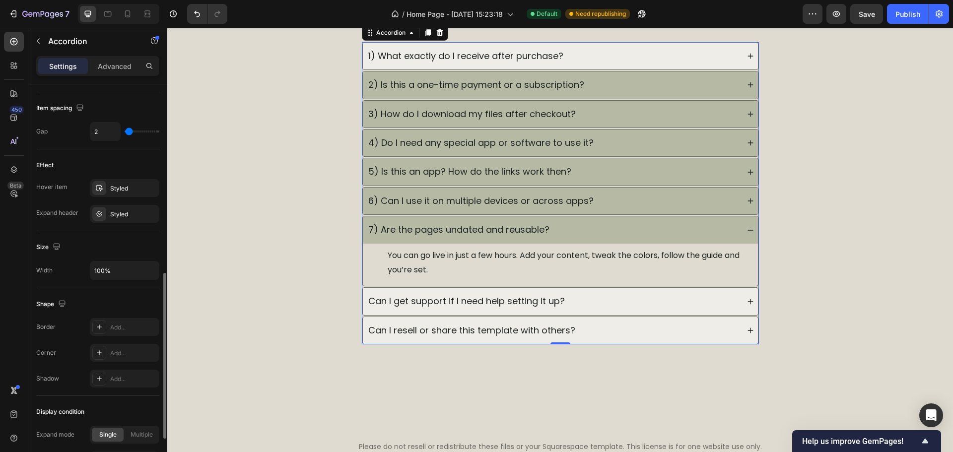
scroll to position [549, 0]
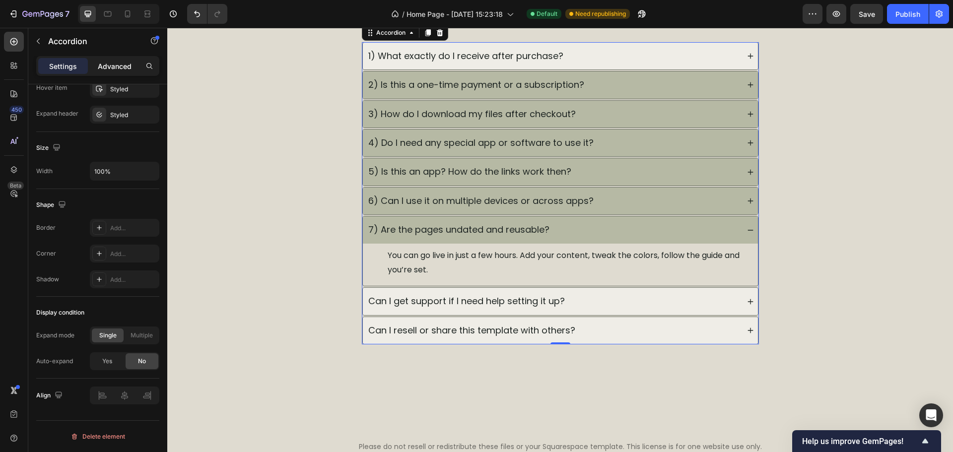
click at [116, 70] on p "Advanced" at bounding box center [115, 66] width 34 height 10
type input "100%"
type input "100"
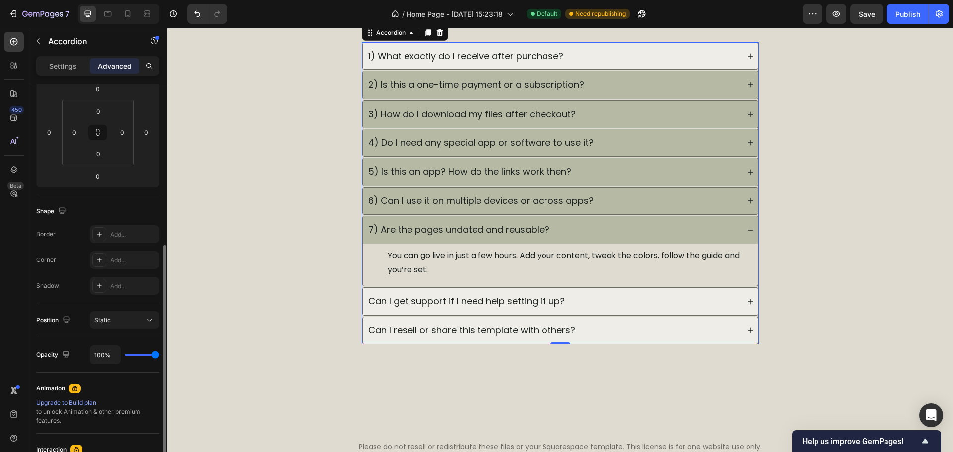
scroll to position [94, 0]
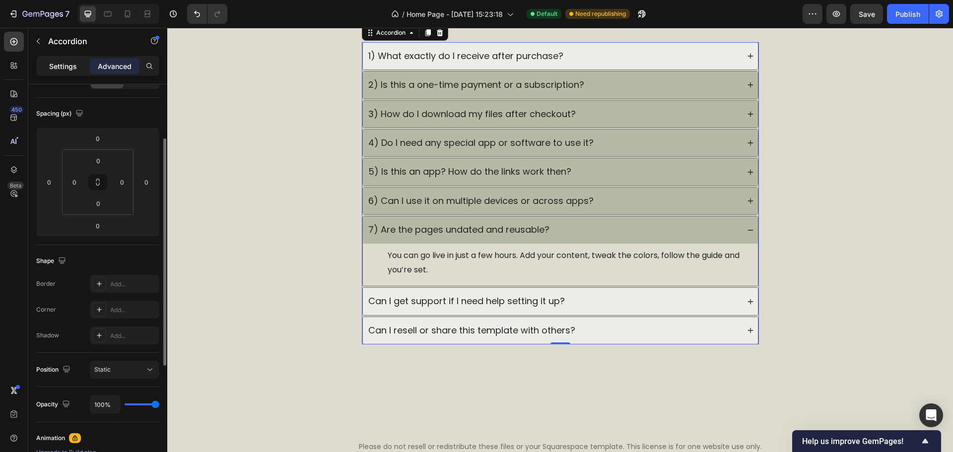
click at [62, 62] on p "Settings" at bounding box center [63, 66] width 28 height 10
type input "2"
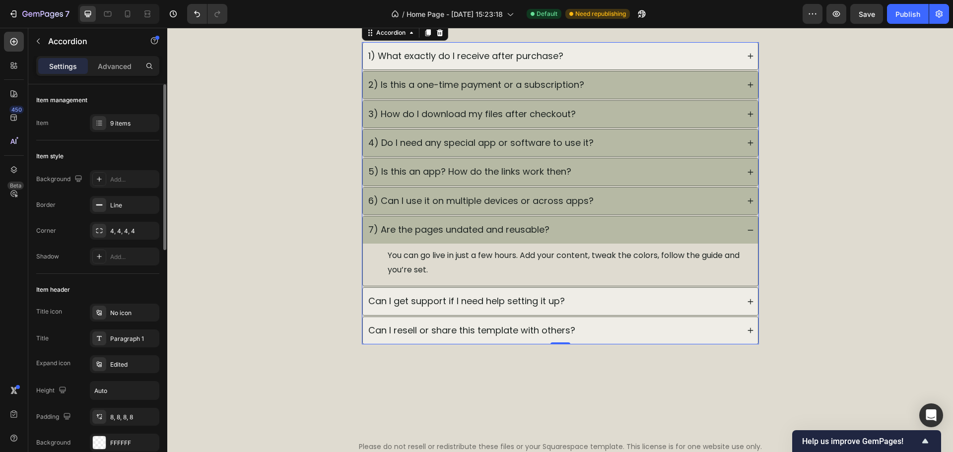
scroll to position [149, 0]
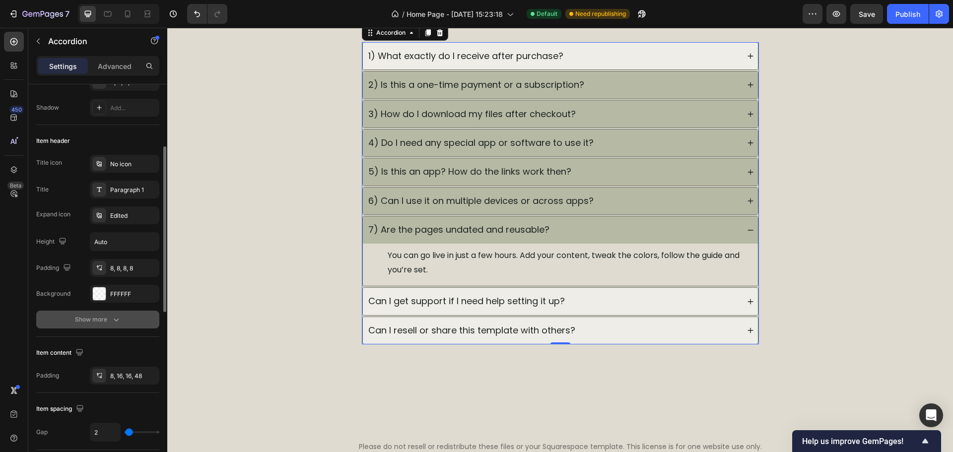
click at [95, 326] on button "Show more" at bounding box center [97, 320] width 123 height 18
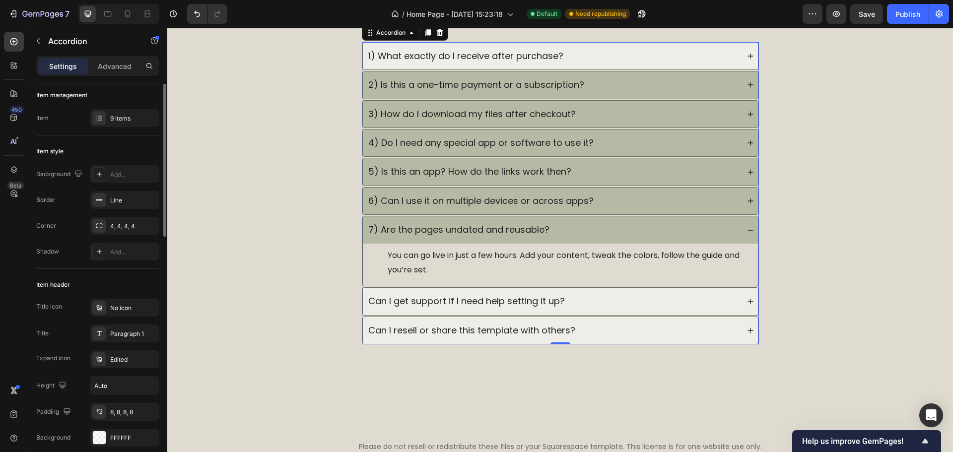
scroll to position [0, 0]
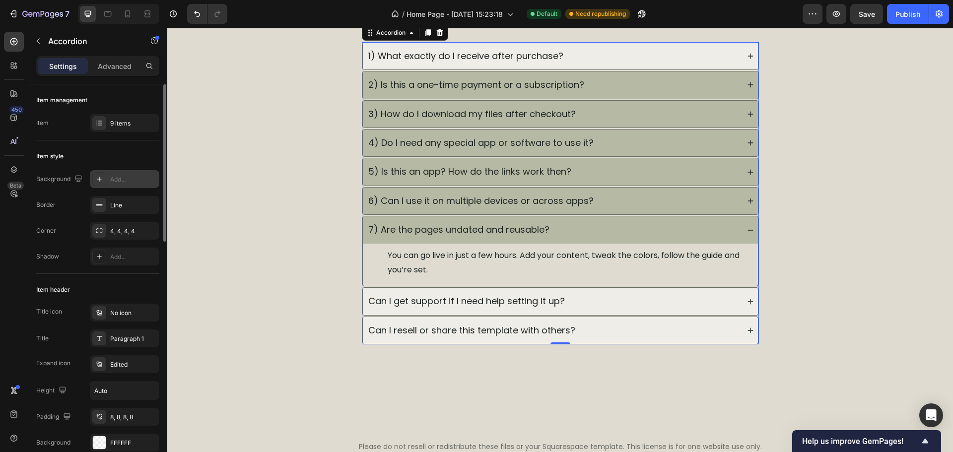
click at [108, 183] on div "Add..." at bounding box center [125, 179] width 70 height 18
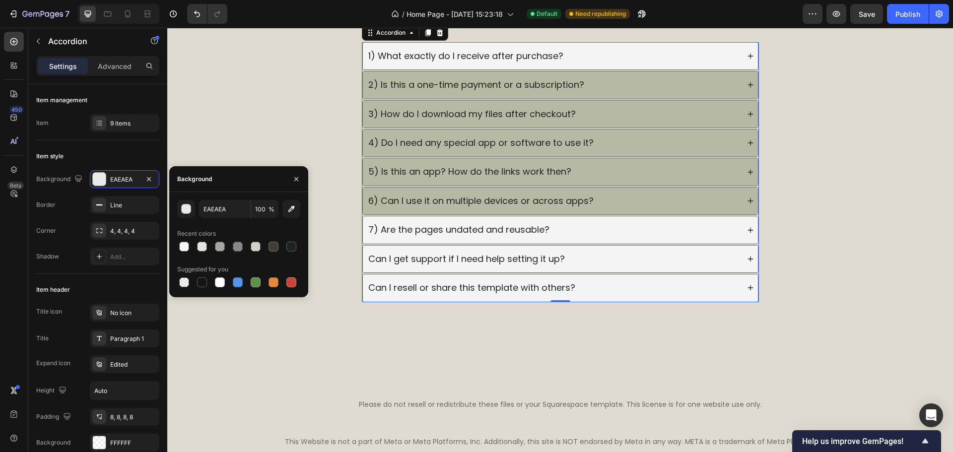
click at [221, 291] on div "EAEAEA 100 % Recent colors Suggested for you" at bounding box center [238, 244] width 139 height 105
click at [222, 285] on div at bounding box center [220, 283] width 10 height 10
type input "FFFFFF"
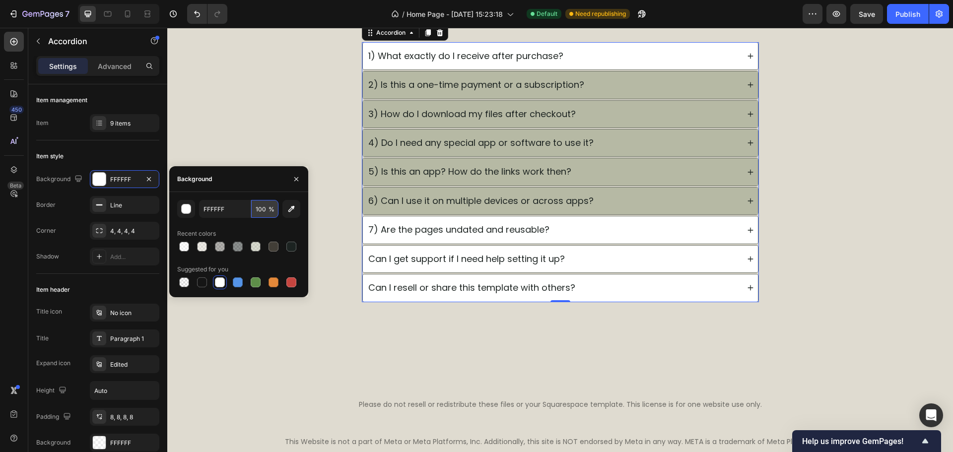
click at [260, 218] on input "100" at bounding box center [264, 209] width 27 height 18
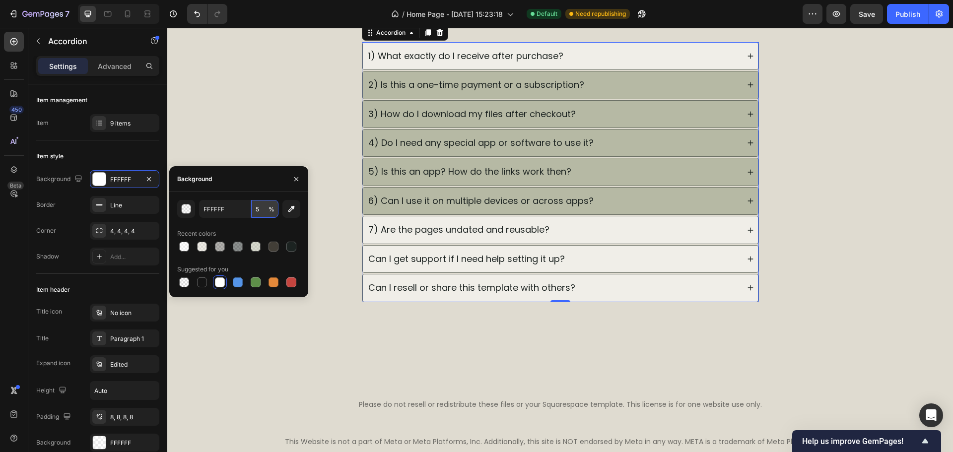
type input "50"
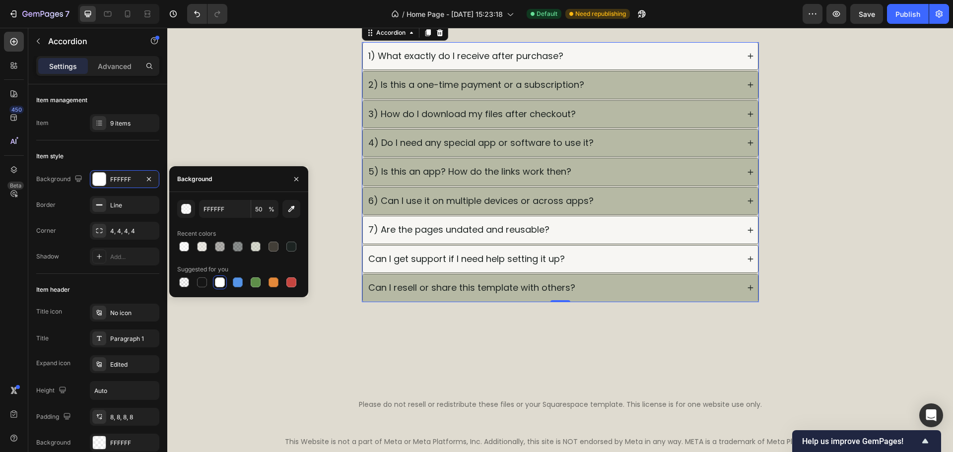
click at [710, 278] on div "Can I resell or share this template with others?" at bounding box center [560, 288] width 395 height 27
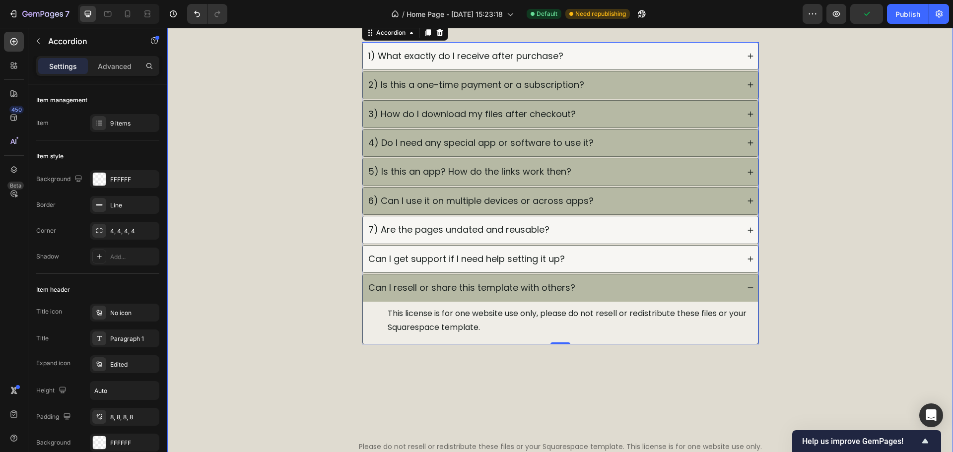
click at [827, 251] on div "Frequently Asked Questions Heading 1) What exactly do I receive after purchase?…" at bounding box center [560, 242] width 786 height 502
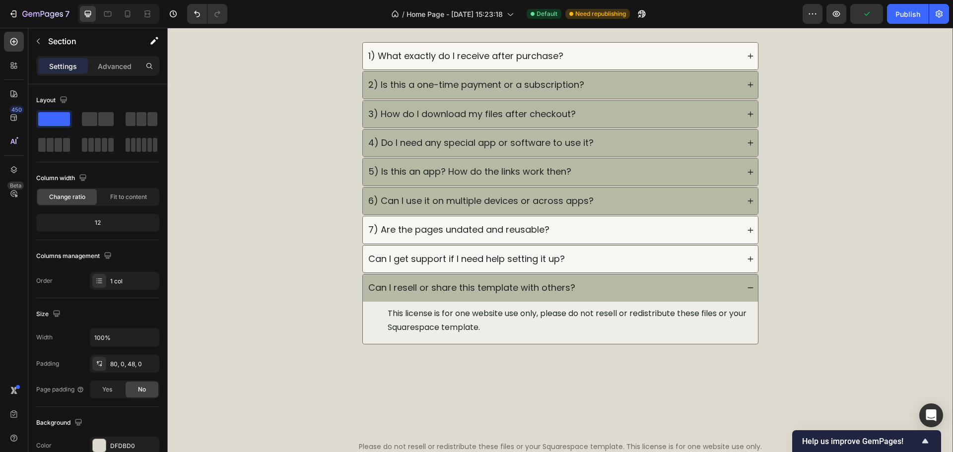
click at [827, 250] on div "Frequently Asked Questions Heading 1) What exactly do I receive after purchase?…" at bounding box center [560, 242] width 786 height 502
click at [709, 279] on div "Can I resell or share this template with others?" at bounding box center [553, 288] width 372 height 19
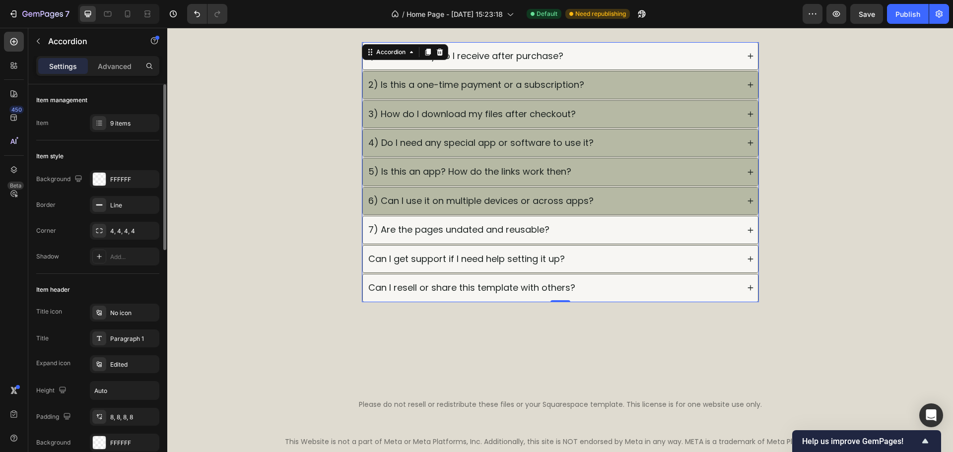
scroll to position [50, 0]
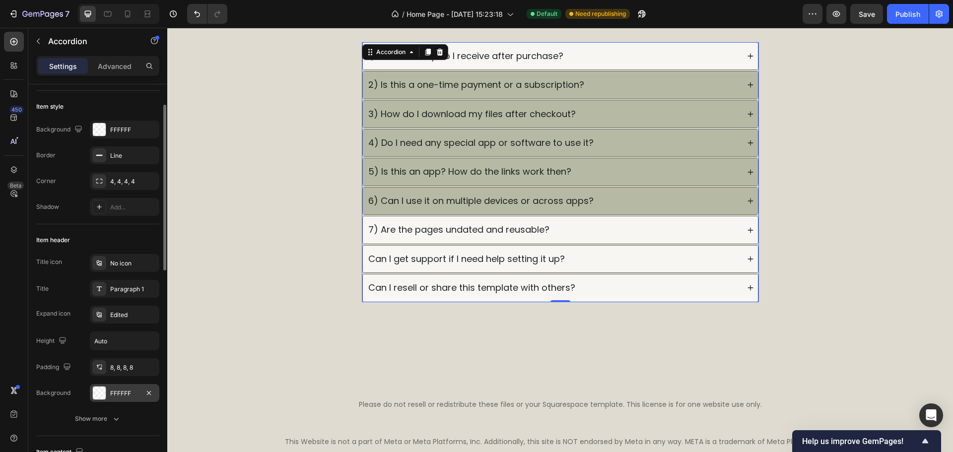
click at [122, 390] on div "FFFFFF" at bounding box center [124, 393] width 29 height 9
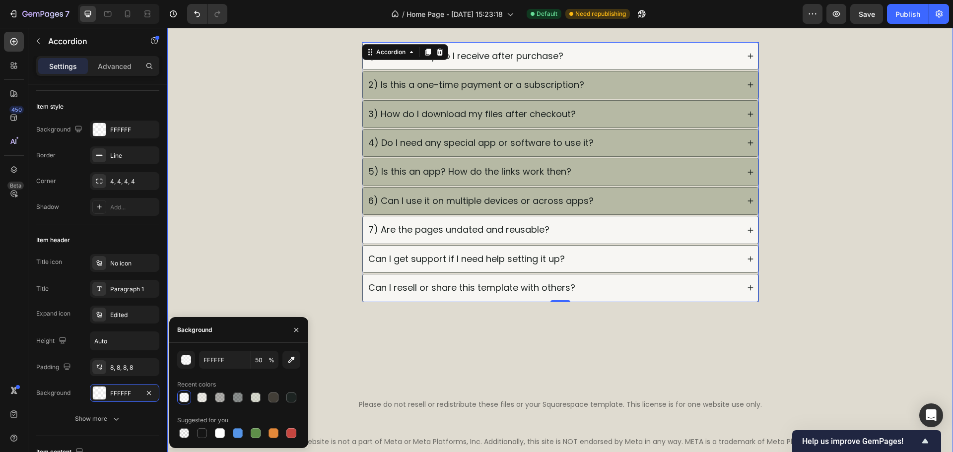
click at [269, 211] on div "Frequently Asked Questions Heading 1) What exactly do I receive after purchase?…" at bounding box center [560, 220] width 786 height 459
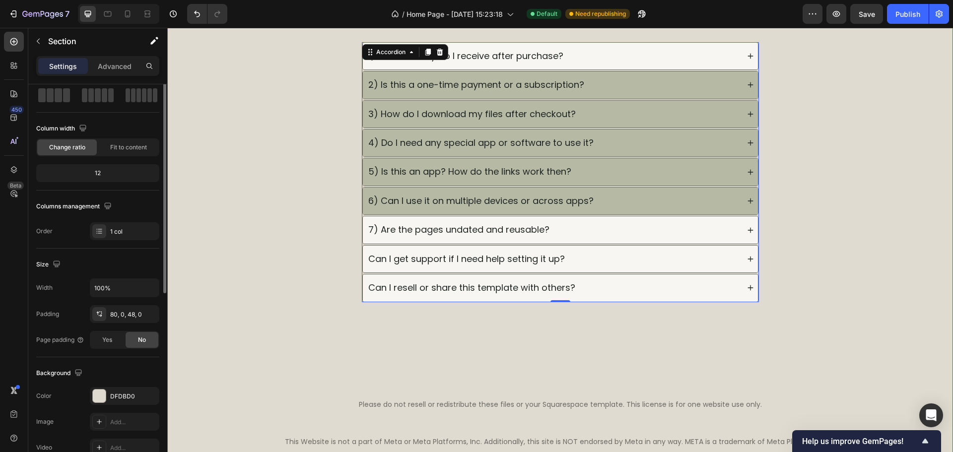
scroll to position [0, 0]
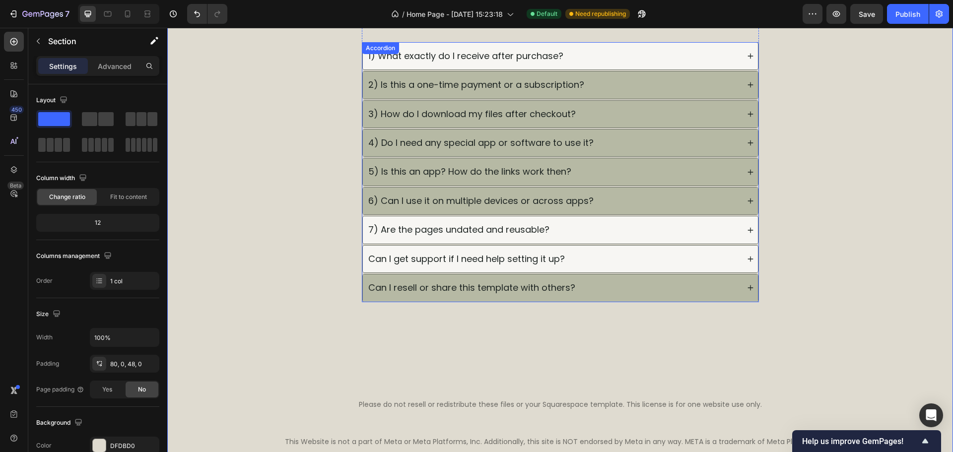
click at [619, 290] on div "Can I resell or share this template with others?" at bounding box center [553, 288] width 372 height 19
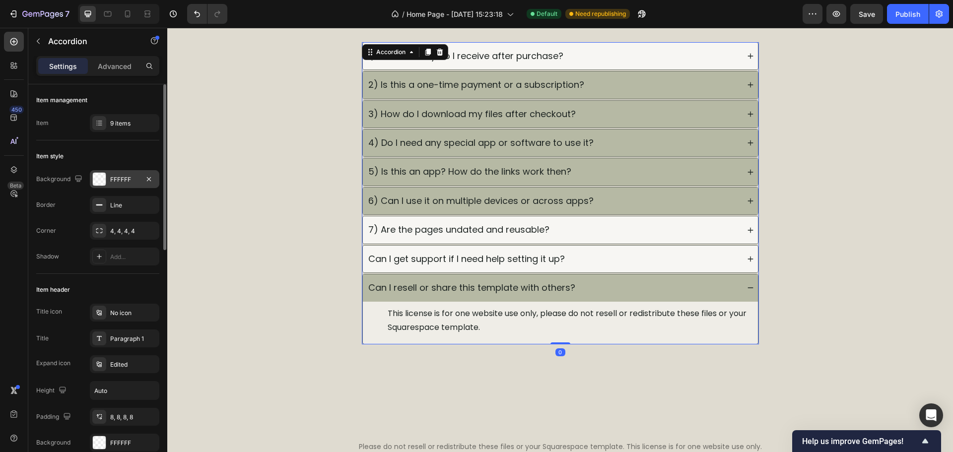
click at [124, 175] on div "FFFFFF" at bounding box center [124, 179] width 29 height 9
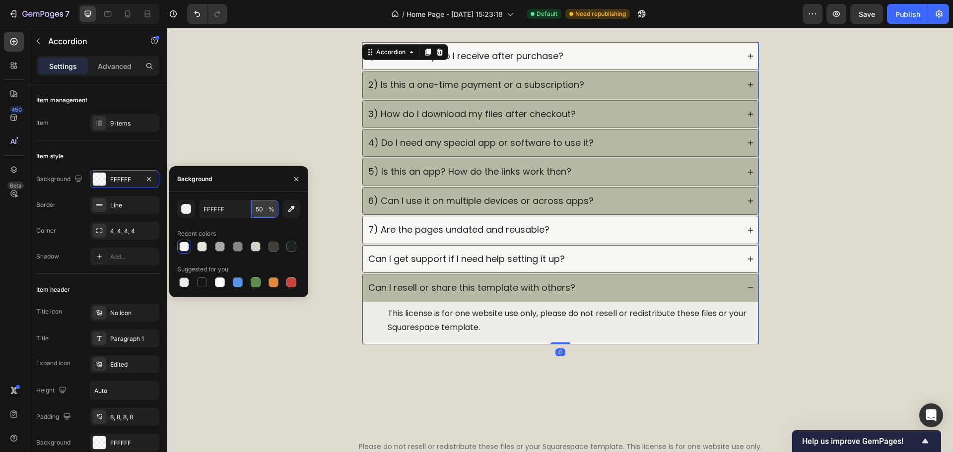
click at [262, 209] on input "50" at bounding box center [264, 209] width 27 height 18
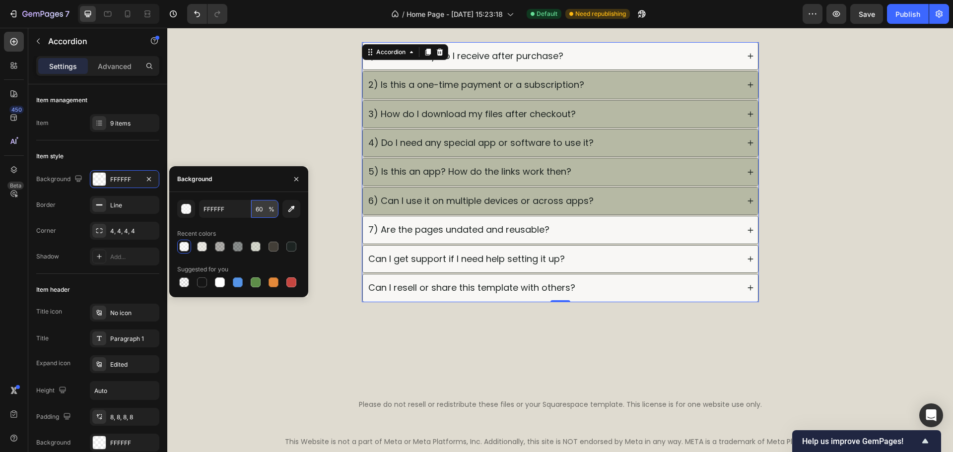
click at [256, 205] on input "60" at bounding box center [264, 209] width 27 height 18
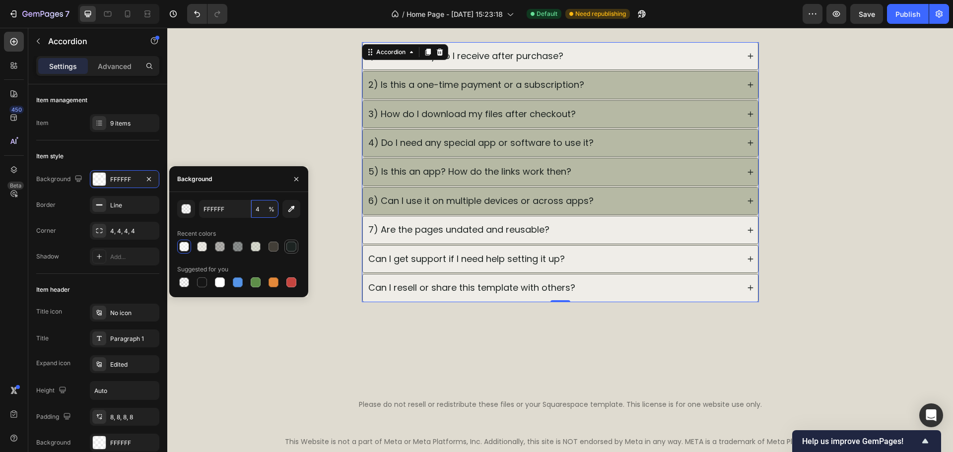
type input "40"
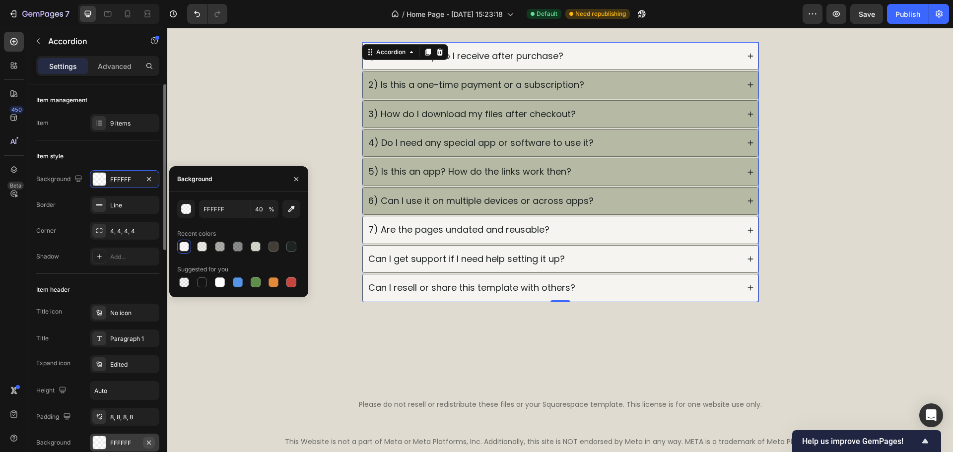
click at [153, 442] on button "button" at bounding box center [149, 443] width 12 height 12
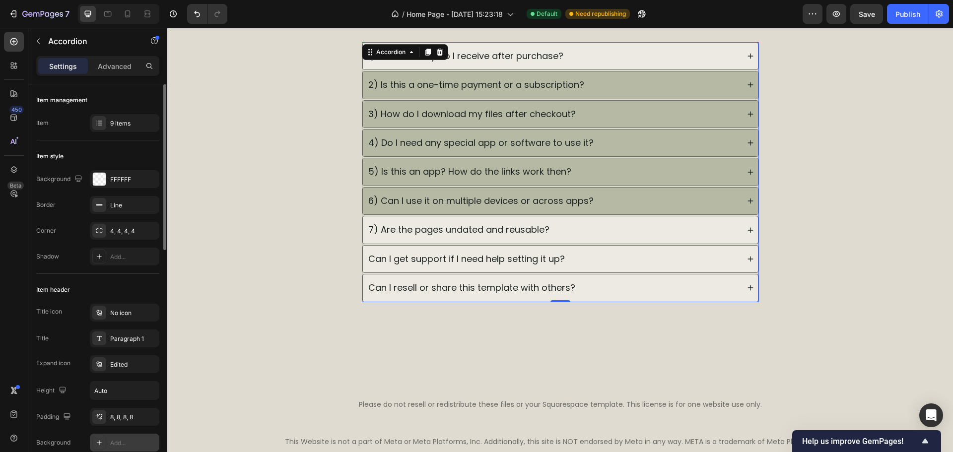
click at [666, 273] on div "Can I get support if I need help setting it up?" at bounding box center [561, 259] width 396 height 28
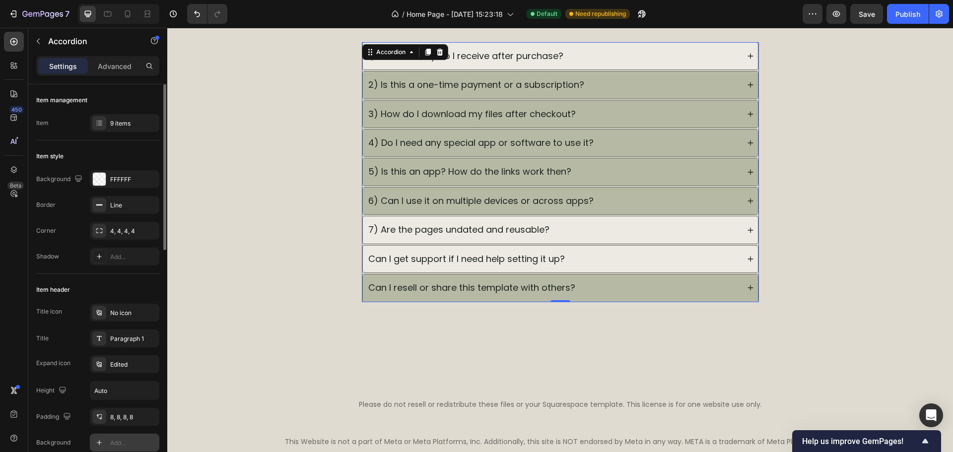
click at [709, 288] on div "Can I resell or share this template with others?" at bounding box center [553, 288] width 372 height 19
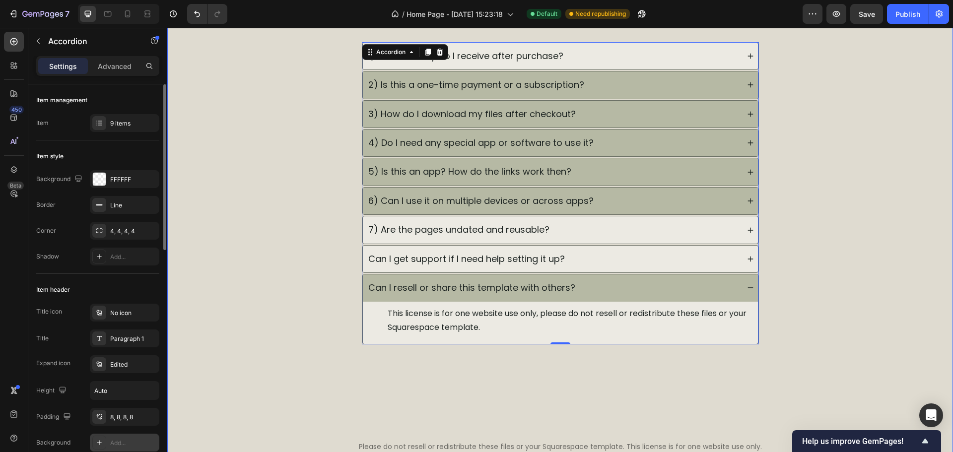
click at [829, 281] on div "Frequently Asked Questions Heading 1) What exactly do I receive after purchase?…" at bounding box center [560, 242] width 786 height 502
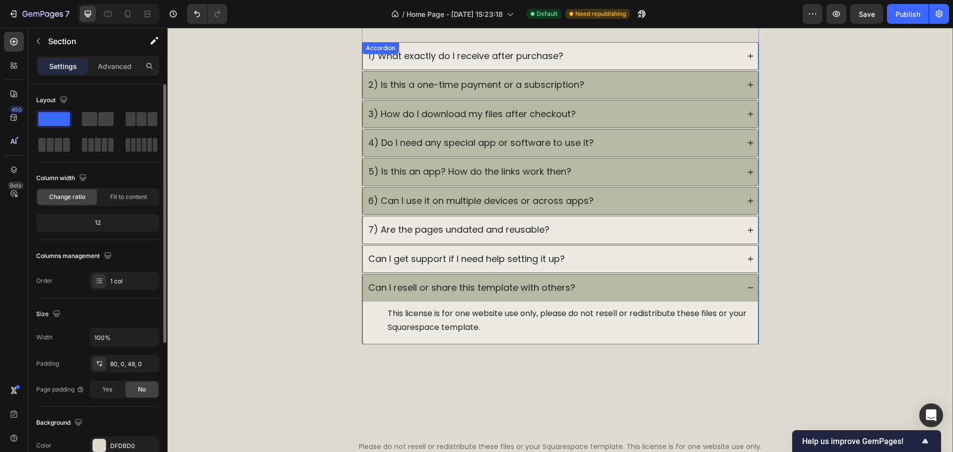
click at [728, 290] on div "Can I resell or share this template with others?" at bounding box center [553, 288] width 372 height 19
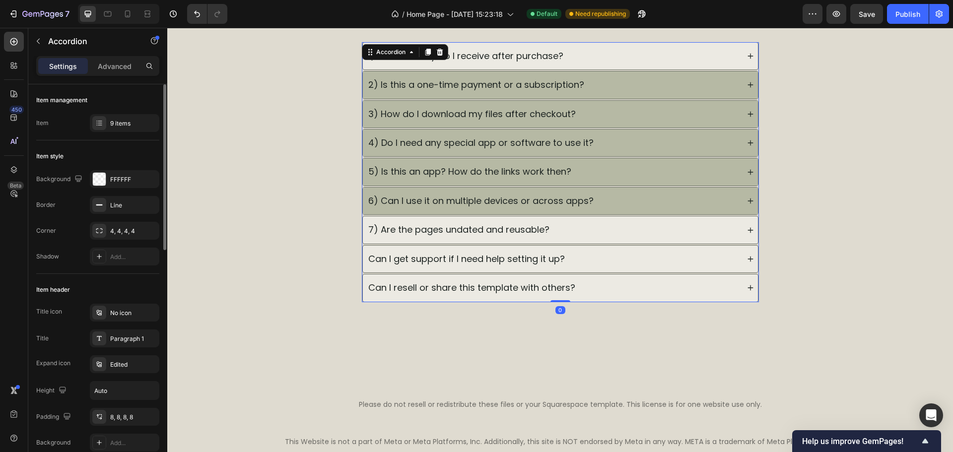
click at [123, 190] on div "Background FFFFFF Border Line Corner 4, 4, 4, 4 Shadow Add..." at bounding box center [97, 217] width 123 height 95
drag, startPoint x: 122, startPoint y: 184, endPoint x: 132, endPoint y: 195, distance: 15.5
click at [121, 183] on div "FFFFFF" at bounding box center [133, 179] width 47 height 9
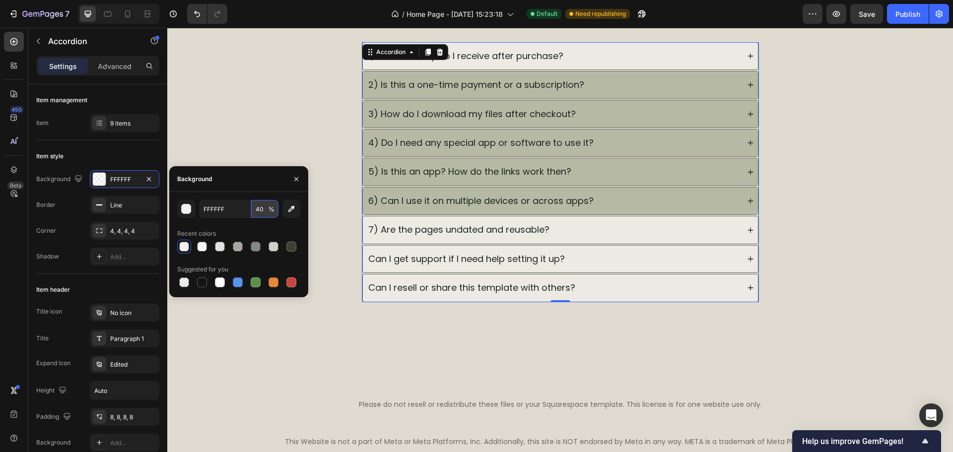
click at [268, 215] on input "40" at bounding box center [264, 209] width 27 height 18
type input "50"
click at [833, 273] on div "Frequently Asked Questions Heading 1) What exactly do I receive after purchase?…" at bounding box center [560, 220] width 786 height 459
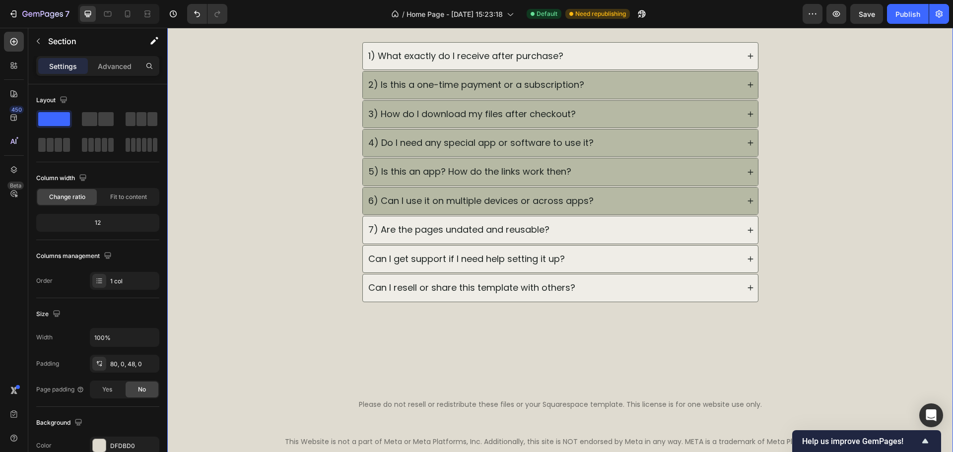
drag, startPoint x: 817, startPoint y: 309, endPoint x: 730, endPoint y: 309, distance: 87.4
click at [816, 309] on div "Frequently Asked Questions Heading 1) What exactly do I receive after purchase?…" at bounding box center [560, 220] width 786 height 459
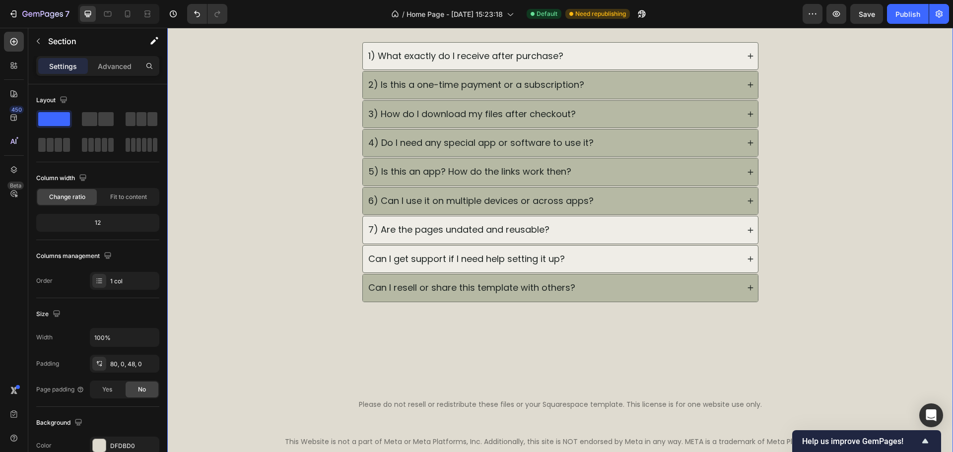
click at [727, 278] on div "Can I resell or share this template with others?" at bounding box center [560, 288] width 395 height 27
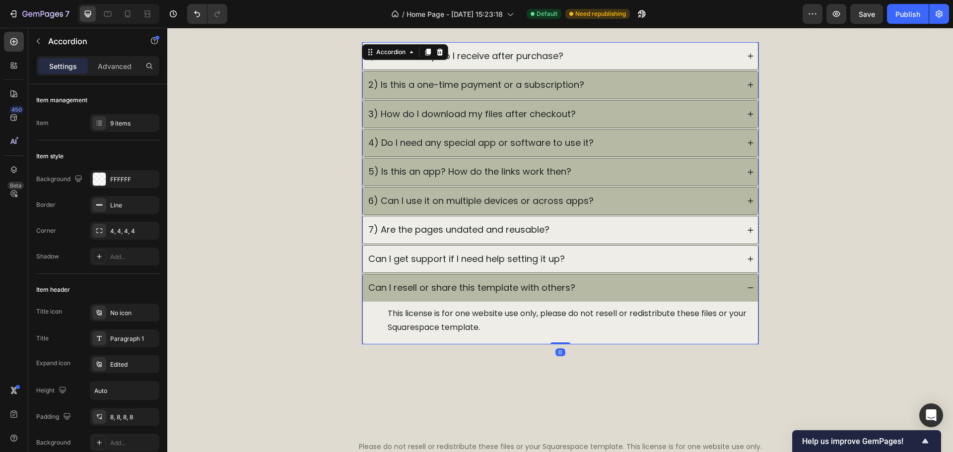
click at [731, 282] on div "Can I resell or share this template with others?" at bounding box center [553, 288] width 372 height 19
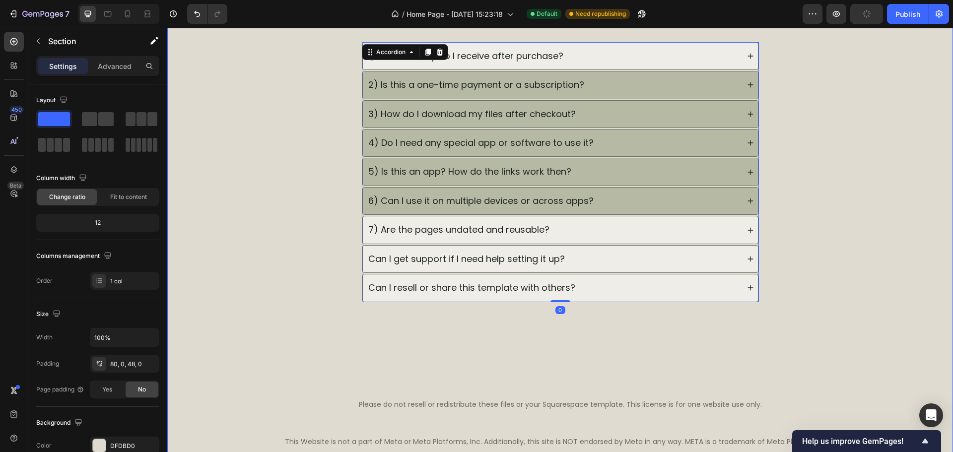
click at [836, 280] on div "Frequently Asked Questions Heading 1) What exactly do I receive after purchase?…" at bounding box center [560, 220] width 786 height 459
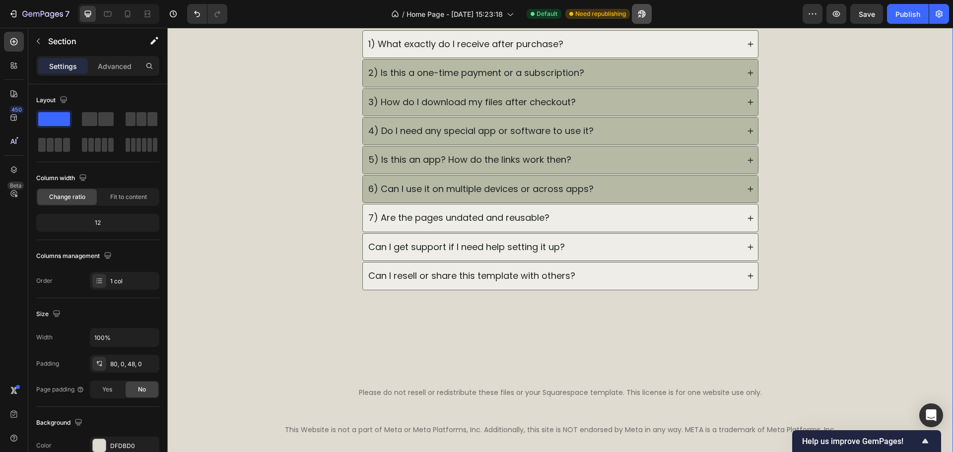
scroll to position [3638, 0]
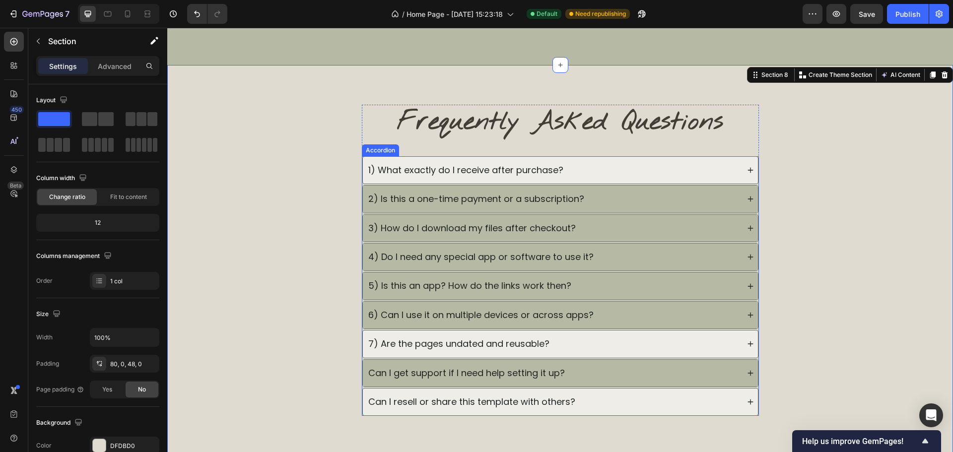
click at [454, 364] on div "Can I get support if I need help setting it up?" at bounding box center [467, 373] width 200 height 19
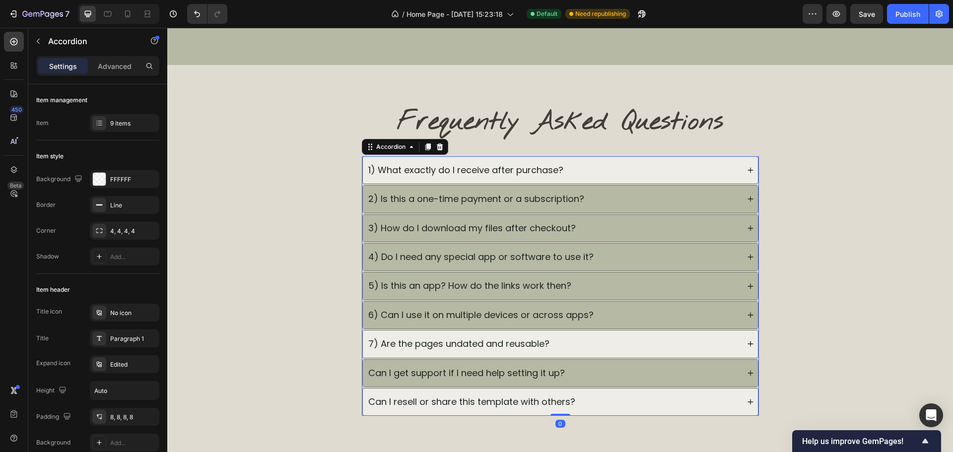
click at [454, 364] on div "Can I get support if I need help setting it up?" at bounding box center [467, 373] width 200 height 19
click at [371, 366] on p "9) Is the planner in color? Will it look good on e-ink?" at bounding box center [482, 374] width 229 height 16
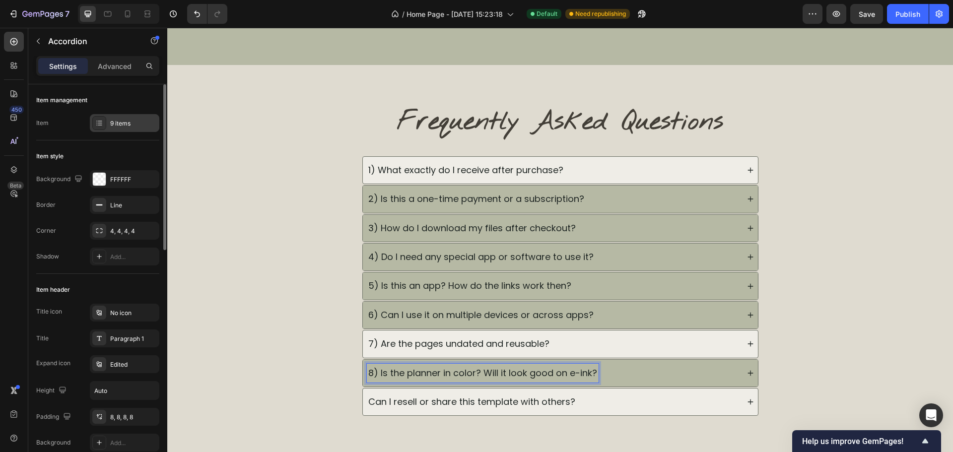
click at [125, 123] on div "9 items" at bounding box center [133, 123] width 47 height 9
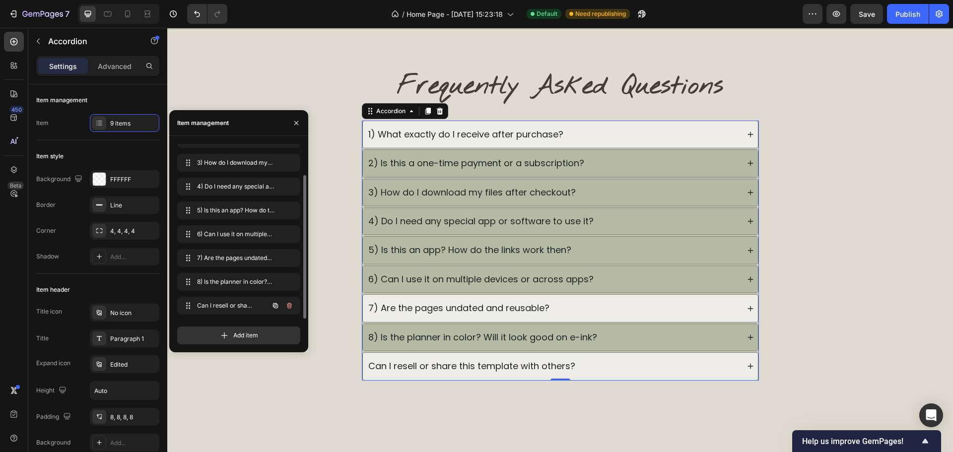
scroll to position [3886, 0]
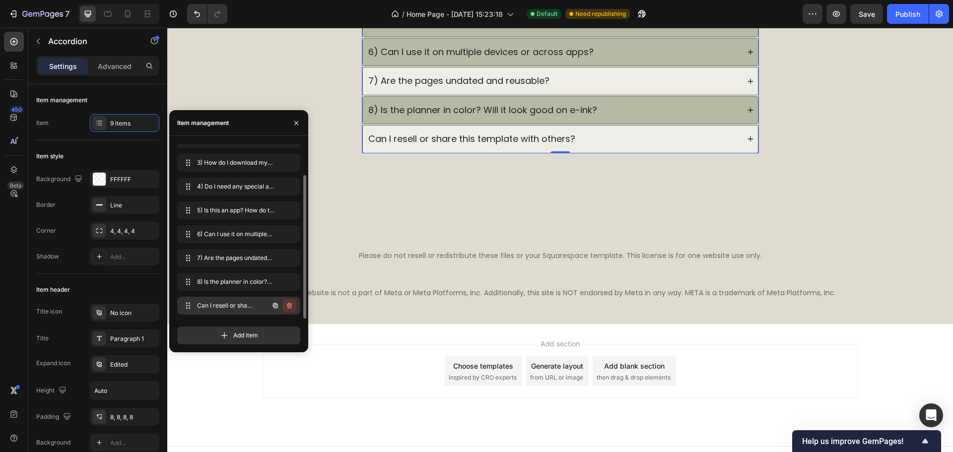
click at [290, 310] on button "button" at bounding box center [290, 306] width 14 height 14
click at [291, 308] on div "Delete" at bounding box center [283, 305] width 18 height 9
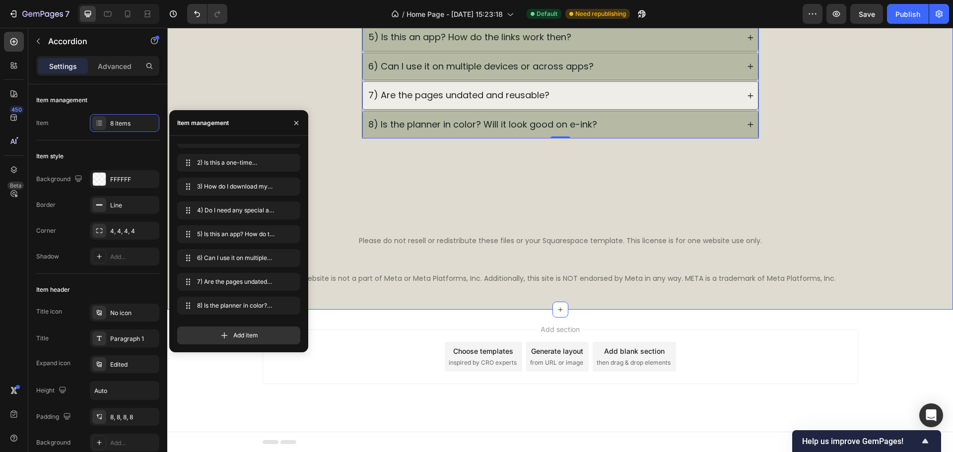
scroll to position [3873, 0]
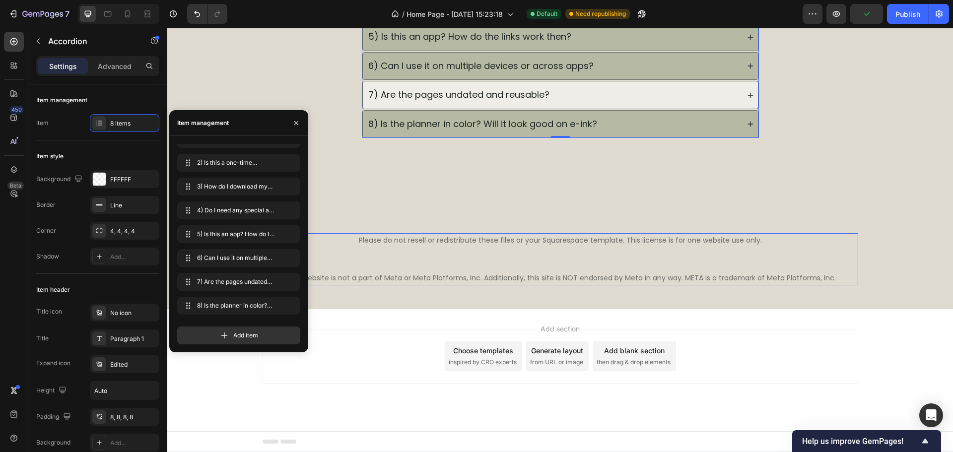
click at [485, 241] on p "Please do not resell or redistribute these files or your Squarespace template. …" at bounding box center [561, 240] width 594 height 12
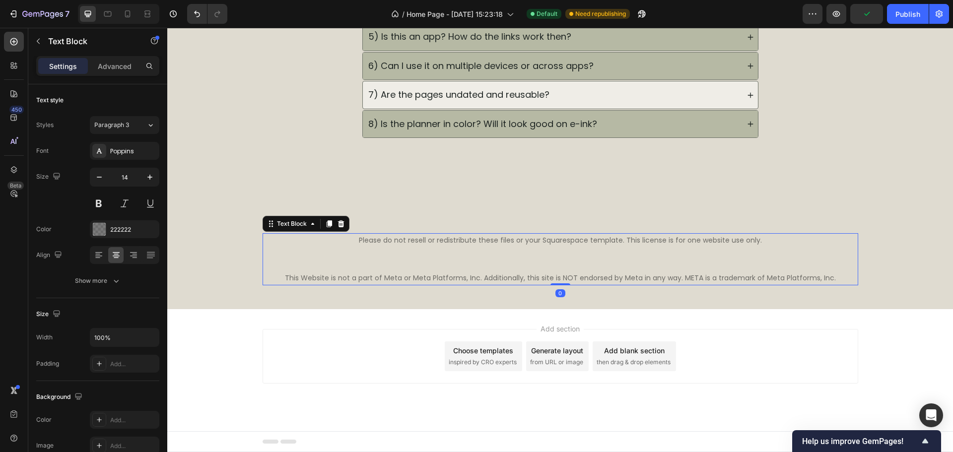
click at [581, 244] on p "Please do not resell or redistribute these files or your Squarespace template. …" at bounding box center [561, 240] width 594 height 12
drag, startPoint x: 757, startPoint y: 244, endPoint x: 770, endPoint y: 242, distance: 13.1
click at [759, 244] on p "Please do not resell or redistribute these files or your Squarespace template. …" at bounding box center [561, 240] width 594 height 12
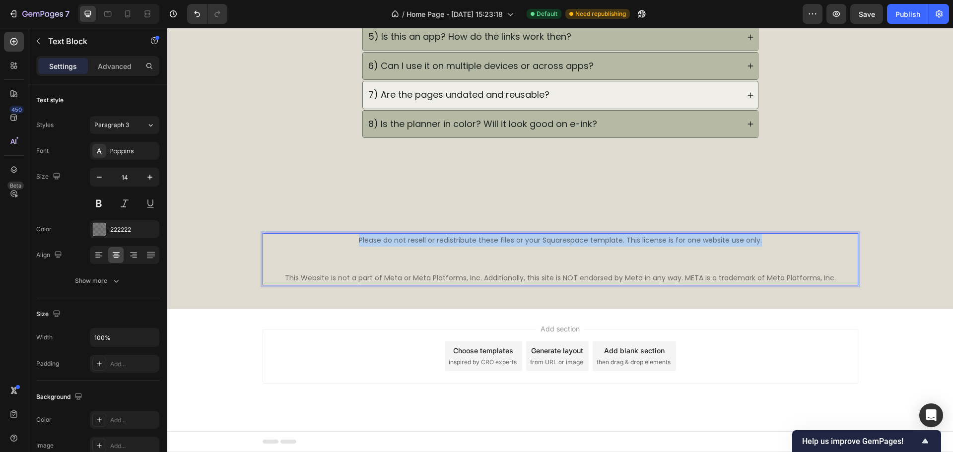
drag, startPoint x: 770, startPoint y: 242, endPoint x: 277, endPoint y: 245, distance: 492.6
click at [277, 245] on p "Please do not resell or redistribute these files or your Squarespace template. …" at bounding box center [561, 240] width 594 height 12
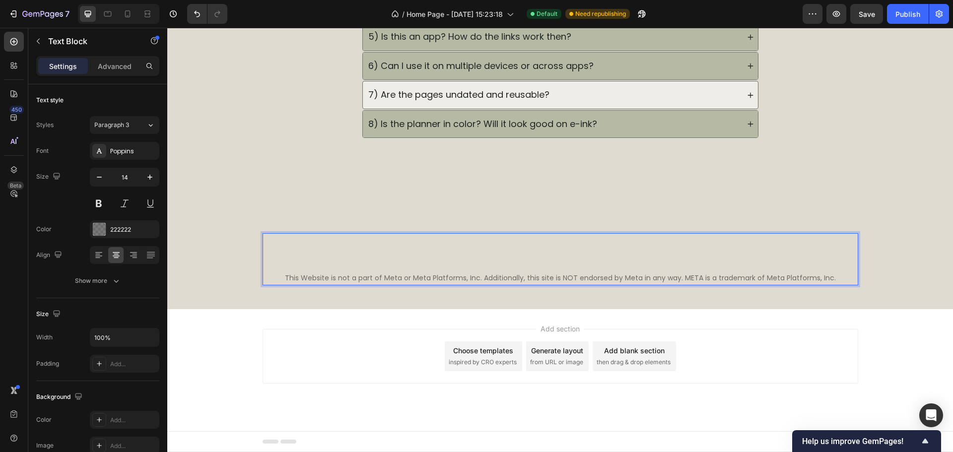
drag, startPoint x: 327, startPoint y: 260, endPoint x: 417, endPoint y: 274, distance: 90.9
click at [329, 261] on p "Rich Text Editor. Editing area: main" at bounding box center [561, 266] width 594 height 12
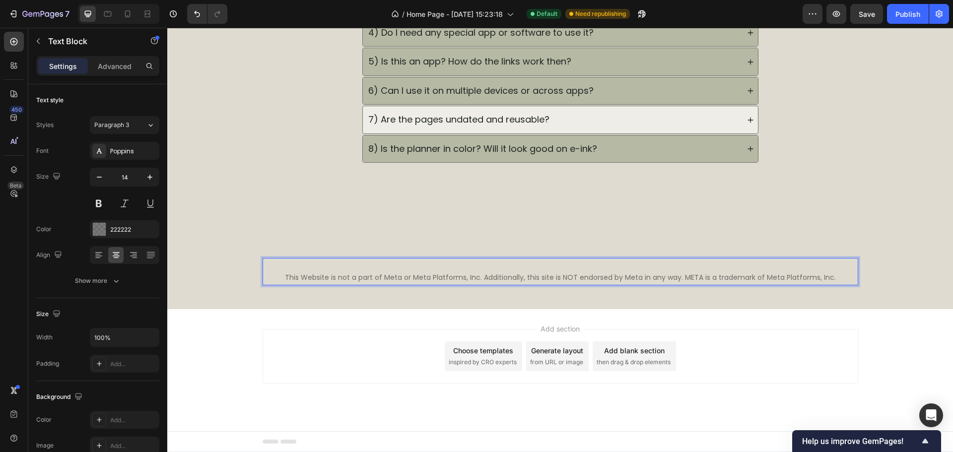
scroll to position [3835, 0]
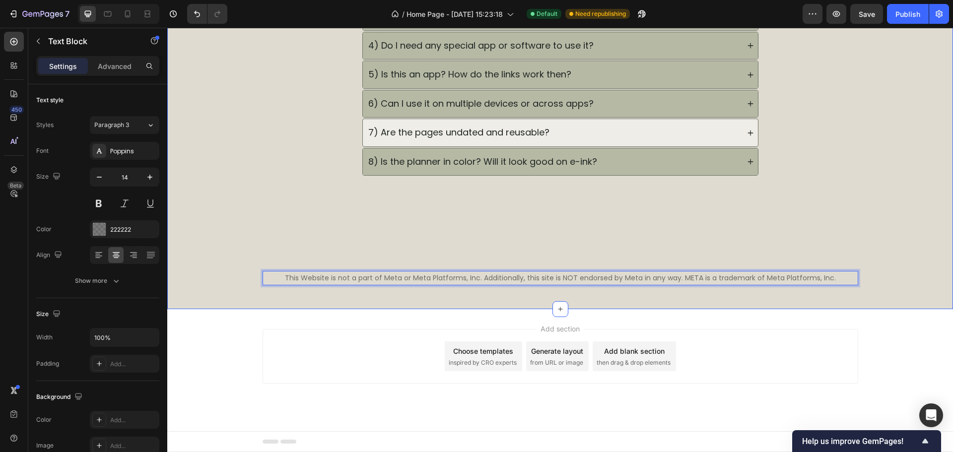
click at [304, 258] on div "Frequently Asked Questions Heading 1) What exactly do I receive after purchase?…" at bounding box center [560, 89] width 786 height 392
click at [275, 282] on p "This Website is not a part of Meta or Meta Platforms, Inc. Additionally, this s…" at bounding box center [561, 278] width 594 height 12
click at [341, 260] on div "Text Block" at bounding box center [306, 262] width 87 height 16
click at [337, 264] on icon at bounding box center [341, 262] width 8 height 8
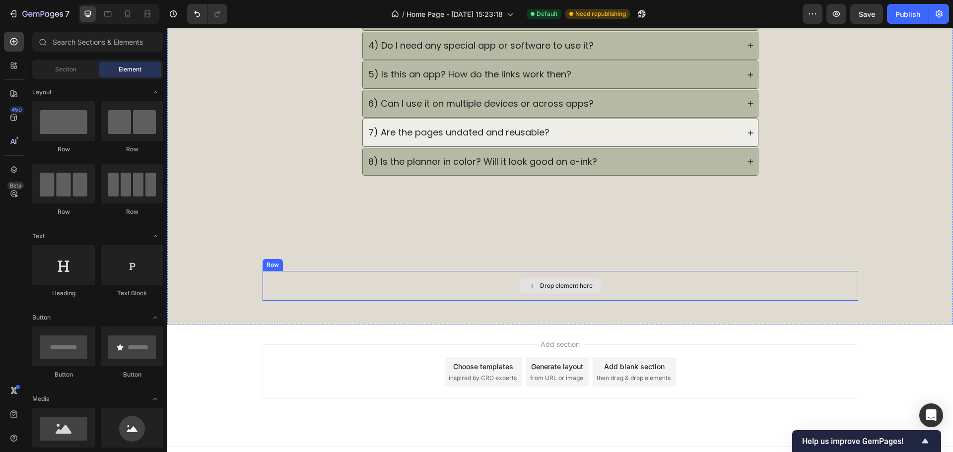
click at [434, 275] on div "Drop element here" at bounding box center [561, 286] width 596 height 30
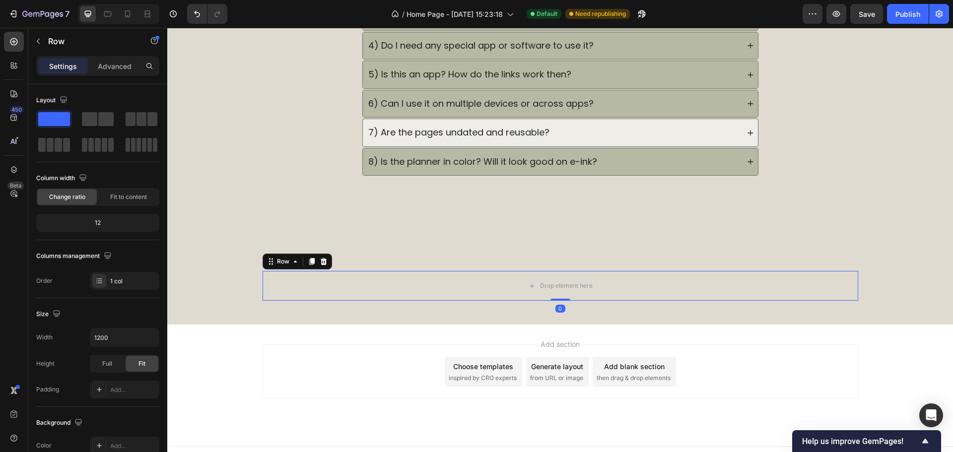
drag, startPoint x: 316, startPoint y: 265, endPoint x: 352, endPoint y: 269, distance: 36.0
click at [320, 264] on icon at bounding box center [324, 262] width 8 height 8
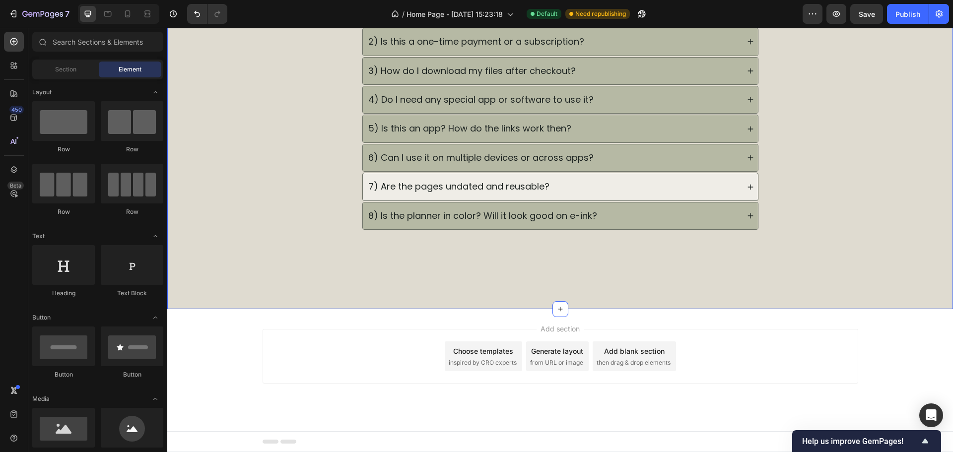
click at [466, 264] on div "Frequently Asked Questions Heading 1) What exactly do I receive after purchase?…" at bounding box center [560, 116] width 786 height 338
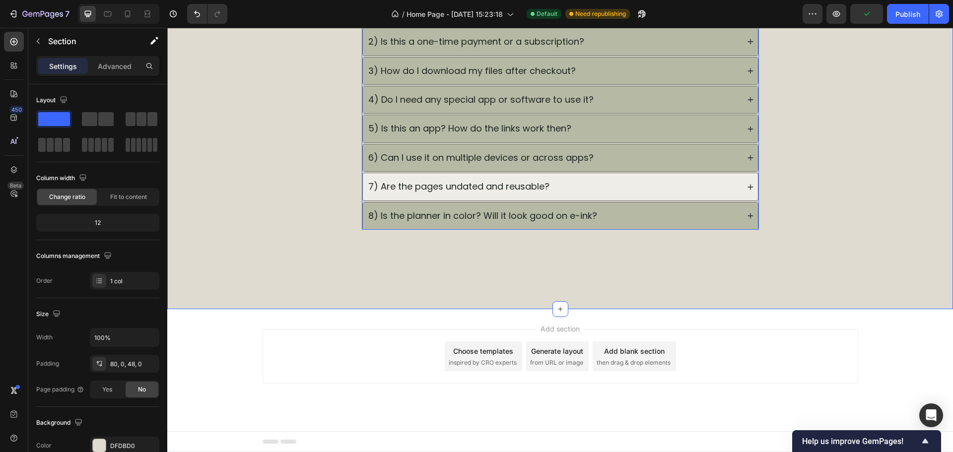
click at [487, 227] on div "8) Is the planner in color? Will it look good on e-ink?" at bounding box center [560, 216] width 395 height 27
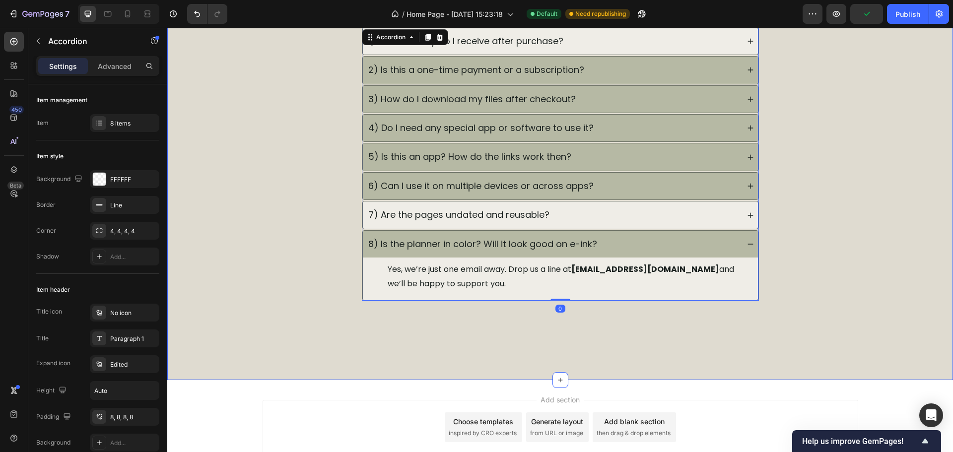
scroll to position [3724, 0]
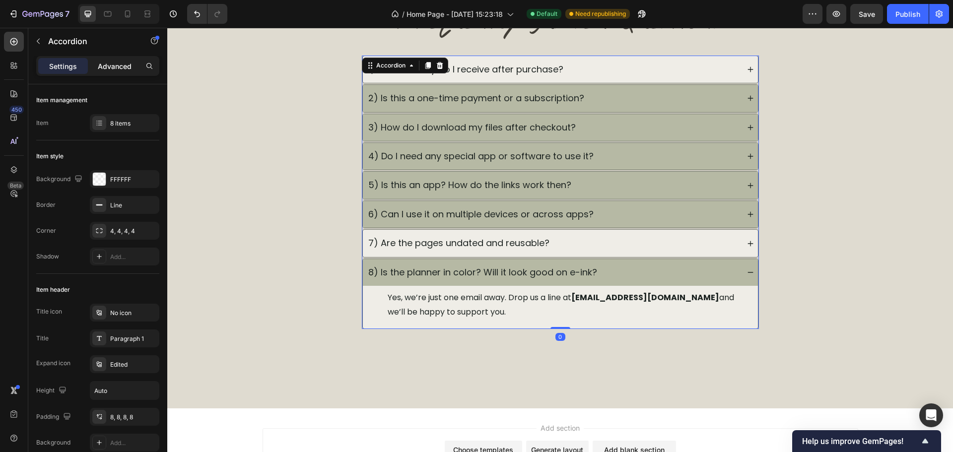
click at [117, 67] on p "Advanced" at bounding box center [115, 66] width 34 height 10
type input "100%"
type input "100"
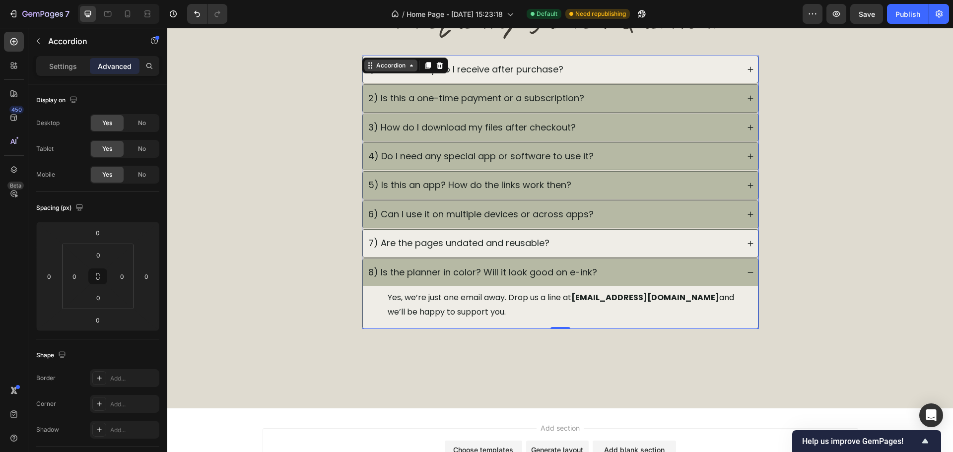
click at [371, 71] on div "Accordion" at bounding box center [391, 66] width 53 height 12
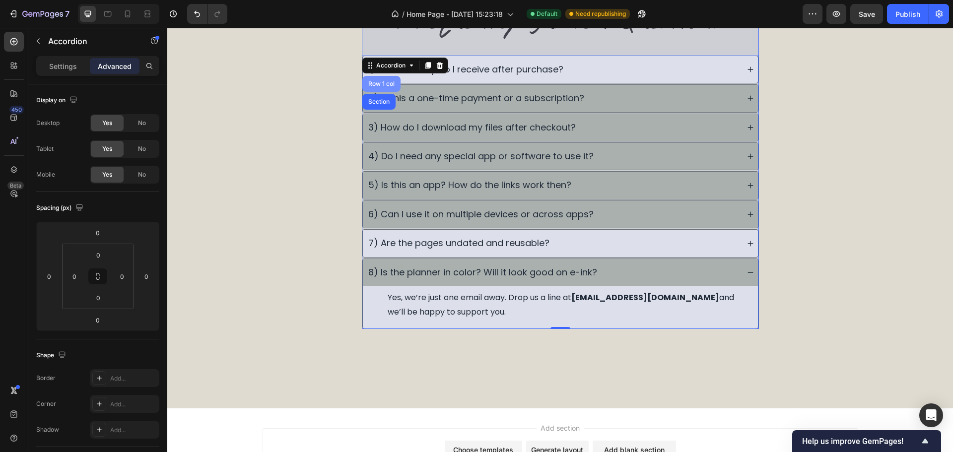
click at [370, 84] on div "Row 1 col" at bounding box center [381, 84] width 30 height 6
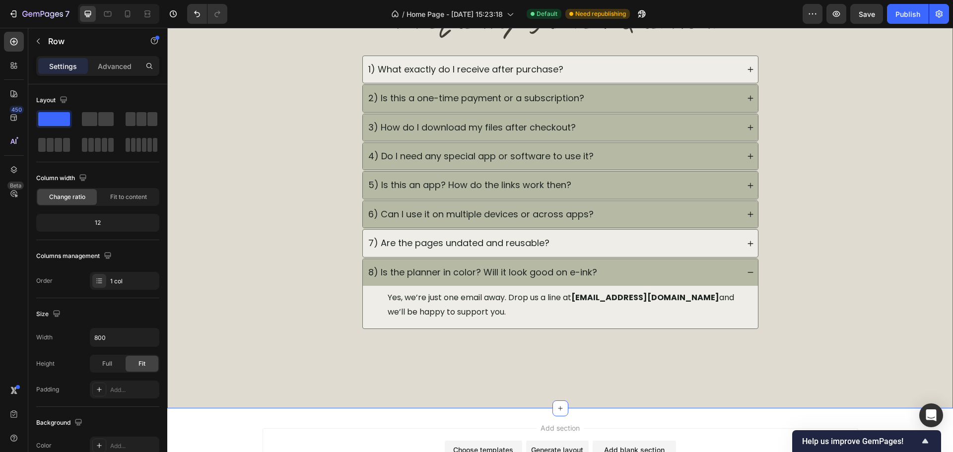
click at [288, 349] on div "Frequently Asked Questions Heading 1) What exactly do I receive after purchase?…" at bounding box center [560, 194] width 786 height 380
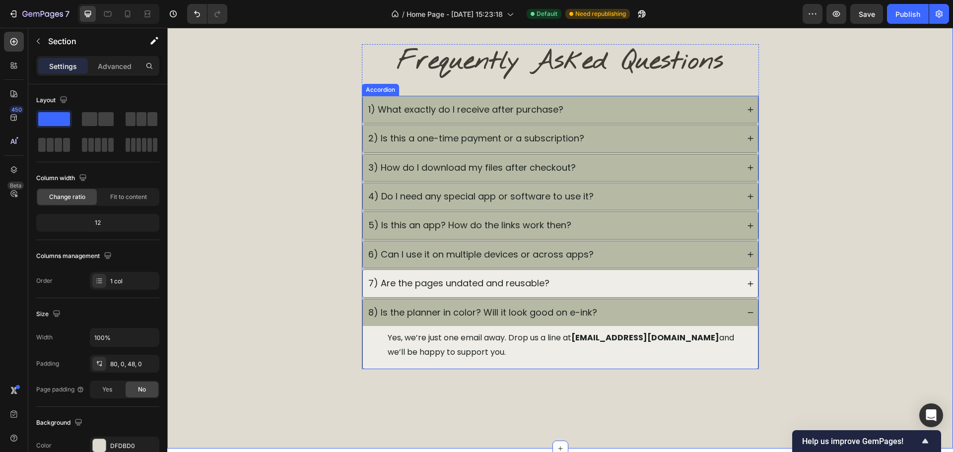
scroll to position [3525, 0]
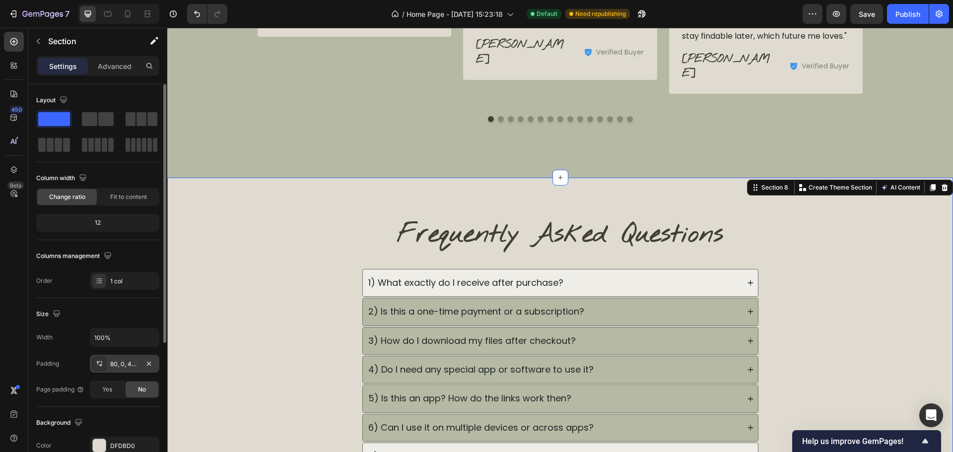
click at [125, 361] on div "80, 0, 48, 0" at bounding box center [124, 364] width 29 height 9
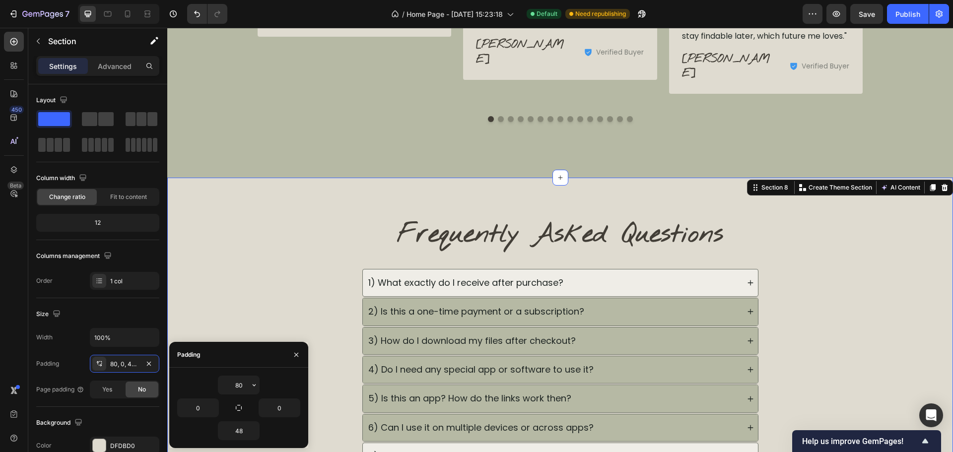
drag, startPoint x: 240, startPoint y: 387, endPoint x: 247, endPoint y: 402, distance: 16.2
click at [240, 386] on input "80" at bounding box center [239, 385] width 41 height 18
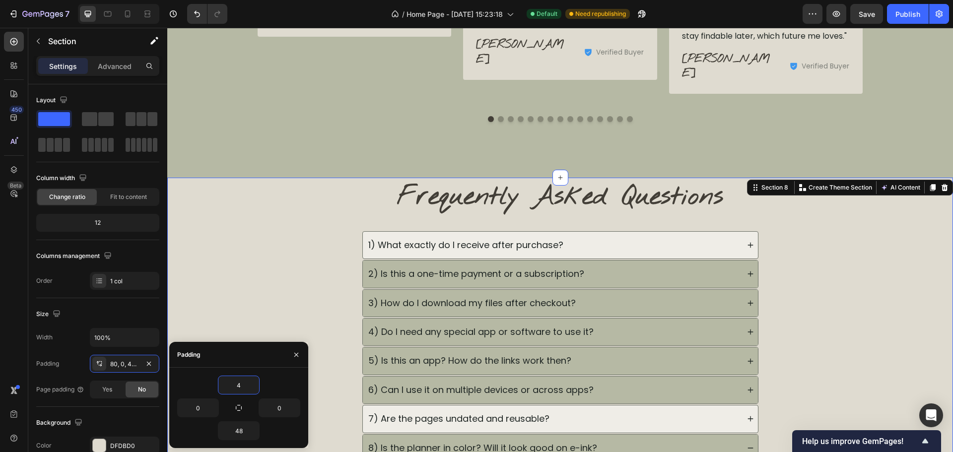
type input "48"
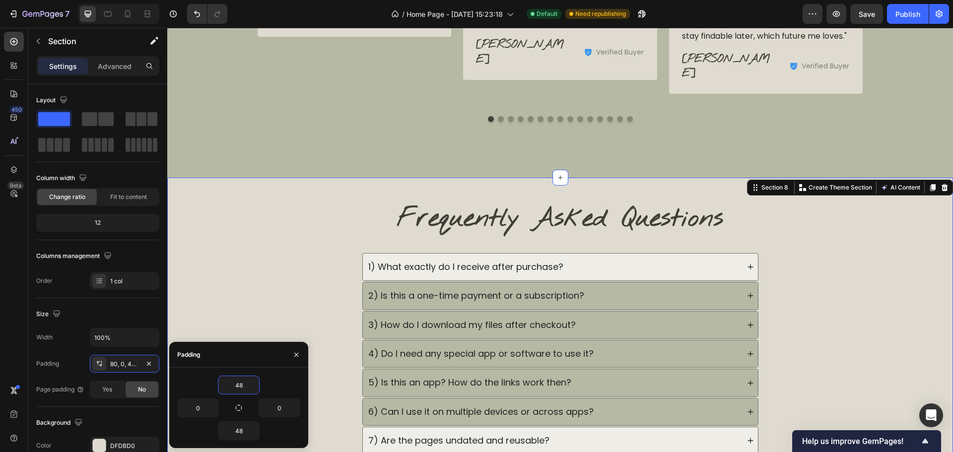
click at [241, 301] on div "Frequently Asked Questions Heading 1) What exactly do I receive after purchase?…" at bounding box center [560, 392] width 786 height 380
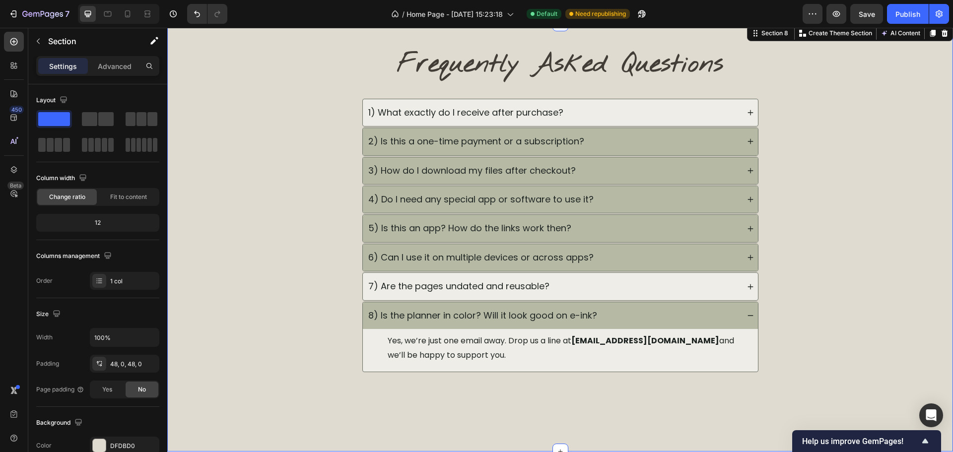
scroll to position [3674, 0]
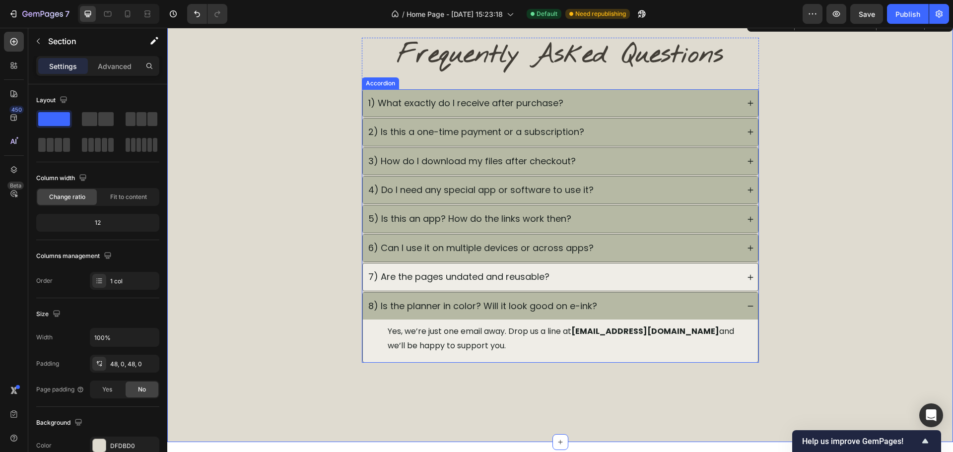
click at [673, 97] on div "1) What exactly do I receive after purchase?" at bounding box center [553, 103] width 372 height 19
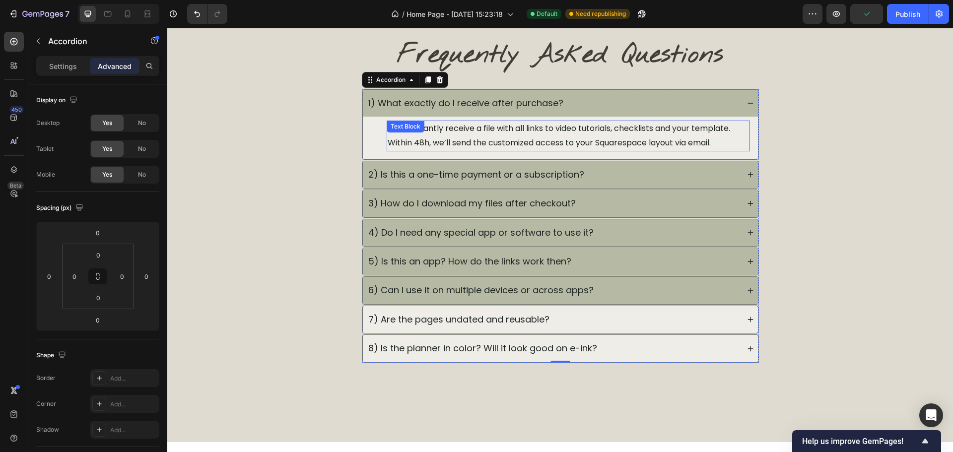
click at [545, 145] on p "You’ll instantly receive a file with all links to video tutorials, checklists a…" at bounding box center [569, 136] width 362 height 29
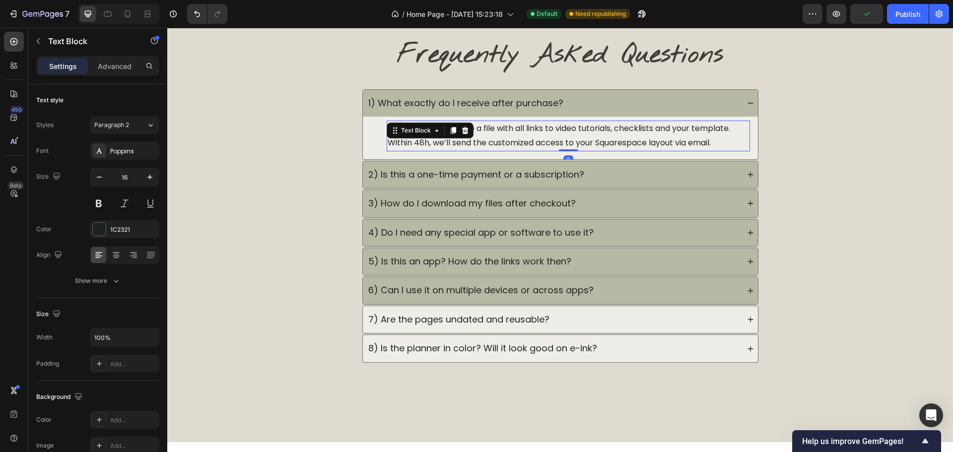
click at [545, 145] on p "You’ll instantly receive a file with all links to video tutorials, checklists a…" at bounding box center [569, 136] width 362 height 29
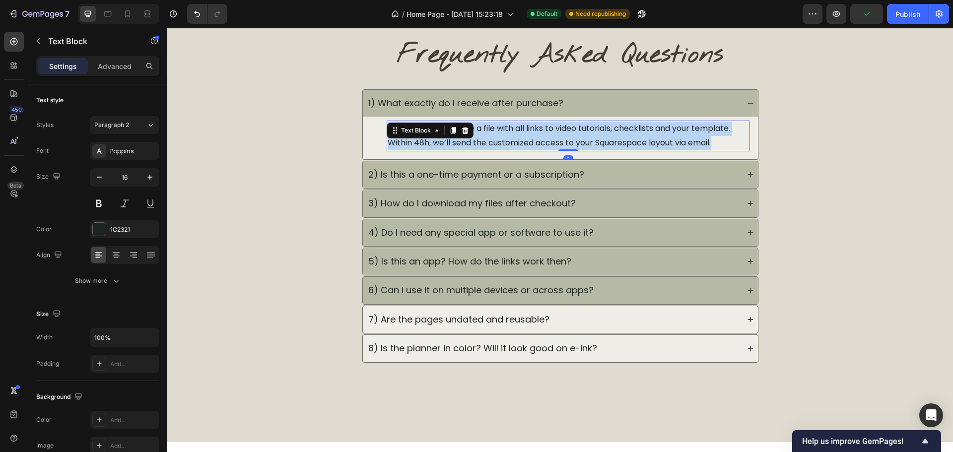
click at [545, 145] on p "You’ll instantly receive a file with all links to video tutorials, checklists a…" at bounding box center [569, 136] width 362 height 29
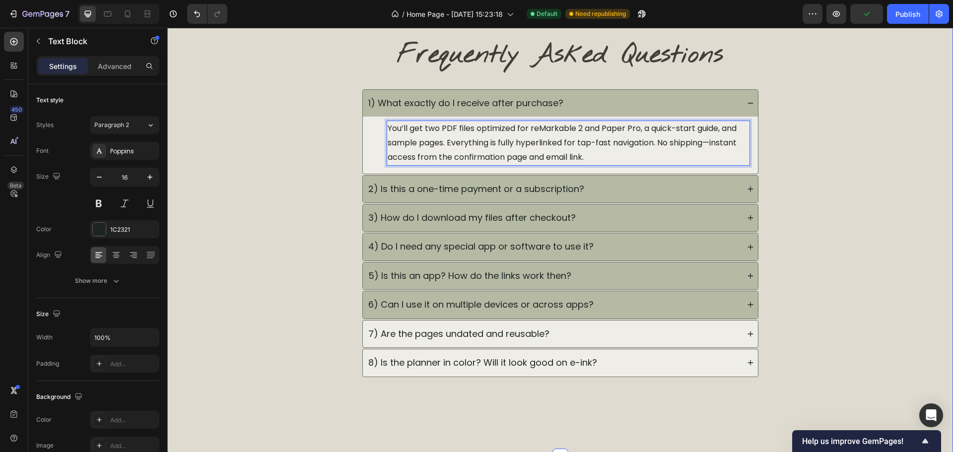
click at [896, 190] on div "Frequently Asked Questions Heading 1) What exactly do I receive after purchase?…" at bounding box center [560, 235] width 786 height 395
click at [730, 143] on p "You’ll get two PDF files optimized for reMarkable 2 and Paper Pro, a quick-star…" at bounding box center [569, 143] width 362 height 43
click at [719, 130] on p "You’ll get two PDF files optimized for reMarkable 2 and Paper Pro, a quick-star…" at bounding box center [569, 143] width 362 height 43
click at [733, 192] on div "2) Is this a one-time payment or a subscription?" at bounding box center [553, 189] width 372 height 19
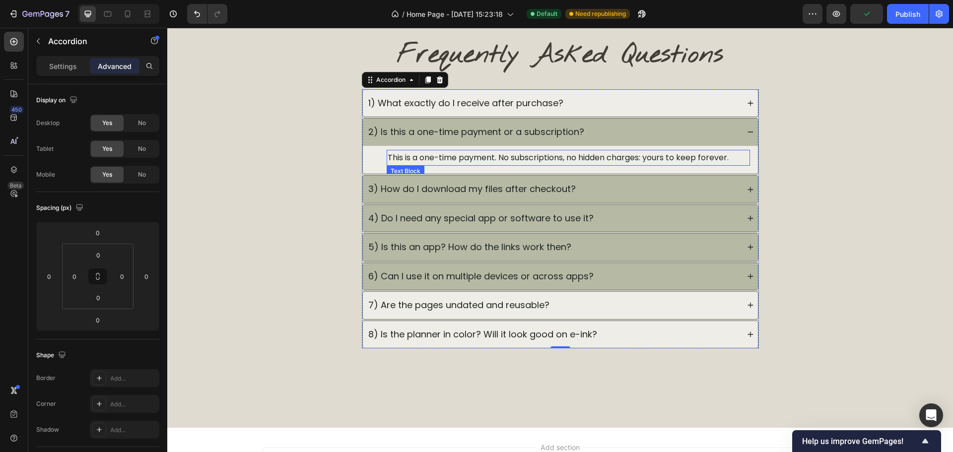
click at [580, 163] on p "This is a one-time payment. No subscriptions, no hidden charges: yours to keep …" at bounding box center [569, 158] width 362 height 14
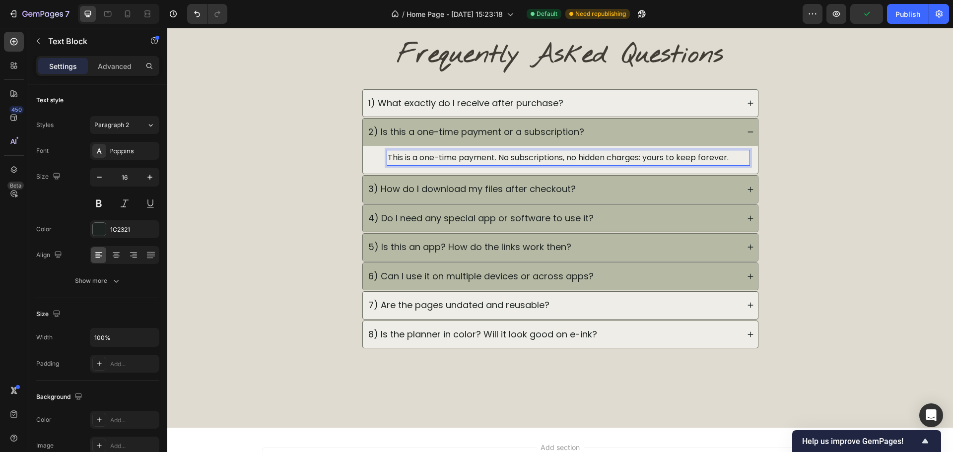
click at [582, 160] on p "This is a one-time payment. No subscriptions, no hidden charges: yours to keep …" at bounding box center [569, 158] width 362 height 14
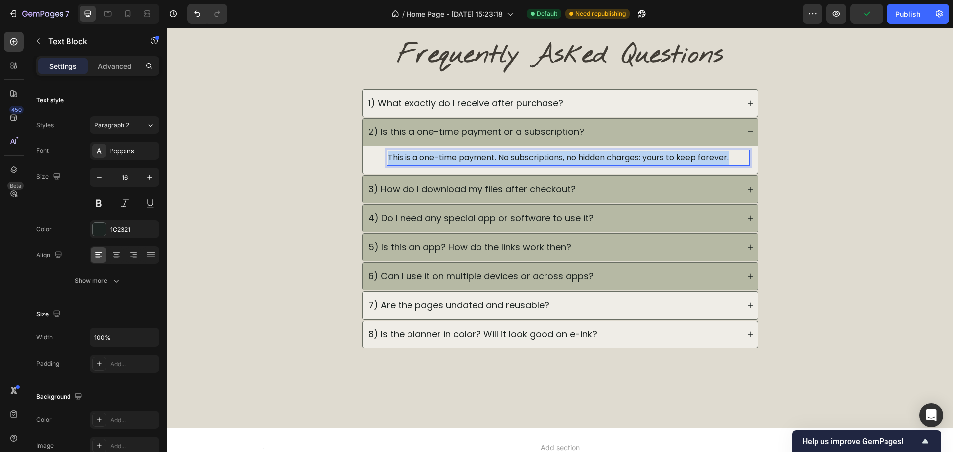
click at [582, 160] on p "This is a one-time payment. No subscriptions, no hidden charges: yours to keep …" at bounding box center [569, 158] width 362 height 14
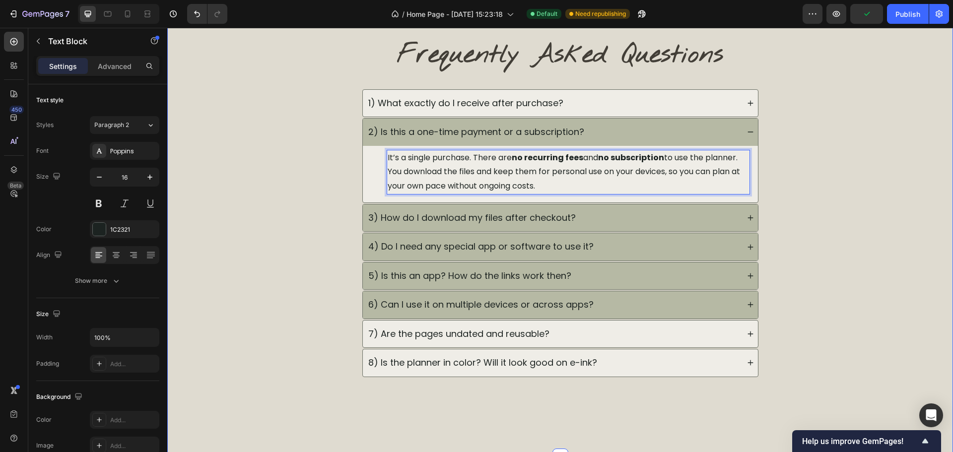
click at [786, 149] on div "Frequently Asked Questions Heading 1) What exactly do I receive after purchase?…" at bounding box center [560, 235] width 786 height 395
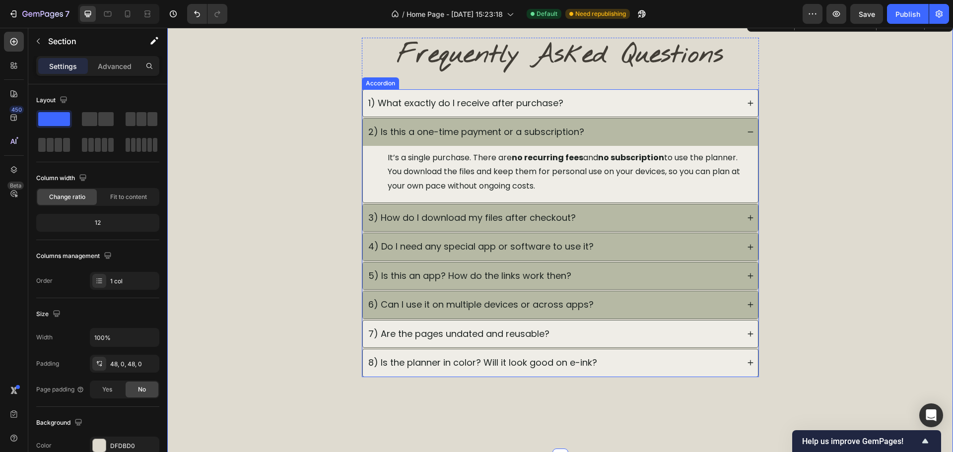
click at [652, 222] on div "3) How do I download my files after checkout?" at bounding box center [553, 218] width 372 height 19
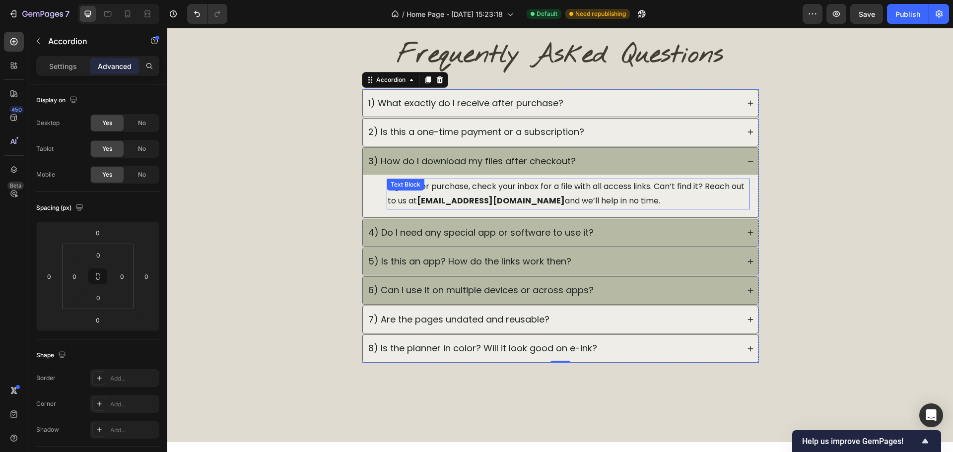
click at [621, 192] on p "Right after purchase, check your inbox for a file with all access links. Can’t …" at bounding box center [569, 194] width 362 height 29
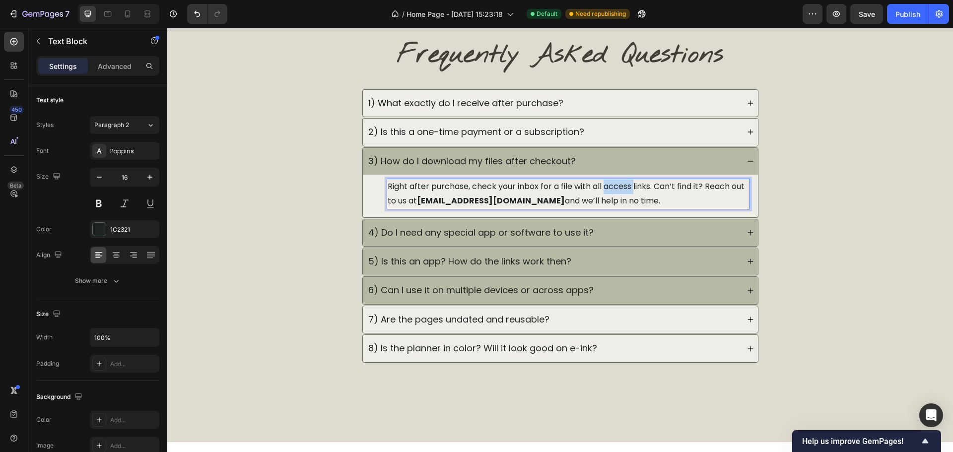
click at [621, 192] on p "Right after purchase, check your inbox for a file with all access links. Can’t …" at bounding box center [569, 194] width 362 height 29
click at [621, 191] on p "Right after purchase, check your inbox for a file with all access links. Can’t …" at bounding box center [569, 194] width 362 height 29
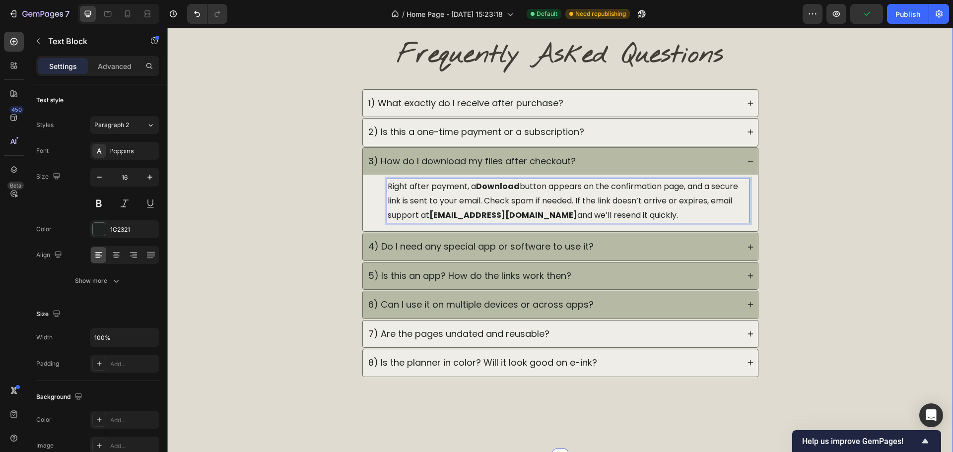
click at [829, 217] on div "Frequently Asked Questions Heading 1) What exactly do I receive after purchase?…" at bounding box center [560, 235] width 786 height 395
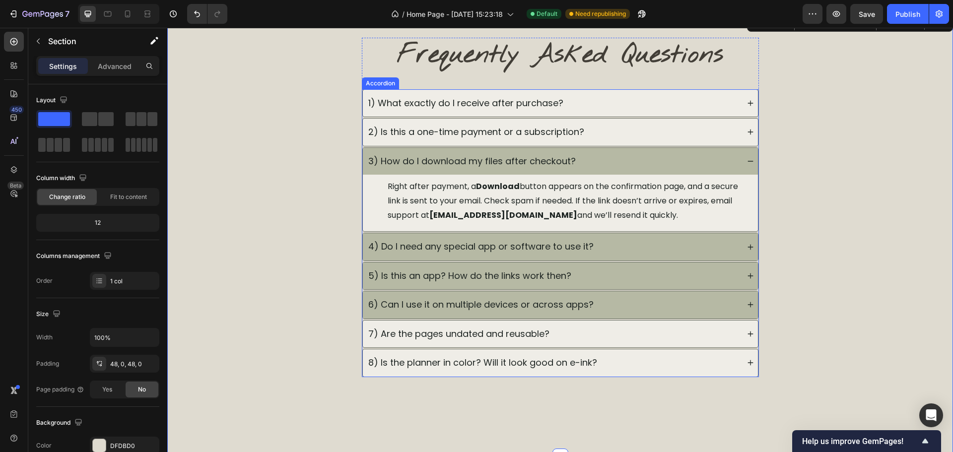
click at [618, 248] on div "4) Do I need any special app or software to use it?" at bounding box center [553, 246] width 372 height 19
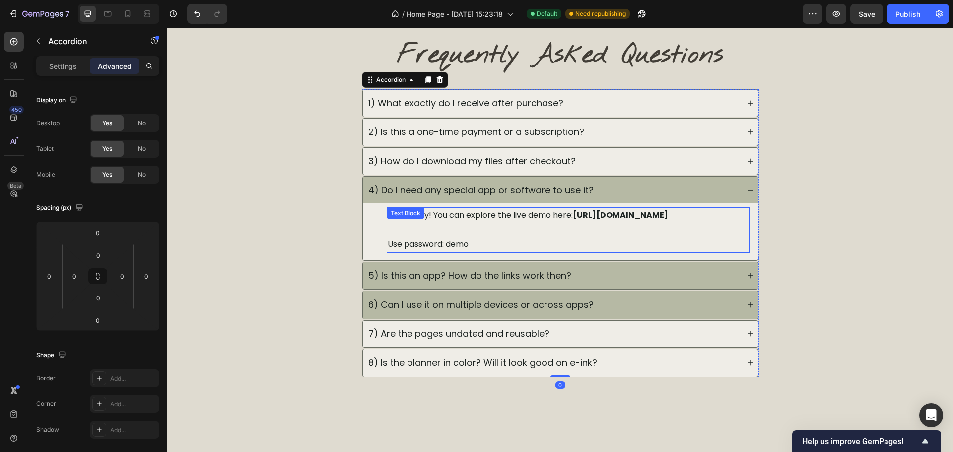
click at [578, 238] on p "Use password: demo" at bounding box center [569, 237] width 362 height 29
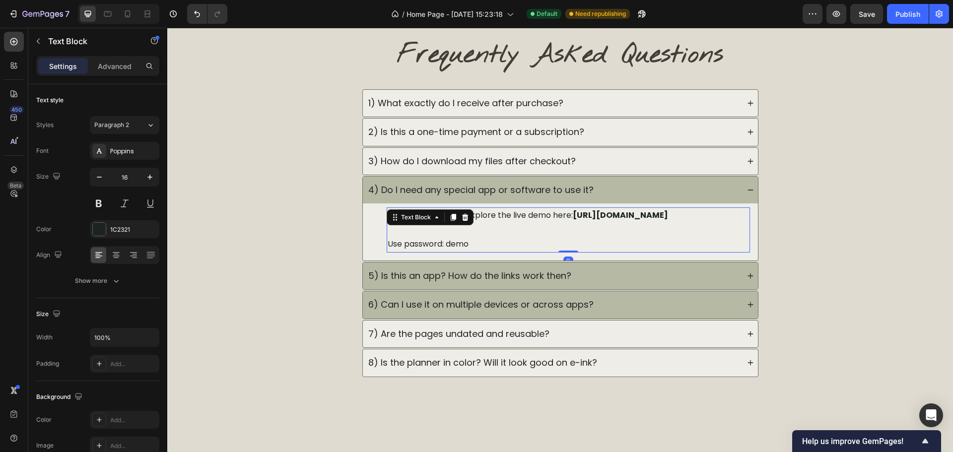
click at [578, 238] on p "Use password: demo" at bounding box center [569, 237] width 362 height 29
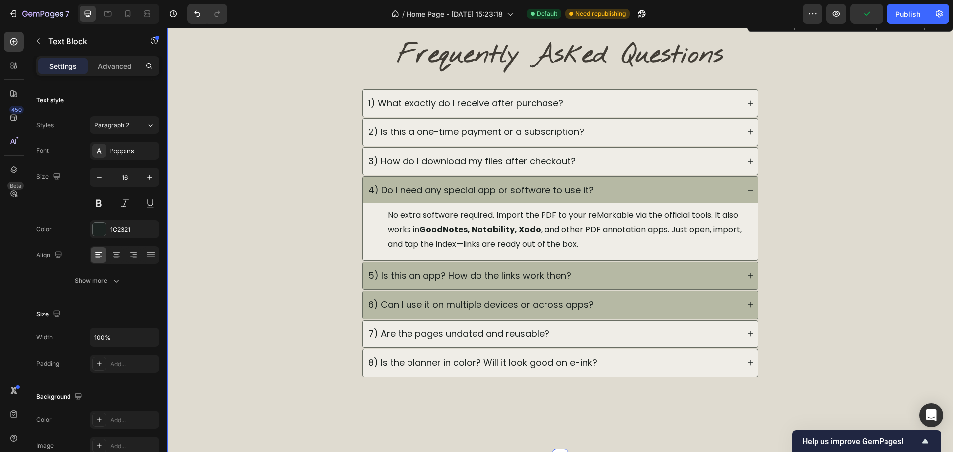
click at [880, 240] on div "Frequently Asked Questions Heading 1) What exactly do I receive after purchase?…" at bounding box center [560, 235] width 786 height 395
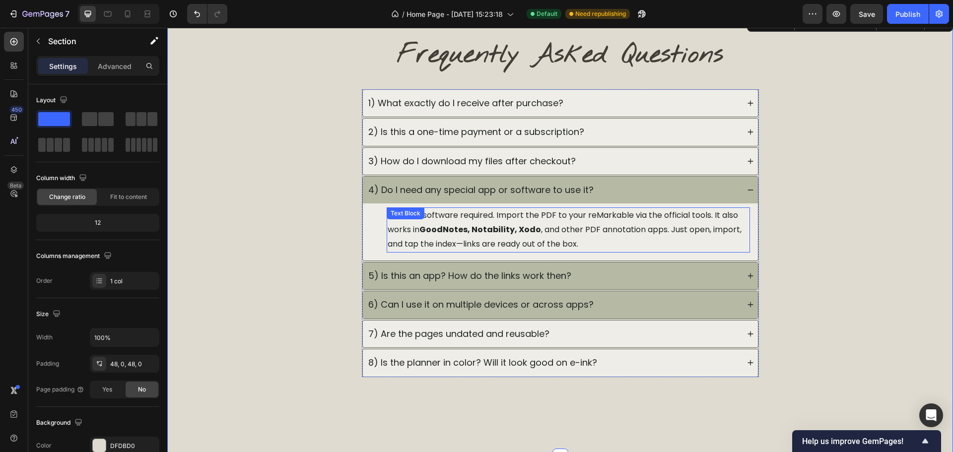
click at [549, 231] on p "No extra software required. Import the PDF to your reMarkable via the official …" at bounding box center [569, 230] width 362 height 43
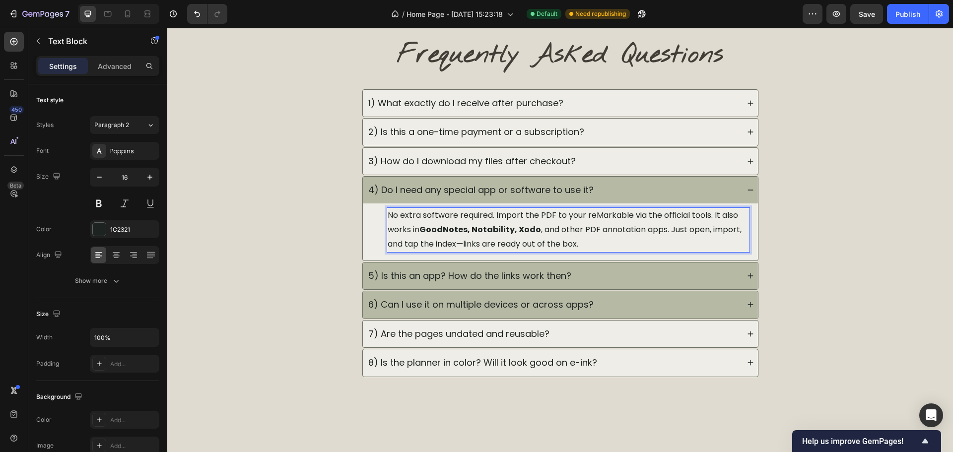
drag, startPoint x: 526, startPoint y: 234, endPoint x: 533, endPoint y: 237, distance: 7.6
click at [527, 235] on strong "GoodNotes, Notability, Xodo" at bounding box center [481, 229] width 122 height 11
drag, startPoint x: 733, startPoint y: 226, endPoint x: 735, endPoint y: 232, distance: 6.3
click at [734, 230] on p "No extra software required. Import the PDF to your reMarkable via the official …" at bounding box center [569, 230] width 362 height 43
click at [457, 248] on p "No extra software required. Import the PDF to your reMarkable via the official …" at bounding box center [569, 230] width 362 height 43
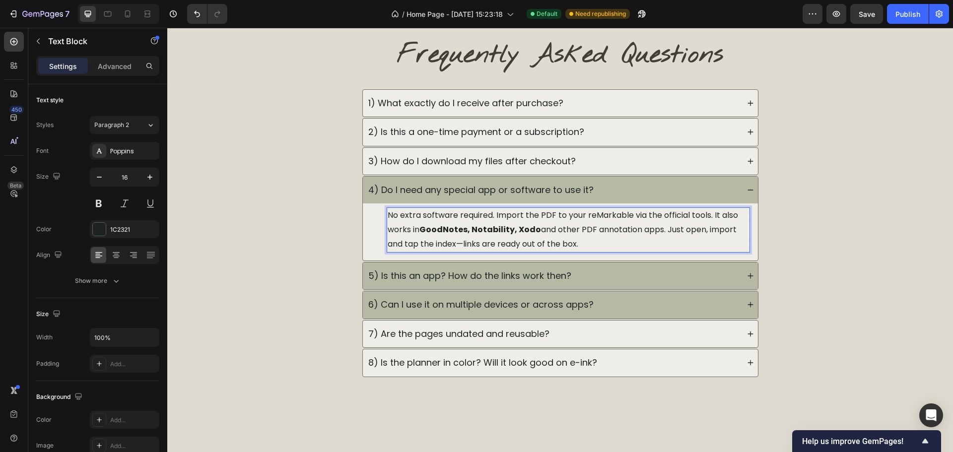
click at [460, 244] on p "No extra software required. Import the PDF to your reMarkable via the official …" at bounding box center [569, 230] width 362 height 43
click at [641, 274] on div "5) Is this an app? How do the links work then?" at bounding box center [553, 276] width 372 height 19
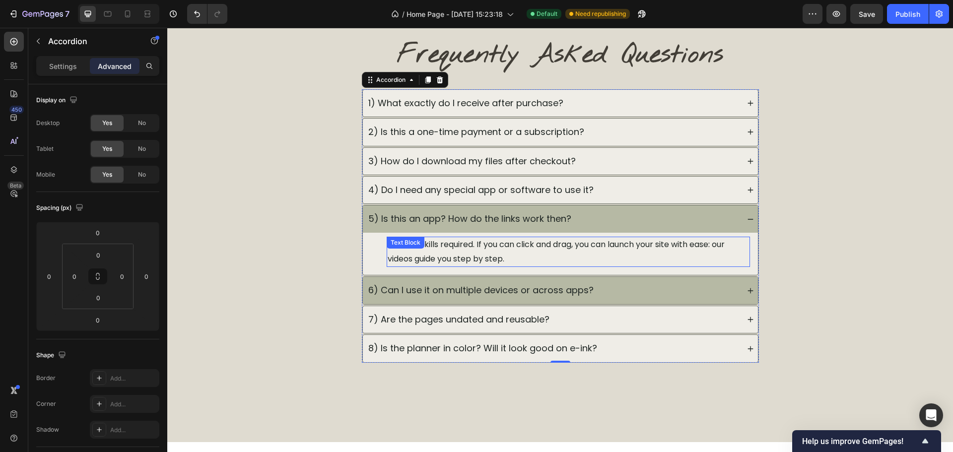
click at [573, 249] on p "No tech skills required. If you can click and drag, you can launch your site wi…" at bounding box center [569, 252] width 362 height 29
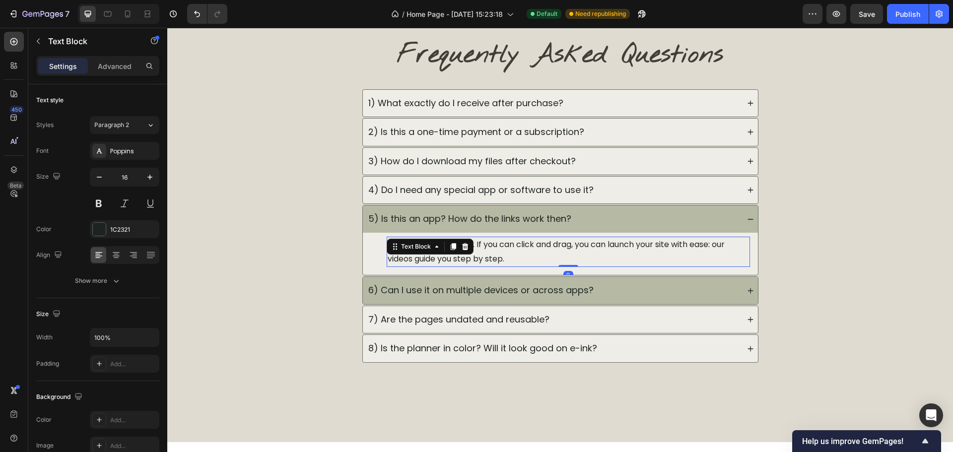
click at [573, 249] on p "No tech skills required. If you can click and drag, you can launch your site wi…" at bounding box center [569, 252] width 362 height 29
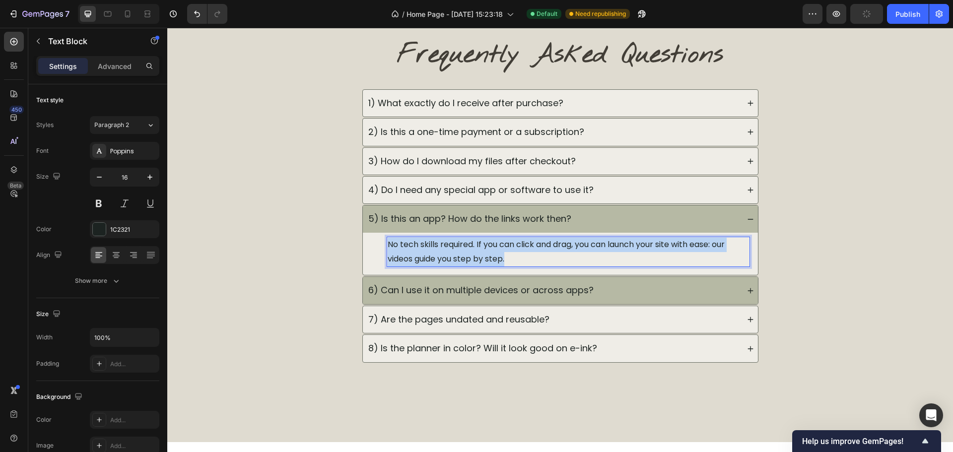
click at [573, 249] on p "No tech skills required. If you can click and drag, you can launch your site wi…" at bounding box center [569, 252] width 362 height 29
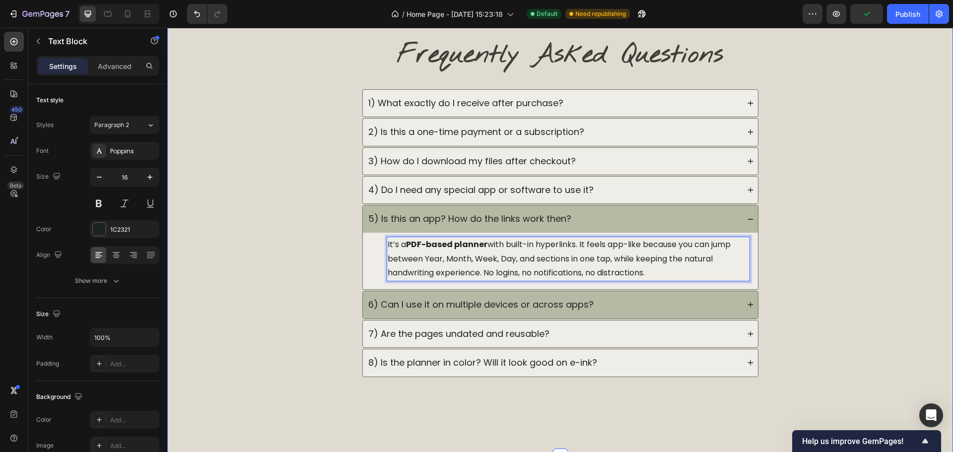
click at [822, 233] on div "Frequently Asked Questions Heading 1) What exactly do I receive after purchase?…" at bounding box center [560, 235] width 786 height 395
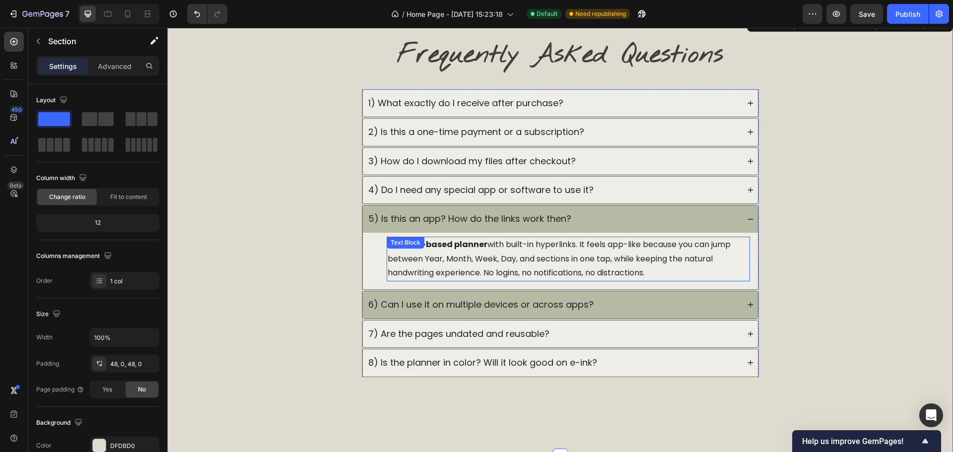
click at [508, 261] on p "It’s a PDF-based planner with built-in hyperlinks. It feels app-like because yo…" at bounding box center [569, 259] width 362 height 43
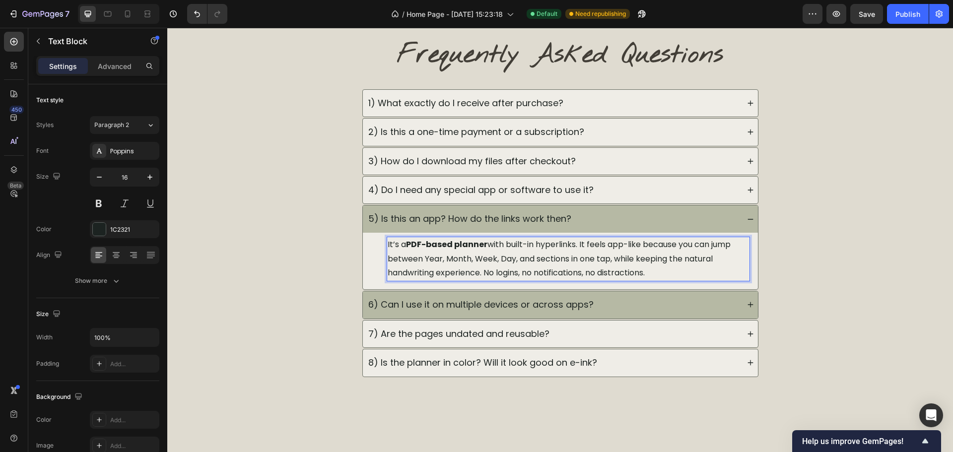
click at [513, 264] on p "It’s a PDF-based planner with built-in hyperlinks. It feels app-like because yo…" at bounding box center [569, 259] width 362 height 43
click at [828, 254] on div "Frequently Asked Questions Heading 1) What exactly do I receive after purchase?…" at bounding box center [560, 235] width 786 height 395
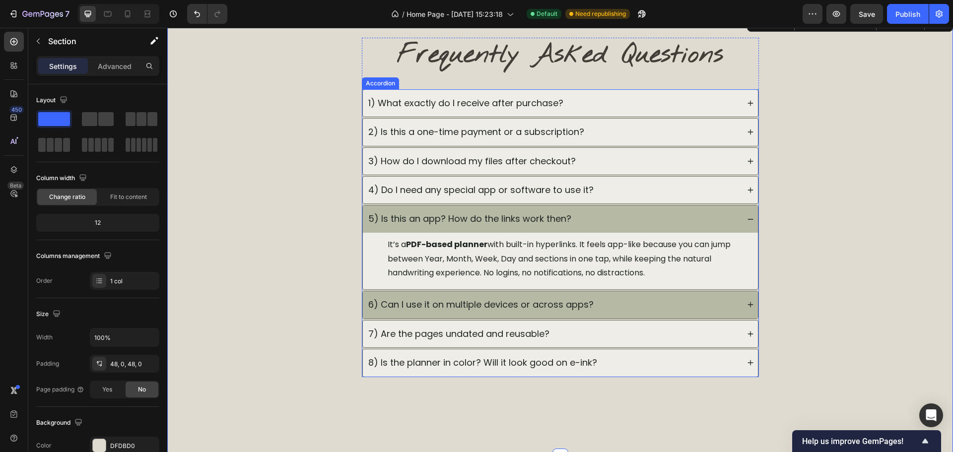
click at [588, 279] on p "It’s a PDF-based planner with built-in hyperlinks. It feels app-like because yo…" at bounding box center [569, 259] width 362 height 43
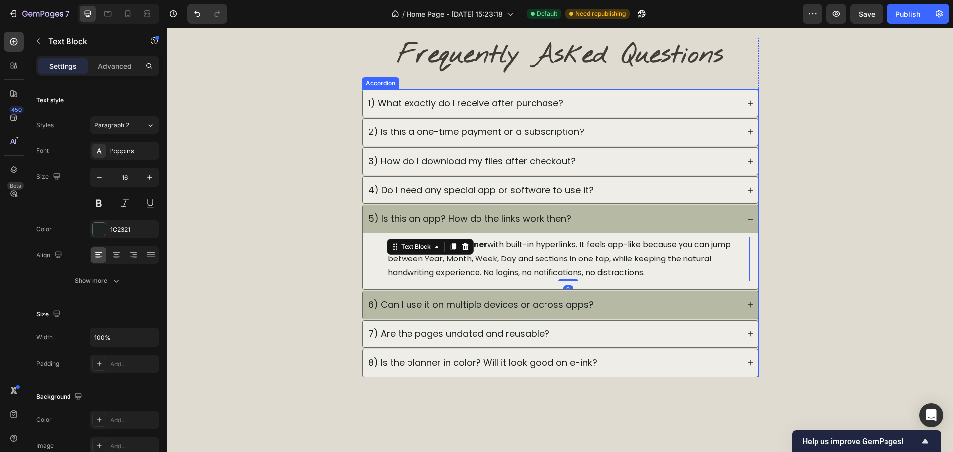
click at [683, 303] on div "6) Can I use it on multiple devices or across apps?" at bounding box center [553, 304] width 372 height 19
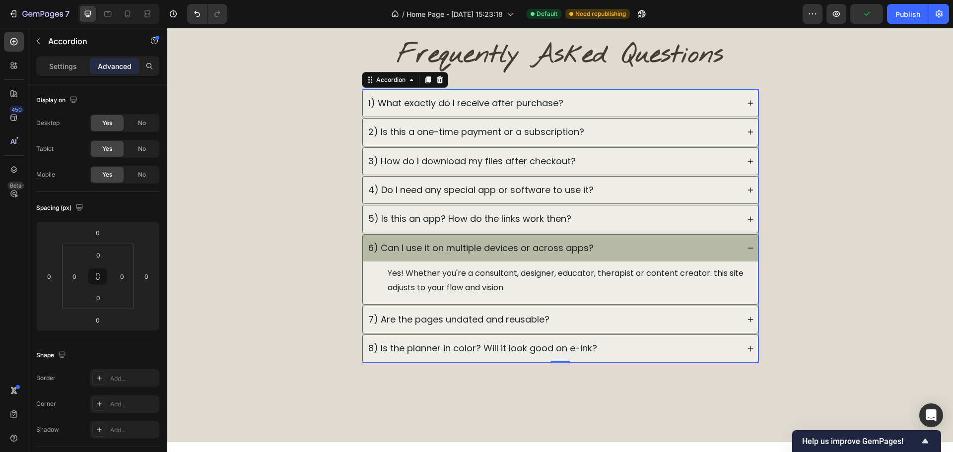
click at [545, 282] on p "Yes! Whether you're a consultant, designer, educator, therapist or content crea…" at bounding box center [569, 281] width 362 height 29
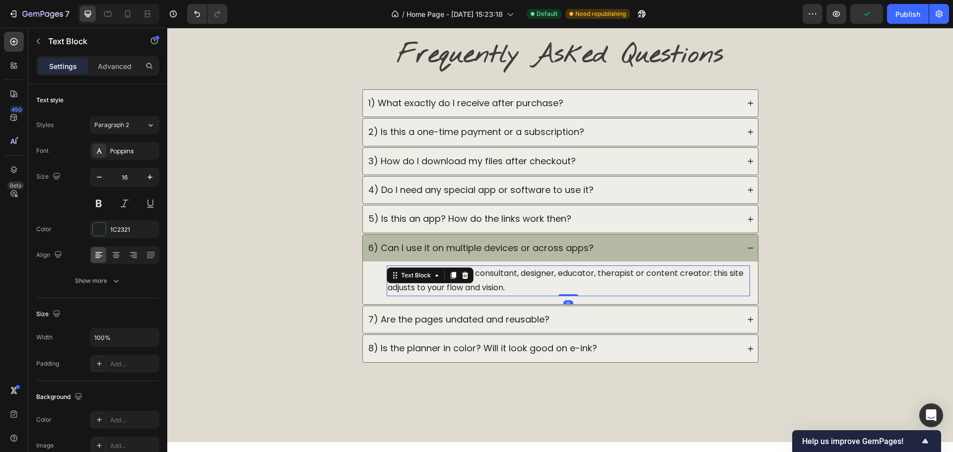
click at [545, 282] on p "Yes! Whether you're a consultant, designer, educator, therapist or content crea…" at bounding box center [569, 281] width 362 height 29
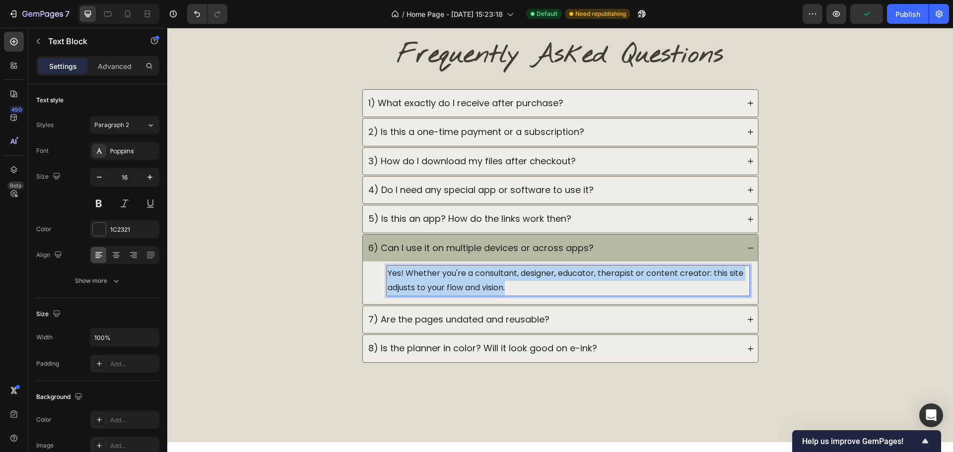
click at [545, 282] on p "Yes! Whether you're a consultant, designer, educator, therapist or content crea…" at bounding box center [569, 281] width 362 height 29
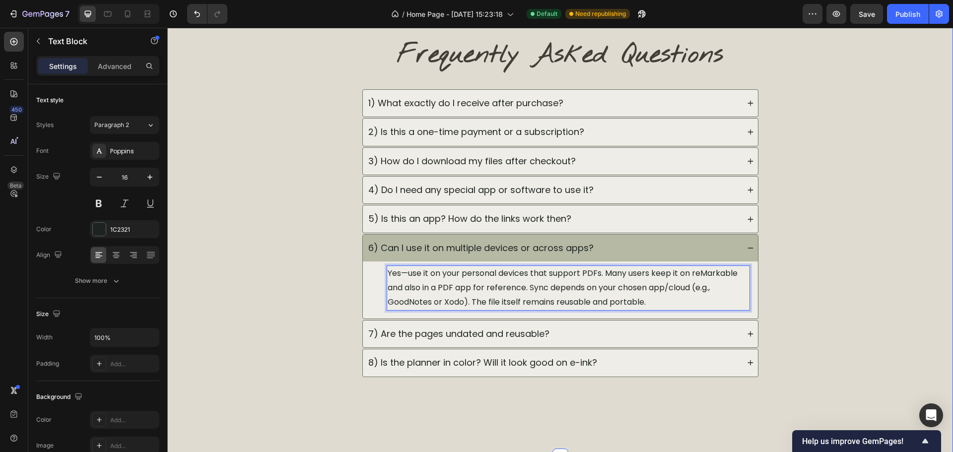
click at [771, 268] on div "Frequently Asked Questions Heading 1) What exactly do I receive after purchase?…" at bounding box center [560, 235] width 786 height 395
click at [407, 276] on div "Text Block" at bounding box center [416, 275] width 34 height 9
drag, startPoint x: 439, startPoint y: 284, endPoint x: 409, endPoint y: 283, distance: 29.3
click at [437, 284] on p "Yes—use it on your personal devices that support PDFs. Many users keep it on re…" at bounding box center [569, 288] width 362 height 43
click at [405, 275] on p "Yes—use it on your personal devices that support PDFs. Many users keep it on re…" at bounding box center [569, 288] width 362 height 43
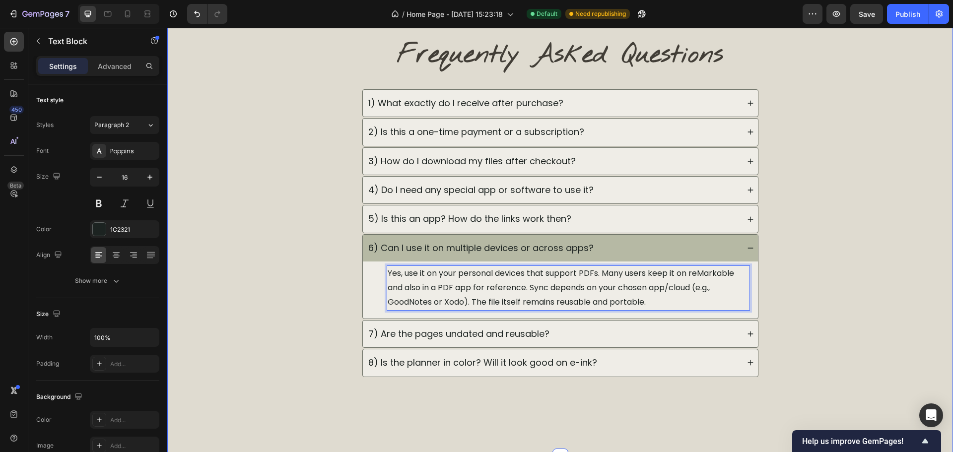
click at [810, 256] on div "Frequently Asked Questions Heading 1) What exactly do I receive after purchase?…" at bounding box center [560, 235] width 786 height 395
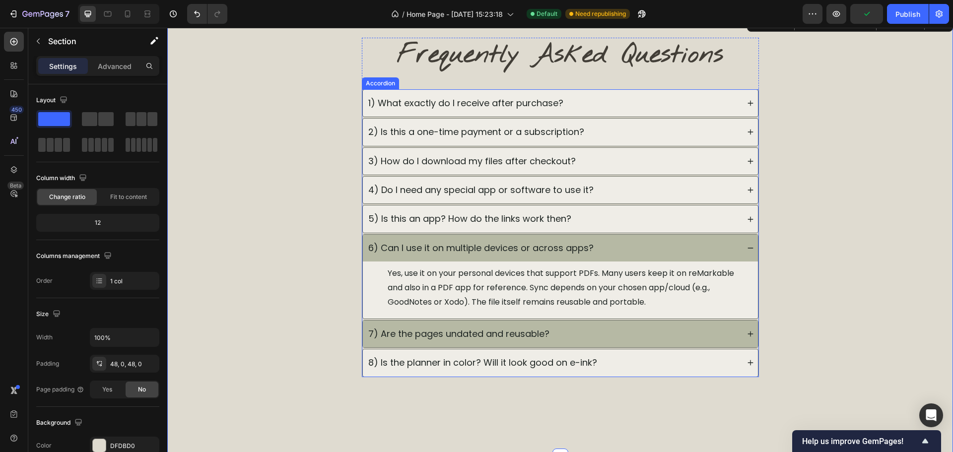
click at [684, 333] on div "7) Are the pages undated and reusable?" at bounding box center [553, 334] width 372 height 19
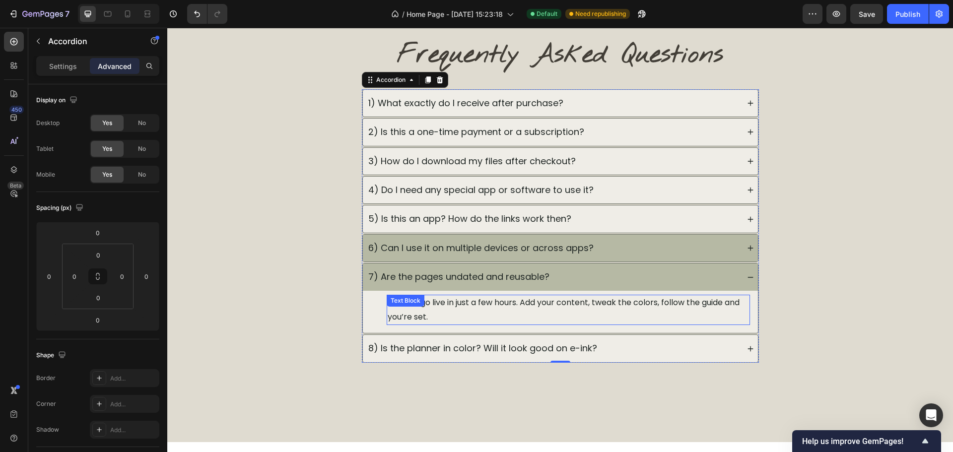
click at [586, 305] on p "You can go live in just a few hours. Add your content, tweak the colors, follow…" at bounding box center [569, 310] width 362 height 29
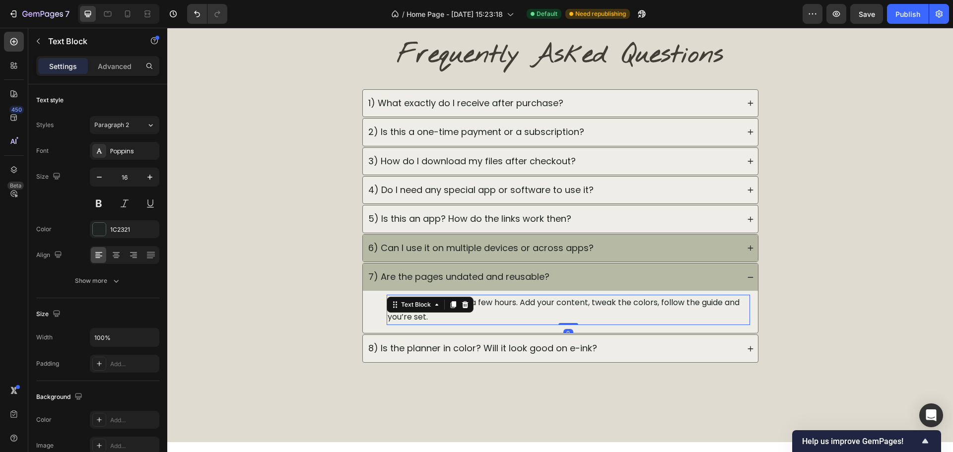
click at [586, 305] on p "You can go live in just a few hours. Add your content, tweak the colors, follow…" at bounding box center [569, 310] width 362 height 29
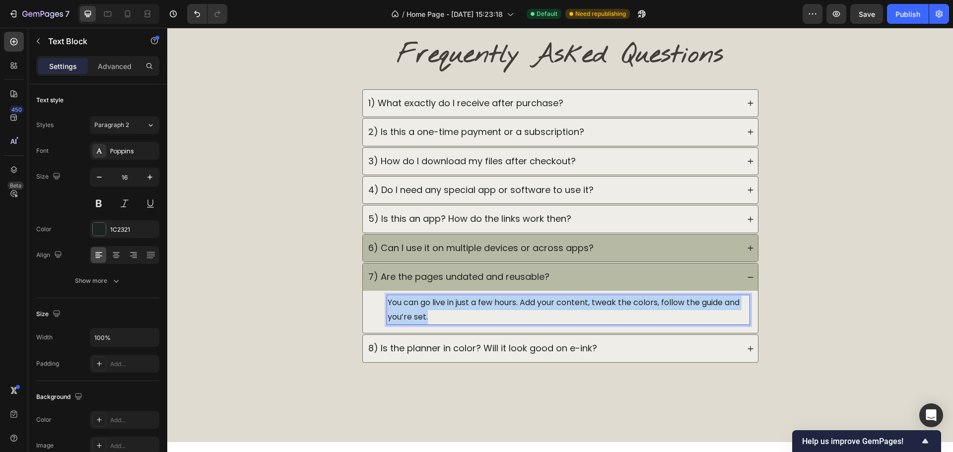
click at [586, 305] on p "You can go live in just a few hours. Add your content, tweak the colors, follow…" at bounding box center [569, 310] width 362 height 29
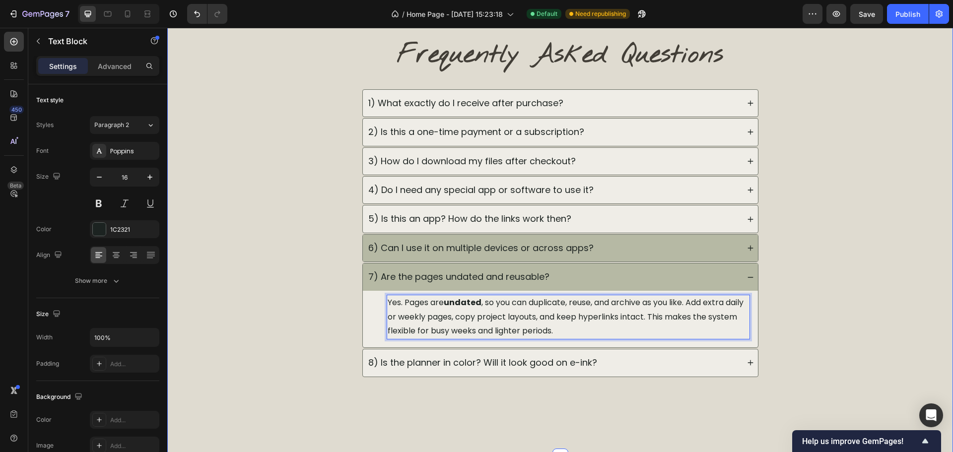
click at [867, 253] on div "Frequently Asked Questions Heading 1) What exactly do I receive after purchase?…" at bounding box center [560, 235] width 786 height 395
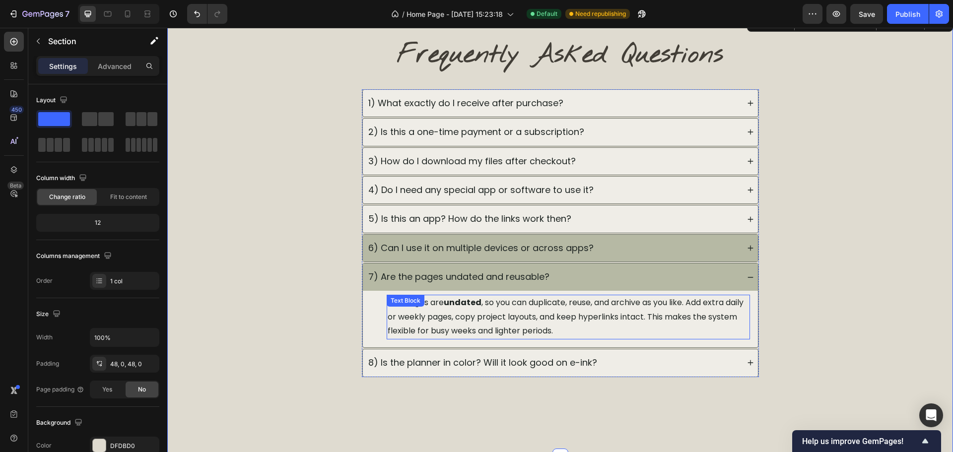
drag, startPoint x: 607, startPoint y: 312, endPoint x: 583, endPoint y: 298, distance: 28.5
click at [605, 310] on p "Yes. Pages are undated , so you can duplicate, reuse, and archive as you like. …" at bounding box center [569, 317] width 362 height 43
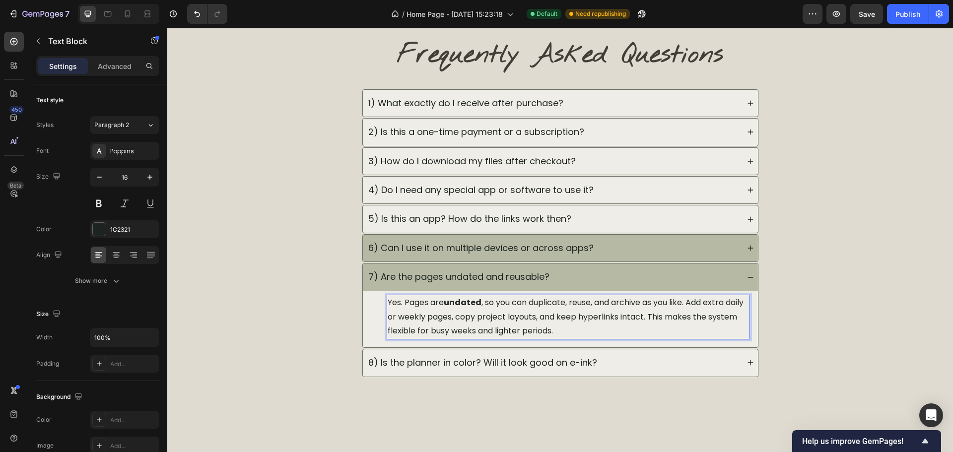
click at [594, 308] on p "Yes. Pages are undated , so you can duplicate, reuse, and archive as you like. …" at bounding box center [569, 317] width 362 height 43
click at [844, 303] on div "Frequently Asked Questions Heading 1) What exactly do I receive after purchase?…" at bounding box center [560, 235] width 786 height 395
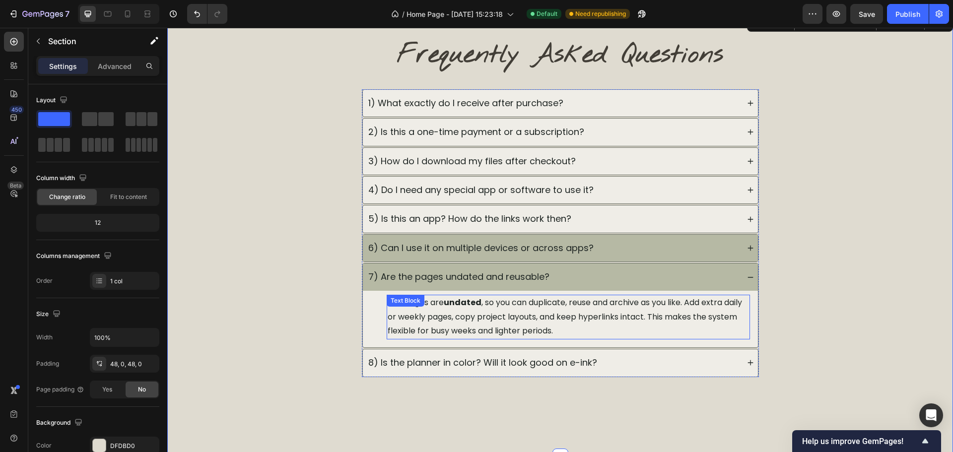
drag, startPoint x: 571, startPoint y: 324, endPoint x: 558, endPoint y: 322, distance: 13.0
click at [570, 323] on p "Yes. Pages are undated , so you can duplicate, reuse and archive as you like. A…" at bounding box center [569, 317] width 362 height 43
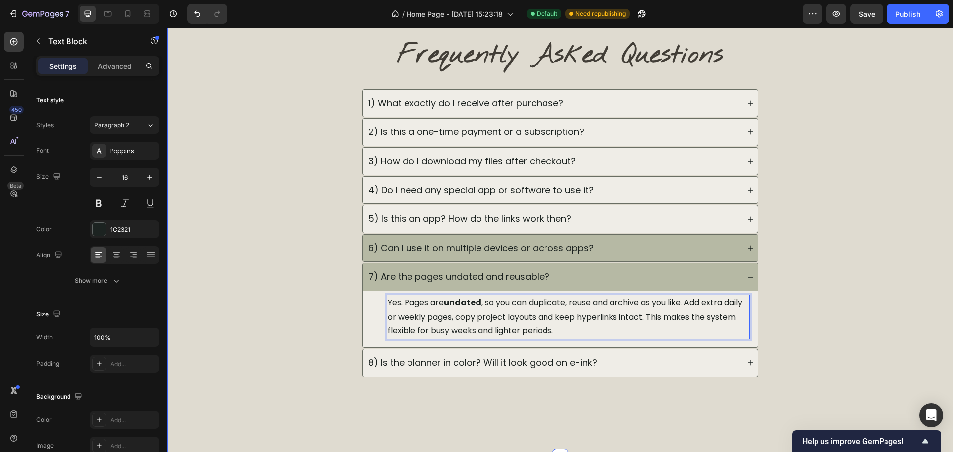
click at [782, 312] on div "Frequently Asked Questions Heading 1) What exactly do I receive after purchase?…" at bounding box center [560, 235] width 786 height 395
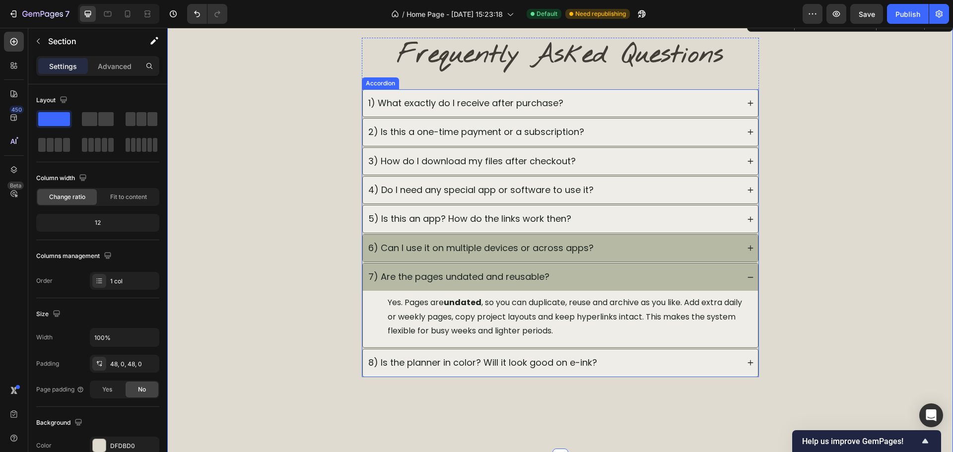
click at [661, 358] on div "8) Is the planner in color? Will it look good on e-ink?" at bounding box center [553, 363] width 372 height 19
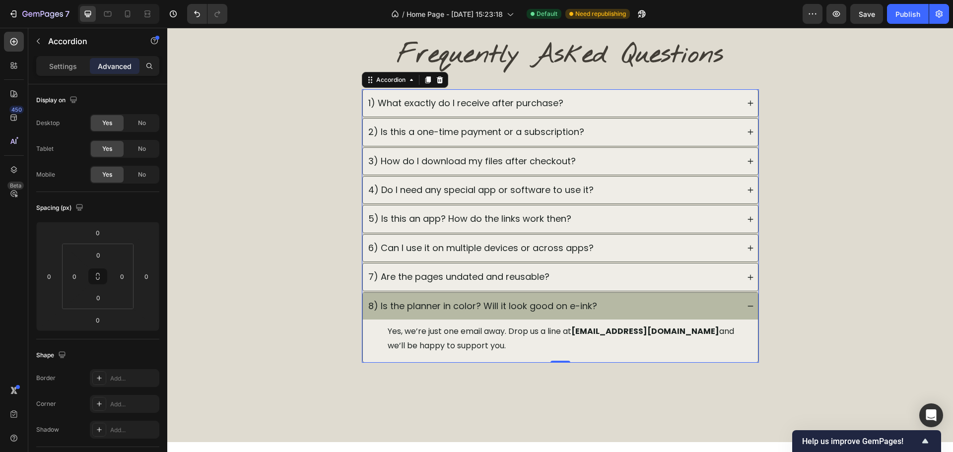
click at [549, 342] on p "Yes, we’re just one email away. Drop us a line at beacontemplates@gmail.com and…" at bounding box center [569, 339] width 362 height 29
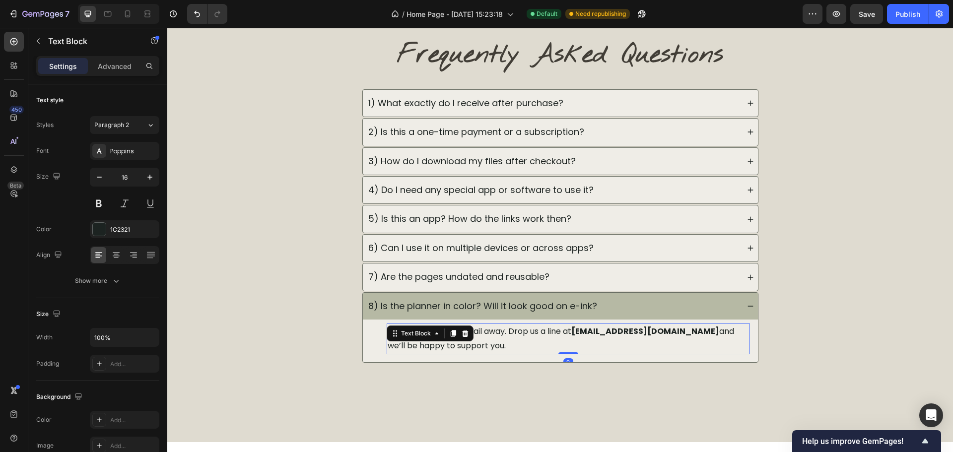
click at [549, 342] on p "Yes, we’re just one email away. Drop us a line at beacontemplates@gmail.com and…" at bounding box center [569, 339] width 362 height 29
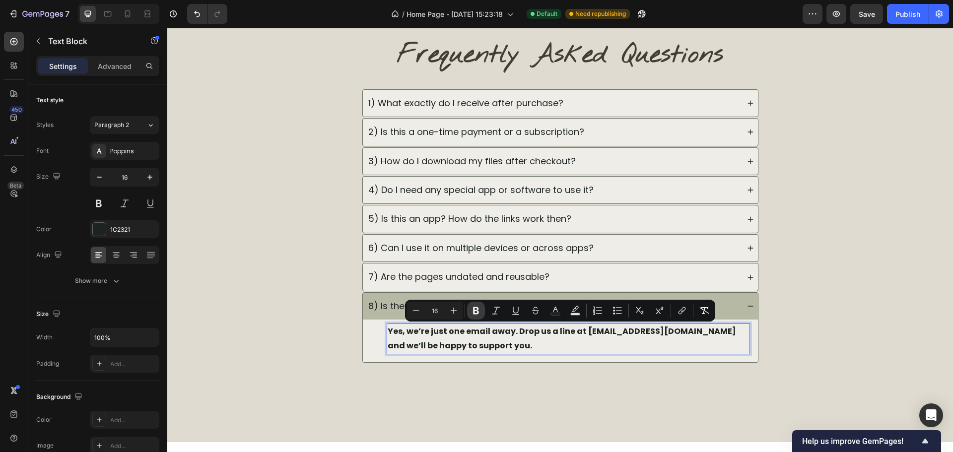
drag, startPoint x: 484, startPoint y: 310, endPoint x: 105, endPoint y: 330, distance: 379.9
click at [484, 310] on button "Bold" at bounding box center [476, 311] width 18 height 18
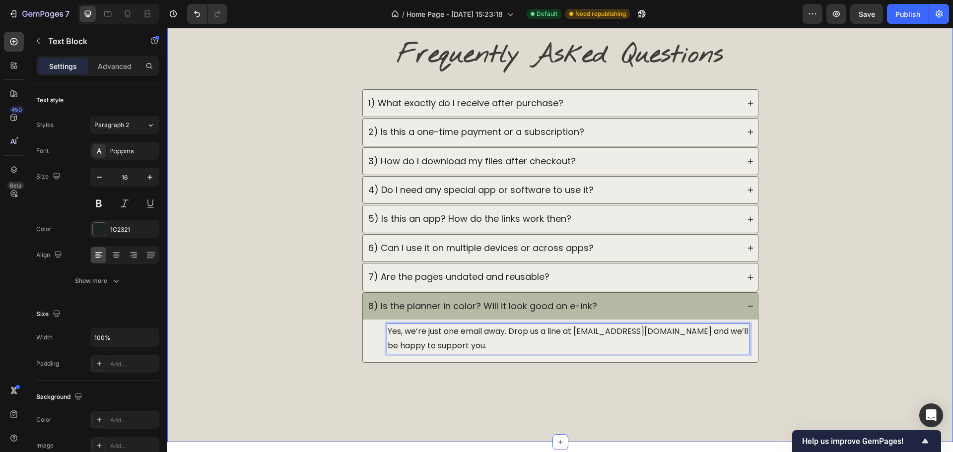
click at [272, 358] on div "Frequently Asked Questions Heading 1) What exactly do I receive after purchase?…" at bounding box center [560, 228] width 786 height 380
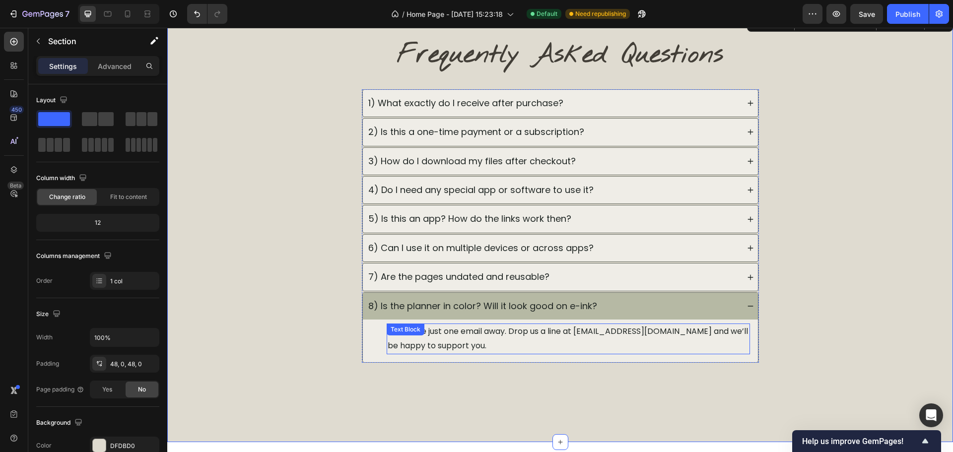
click at [554, 341] on p "Yes, we’re just one email away. Drop us a line at beacontemplates@gmail.com and…" at bounding box center [569, 339] width 362 height 29
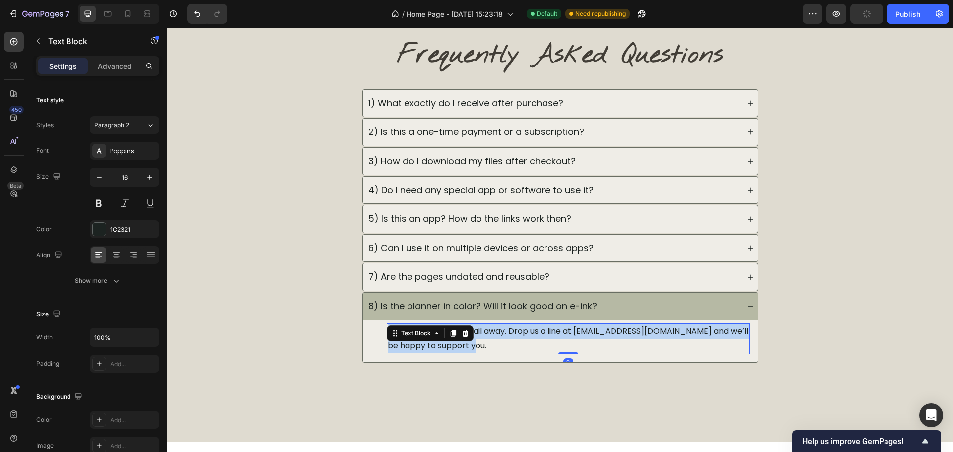
click at [554, 341] on p "Yes, we’re just one email away. Drop us a line at beacontemplates@gmail.com and…" at bounding box center [569, 339] width 362 height 29
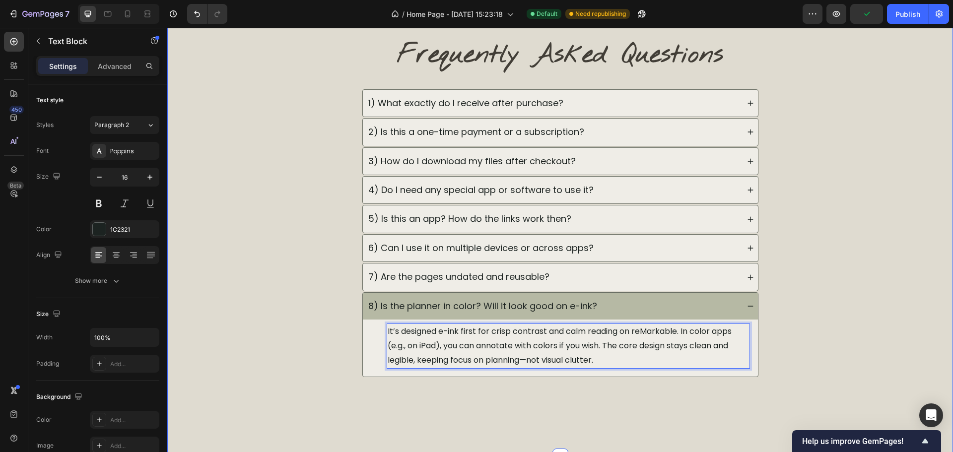
click at [816, 301] on div "Frequently Asked Questions Heading 1) What exactly do I receive after purchase?…" at bounding box center [560, 235] width 786 height 395
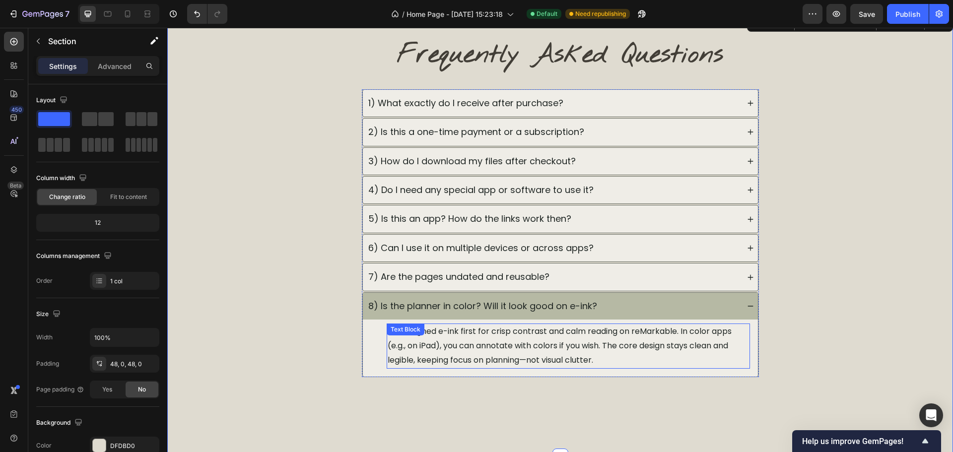
click at [521, 366] on p "It’s designed e-ink first for crisp contrast and calm reading on reMarkable. In…" at bounding box center [569, 346] width 362 height 43
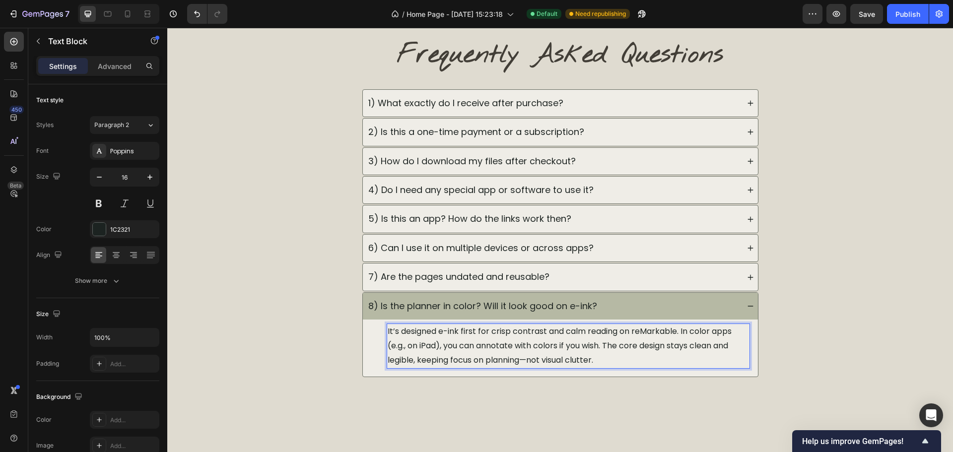
click at [529, 359] on p "It’s designed e-ink first for crisp contrast and calm reading on reMarkable. In…" at bounding box center [569, 346] width 362 height 43
click at [526, 364] on p "It’s designed e-ink first for crisp contrast and calm reading on reMarkable. In…" at bounding box center [569, 346] width 362 height 43
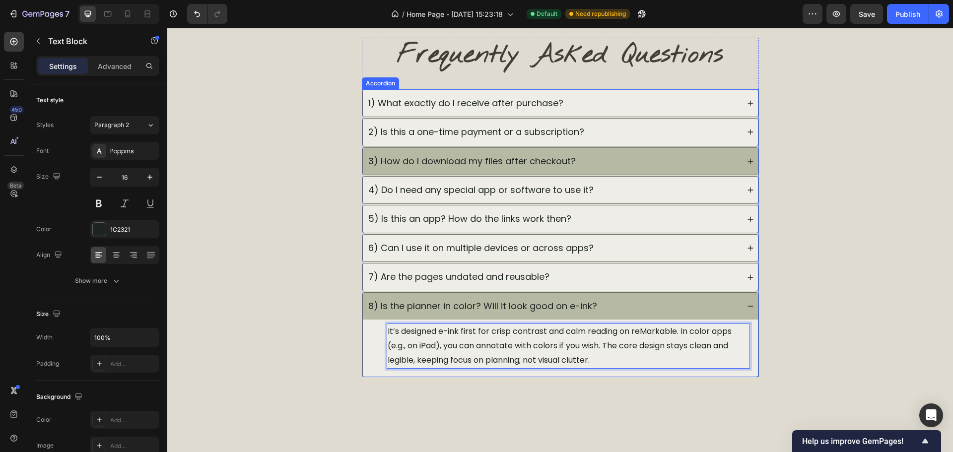
click at [654, 163] on div "3) How do I download my files after checkout?" at bounding box center [553, 161] width 372 height 19
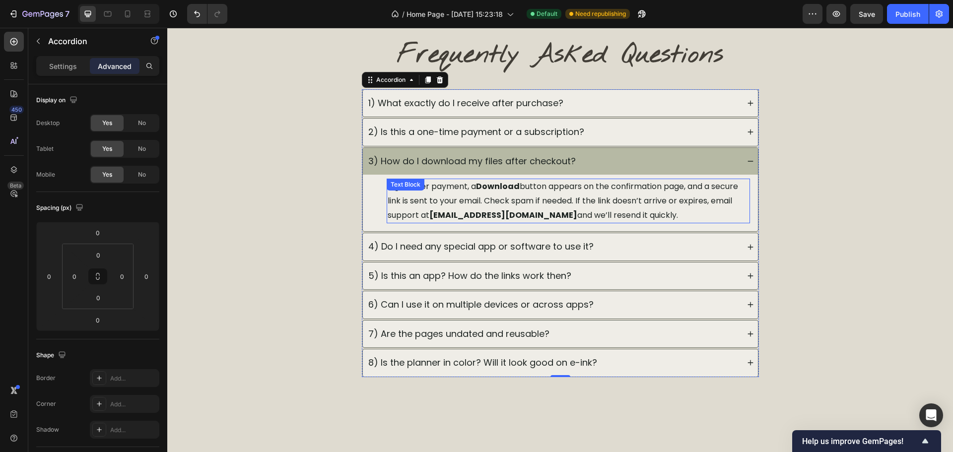
click at [498, 216] on strong "tuosito@gmail.com" at bounding box center [504, 215] width 148 height 11
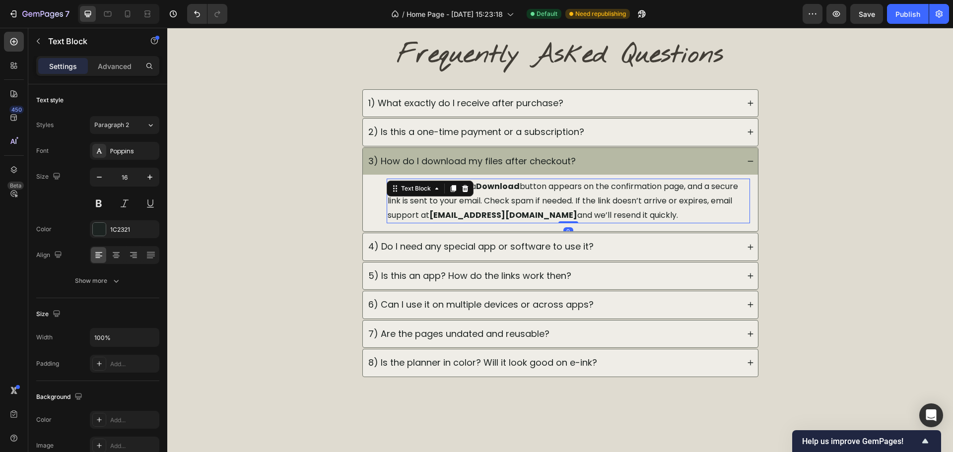
click at [509, 218] on strong "tuosito@gmail.com" at bounding box center [504, 215] width 148 height 11
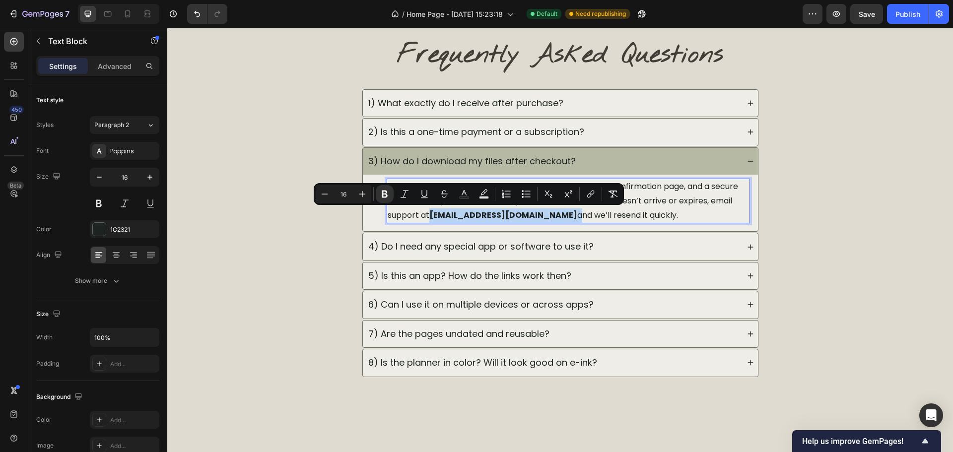
drag, startPoint x: 509, startPoint y: 218, endPoint x: 432, endPoint y: 220, distance: 77.5
click at [432, 220] on p "Right after payment, a Download button appears on the confirmation page, and a …" at bounding box center [569, 201] width 362 height 43
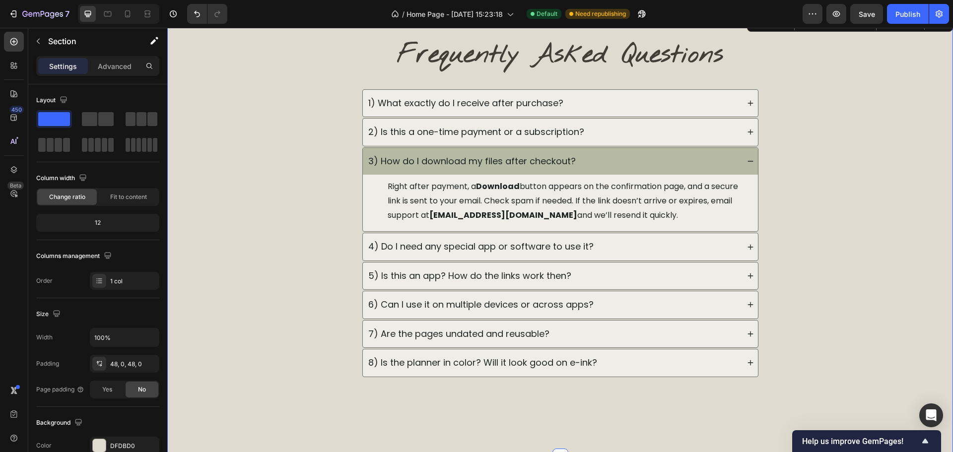
click at [832, 237] on div "Frequently Asked Questions Heading 1) What exactly do I receive after purchase?…" at bounding box center [560, 235] width 786 height 395
drag, startPoint x: 594, startPoint y: 223, endPoint x: 580, endPoint y: 223, distance: 14.4
click at [590, 223] on div "Right after payment, a Download button appears on the confirmation page, and a …" at bounding box center [569, 201] width 364 height 45
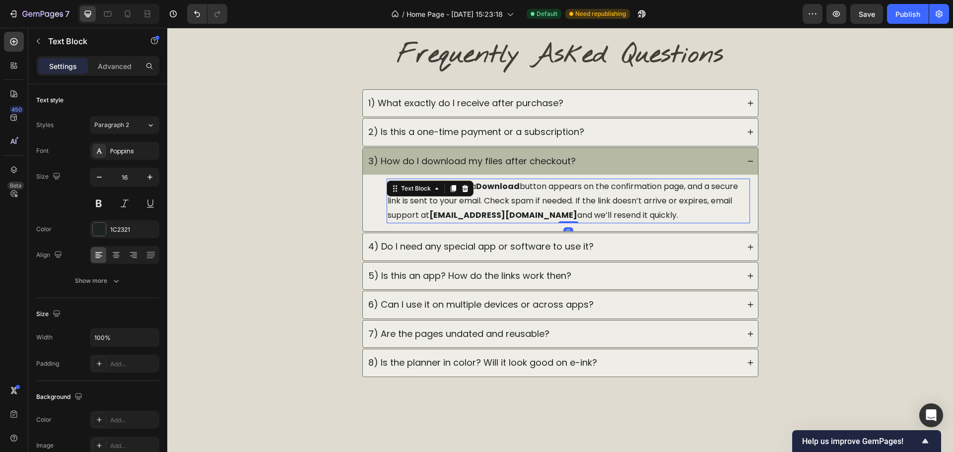
click at [557, 220] on div "Right after payment, a Download button appears on the confirmation page, and a …" at bounding box center [569, 201] width 364 height 45
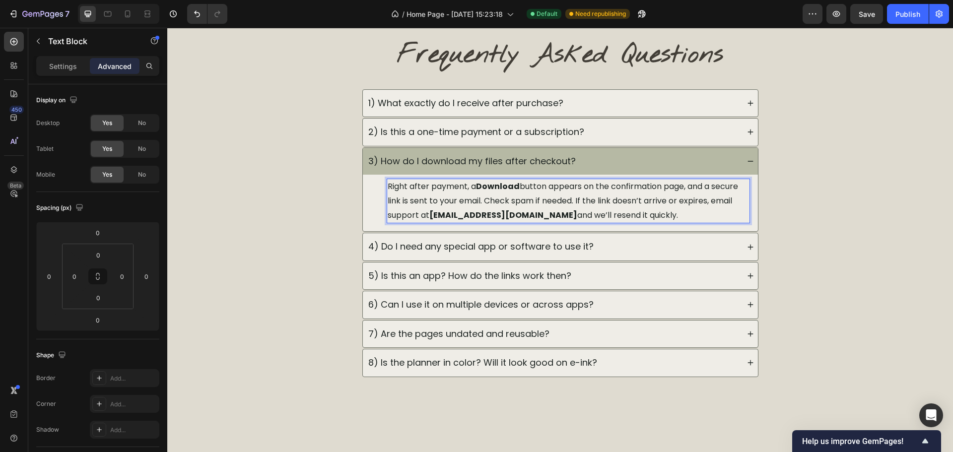
click at [556, 217] on p "Right after payment, a Download button appears on the confirmation page, and a …" at bounding box center [569, 201] width 362 height 43
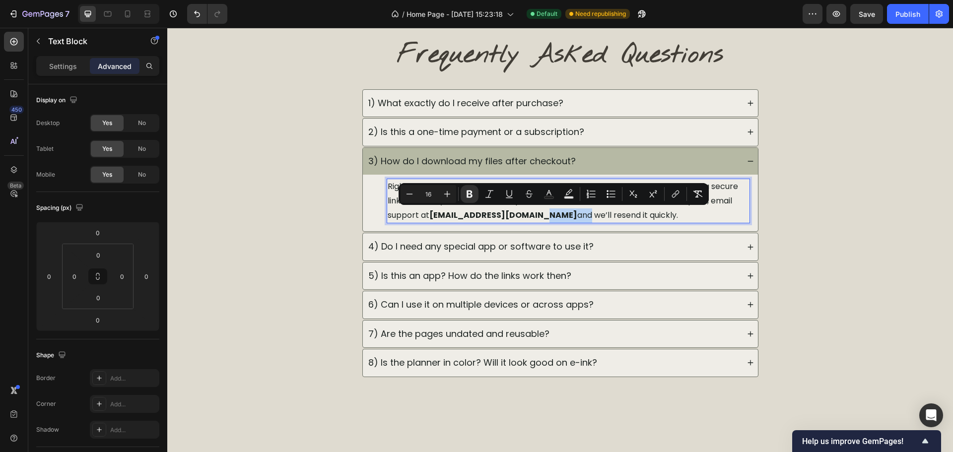
click at [557, 217] on p "Right after payment, a Download button appears on the confirmation page, and a …" at bounding box center [569, 201] width 362 height 43
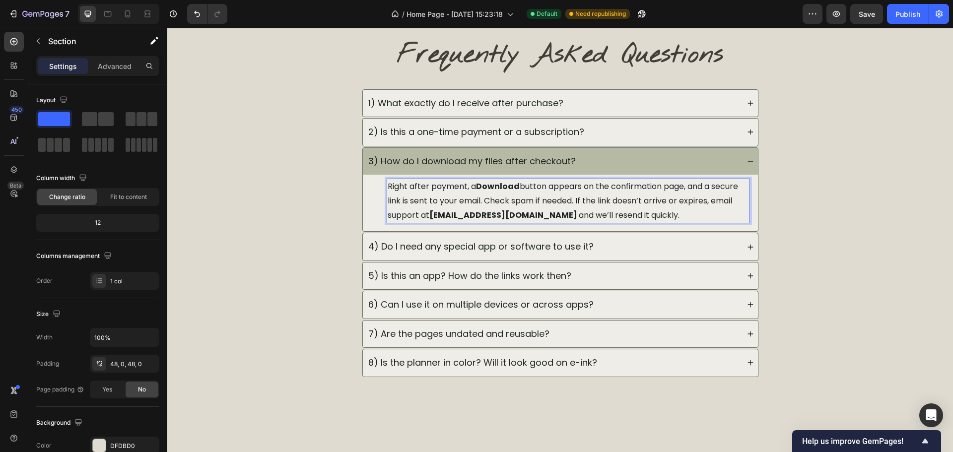
click at [805, 216] on div "Frequently Asked Questions Heading 1) What exactly do I receive after purchase?…" at bounding box center [560, 235] width 786 height 395
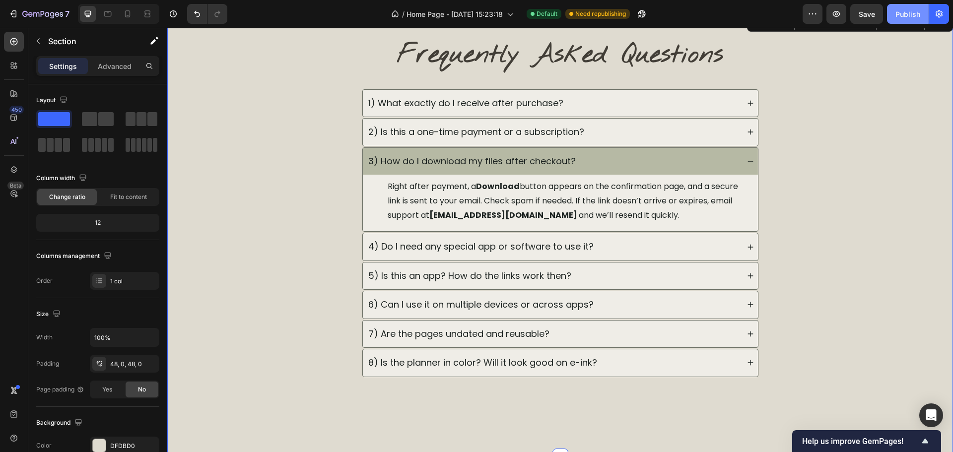
drag, startPoint x: 906, startPoint y: 18, endPoint x: 904, endPoint y: 25, distance: 6.6
click at [906, 18] on div "Publish" at bounding box center [908, 14] width 25 height 10
click at [706, 153] on div "3) How do I download my files after checkout?" at bounding box center [553, 161] width 372 height 19
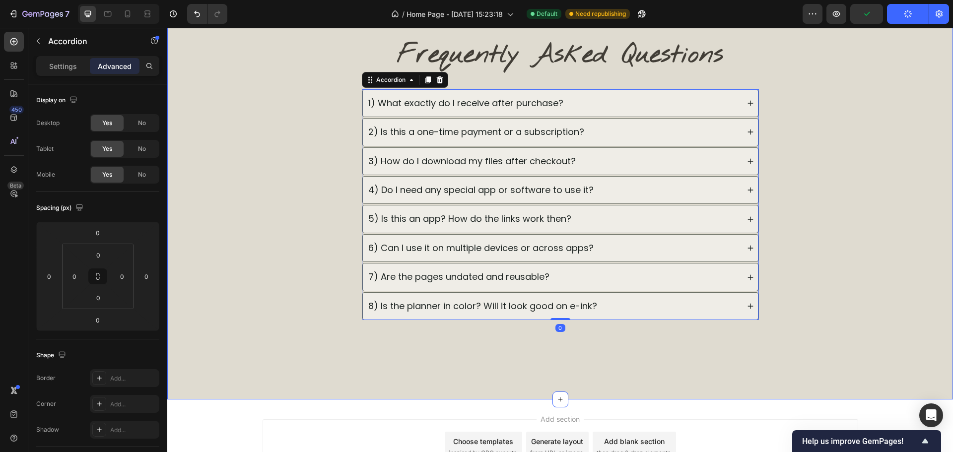
click at [780, 205] on div "Frequently Asked Questions Heading 1) What exactly do I receive after purchase?…" at bounding box center [560, 207] width 786 height 338
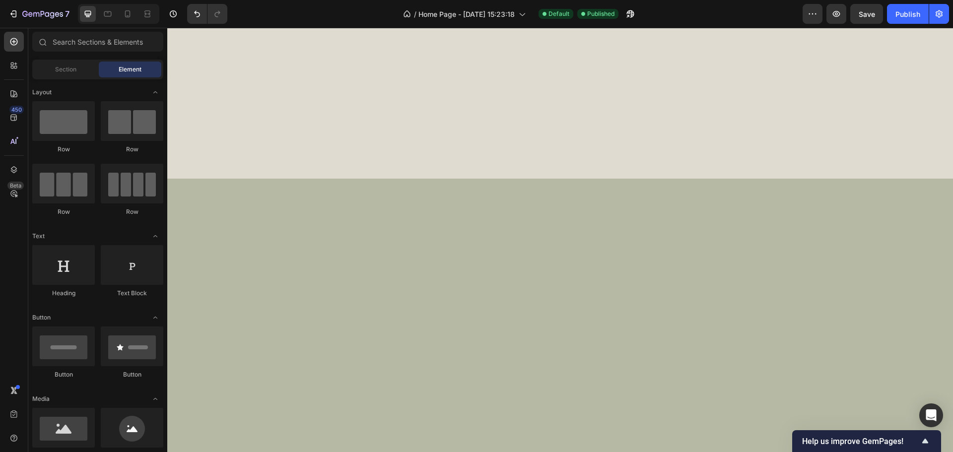
scroll to position [0, 0]
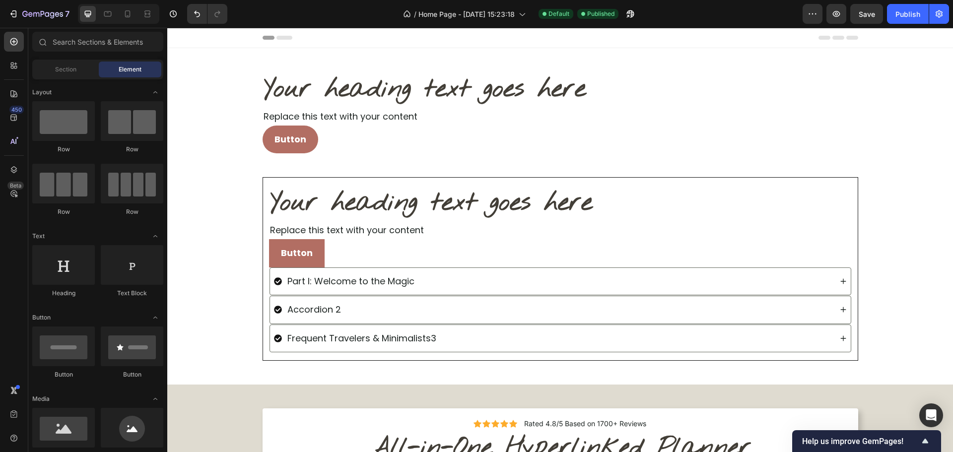
drag, startPoint x: 948, startPoint y: 428, endPoint x: 1105, endPoint y: 54, distance: 405.5
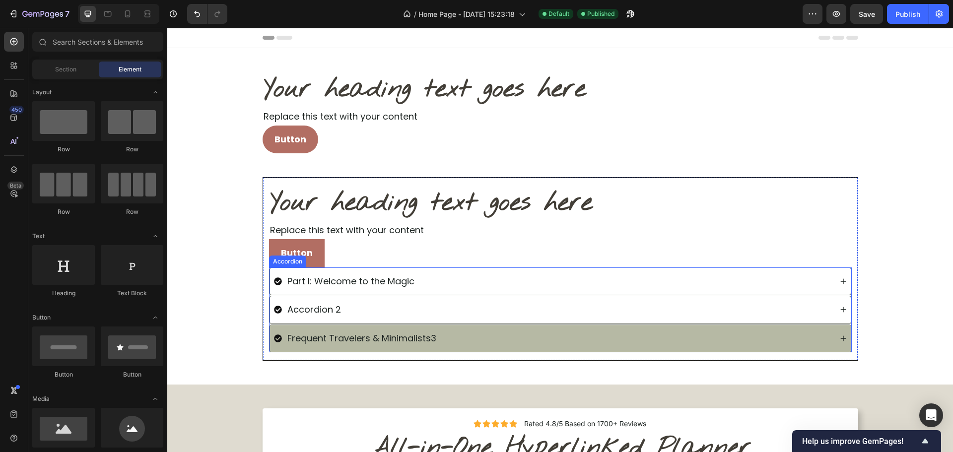
click at [406, 344] on p "Frequent Travelers & Minimalists3" at bounding box center [362, 339] width 149 height 16
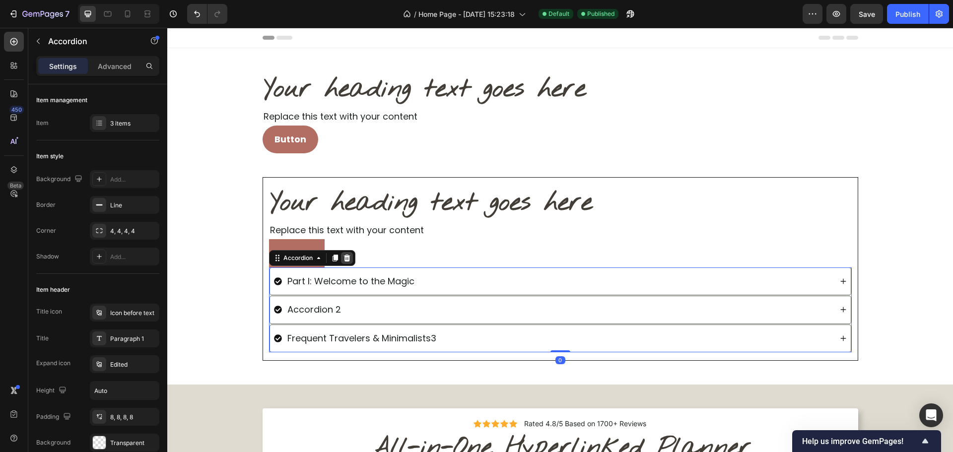
click at [346, 264] on div at bounding box center [347, 258] width 12 height 12
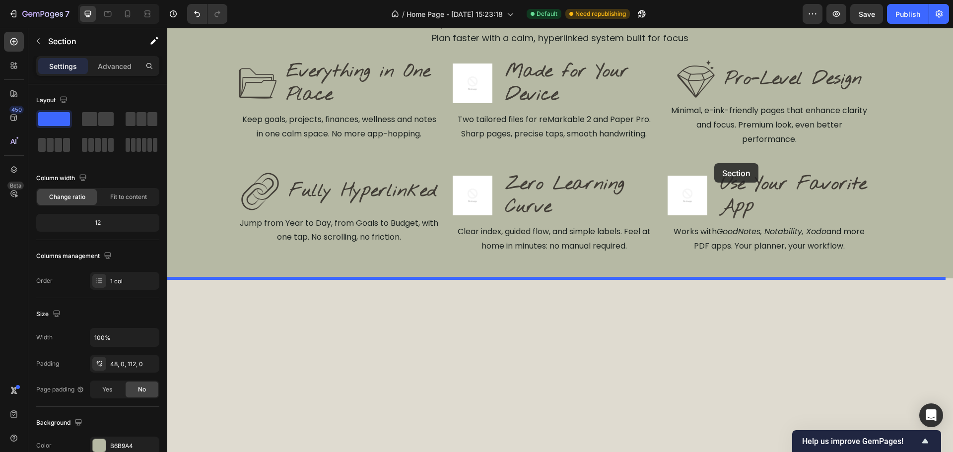
scroll to position [596, 0]
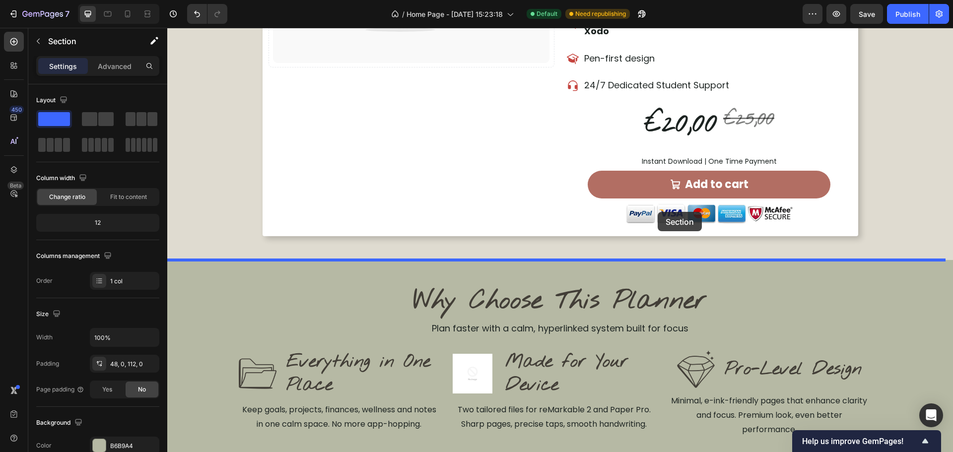
drag, startPoint x: 901, startPoint y: 190, endPoint x: 658, endPoint y: 212, distance: 244.4
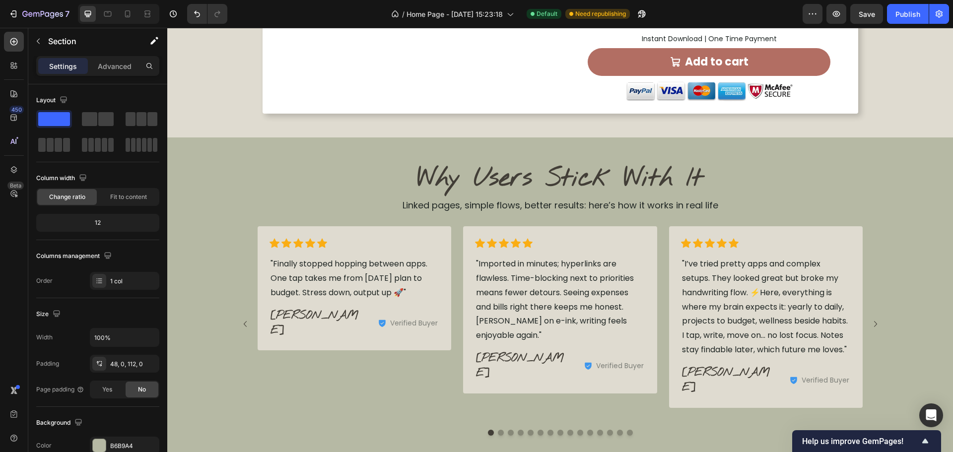
scroll to position [993, 0]
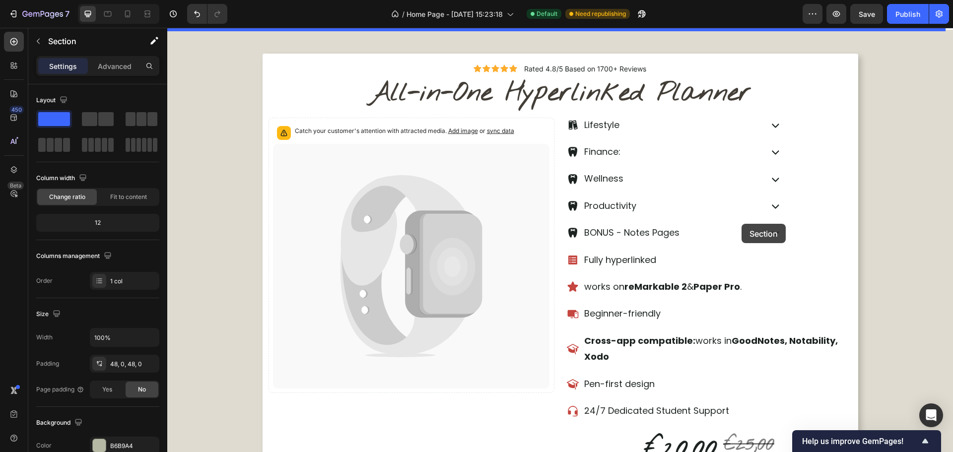
scroll to position [99, 0]
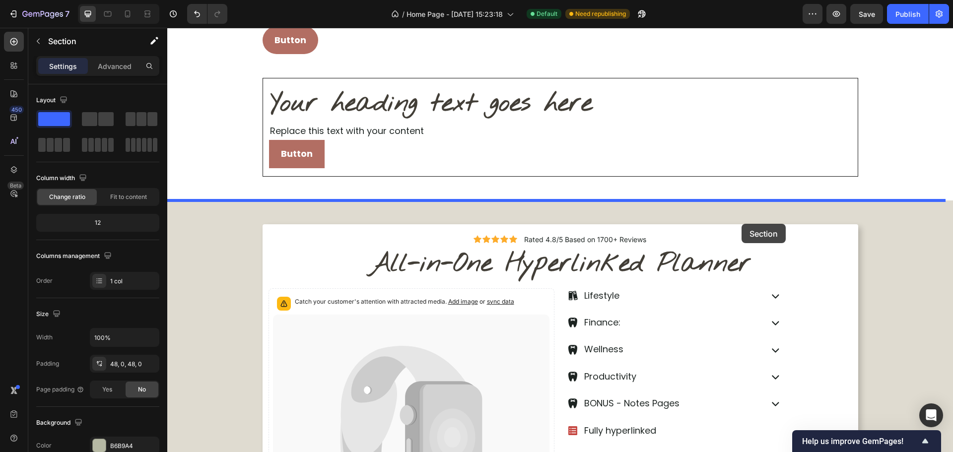
drag, startPoint x: 920, startPoint y: 296, endPoint x: 742, endPoint y: 224, distance: 192.5
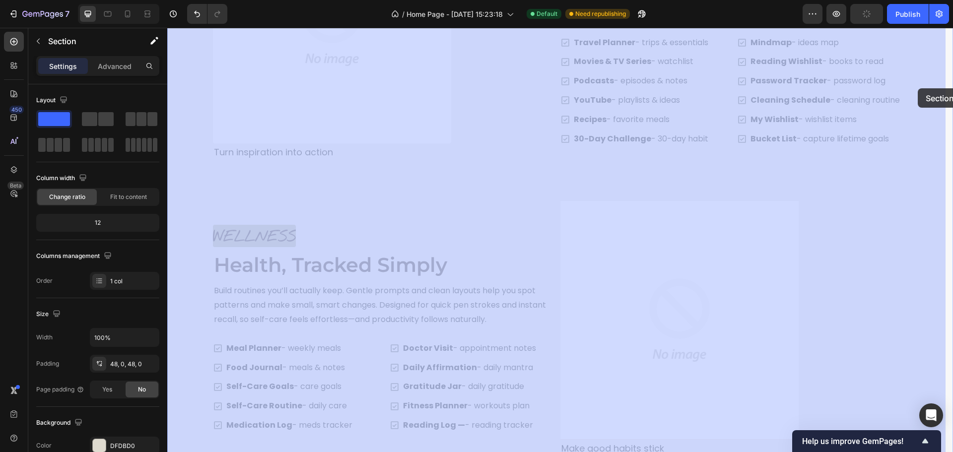
scroll to position [1559, 0]
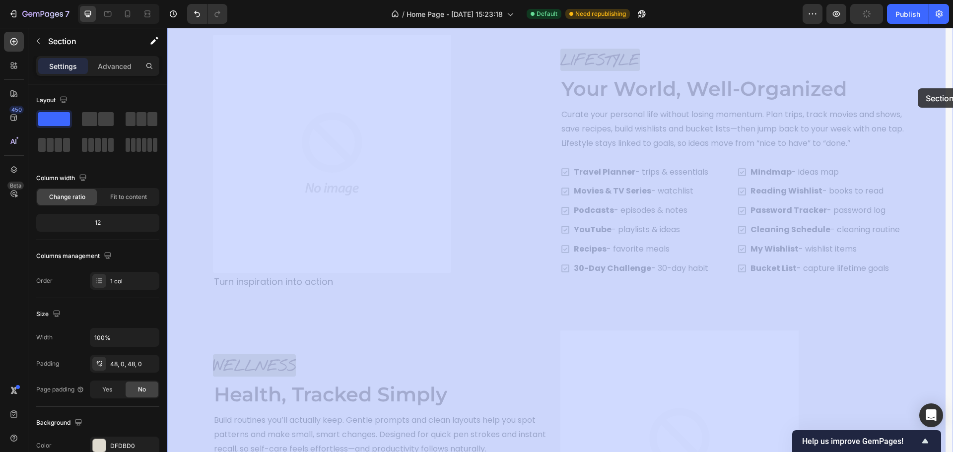
drag, startPoint x: 927, startPoint y: 81, endPoint x: 854, endPoint y: 212, distance: 149.6
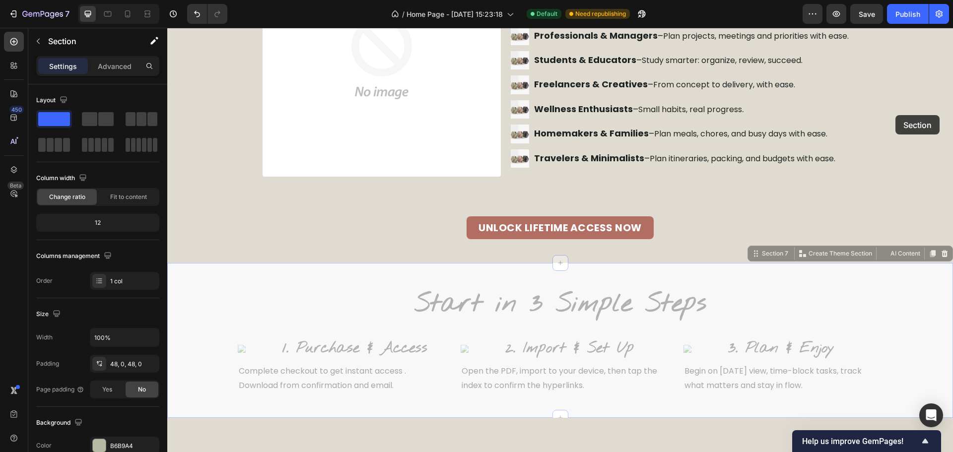
scroll to position [2987, 0]
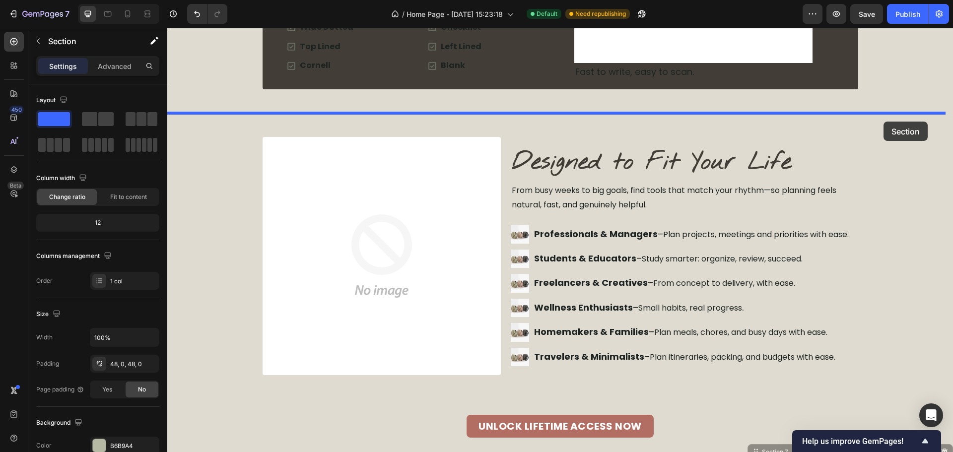
drag, startPoint x: 919, startPoint y: 285, endPoint x: 884, endPoint y: 122, distance: 166.6
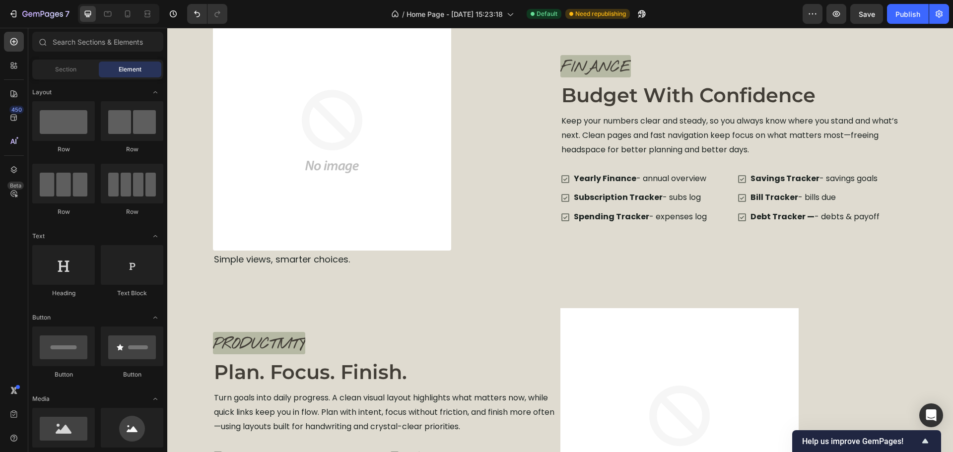
scroll to position [1872, 0]
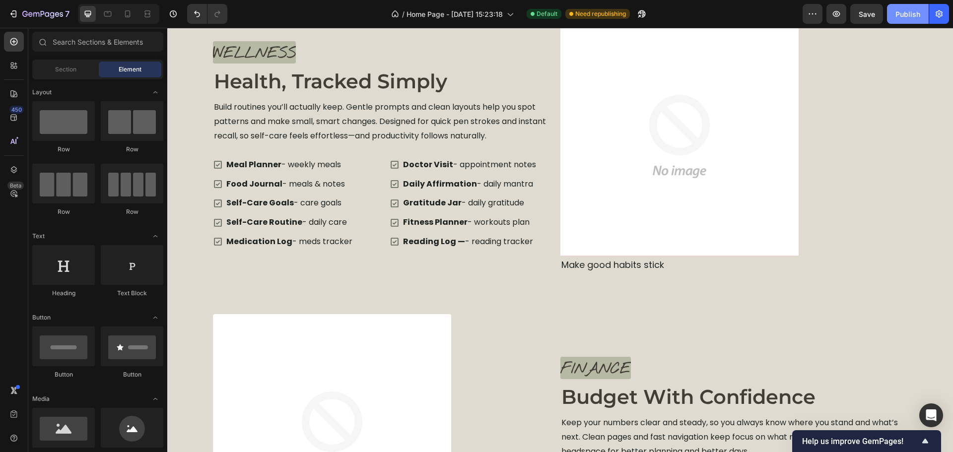
click at [918, 16] on div "Publish" at bounding box center [908, 14] width 25 height 10
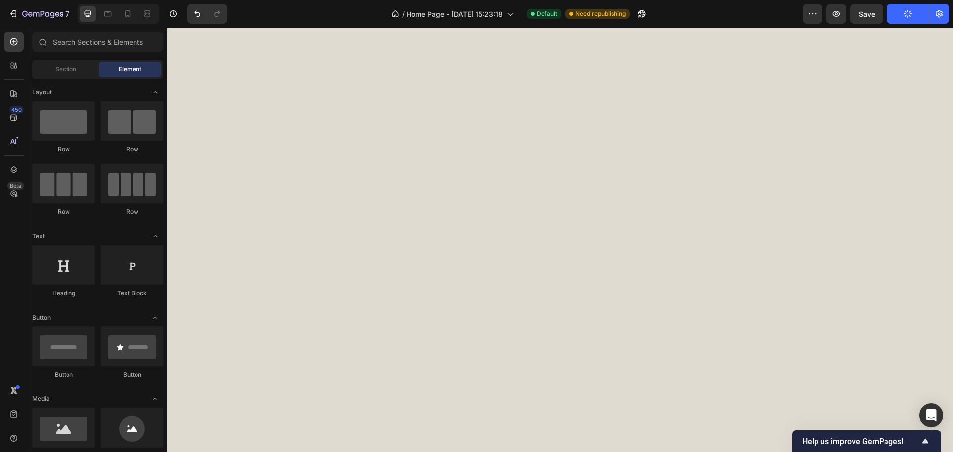
scroll to position [0, 0]
